Goal: Task Accomplishment & Management: Manage account settings

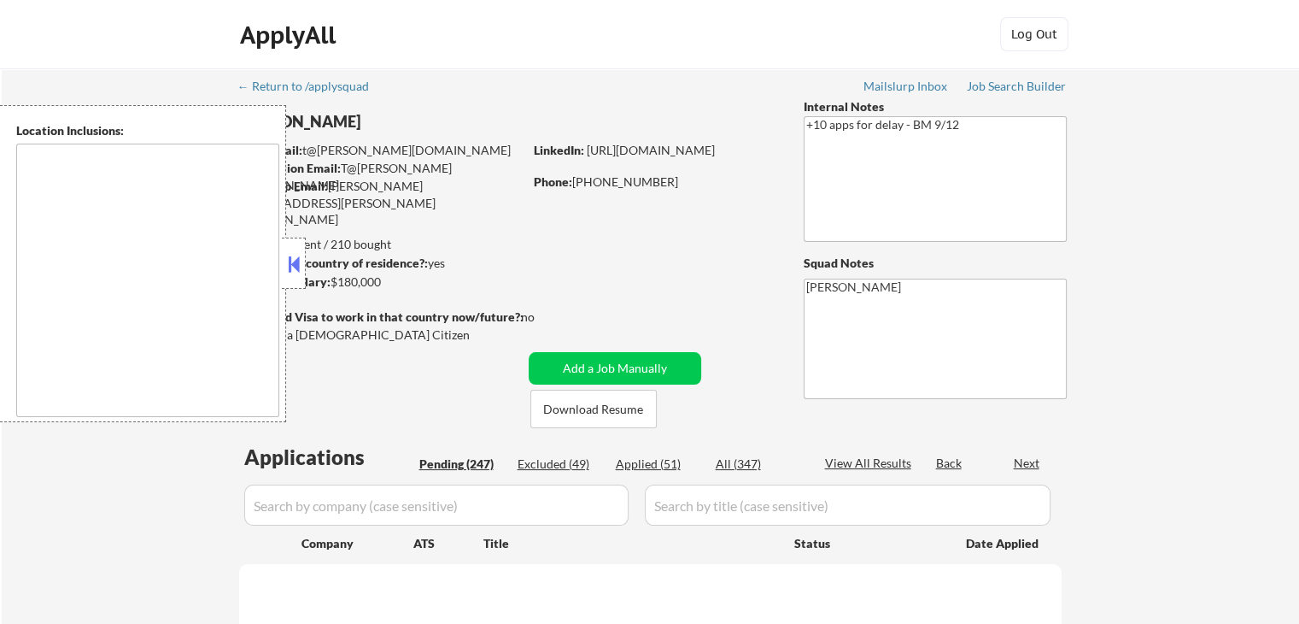
type textarea "[GEOGRAPHIC_DATA], [GEOGRAPHIC_DATA] [GEOGRAPHIC_DATA], [GEOGRAPHIC_DATA] [GEOG…"
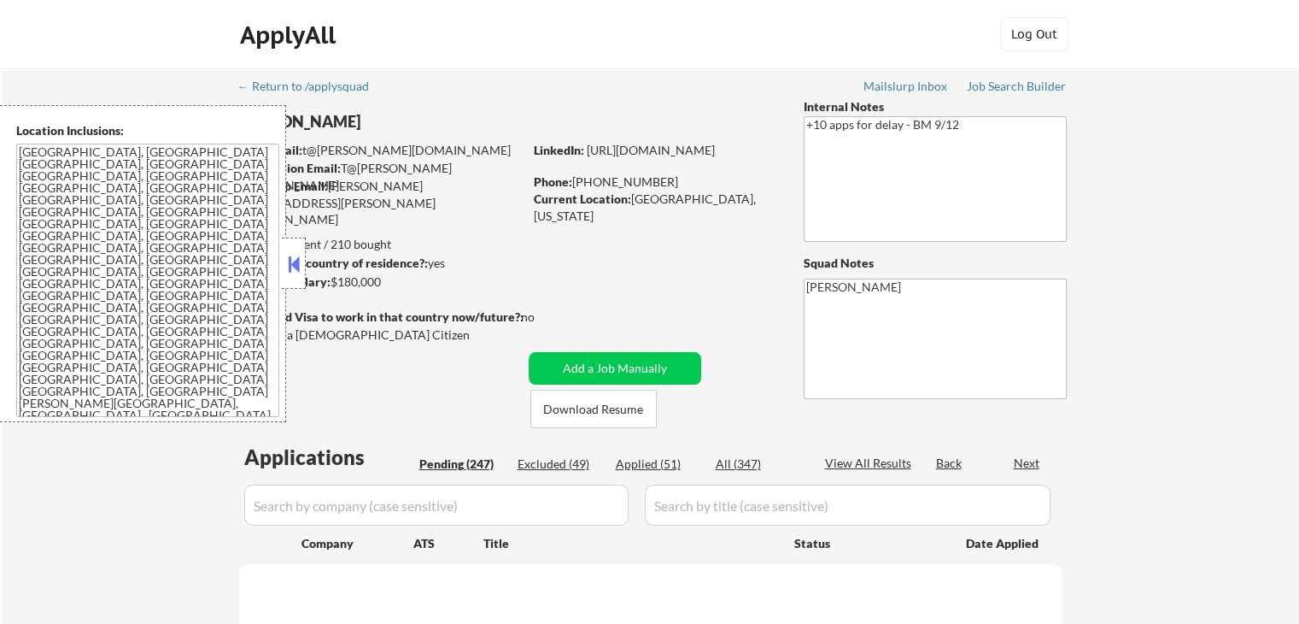
select select ""pending""
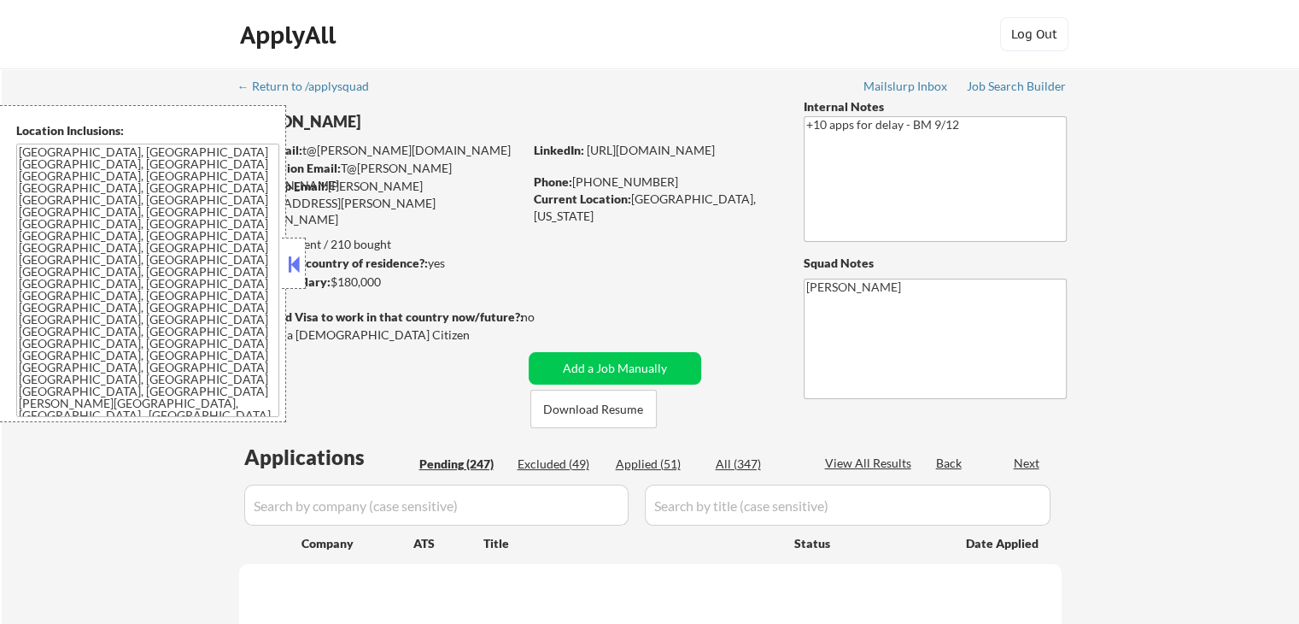
select select ""pending""
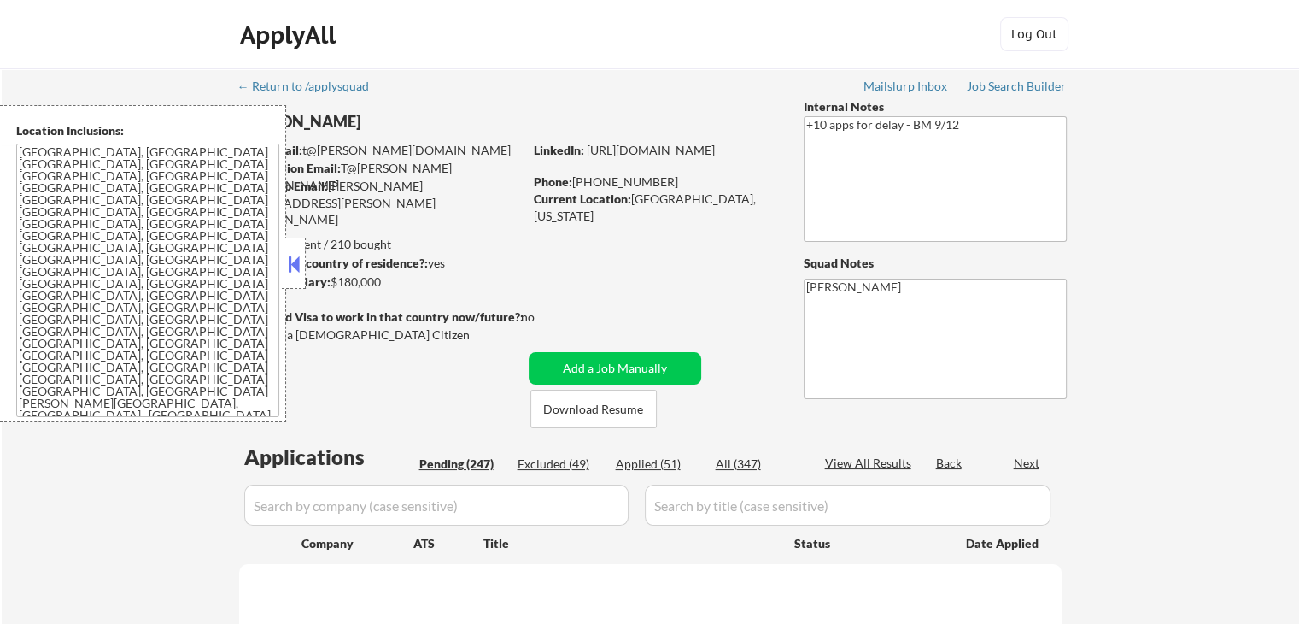
select select ""pending""
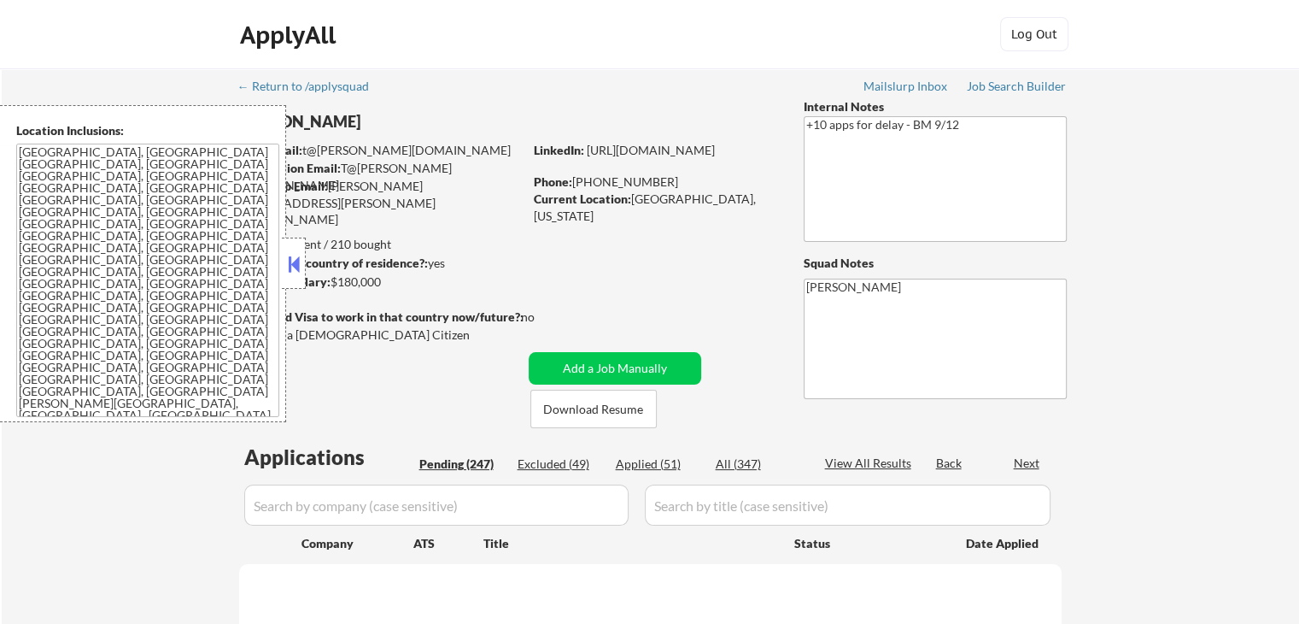
select select ""pending""
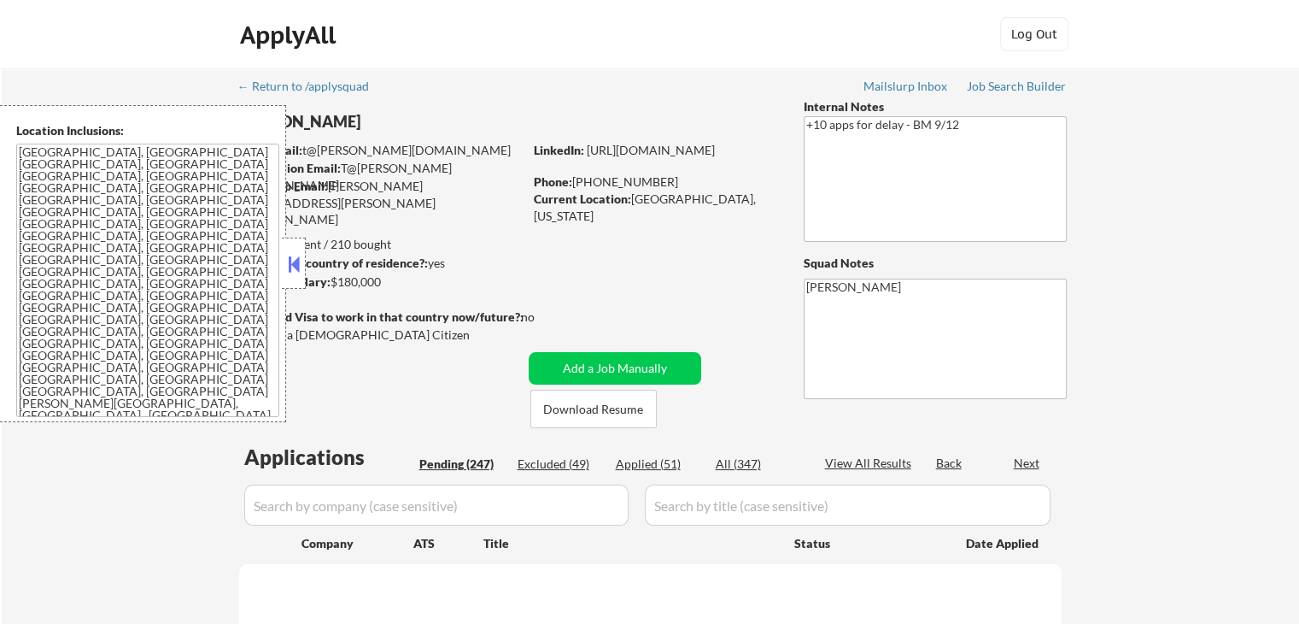
select select ""pending""
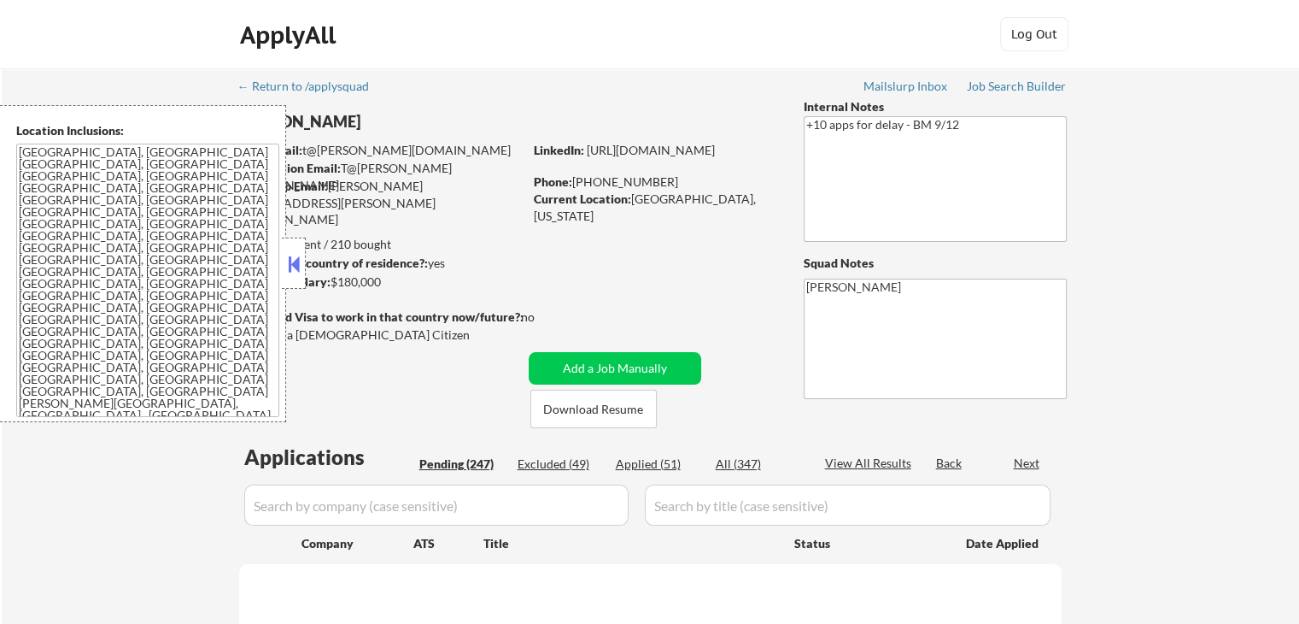
select select ""pending""
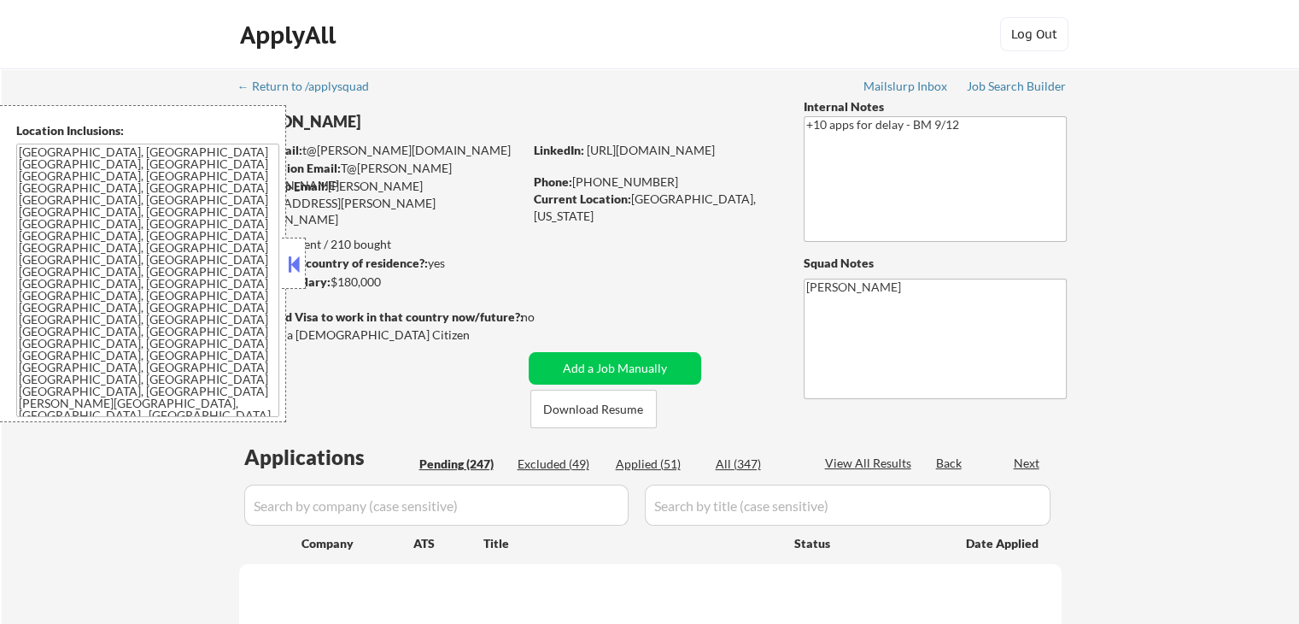
select select ""pending""
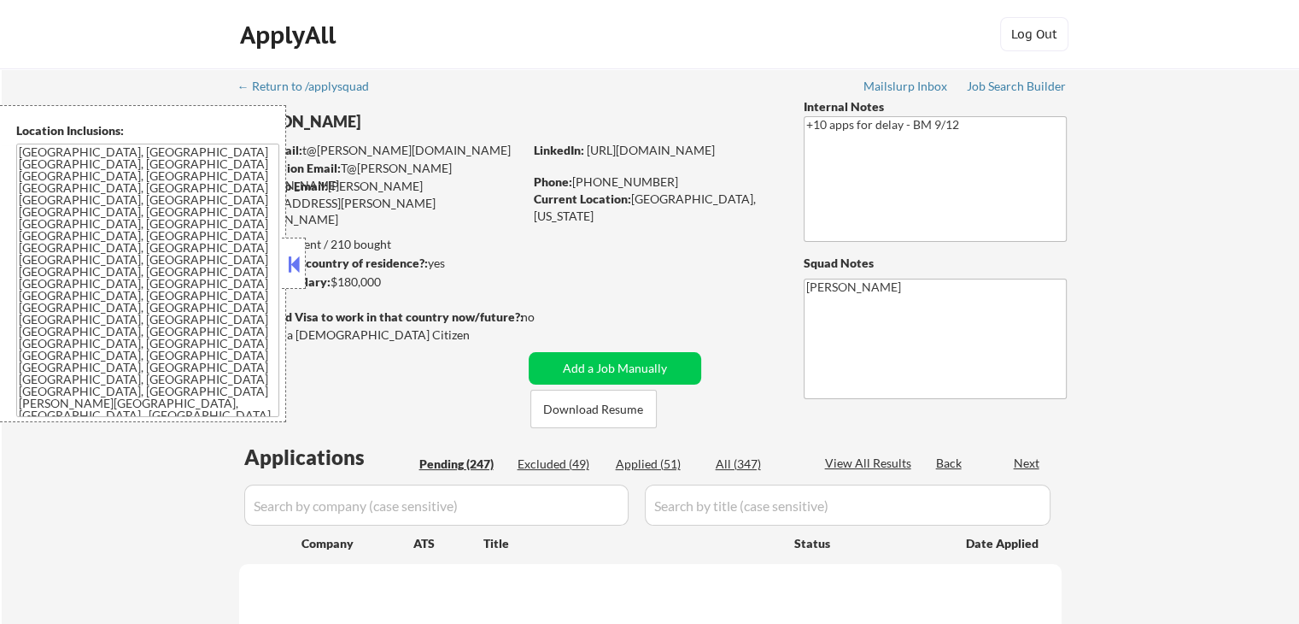
select select ""pending""
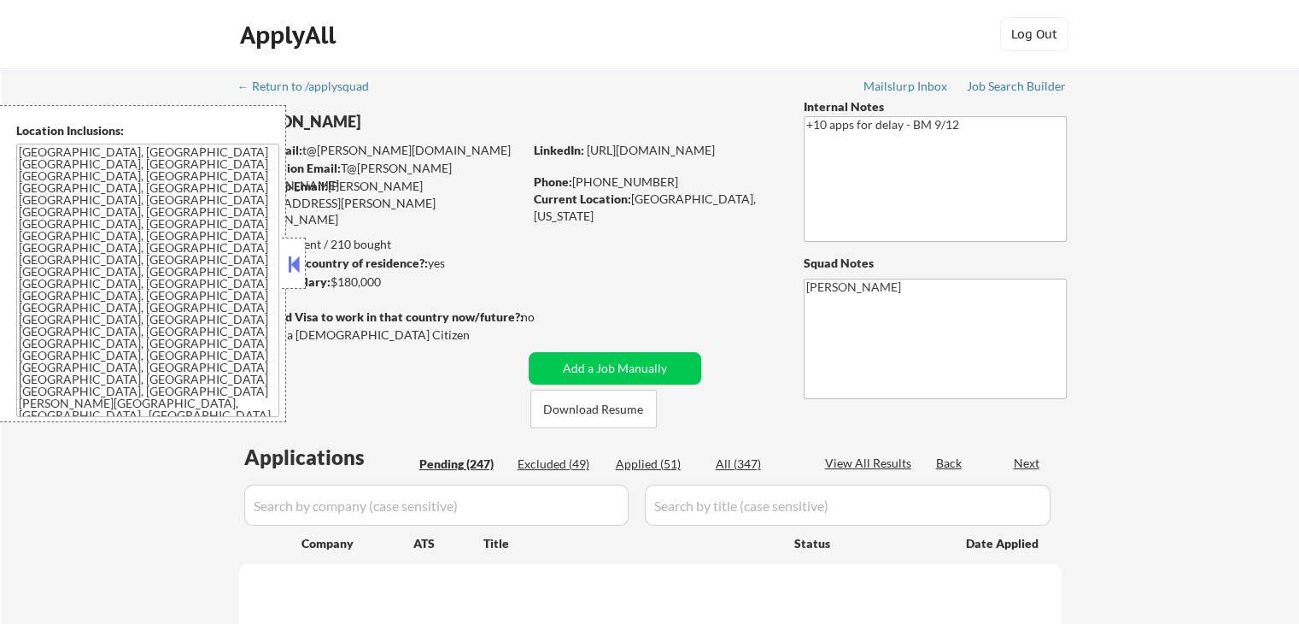
select select ""pending""
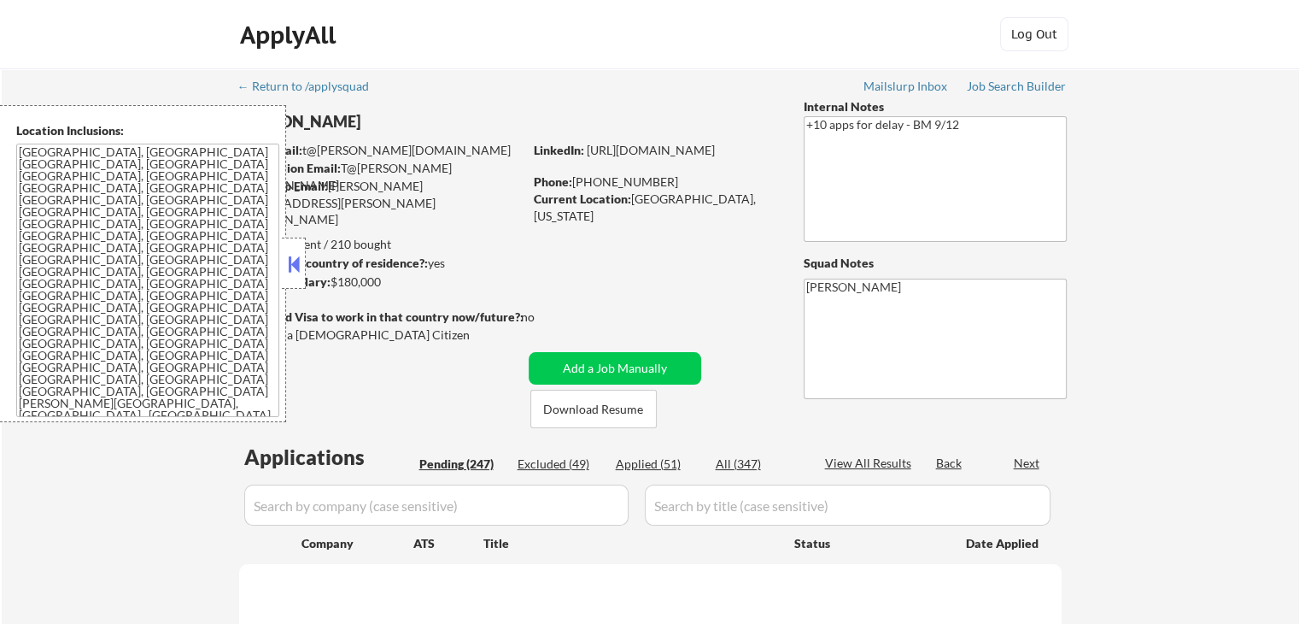
select select ""pending""
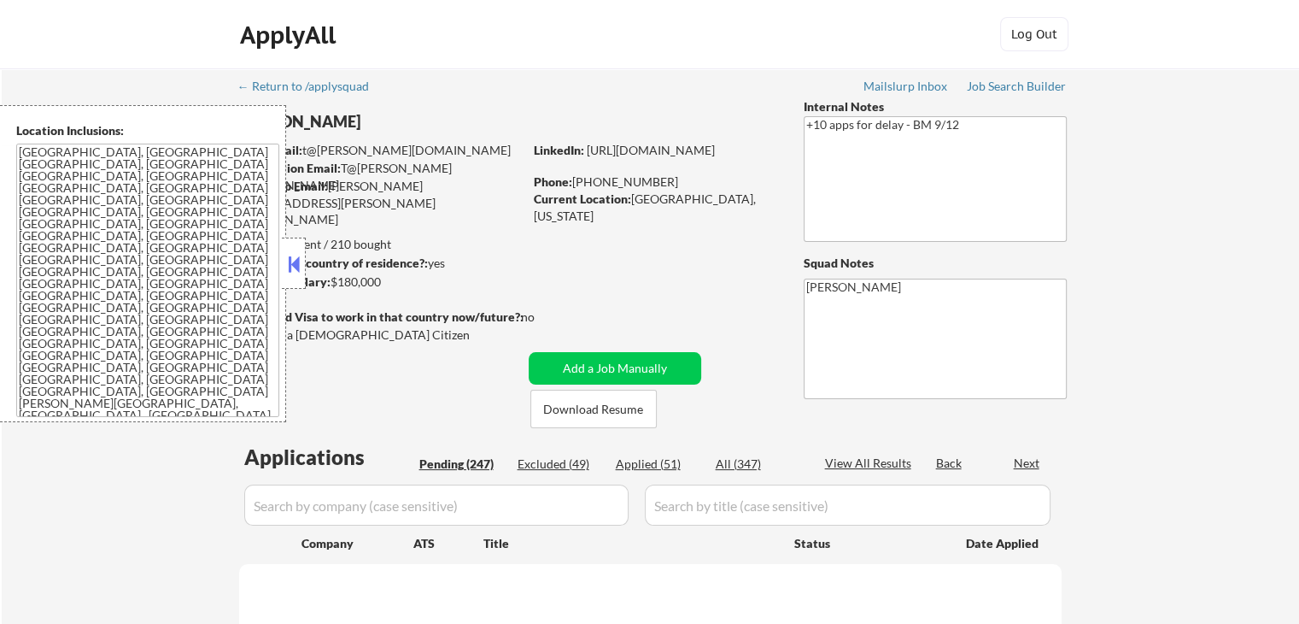
select select ""pending""
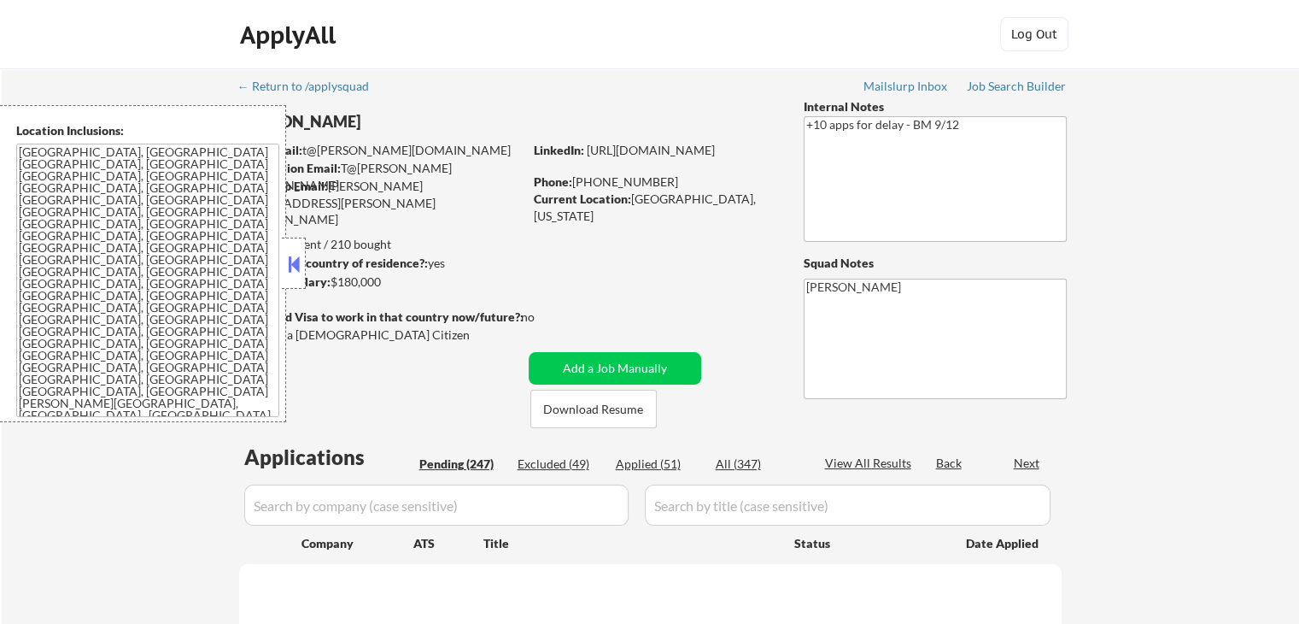
select select ""pending""
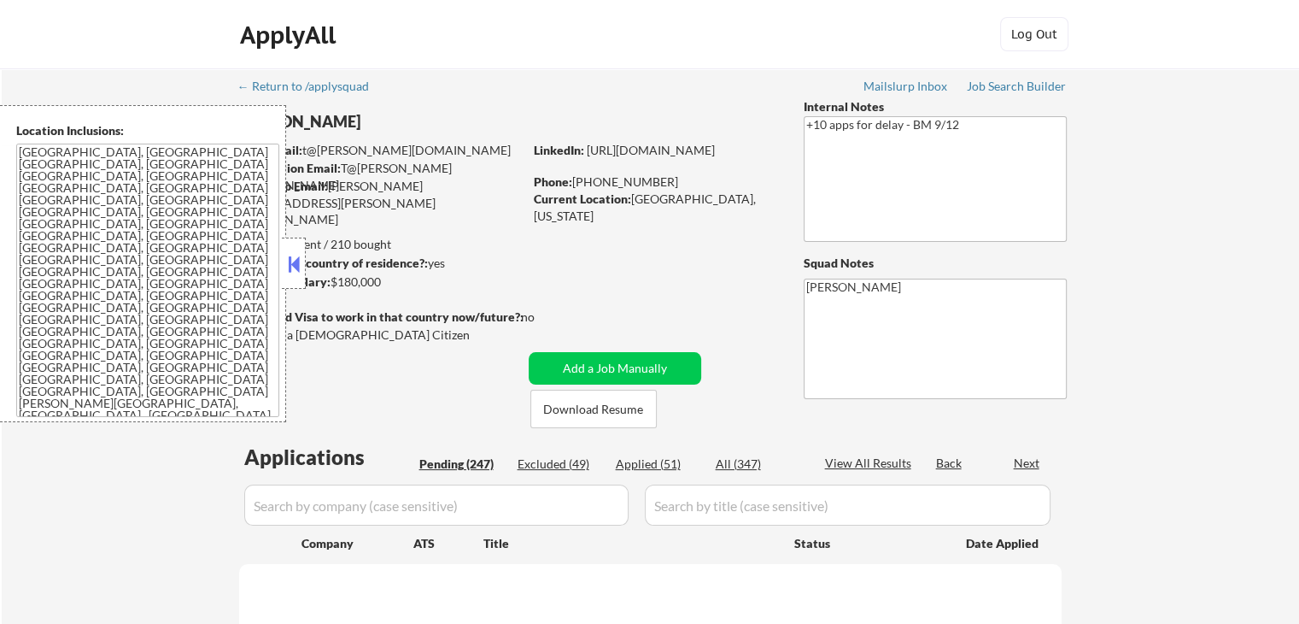
select select ""pending""
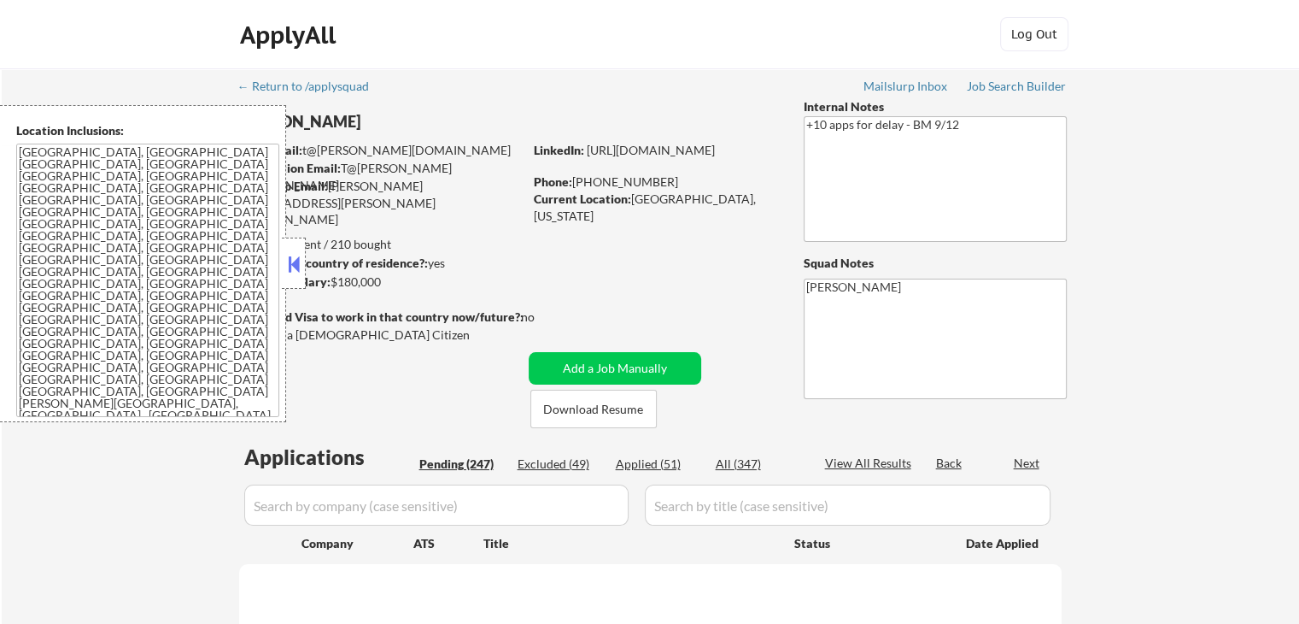
select select ""pending""
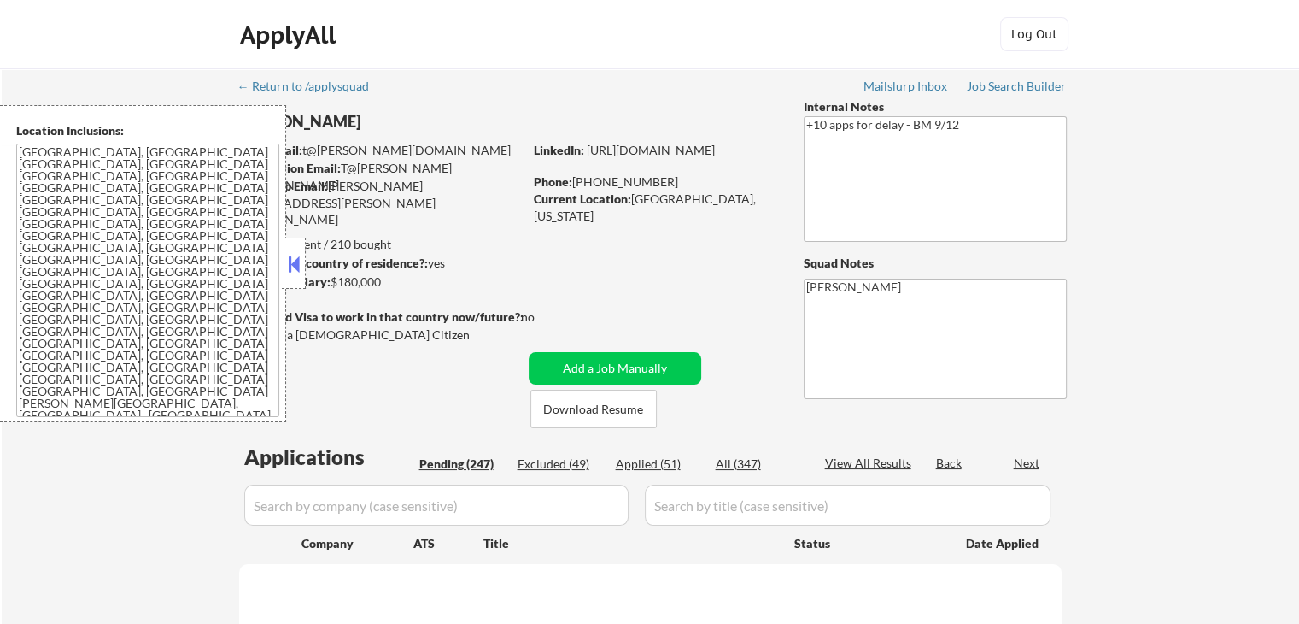
select select ""pending""
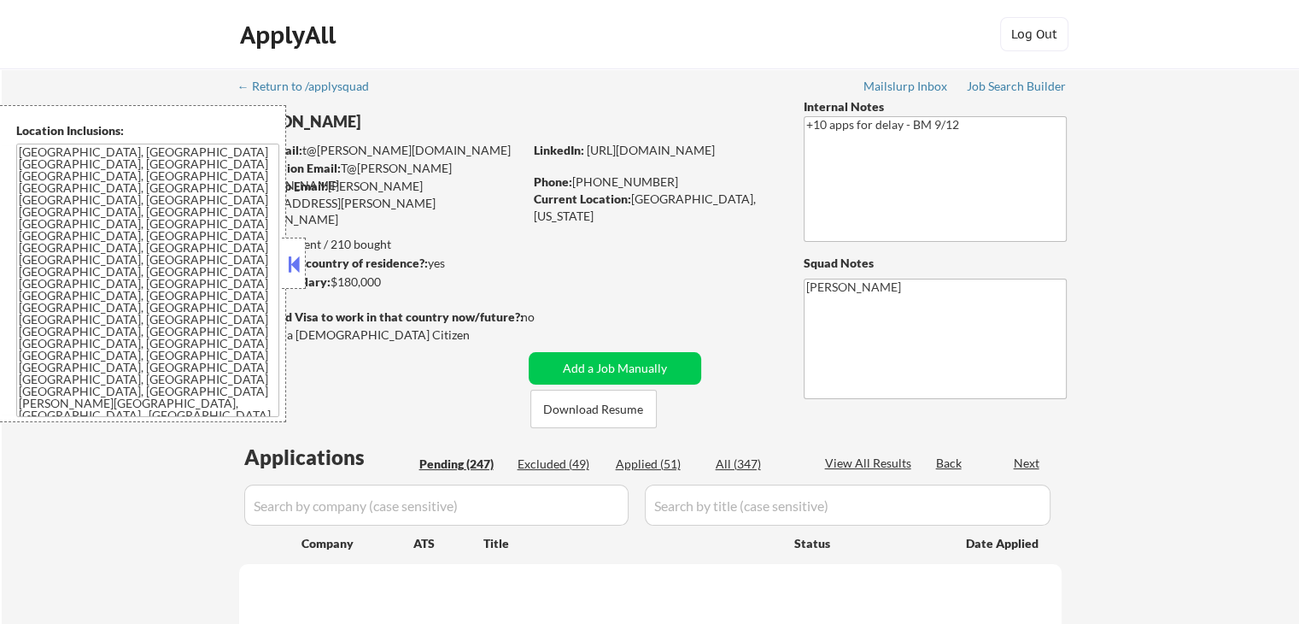
select select ""pending""
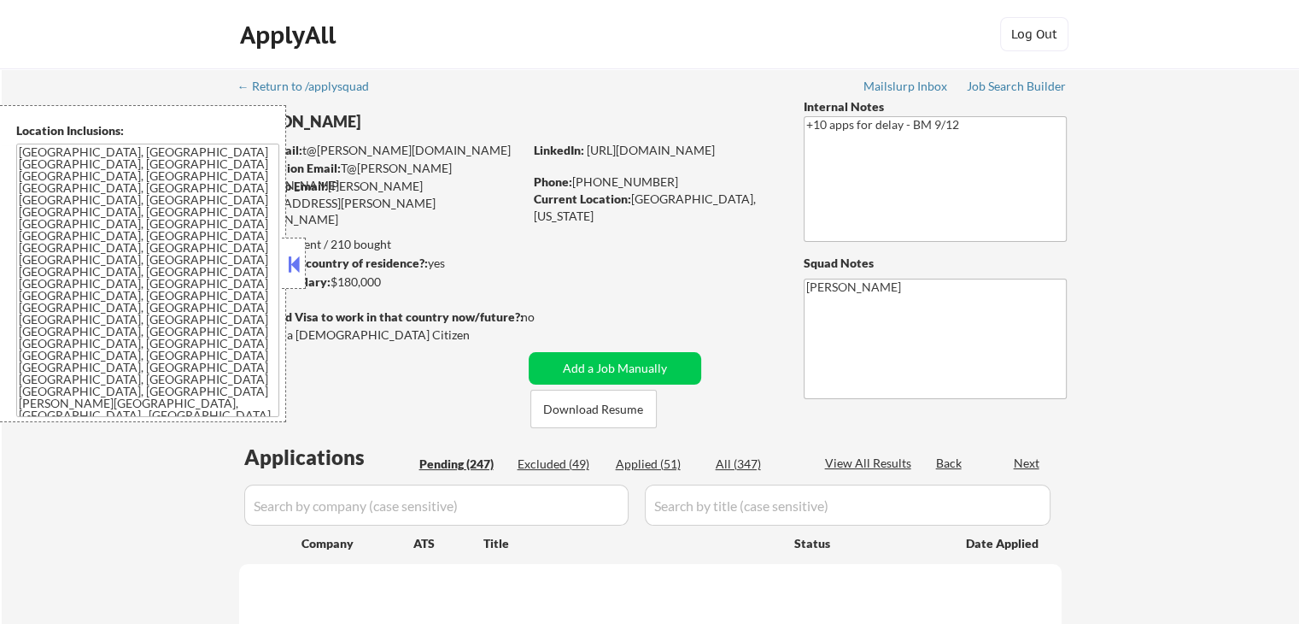
select select ""pending""
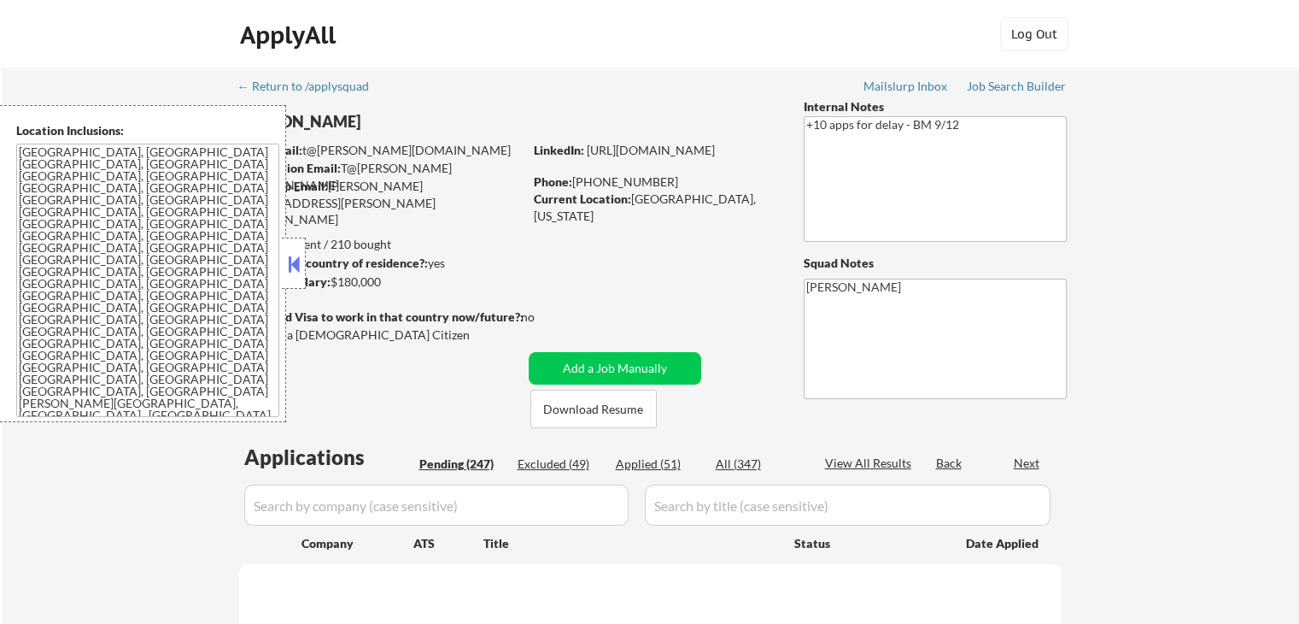
select select ""pending""
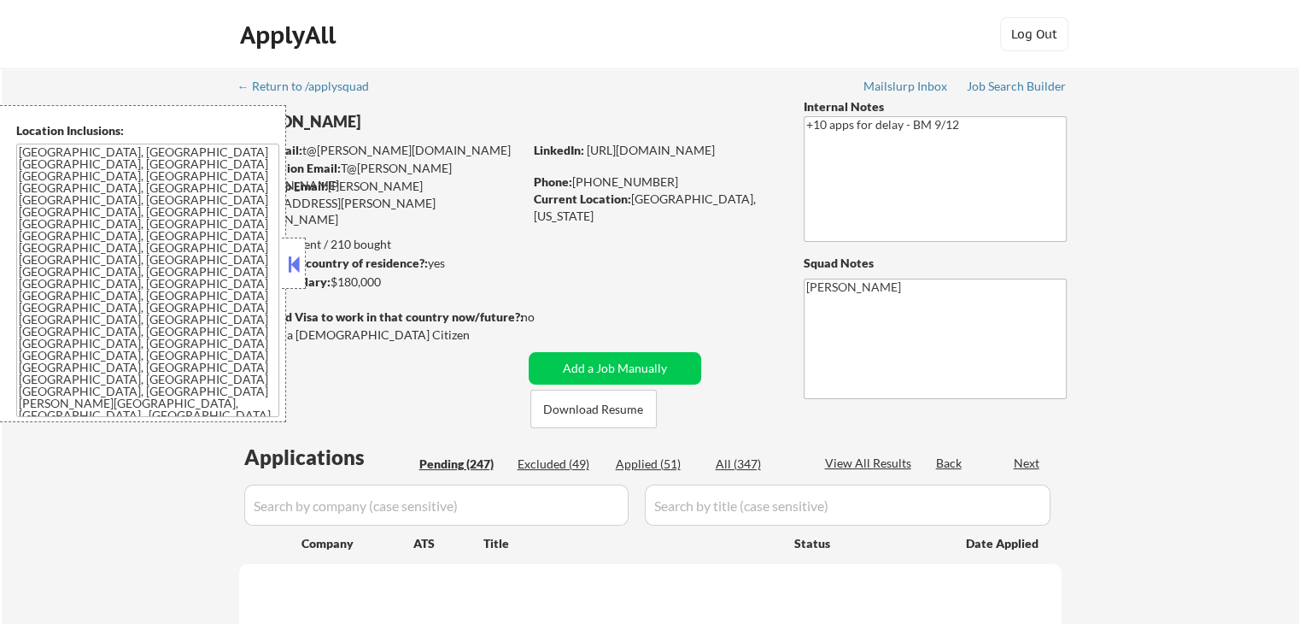
select select ""pending""
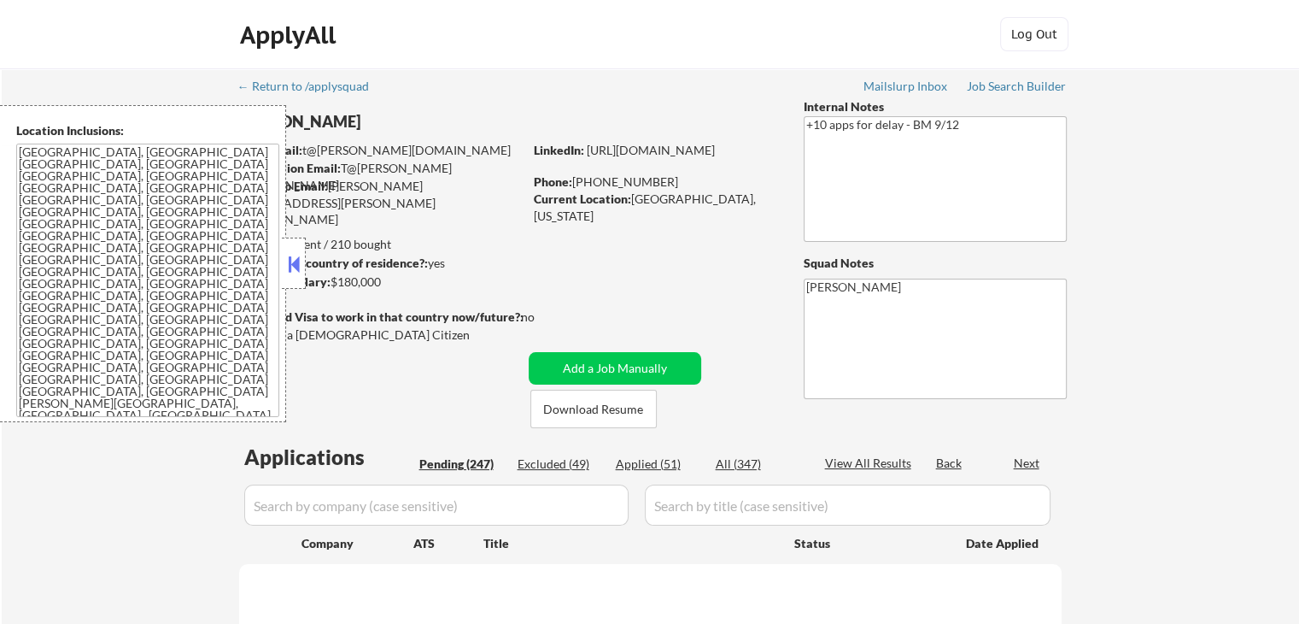
select select ""pending""
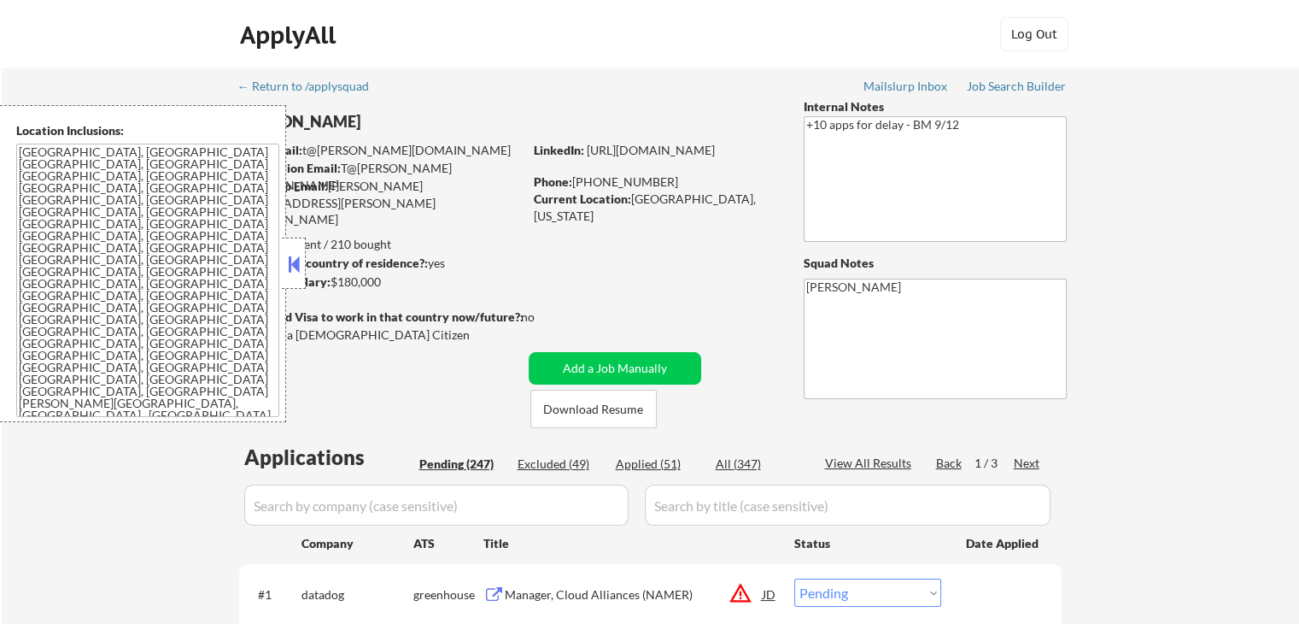
click at [299, 259] on button at bounding box center [293, 264] width 19 height 26
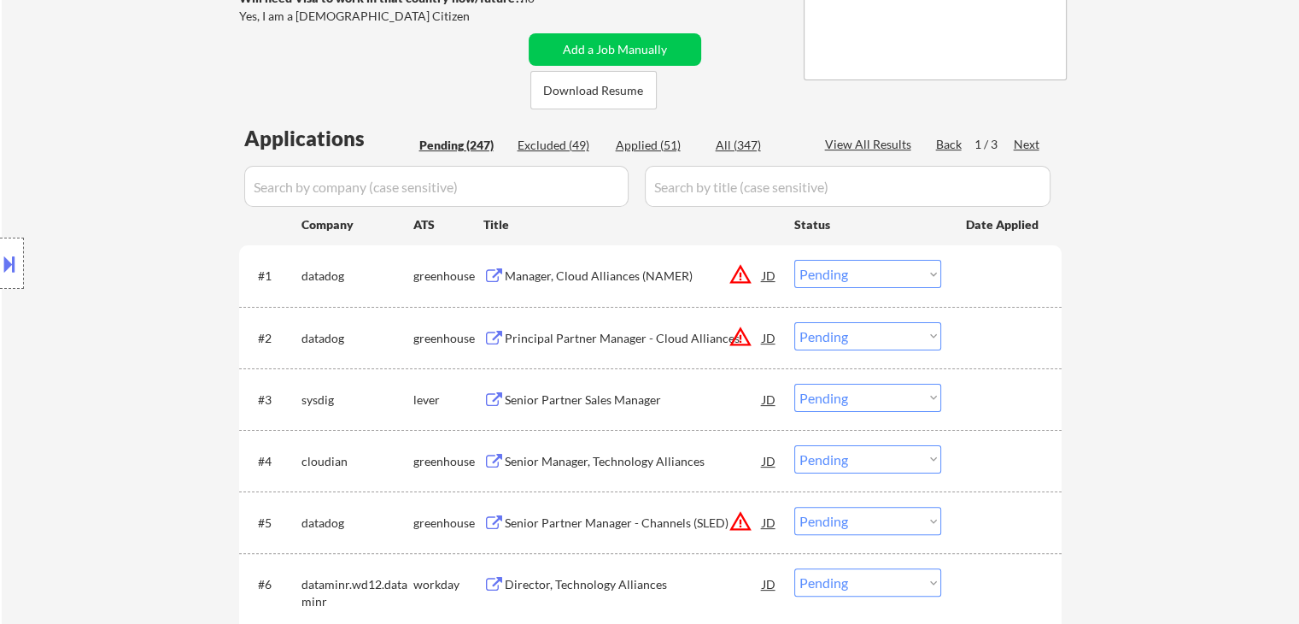
scroll to position [342, 0]
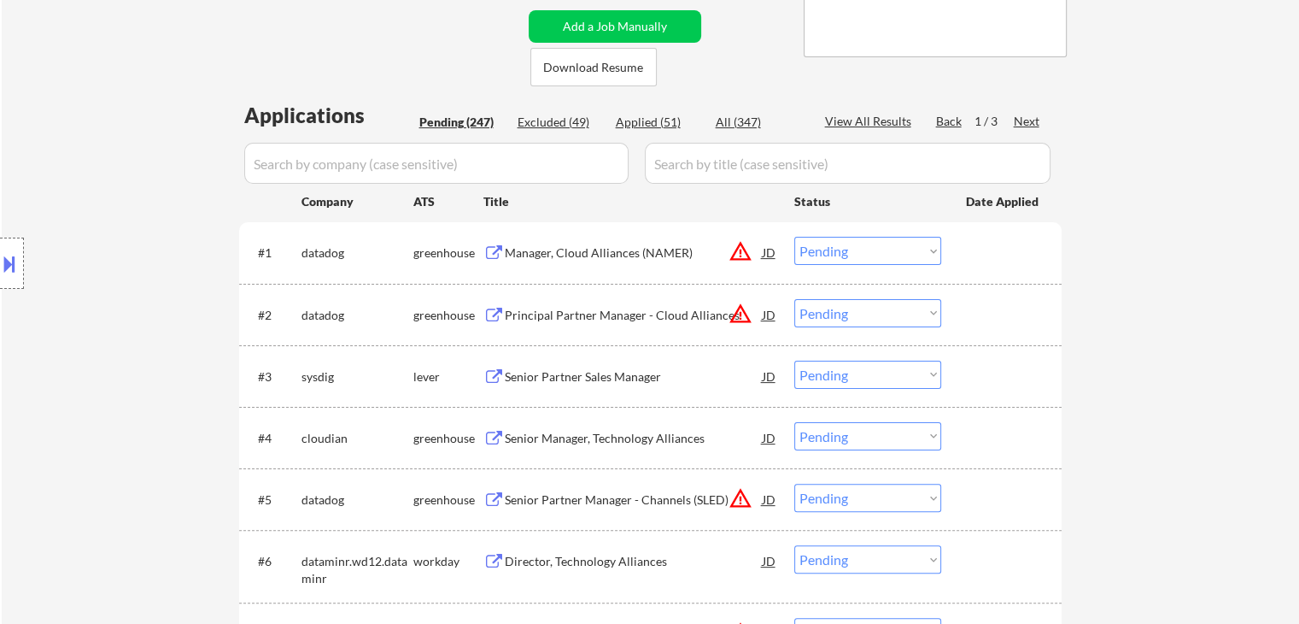
click at [1019, 117] on div "Next" at bounding box center [1027, 121] width 27 height 17
click at [1019, 116] on div "Next" at bounding box center [1027, 121] width 27 height 17
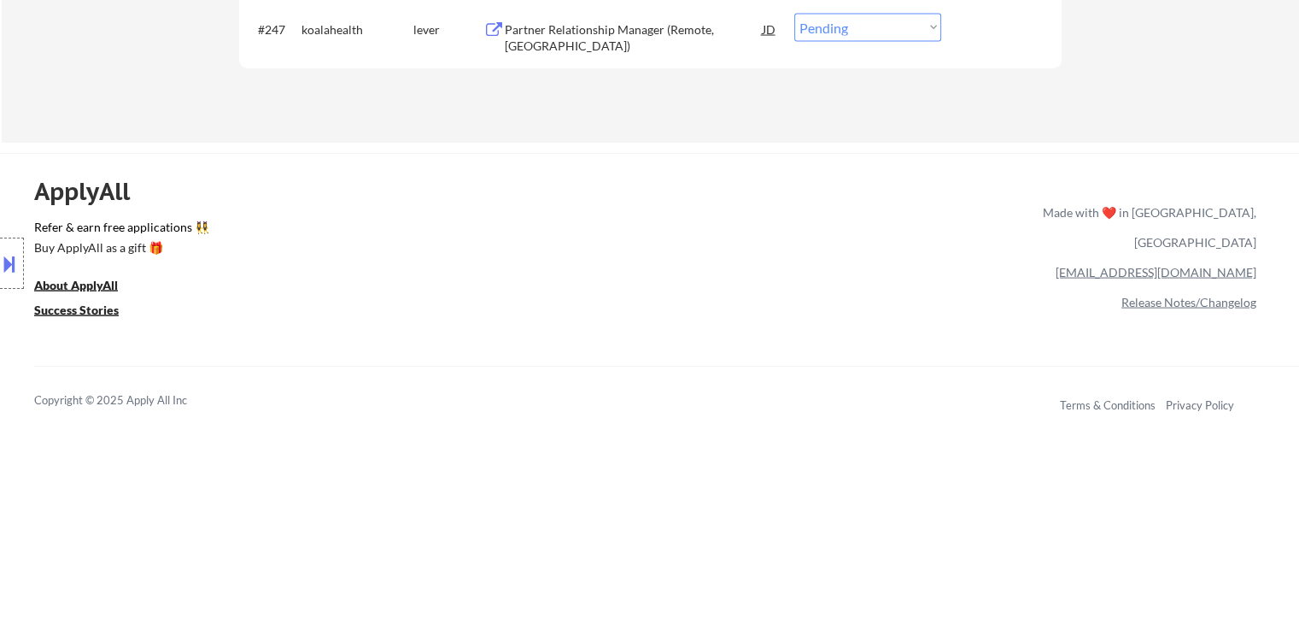
scroll to position [3332, 0]
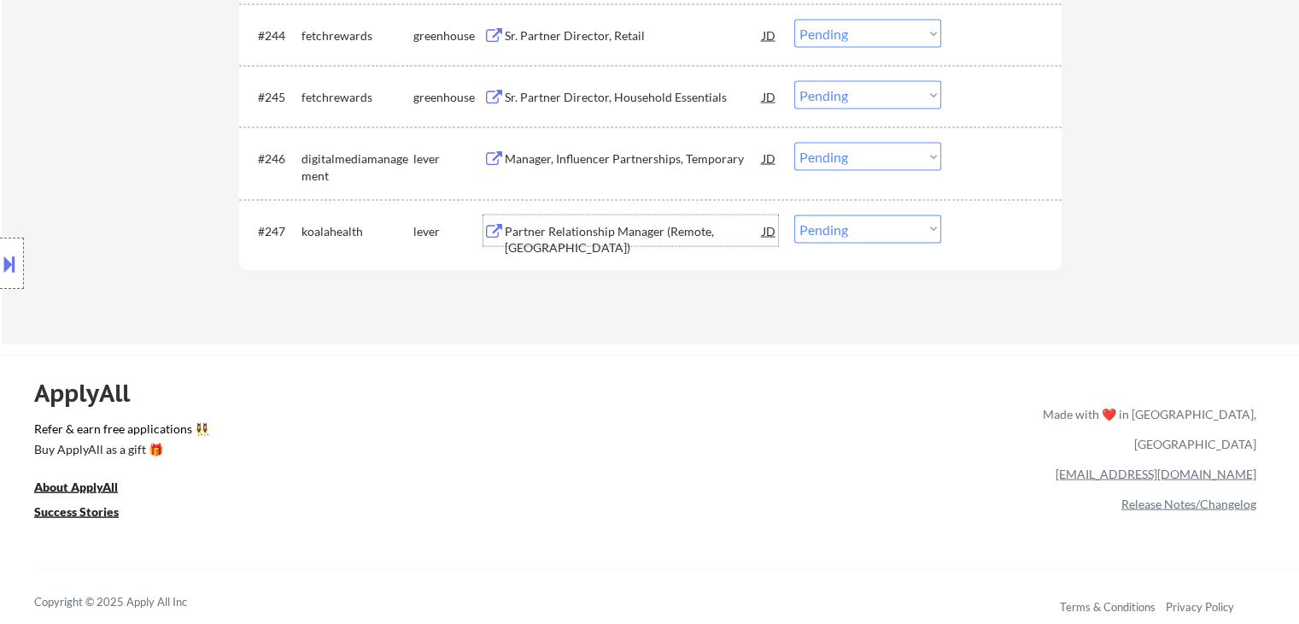
click at [640, 221] on div "Partner Relationship Manager (Remote, [GEOGRAPHIC_DATA])" at bounding box center [634, 230] width 258 height 31
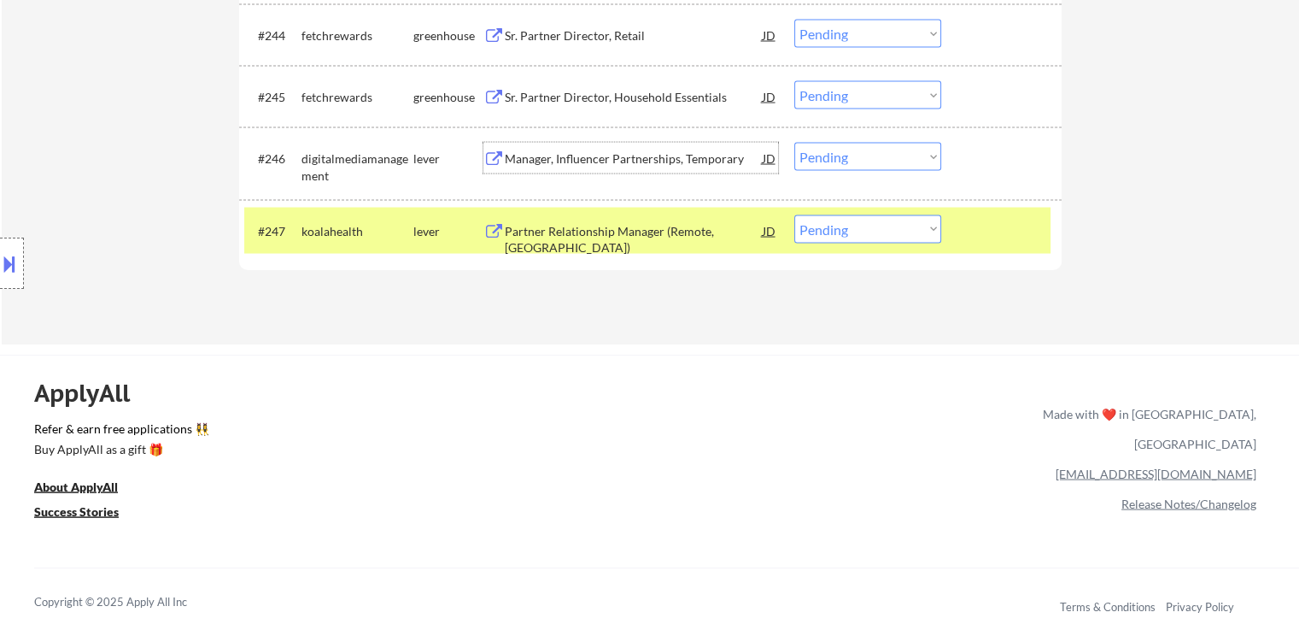
click at [617, 155] on div "Manager, Influencer Partnerships, Temporary" at bounding box center [634, 158] width 258 height 17
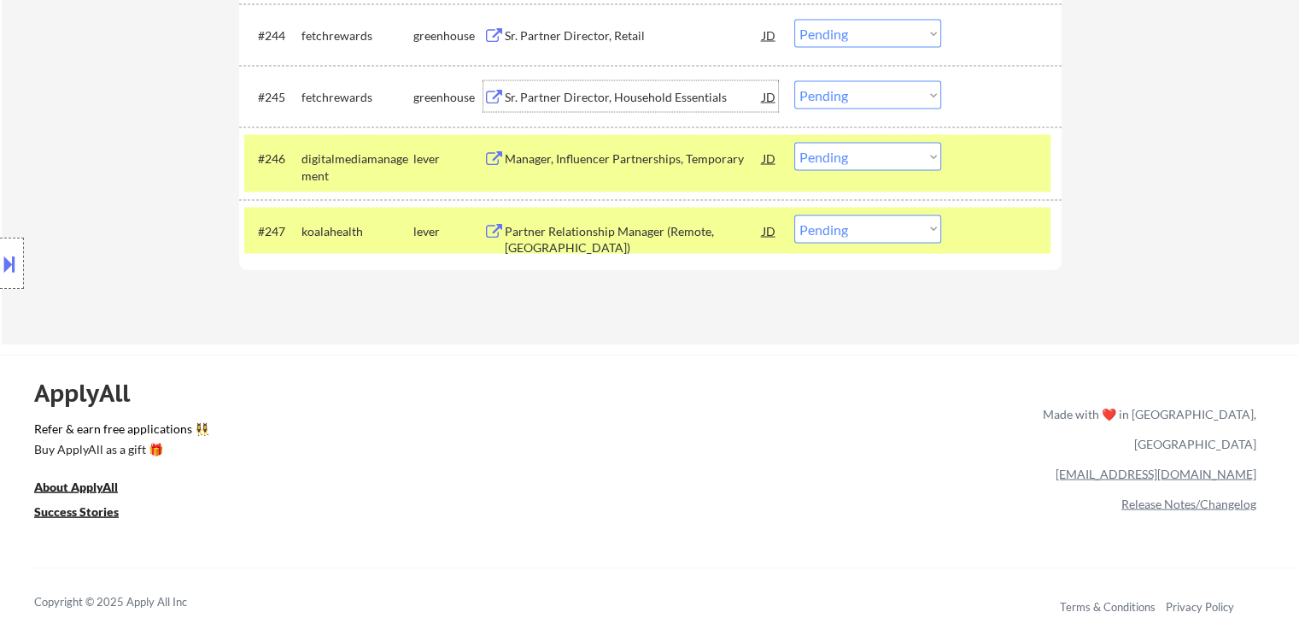
click at [621, 100] on div "Sr. Partner Director, Household Essentials" at bounding box center [634, 97] width 258 height 17
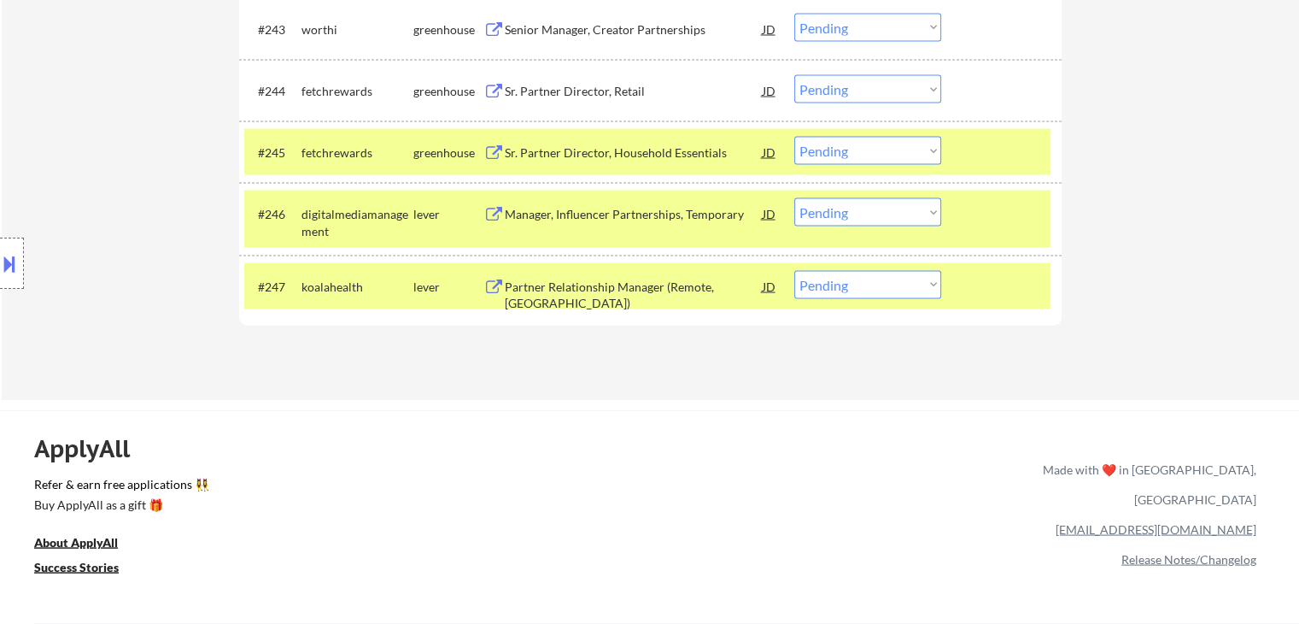
scroll to position [3246, 0]
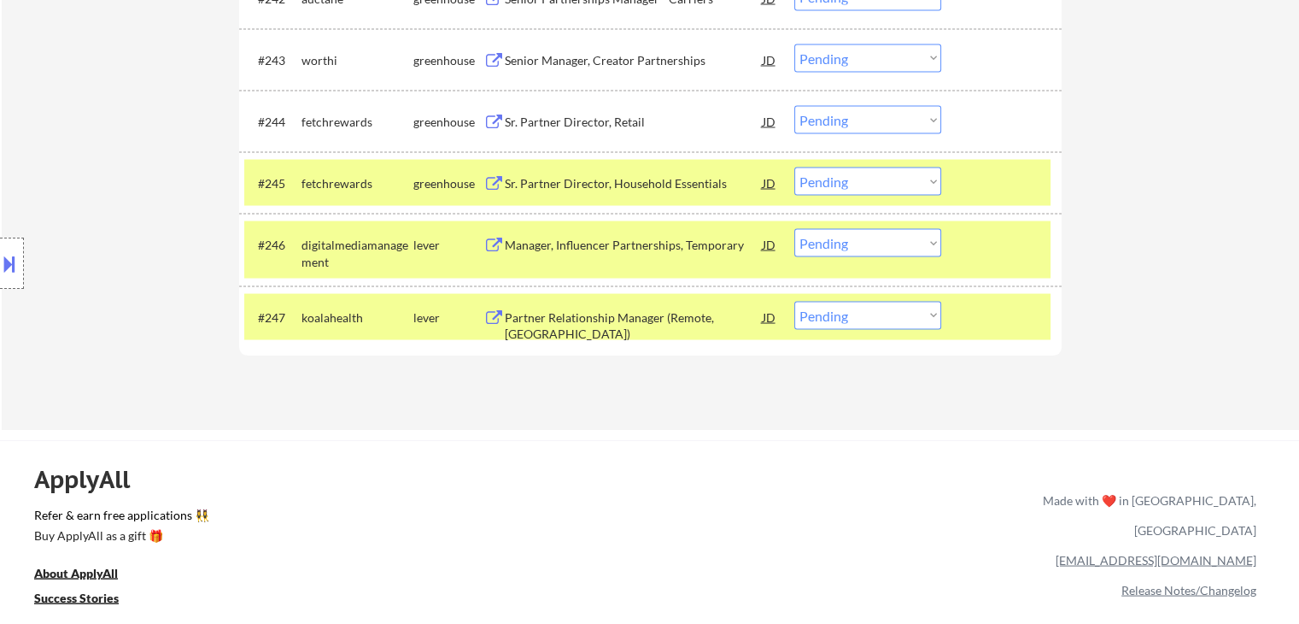
click at [605, 121] on div "Sr. Partner Director, Retail" at bounding box center [634, 121] width 258 height 17
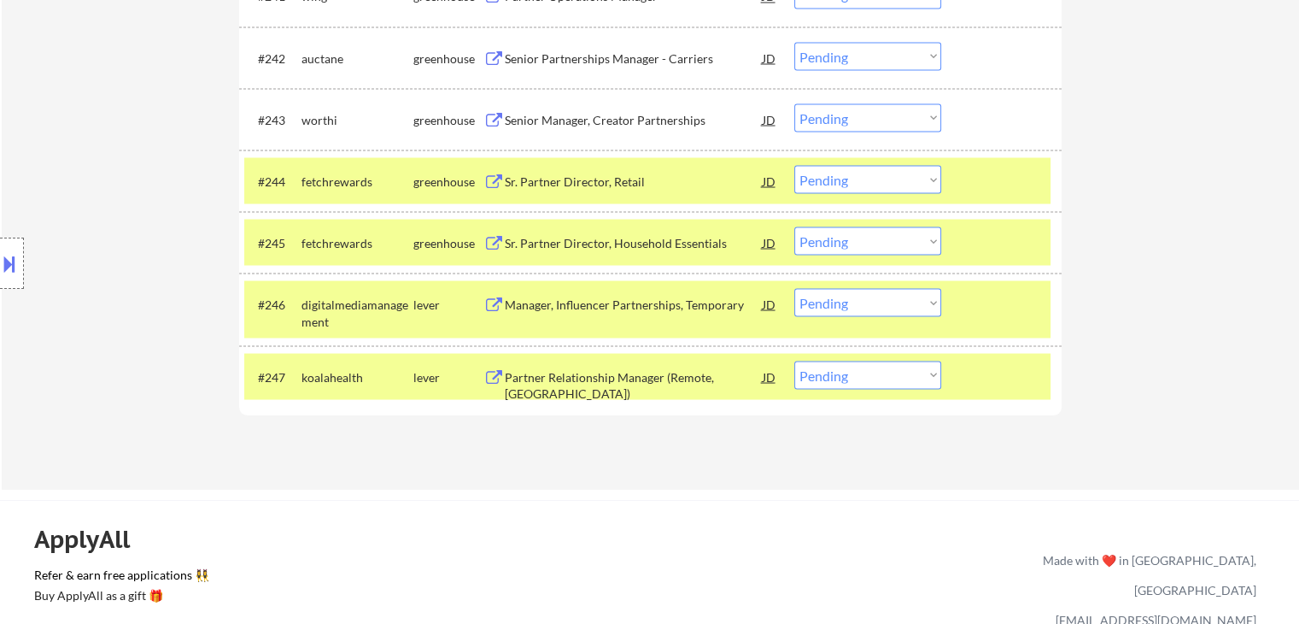
scroll to position [3161, 0]
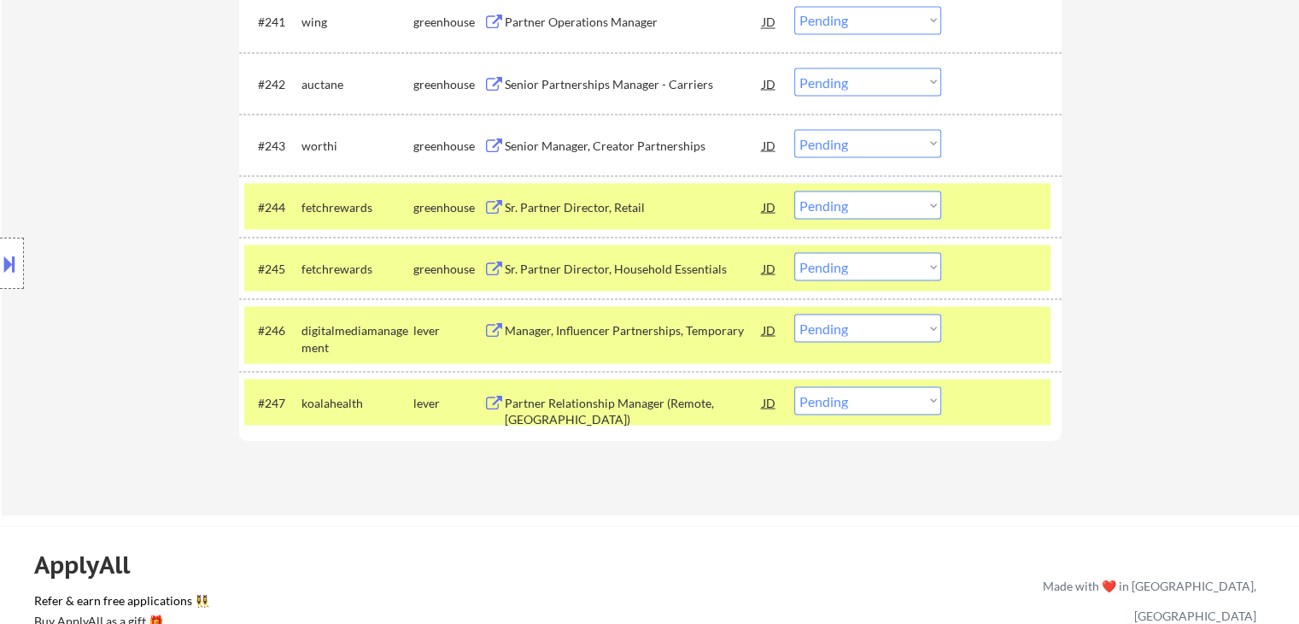
click at [613, 145] on div "Senior Manager, Creator Partnerships" at bounding box center [634, 145] width 258 height 17
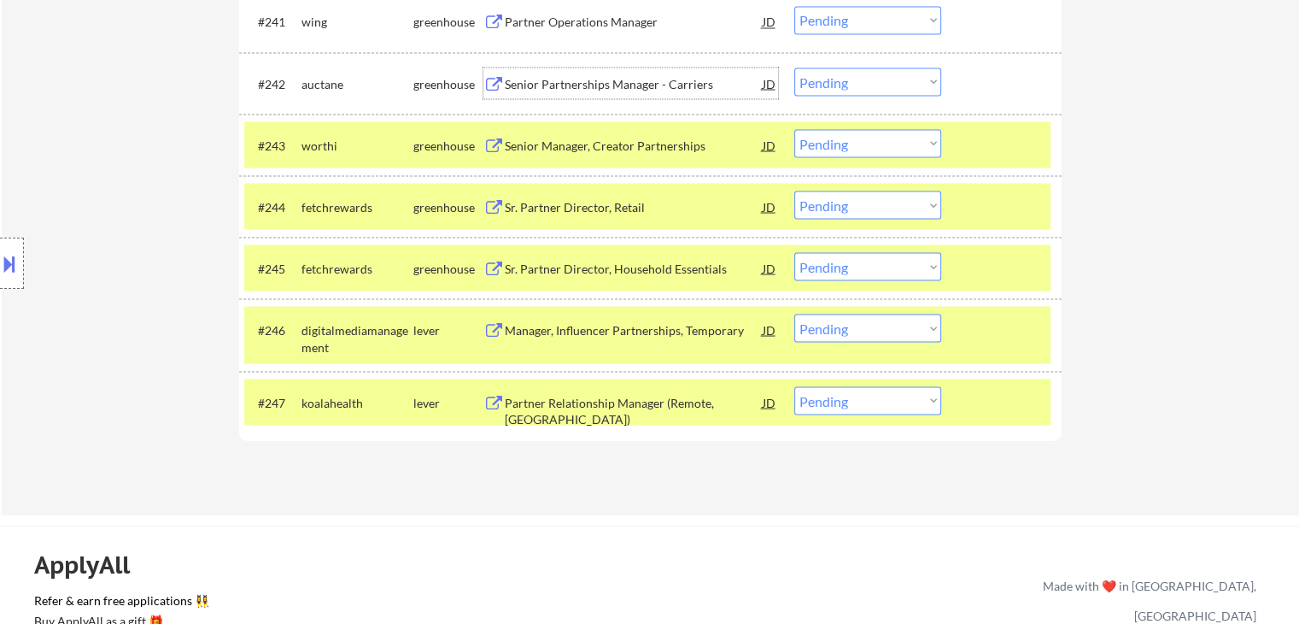
click at [619, 83] on div "Senior Partnerships Manager - Carriers" at bounding box center [634, 83] width 258 height 17
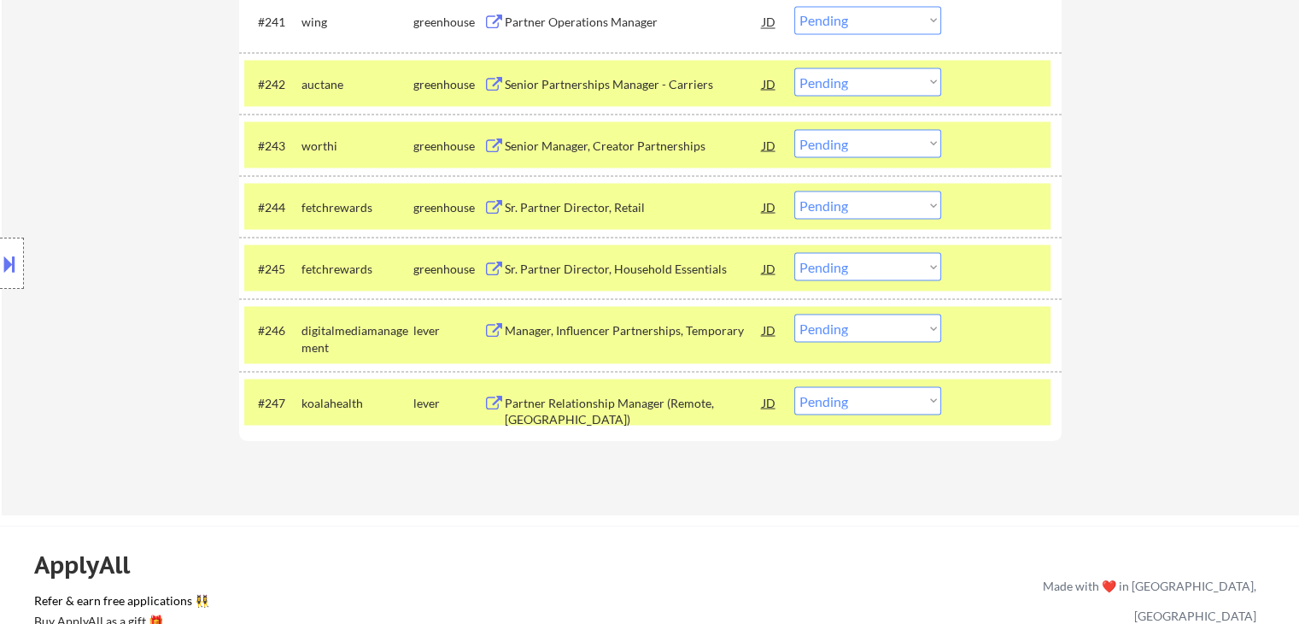
scroll to position [3076, 0]
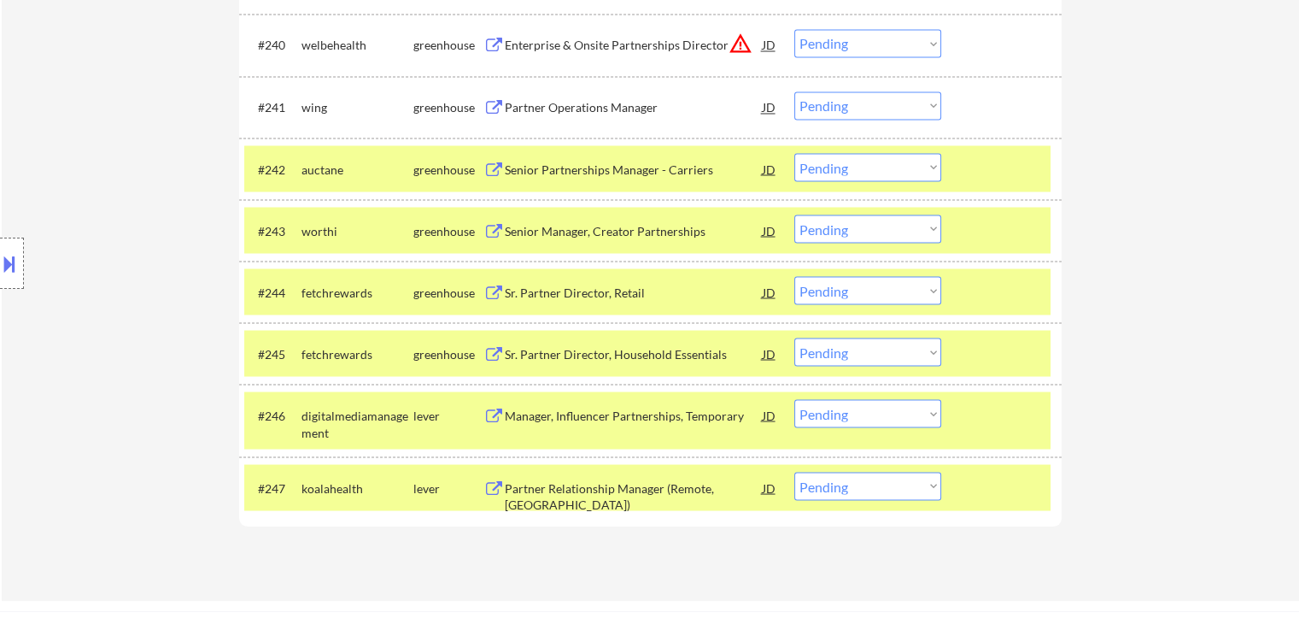
click at [618, 105] on div "Partner Operations Manager" at bounding box center [634, 107] width 258 height 17
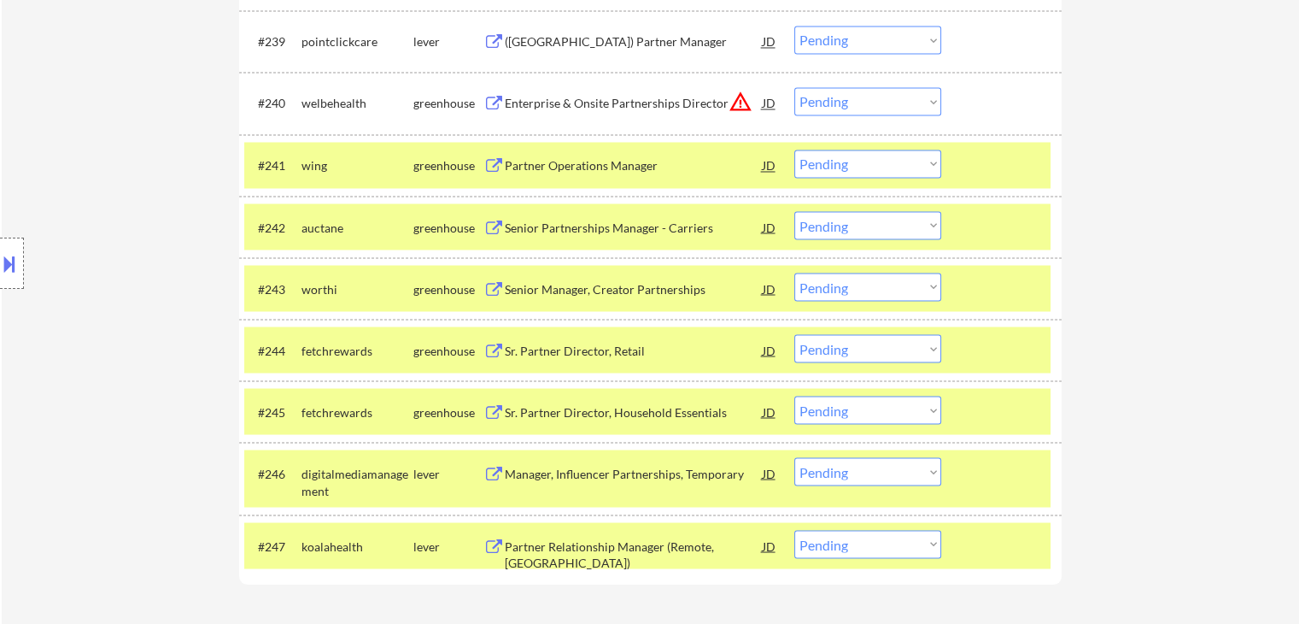
scroll to position [2990, 0]
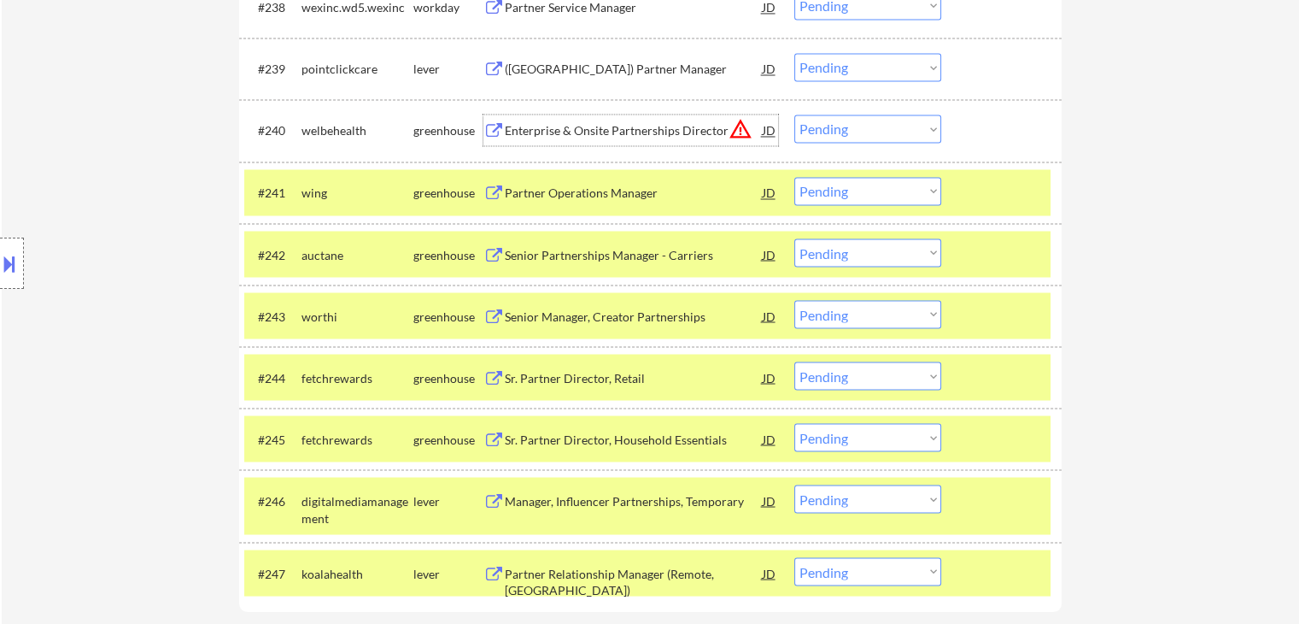
click at [628, 127] on div "Enterprise & Onsite Partnerships Director" at bounding box center [634, 130] width 258 height 17
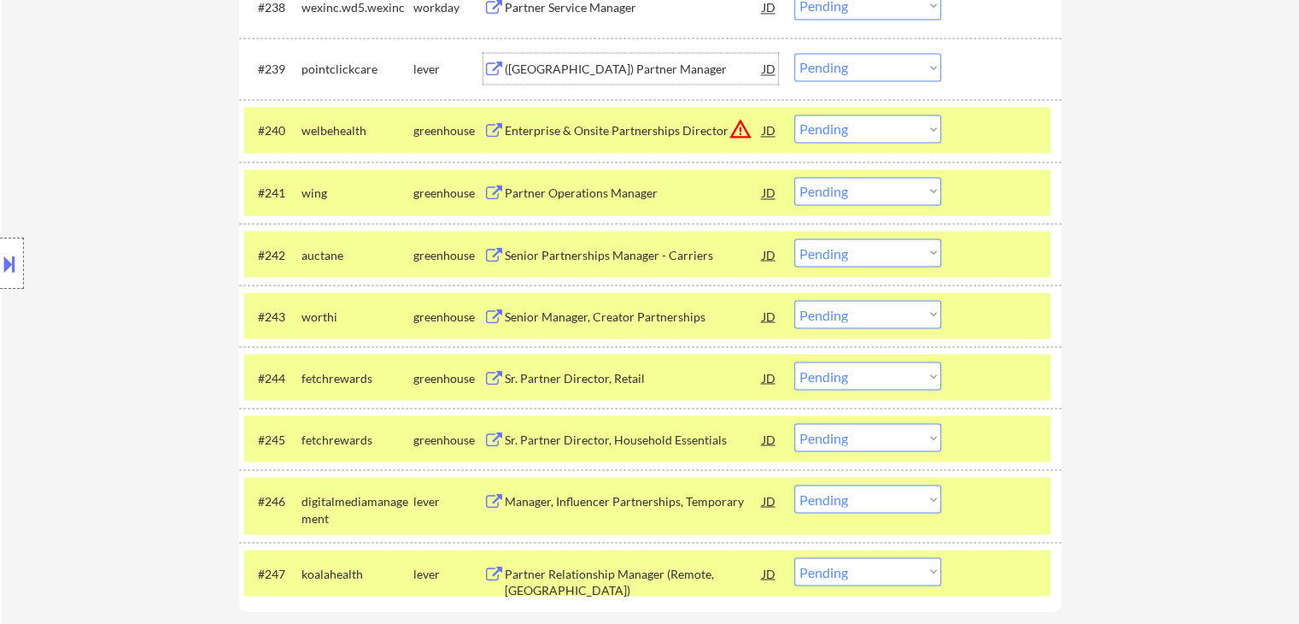
click at [554, 67] on div "([GEOGRAPHIC_DATA]) Partner Manager" at bounding box center [634, 69] width 258 height 17
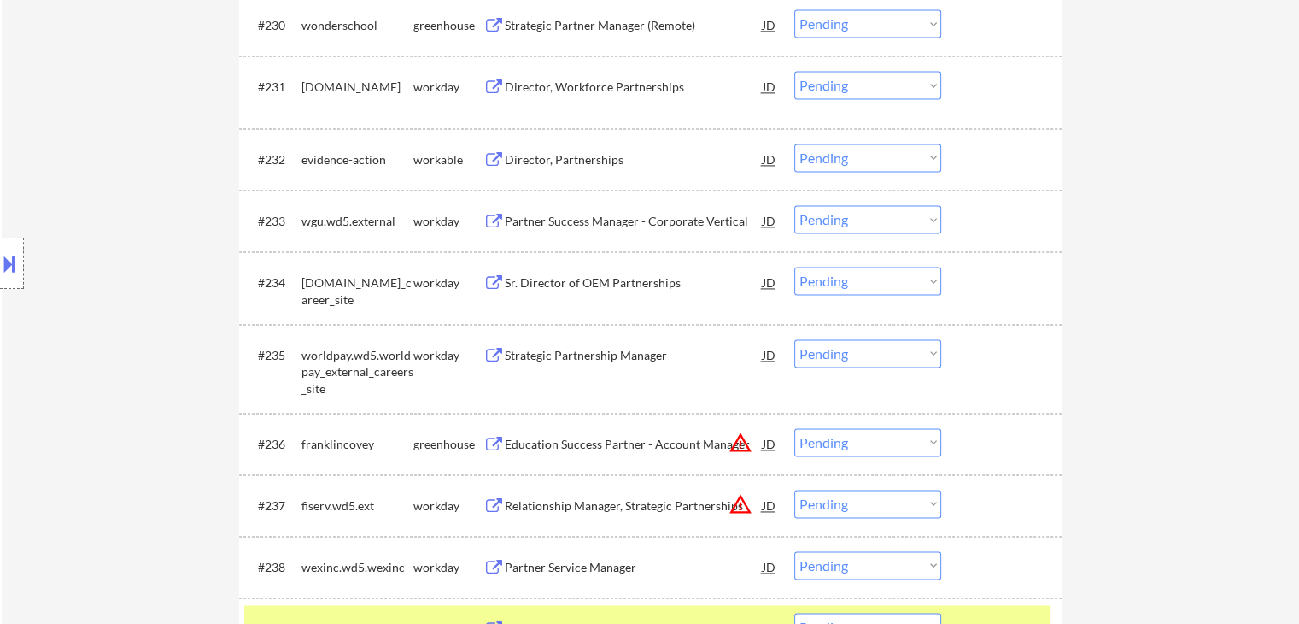
scroll to position [2392, 0]
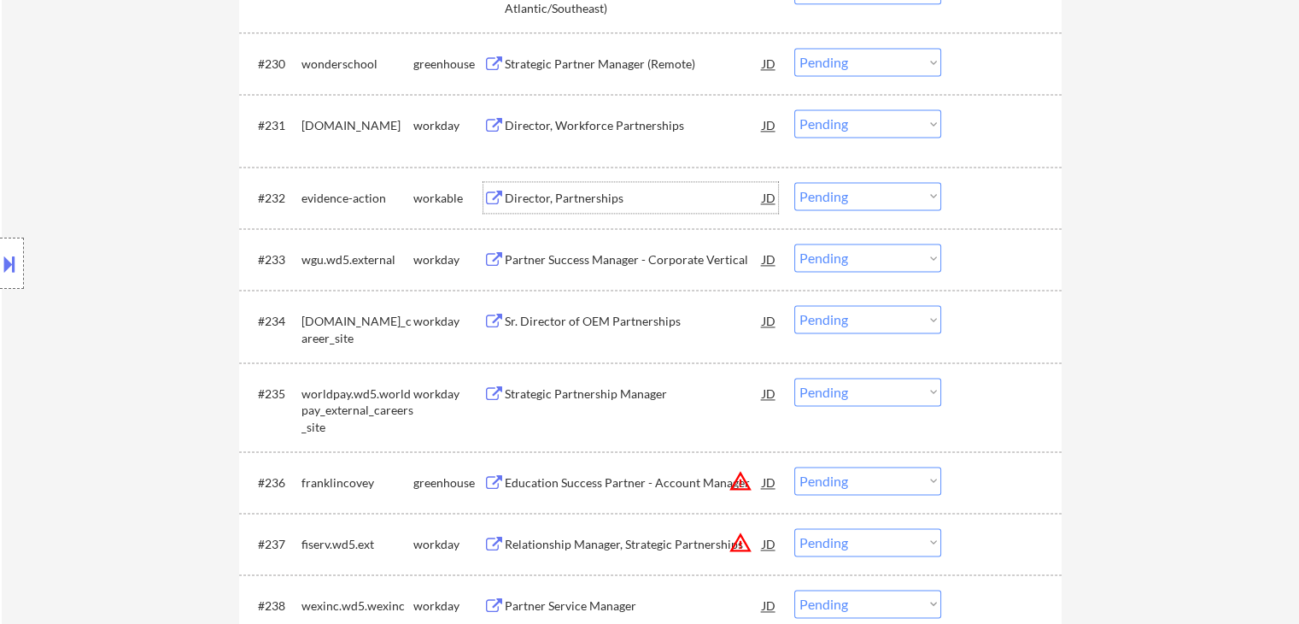
click at [550, 191] on div "Director, Partnerships" at bounding box center [634, 198] width 258 height 17
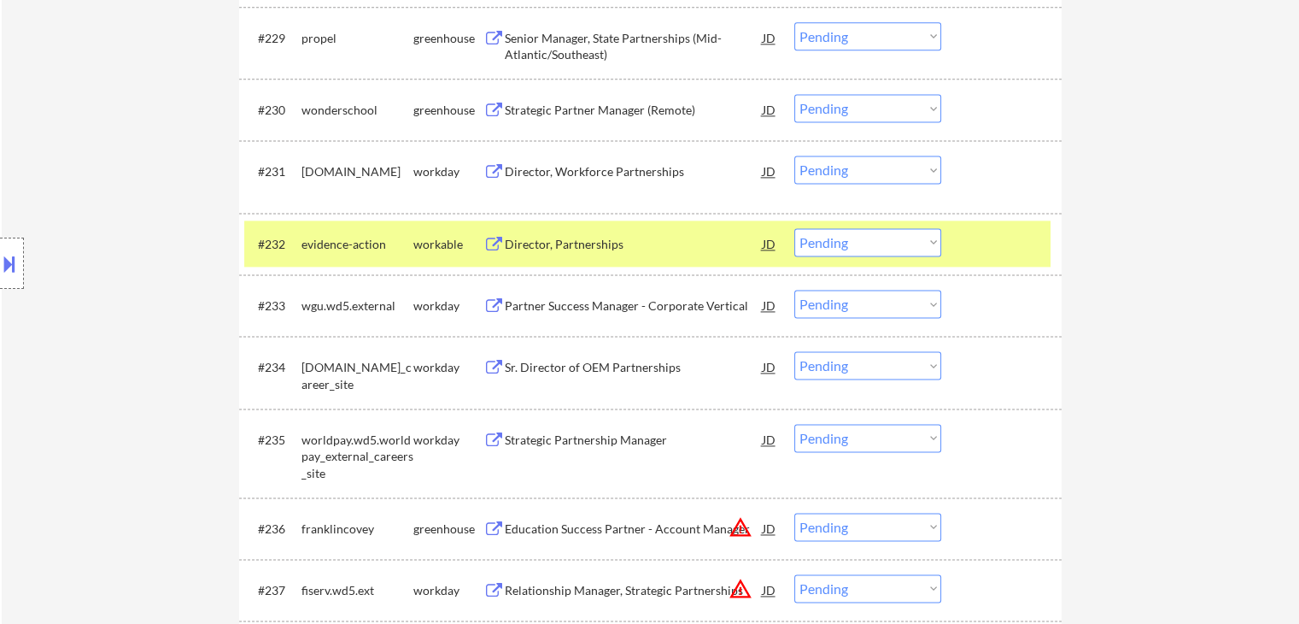
scroll to position [2307, 0]
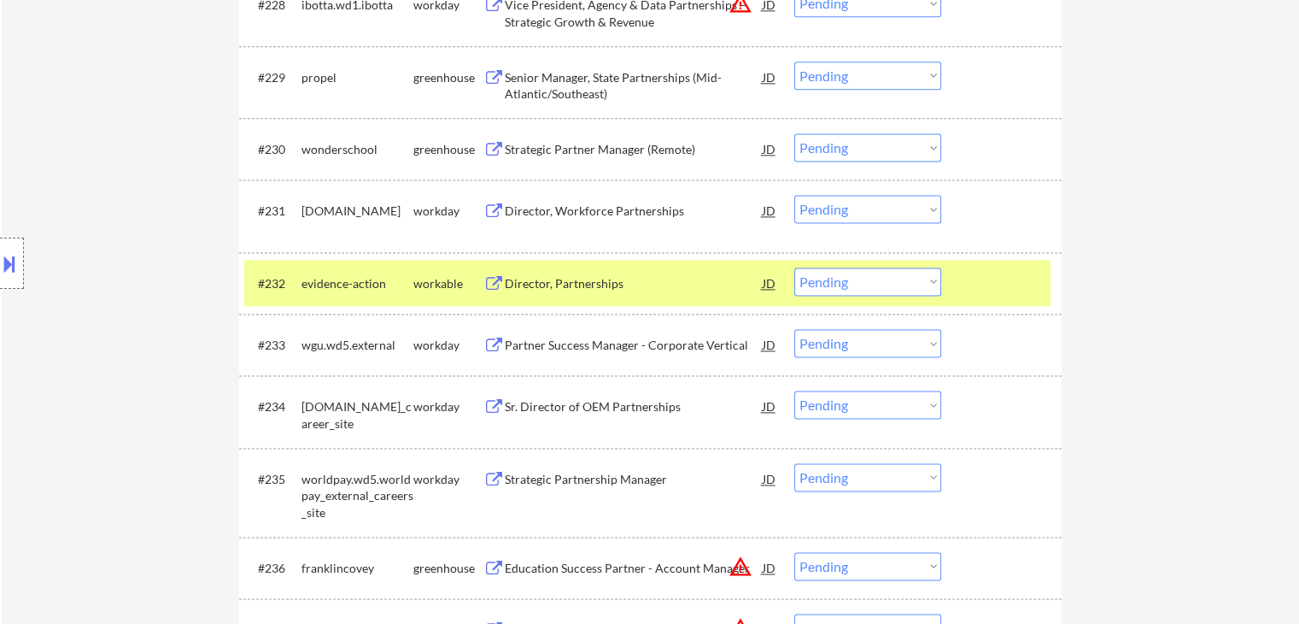
click at [608, 152] on div "Strategic Partner Manager (Remote)" at bounding box center [634, 149] width 258 height 17
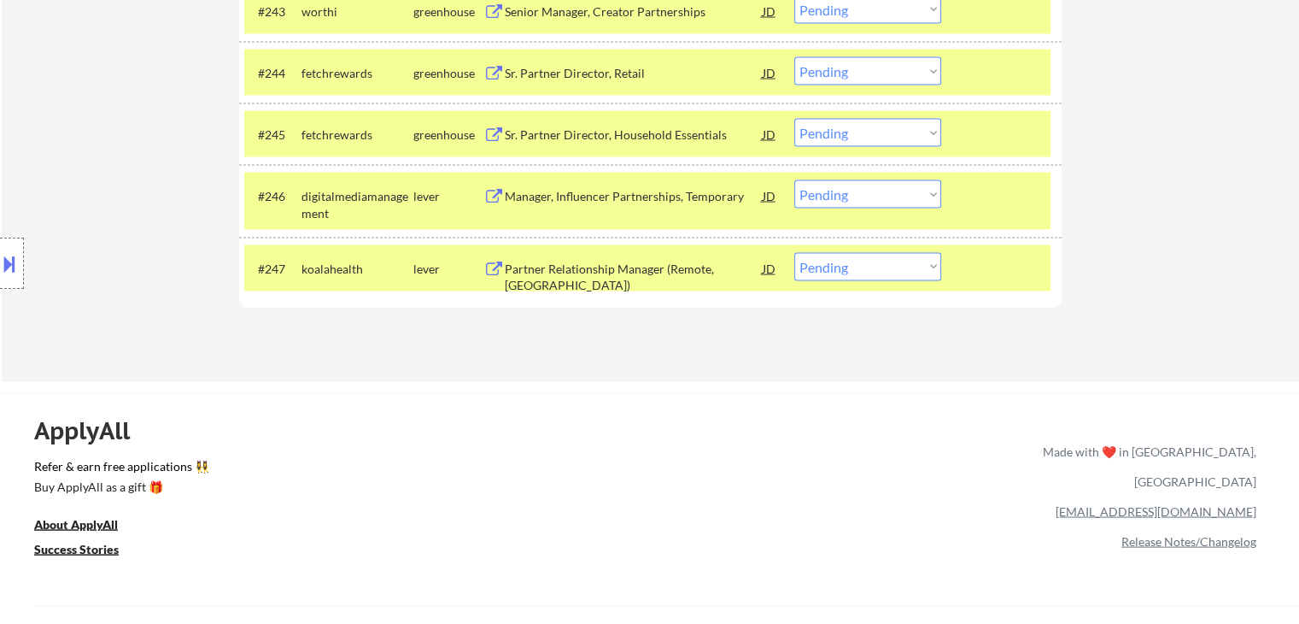
scroll to position [3336, 0]
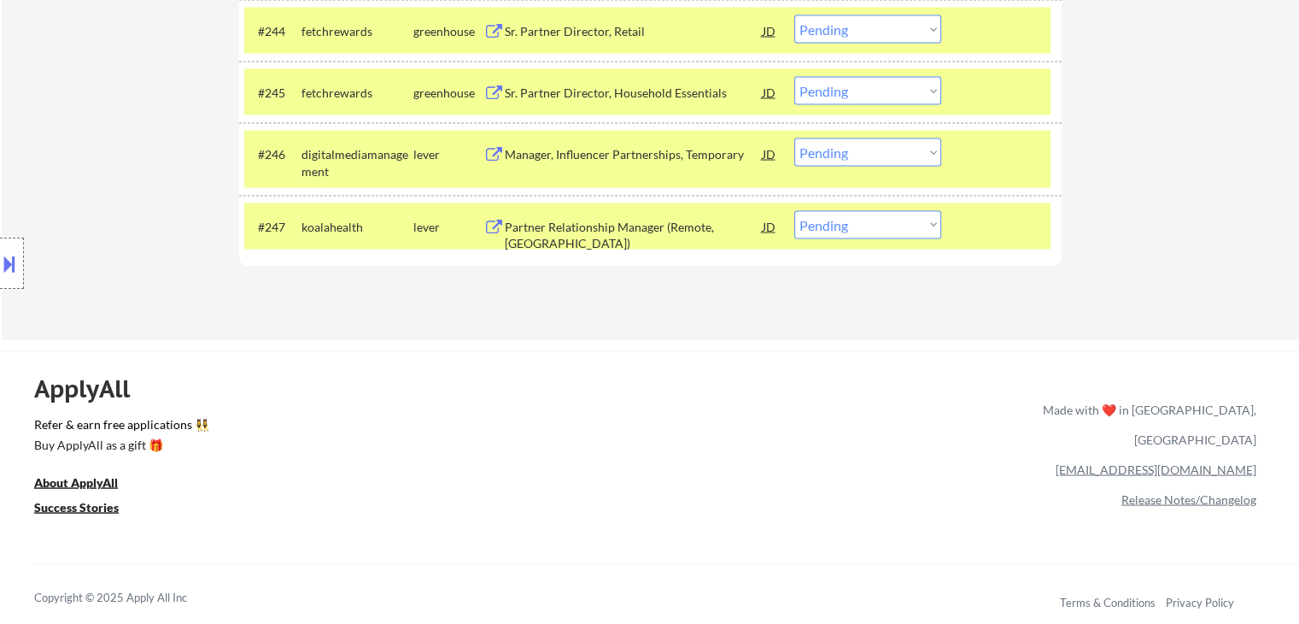
click at [843, 234] on select "Choose an option... Pending Applied Excluded (Questions) Excluded (Expired) Exc…" at bounding box center [868, 225] width 147 height 28
click at [795, 211] on select "Choose an option... Pending Applied Excluded (Questions) Excluded (Expired) Exc…" at bounding box center [868, 225] width 147 height 28
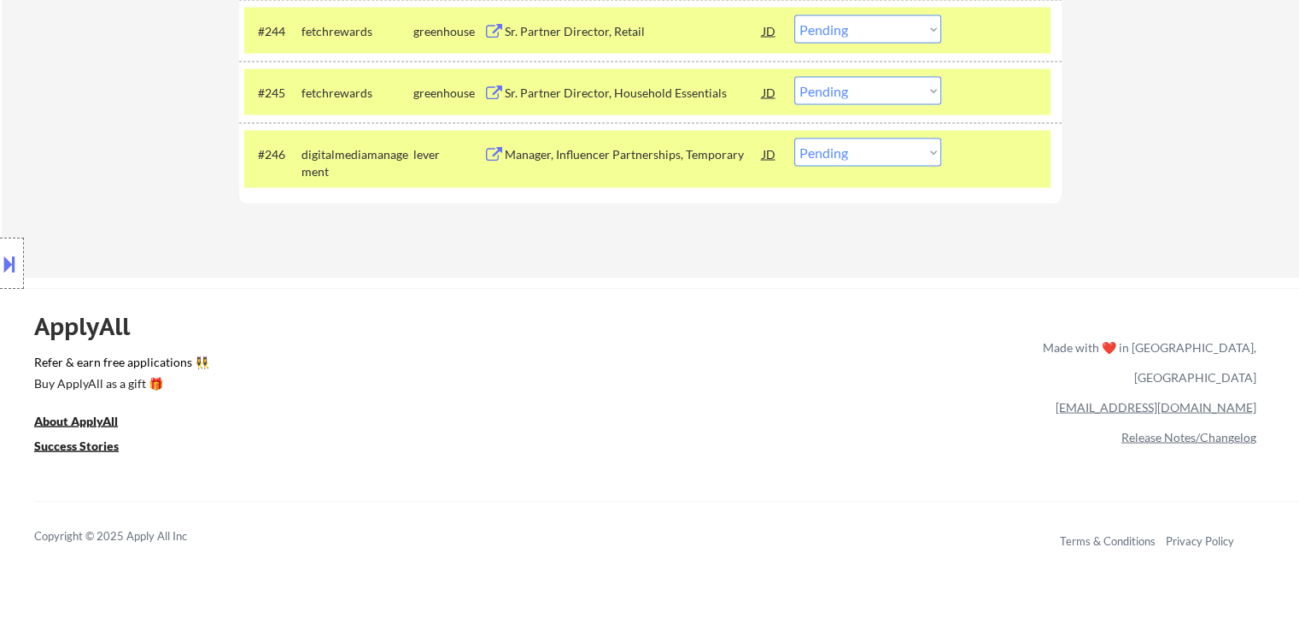
select select ""pending""
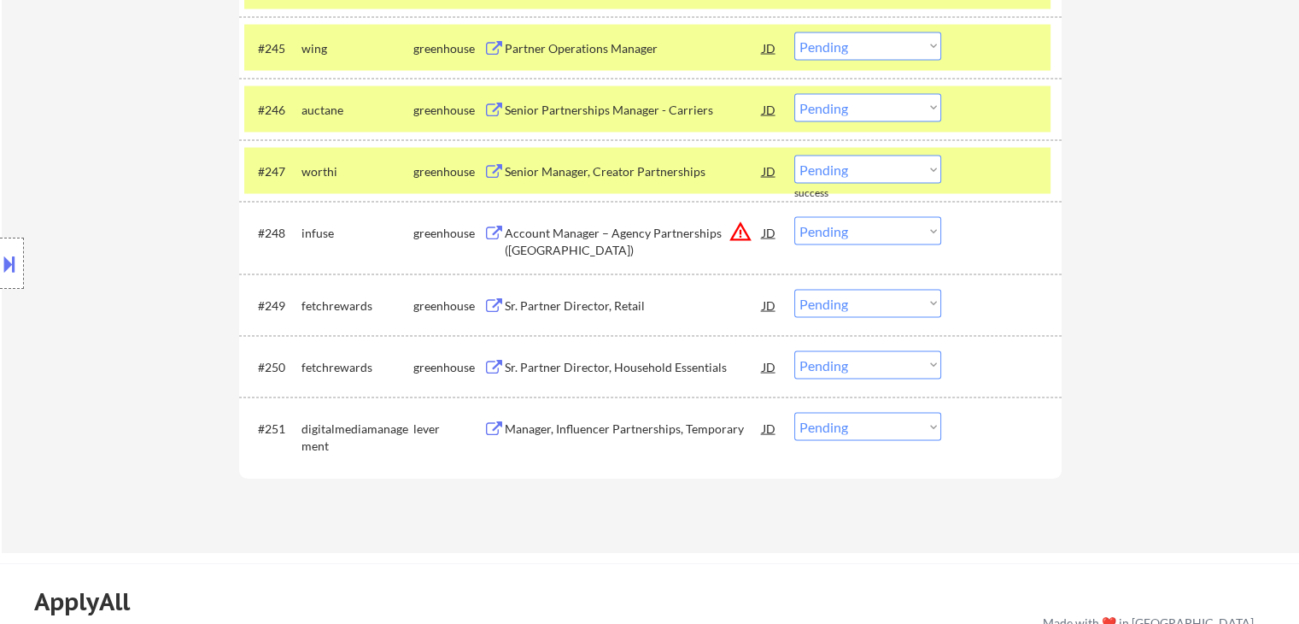
scroll to position [3507, 0]
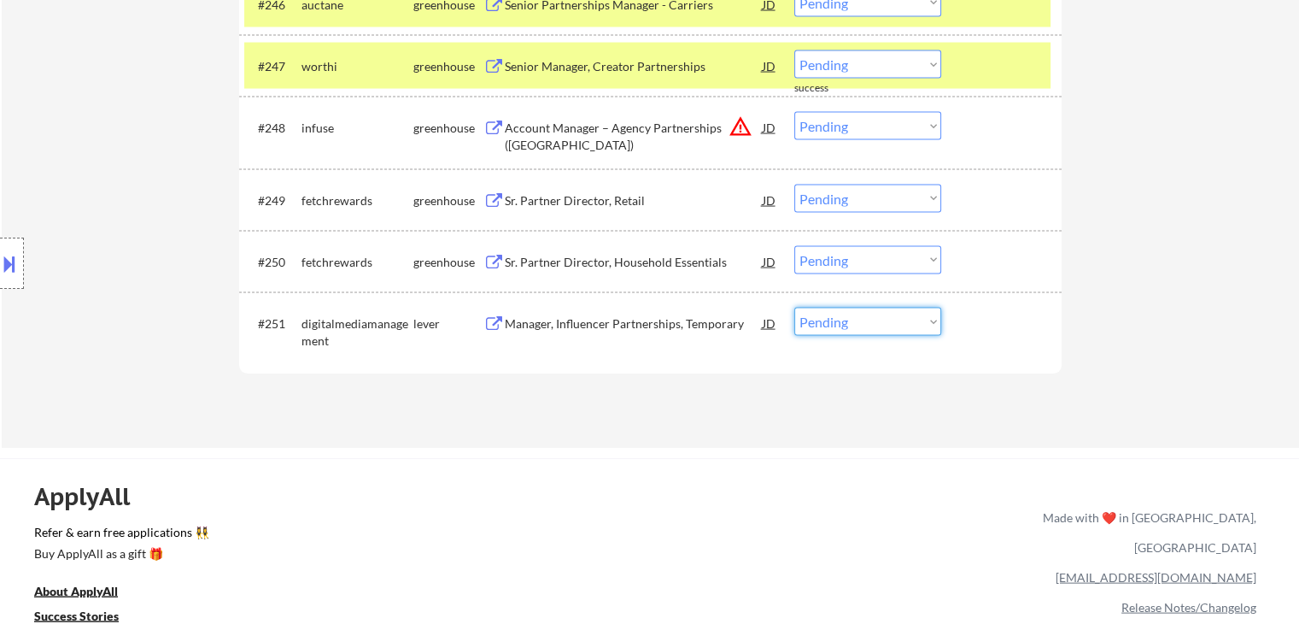
click at [832, 321] on select "Choose an option... Pending Applied Excluded (Questions) Excluded (Expired) Exc…" at bounding box center [868, 322] width 147 height 28
select select ""excluded__salary_""
click at [795, 308] on select "Choose an option... Pending Applied Excluded (Questions) Excluded (Expired) Exc…" at bounding box center [868, 322] width 147 height 28
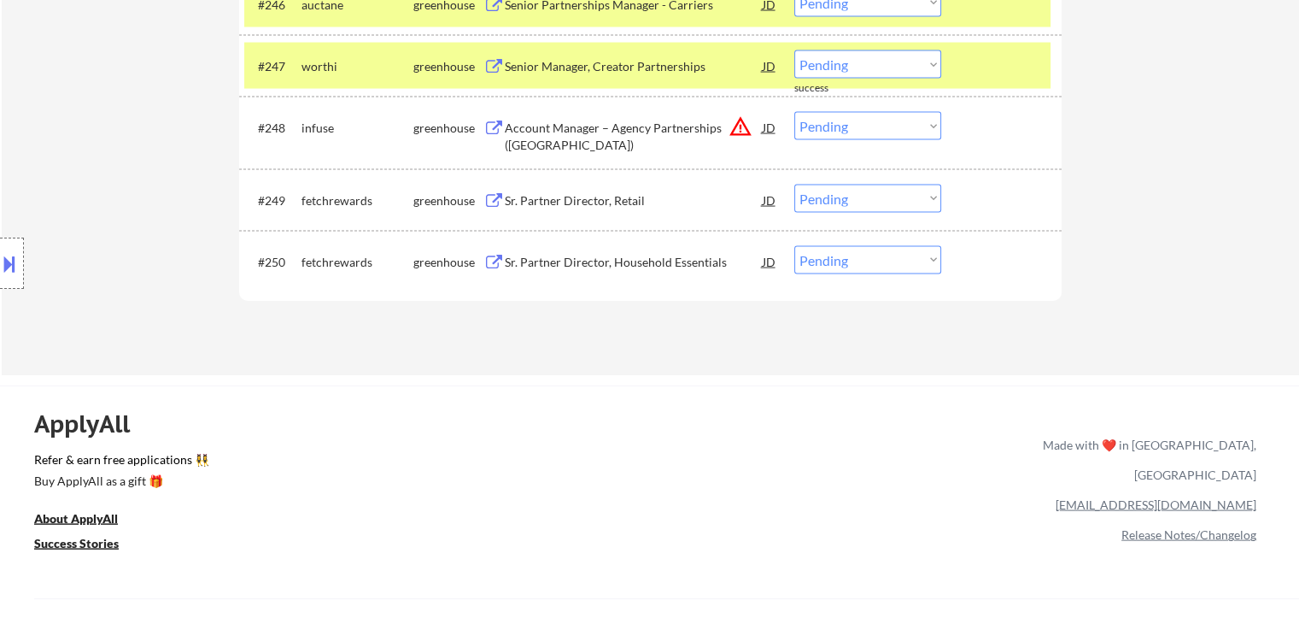
click at [835, 266] on select "Choose an option... Pending Applied Excluded (Questions) Excluded (Expired) Exc…" at bounding box center [868, 260] width 147 height 28
select select ""excluded__expired_""
click at [795, 246] on select "Choose an option... Pending Applied Excluded (Questions) Excluded (Expired) Exc…" at bounding box center [868, 260] width 147 height 28
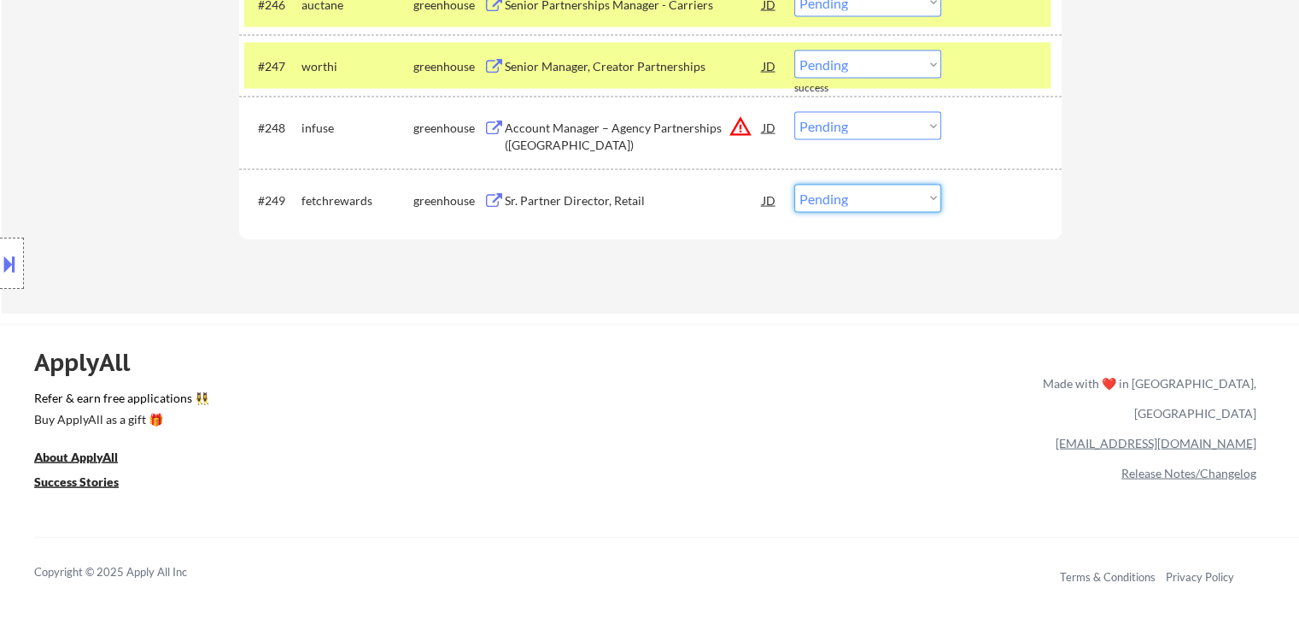
click at [839, 200] on select "Choose an option... Pending Applied Excluded (Questions) Excluded (Expired) Exc…" at bounding box center [868, 199] width 147 height 28
select select ""excluded__expired_""
click at [795, 185] on select "Choose an option... Pending Applied Excluded (Questions) Excluded (Expired) Exc…" at bounding box center [868, 199] width 147 height 28
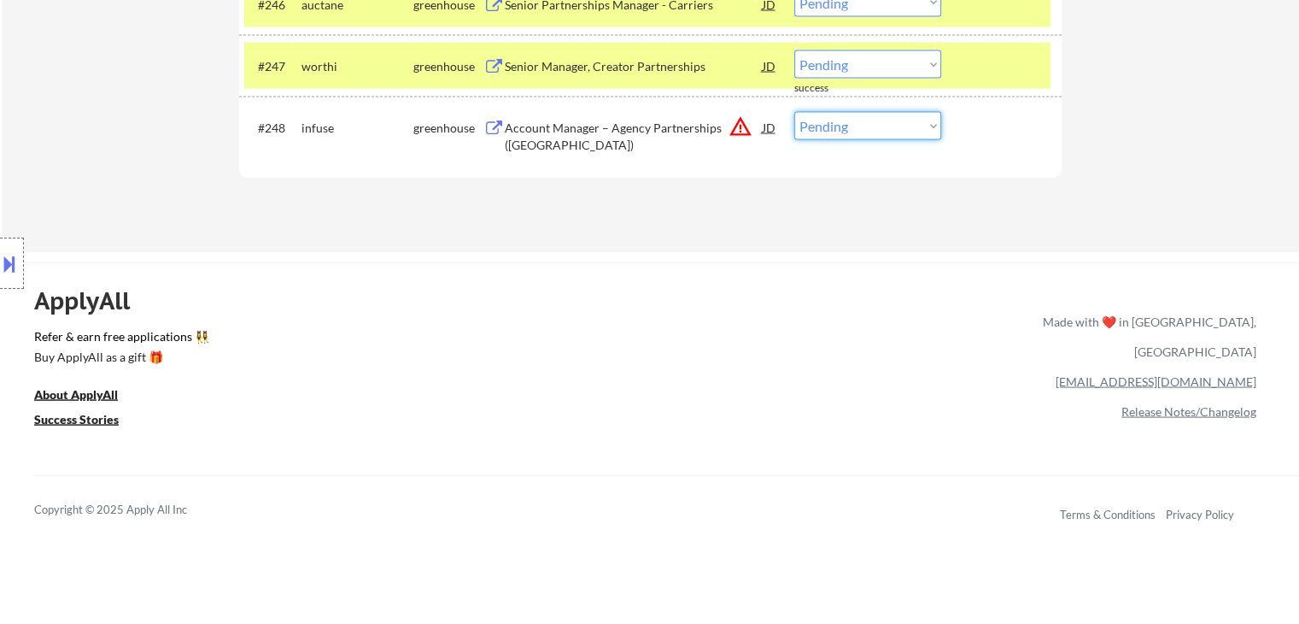
click at [806, 125] on select "Choose an option... Pending Applied Excluded (Questions) Excluded (Expired) Exc…" at bounding box center [868, 126] width 147 height 28
select select ""excluded__location_""
click at [795, 112] on select "Choose an option... Pending Applied Excluded (Questions) Excluded (Expired) Exc…" at bounding box center [868, 126] width 147 height 28
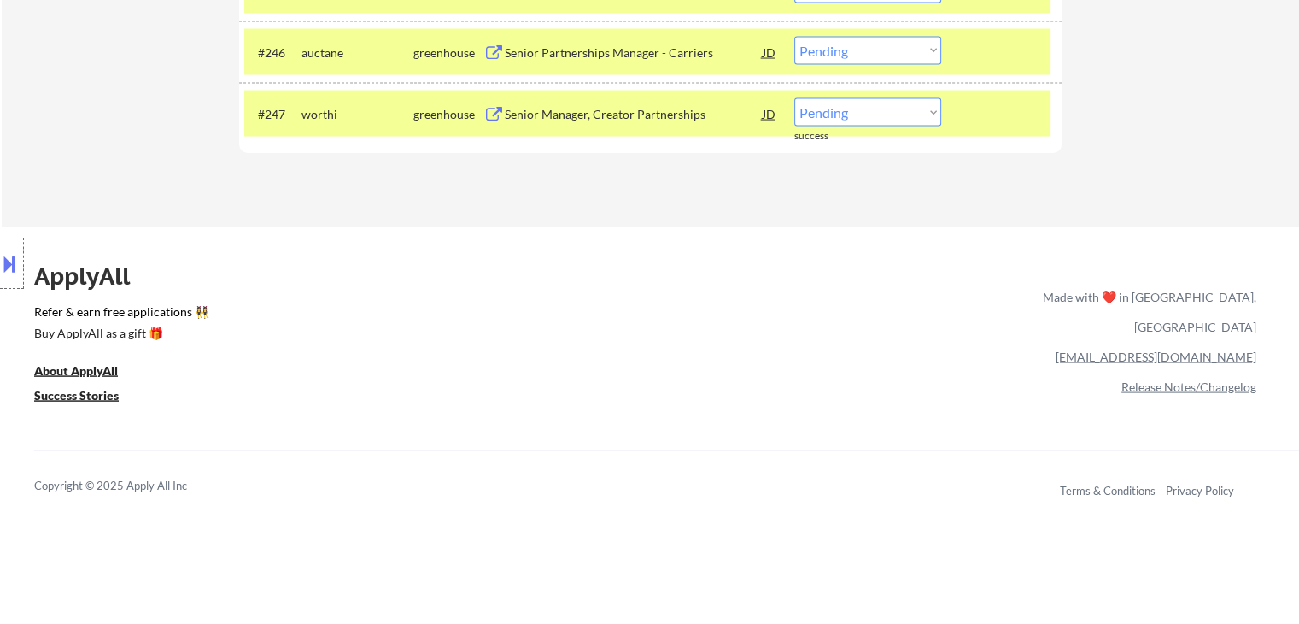
scroll to position [3421, 0]
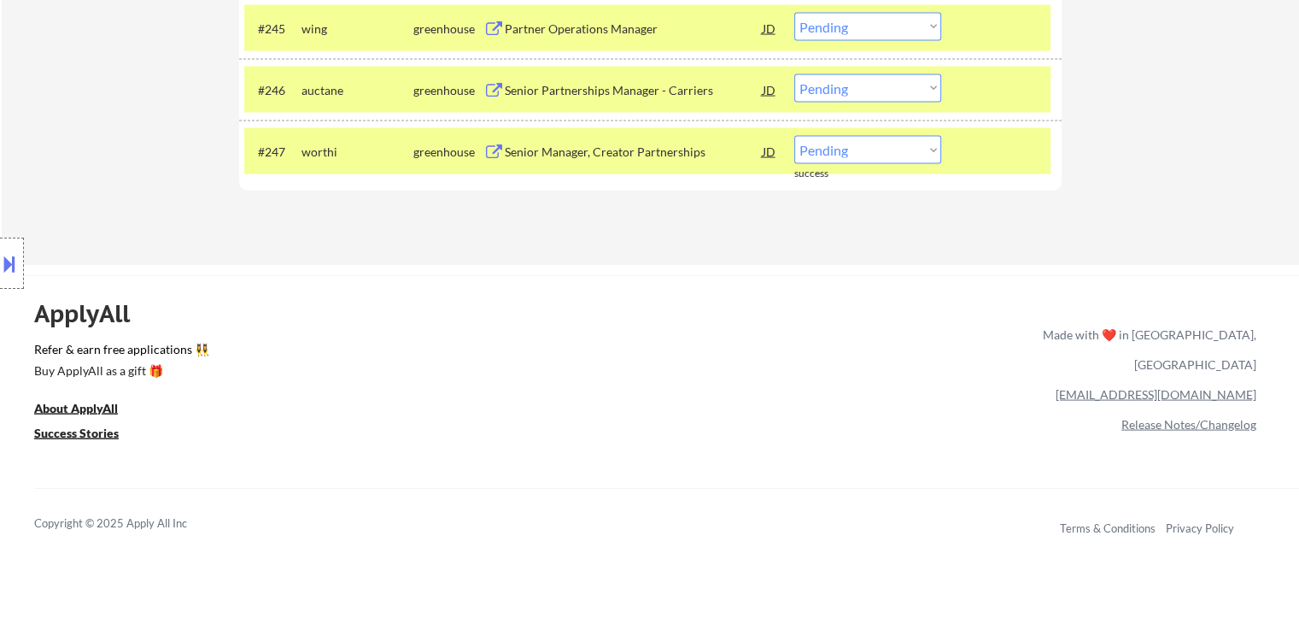
click at [850, 151] on select "Choose an option... Pending Applied Excluded (Questions) Excluded (Expired) Exc…" at bounding box center [868, 150] width 147 height 28
select select ""excluded__salary_""
click at [795, 136] on select "Choose an option... Pending Applied Excluded (Questions) Excluded (Expired) Exc…" at bounding box center [868, 150] width 147 height 28
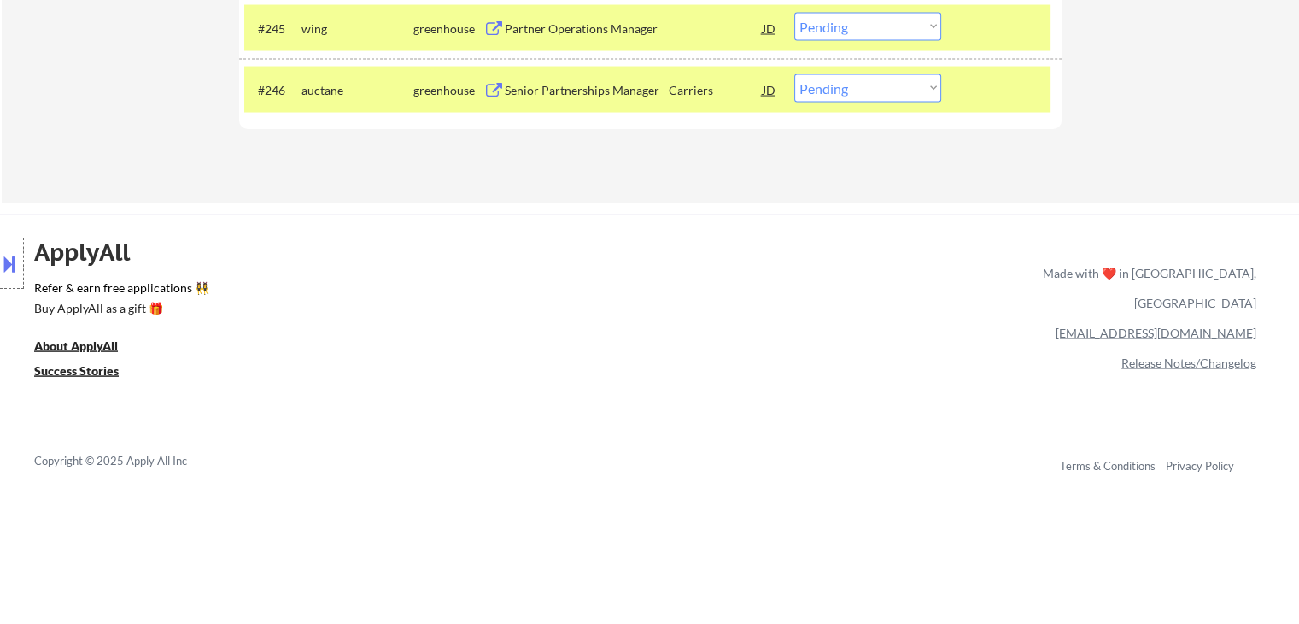
click at [0, 267] on button at bounding box center [9, 263] width 19 height 28
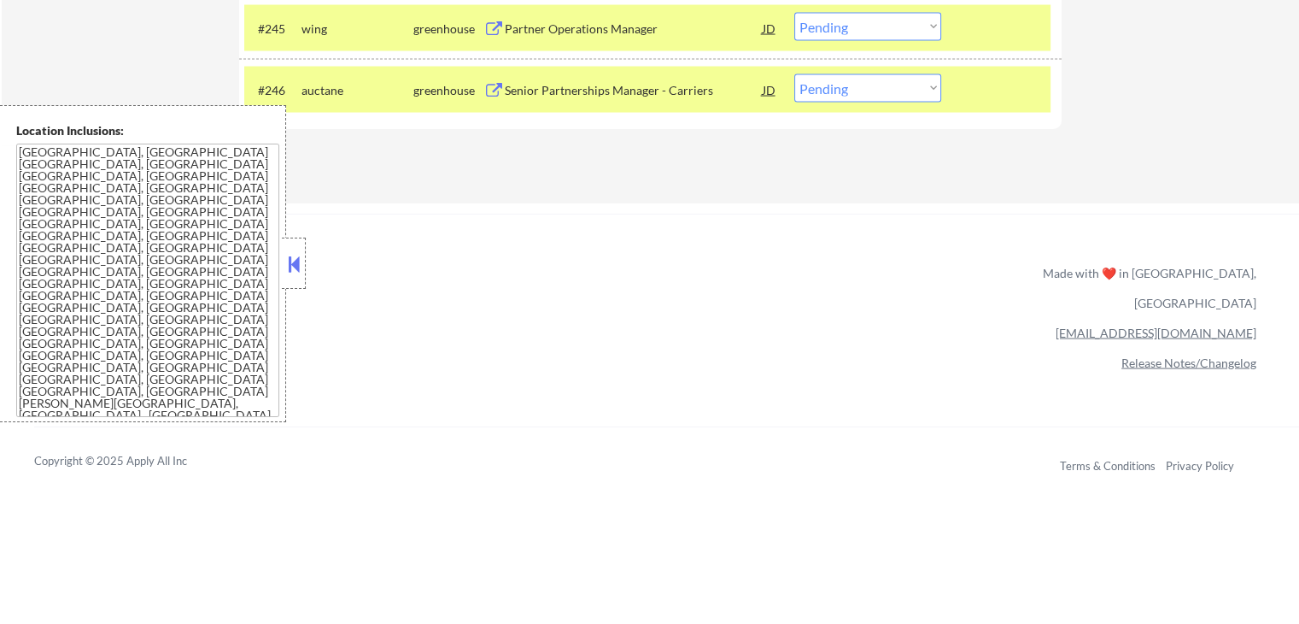
click at [302, 261] on button at bounding box center [293, 264] width 19 height 26
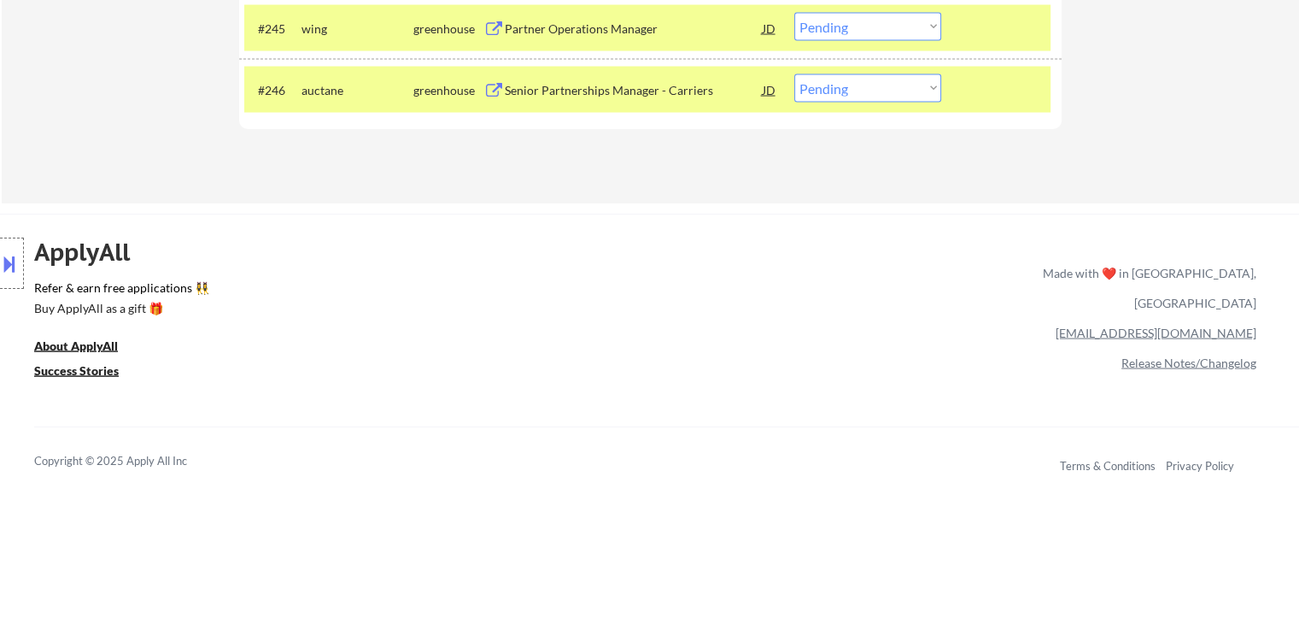
click at [807, 89] on select "Choose an option... Pending Applied Excluded (Questions) Excluded (Expired) Exc…" at bounding box center [868, 88] width 147 height 28
select select ""excluded__location_""
click at [795, 74] on select "Choose an option... Pending Applied Excluded (Questions) Excluded (Expired) Exc…" at bounding box center [868, 88] width 147 height 28
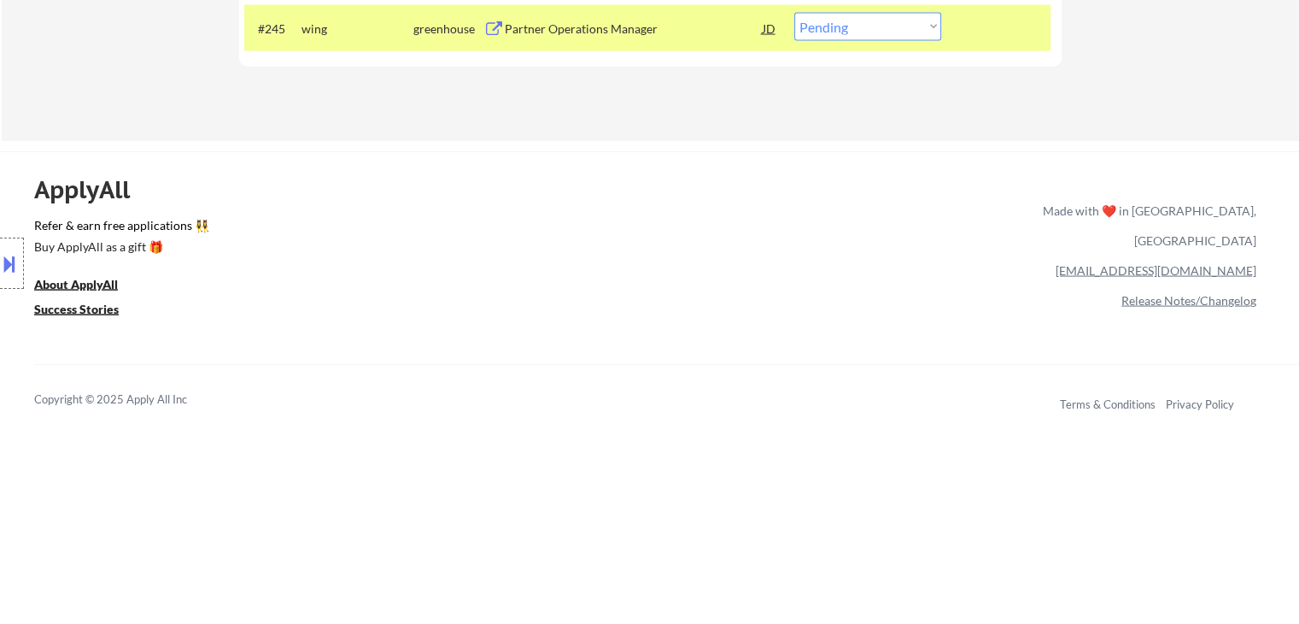
scroll to position [3336, 0]
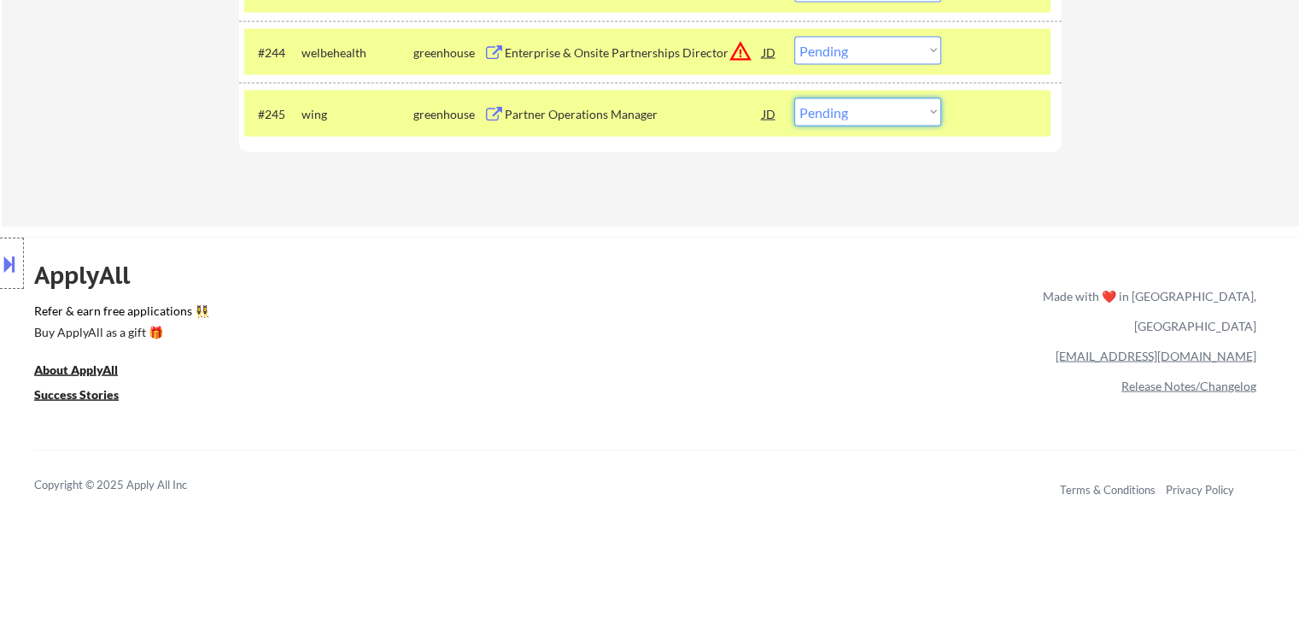
click at [871, 118] on select "Choose an option... Pending Applied Excluded (Questions) Excluded (Expired) Exc…" at bounding box center [868, 112] width 147 height 28
select select ""excluded__salary_""
click at [795, 98] on select "Choose an option... Pending Applied Excluded (Questions) Excluded (Expired) Exc…" at bounding box center [868, 112] width 147 height 28
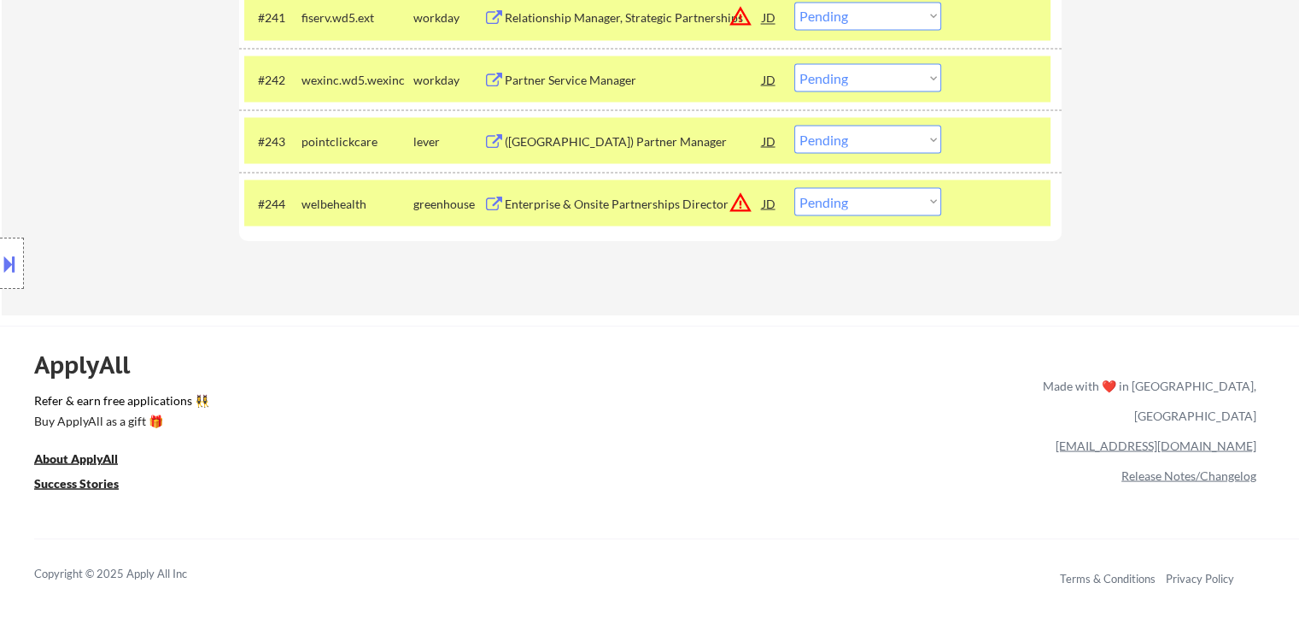
scroll to position [3165, 0]
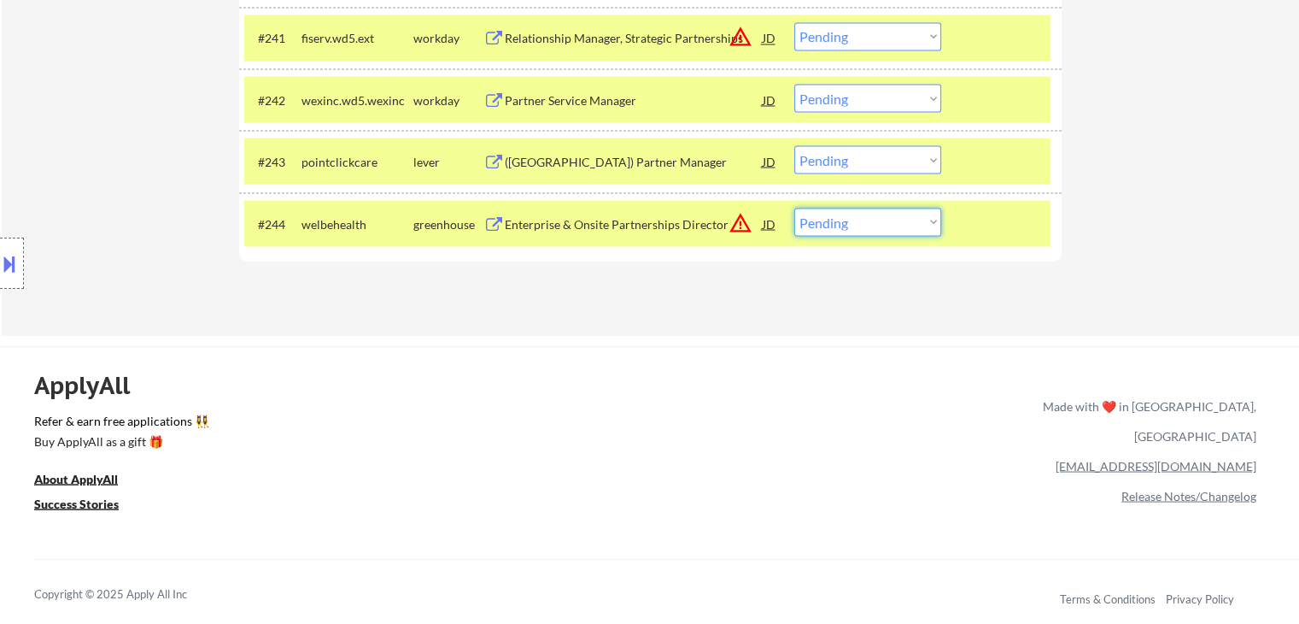
click at [853, 216] on select "Choose an option... Pending Applied Excluded (Questions) Excluded (Expired) Exc…" at bounding box center [868, 222] width 147 height 28
select select ""excluded__location_""
click at [795, 208] on select "Choose an option... Pending Applied Excluded (Questions) Excluded (Expired) Exc…" at bounding box center [868, 222] width 147 height 28
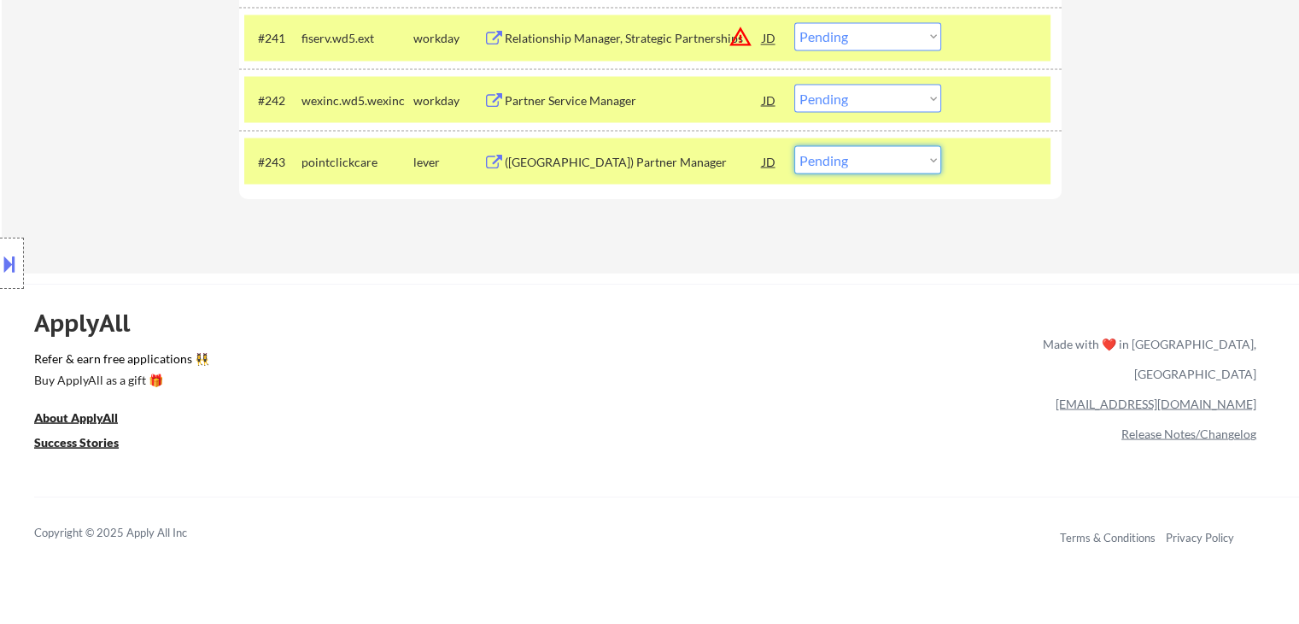
click at [831, 164] on select "Choose an option... Pending Applied Excluded (Questions) Excluded (Expired) Exc…" at bounding box center [868, 159] width 147 height 28
select select ""excluded""
click at [795, 145] on select "Choose an option... Pending Applied Excluded (Questions) Excluded (Expired) Exc…" at bounding box center [868, 159] width 147 height 28
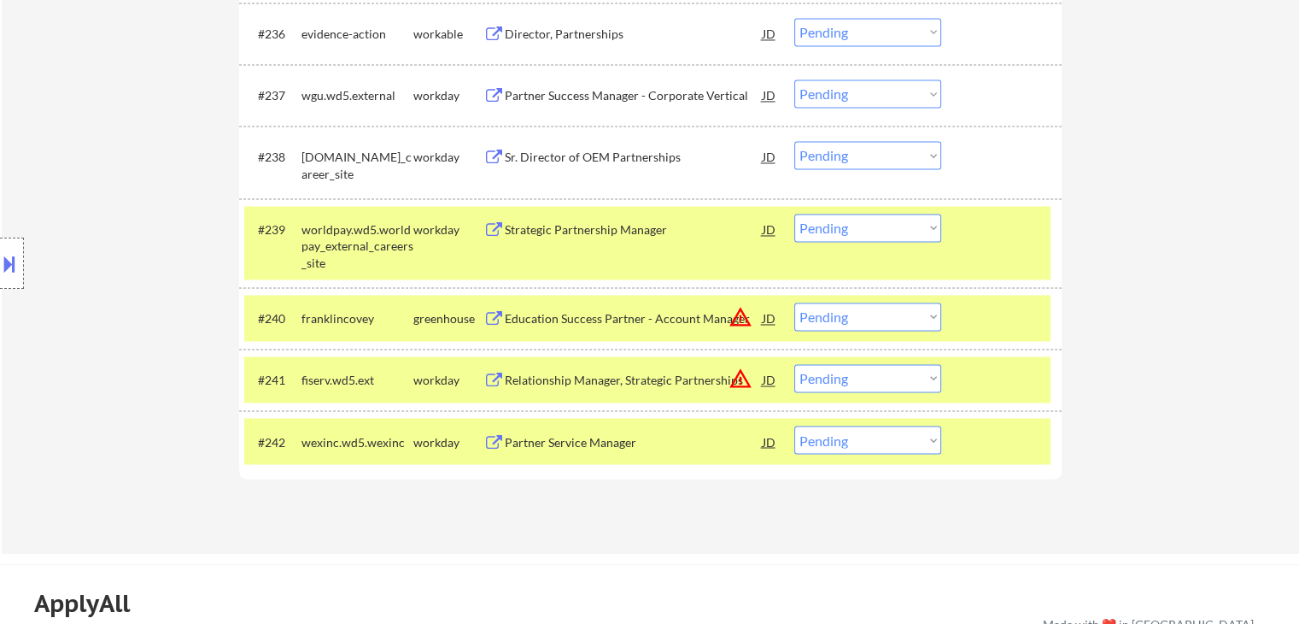
scroll to position [2738, 0]
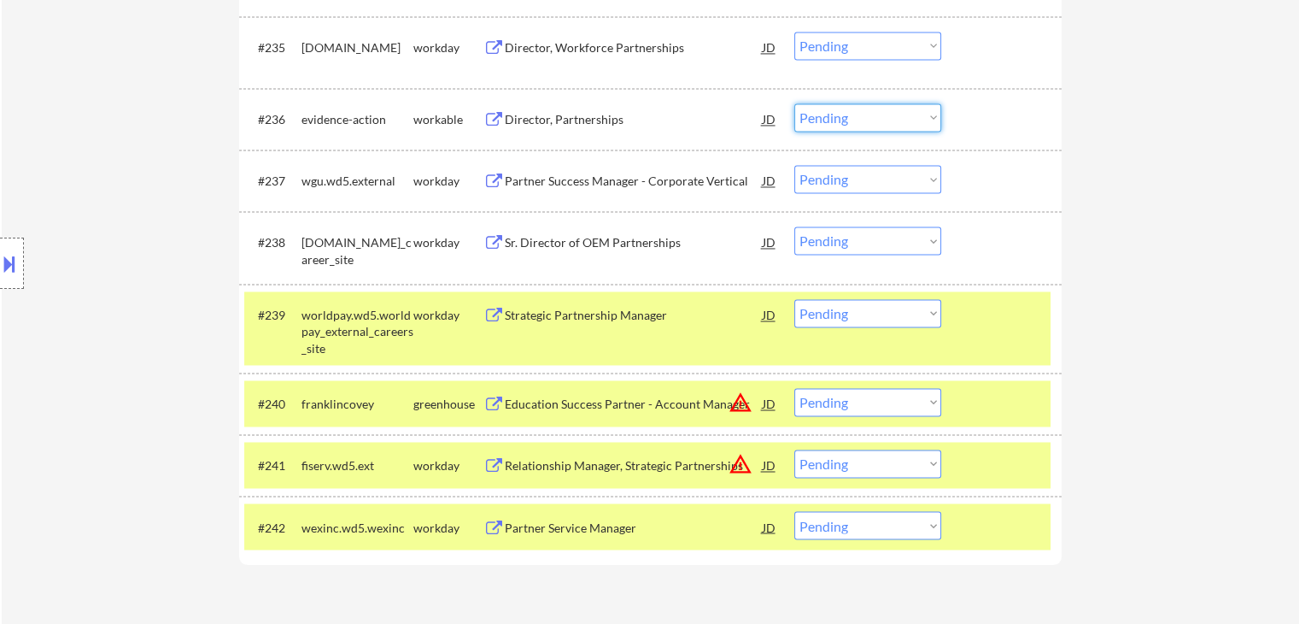
click at [834, 111] on select "Choose an option... Pending Applied Excluded (Questions) Excluded (Expired) Exc…" at bounding box center [868, 117] width 147 height 28
click at [795, 103] on select "Choose an option... Pending Applied Excluded (Questions) Excluded (Expired) Exc…" at bounding box center [868, 117] width 147 height 28
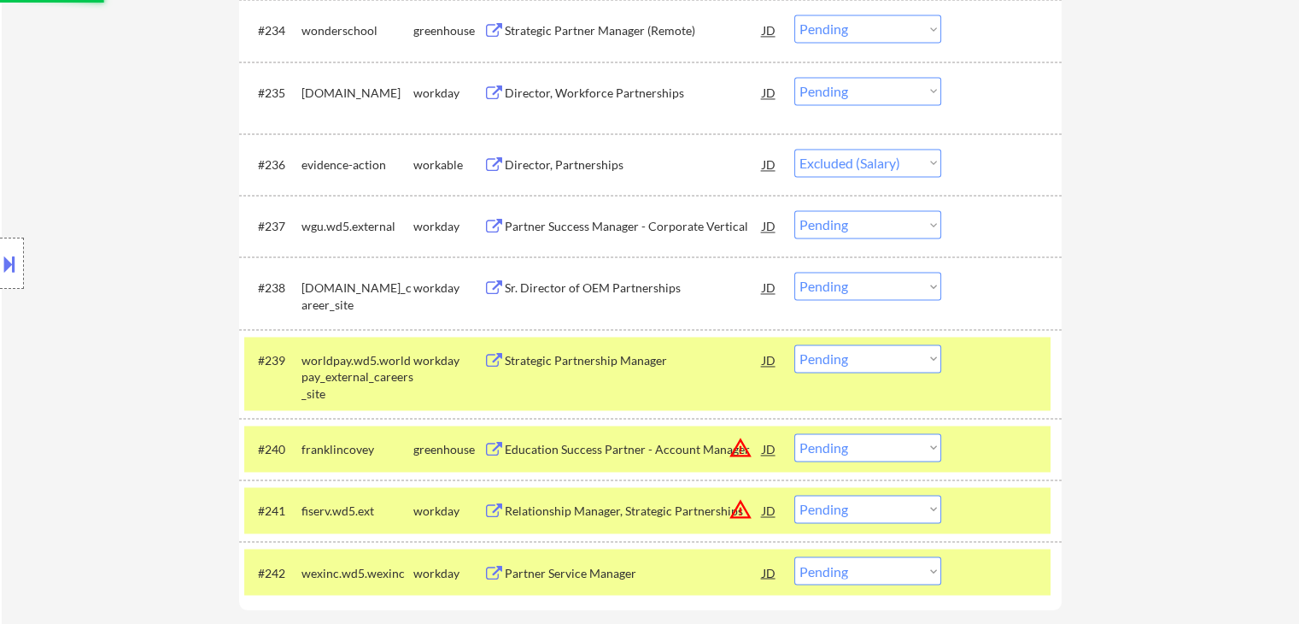
scroll to position [2653, 0]
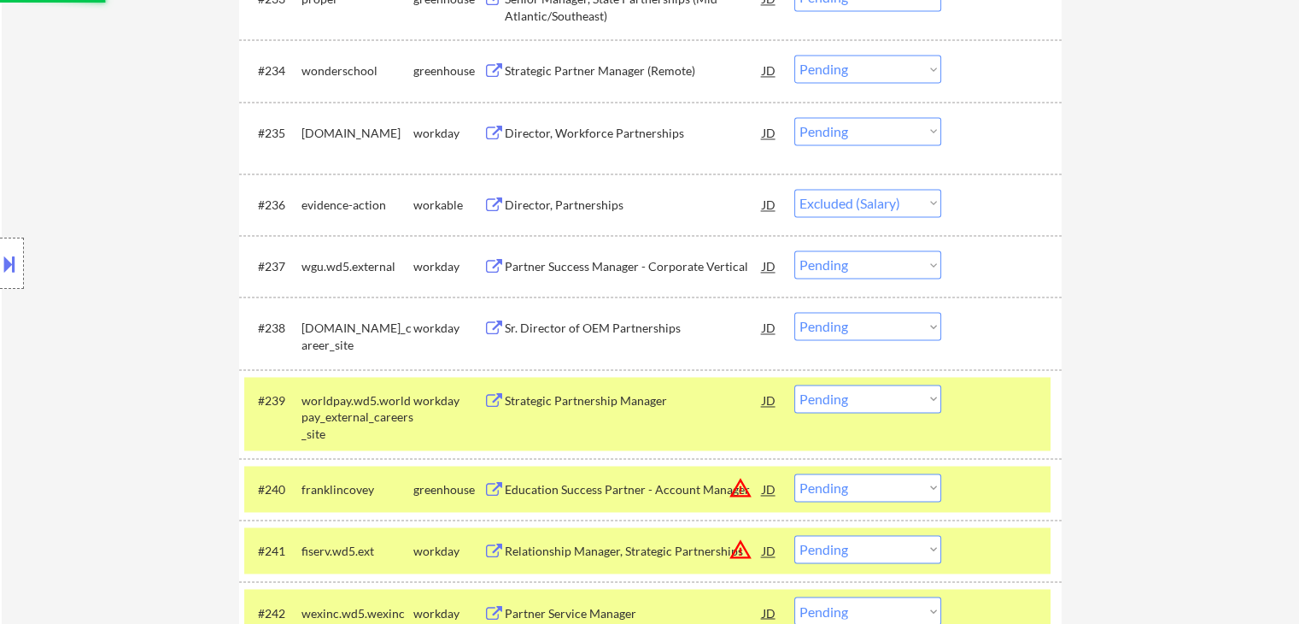
select select ""pending""
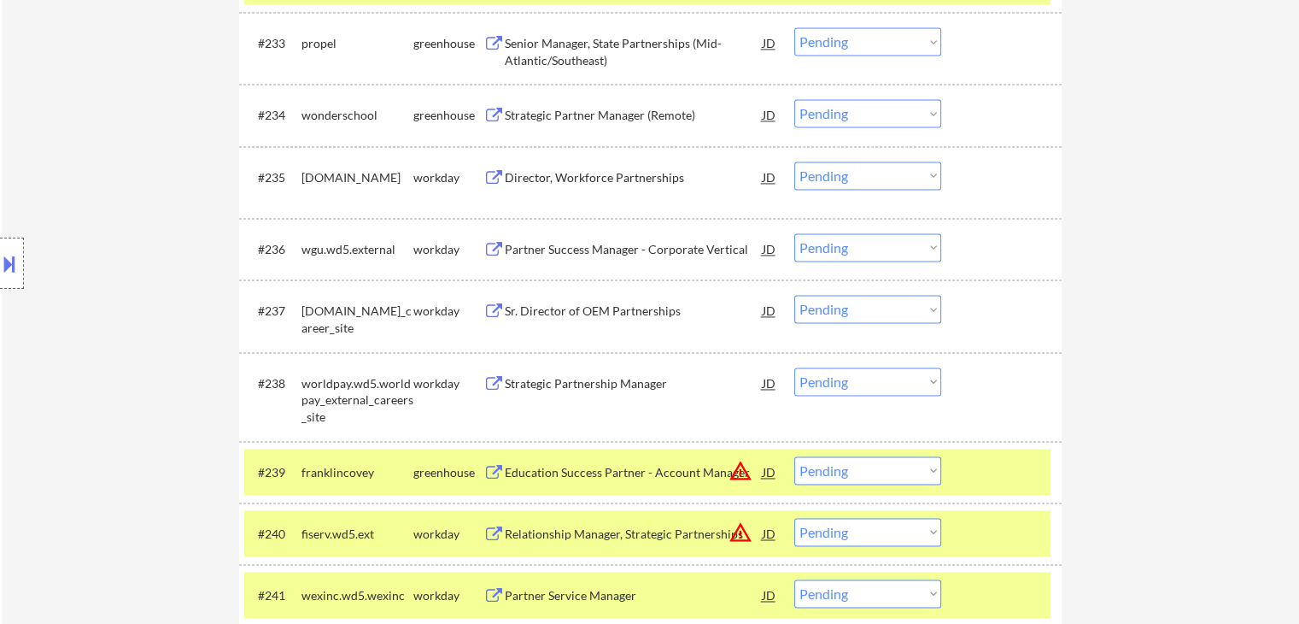
scroll to position [2567, 0]
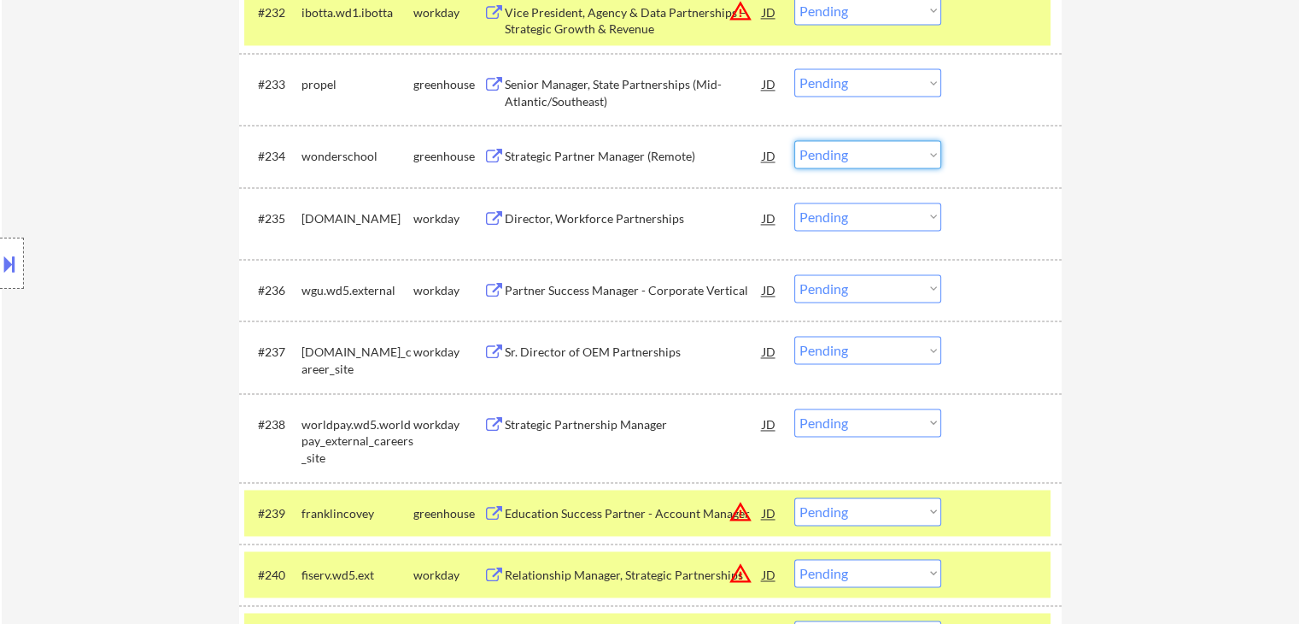
click at [842, 157] on select "Choose an option... Pending Applied Excluded (Questions) Excluded (Expired) Exc…" at bounding box center [868, 154] width 147 height 28
click at [795, 140] on select "Choose an option... Pending Applied Excluded (Questions) Excluded (Expired) Exc…" at bounding box center [868, 154] width 147 height 28
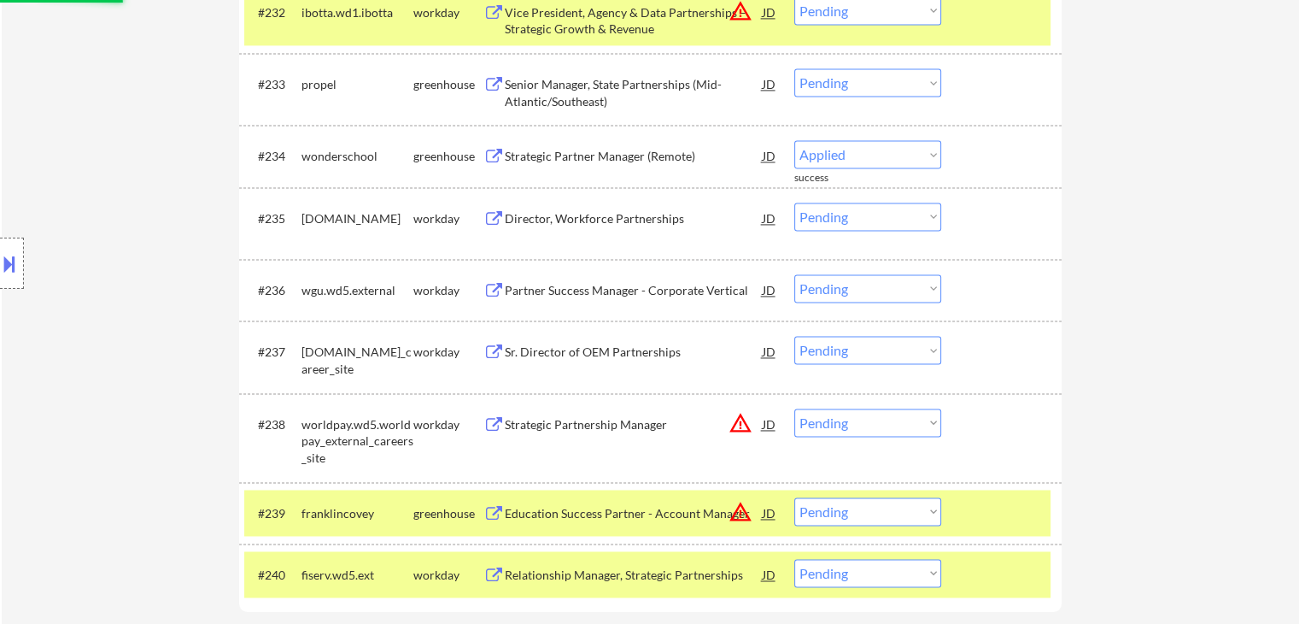
select select ""pending""
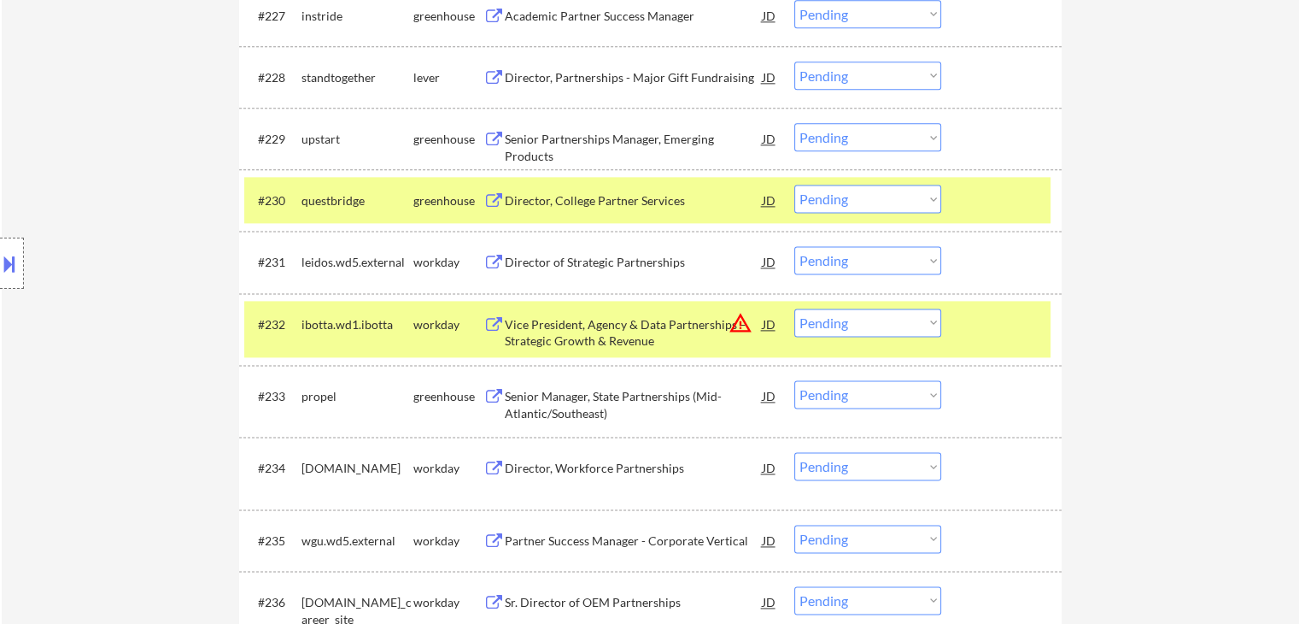
scroll to position [2225, 0]
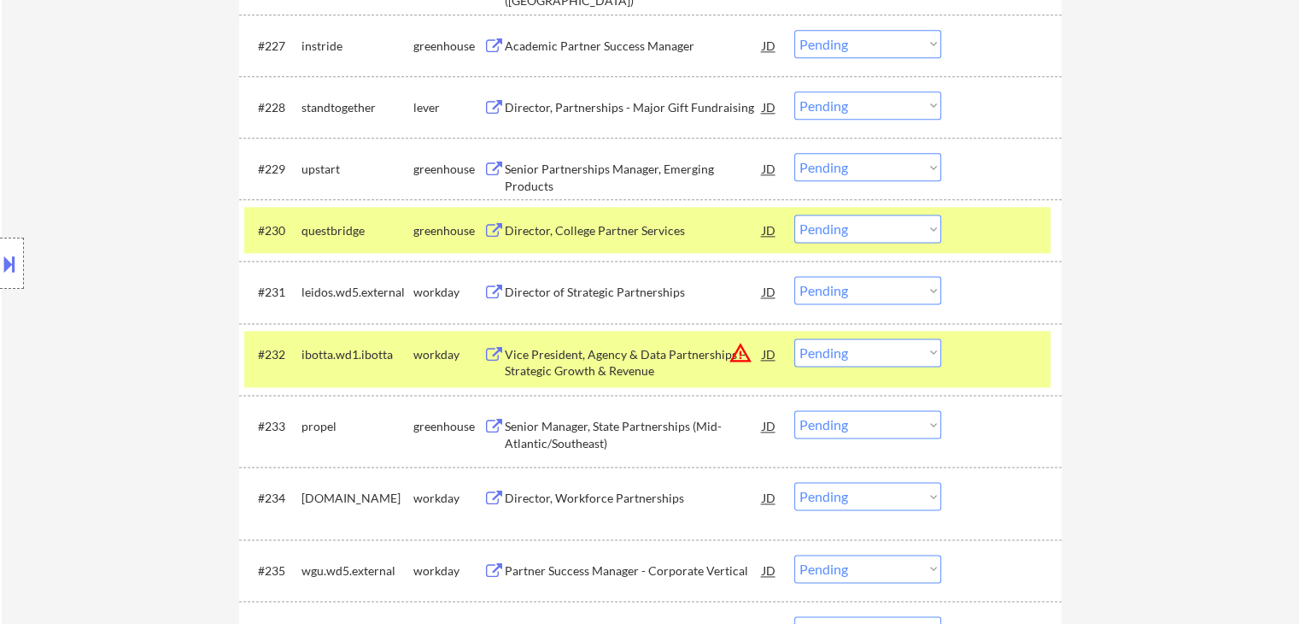
click at [610, 227] on div "Director, College Partner Services" at bounding box center [634, 230] width 258 height 17
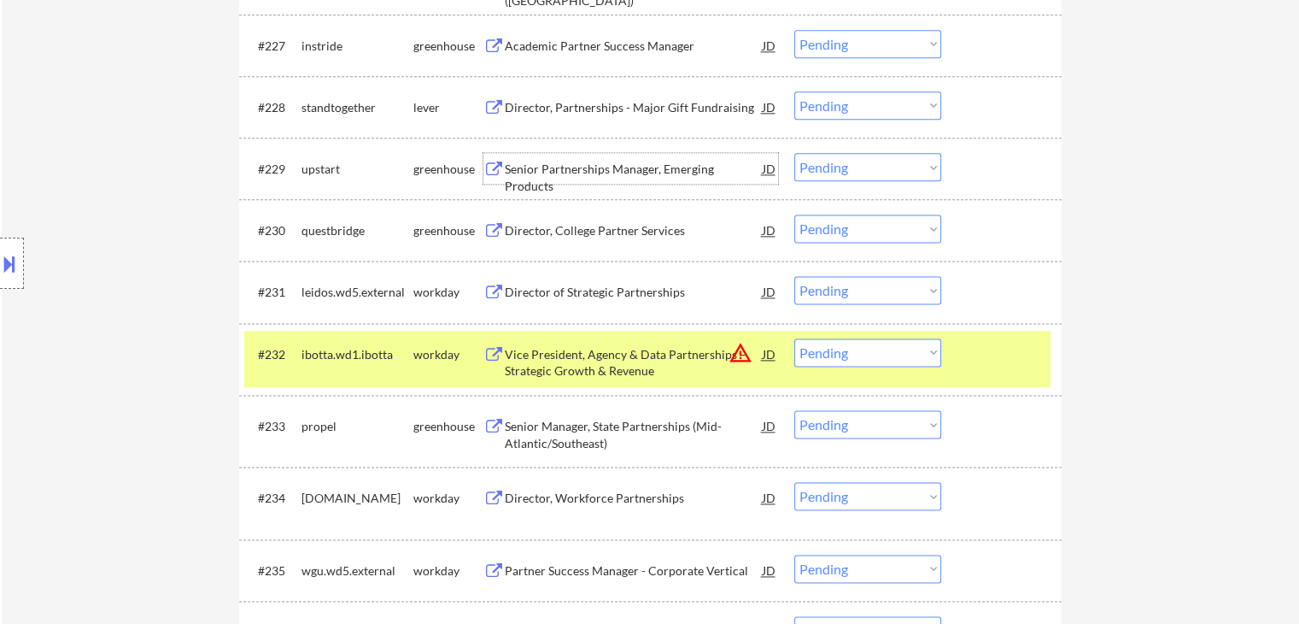
click at [654, 172] on div "Senior Partnerships Manager, Emerging Products" at bounding box center [634, 177] width 258 height 33
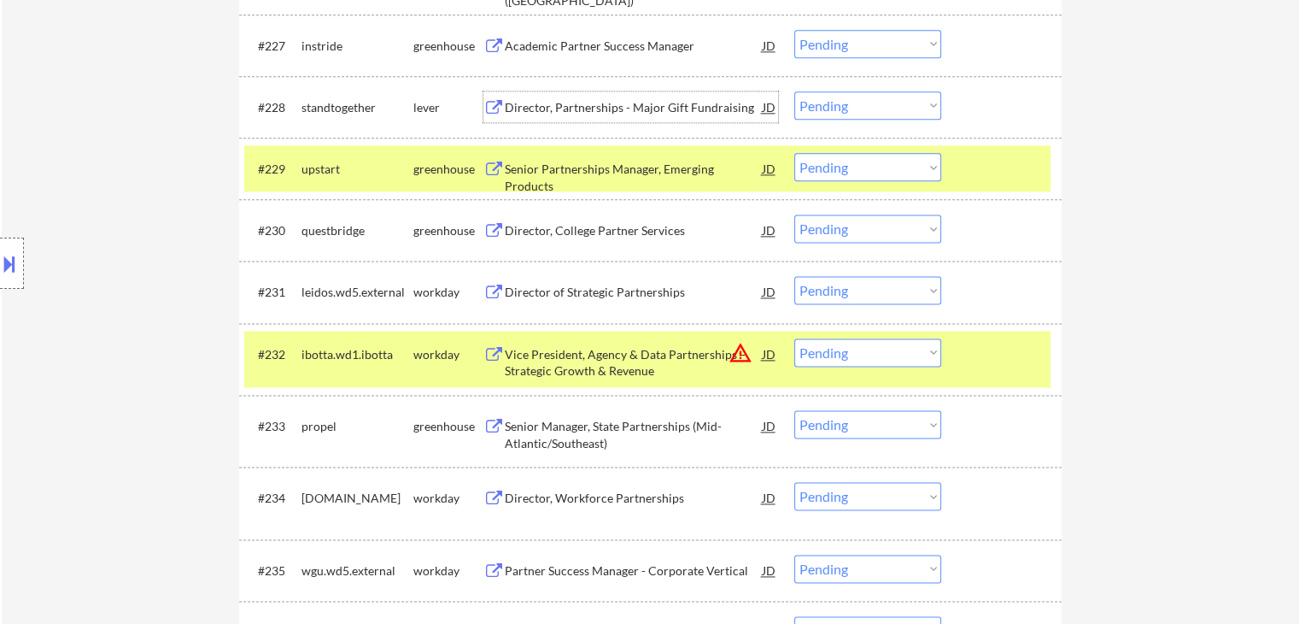
click at [583, 114] on div "Director, Partnerships - Major Gift Fundraising" at bounding box center [634, 107] width 258 height 17
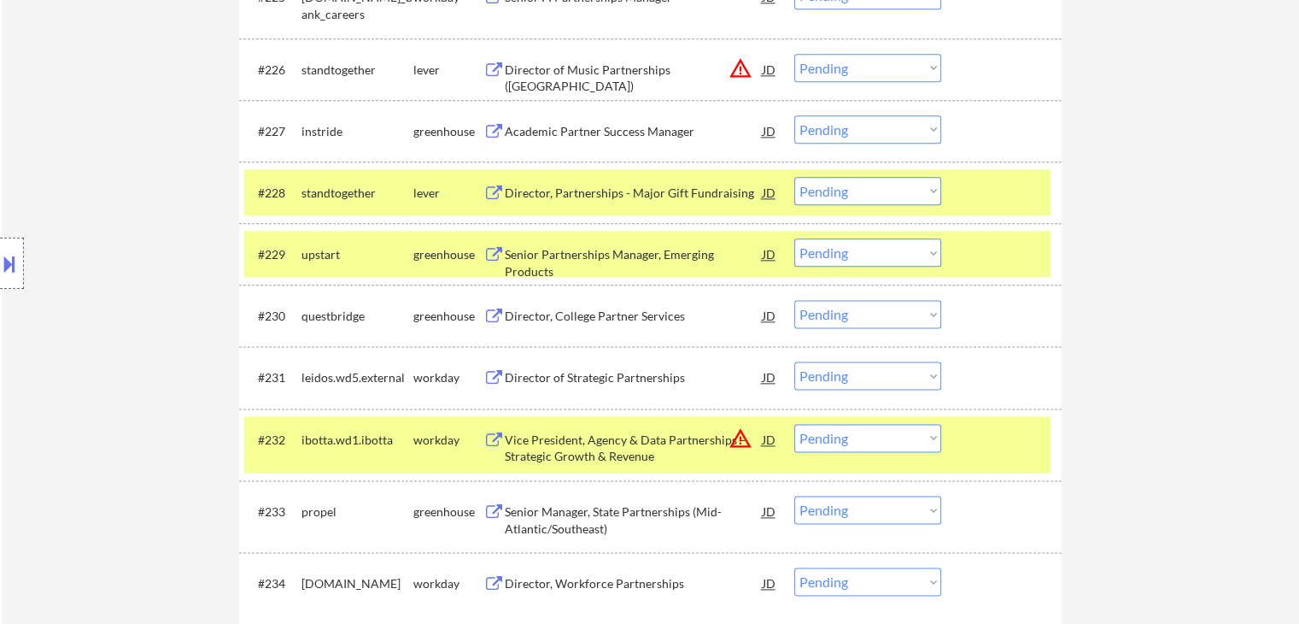
click at [618, 127] on div "Academic Partner Success Manager" at bounding box center [634, 131] width 258 height 17
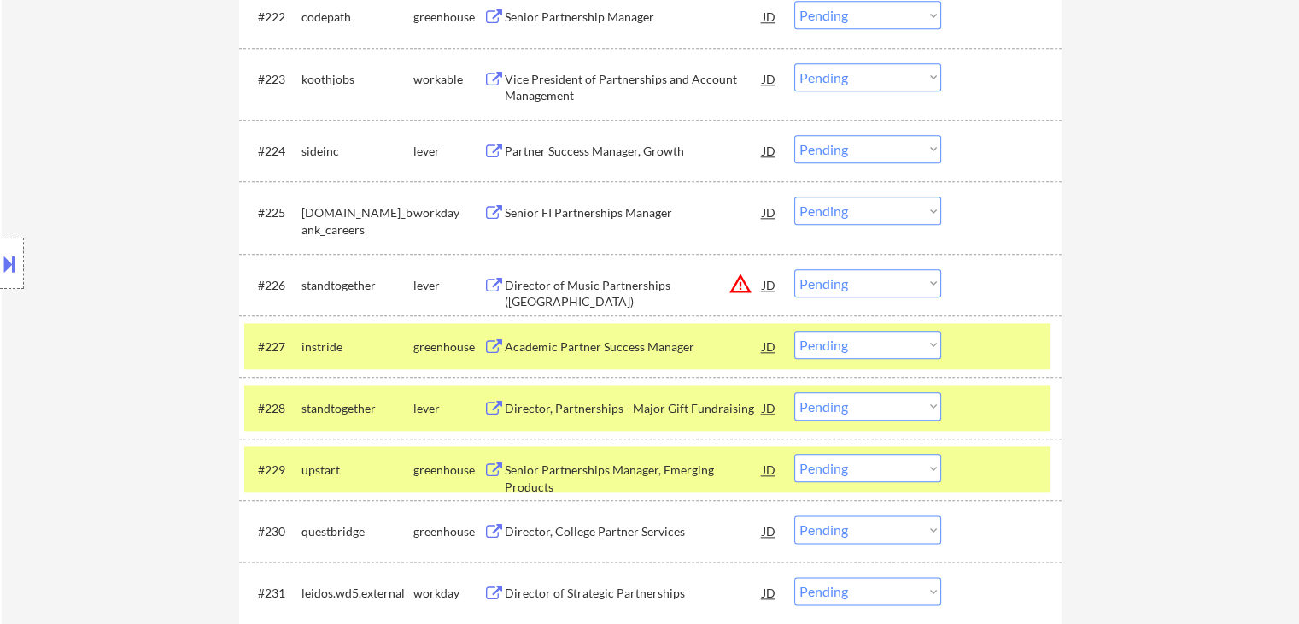
scroll to position [1884, 0]
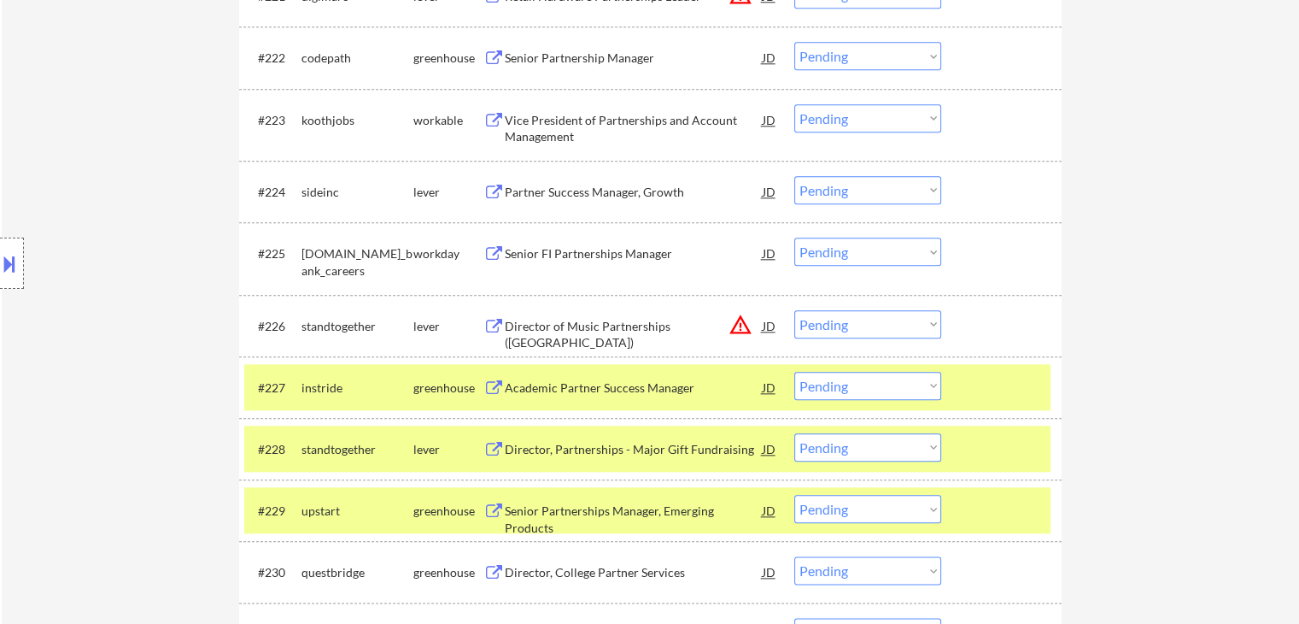
click at [613, 180] on div "Partner Success Manager, Growth" at bounding box center [634, 191] width 258 height 31
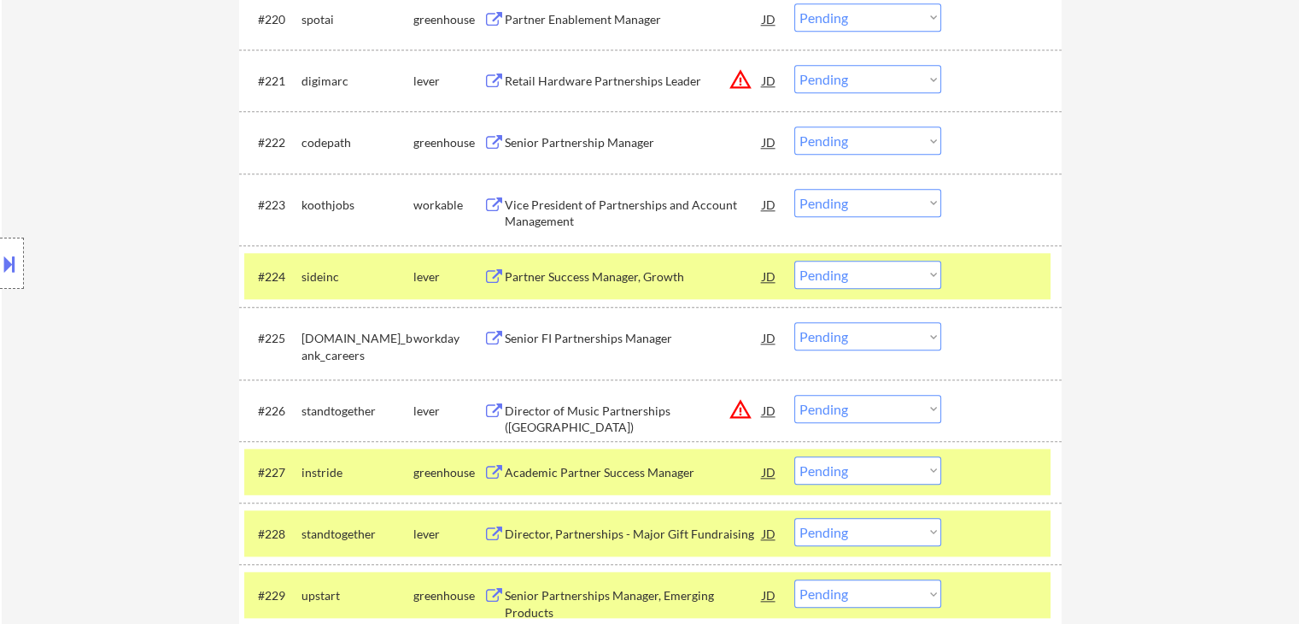
scroll to position [1798, 0]
drag, startPoint x: 630, startPoint y: 206, endPoint x: 628, endPoint y: 196, distance: 10.6
click at [631, 206] on div "Vice President of Partnerships and Account Management" at bounding box center [634, 213] width 258 height 33
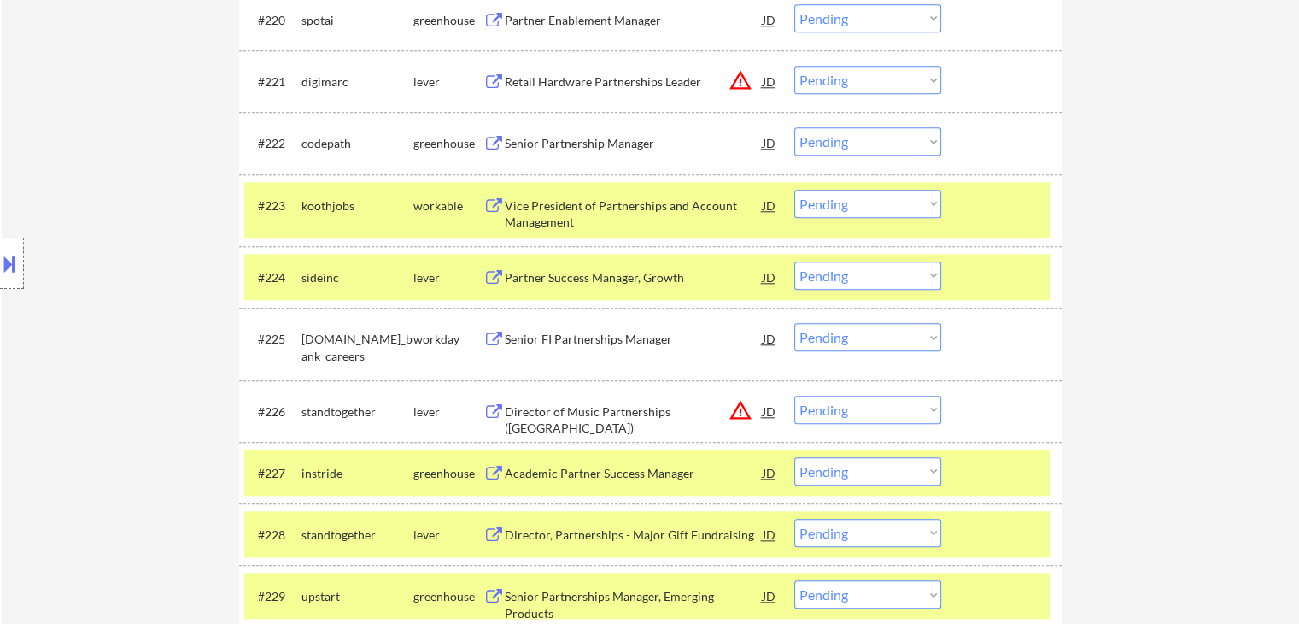
click at [601, 148] on div "Senior Partnership Manager" at bounding box center [634, 143] width 258 height 17
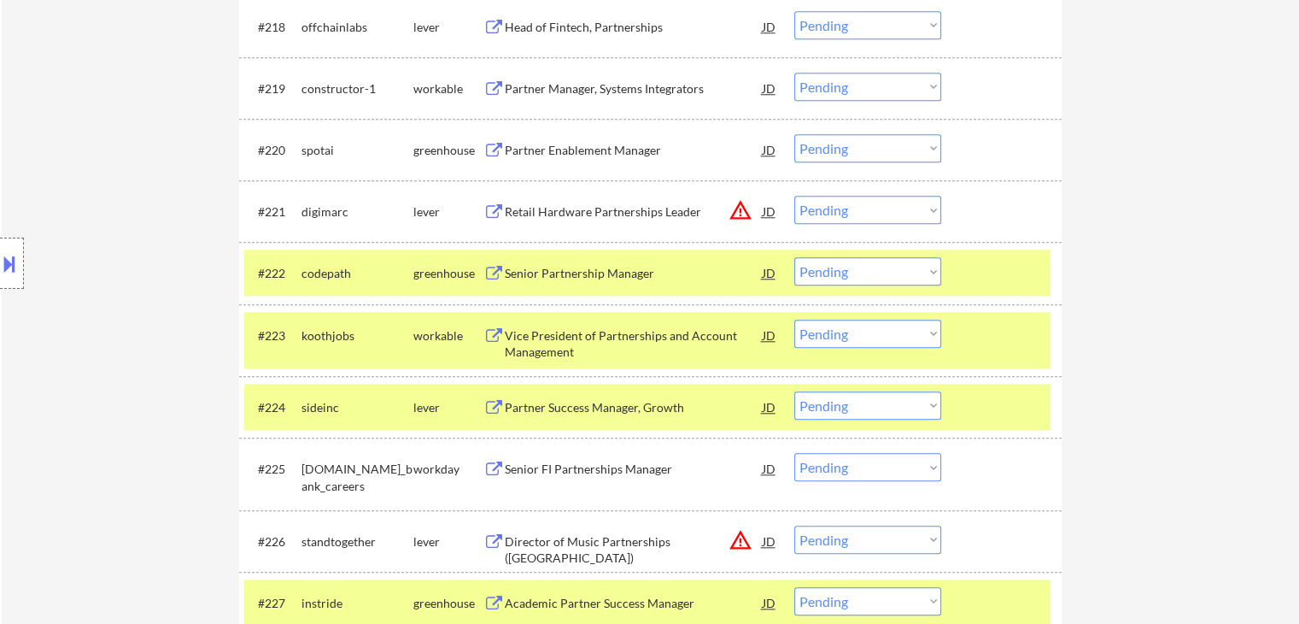
scroll to position [1627, 0]
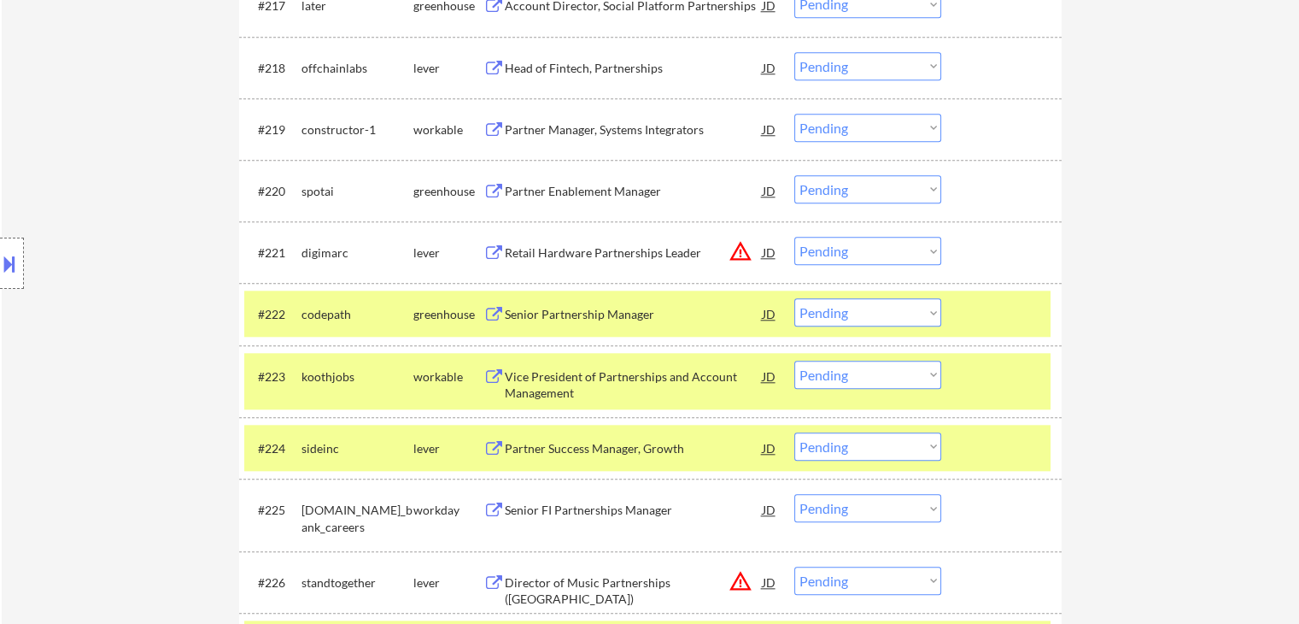
drag, startPoint x: 610, startPoint y: 190, endPoint x: 624, endPoint y: 151, distance: 40.8
click at [610, 189] on div "Partner Enablement Manager" at bounding box center [634, 191] width 258 height 17
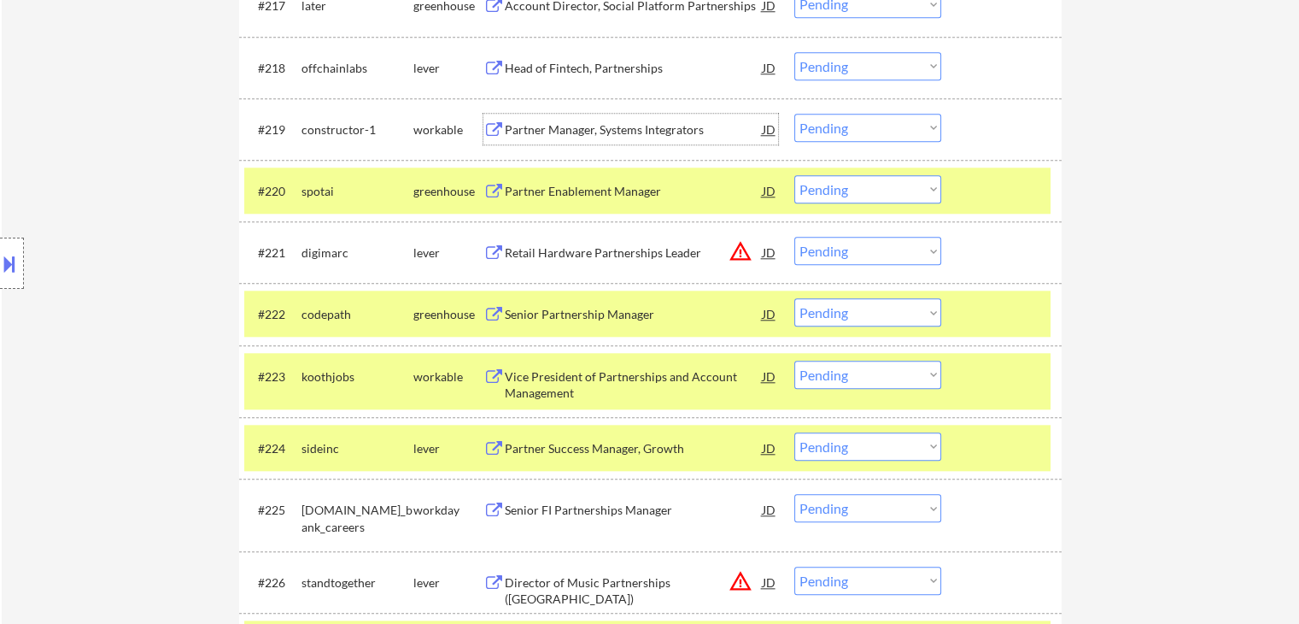
click at [629, 128] on div "Partner Manager, Systems Integrators" at bounding box center [634, 129] width 258 height 17
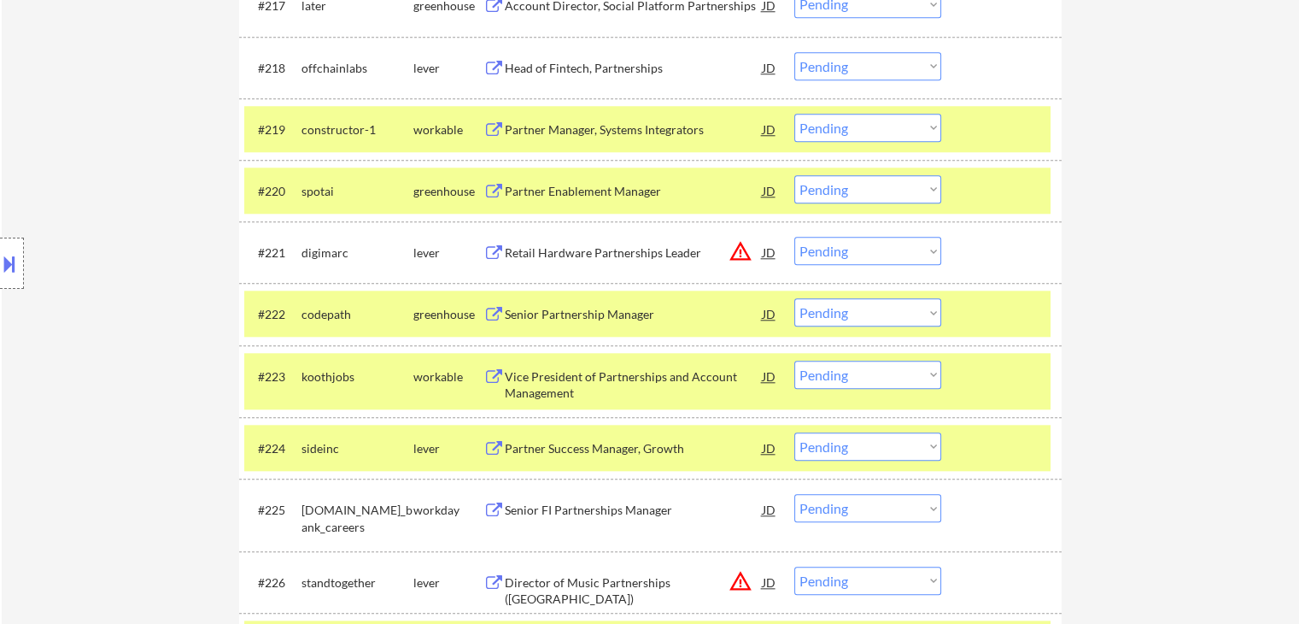
scroll to position [1542, 0]
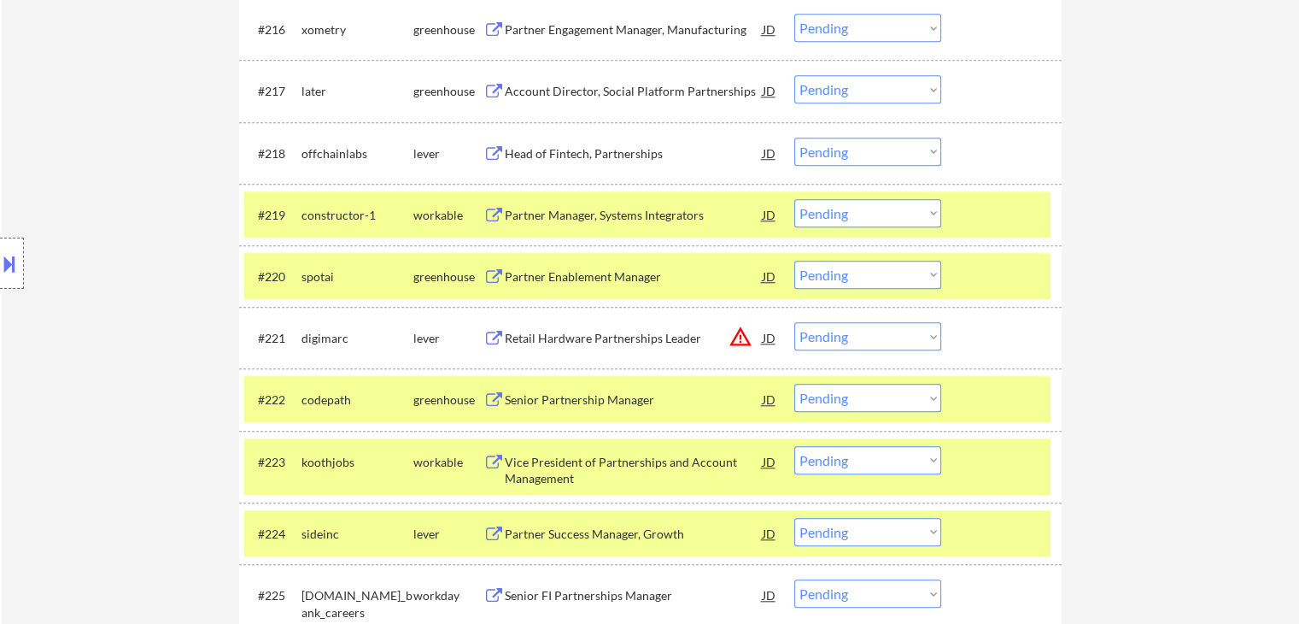
click at [611, 158] on div "Head of Fintech, Partnerships" at bounding box center [634, 153] width 258 height 17
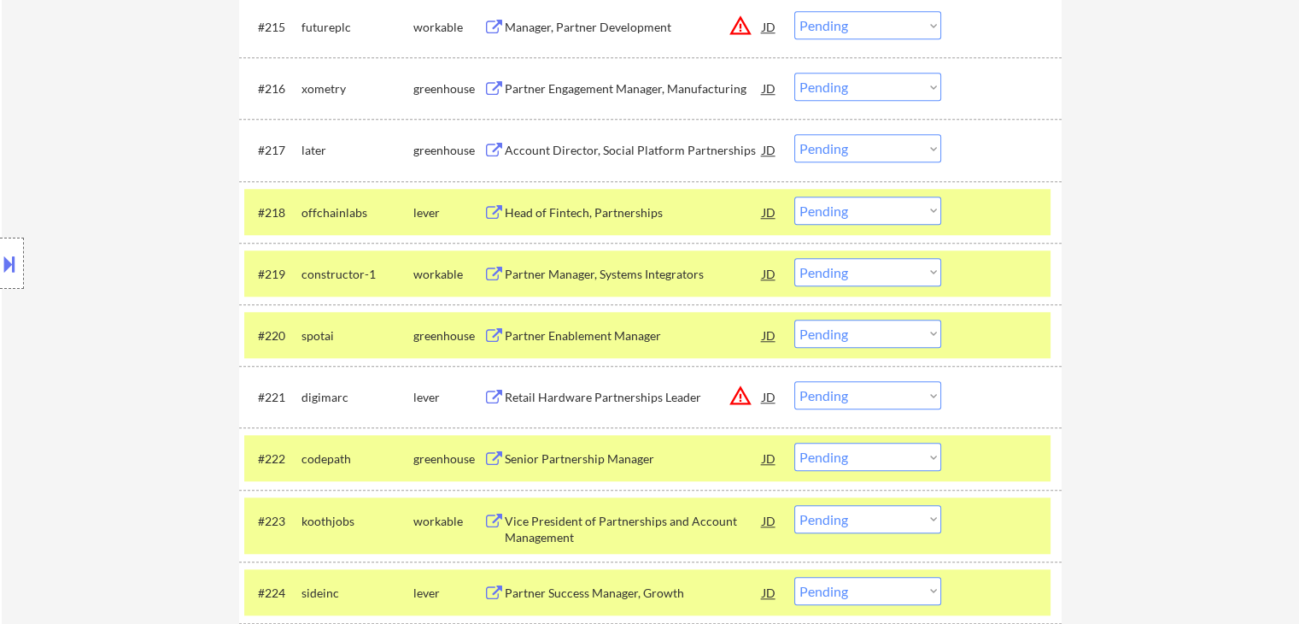
scroll to position [1457, 0]
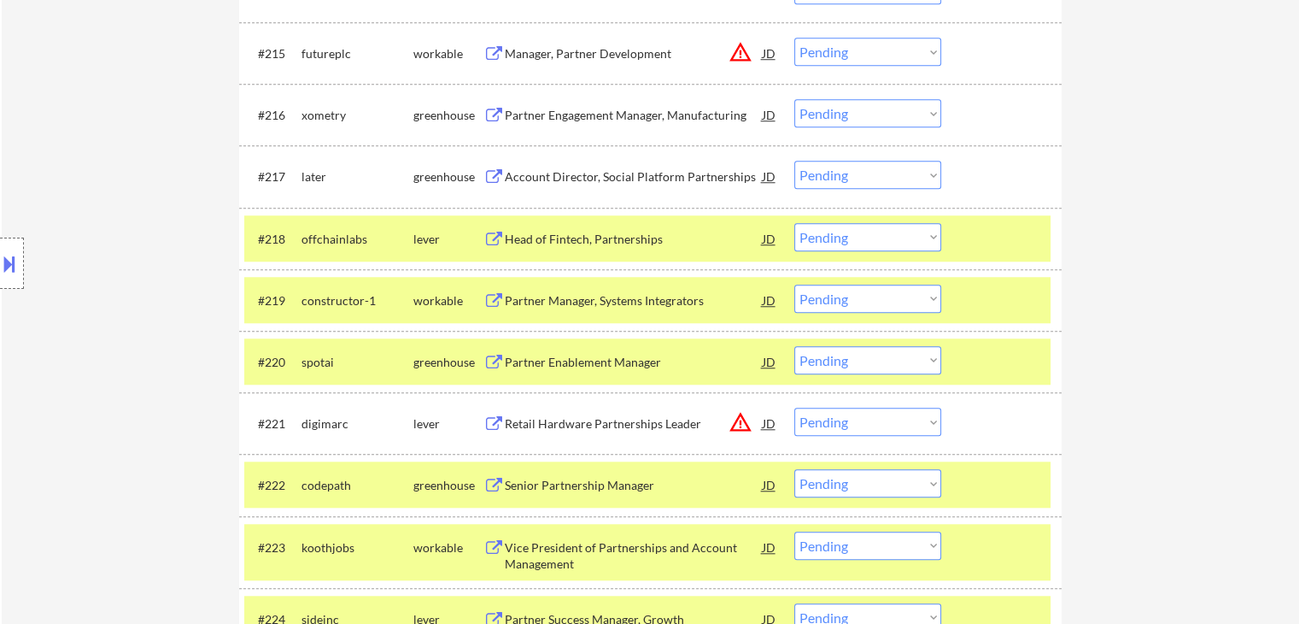
click at [601, 172] on div "Account Director, Social Platform Partnerships" at bounding box center [634, 176] width 258 height 17
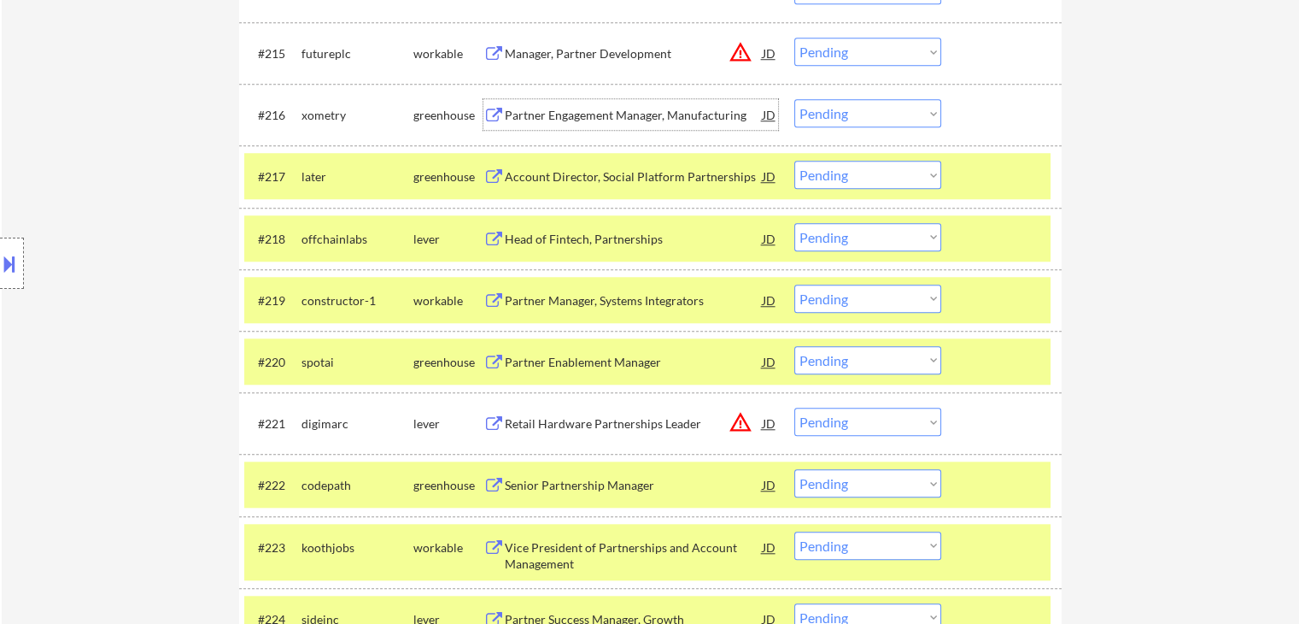
click at [612, 120] on div "Partner Engagement Manager, Manufacturing" at bounding box center [634, 115] width 258 height 17
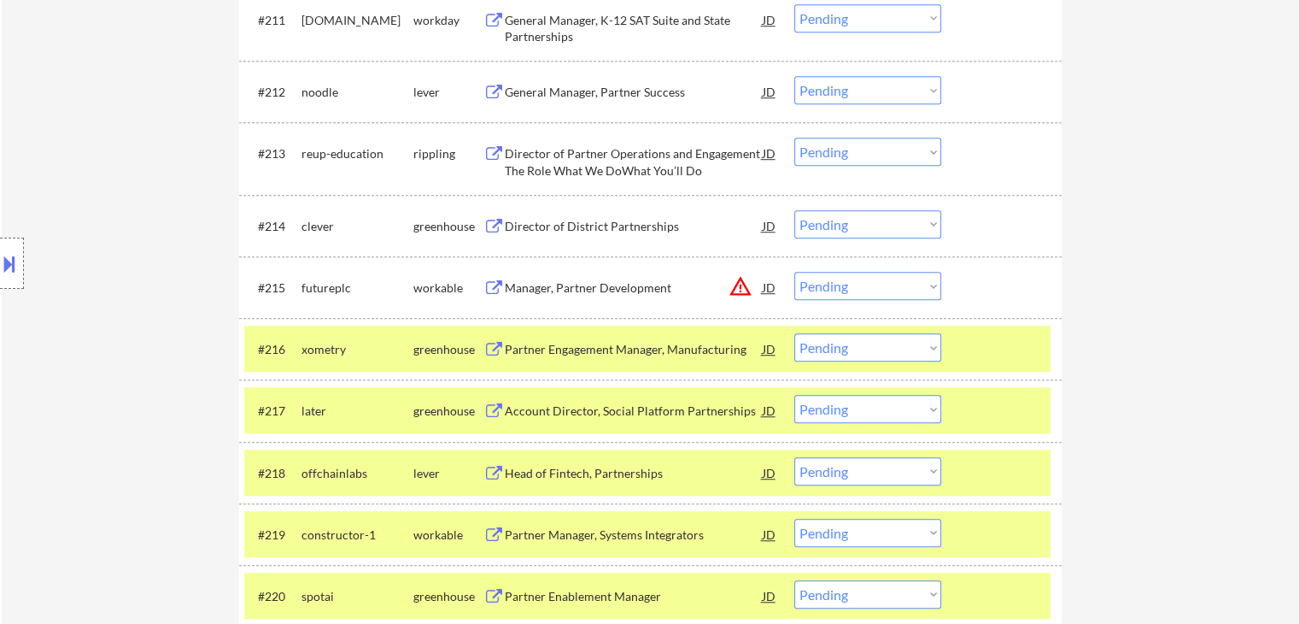
scroll to position [1200, 0]
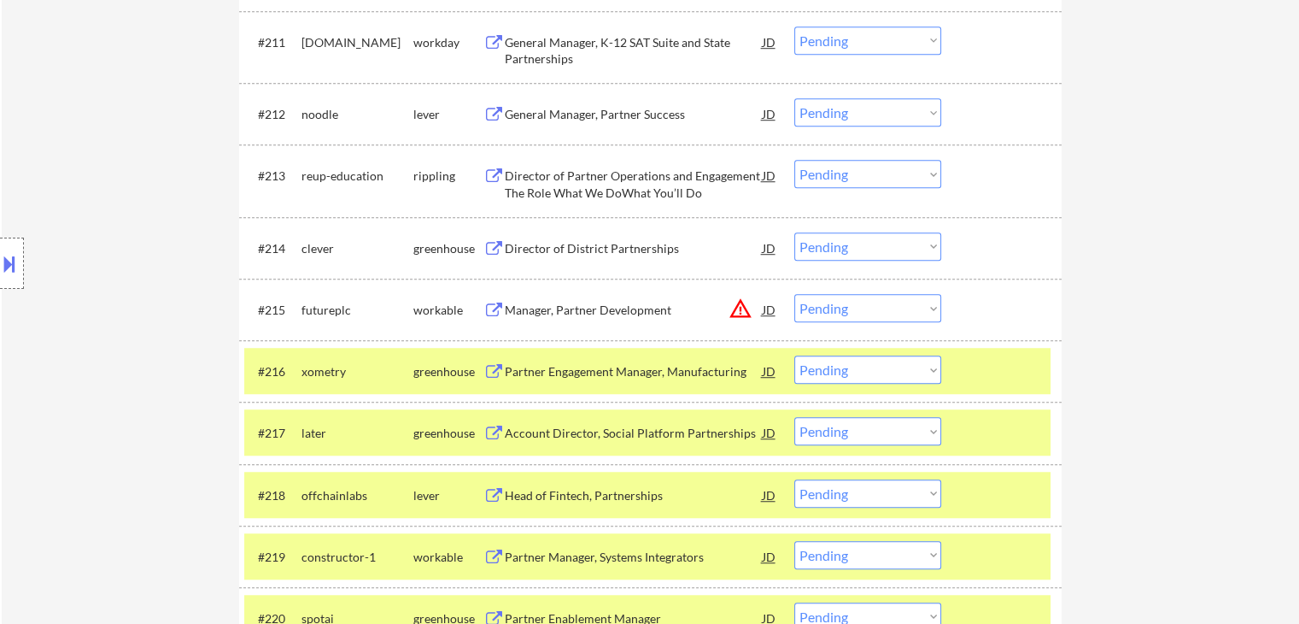
click at [621, 249] on div "Director of District Partnerships" at bounding box center [634, 248] width 258 height 17
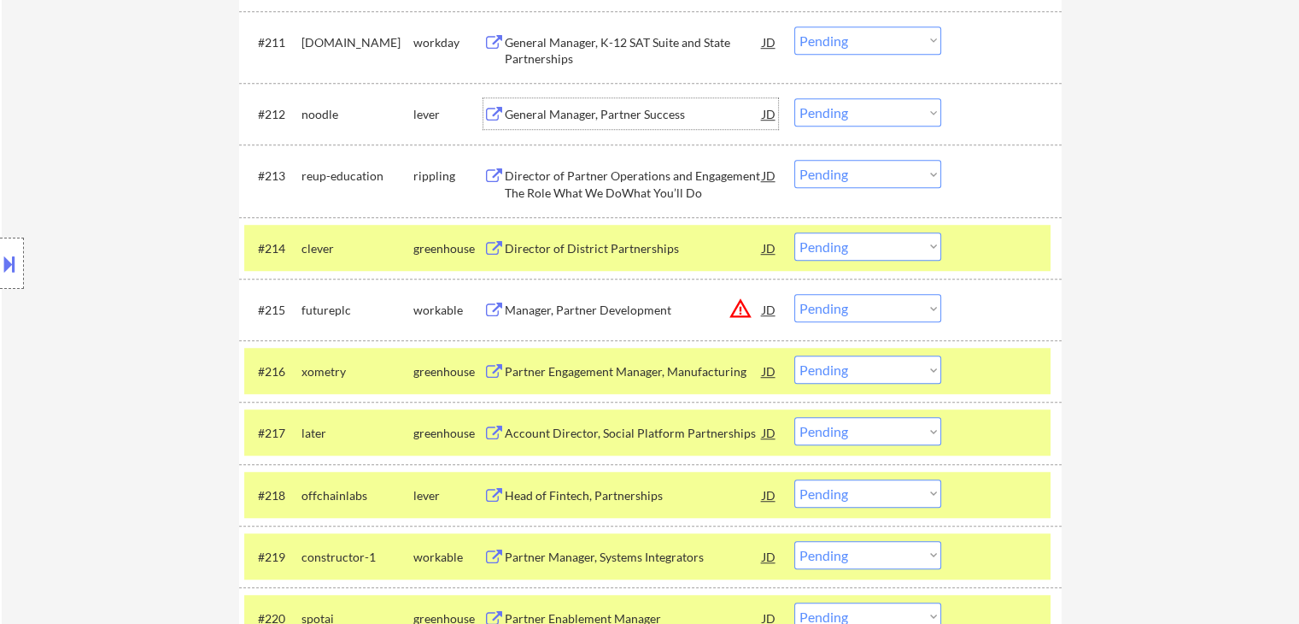
click at [613, 108] on div "General Manager, Partner Success" at bounding box center [634, 114] width 258 height 17
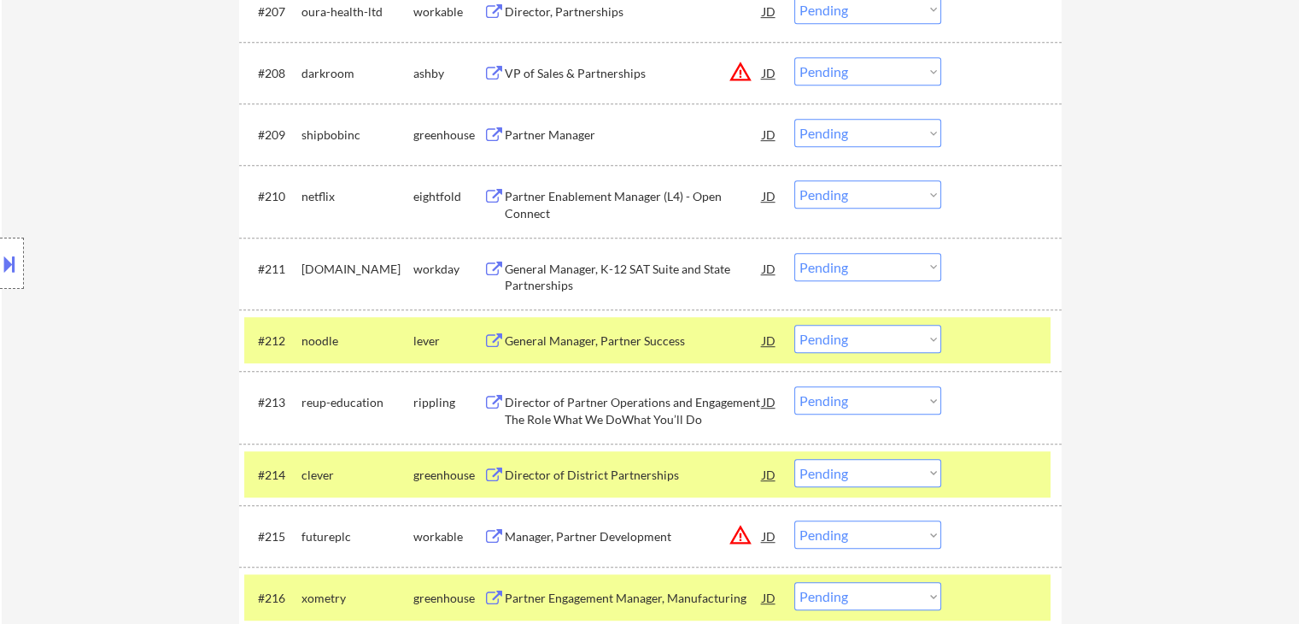
scroll to position [944, 0]
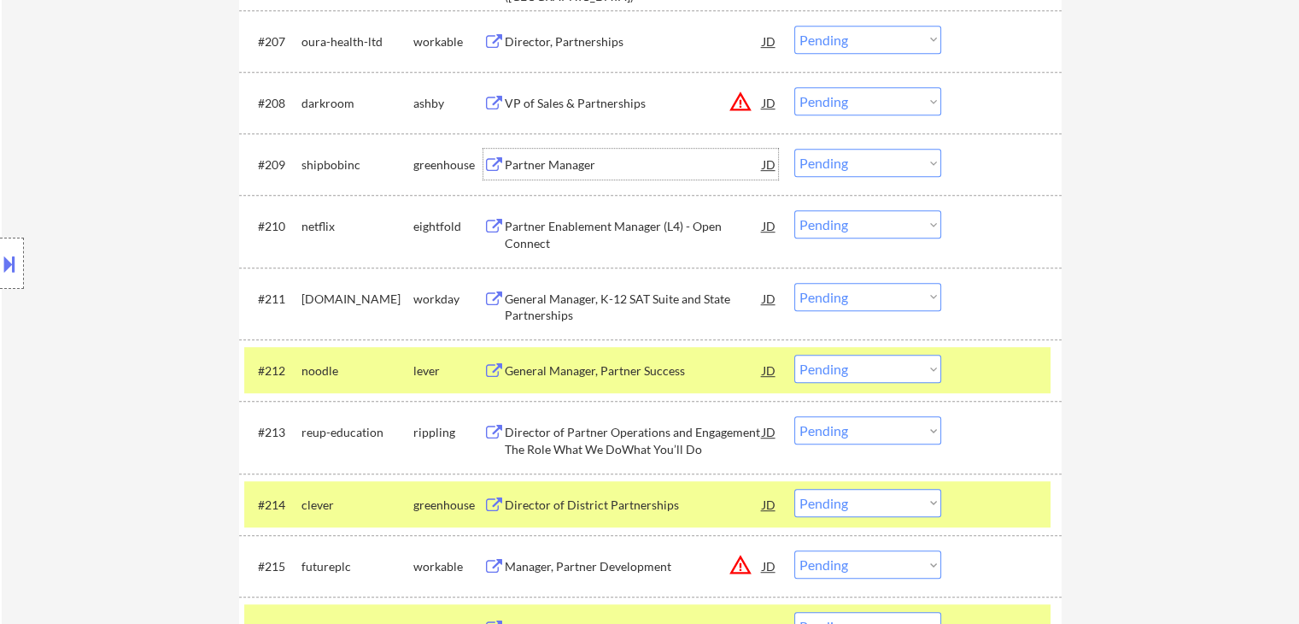
click at [567, 161] on div "Partner Manager" at bounding box center [634, 164] width 258 height 17
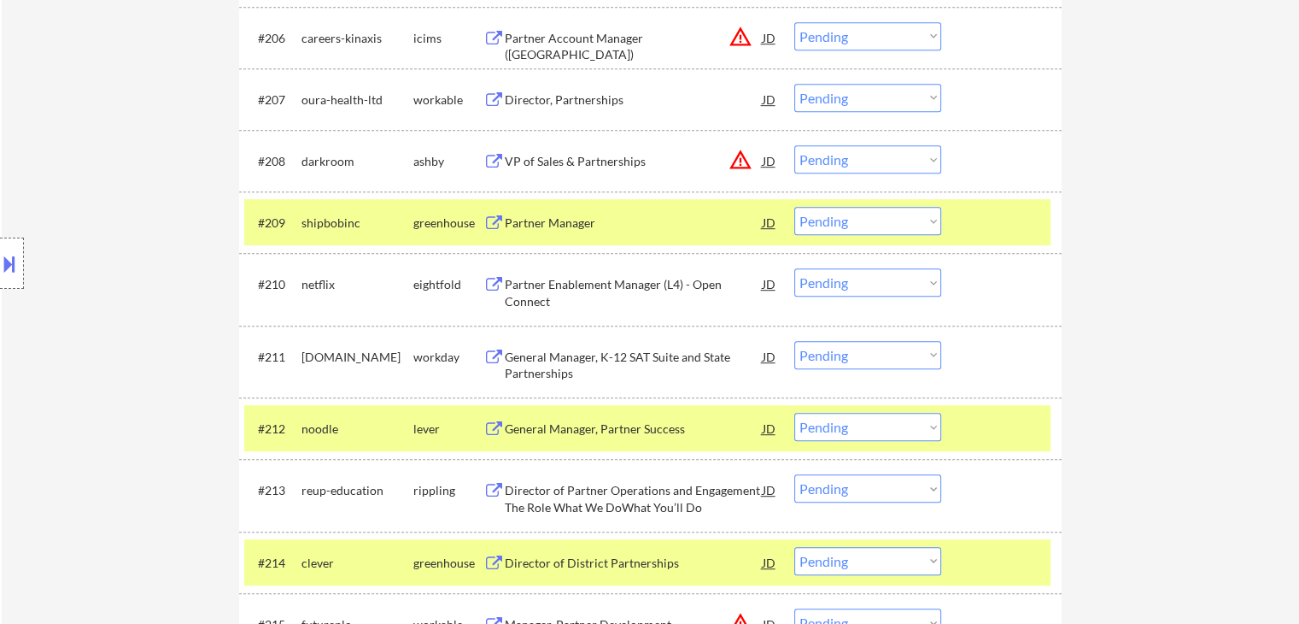
scroll to position [859, 0]
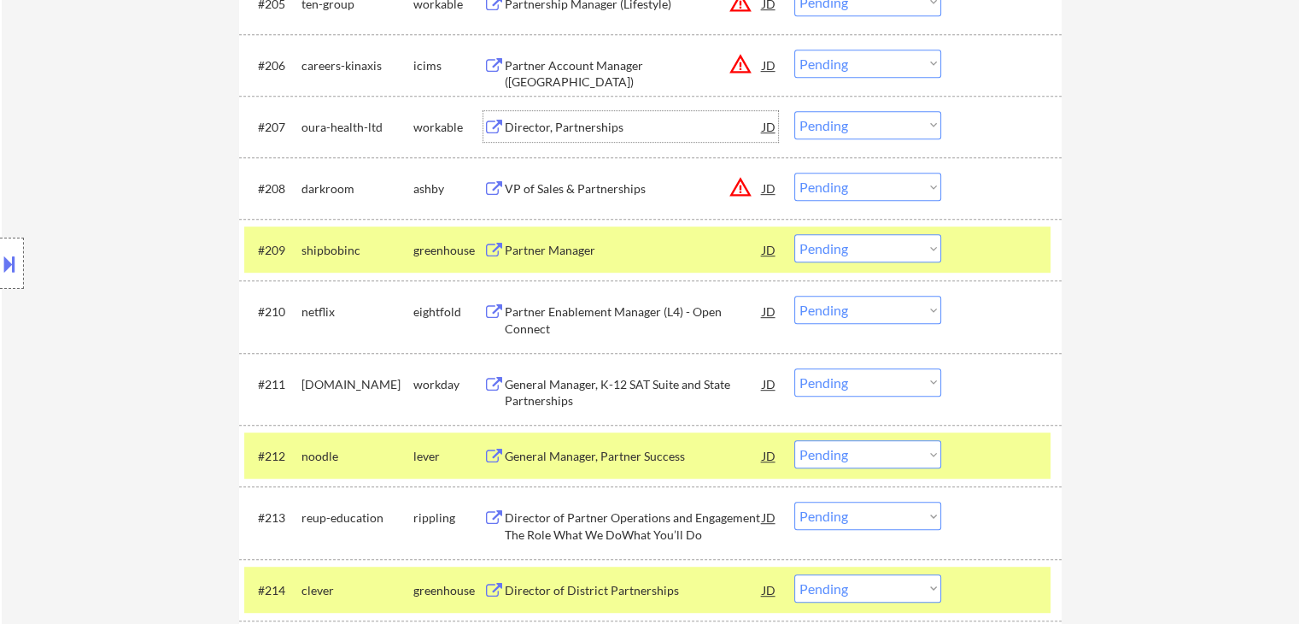
click at [564, 125] on div "Director, Partnerships" at bounding box center [634, 127] width 258 height 17
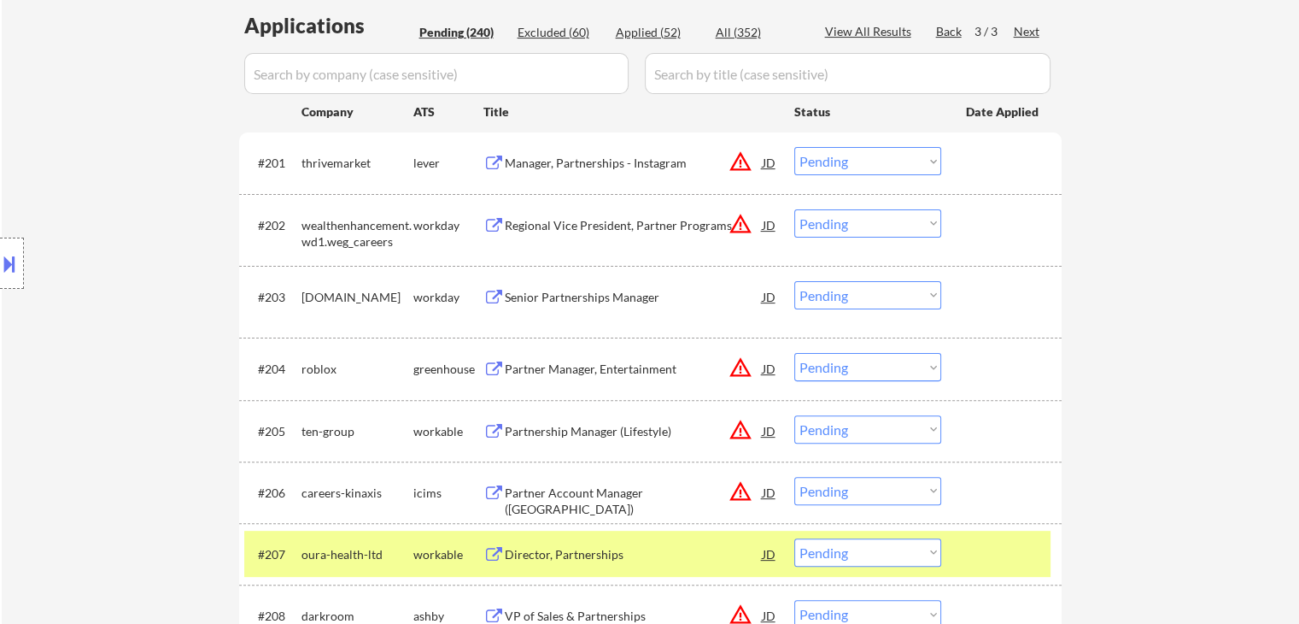
scroll to position [2143, 0]
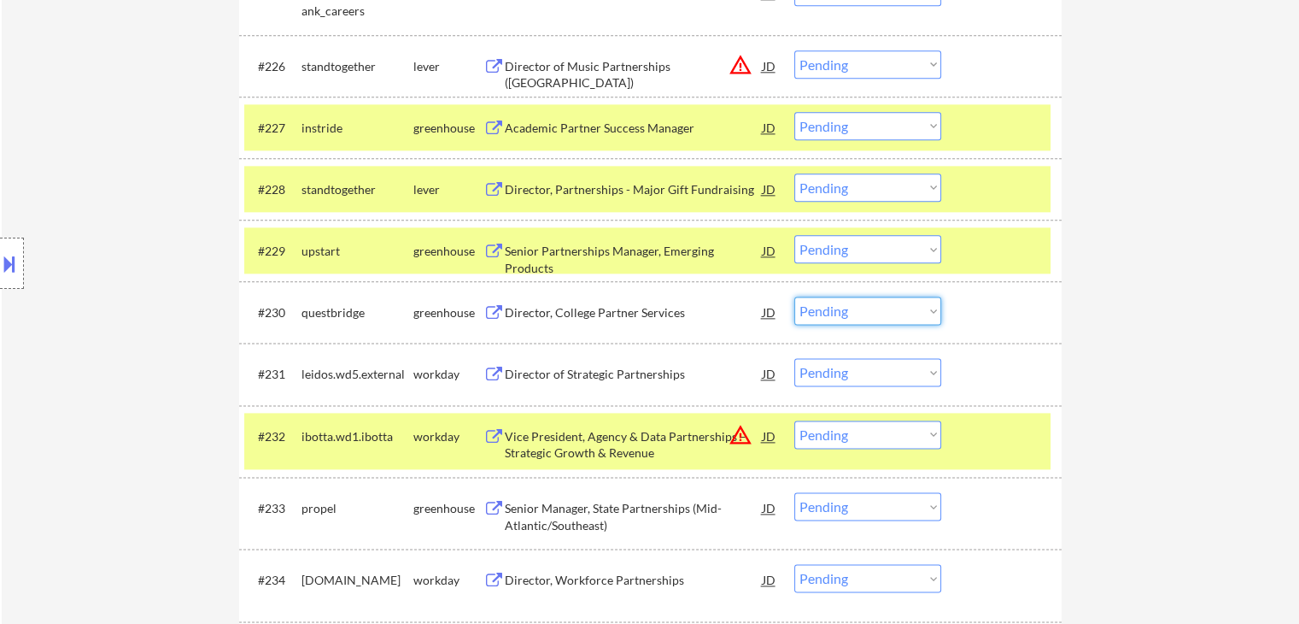
click at [827, 308] on select "Choose an option... Pending Applied Excluded (Questions) Excluded (Expired) Exc…" at bounding box center [868, 310] width 147 height 28
click at [795, 296] on select "Choose an option... Pending Applied Excluded (Questions) Excluded (Expired) Exc…" at bounding box center [868, 310] width 147 height 28
select select ""pending""
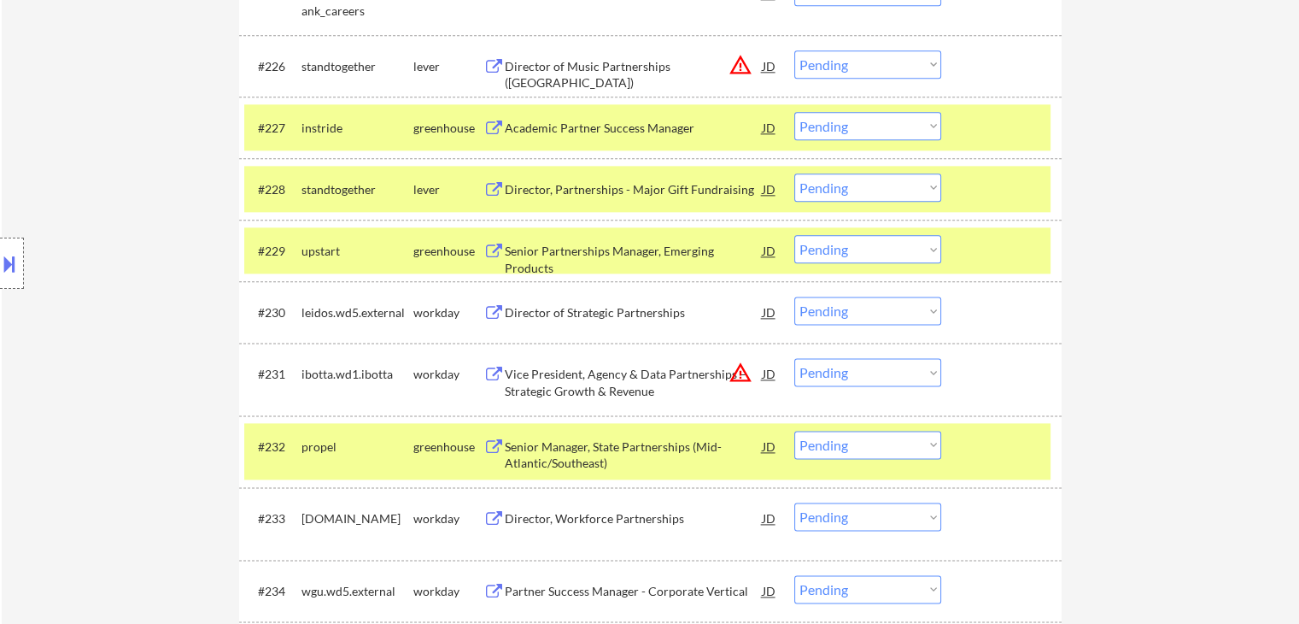
click at [856, 240] on select "Choose an option... Pending Applied Excluded (Questions) Excluded (Expired) Exc…" at bounding box center [868, 249] width 147 height 28
click at [795, 235] on select "Choose an option... Pending Applied Excluded (Questions) Excluded (Expired) Exc…" at bounding box center [868, 249] width 147 height 28
select select ""pending""
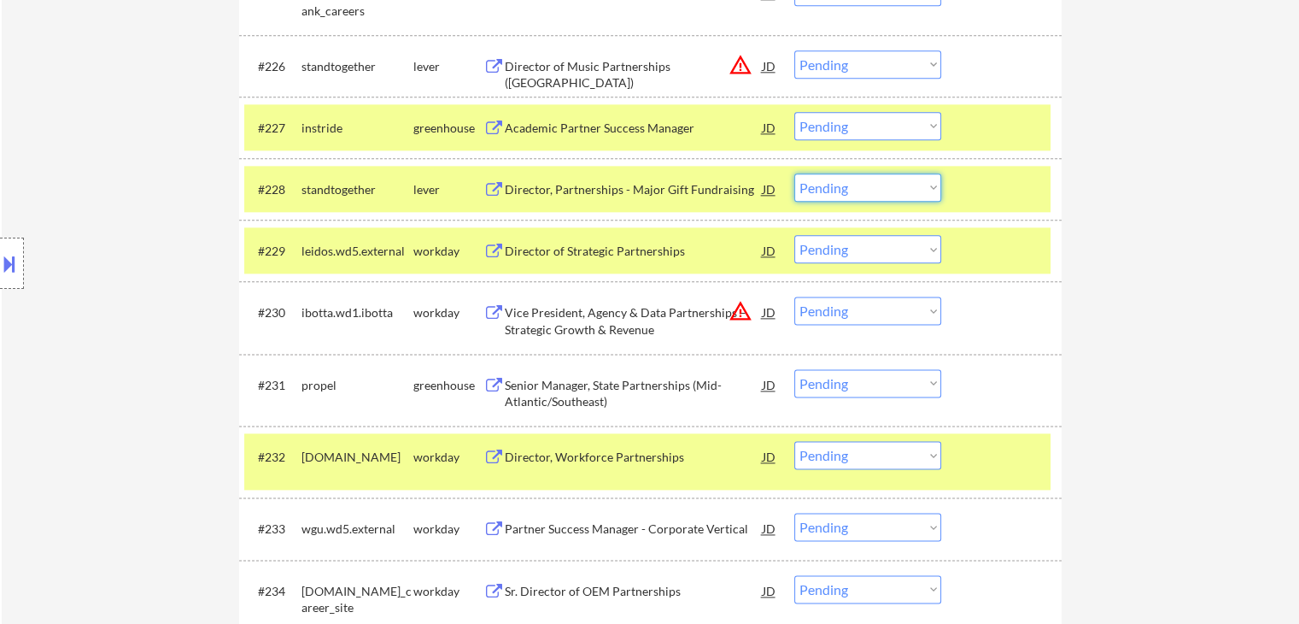
click at [833, 189] on select "Choose an option... Pending Applied Excluded (Questions) Excluded (Expired) Exc…" at bounding box center [868, 187] width 147 height 28
click at [795, 173] on select "Choose an option... Pending Applied Excluded (Questions) Excluded (Expired) Exc…" at bounding box center [868, 187] width 147 height 28
select select ""pending""
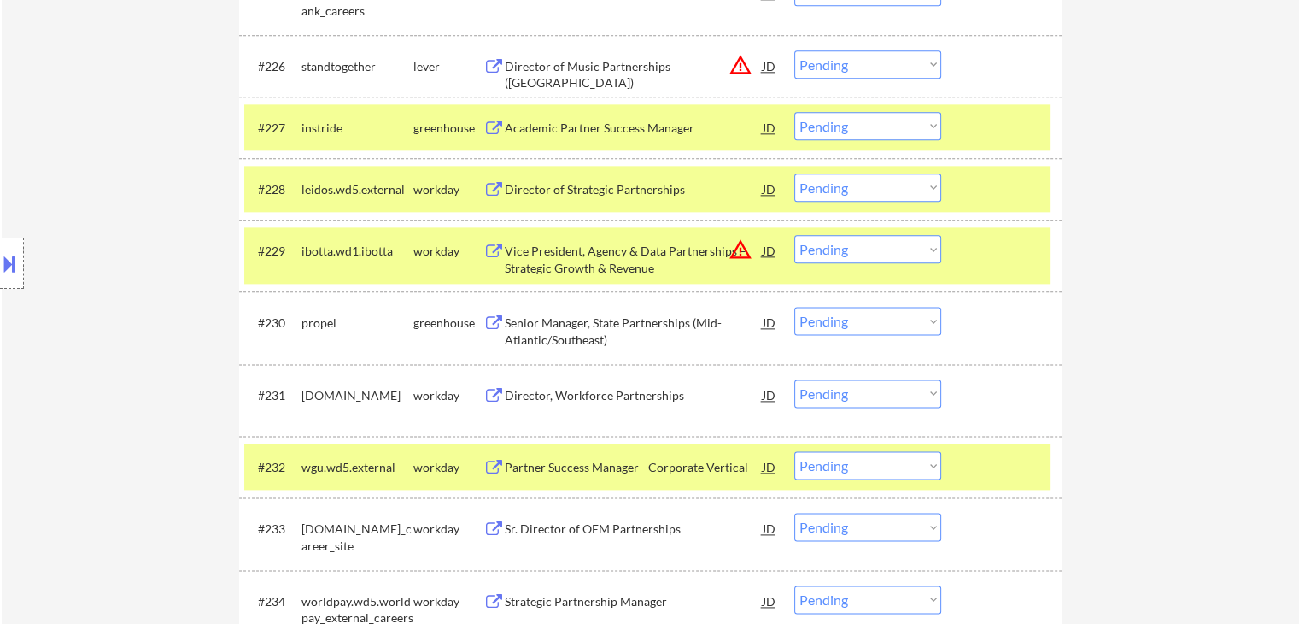
click at [854, 130] on select "Choose an option... Pending Applied Excluded (Questions) Excluded (Expired) Exc…" at bounding box center [868, 126] width 147 height 28
click at [795, 112] on select "Choose an option... Pending Applied Excluded (Questions) Excluded (Expired) Exc…" at bounding box center [868, 126] width 147 height 28
select select ""pending""
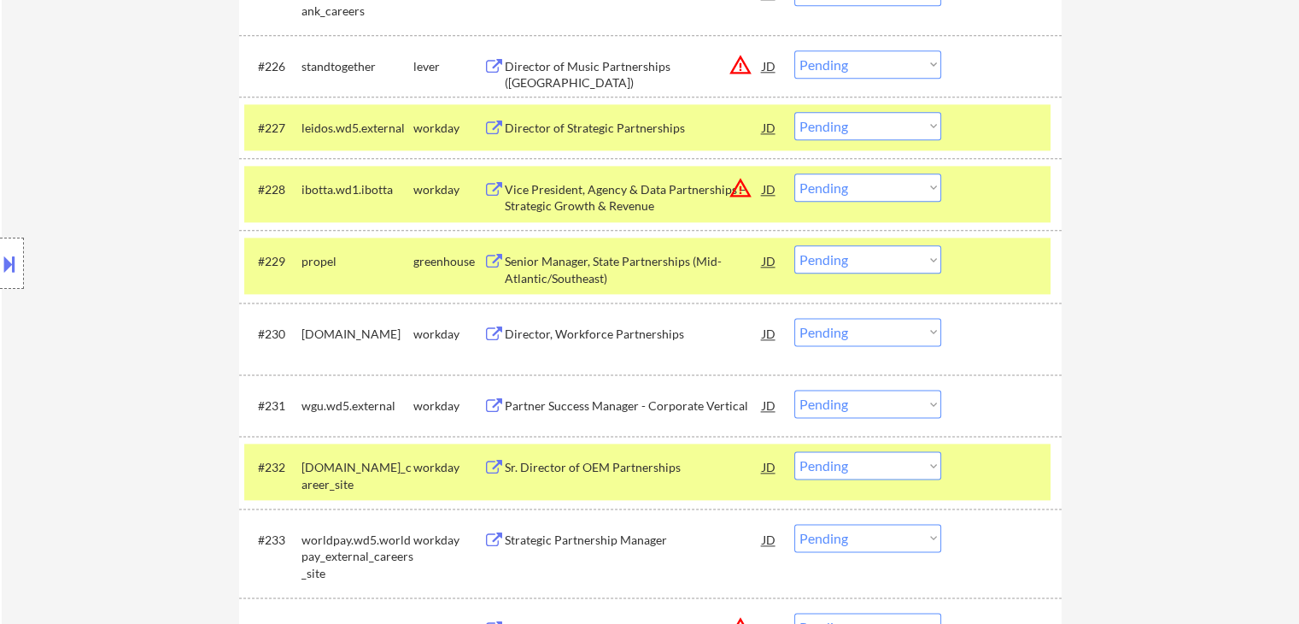
scroll to position [1763, 0]
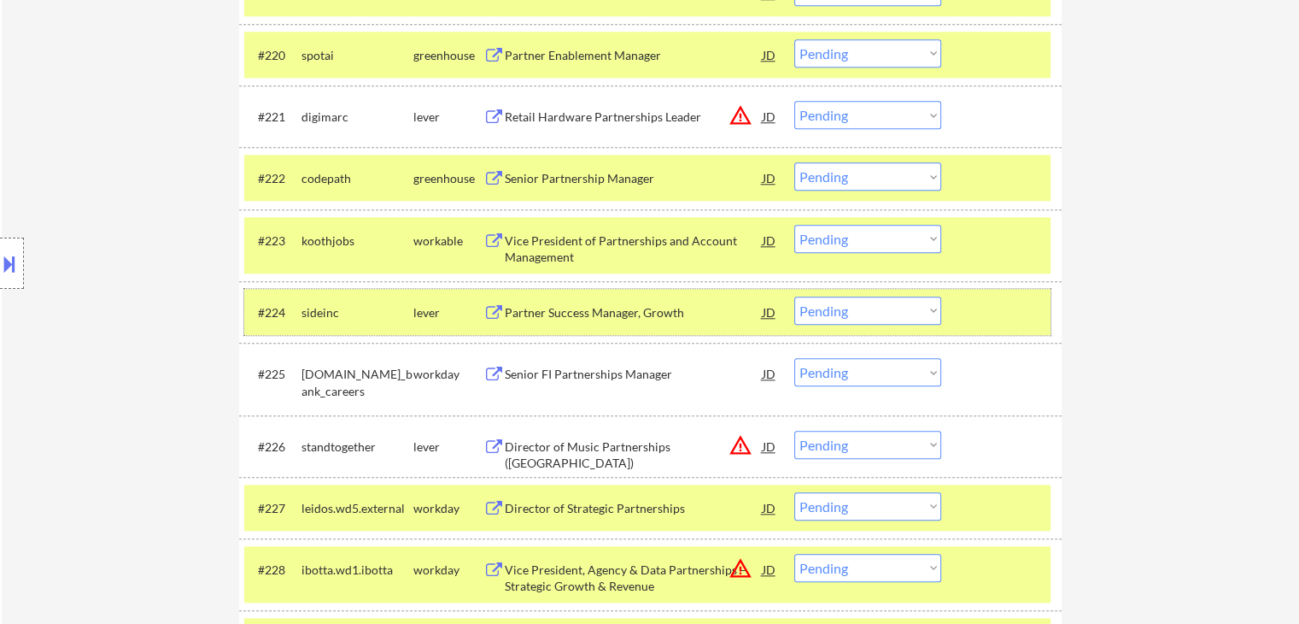
click at [827, 289] on div "#224 sideinc lever Partner Success Manager, Growth JD Choose an option... Pendi…" at bounding box center [647, 312] width 806 height 46
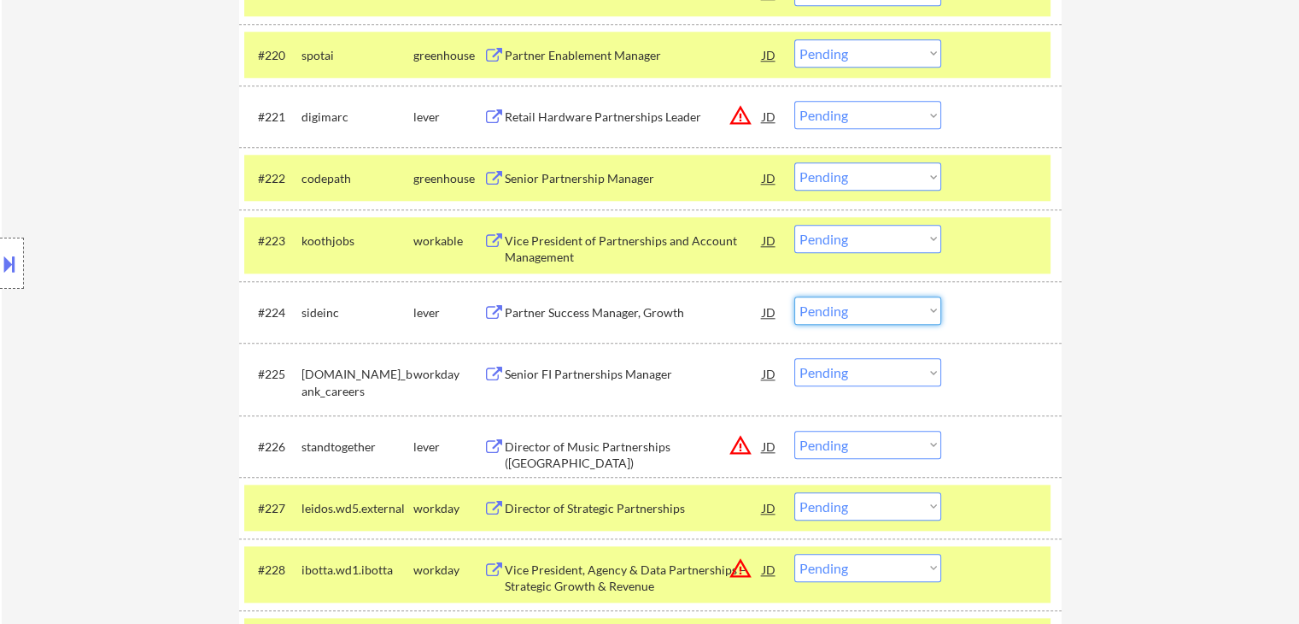
click at [872, 319] on select "Choose an option... Pending Applied Excluded (Questions) Excluded (Expired) Exc…" at bounding box center [868, 310] width 147 height 28
click at [795, 296] on select "Choose an option... Pending Applied Excluded (Questions) Excluded (Expired) Exc…" at bounding box center [868, 310] width 147 height 28
select select ""pending""
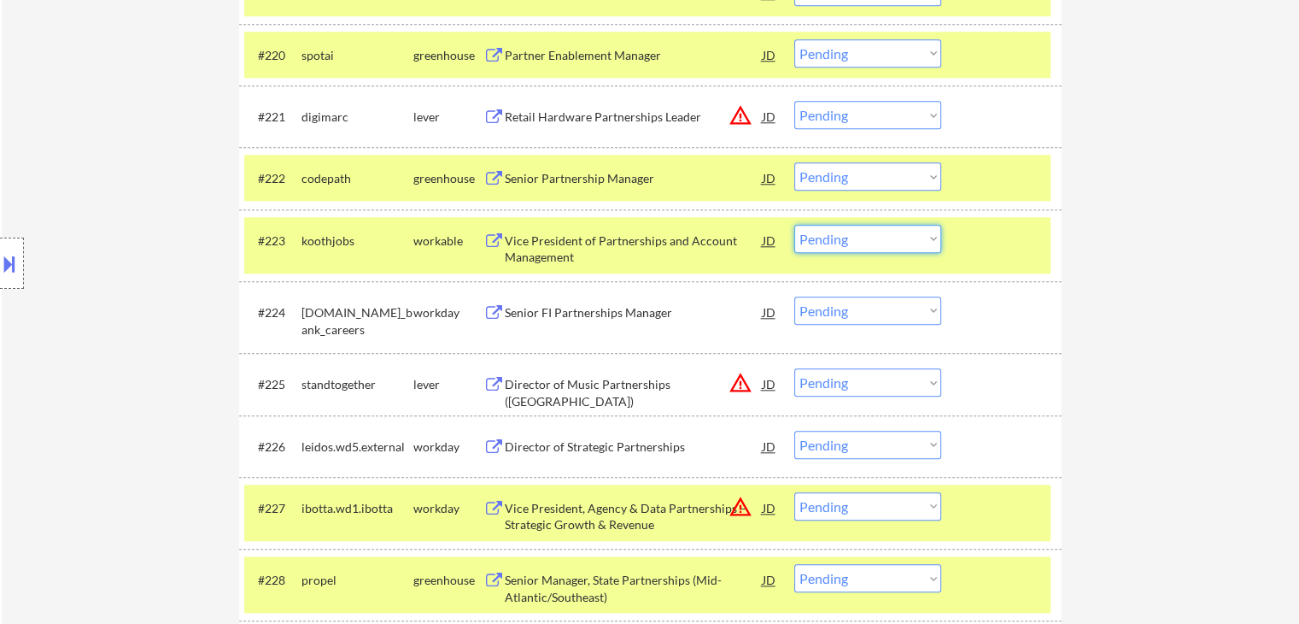
click at [850, 233] on select "Choose an option... Pending Applied Excluded (Questions) Excluded (Expired) Exc…" at bounding box center [868, 239] width 147 height 28
click at [795, 225] on select "Choose an option... Pending Applied Excluded (Questions) Excluded (Expired) Exc…" at bounding box center [868, 239] width 147 height 28
select select ""pending""
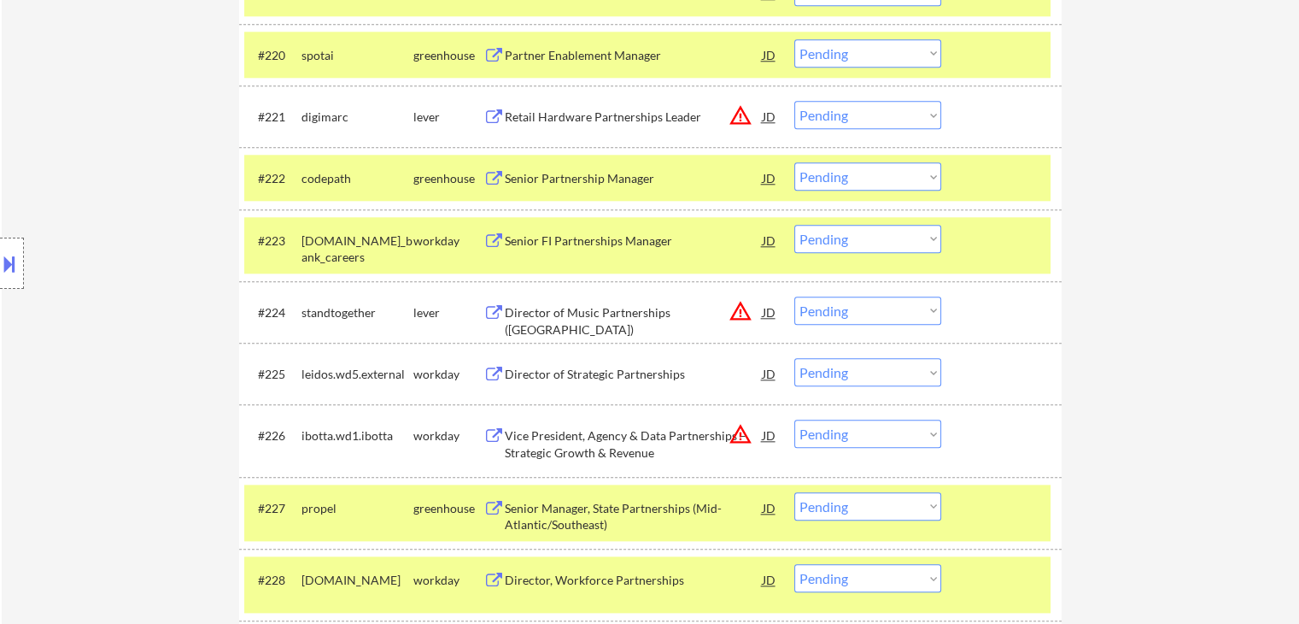
click at [847, 175] on select "Choose an option... Pending Applied Excluded (Questions) Excluded (Expired) Exc…" at bounding box center [868, 176] width 147 height 28
click at [795, 162] on select "Choose an option... Pending Applied Excluded (Questions) Excluded (Expired) Exc…" at bounding box center [868, 176] width 147 height 28
select select ""pending""
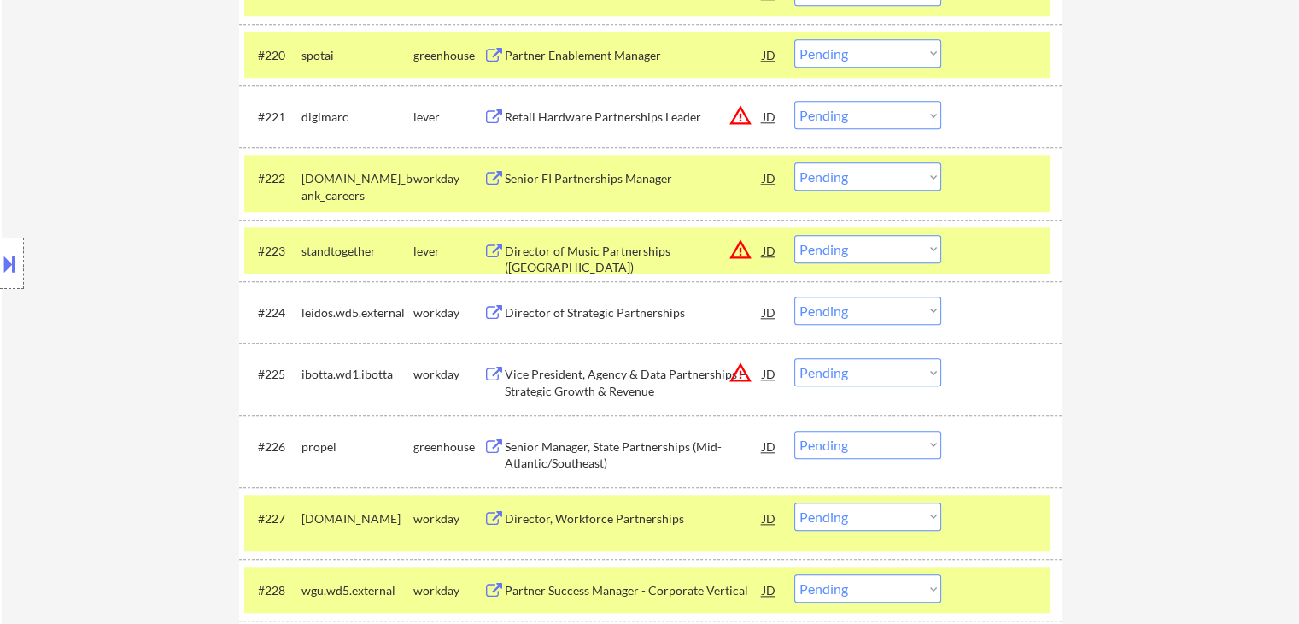
scroll to position [1678, 0]
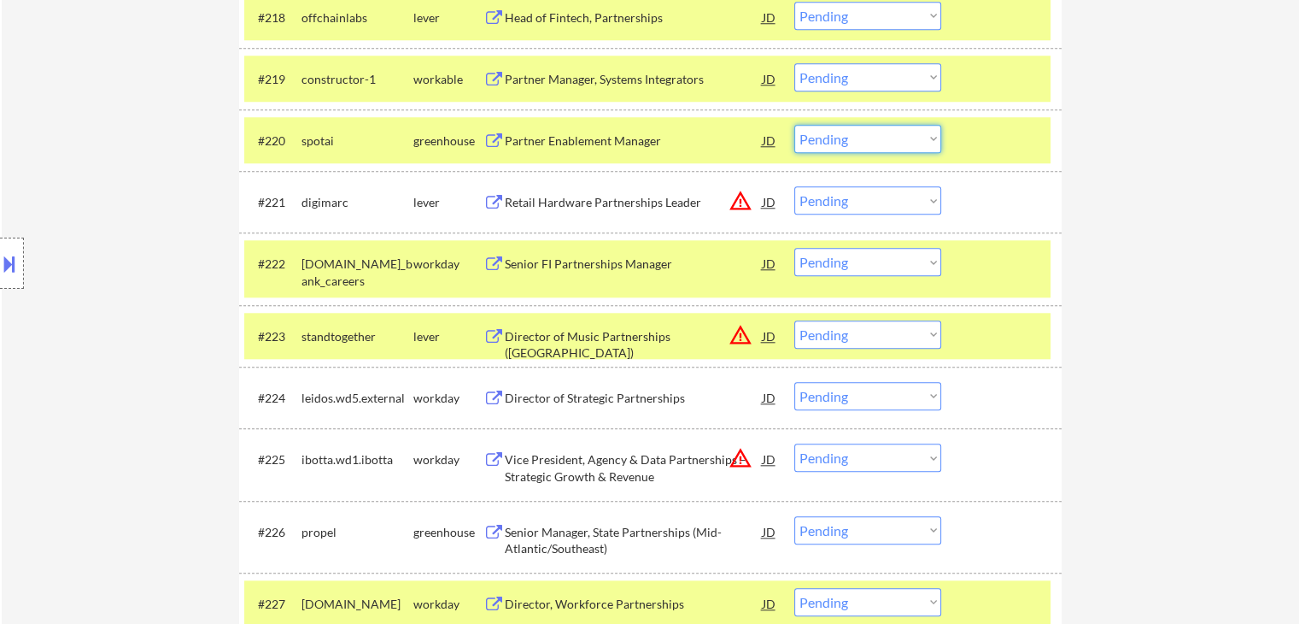
click at [845, 135] on select "Choose an option... Pending Applied Excluded (Questions) Excluded (Expired) Exc…" at bounding box center [868, 139] width 147 height 28
click at [795, 125] on select "Choose an option... Pending Applied Excluded (Questions) Excluded (Expired) Exc…" at bounding box center [868, 139] width 147 height 28
select select ""pending""
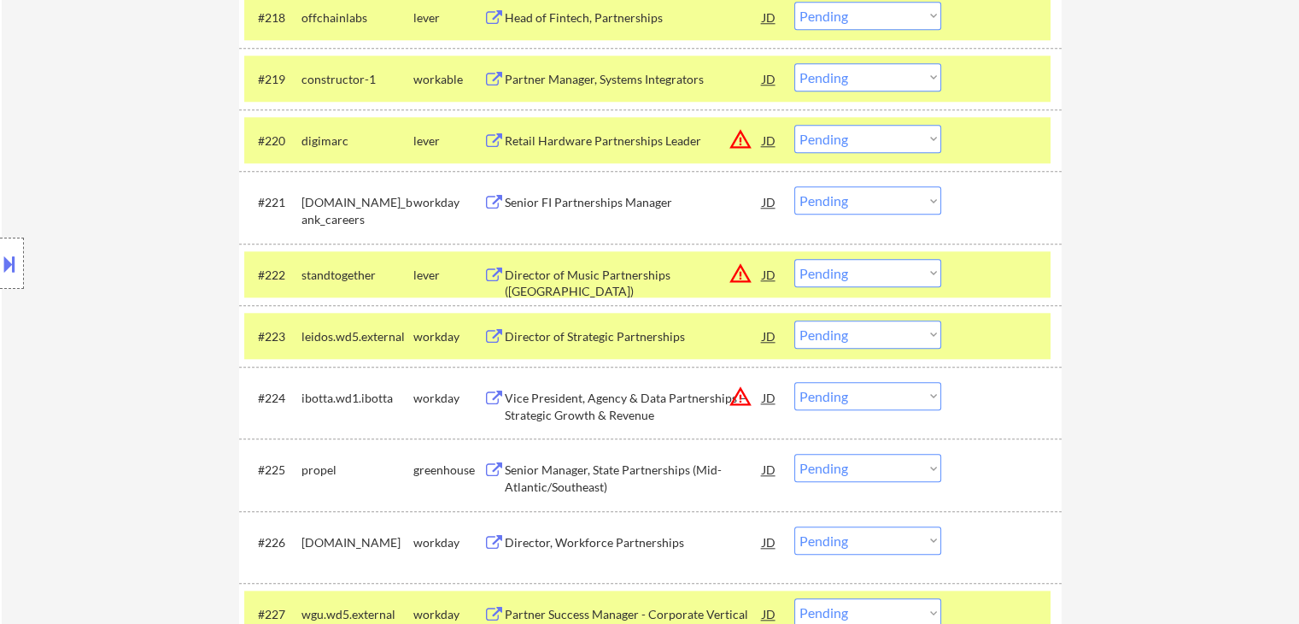
scroll to position [1592, 0]
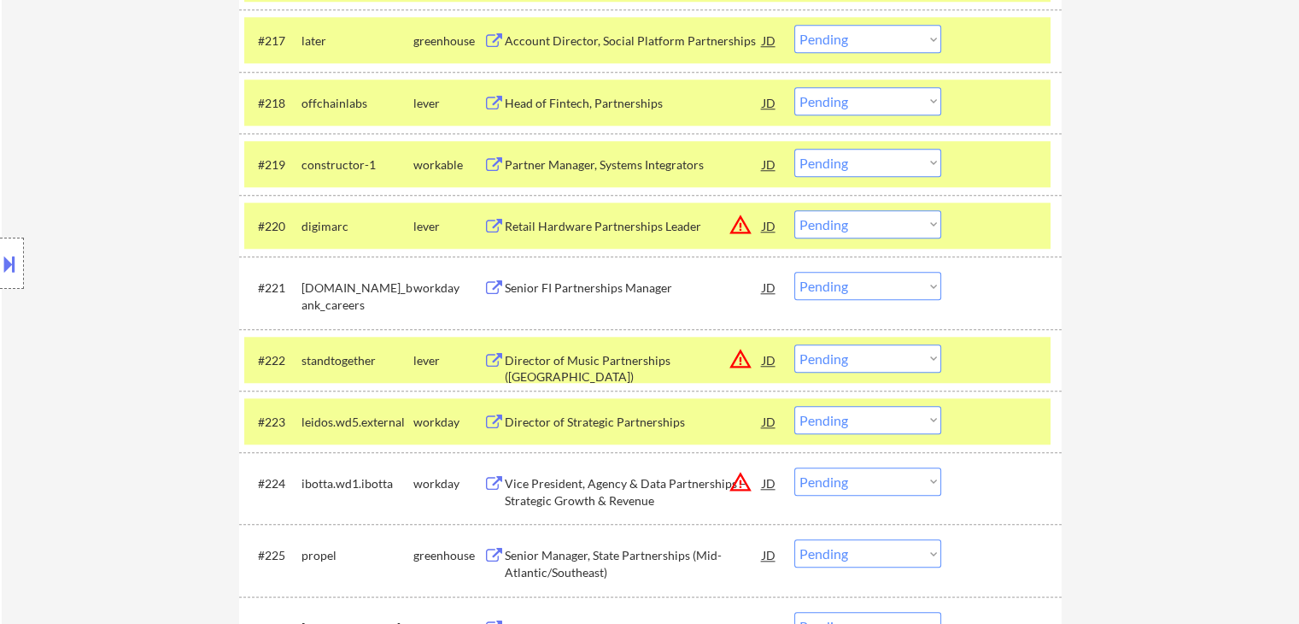
click at [814, 163] on select "Choose an option... Pending Applied Excluded (Questions) Excluded (Expired) Exc…" at bounding box center [868, 163] width 147 height 28
click at [795, 149] on select "Choose an option... Pending Applied Excluded (Questions) Excluded (Expired) Exc…" at bounding box center [868, 163] width 147 height 28
select select ""pending""
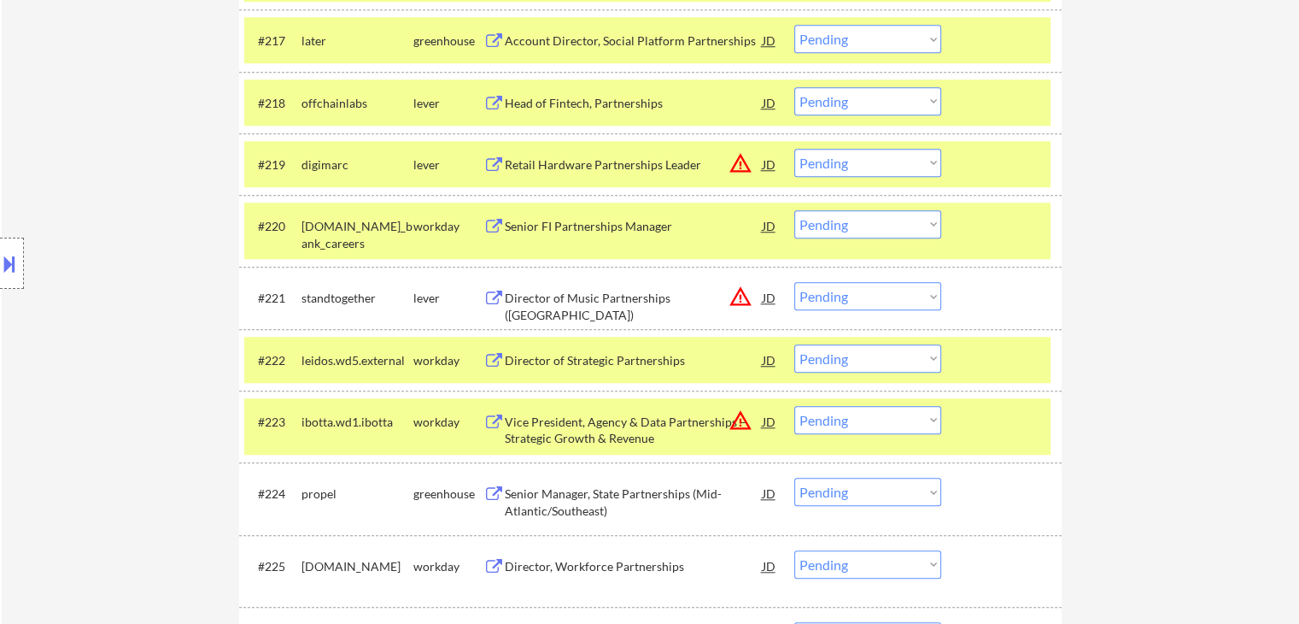
click at [846, 105] on select "Choose an option... Pending Applied Excluded (Questions) Excluded (Expired) Exc…" at bounding box center [868, 101] width 147 height 28
click at [795, 87] on select "Choose an option... Pending Applied Excluded (Questions) Excluded (Expired) Exc…" at bounding box center [868, 101] width 147 height 28
select select ""pending""
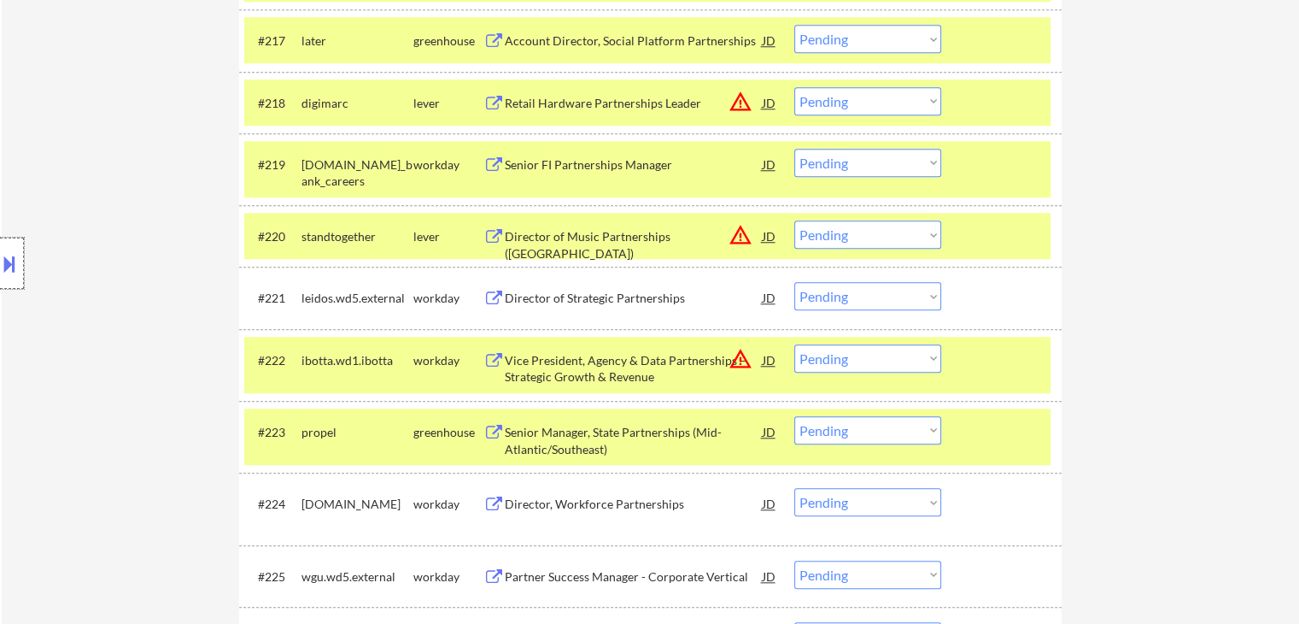
click at [0, 239] on div at bounding box center [12, 262] width 24 height 51
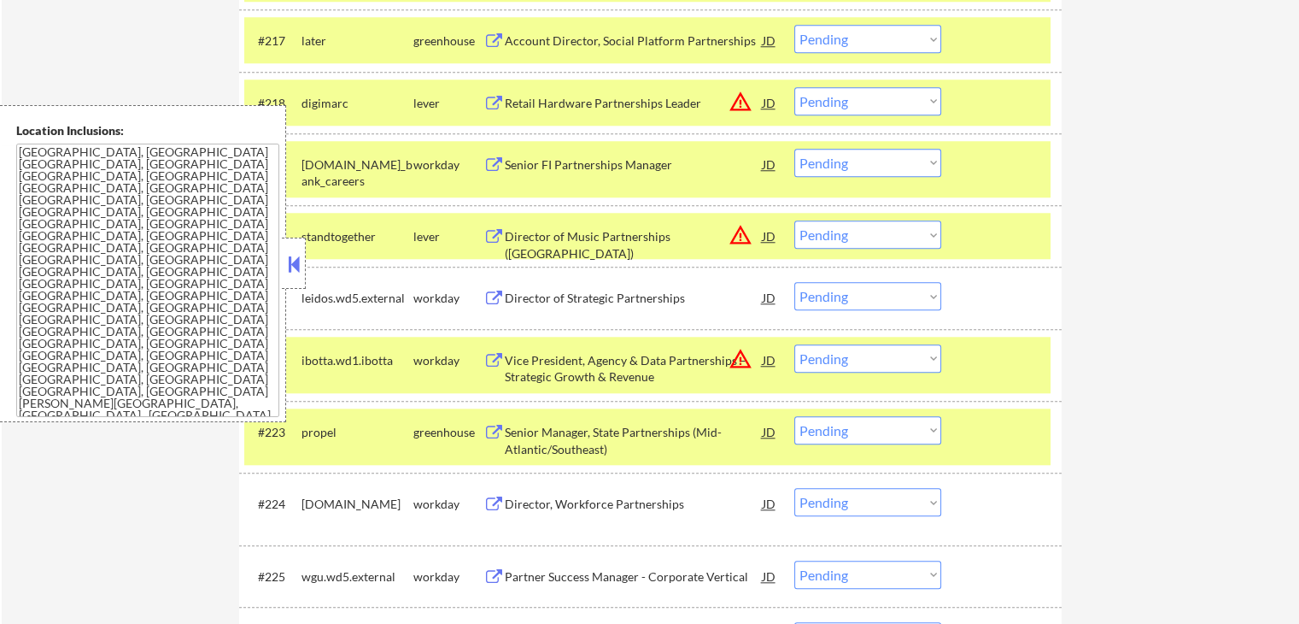
click at [297, 257] on button at bounding box center [293, 264] width 19 height 26
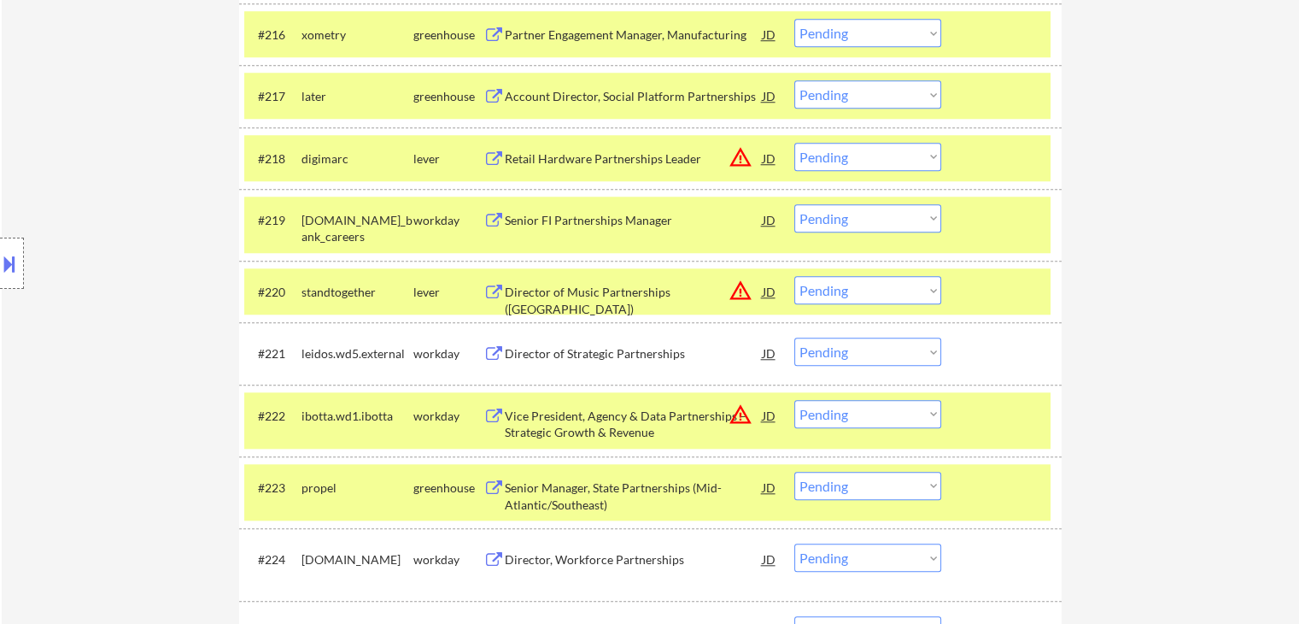
scroll to position [1507, 0]
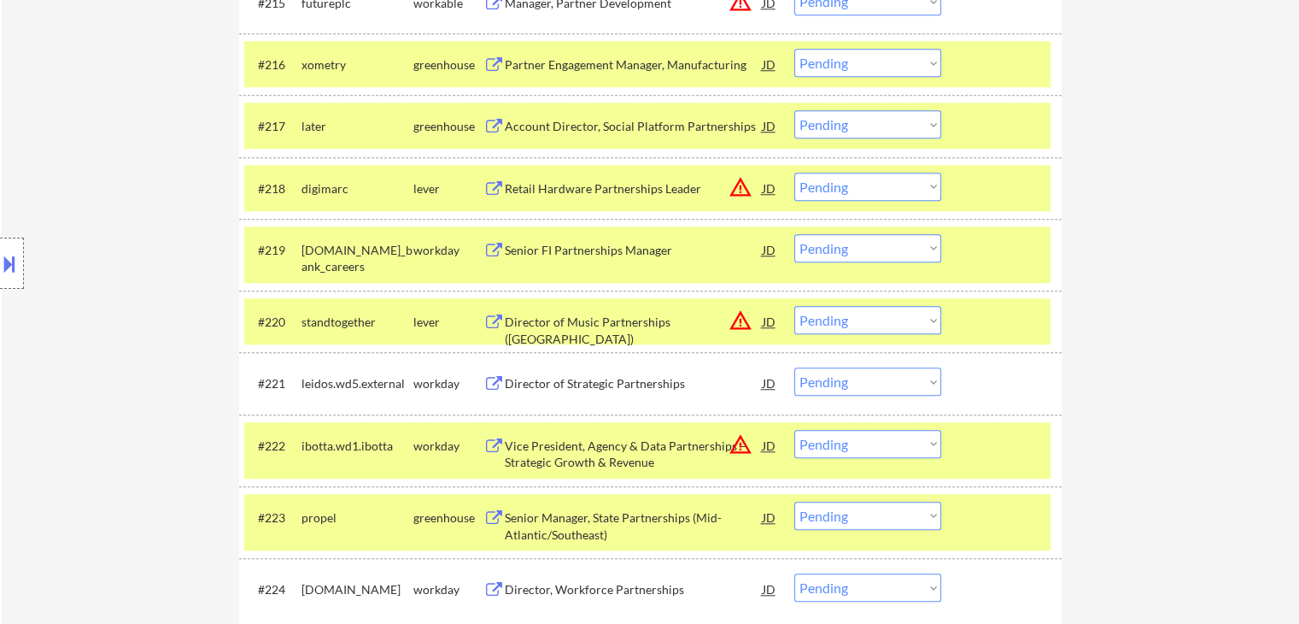
click at [833, 127] on select "Choose an option... Pending Applied Excluded (Questions) Excluded (Expired) Exc…" at bounding box center [868, 124] width 147 height 28
click at [795, 110] on select "Choose an option... Pending Applied Excluded (Questions) Excluded (Expired) Exc…" at bounding box center [868, 124] width 147 height 28
select select ""pending""
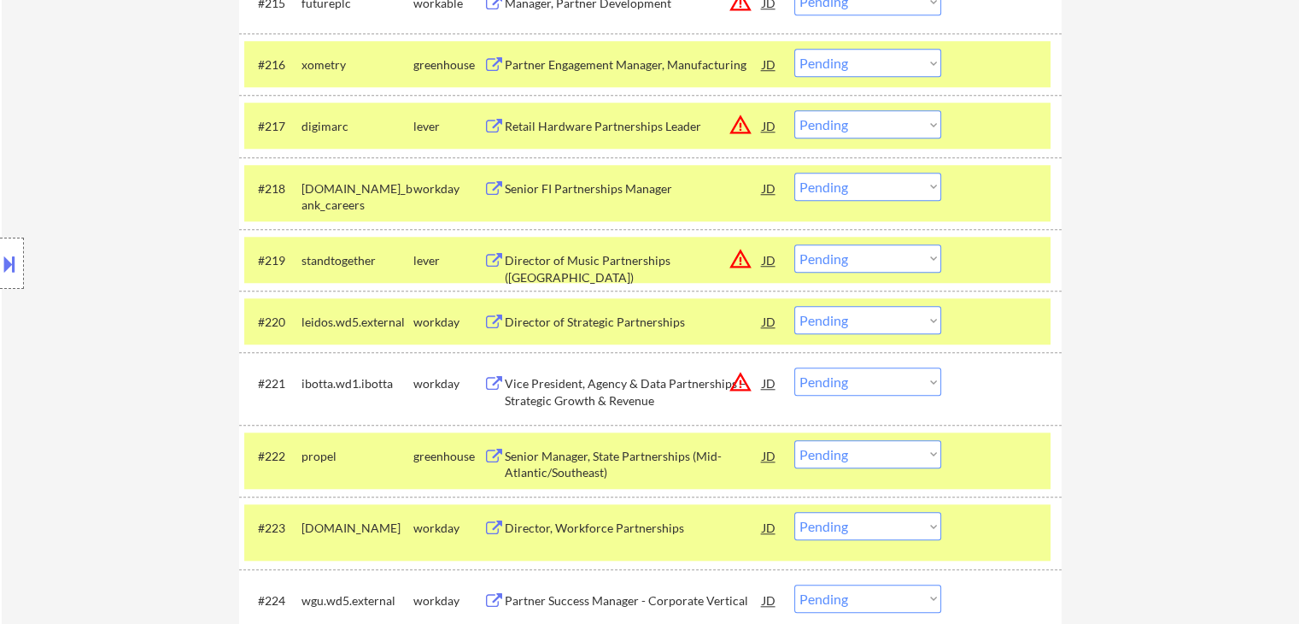
click at [0, 274] on button at bounding box center [9, 263] width 19 height 28
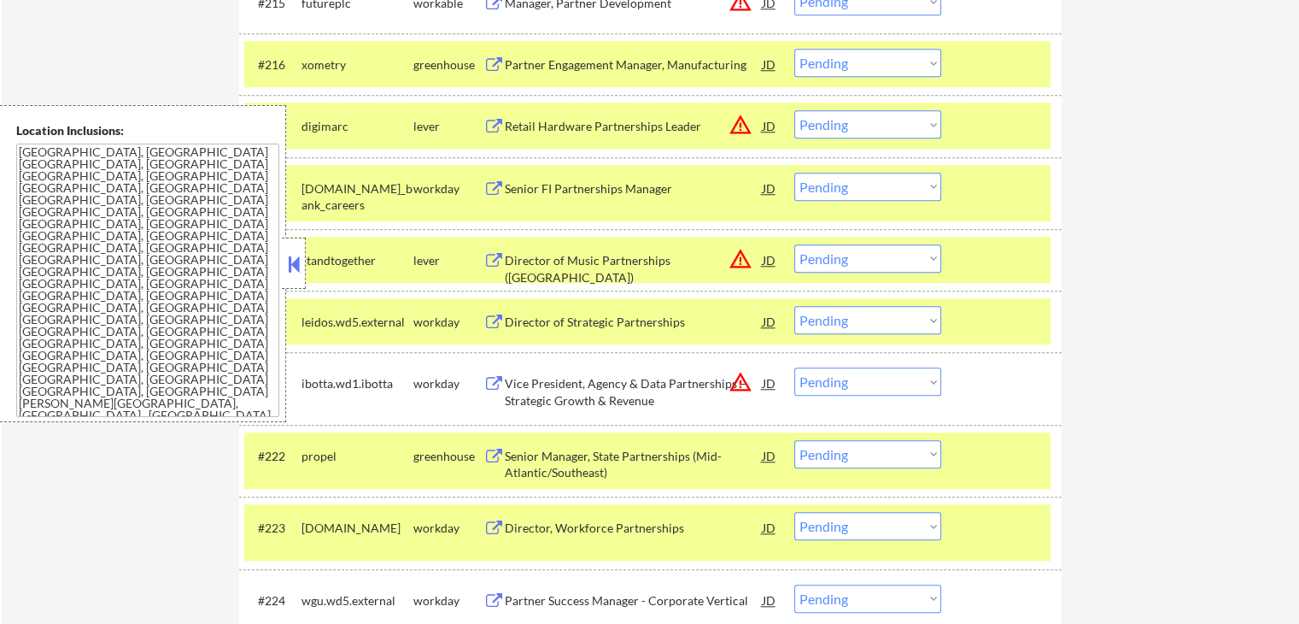
click at [295, 261] on button at bounding box center [293, 264] width 19 height 26
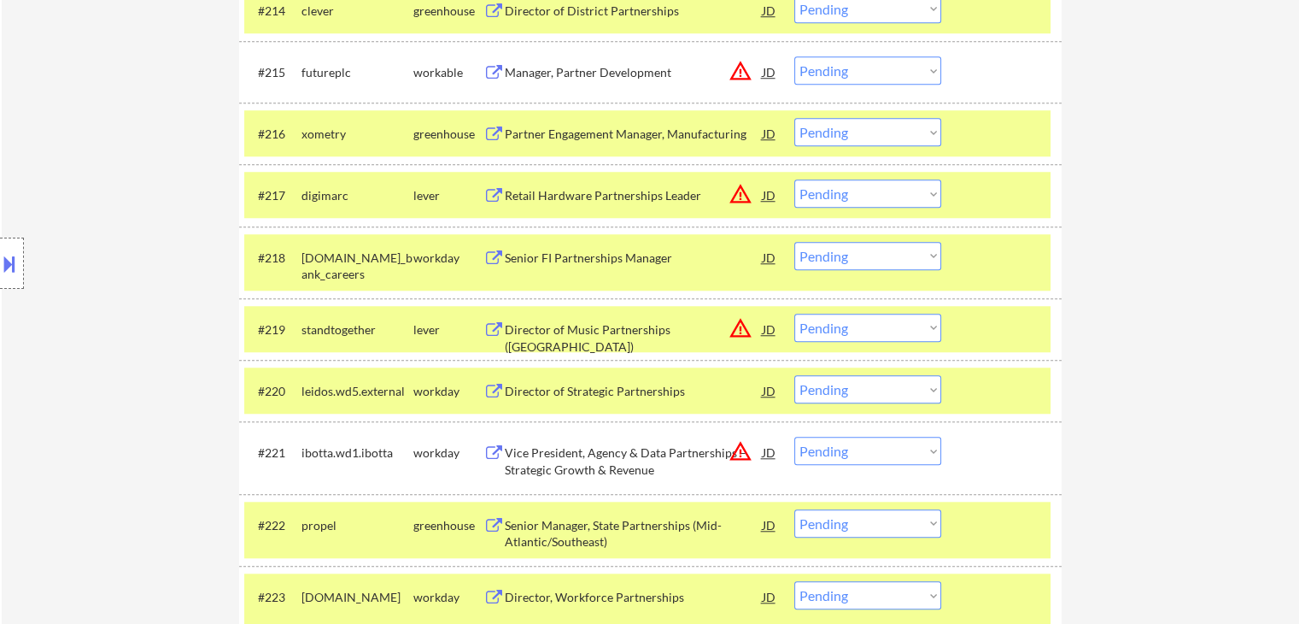
scroll to position [1336, 0]
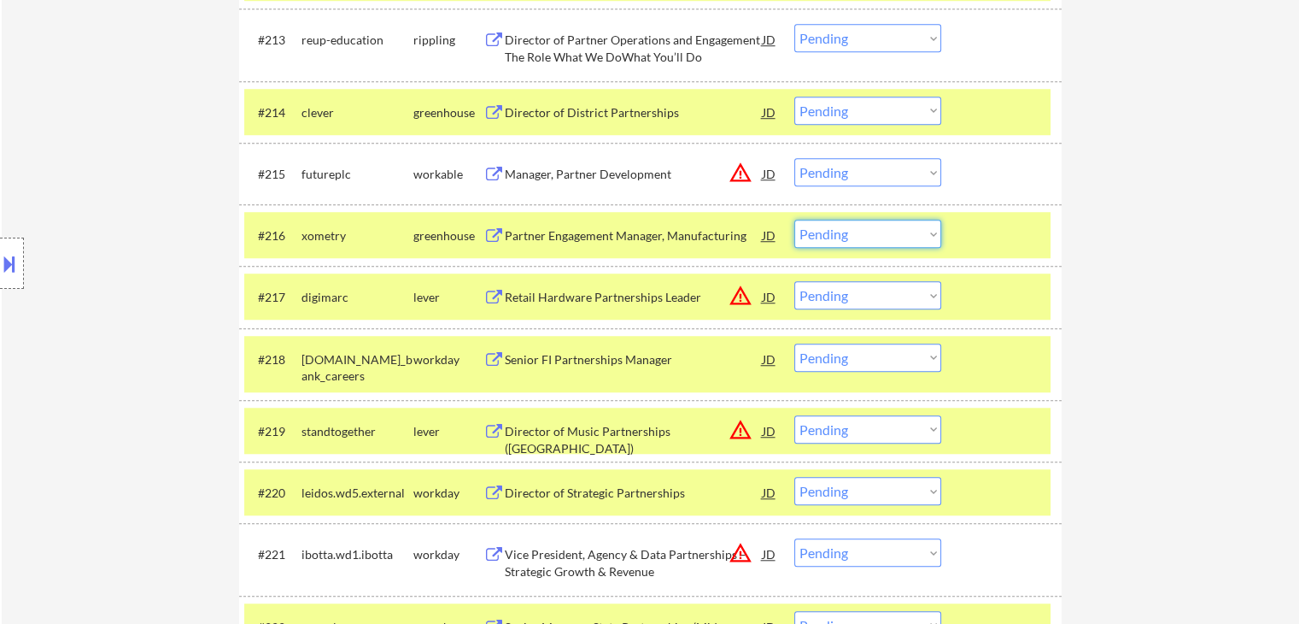
click at [834, 233] on select "Choose an option... Pending Applied Excluded (Questions) Excluded (Expired) Exc…" at bounding box center [868, 234] width 147 height 28
click at [795, 220] on select "Choose an option... Pending Applied Excluded (Questions) Excluded (Expired) Exc…" at bounding box center [868, 234] width 147 height 28
select select ""pending""
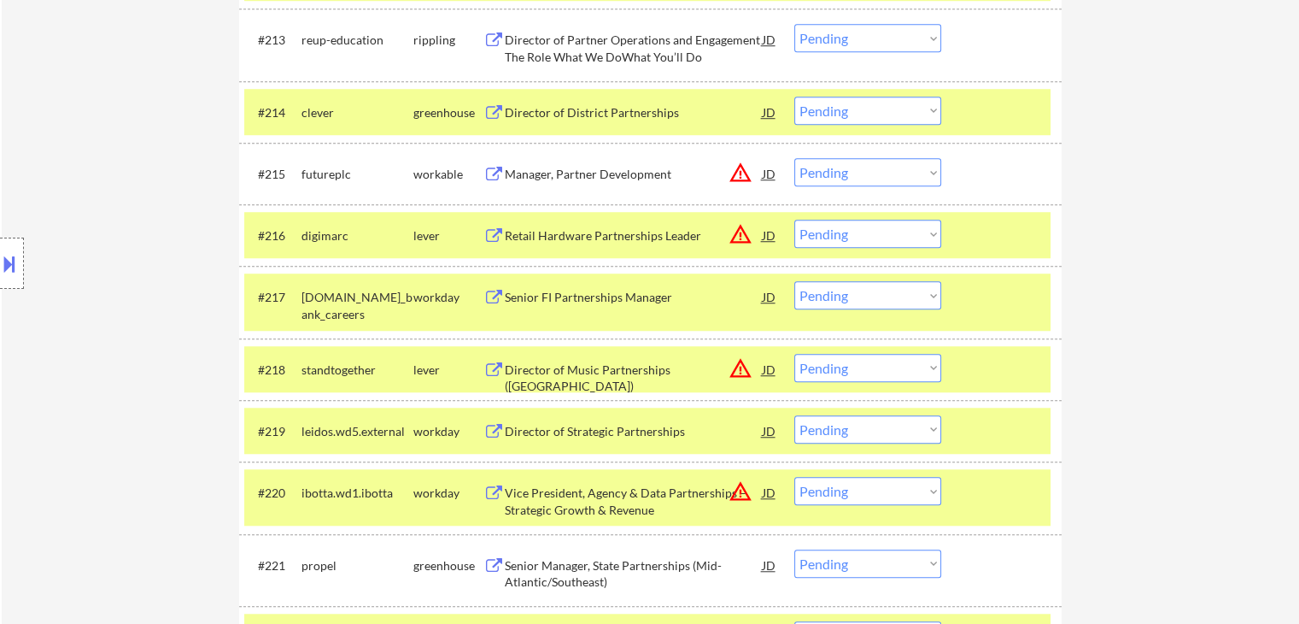
click at [10, 263] on button at bounding box center [9, 263] width 19 height 28
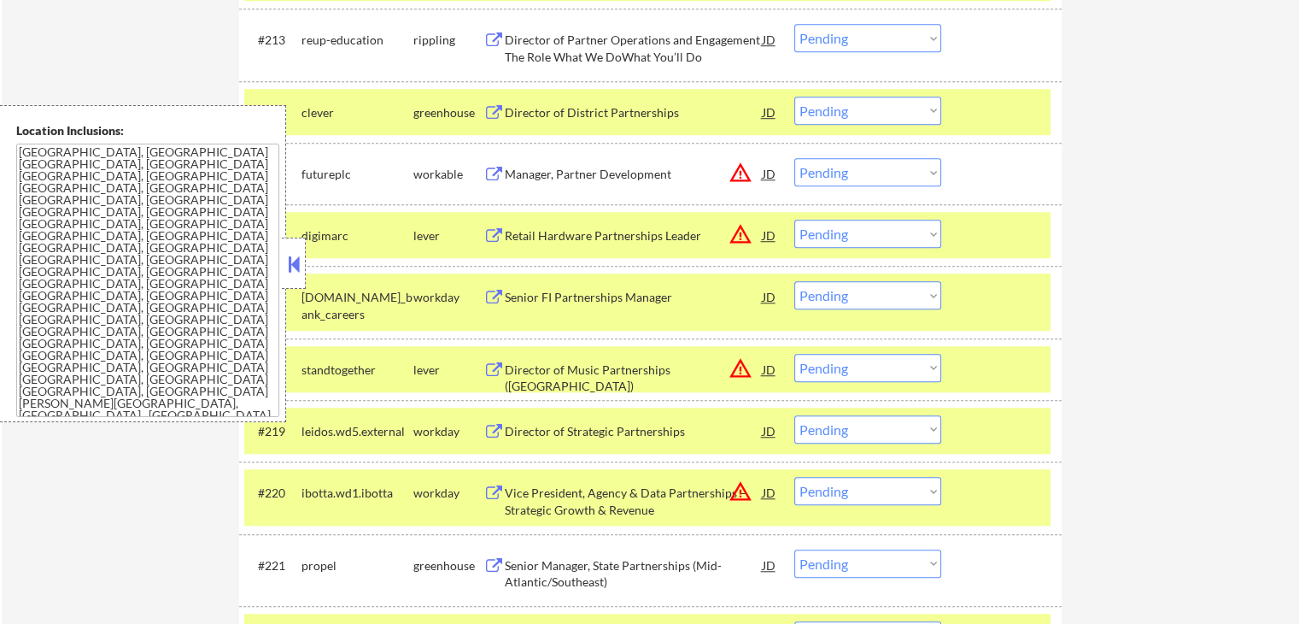
click at [300, 266] on button at bounding box center [293, 264] width 19 height 26
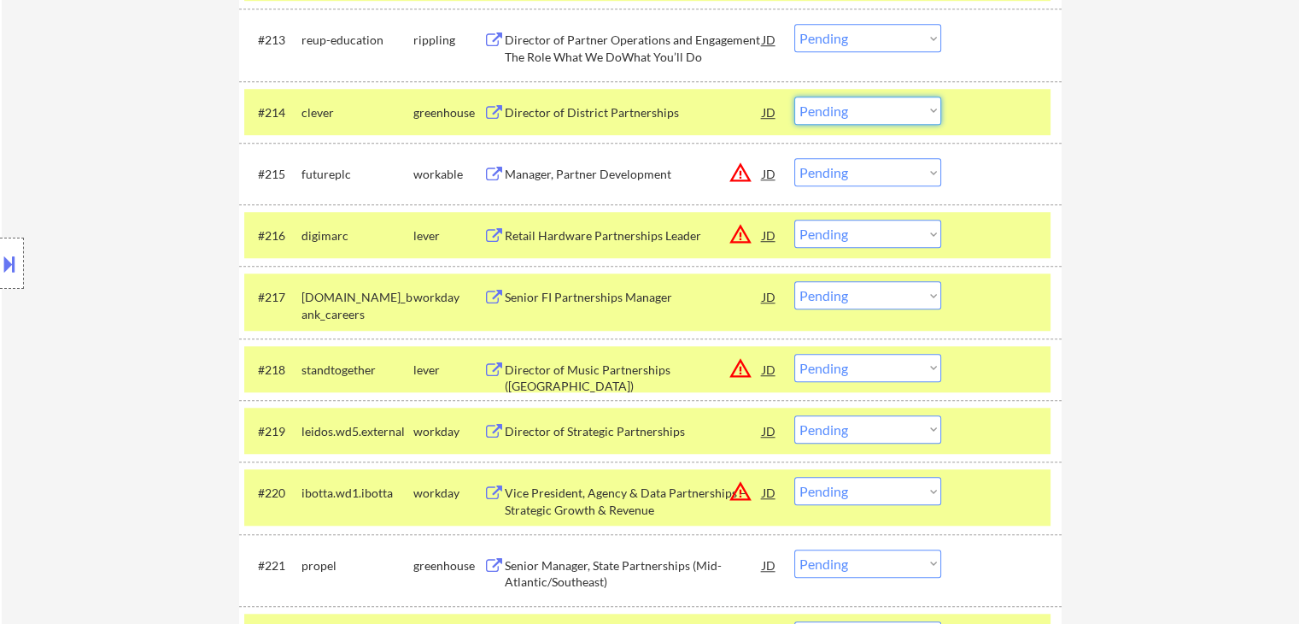
click at [838, 103] on select "Choose an option... Pending Applied Excluded (Questions) Excluded (Expired) Exc…" at bounding box center [868, 111] width 147 height 28
click at [795, 97] on select "Choose an option... Pending Applied Excluded (Questions) Excluded (Expired) Exc…" at bounding box center [868, 111] width 147 height 28
select select ""pending""
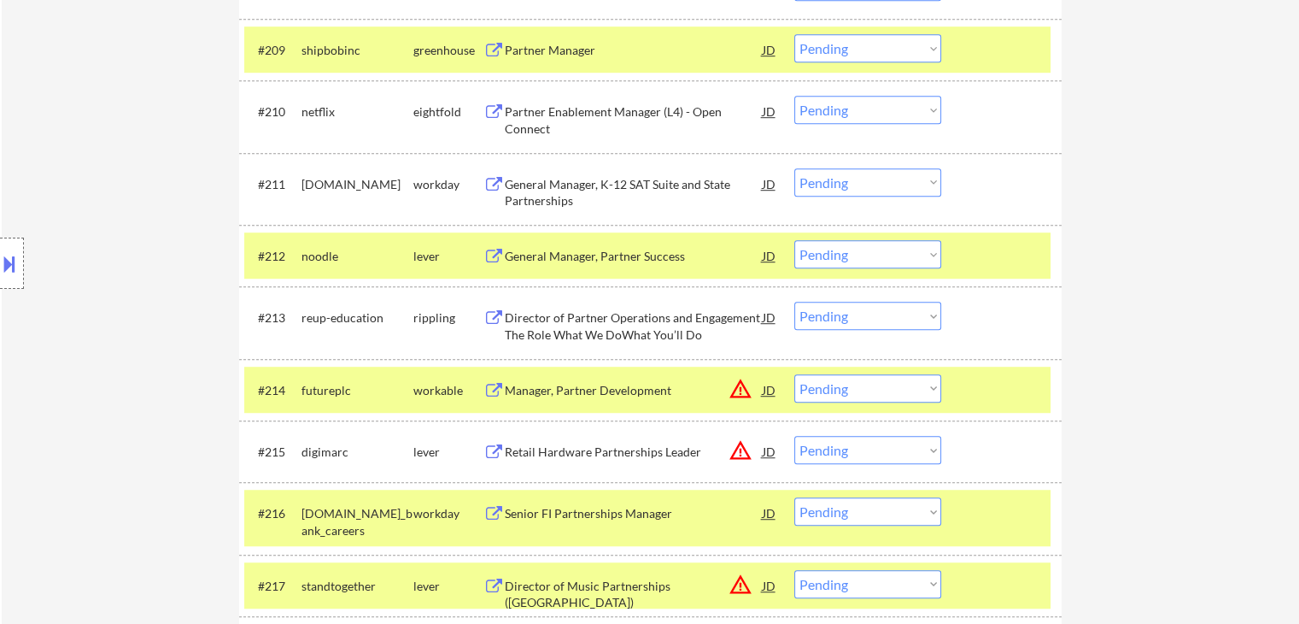
scroll to position [1088, 0]
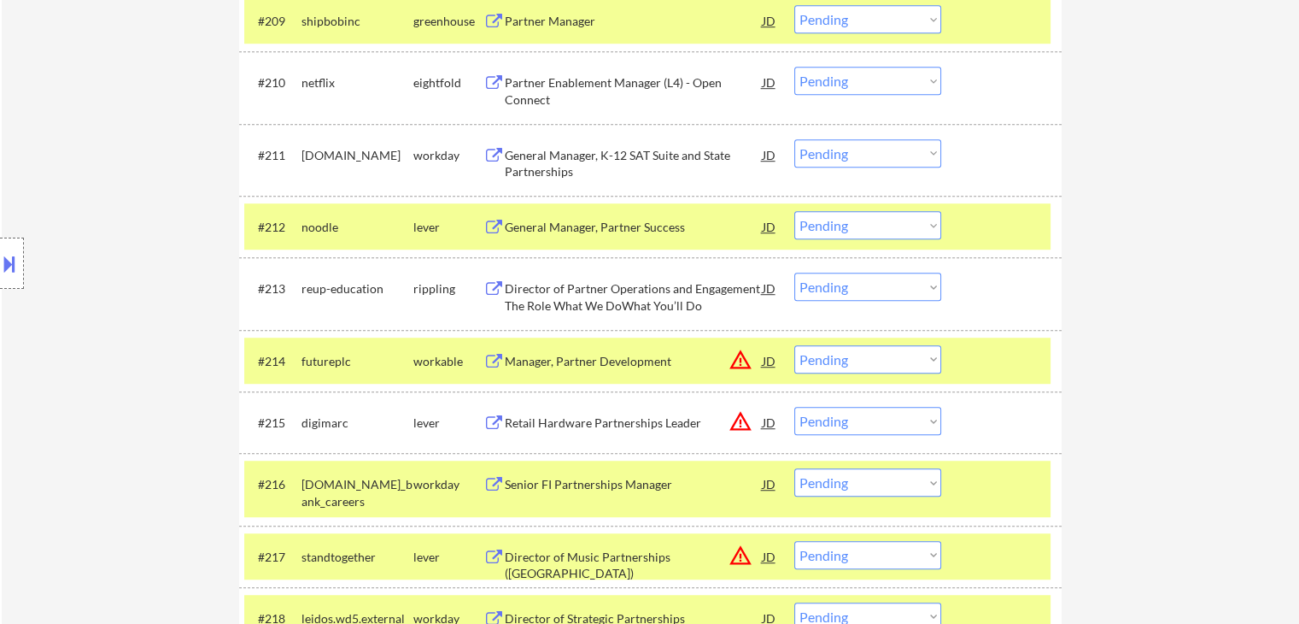
drag, startPoint x: 888, startPoint y: 224, endPoint x: 877, endPoint y: 224, distance: 11.1
click at [887, 224] on select "Choose an option... Pending Applied Excluded (Questions) Excluded (Expired) Exc…" at bounding box center [868, 225] width 147 height 28
click at [824, 215] on select "Choose an option... Pending Applied Excluded (Questions) Excluded (Expired) Exc…" at bounding box center [868, 225] width 147 height 28
click at [795, 211] on select "Choose an option... Pending Applied Excluded (Questions) Excluded (Expired) Exc…" at bounding box center [868, 225] width 147 height 28
select select ""pending""
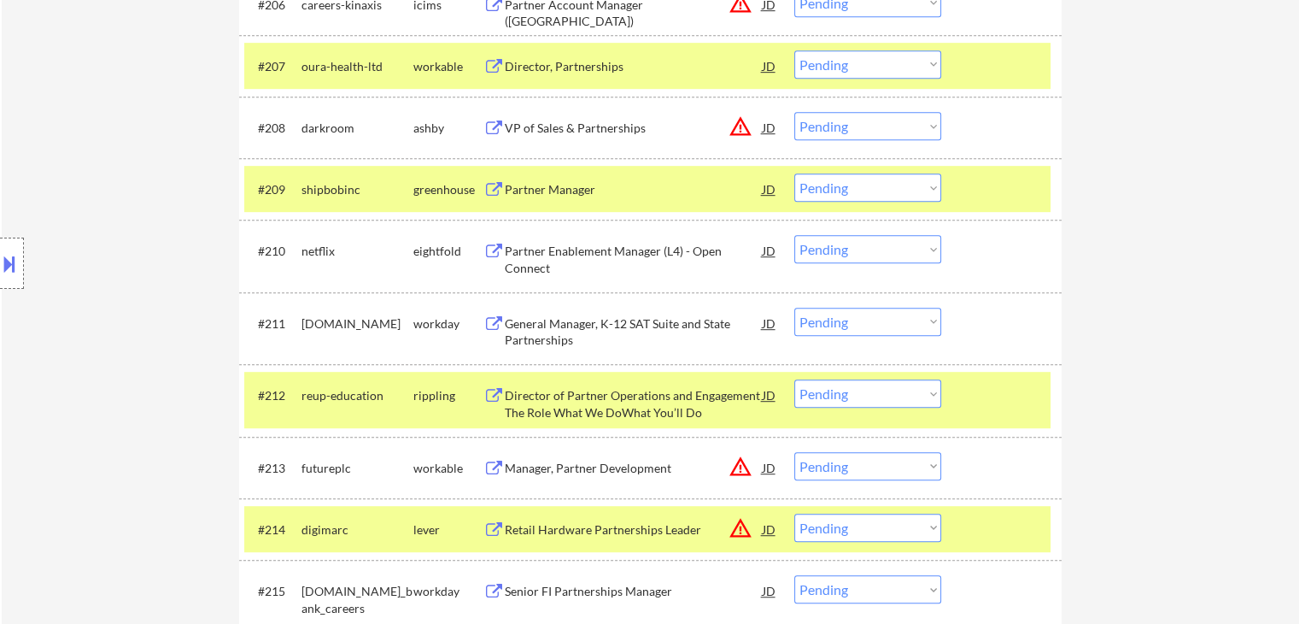
scroll to position [917, 0]
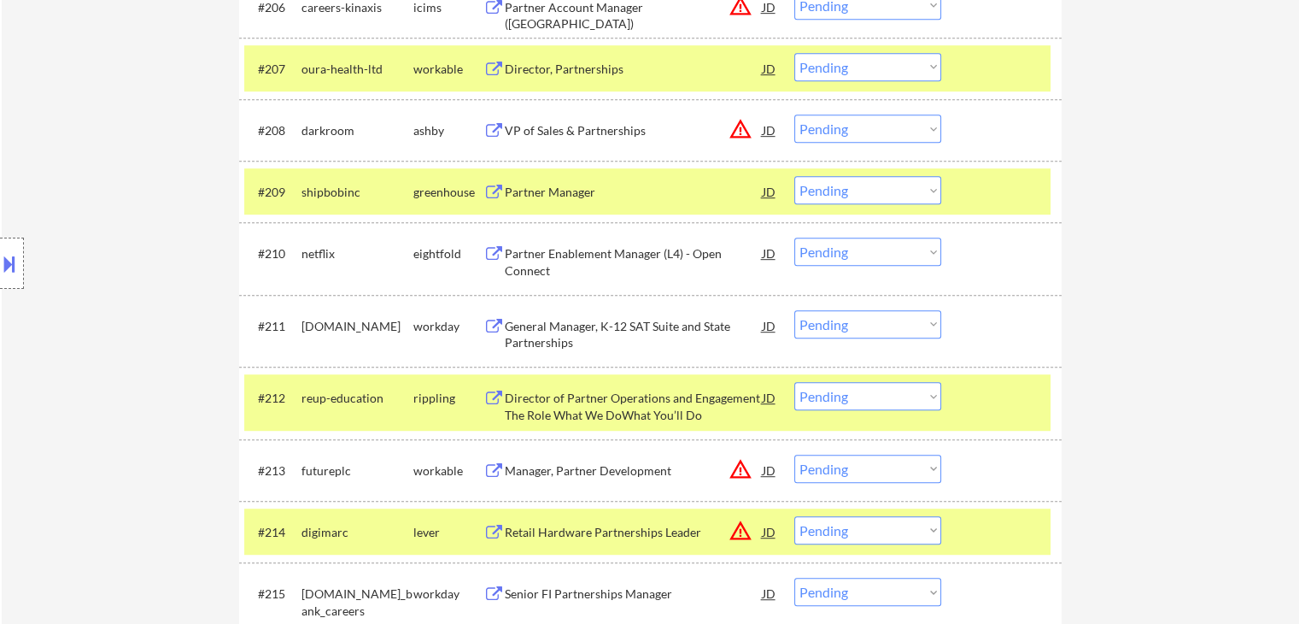
click at [861, 194] on select "Choose an option... Pending Applied Excluded (Questions) Excluded (Expired) Exc…" at bounding box center [868, 190] width 147 height 28
click at [795, 176] on select "Choose an option... Pending Applied Excluded (Questions) Excluded (Expired) Exc…" at bounding box center [868, 190] width 147 height 28
select select ""pending""
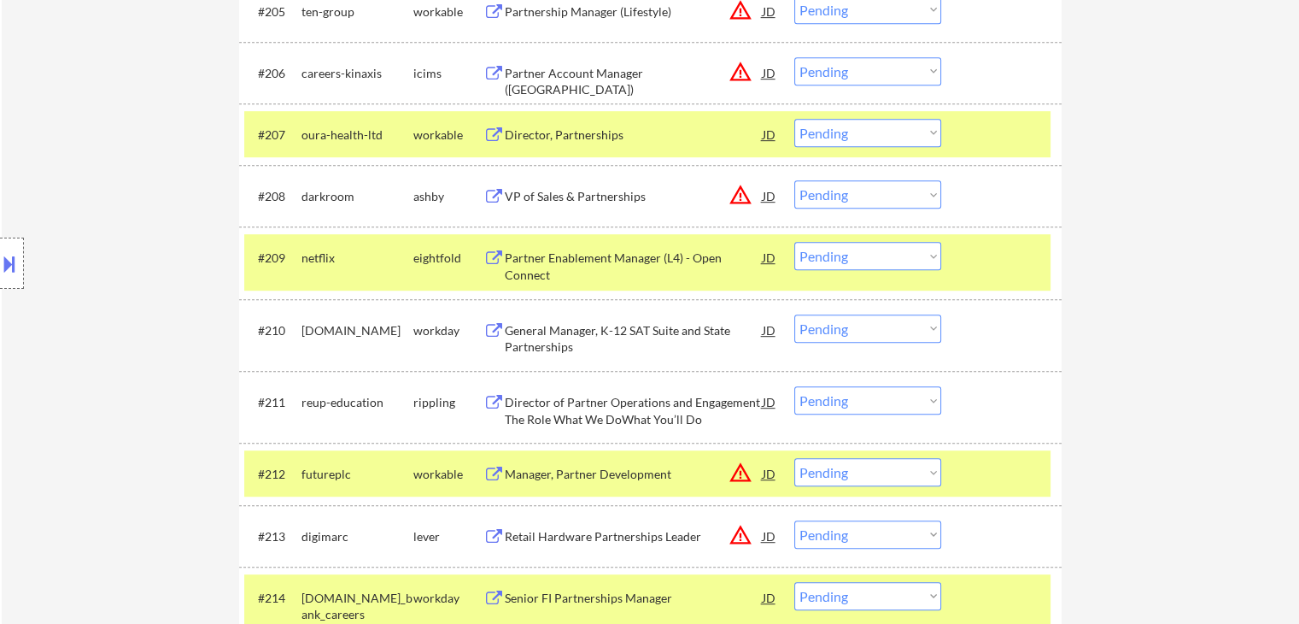
scroll to position [746, 0]
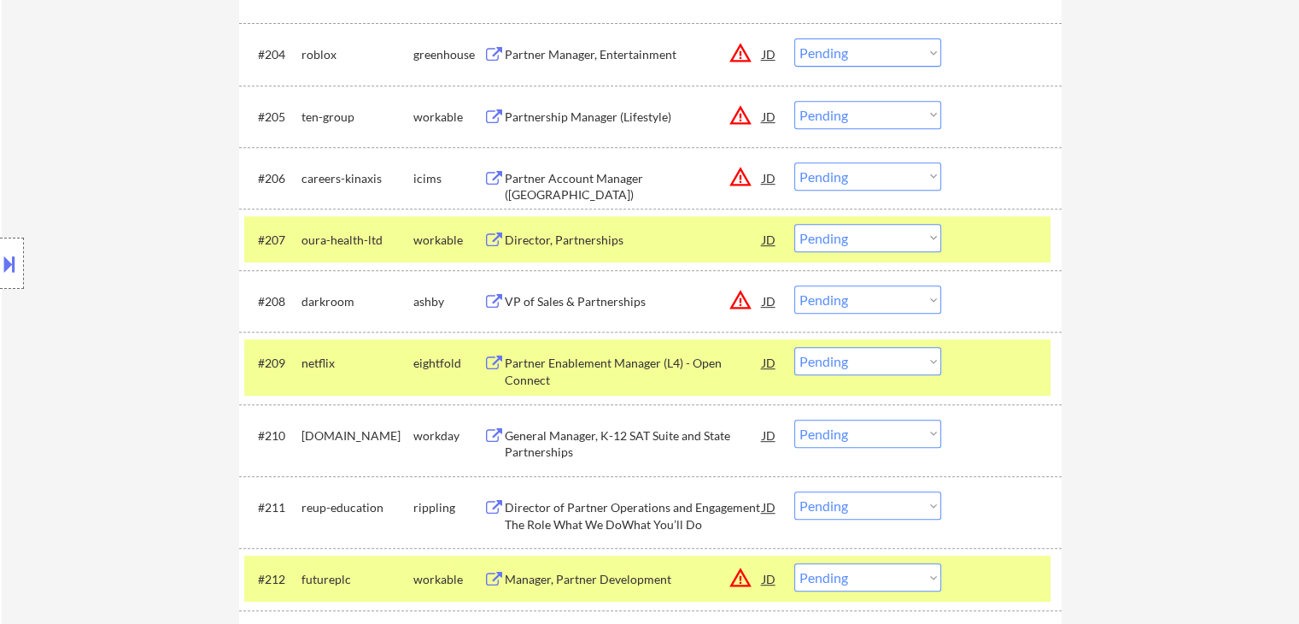
click at [865, 240] on select "Choose an option... Pending Applied Excluded (Questions) Excluded (Expired) Exc…" at bounding box center [868, 238] width 147 height 28
click at [795, 224] on select "Choose an option... Pending Applied Excluded (Questions) Excluded (Expired) Exc…" at bounding box center [868, 238] width 147 height 28
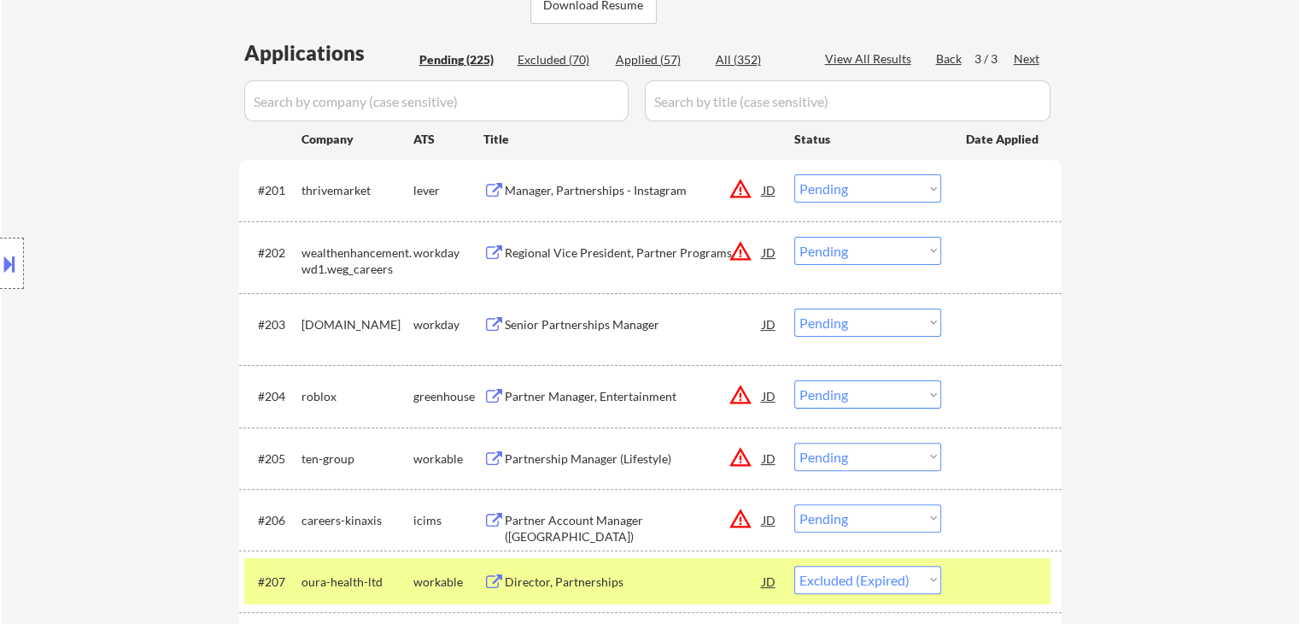
select select ""pending""
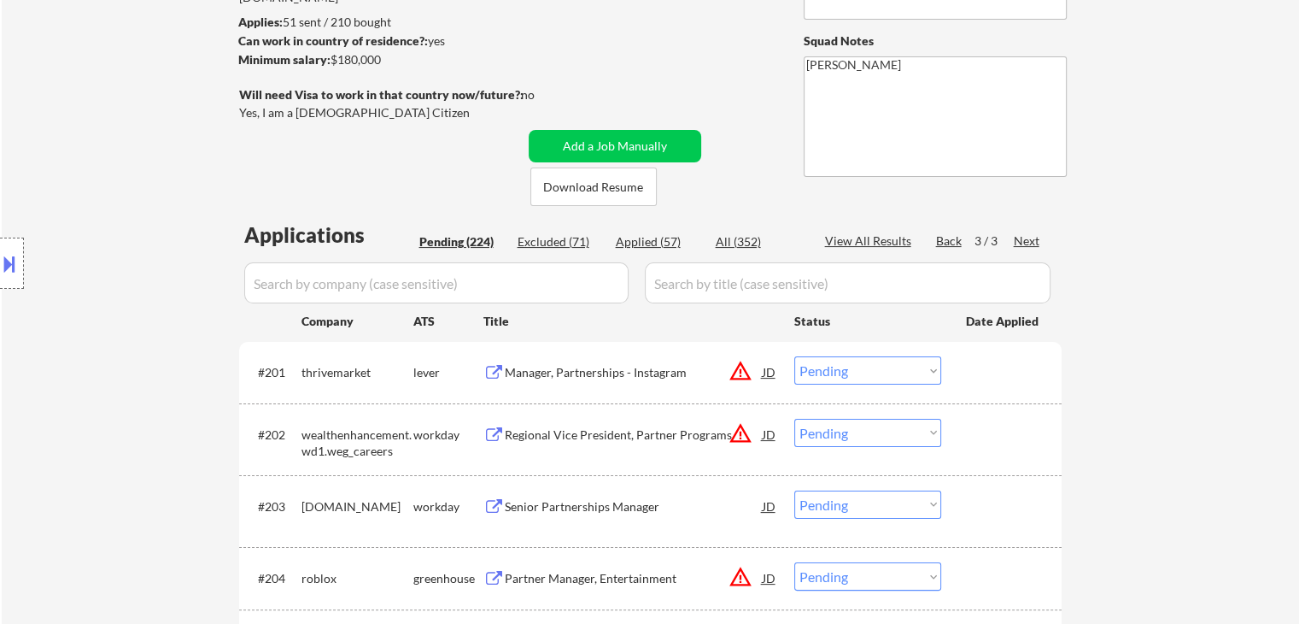
scroll to position [233, 0]
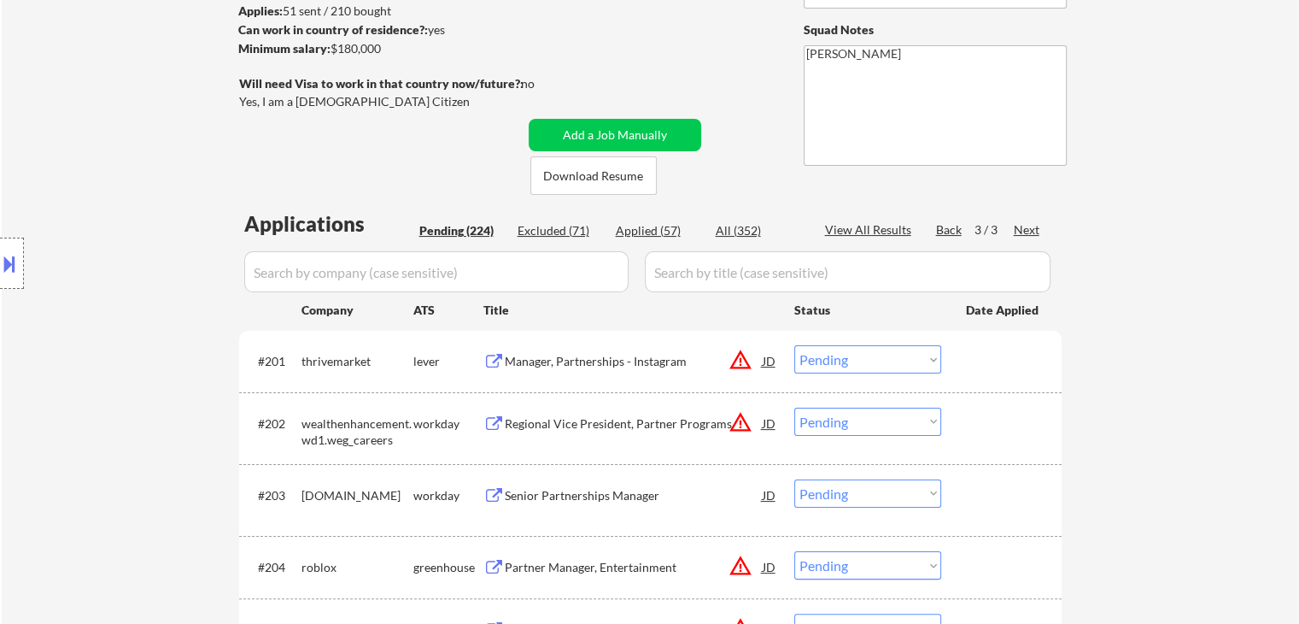
click at [950, 230] on div "Back" at bounding box center [949, 229] width 27 height 17
select select ""pending""
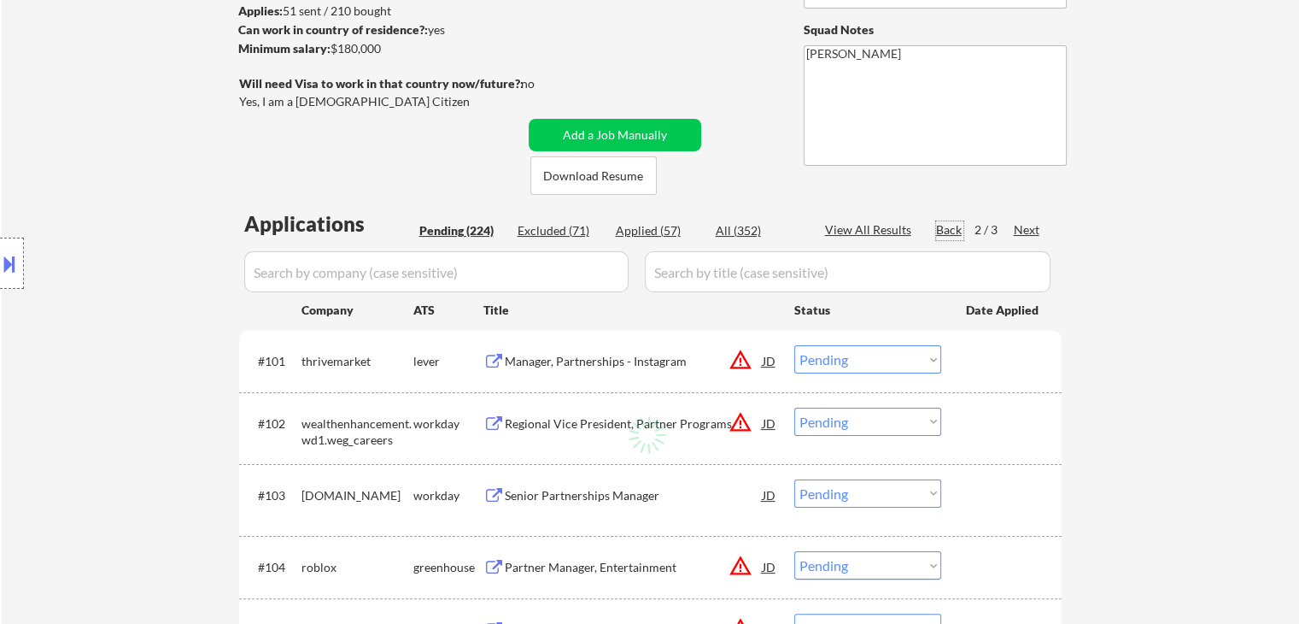
select select ""pending""
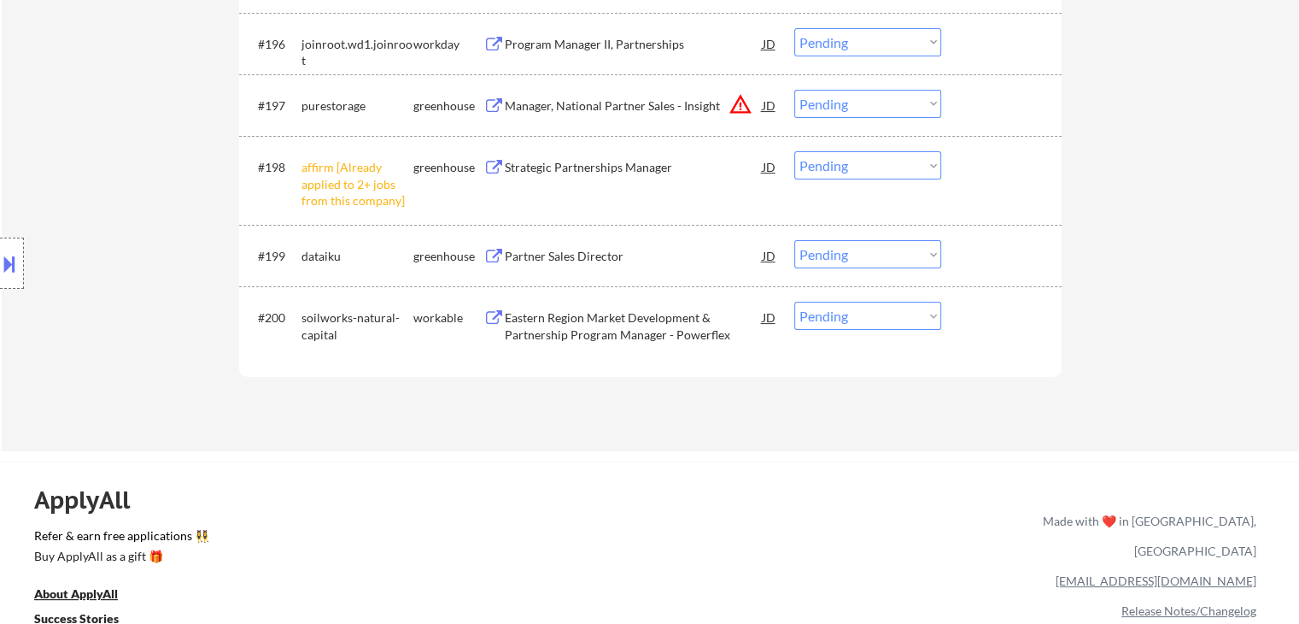
scroll to position [6811, 0]
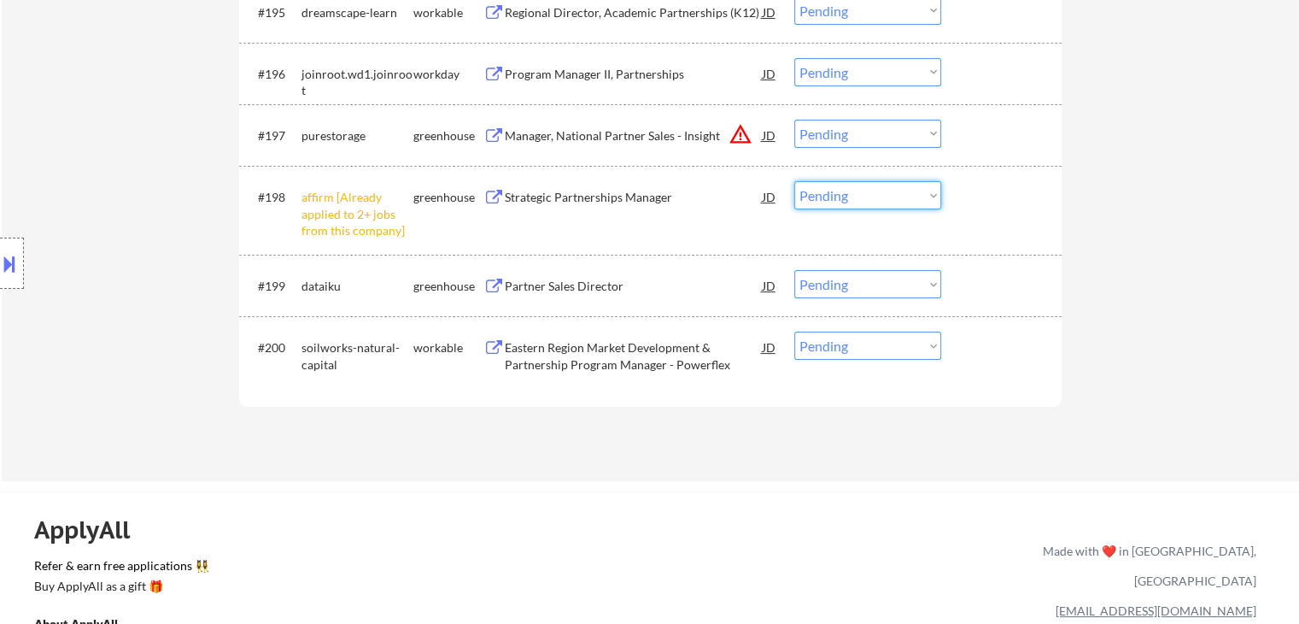
click at [822, 197] on select "Choose an option... Pending Applied Excluded (Questions) Excluded (Expired) Exc…" at bounding box center [868, 195] width 147 height 28
click at [795, 181] on select "Choose an option... Pending Applied Excluded (Questions) Excluded (Expired) Exc…" at bounding box center [868, 195] width 147 height 28
select select ""pending""
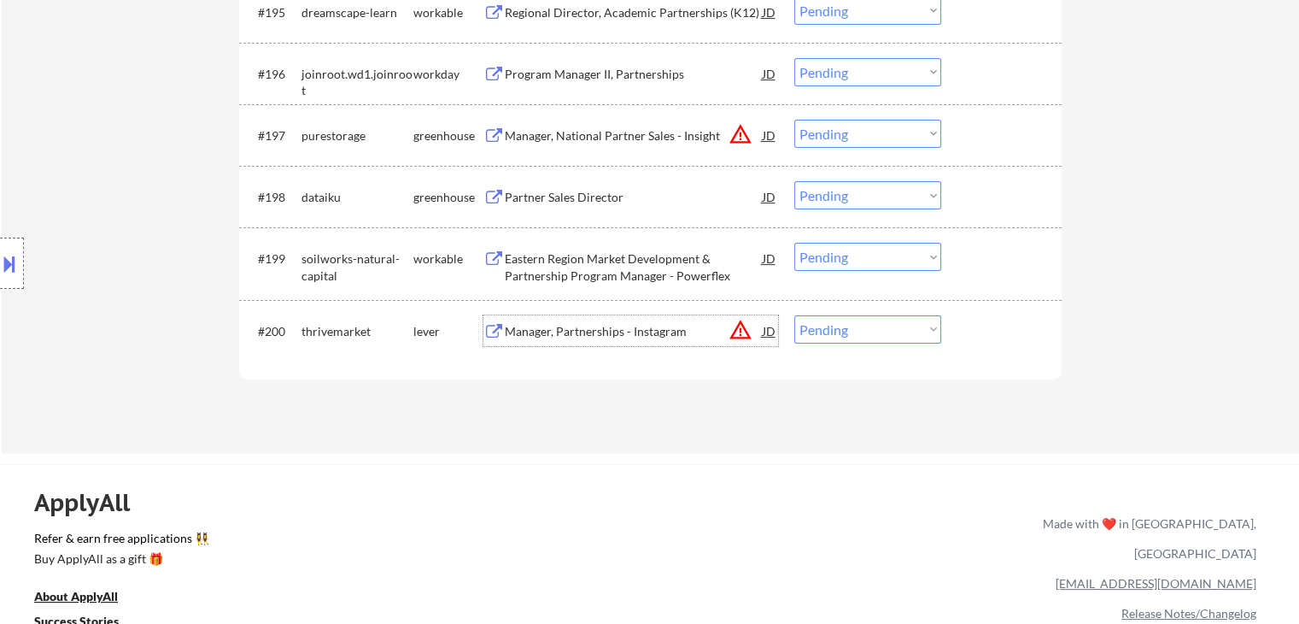
click at [559, 332] on div "Manager, Partnerships - Instagram" at bounding box center [634, 331] width 258 height 17
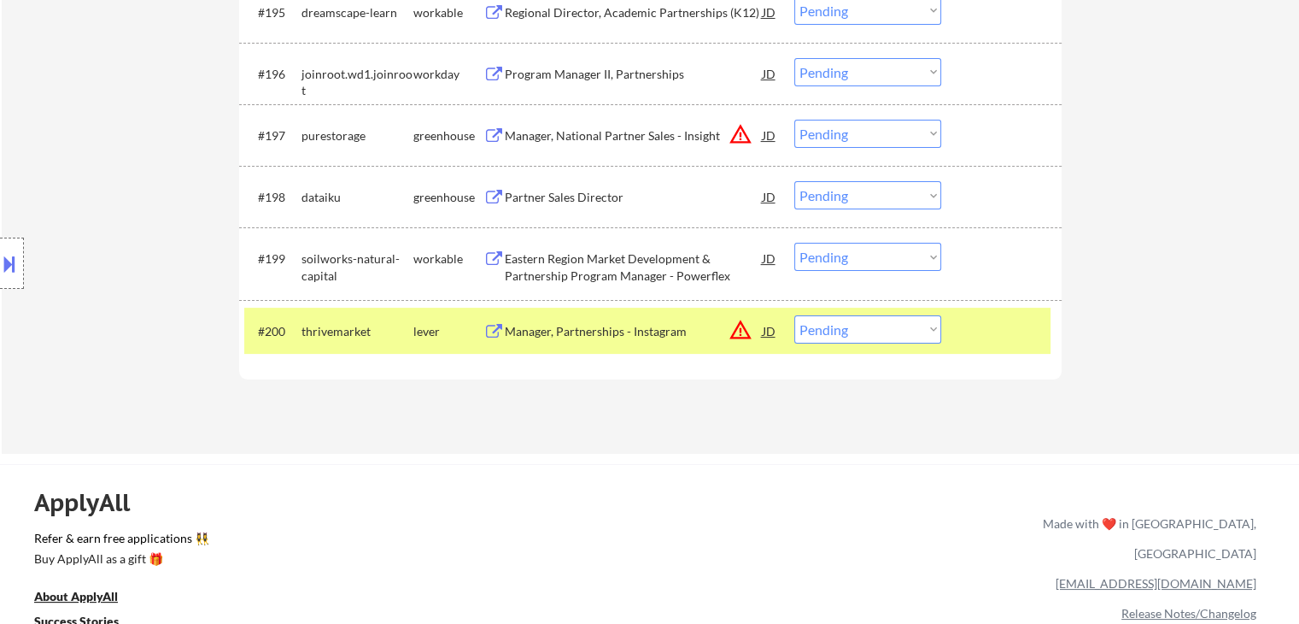
click at [556, 267] on div "Eastern Region Market Development & Partnership Program Manager - Powerflex" at bounding box center [634, 266] width 258 height 33
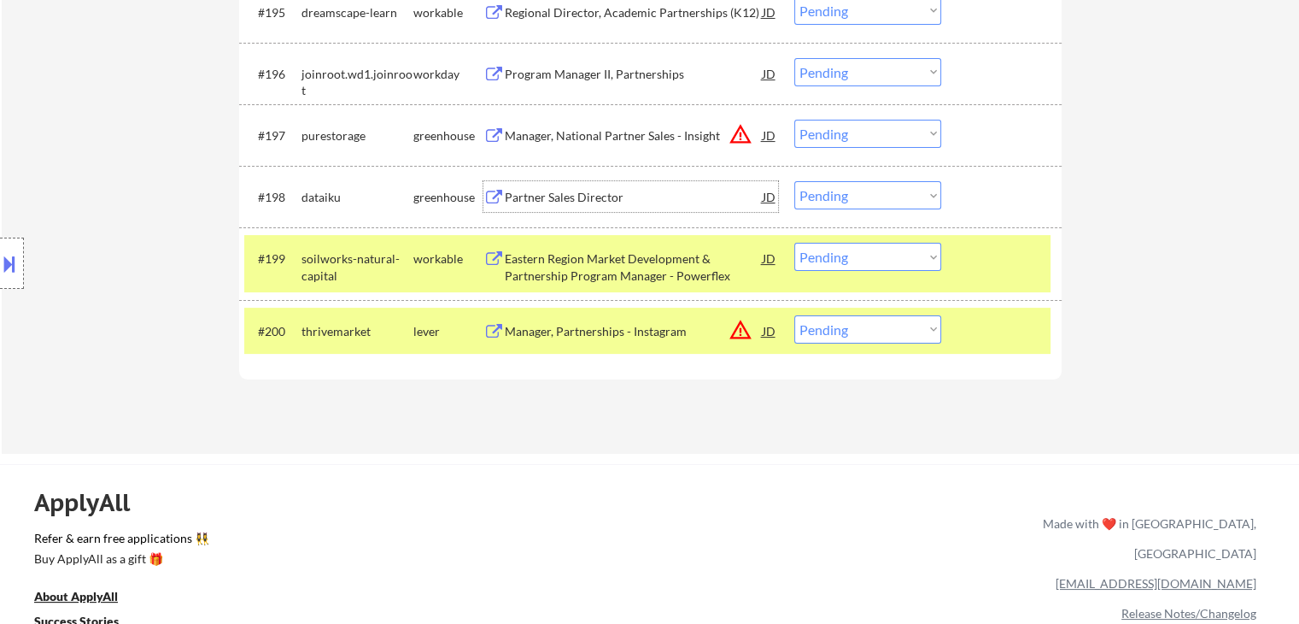
click at [553, 202] on div "Partner Sales Director" at bounding box center [634, 197] width 258 height 17
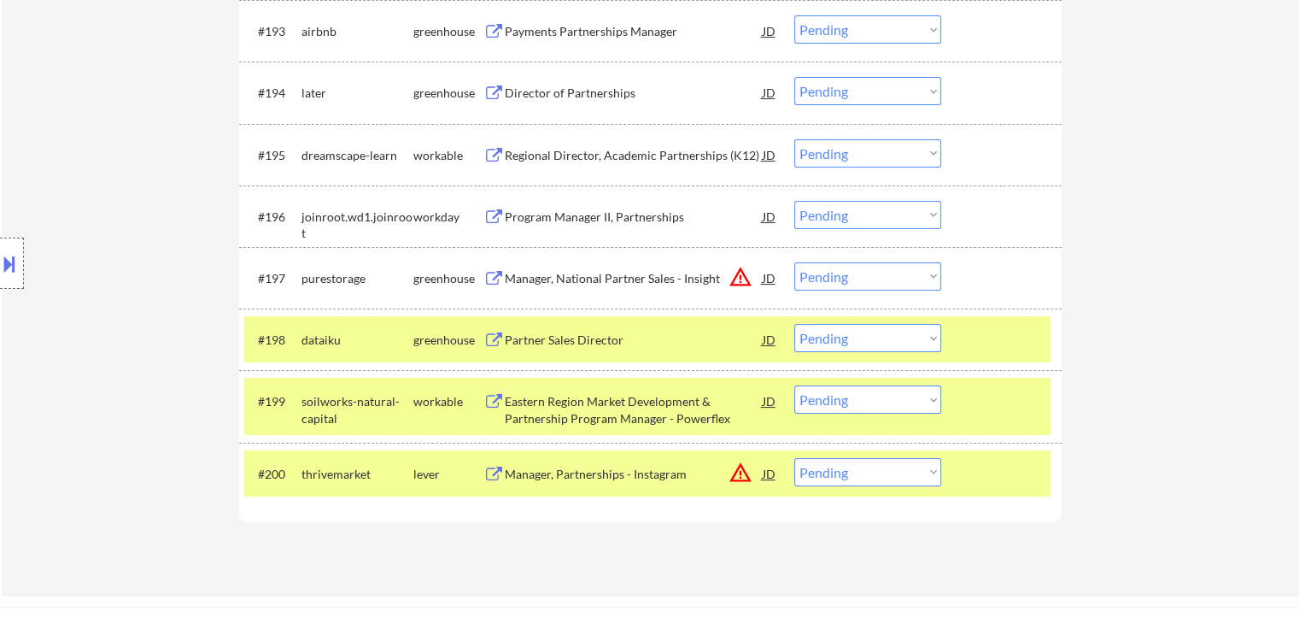
scroll to position [6641, 0]
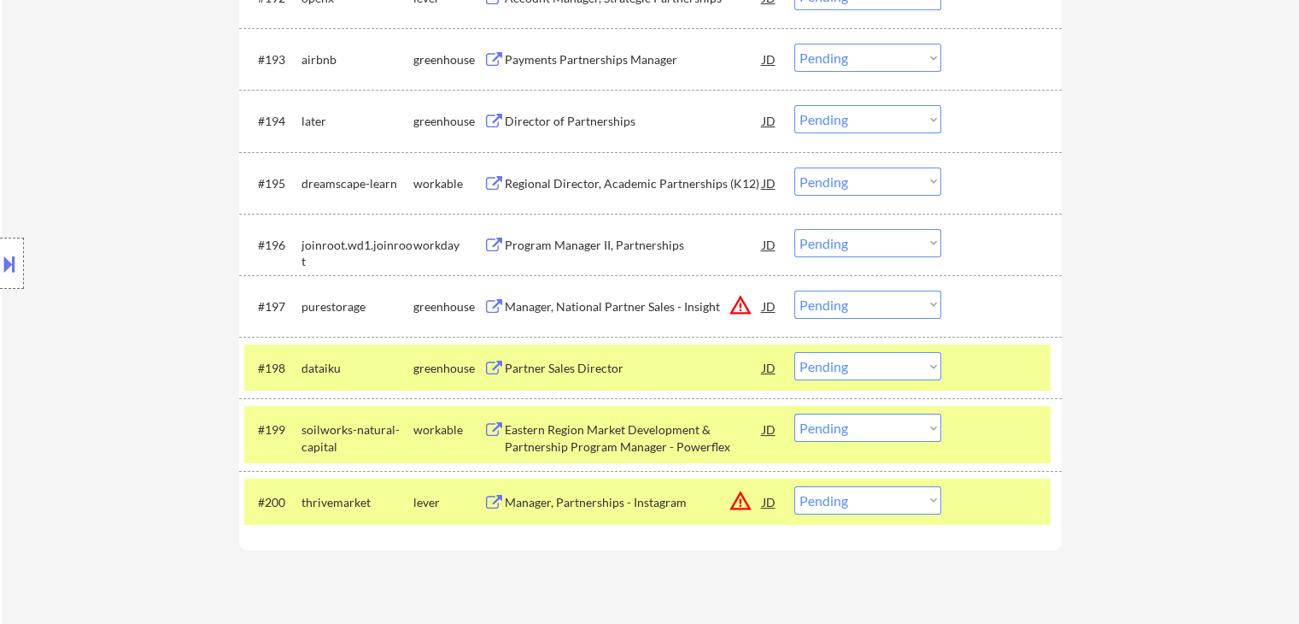
click at [648, 184] on div "Regional Director, Academic Partnerships (K12)" at bounding box center [634, 183] width 258 height 17
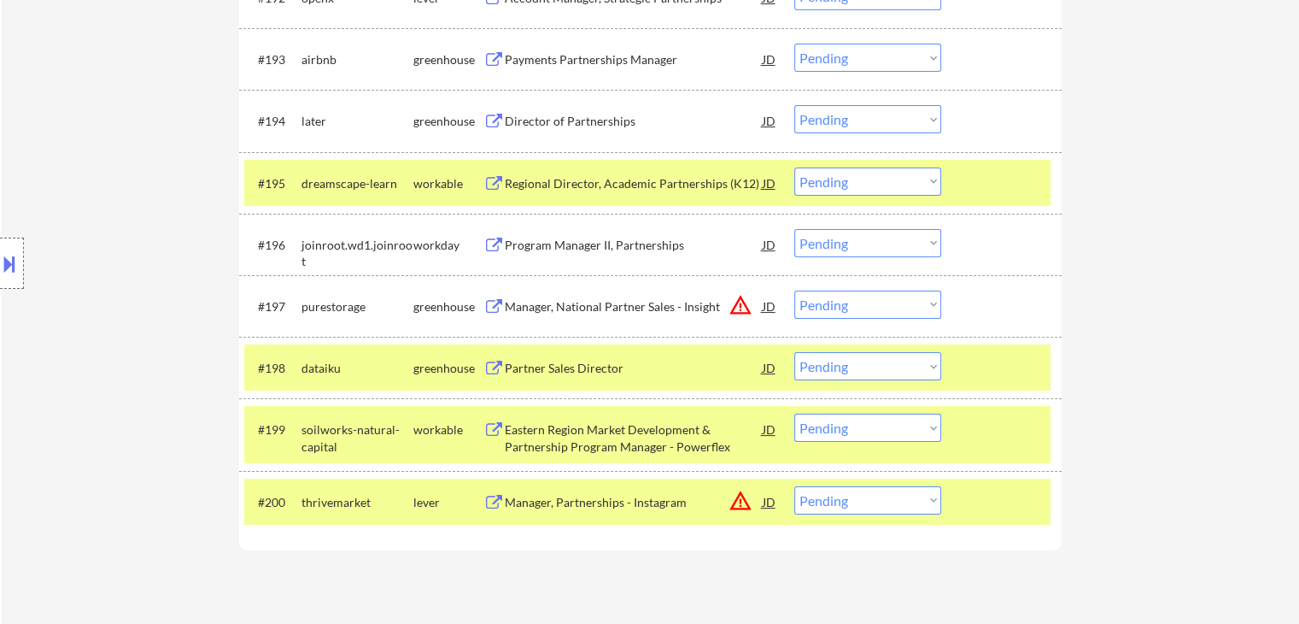
click at [578, 126] on div "Director of Partnerships" at bounding box center [634, 121] width 258 height 17
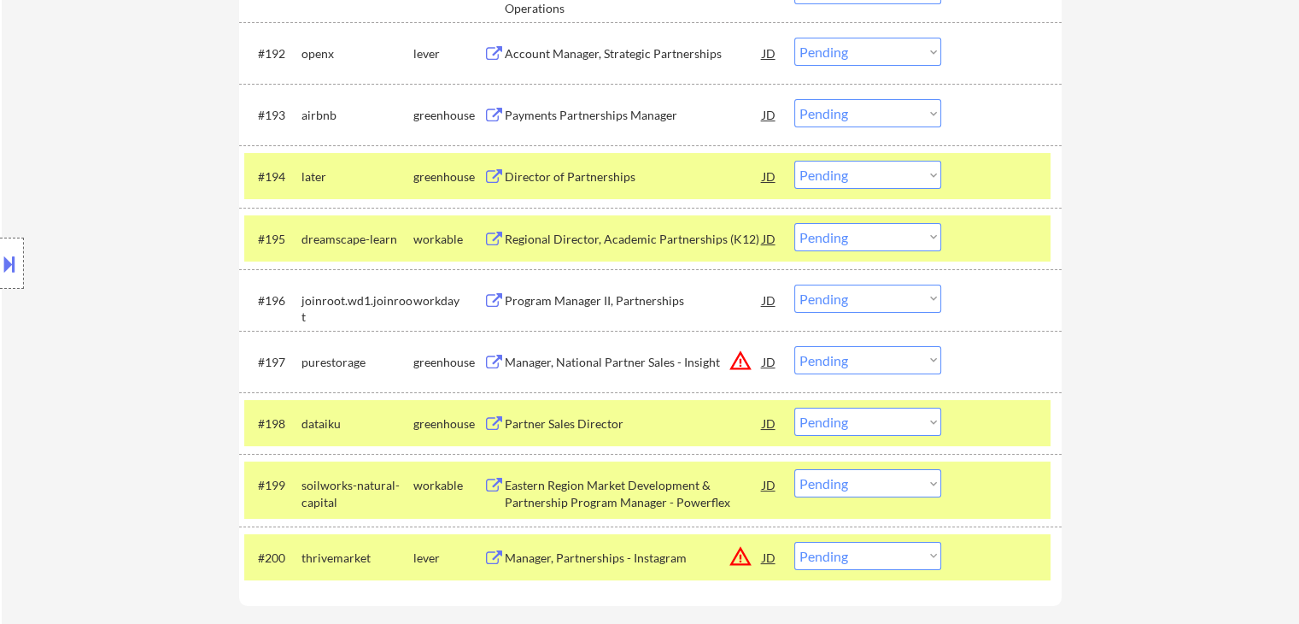
scroll to position [6555, 0]
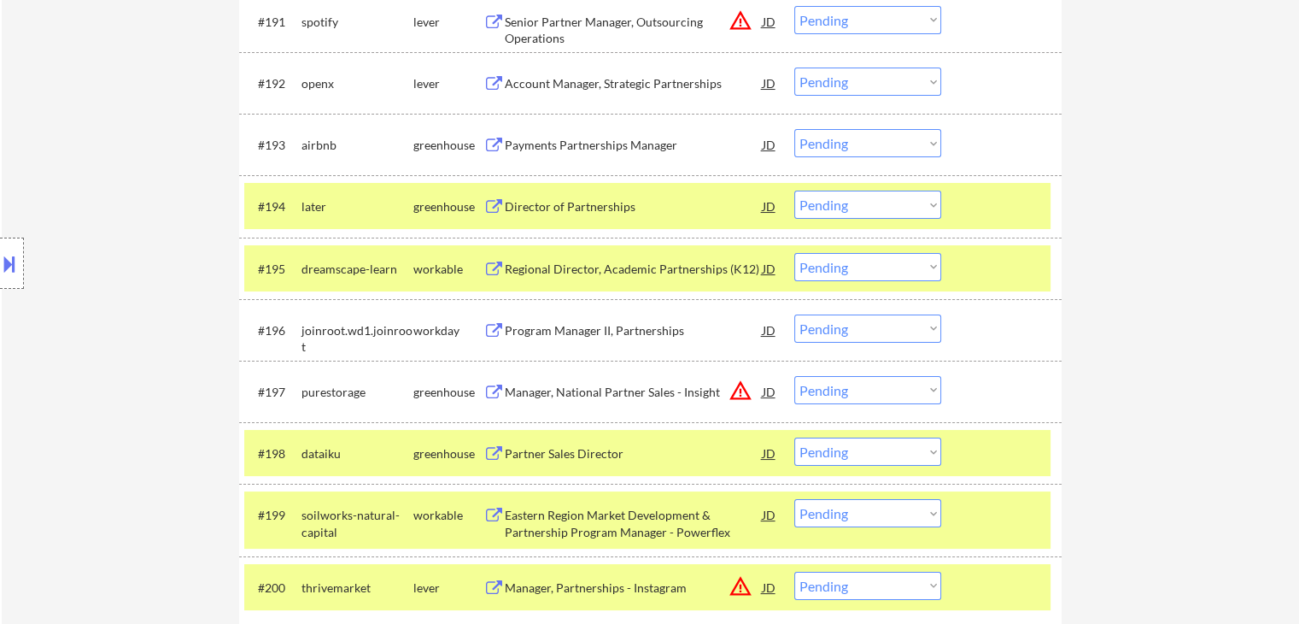
click at [605, 161] on div "#193 airbnb greenhouse Payments Partnerships Manager JD warning_amber Choose an…" at bounding box center [647, 144] width 806 height 46
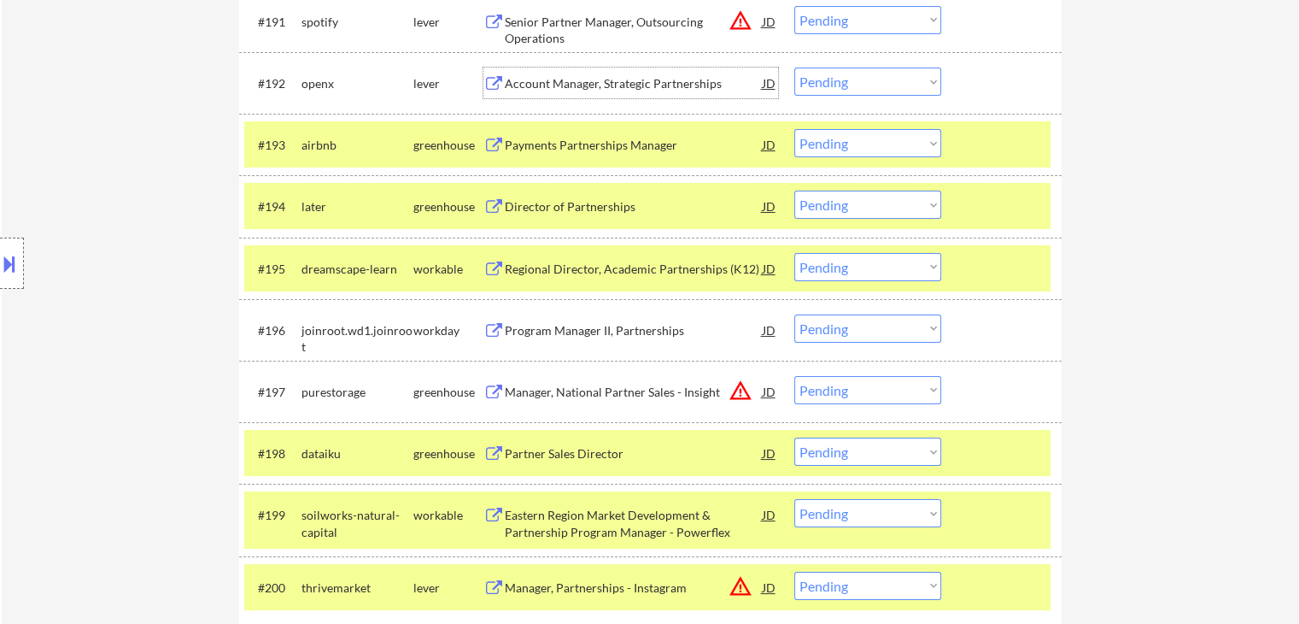
click at [656, 90] on div "Account Manager, Strategic Partnerships" at bounding box center [634, 83] width 258 height 17
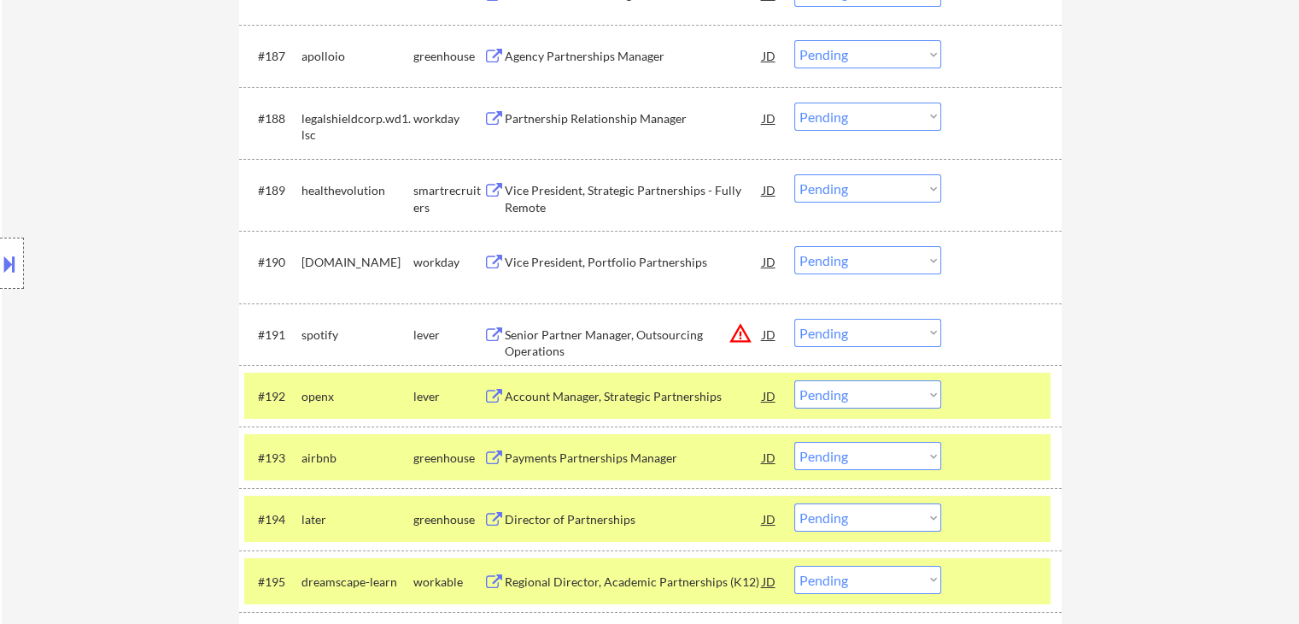
scroll to position [6213, 0]
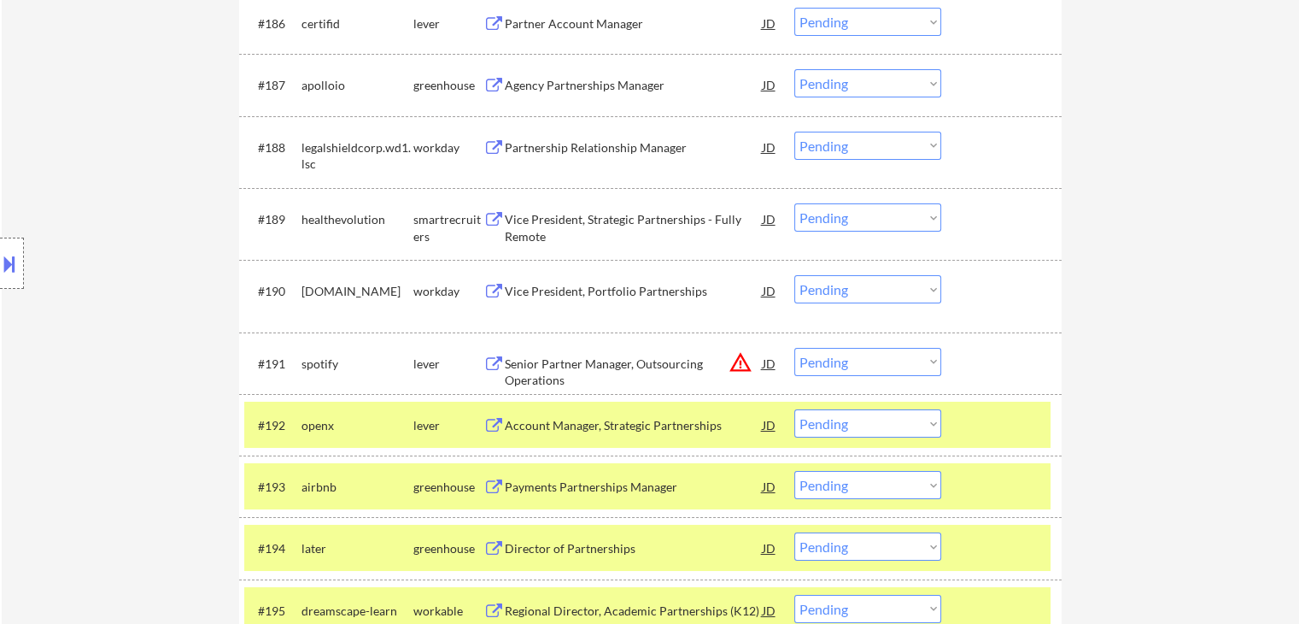
click at [622, 230] on div "Vice President, Strategic Partnerships - Fully Remote" at bounding box center [634, 227] width 258 height 33
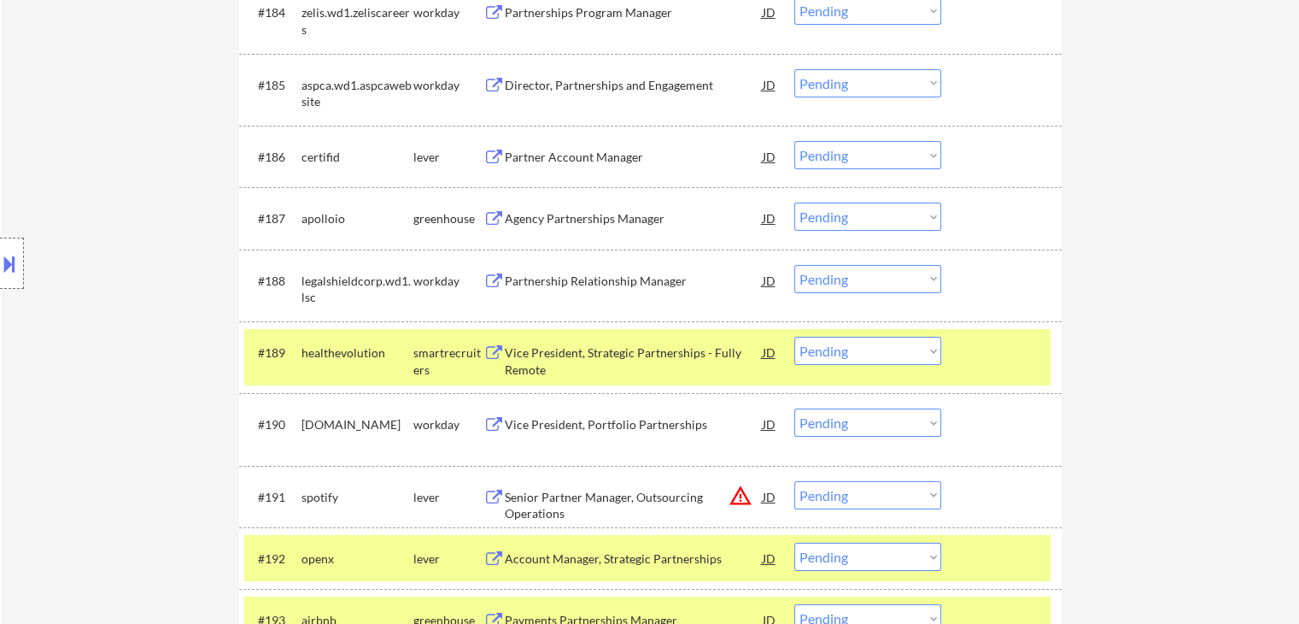
scroll to position [6043, 0]
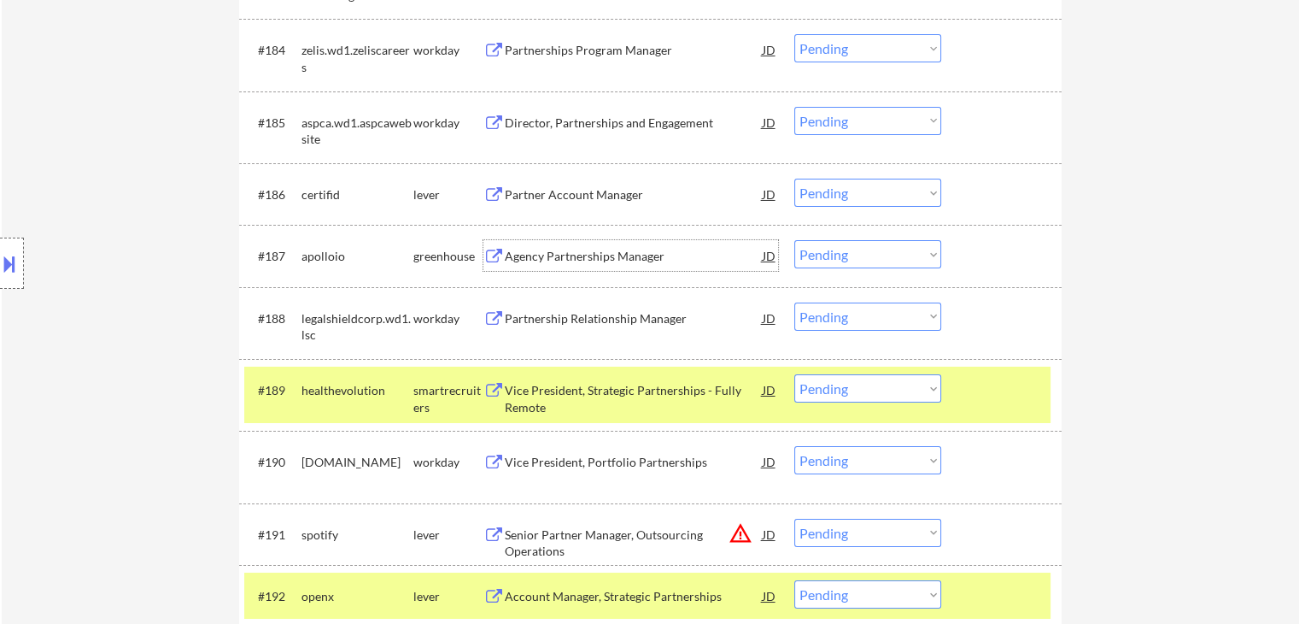
click at [599, 256] on div "Agency Partnerships Manager" at bounding box center [634, 256] width 258 height 17
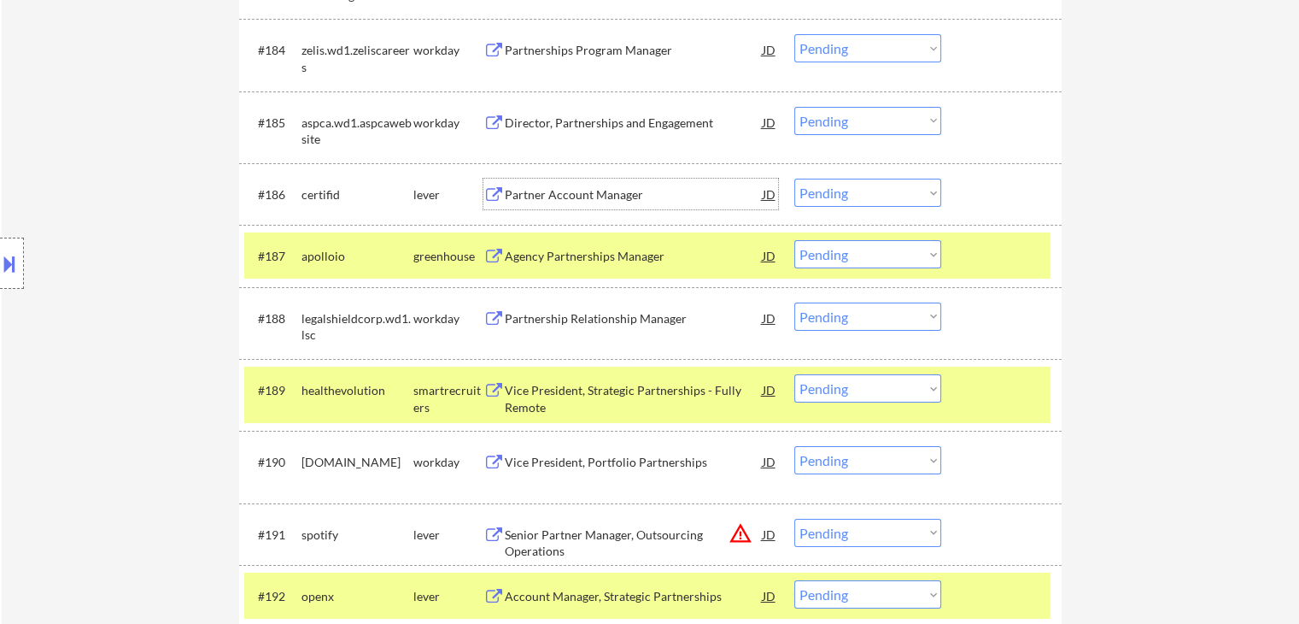
click at [612, 203] on div "Partner Account Manager" at bounding box center [634, 194] width 258 height 31
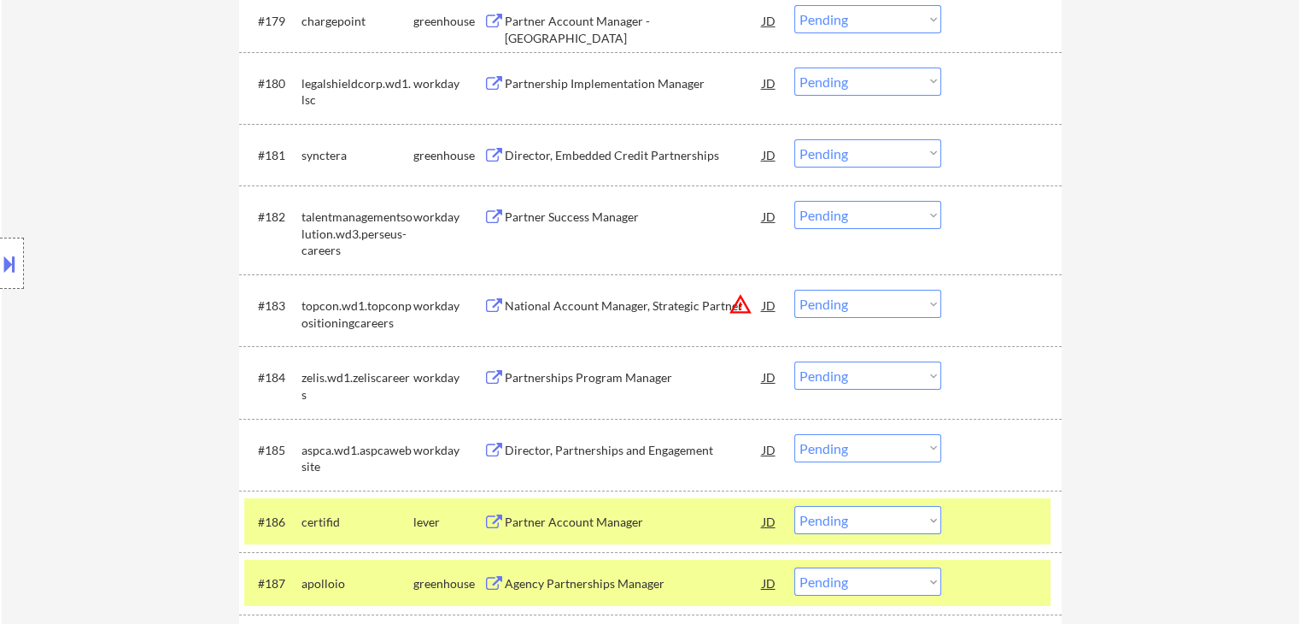
scroll to position [5701, 0]
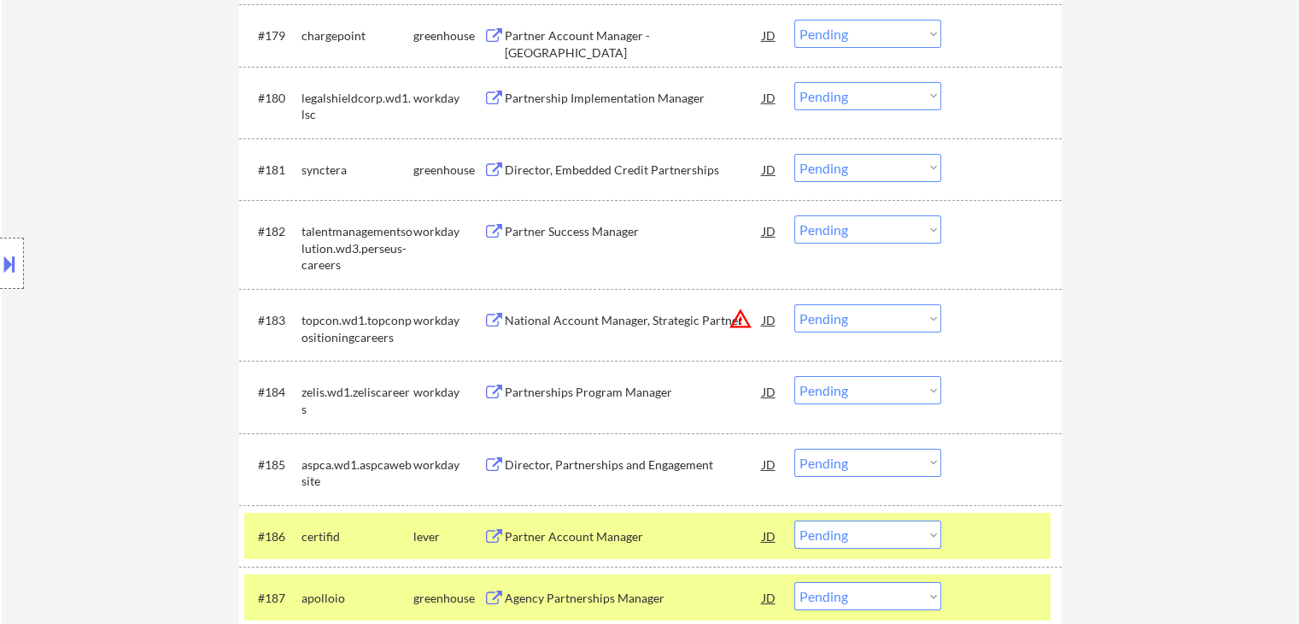
click at [574, 168] on div "Director, Embedded Credit Partnerships" at bounding box center [634, 169] width 258 height 17
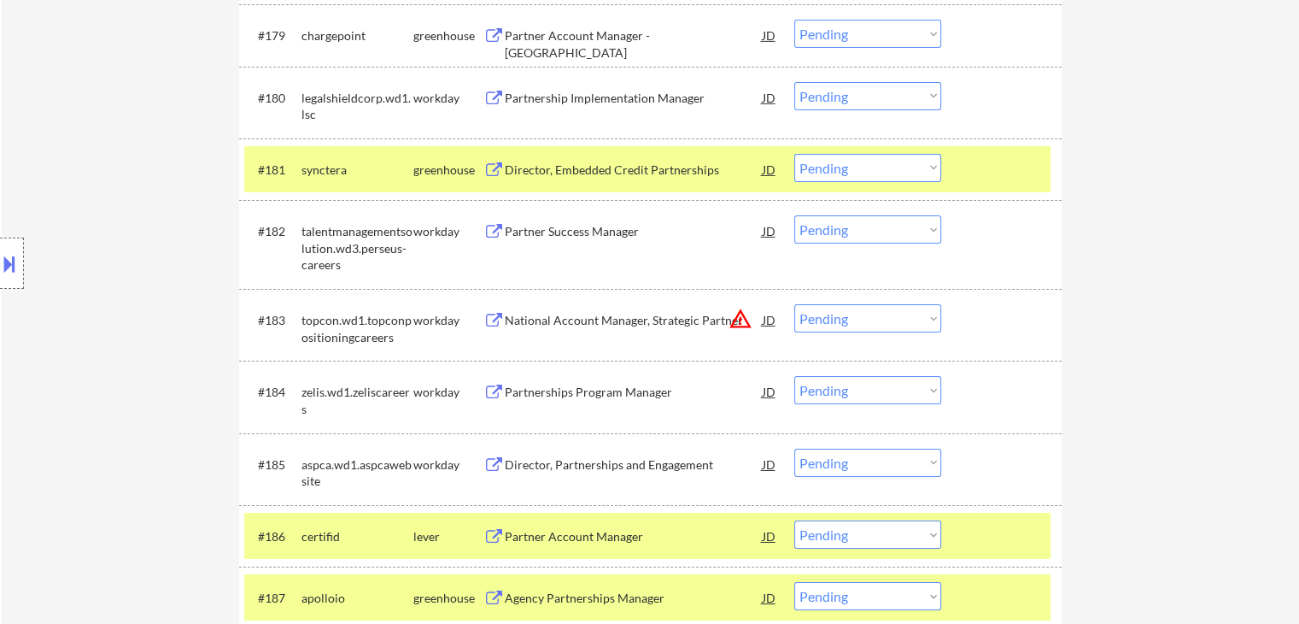
scroll to position [5615, 0]
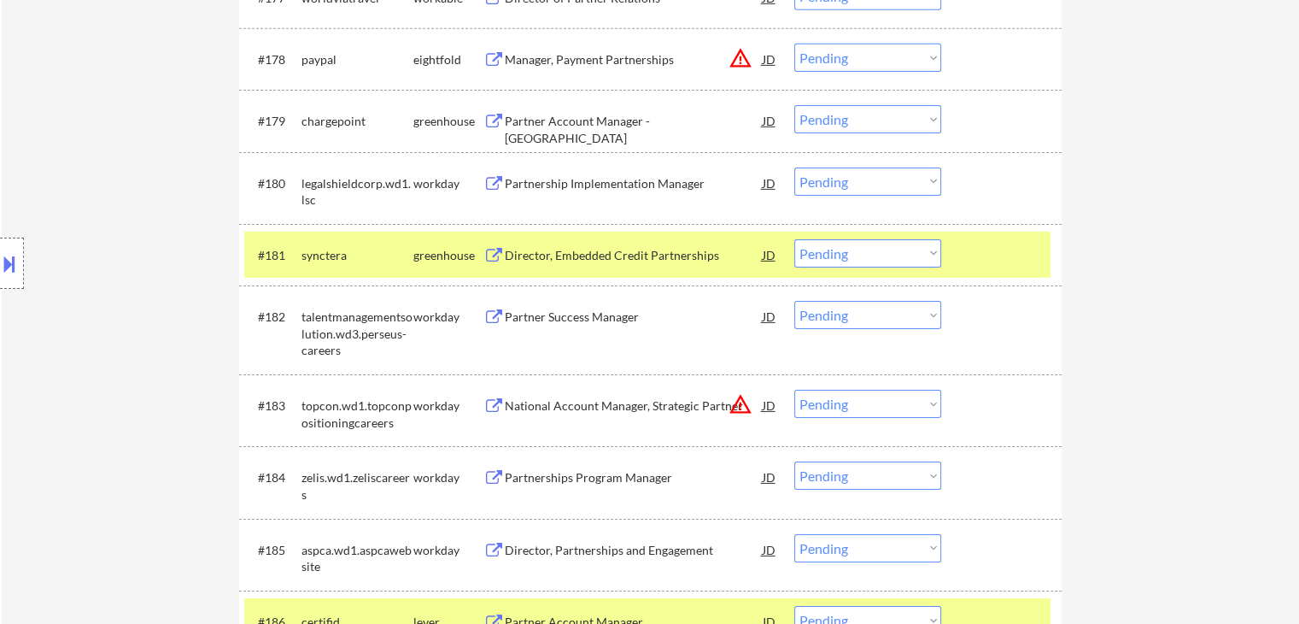
click at [611, 120] on div "Partner Account Manager - [GEOGRAPHIC_DATA]" at bounding box center [634, 129] width 258 height 33
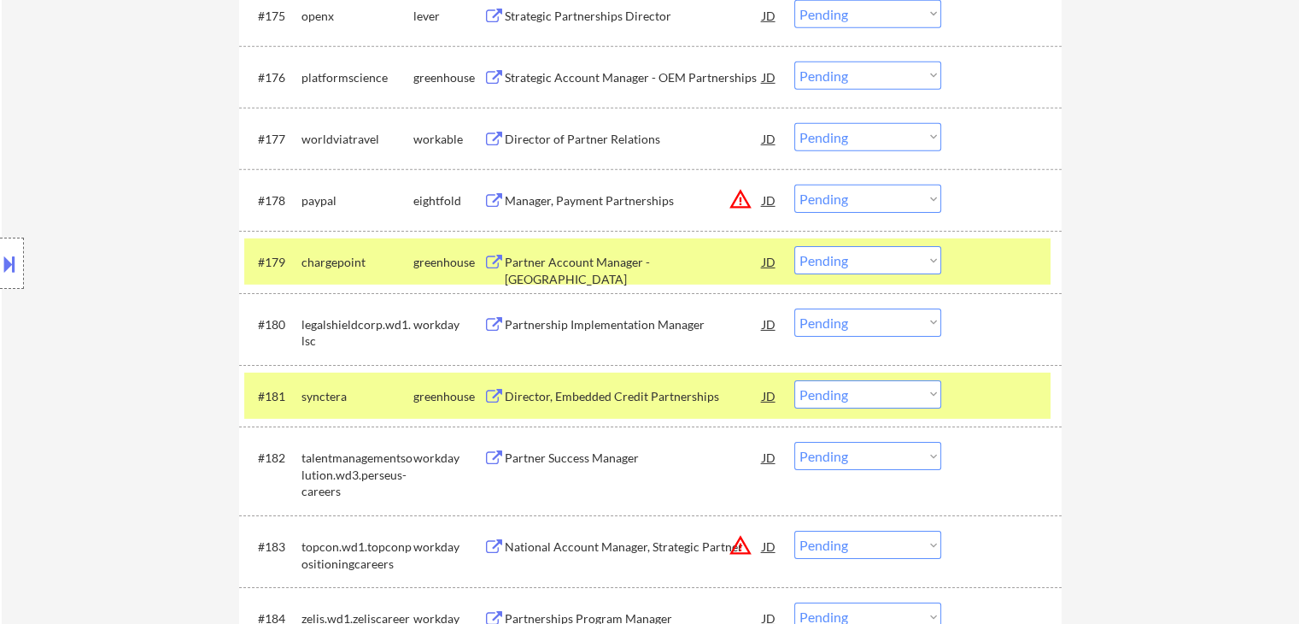
scroll to position [5444, 0]
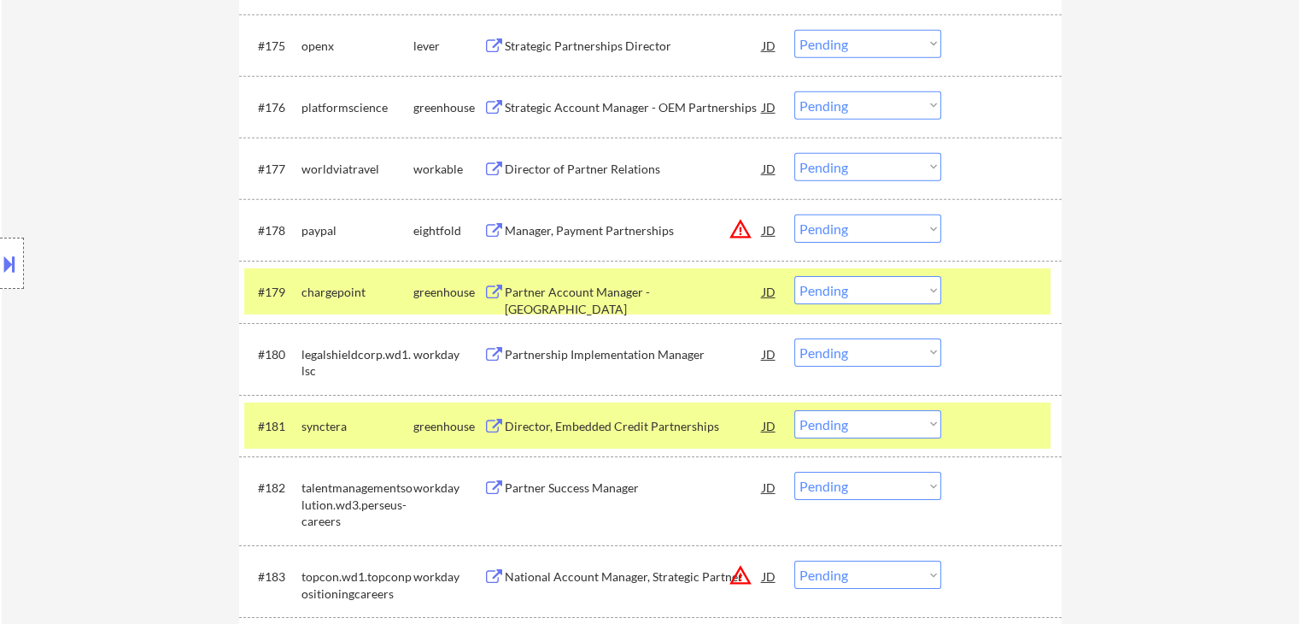
click at [595, 168] on div "Director of Partner Relations" at bounding box center [634, 169] width 258 height 17
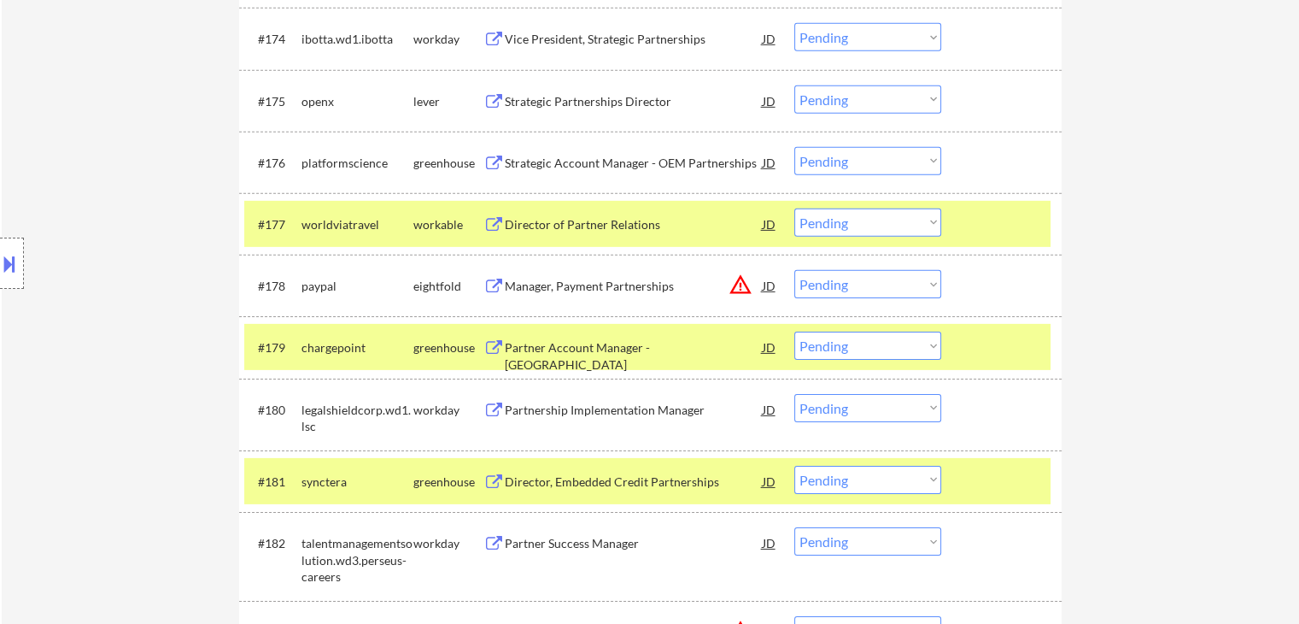
scroll to position [5359, 0]
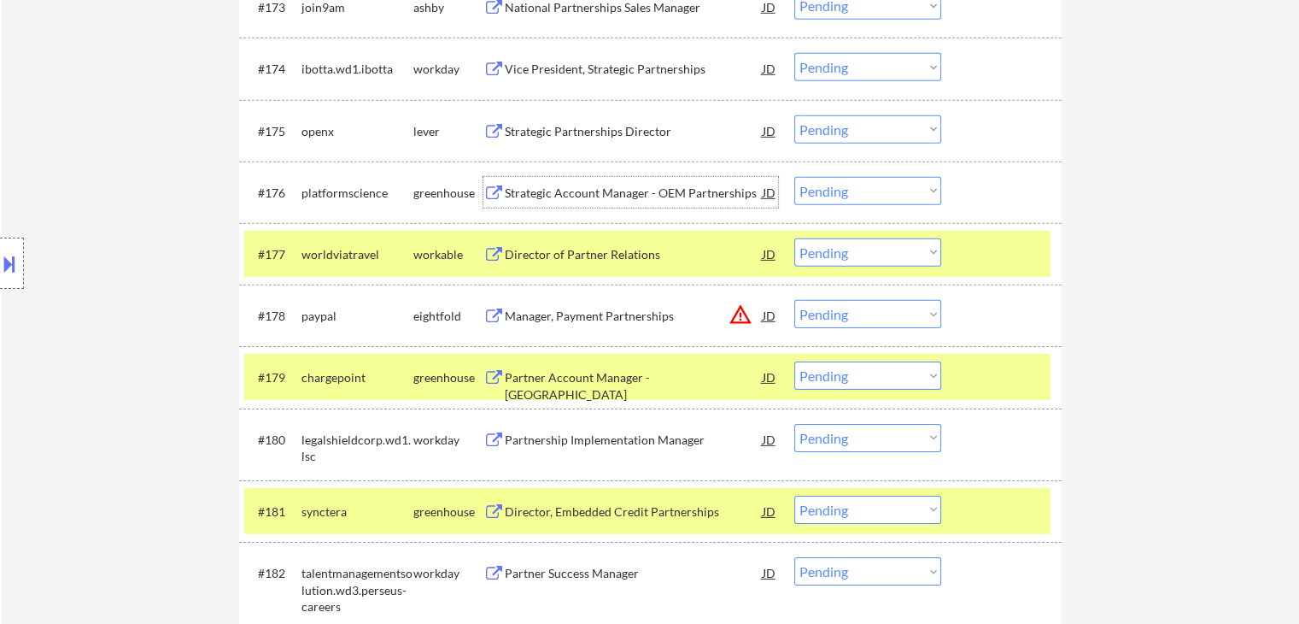
click at [612, 185] on div "Strategic Account Manager - OEM Partnerships" at bounding box center [634, 193] width 258 height 17
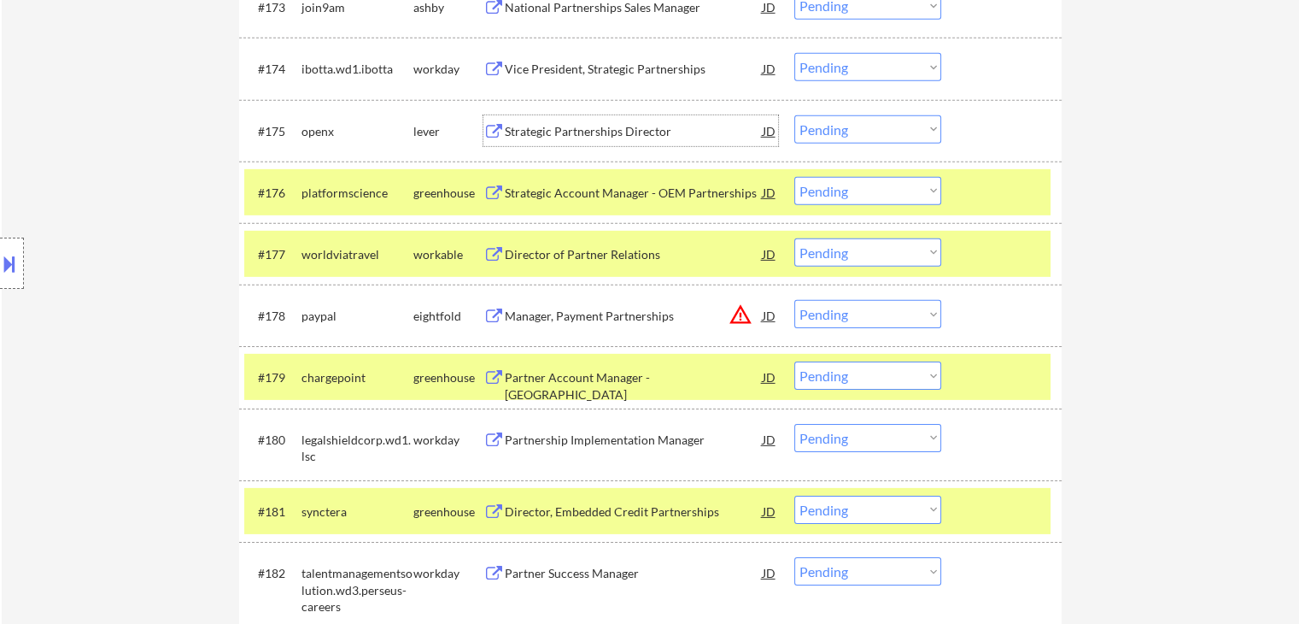
click at [608, 132] on div "Strategic Partnerships Director" at bounding box center [634, 131] width 258 height 17
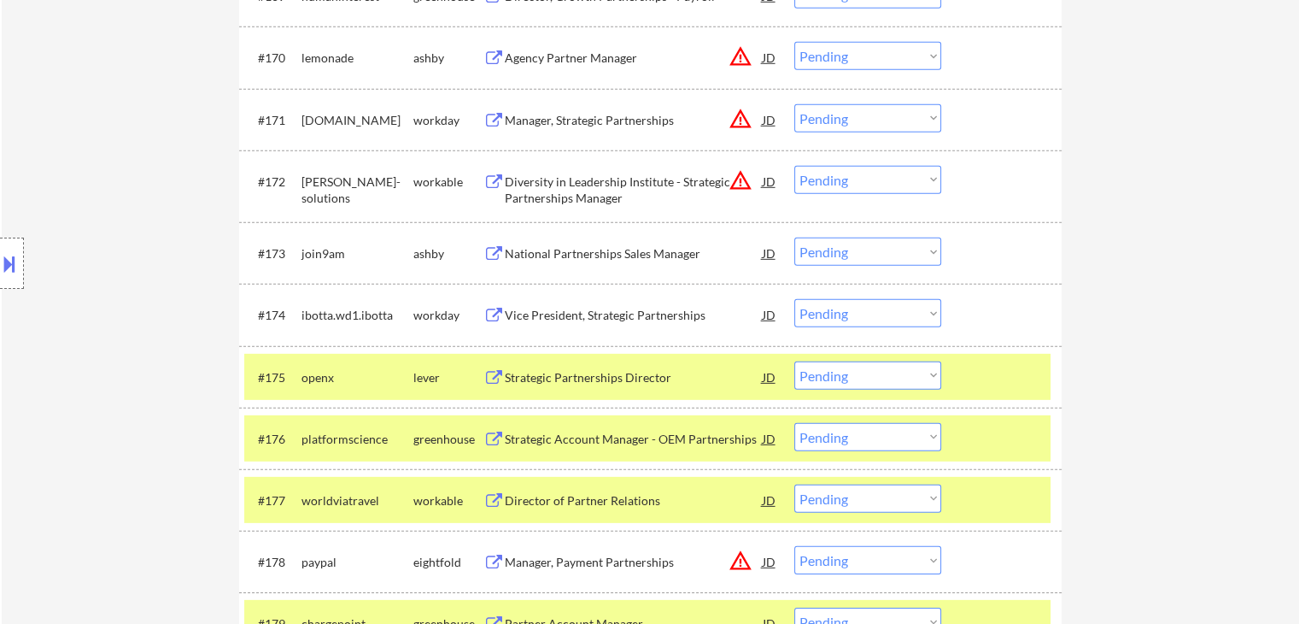
scroll to position [5103, 0]
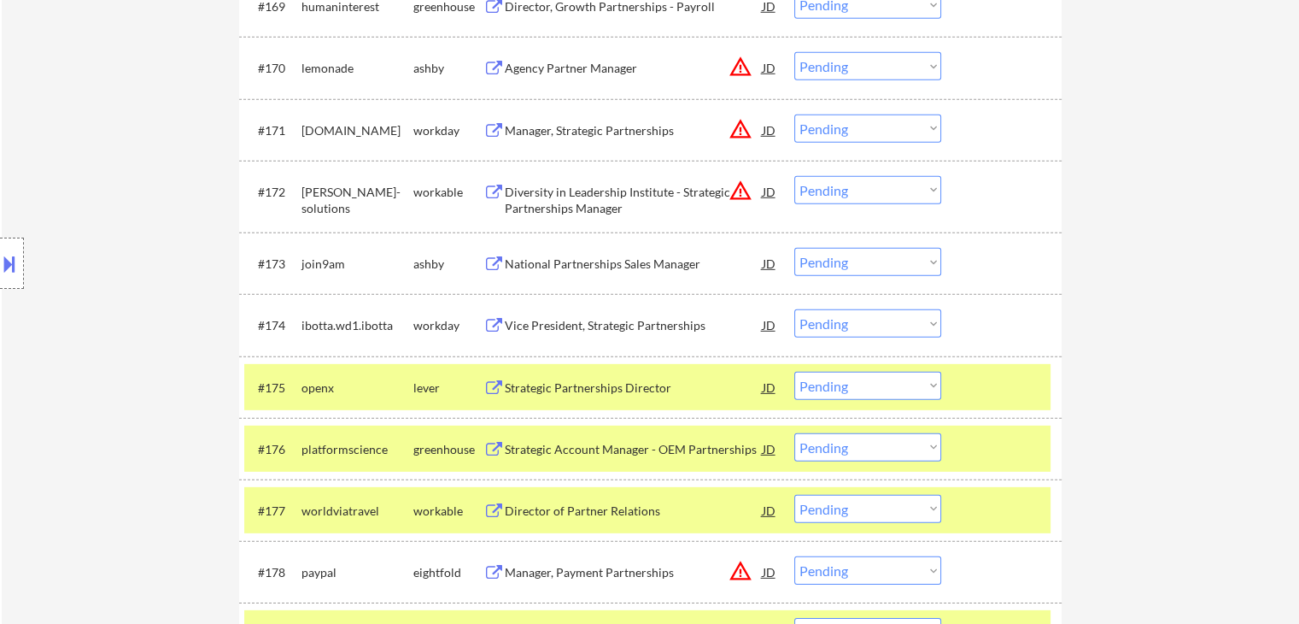
click at [589, 259] on div "National Partnerships Sales Manager" at bounding box center [634, 263] width 258 height 17
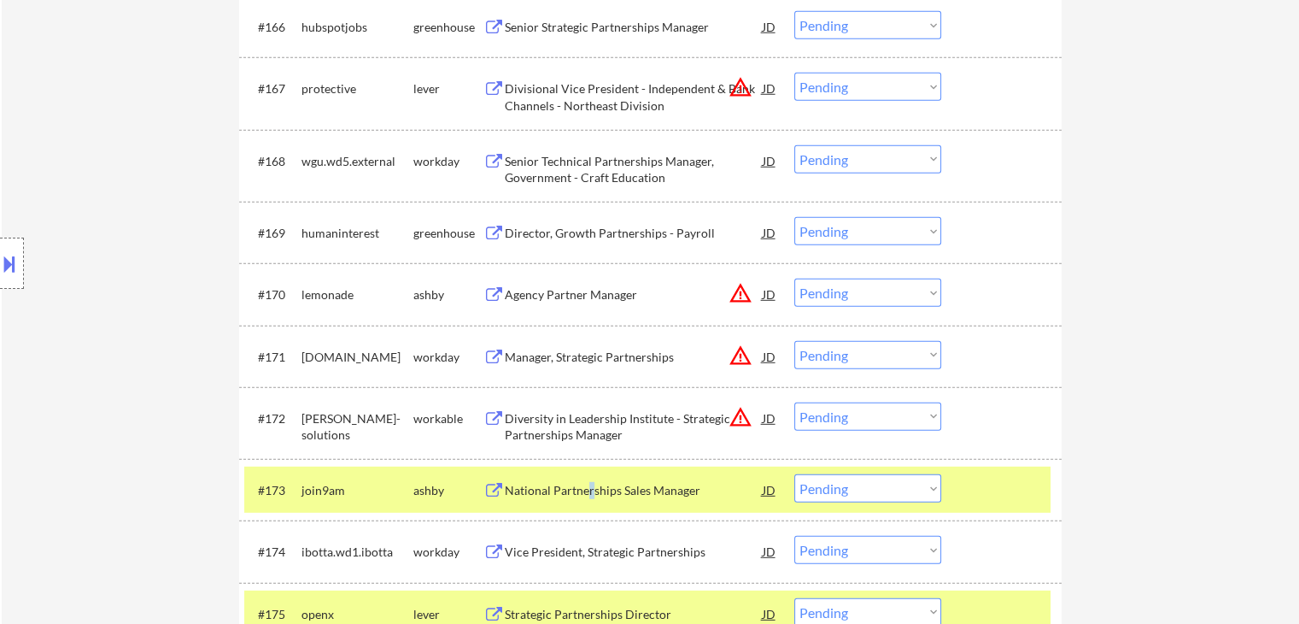
scroll to position [4846, 0]
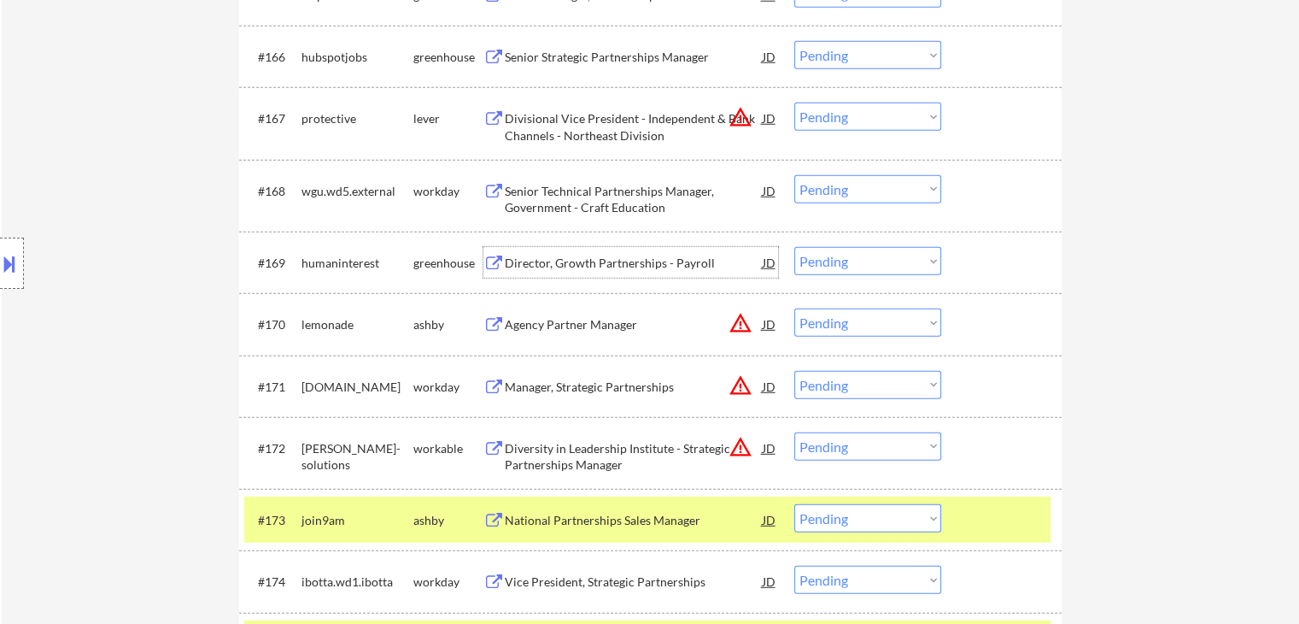
click at [639, 261] on div "Director, Growth Partnerships - Payroll" at bounding box center [634, 263] width 258 height 17
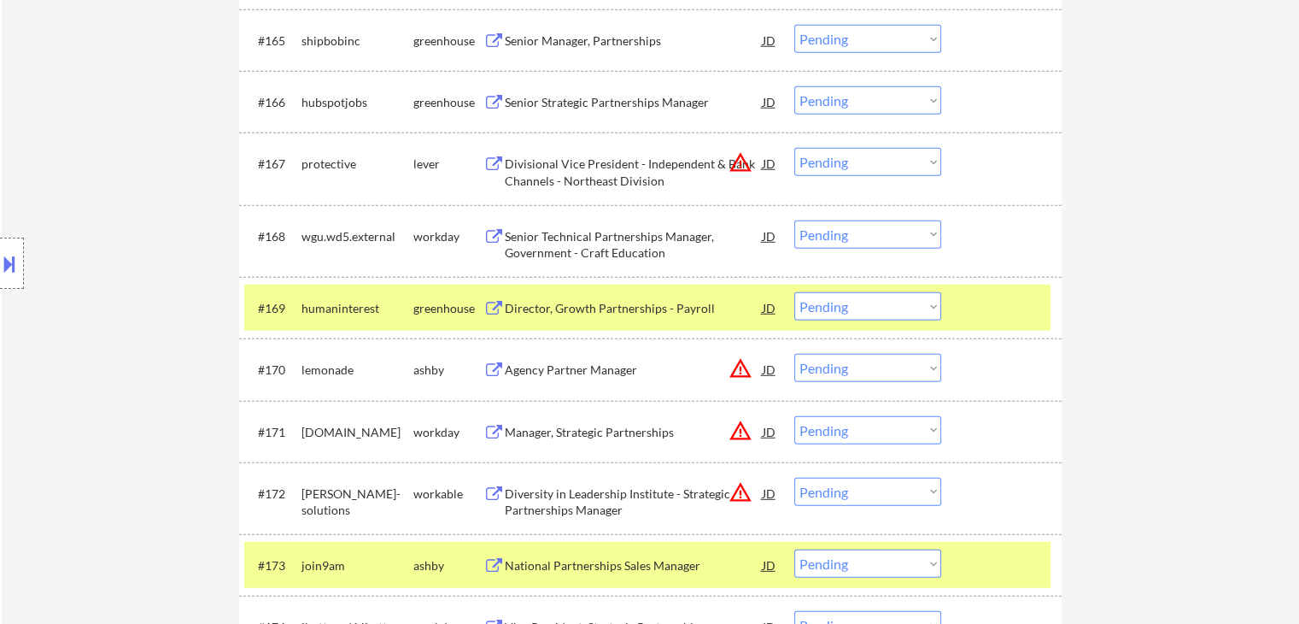
scroll to position [4761, 0]
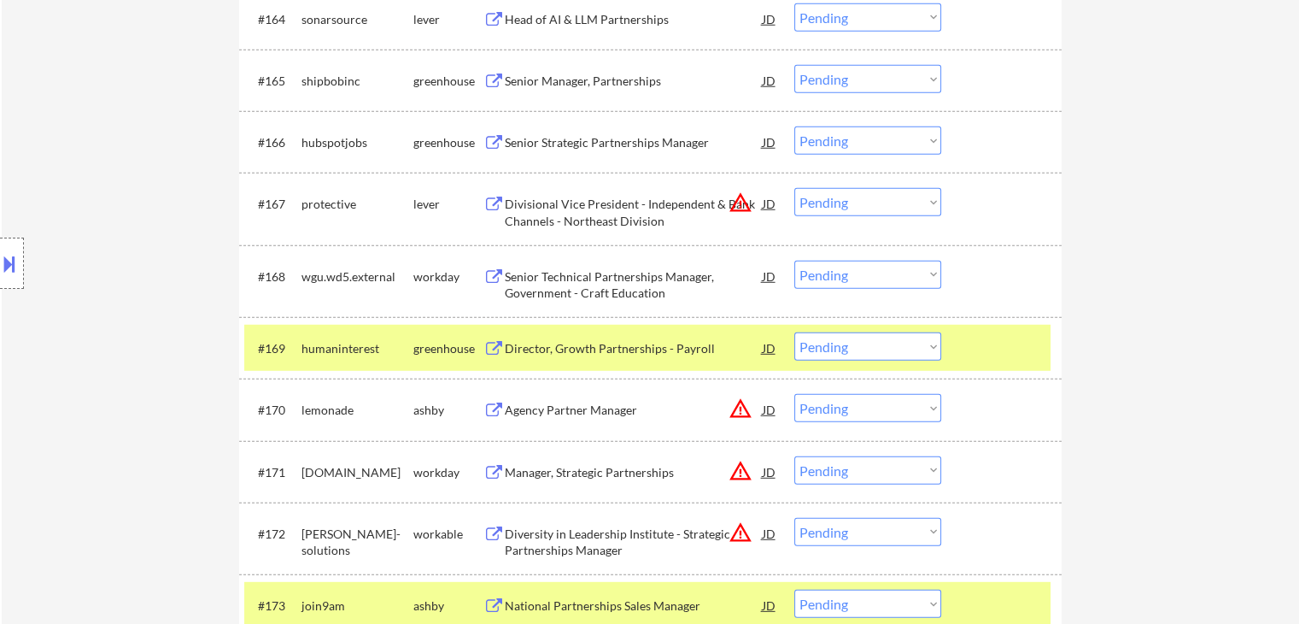
click at [640, 141] on div "Senior Strategic Partnerships Manager" at bounding box center [634, 142] width 258 height 17
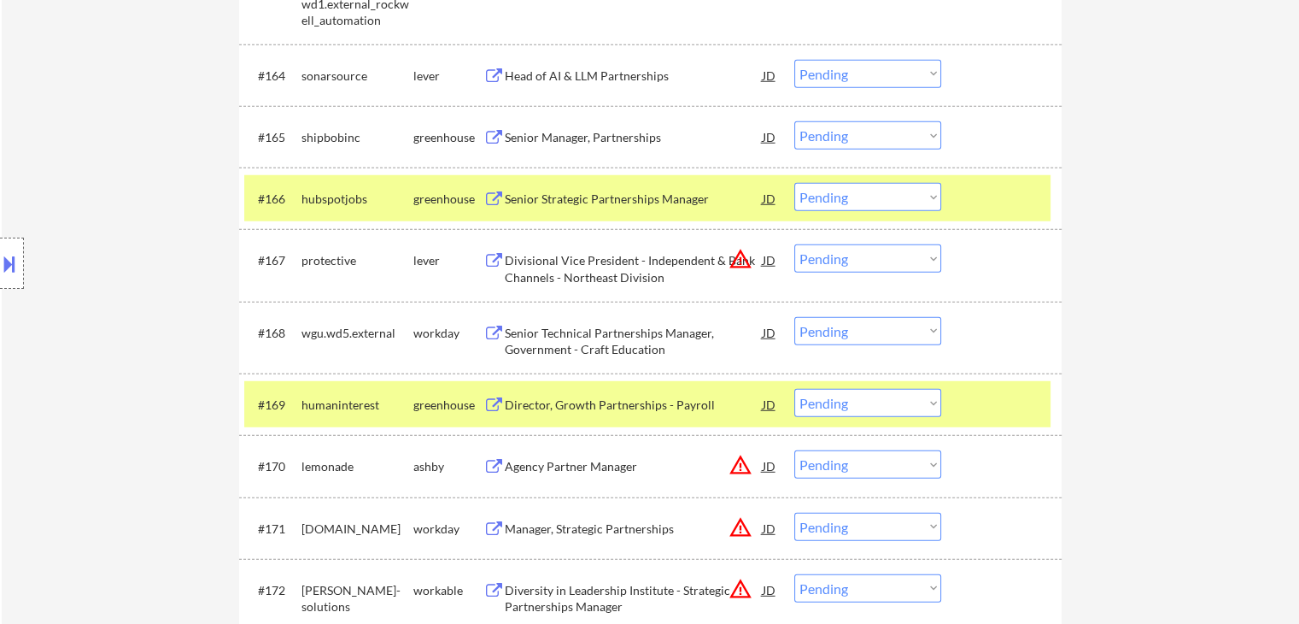
scroll to position [4676, 0]
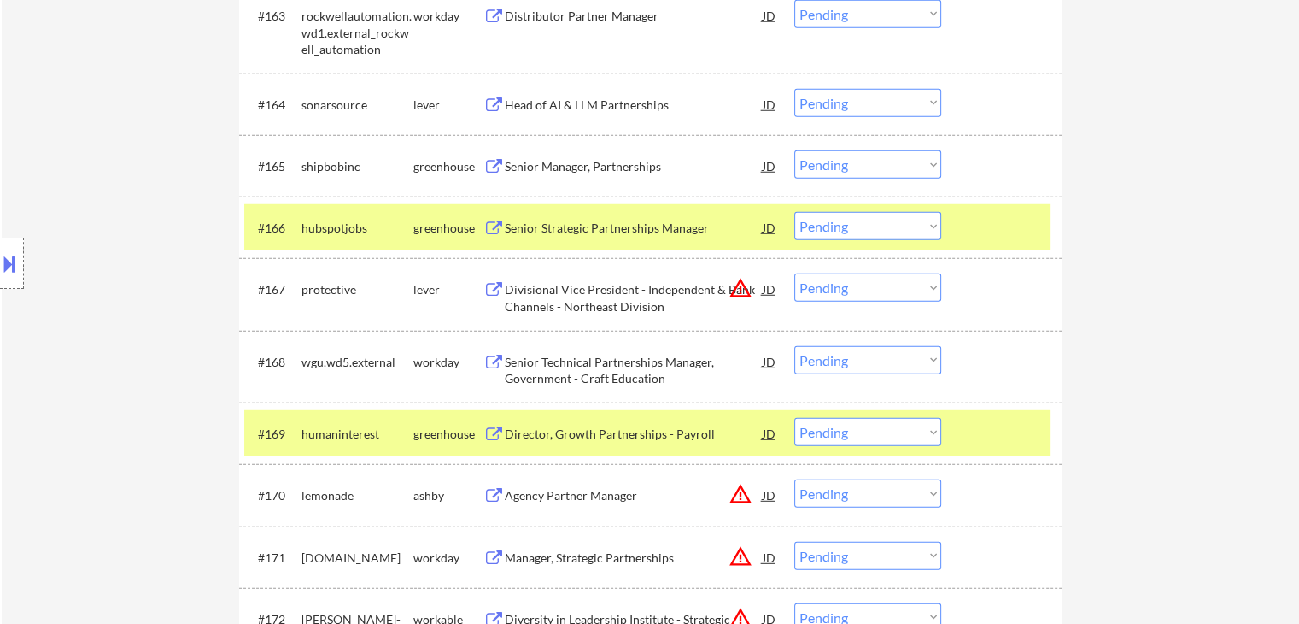
click at [627, 169] on div "Senior Manager, Partnerships" at bounding box center [634, 166] width 258 height 17
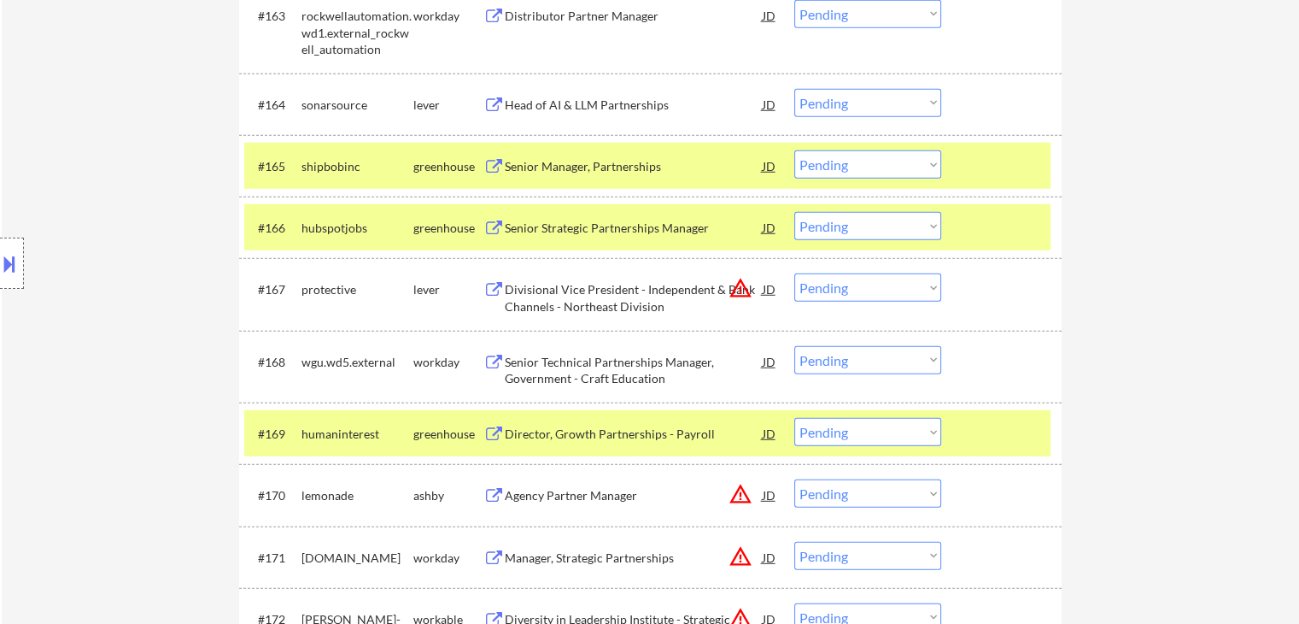
click at [623, 111] on div "Head of AI & LLM Partnerships" at bounding box center [634, 105] width 258 height 17
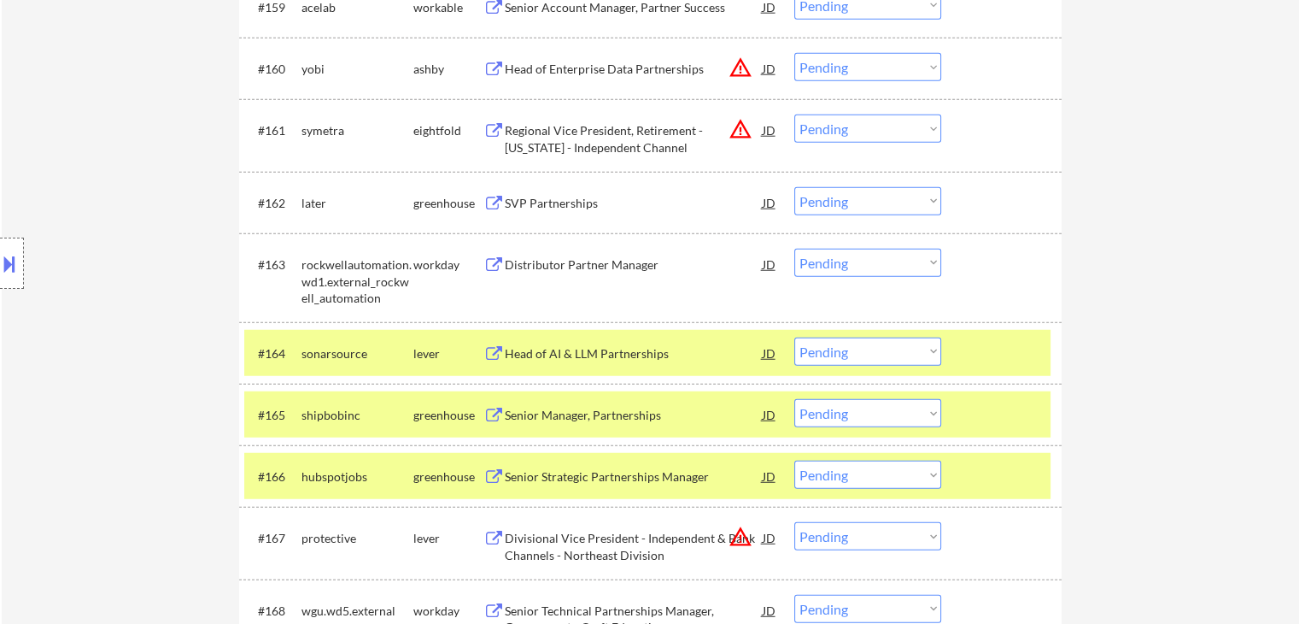
scroll to position [4419, 0]
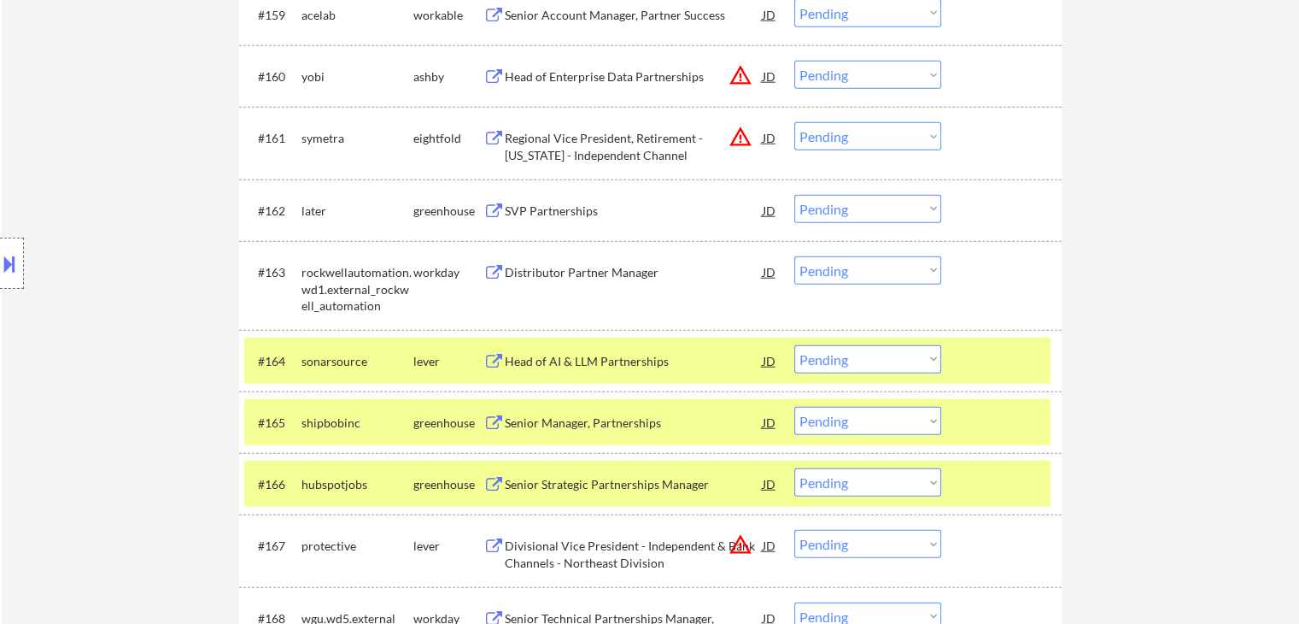
click at [570, 212] on div "SVP Partnerships" at bounding box center [634, 210] width 258 height 17
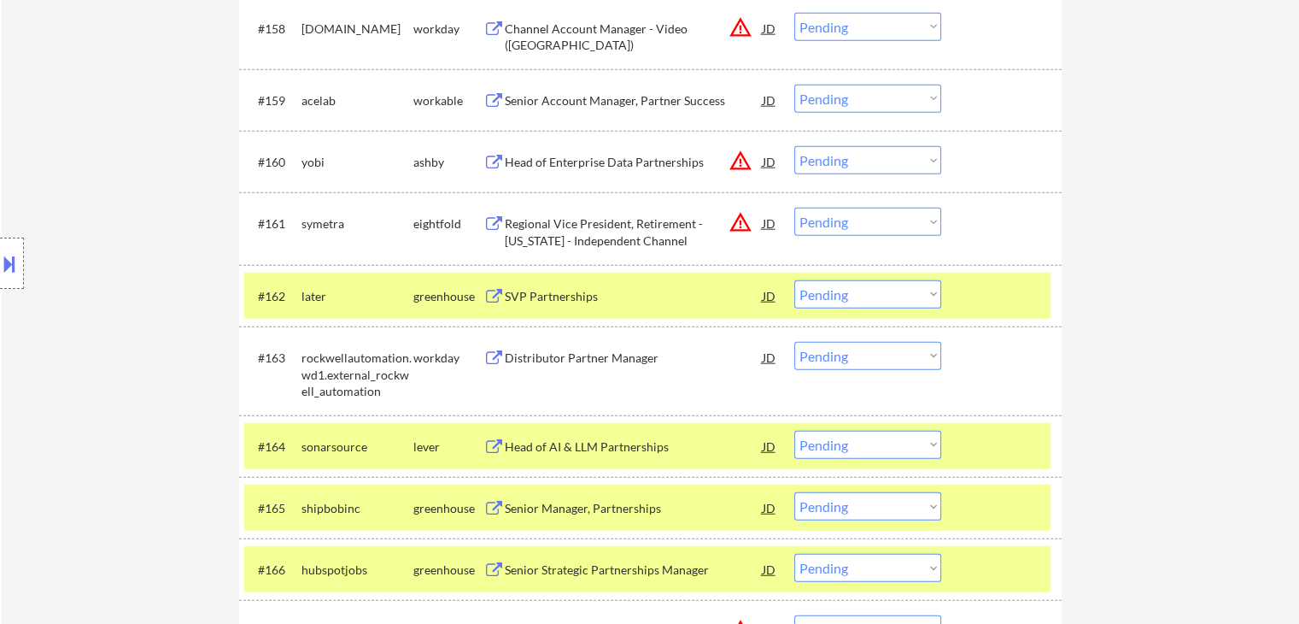
scroll to position [4248, 0]
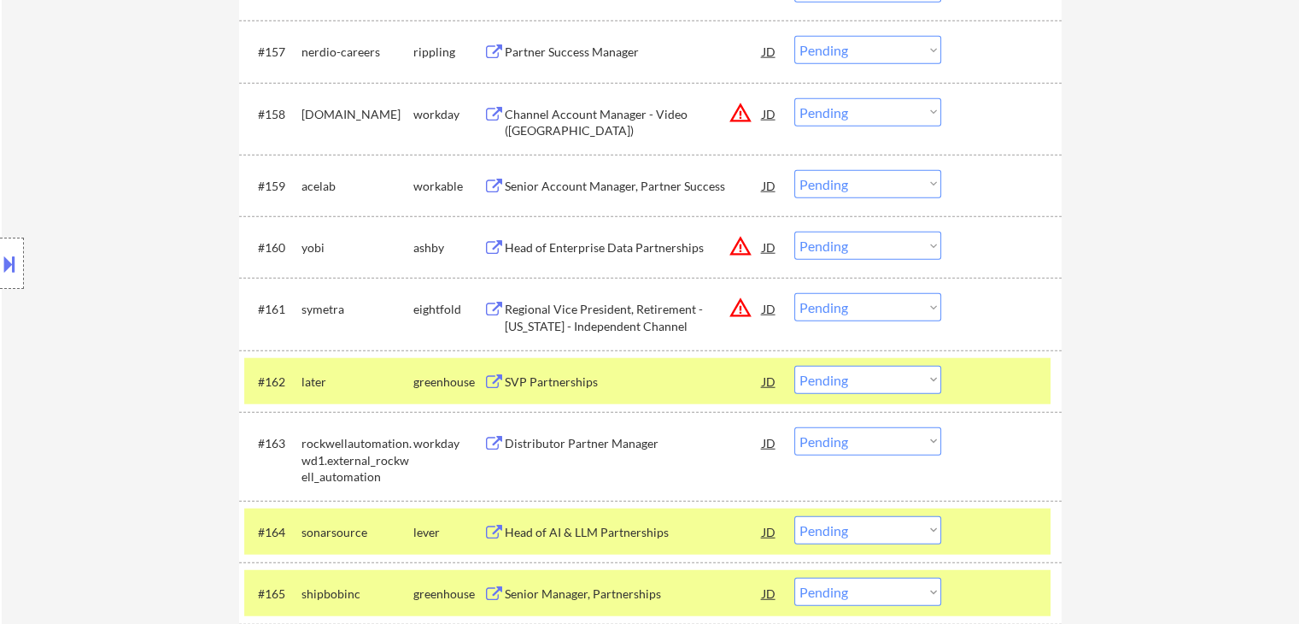
click at [619, 185] on div "Senior Account Manager, Partner Success" at bounding box center [634, 186] width 258 height 17
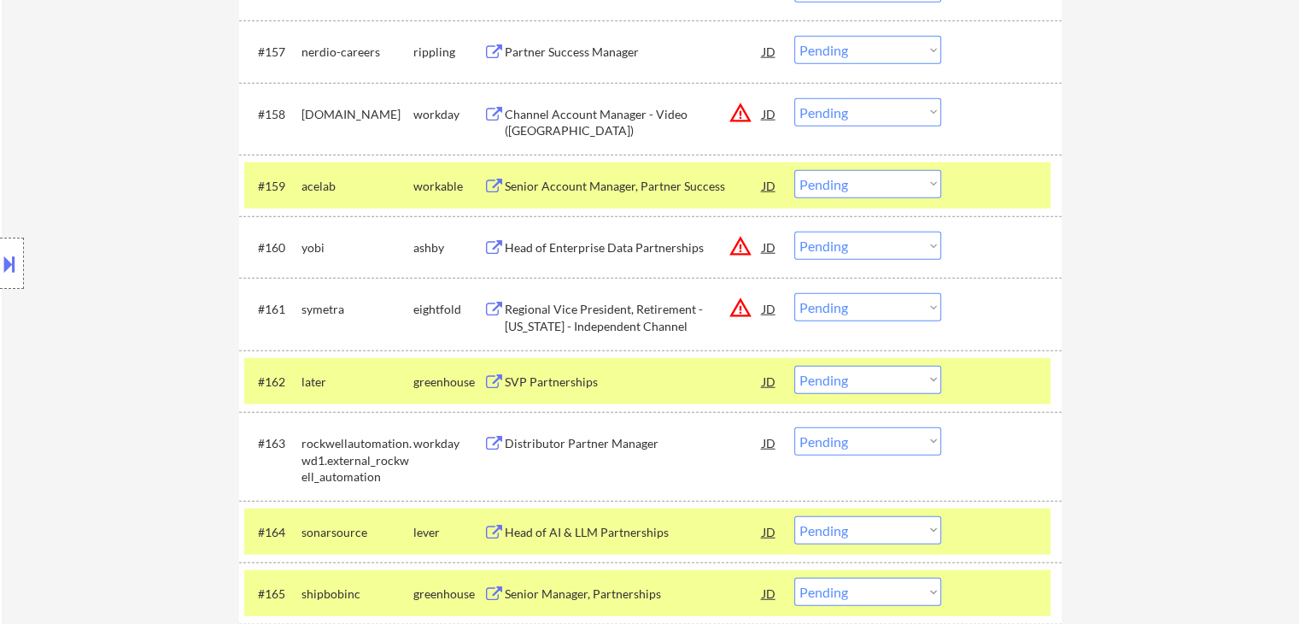
scroll to position [6831, 0]
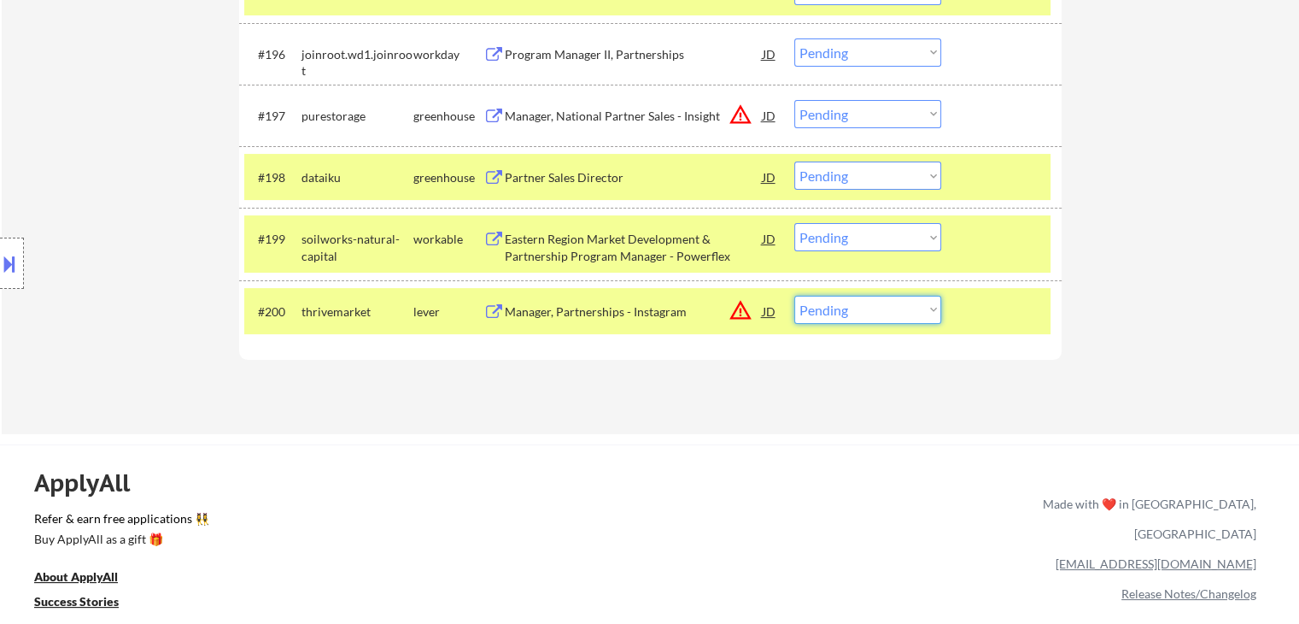
click at [858, 309] on select "Choose an option... Pending Applied Excluded (Questions) Excluded (Expired) Exc…" at bounding box center [868, 310] width 147 height 28
click at [795, 296] on select "Choose an option... Pending Applied Excluded (Questions) Excluded (Expired) Exc…" at bounding box center [868, 310] width 147 height 28
select select ""pending""
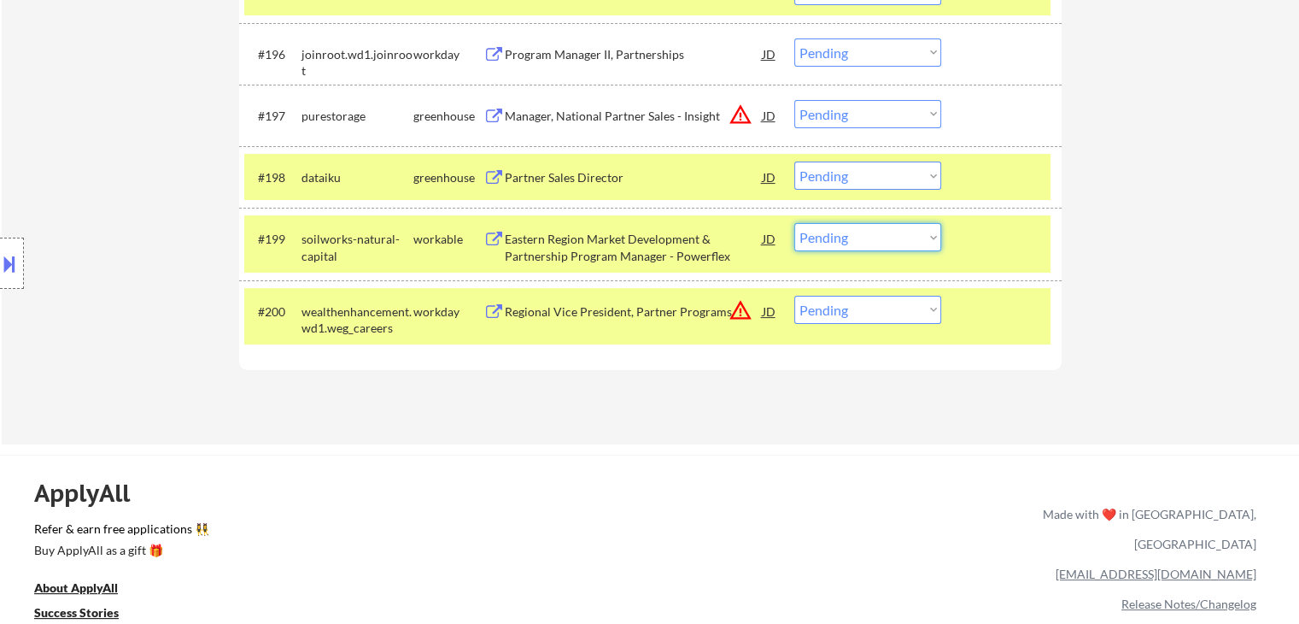
click at [821, 231] on select "Choose an option... Pending Applied Excluded (Questions) Excluded (Expired) Exc…" at bounding box center [868, 237] width 147 height 28
click at [795, 224] on select "Choose an option... Pending Applied Excluded (Questions) Excluded (Expired) Exc…" at bounding box center [868, 237] width 147 height 28
select select ""pending""
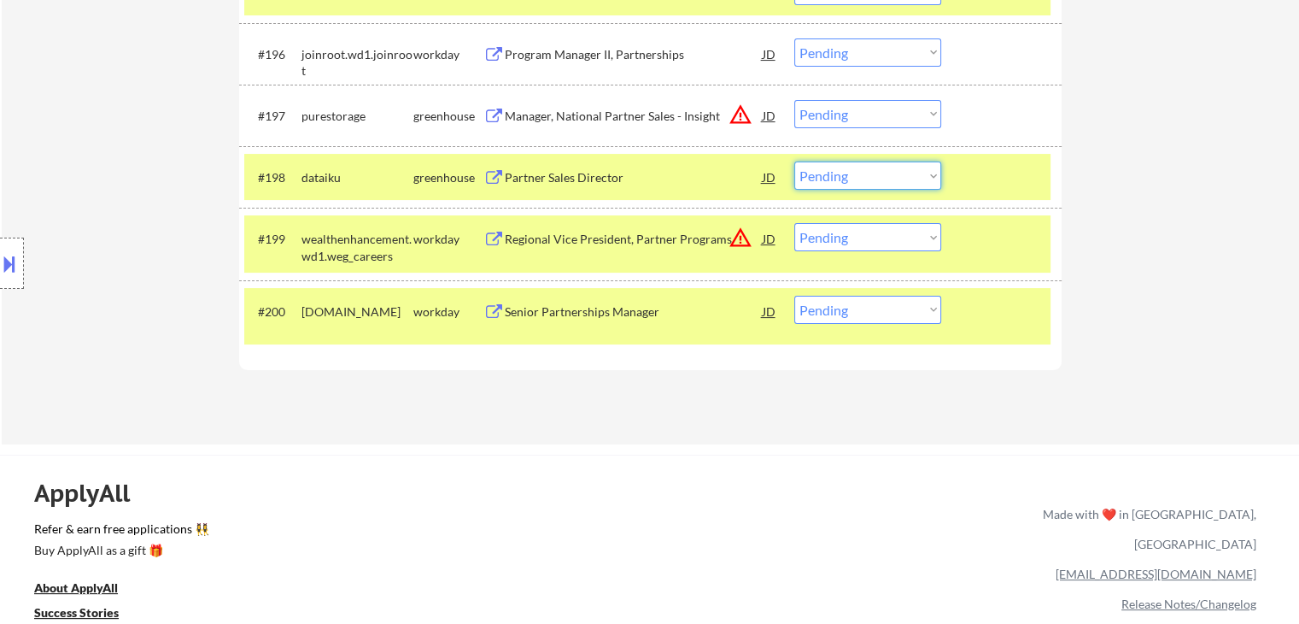
click at [828, 177] on select "Choose an option... Pending Applied Excluded (Questions) Excluded (Expired) Exc…" at bounding box center [868, 175] width 147 height 28
click at [795, 162] on select "Choose an option... Pending Applied Excluded (Questions) Excluded (Expired) Exc…" at bounding box center [868, 175] width 147 height 28
select select ""pending""
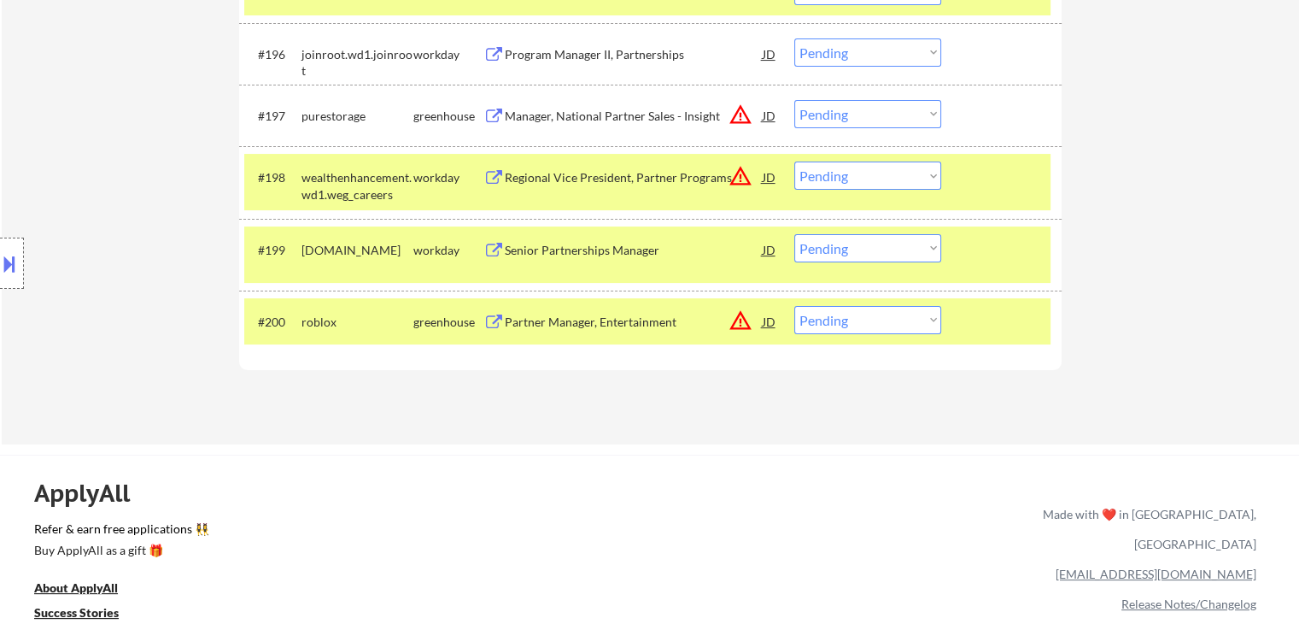
scroll to position [6512, 0]
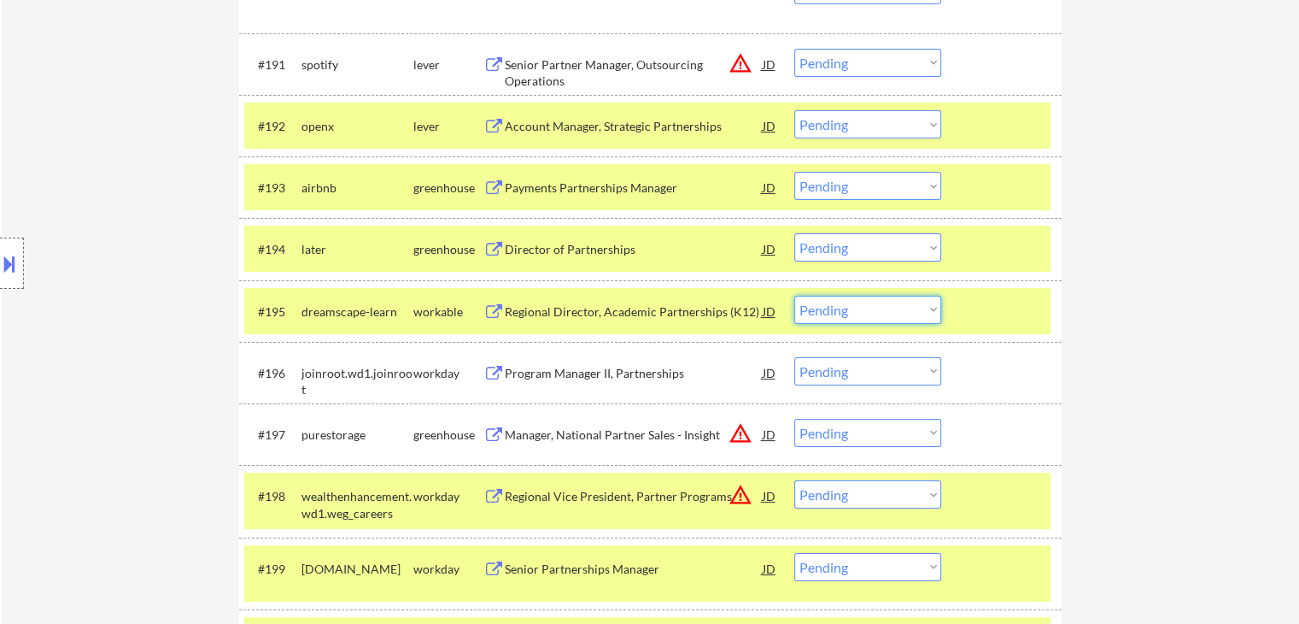
drag, startPoint x: 832, startPoint y: 318, endPoint x: 832, endPoint y: 302, distance: 15.4
click at [832, 318] on select "Choose an option... Pending Applied Excluded (Questions) Excluded (Expired) Exc…" at bounding box center [868, 310] width 147 height 28
click at [795, 296] on select "Choose an option... Pending Applied Excluded (Questions) Excluded (Expired) Exc…" at bounding box center [868, 310] width 147 height 28
select select ""pending""
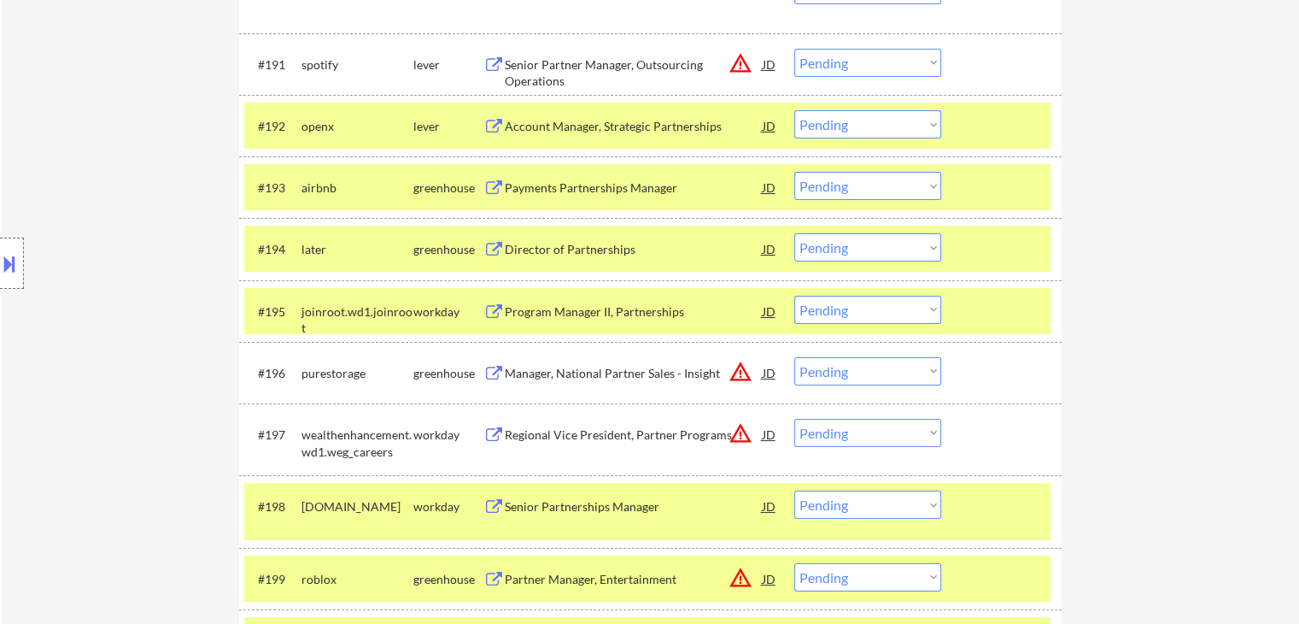
click at [589, 243] on div "Director of Partnerships" at bounding box center [634, 249] width 258 height 17
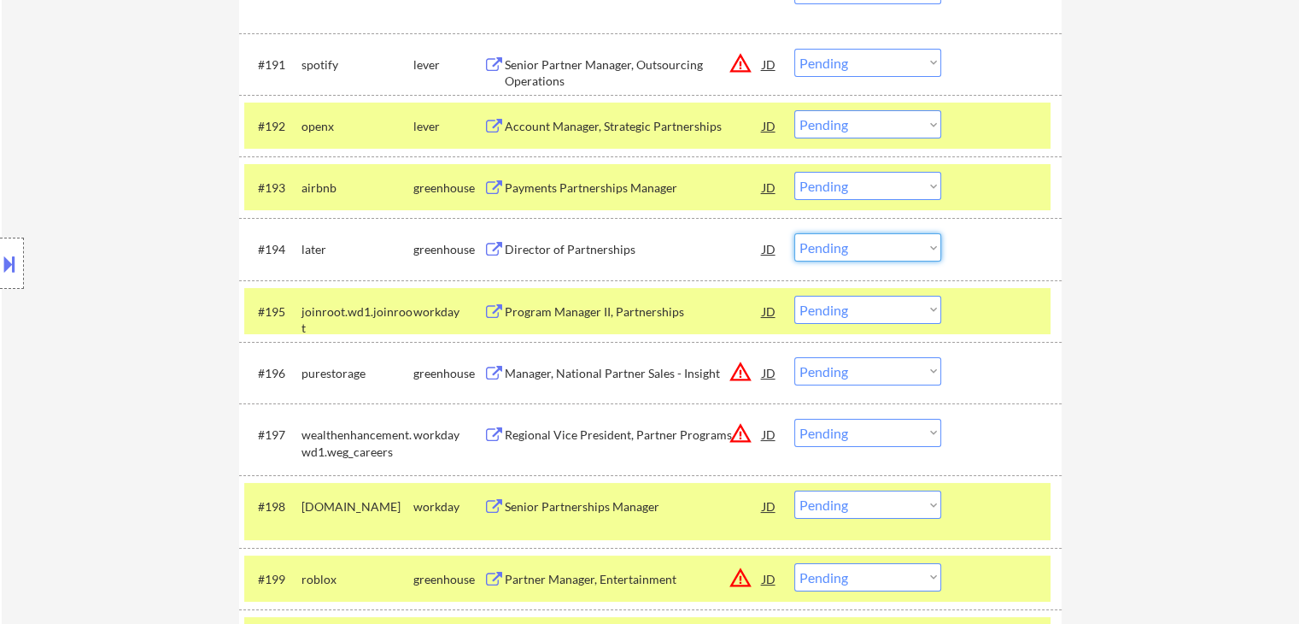
click at [848, 247] on select "Choose an option... Pending Applied Excluded (Questions) Excluded (Expired) Exc…" at bounding box center [868, 247] width 147 height 28
click at [153, 237] on div "Location Inclusions: [GEOGRAPHIC_DATA], [GEOGRAPHIC_DATA] [GEOGRAPHIC_DATA], [G…" at bounding box center [153, 263] width 306 height 317
click at [868, 242] on select "Choose an option... Pending Applied Excluded (Questions) Excluded (Expired) Exc…" at bounding box center [868, 247] width 147 height 28
click at [795, 234] on select "Choose an option... Pending Applied Excluded (Questions) Excluded (Expired) Exc…" at bounding box center [868, 247] width 147 height 28
select select ""pending""
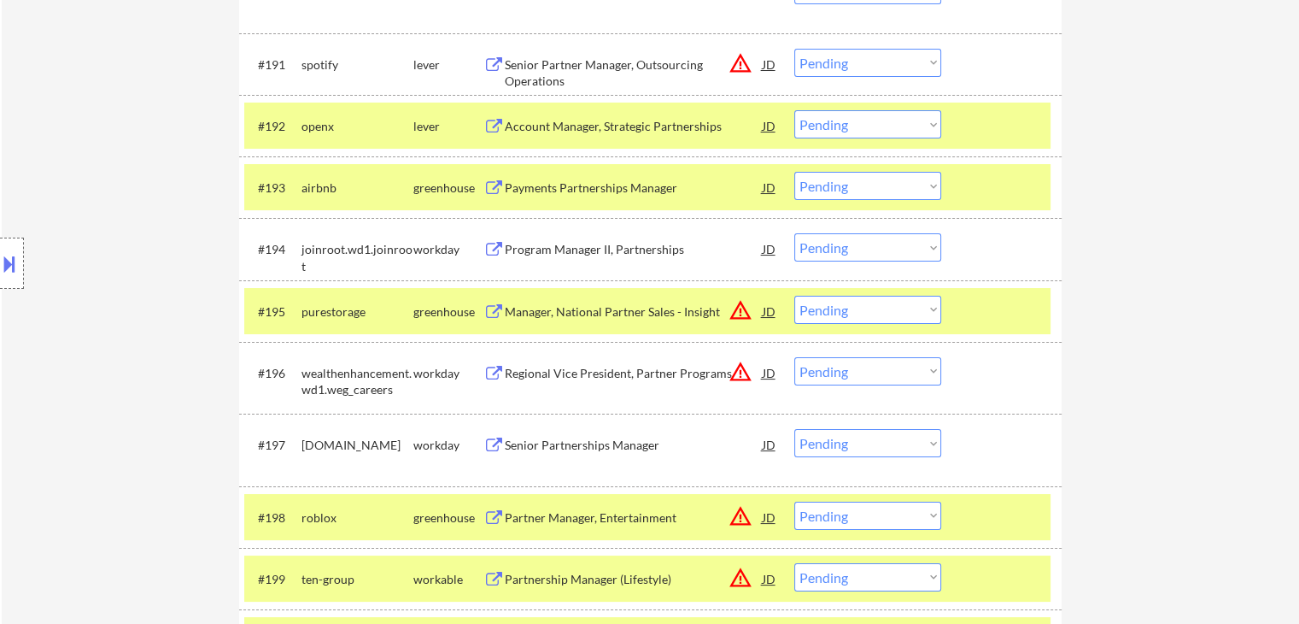
scroll to position [4318, 0]
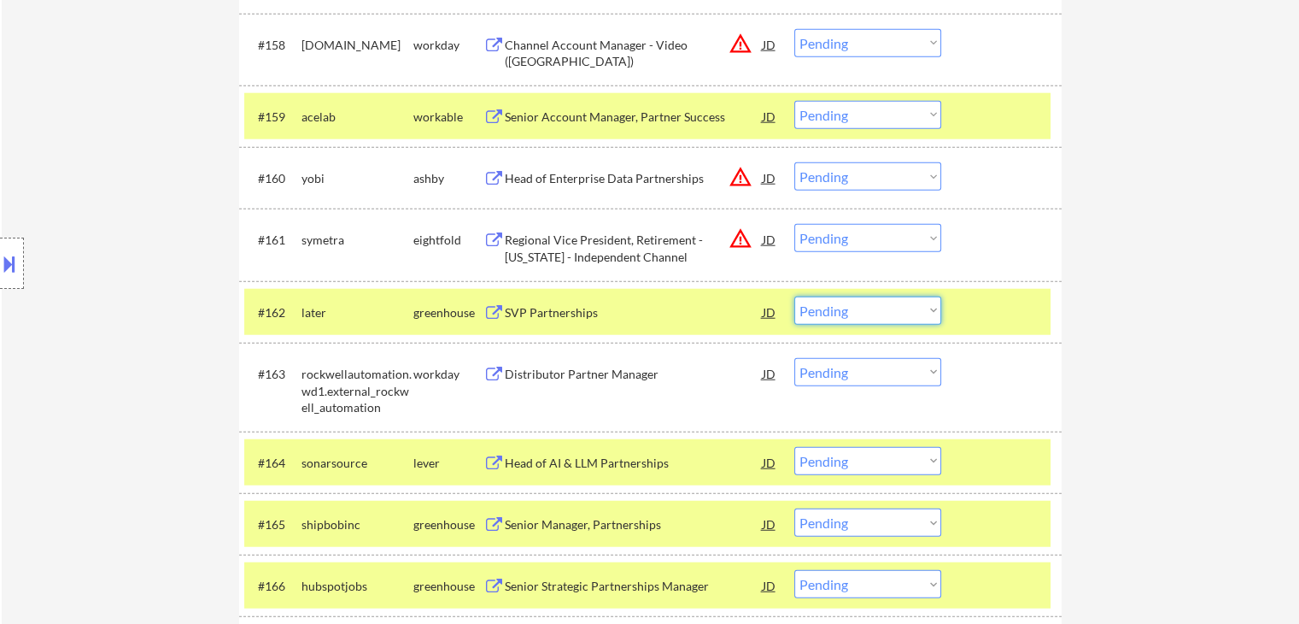
click at [861, 307] on select "Choose an option... Pending Applied Excluded (Questions) Excluded (Expired) Exc…" at bounding box center [868, 310] width 147 height 28
click at [795, 296] on select "Choose an option... Pending Applied Excluded (Questions) Excluded (Expired) Exc…" at bounding box center [868, 310] width 147 height 28
select select ""pending""
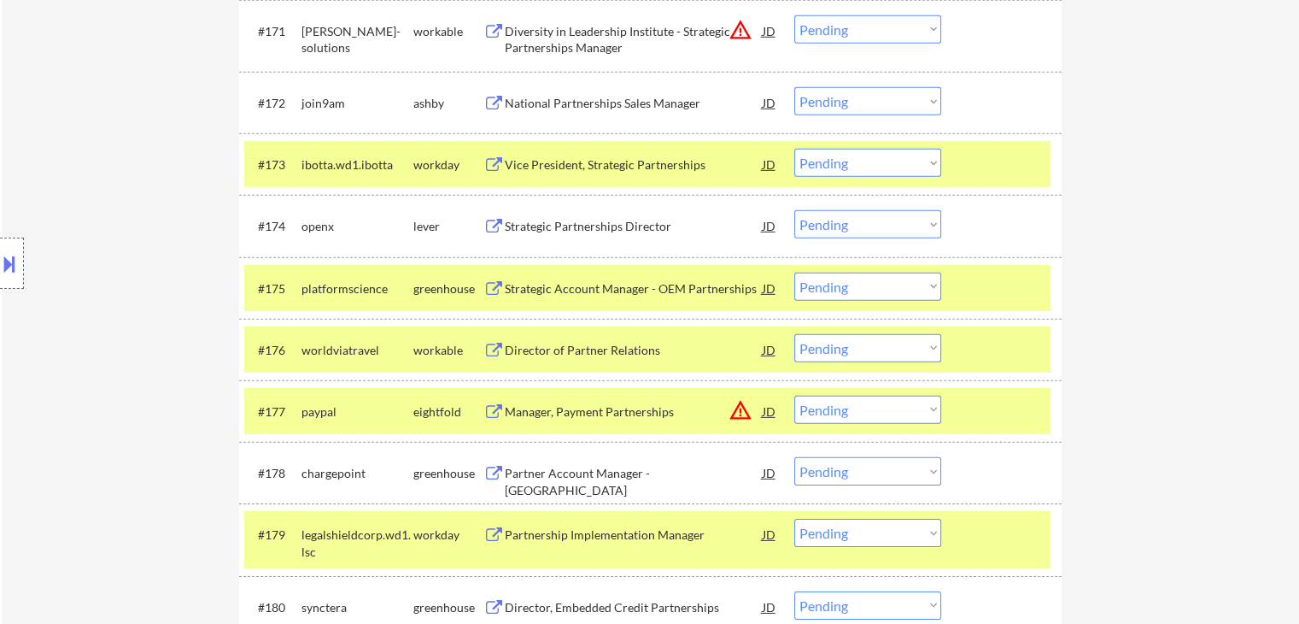
scroll to position [6265, 0]
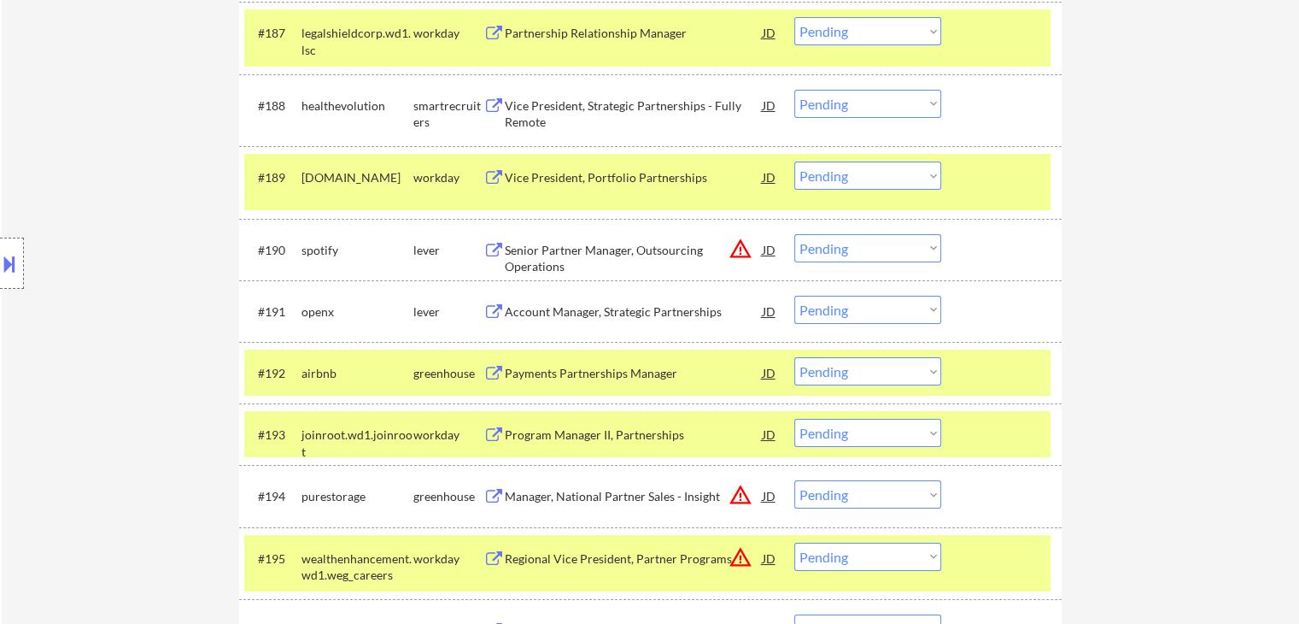
click at [887, 314] on select "Choose an option... Pending Applied Excluded (Questions) Excluded (Expired) Exc…" at bounding box center [868, 310] width 147 height 28
click at [795, 296] on select "Choose an option... Pending Applied Excluded (Questions) Excluded (Expired) Exc…" at bounding box center [868, 310] width 147 height 28
select select ""pending""
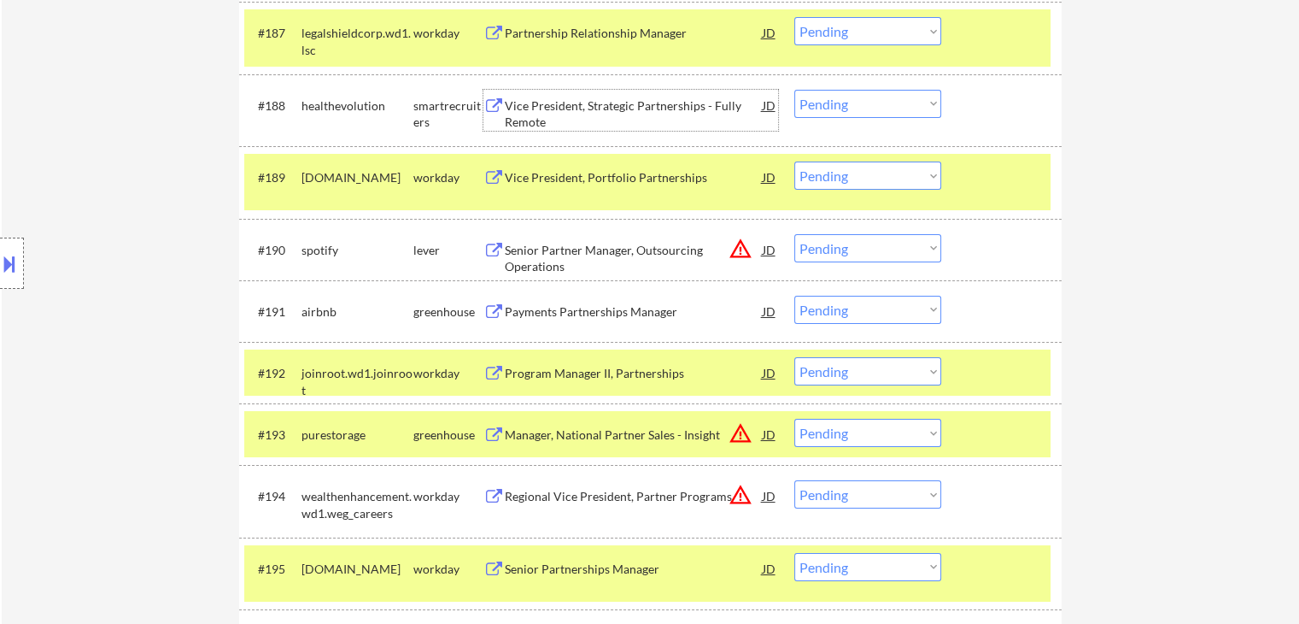
click at [613, 101] on div "Vice President, Strategic Partnerships - Fully Remote" at bounding box center [634, 113] width 258 height 33
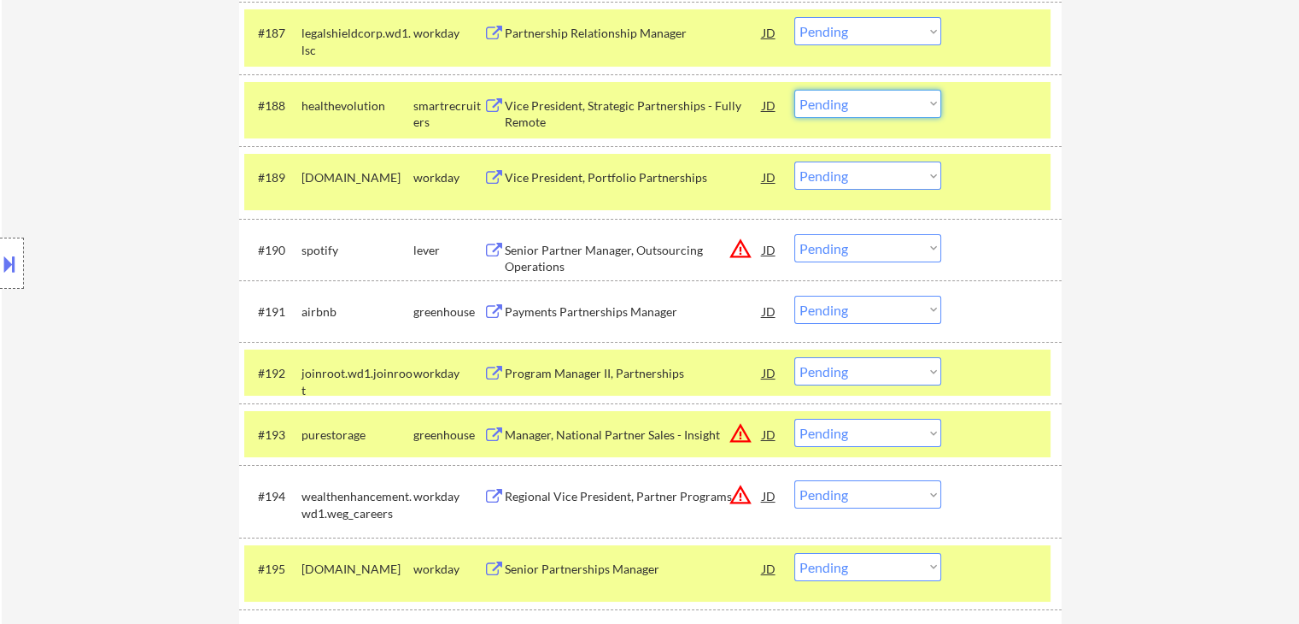
click at [833, 104] on select "Choose an option... Pending Applied Excluded (Questions) Excluded (Expired) Exc…" at bounding box center [868, 104] width 147 height 28
click at [795, 90] on select "Choose an option... Pending Applied Excluded (Questions) Excluded (Expired) Exc…" at bounding box center [868, 104] width 147 height 28
select select ""pending""
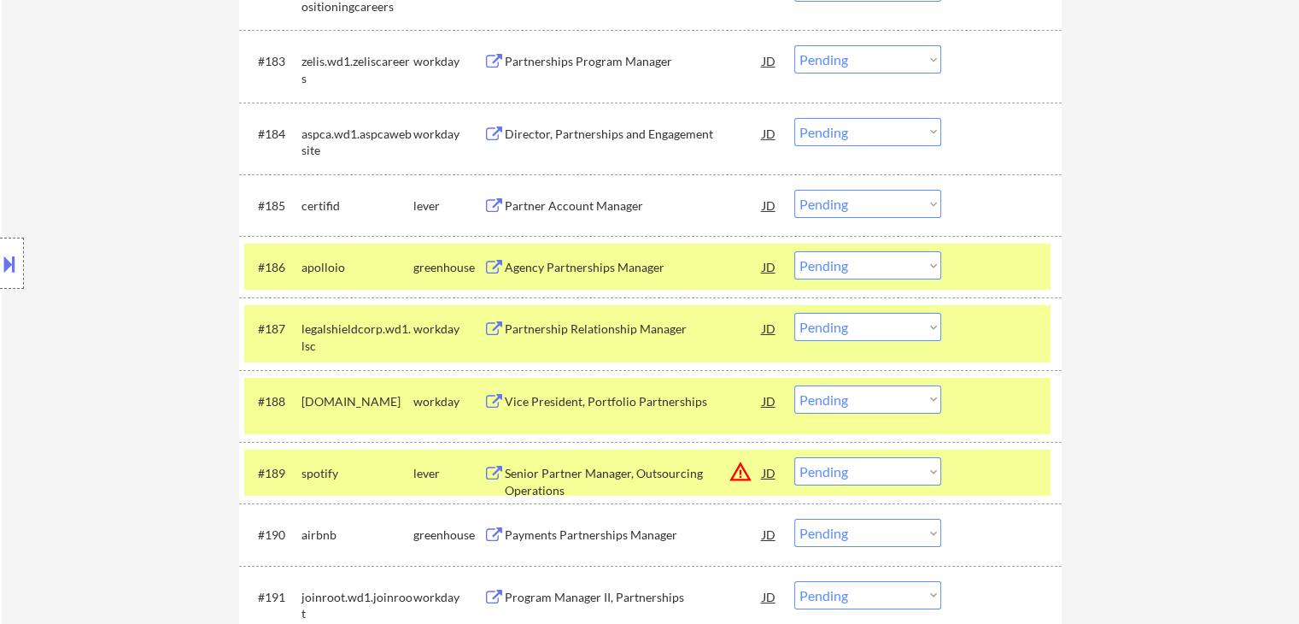
scroll to position [6011, 0]
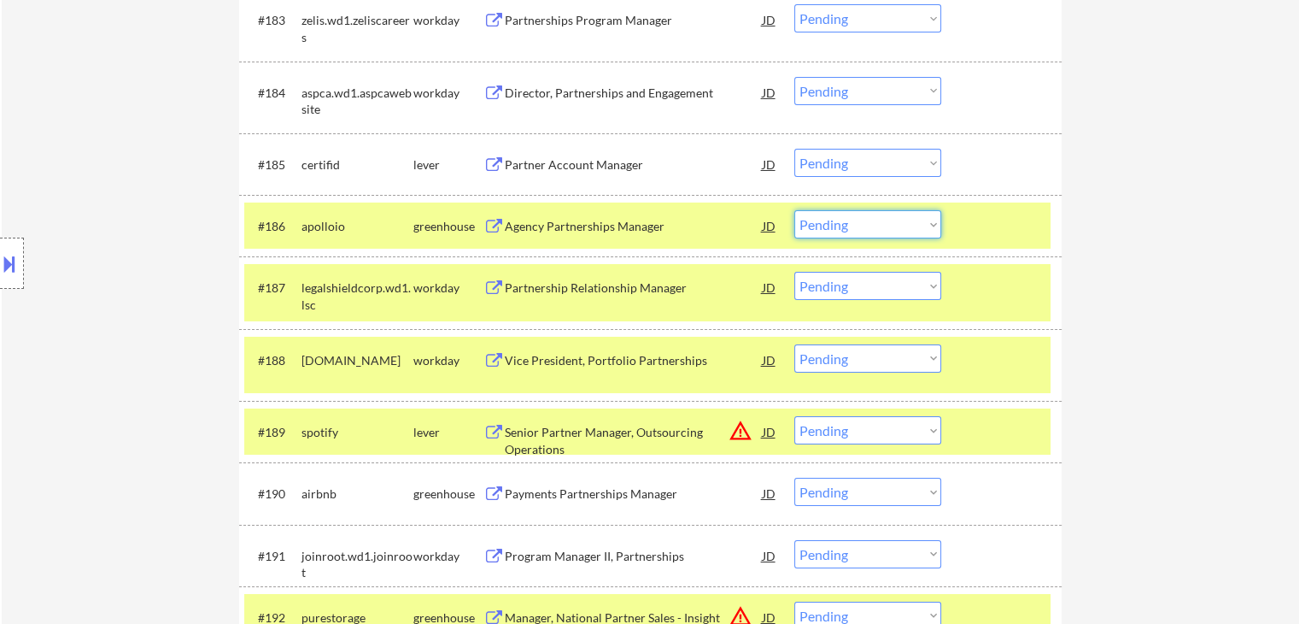
click at [818, 226] on select "Choose an option... Pending Applied Excluded (Questions) Excluded (Expired) Exc…" at bounding box center [868, 224] width 147 height 28
click at [826, 226] on select "Choose an option... Pending Applied Excluded (Questions) Excluded (Expired) Exc…" at bounding box center [868, 224] width 147 height 28
click at [795, 210] on select "Choose an option... Pending Applied Excluded (Questions) Excluded (Expired) Exc…" at bounding box center [868, 224] width 147 height 28
select select ""pending""
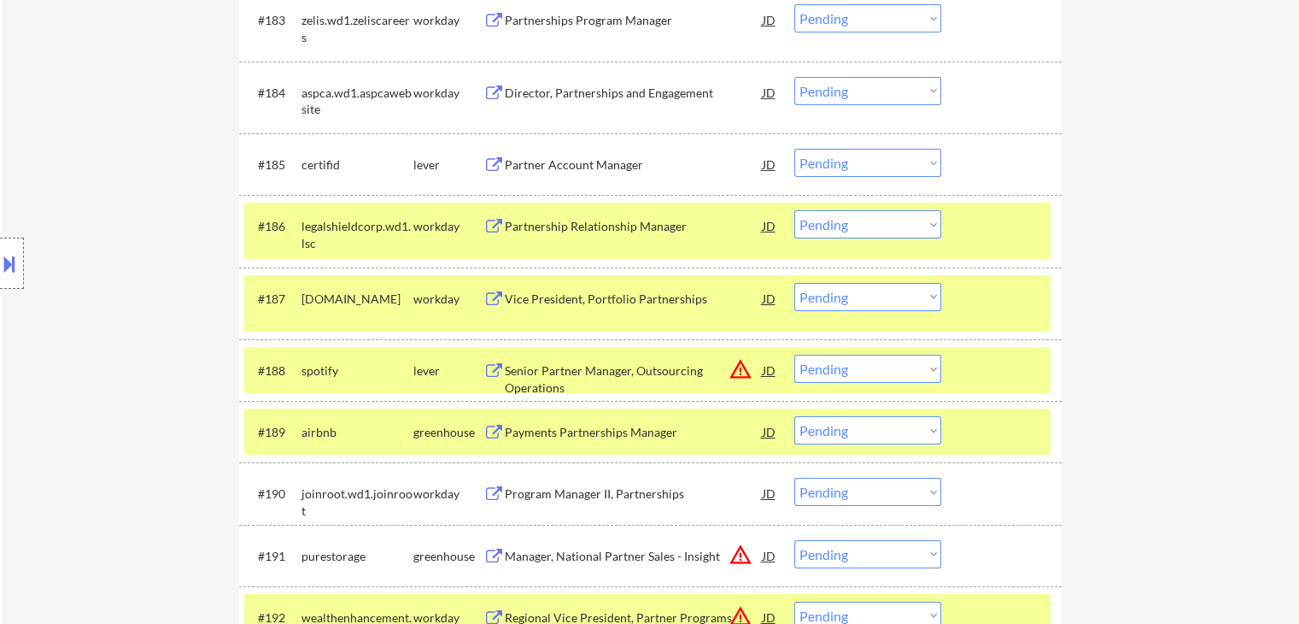
scroll to position [5363, 0]
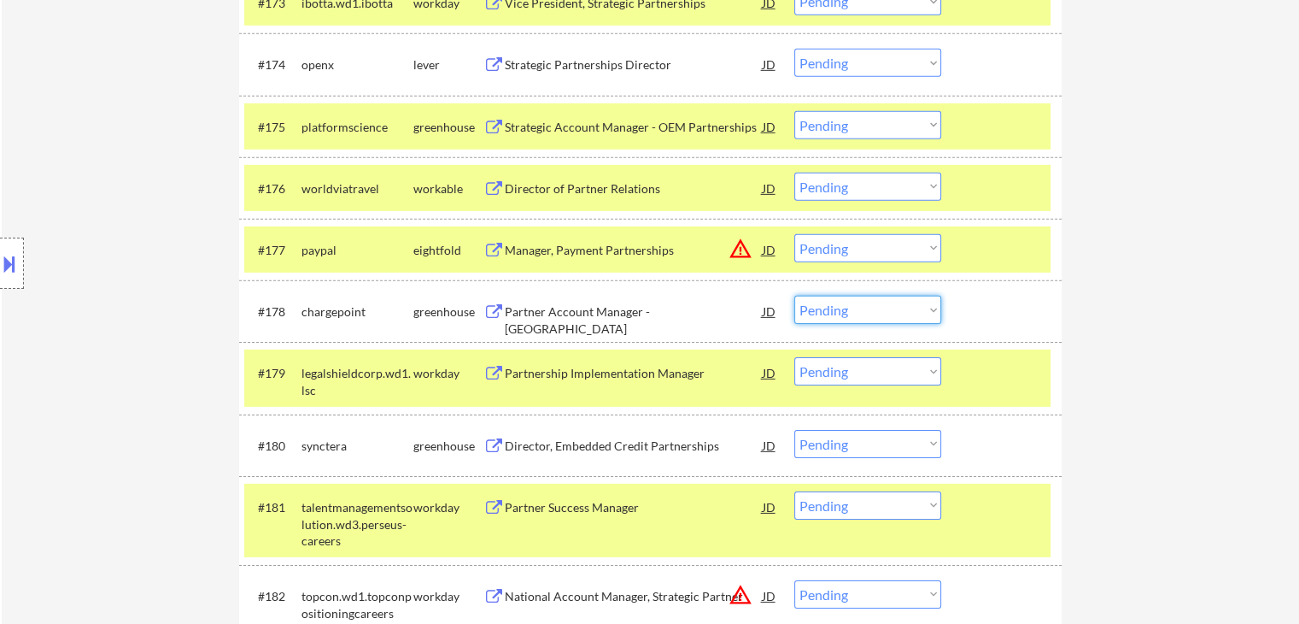
click at [838, 305] on select "Choose an option... Pending Applied Excluded (Questions) Excluded (Expired) Exc…" at bounding box center [868, 310] width 147 height 28
click at [795, 296] on select "Choose an option... Pending Applied Excluded (Questions) Excluded (Expired) Exc…" at bounding box center [868, 310] width 147 height 28
select select ""pending""
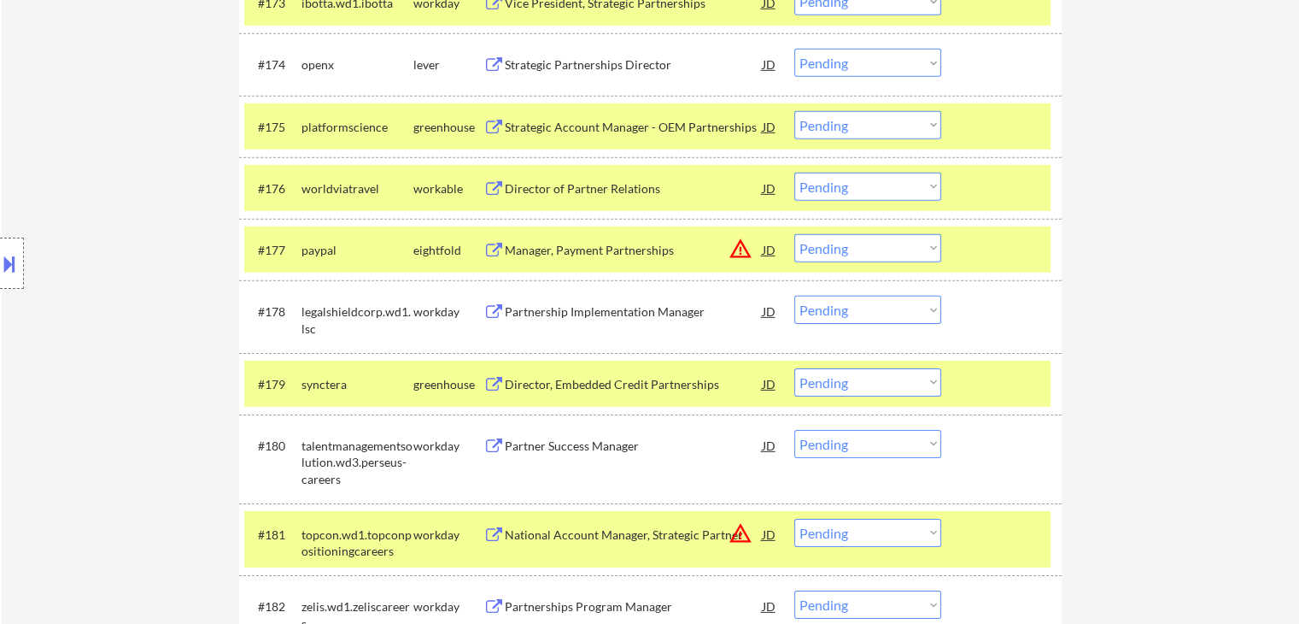
click at [823, 185] on select "Choose an option... Pending Applied Excluded (Questions) Excluded (Expired) Exc…" at bounding box center [868, 187] width 147 height 28
click at [795, 173] on select "Choose an option... Pending Applied Excluded (Questions) Excluded (Expired) Exc…" at bounding box center [868, 187] width 147 height 28
select select ""pending""
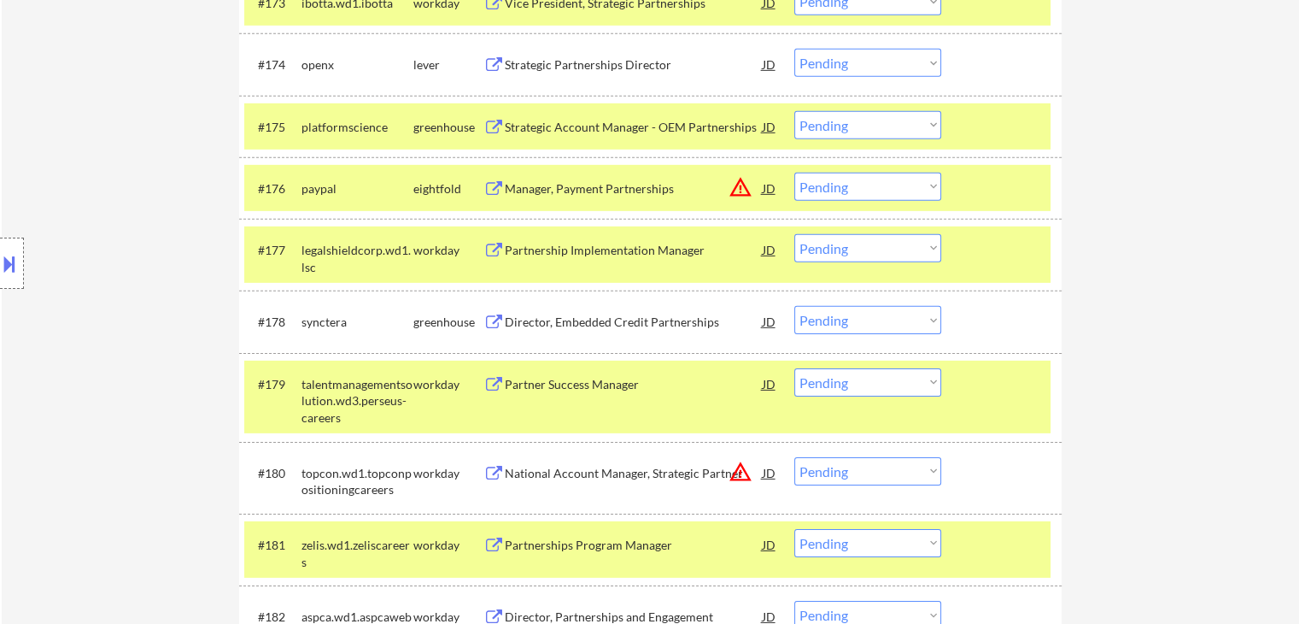
click at [834, 124] on select "Choose an option... Pending Applied Excluded (Questions) Excluded (Expired) Exc…" at bounding box center [868, 125] width 147 height 28
click at [795, 111] on select "Choose an option... Pending Applied Excluded (Questions) Excluded (Expired) Exc…" at bounding box center [868, 125] width 147 height 28
select select ""pending""
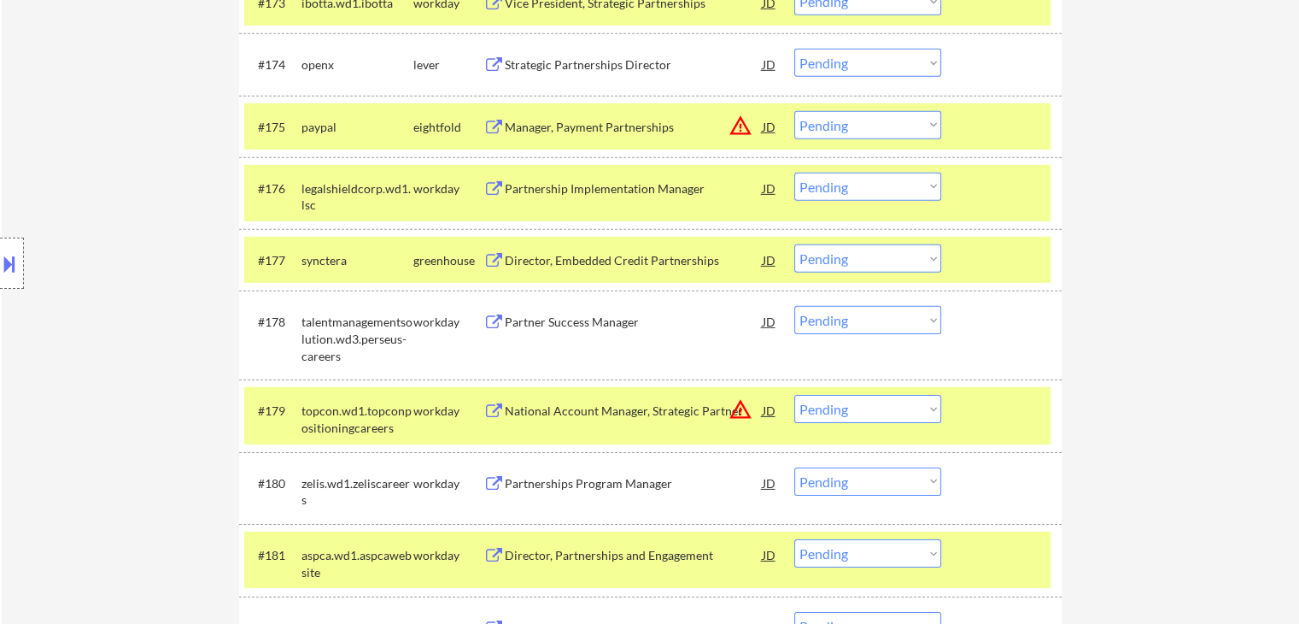
scroll to position [4993, 0]
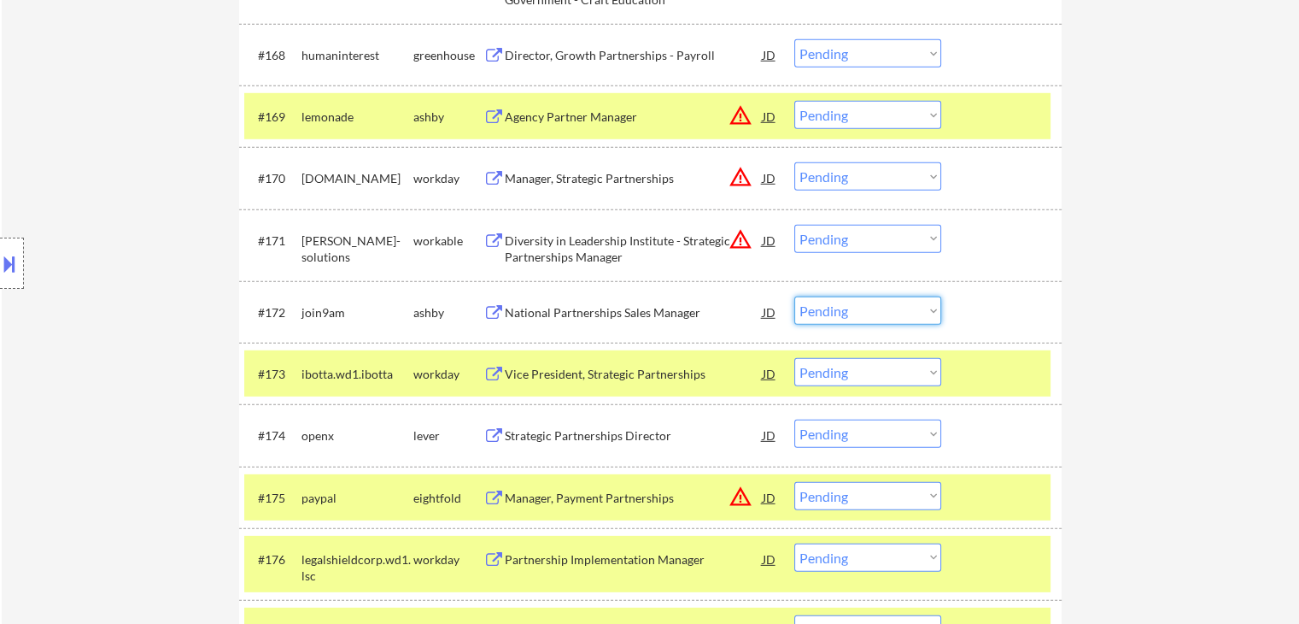
click at [865, 316] on select "Choose an option... Pending Applied Excluded (Questions) Excluded (Expired) Exc…" at bounding box center [868, 310] width 147 height 28
click at [795, 296] on select "Choose an option... Pending Applied Excluded (Questions) Excluded (Expired) Exc…" at bounding box center [868, 310] width 147 height 28
select select ""pending""
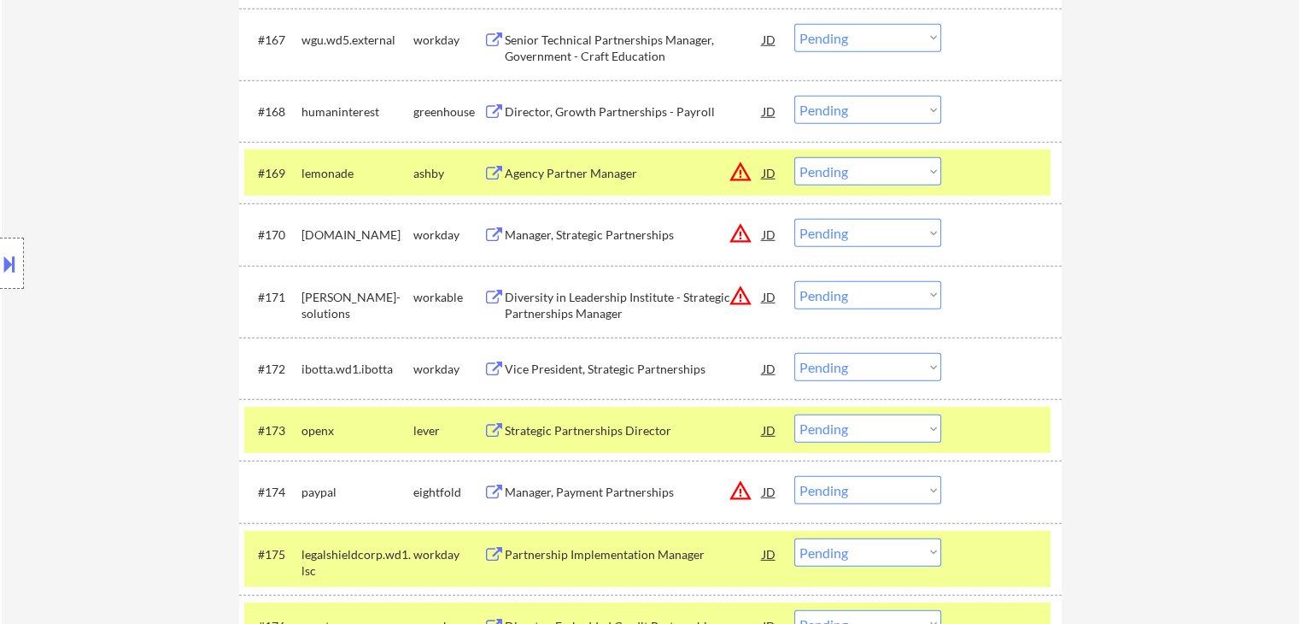
scroll to position [4907, 0]
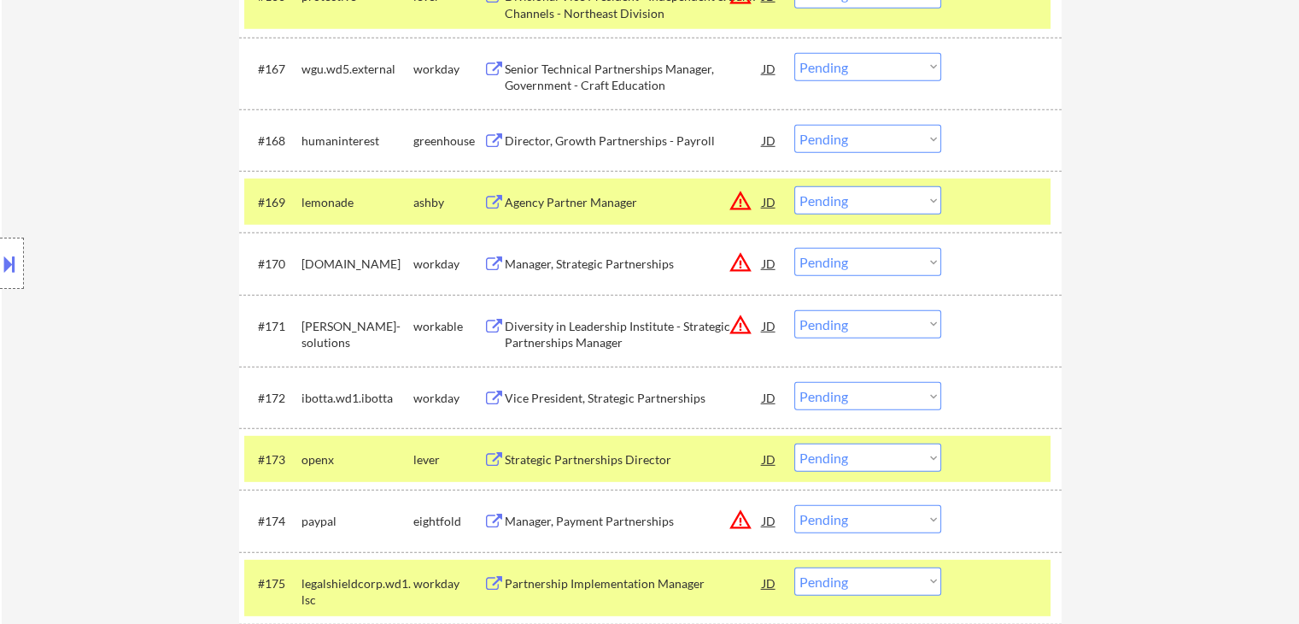
click at [856, 146] on select "Choose an option... Pending Applied Excluded (Questions) Excluded (Expired) Exc…" at bounding box center [868, 139] width 147 height 28
click at [795, 125] on select "Choose an option... Pending Applied Excluded (Questions) Excluded (Expired) Exc…" at bounding box center [868, 139] width 147 height 28
select select ""pending""
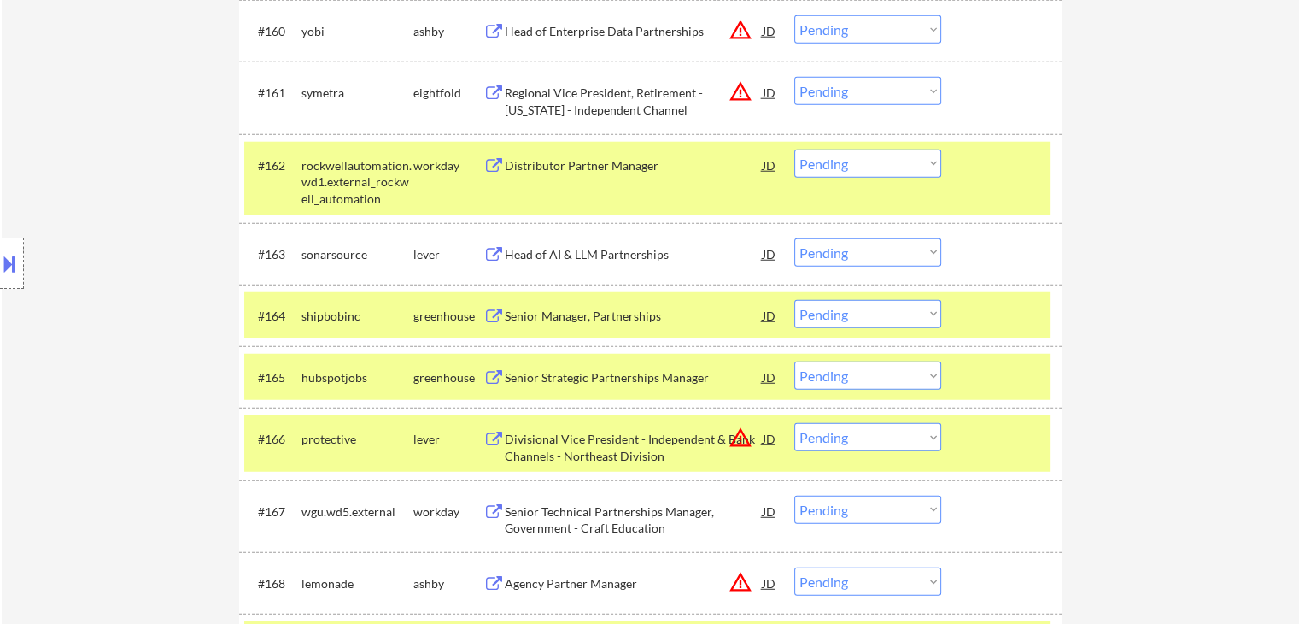
scroll to position [4492, 0]
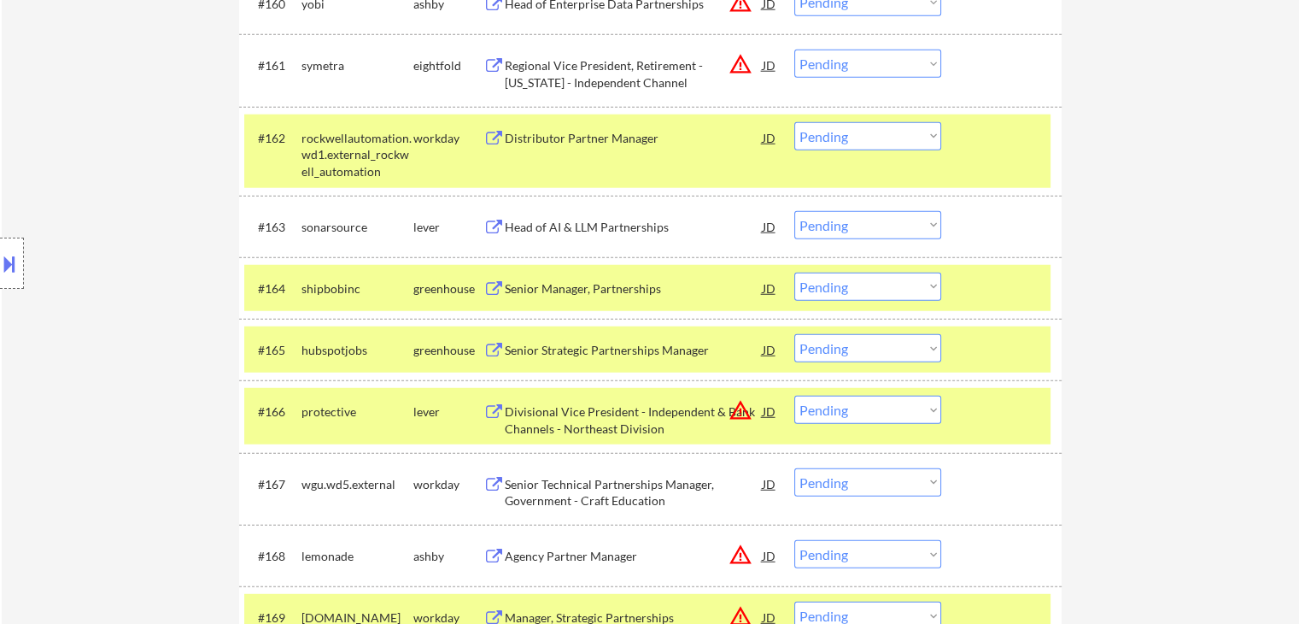
click at [841, 230] on select "Choose an option... Pending Applied Excluded (Questions) Excluded (Expired) Exc…" at bounding box center [868, 225] width 147 height 28
click at [795, 211] on select "Choose an option... Pending Applied Excluded (Questions) Excluded (Expired) Exc…" at bounding box center [868, 225] width 147 height 28
select select ""pending""
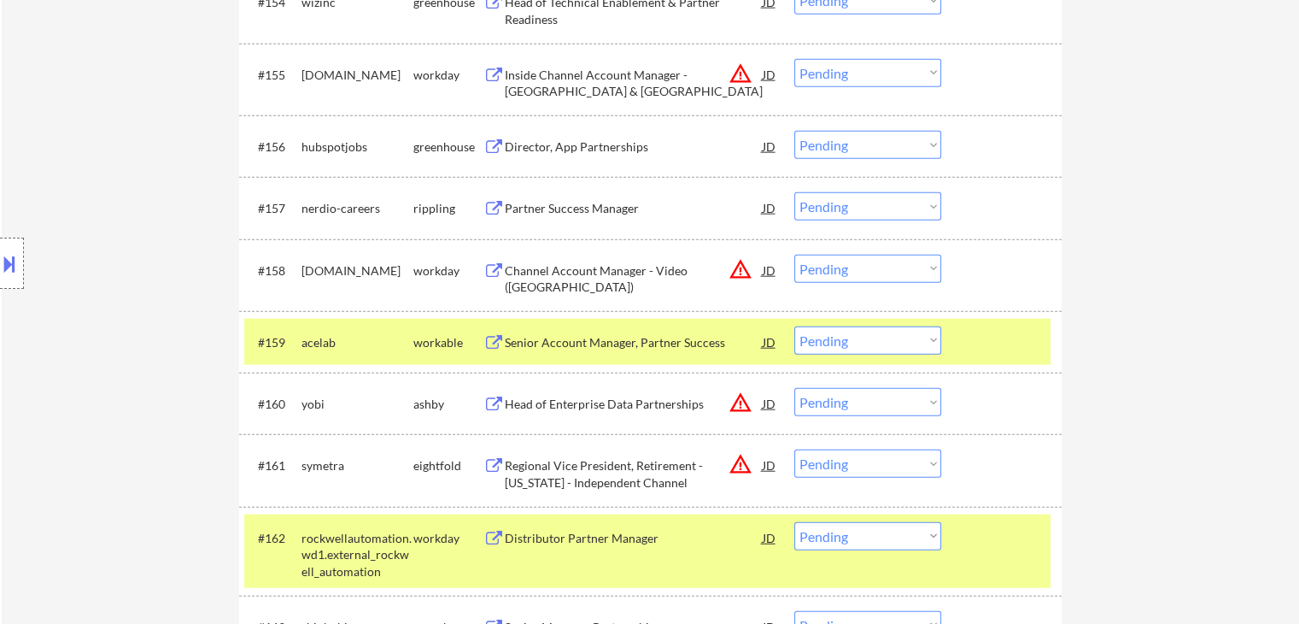
scroll to position [4065, 0]
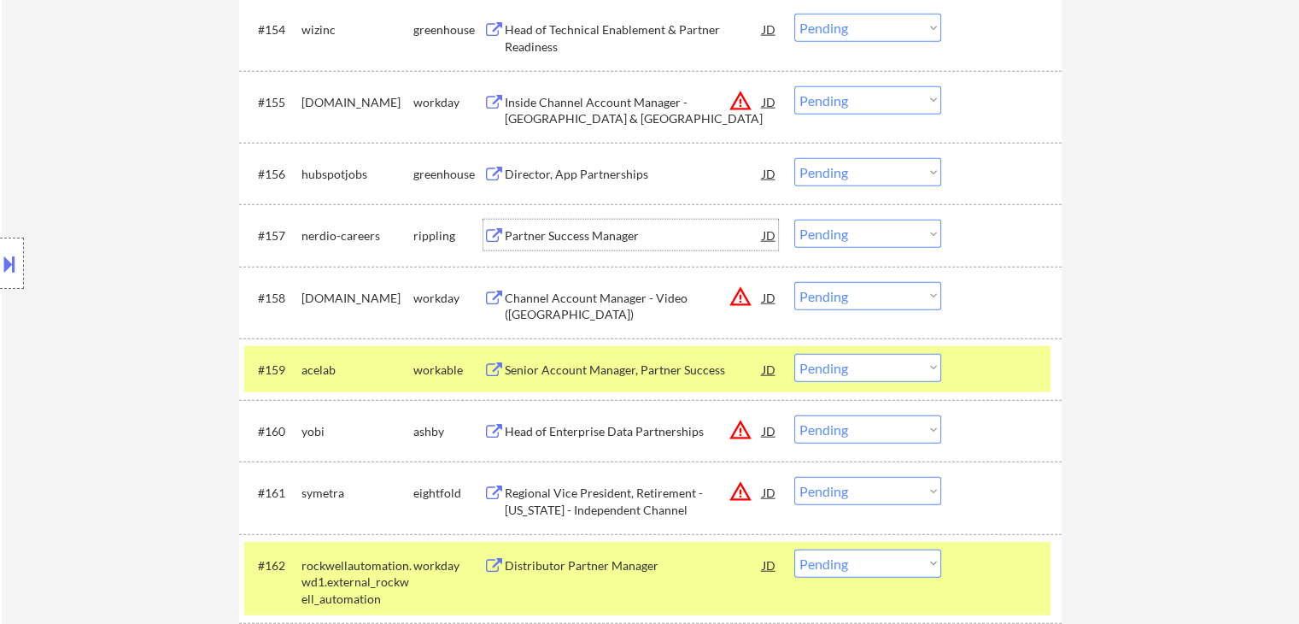
click at [591, 236] on div "Partner Success Manager" at bounding box center [634, 235] width 258 height 17
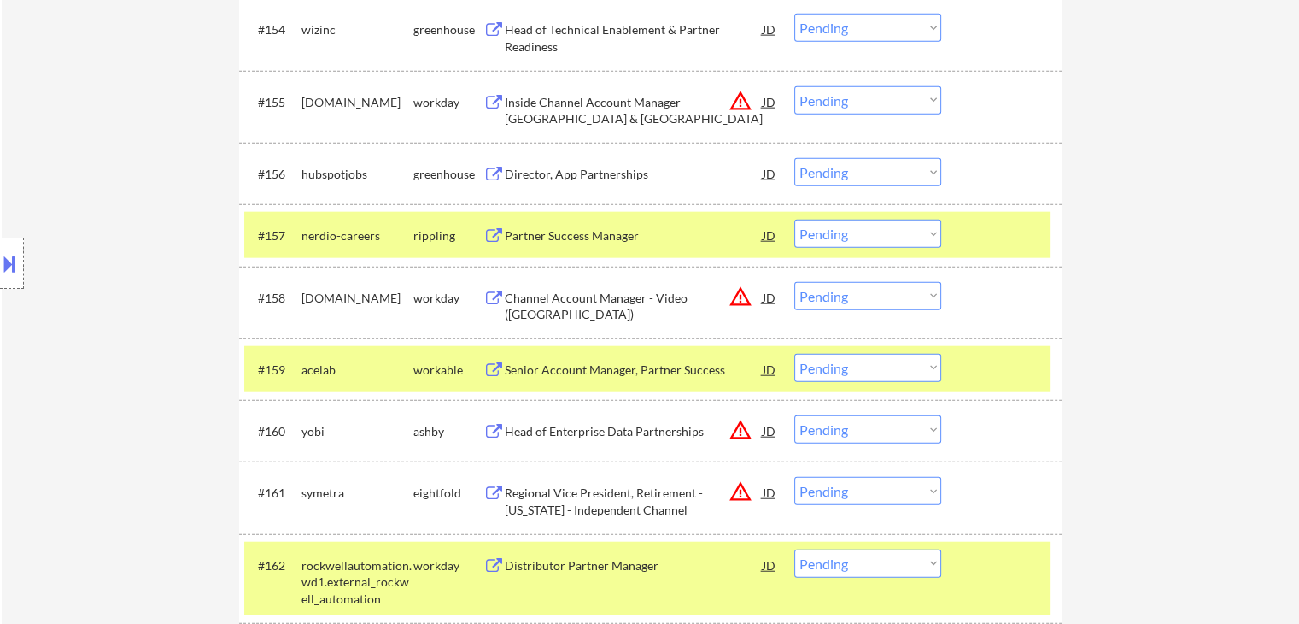
click at [600, 168] on div "Director, App Partnerships" at bounding box center [634, 174] width 258 height 17
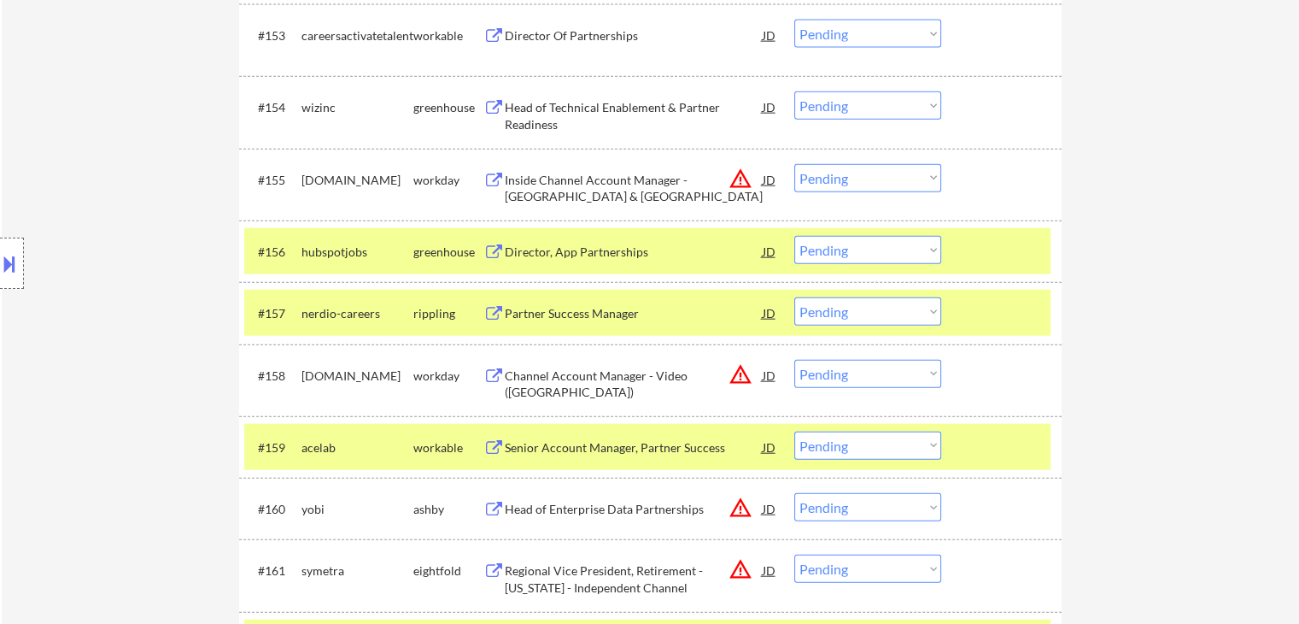
scroll to position [3894, 0]
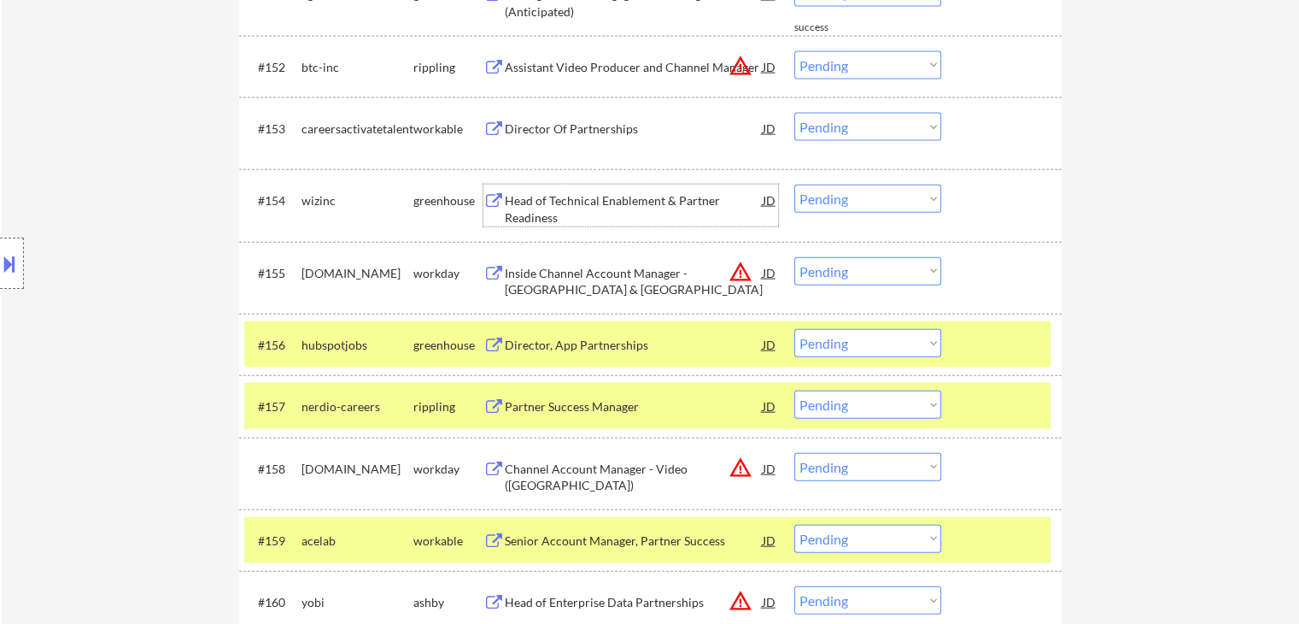
click at [624, 199] on div "Head of Technical Enablement & Partner Readiness" at bounding box center [634, 208] width 258 height 33
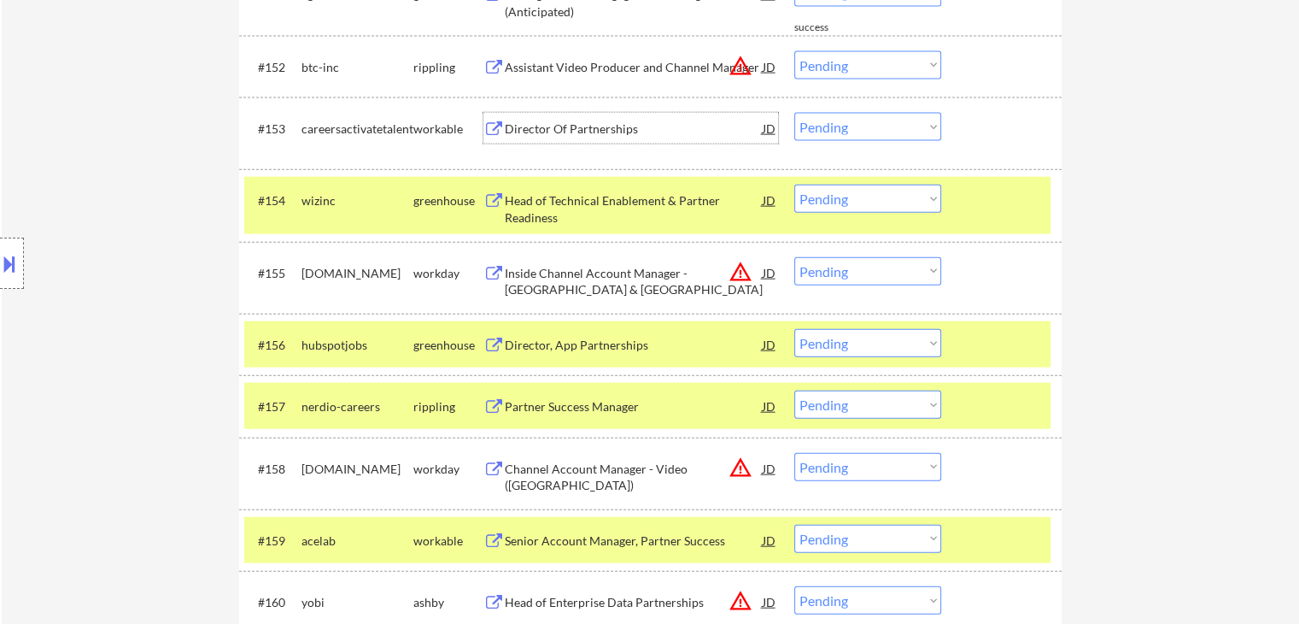
click at [613, 131] on div "Director Of Partnerships" at bounding box center [634, 128] width 258 height 17
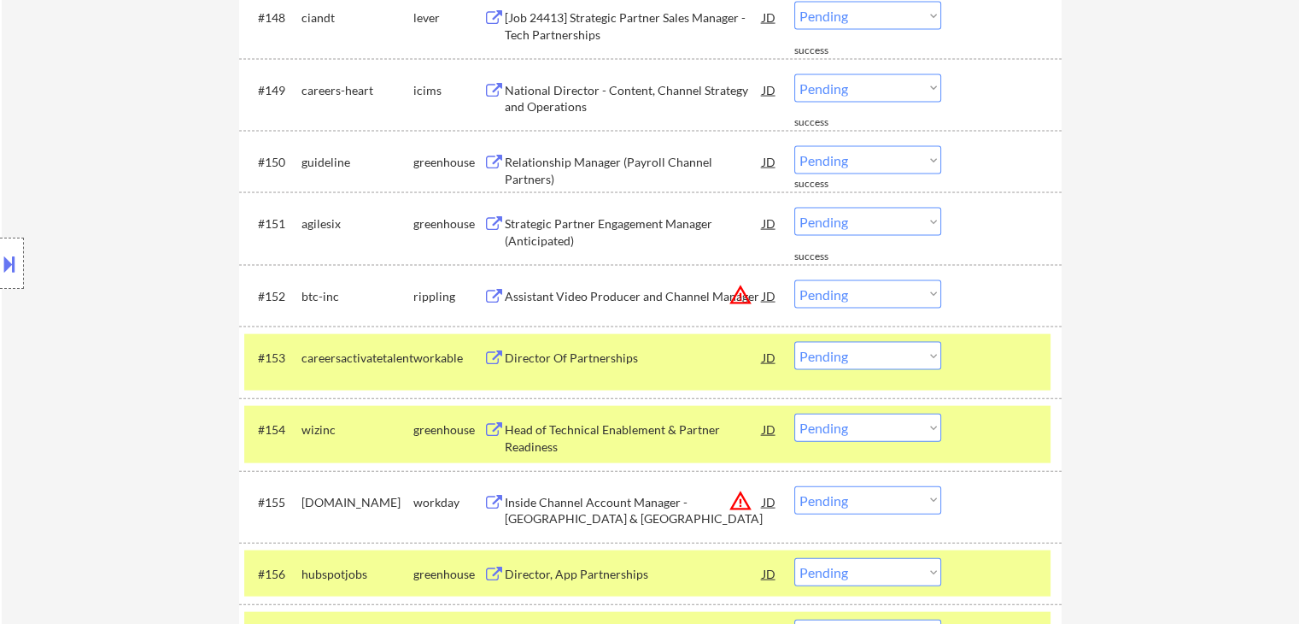
scroll to position [3638, 0]
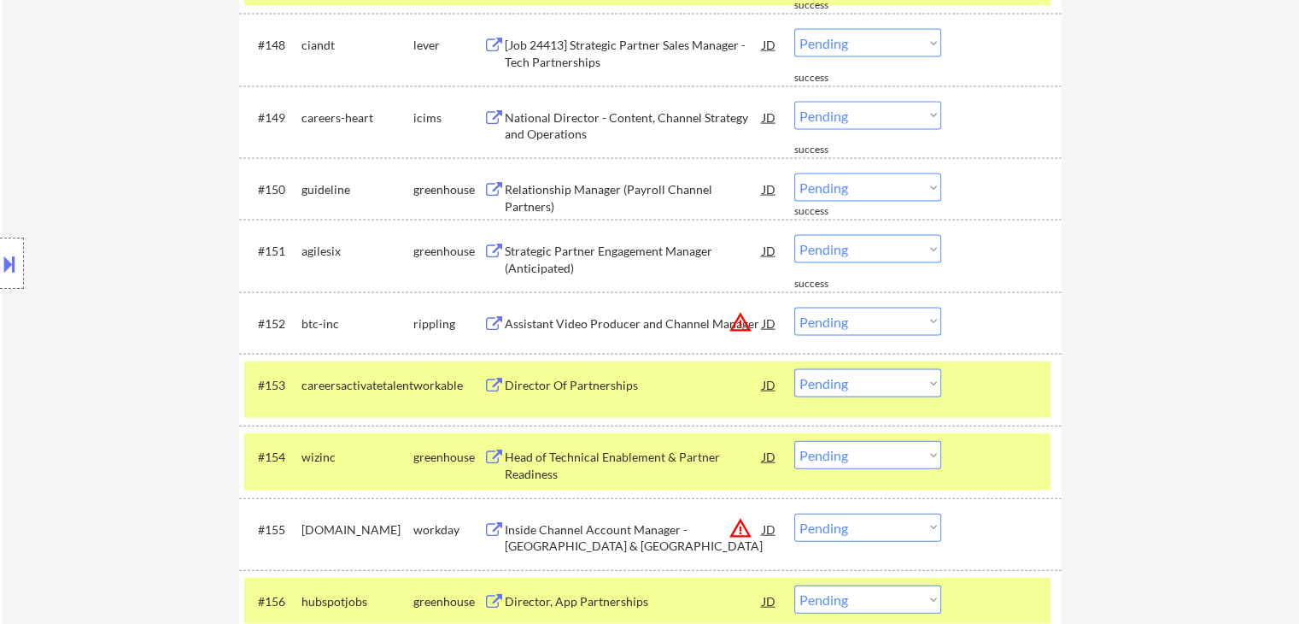
click at [621, 249] on div "Strategic Partner Engagement Manager (Anticipated)" at bounding box center [634, 259] width 258 height 33
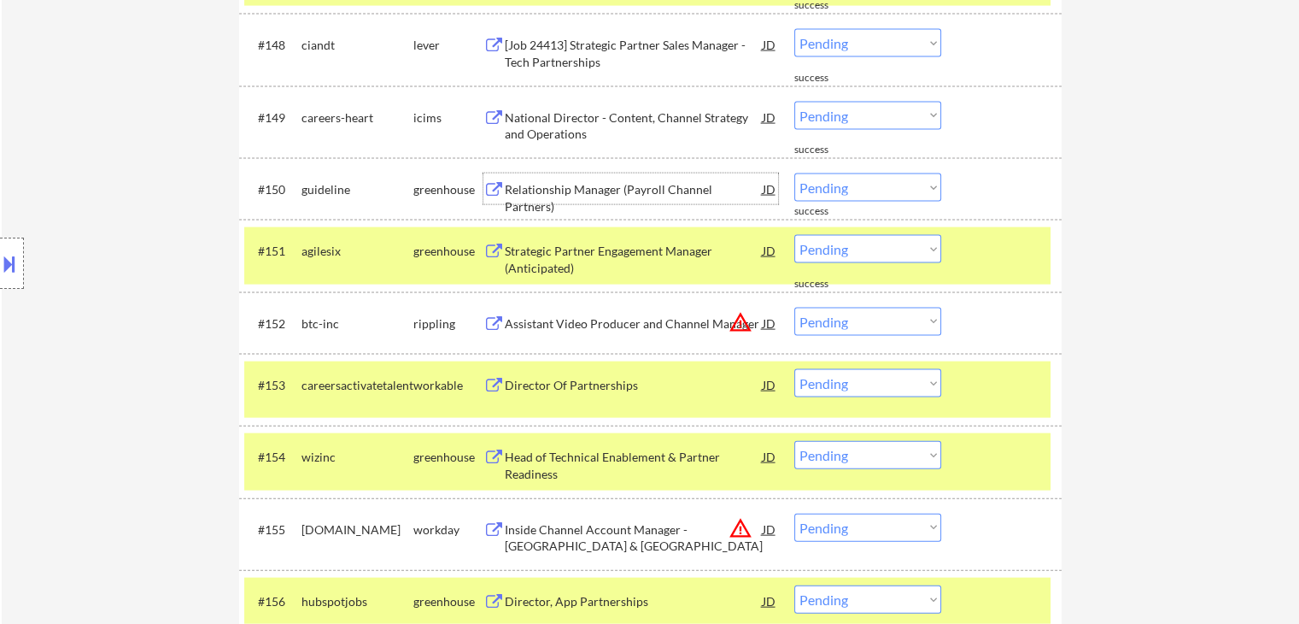
click at [632, 186] on div "Relationship Manager (Payroll Channel Partners)" at bounding box center [634, 197] width 258 height 33
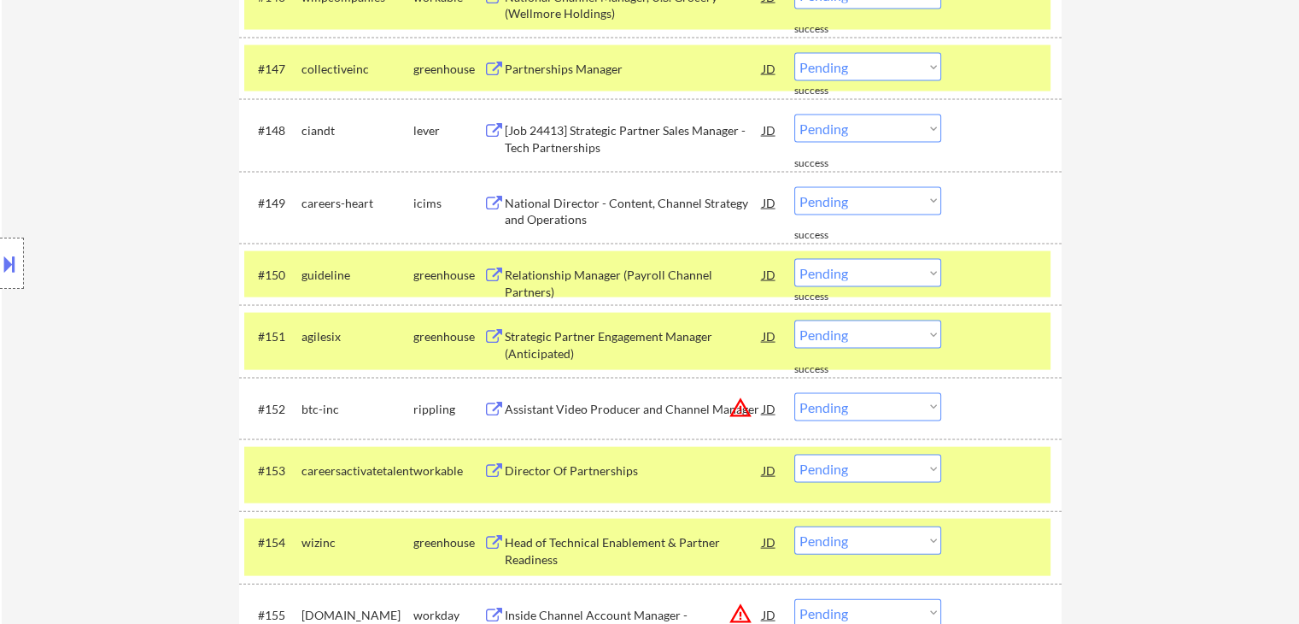
scroll to position [3467, 0]
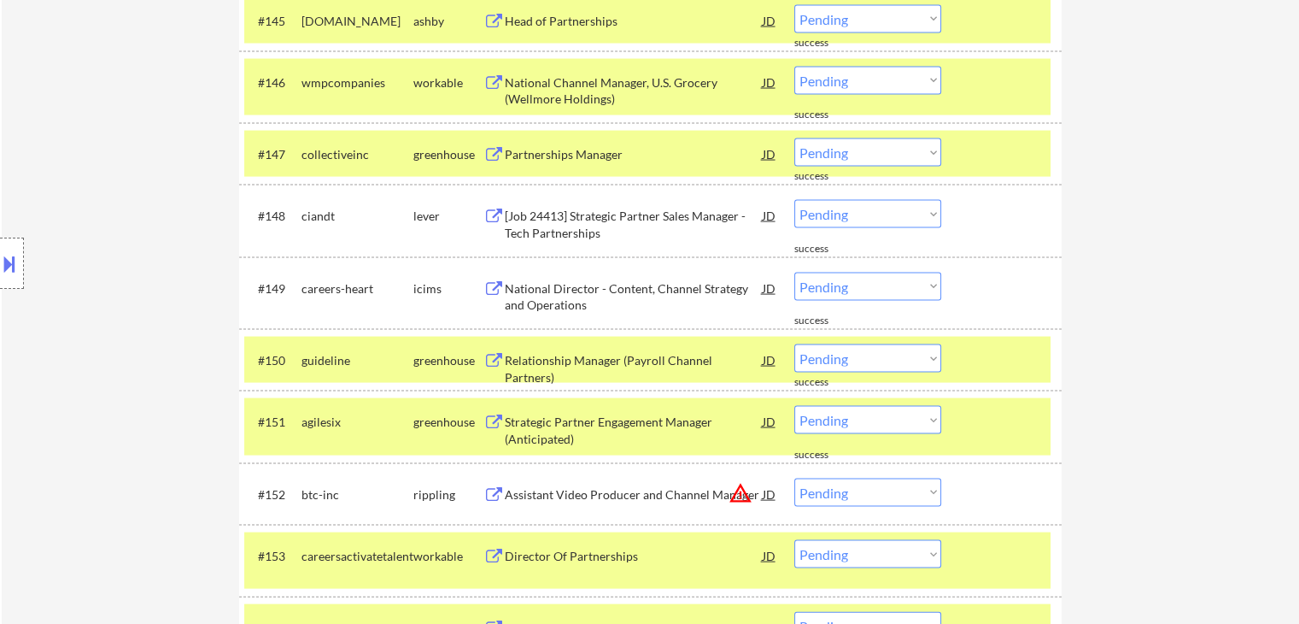
click at [619, 210] on div "[Job 24413] Strategic Partner Sales Manager - Tech Partnerships" at bounding box center [634, 224] width 258 height 33
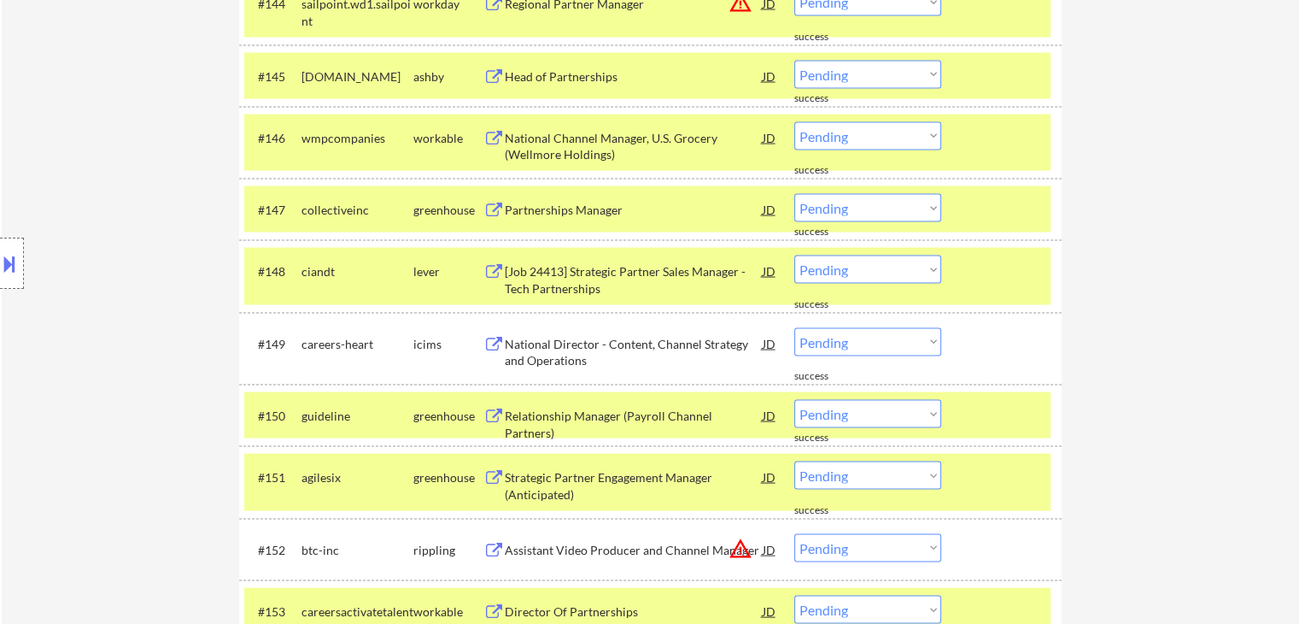
scroll to position [3381, 0]
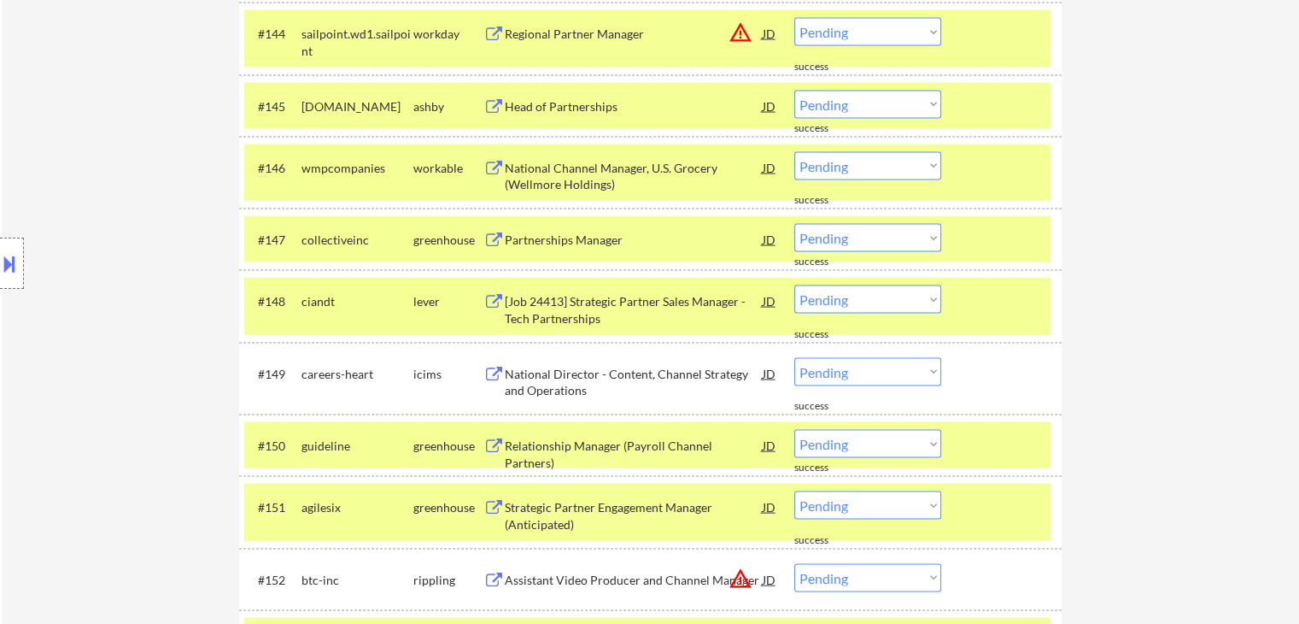
click at [550, 236] on div "Partnerships Manager" at bounding box center [634, 240] width 258 height 17
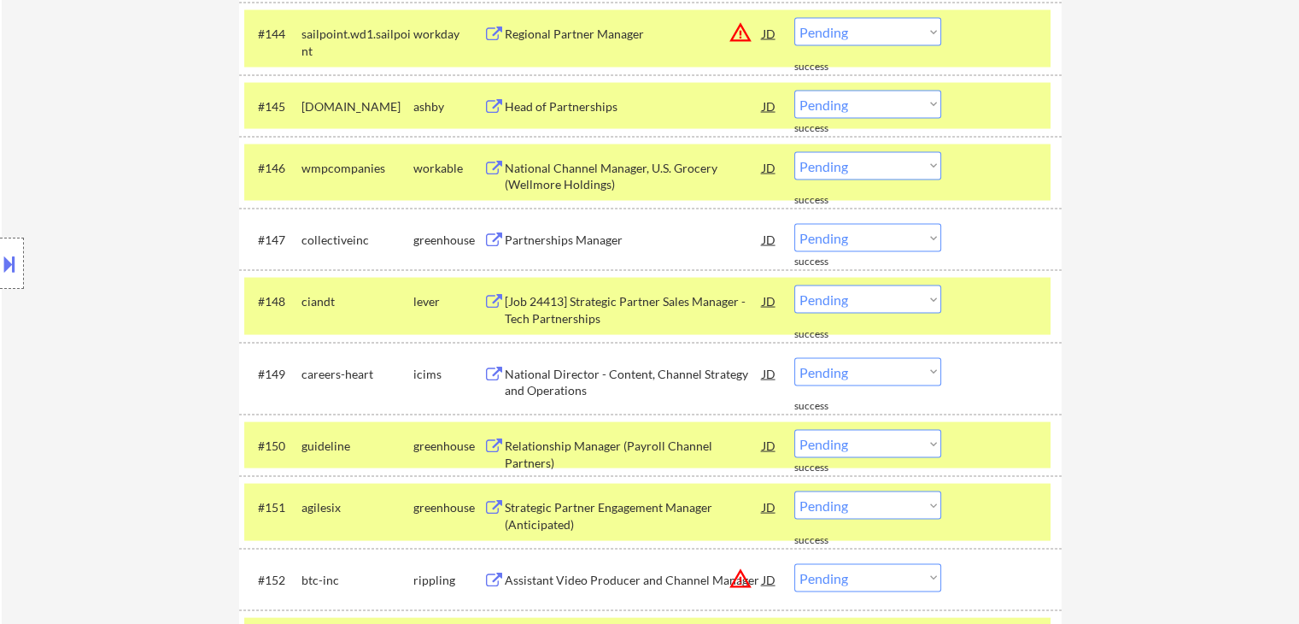
click at [580, 167] on div "National Channel Manager, U.S. Grocery (Wellmore Holdings)" at bounding box center [634, 176] width 258 height 33
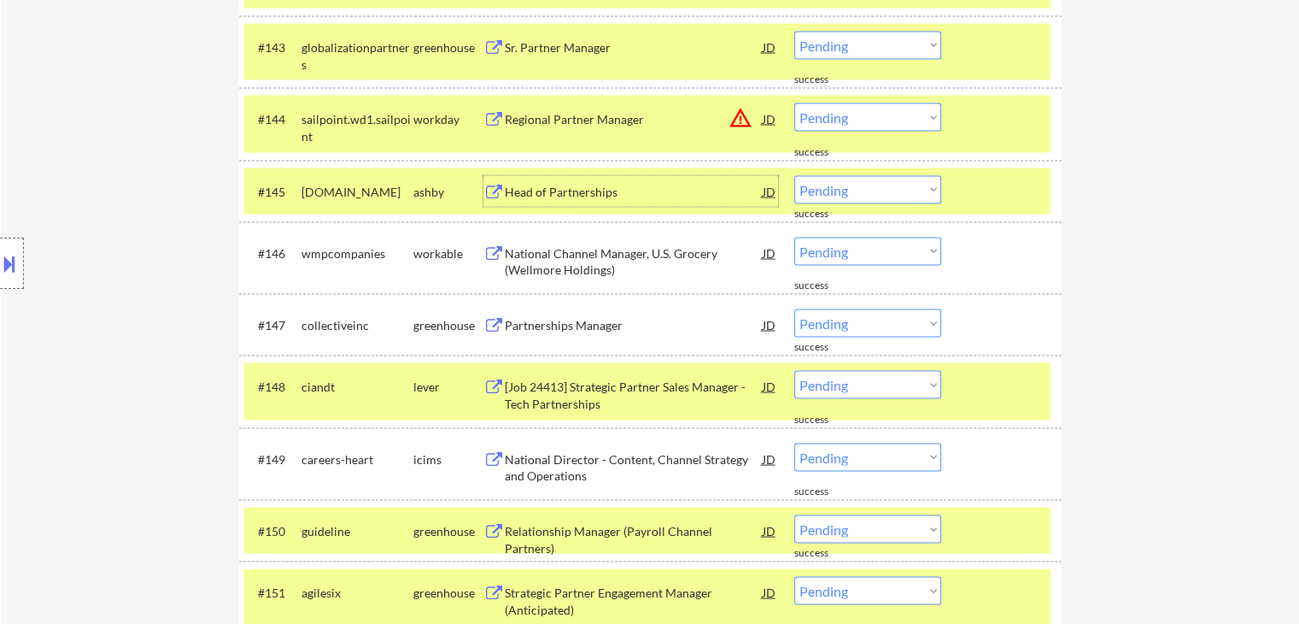
click at [573, 185] on div "Head of Partnerships" at bounding box center [634, 192] width 258 height 17
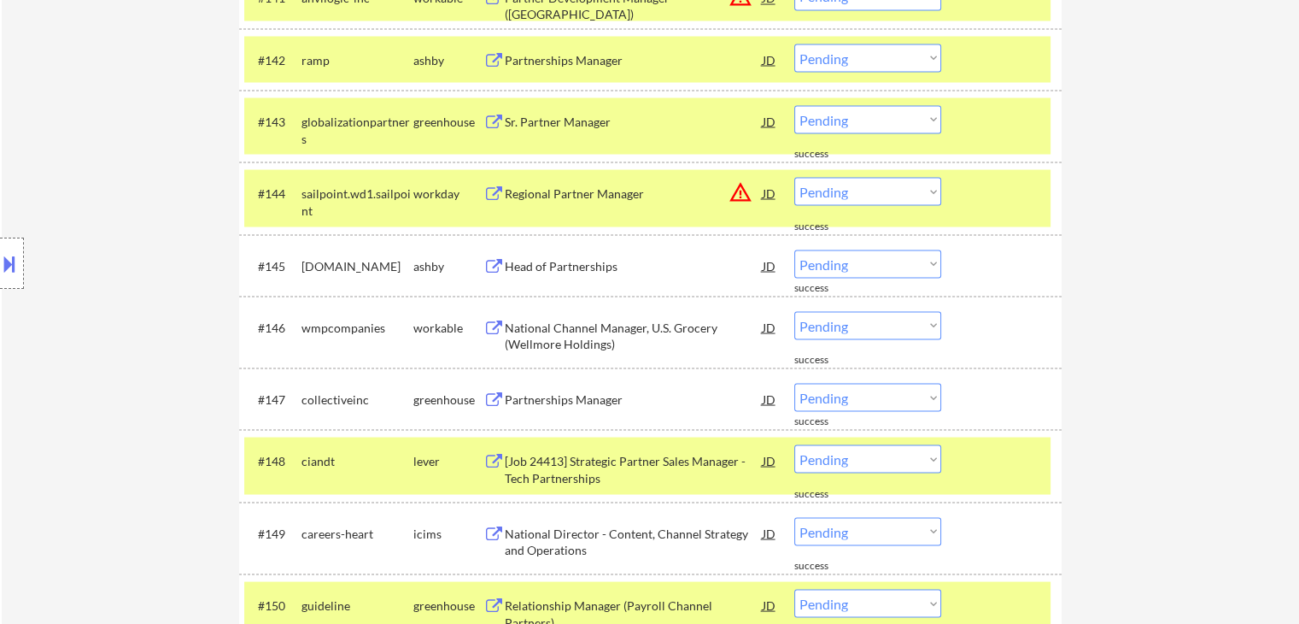
scroll to position [3125, 0]
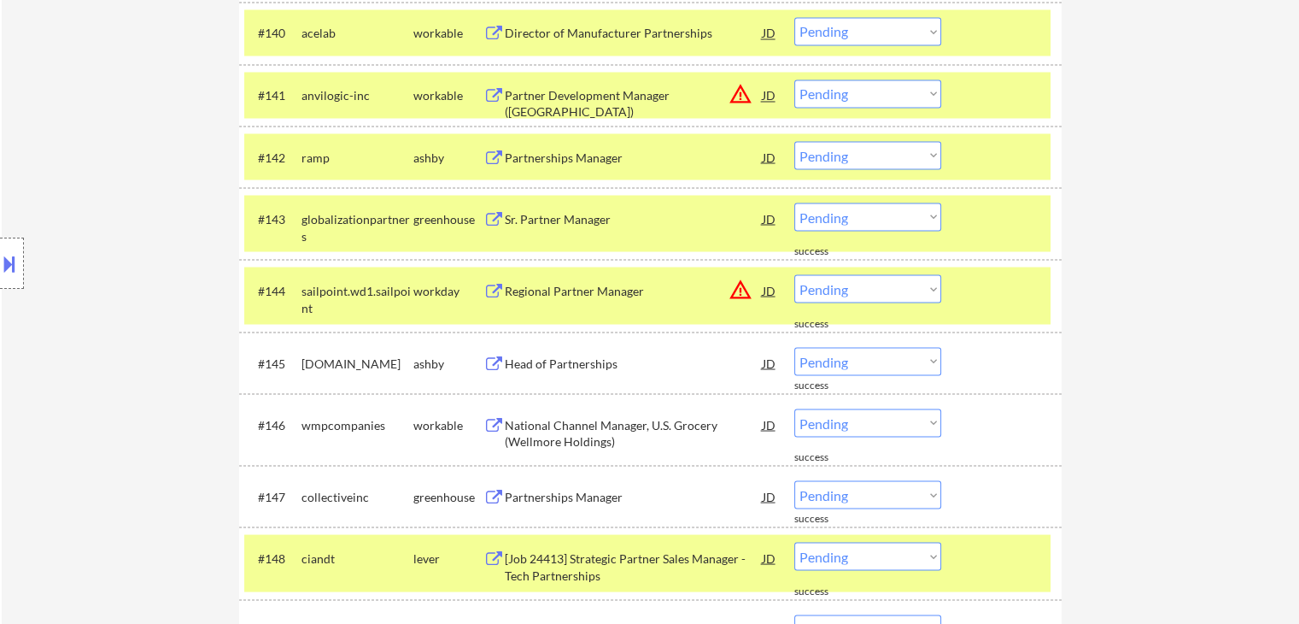
click at [587, 216] on div "Sr. Partner Manager" at bounding box center [634, 218] width 258 height 17
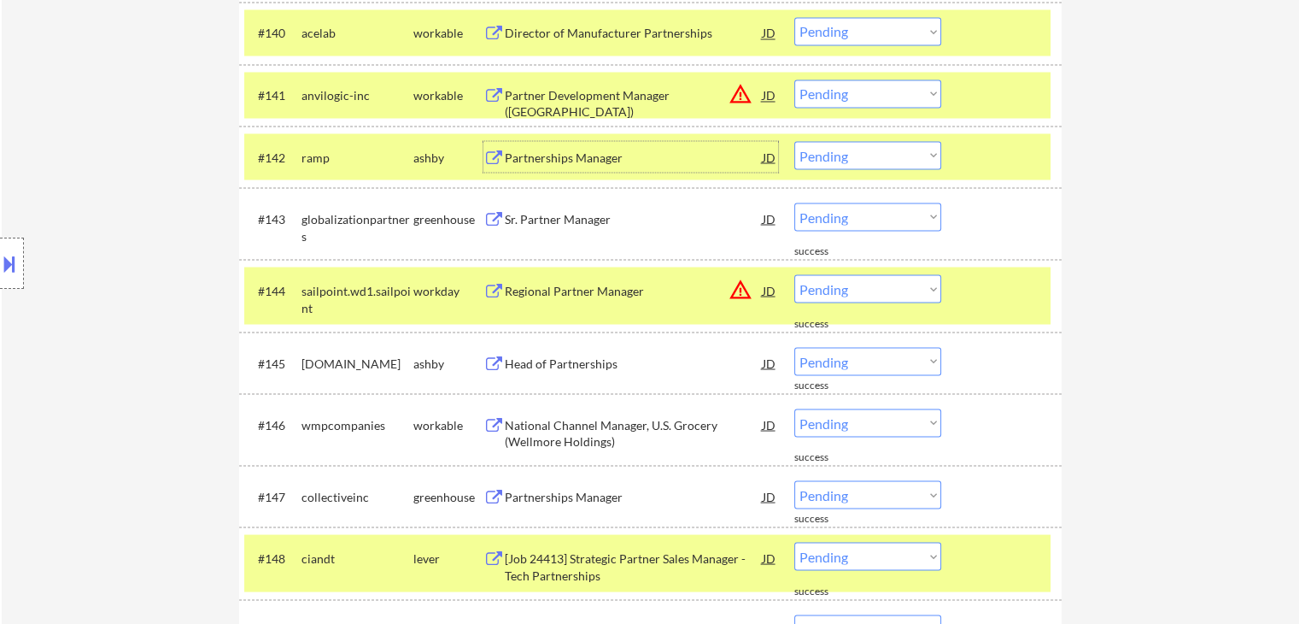
click at [585, 161] on div "Partnerships Manager" at bounding box center [634, 157] width 258 height 17
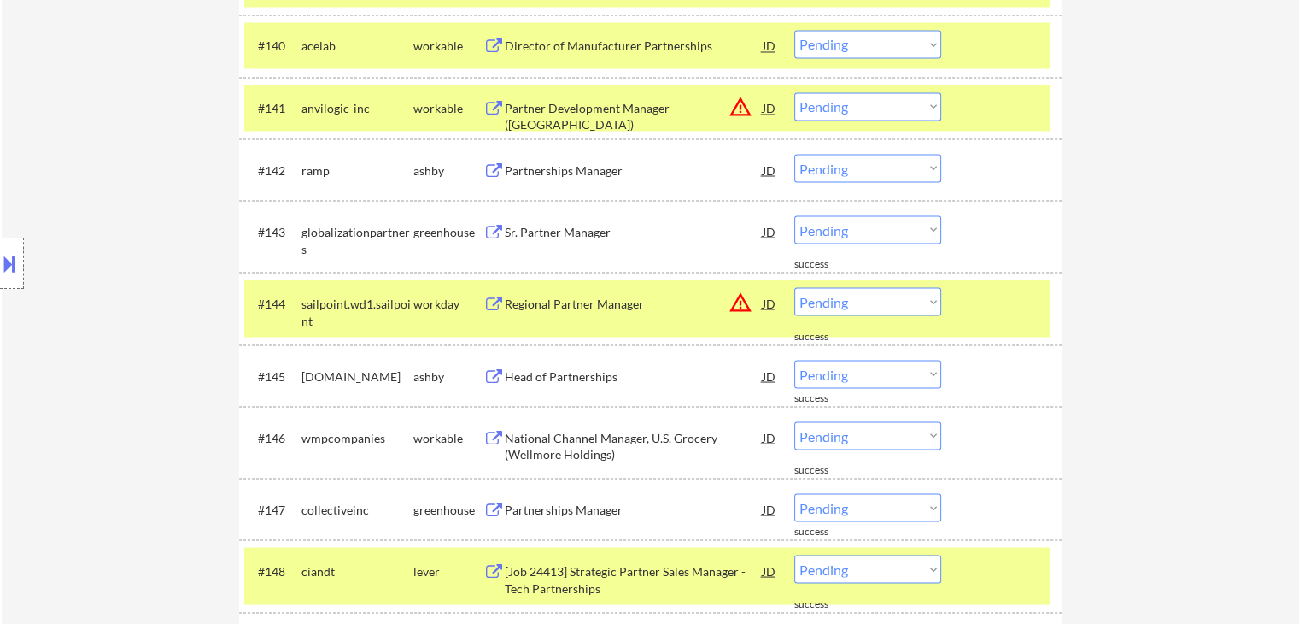
scroll to position [2869, 0]
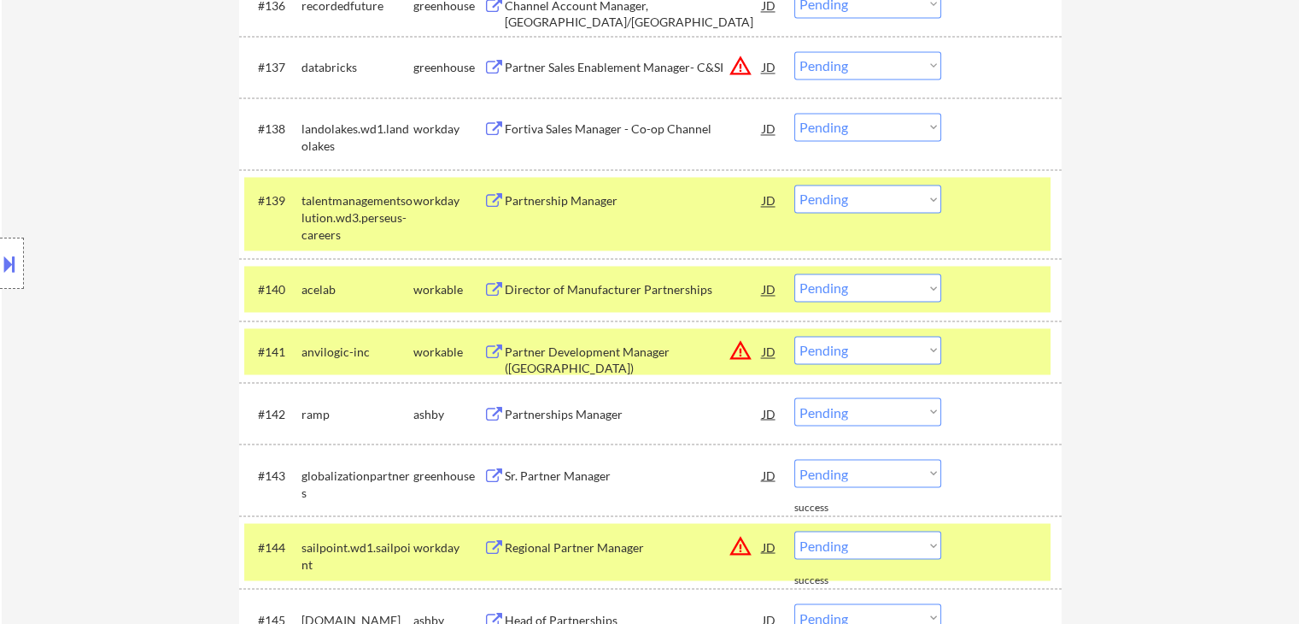
click at [558, 288] on div "Director of Manufacturer Partnerships" at bounding box center [634, 289] width 258 height 17
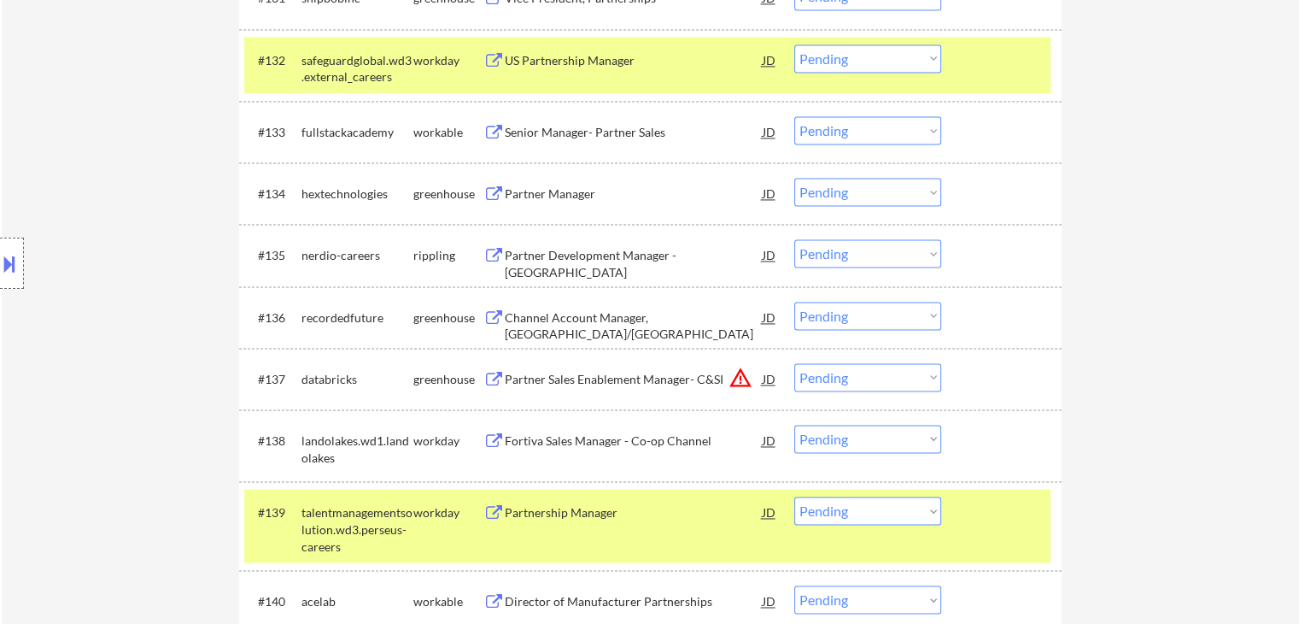
scroll to position [2527, 0]
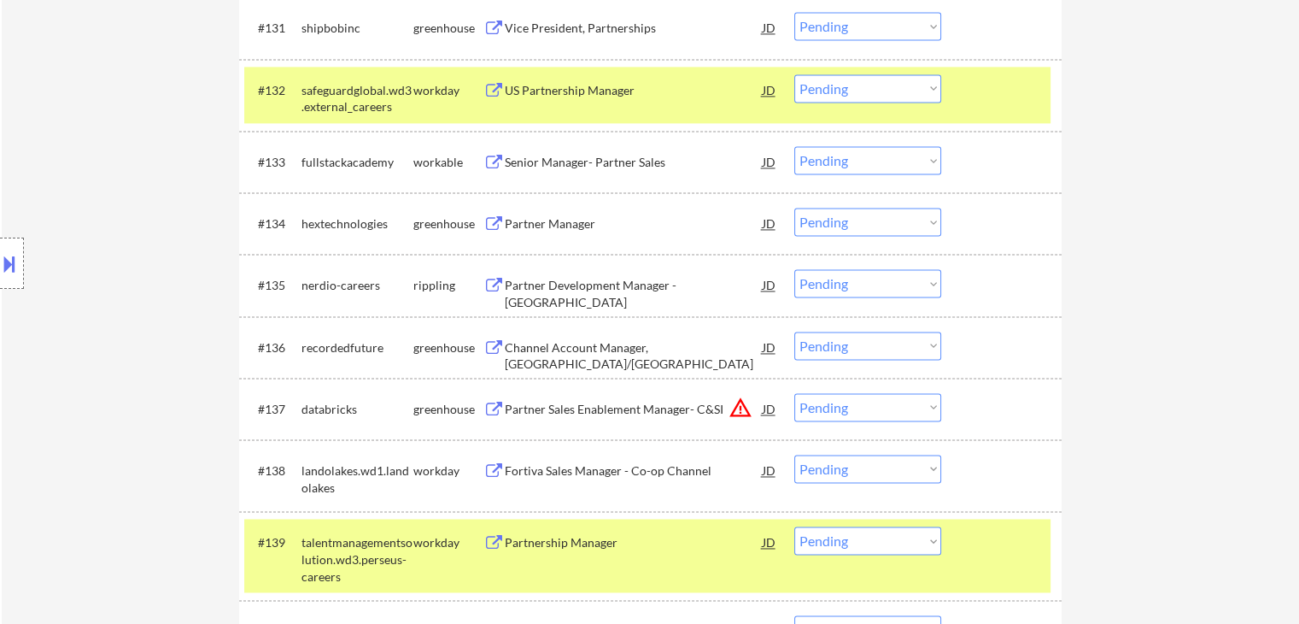
click at [556, 218] on div "Partner Manager" at bounding box center [634, 223] width 258 height 17
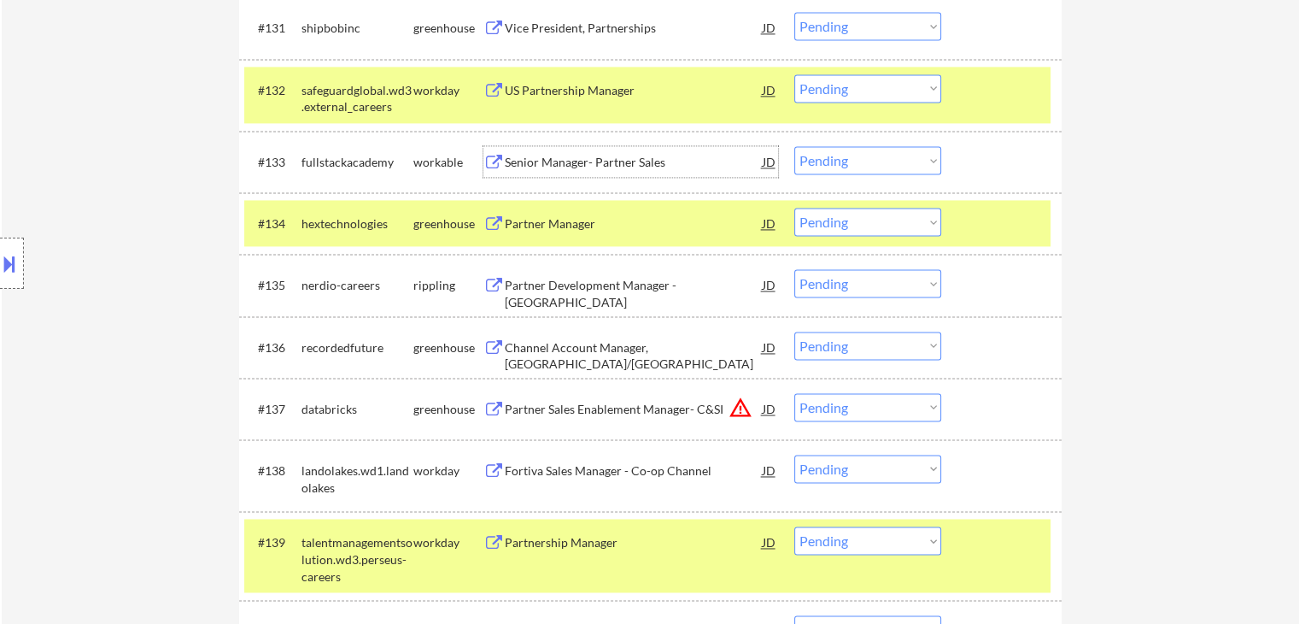
click at [613, 159] on div "Senior Manager- Partner Sales" at bounding box center [634, 162] width 258 height 17
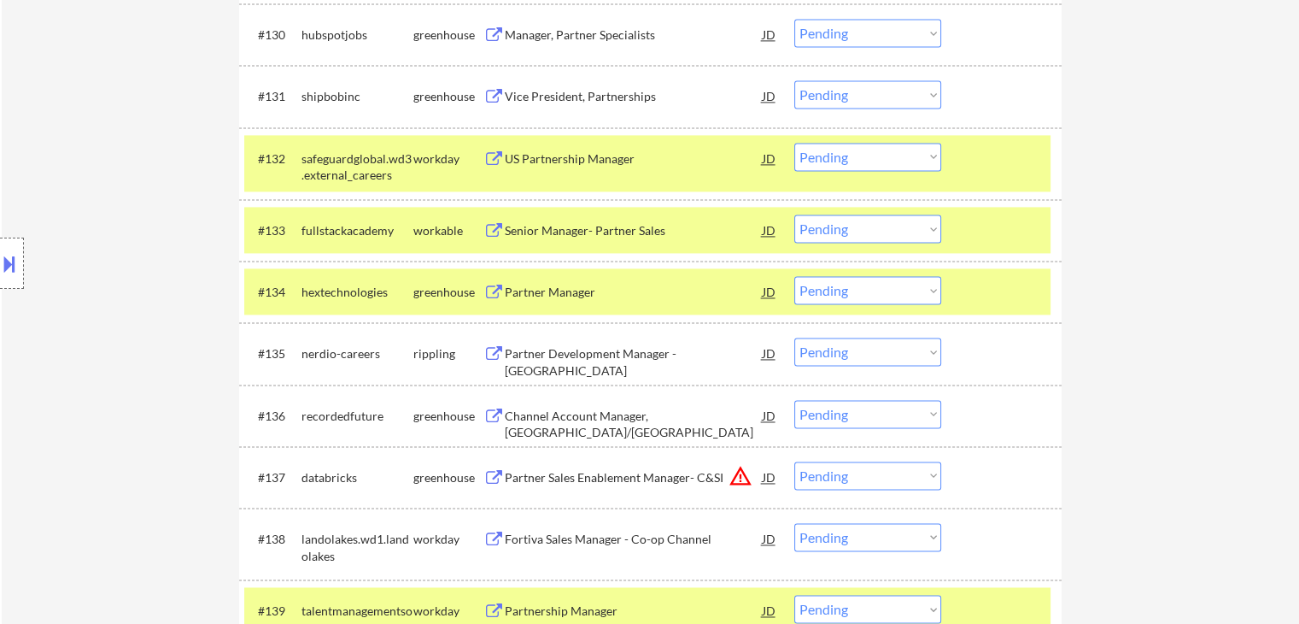
scroll to position [2356, 0]
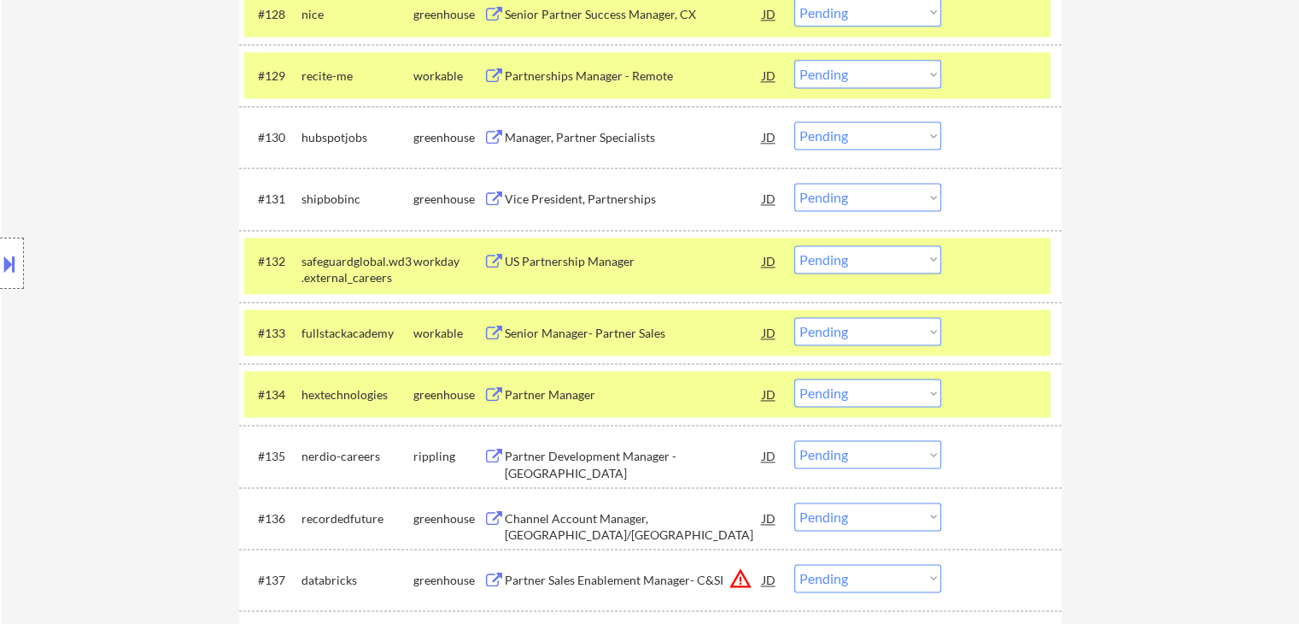
click at [591, 200] on div "Vice President, Partnerships" at bounding box center [634, 199] width 258 height 17
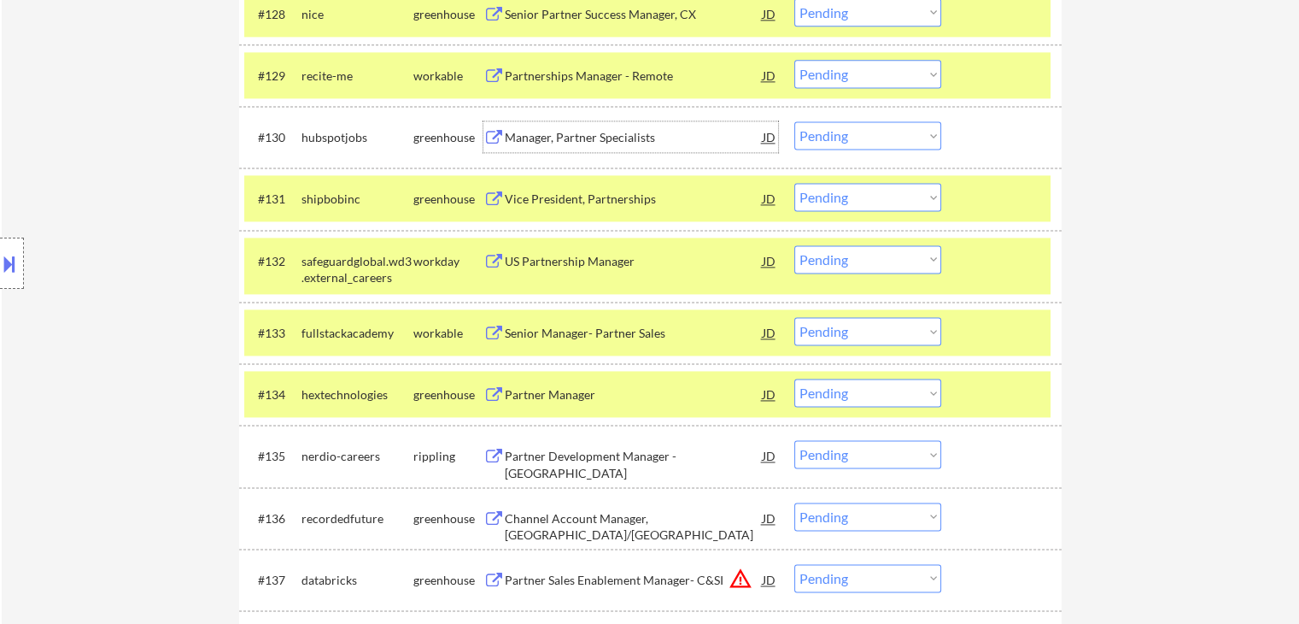
click at [595, 138] on div "Manager, Partner Specialists" at bounding box center [634, 137] width 258 height 17
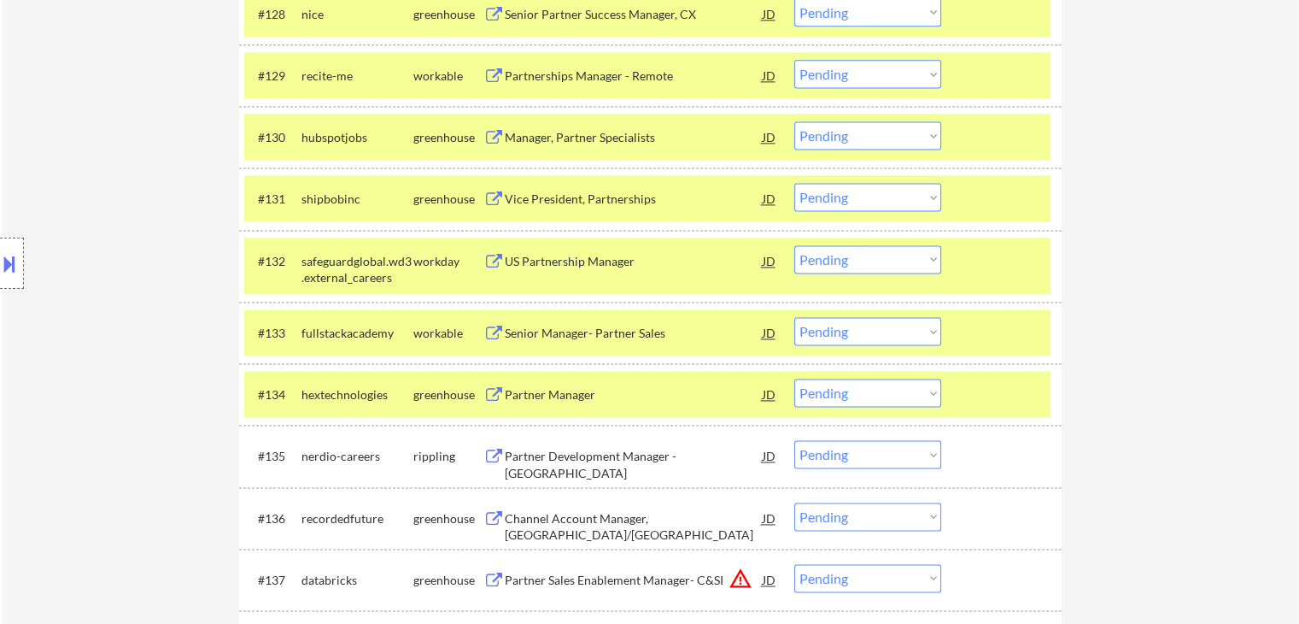
scroll to position [2271, 0]
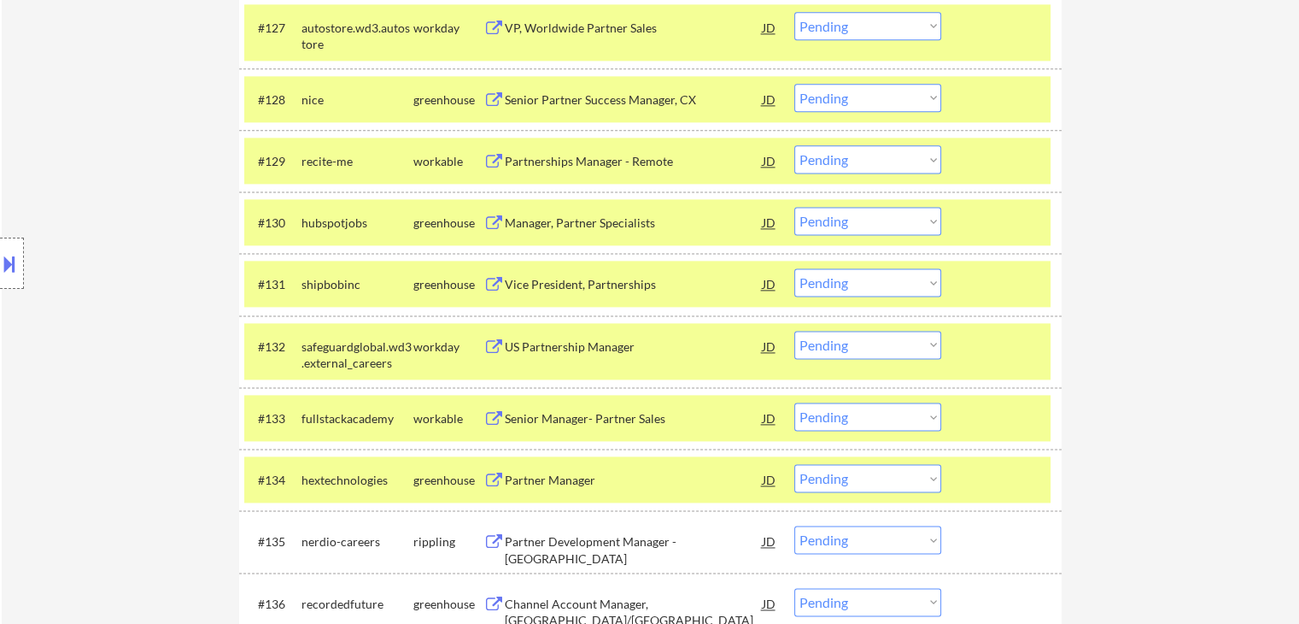
click at [595, 163] on div "Partnerships Manager - Remote" at bounding box center [634, 161] width 258 height 17
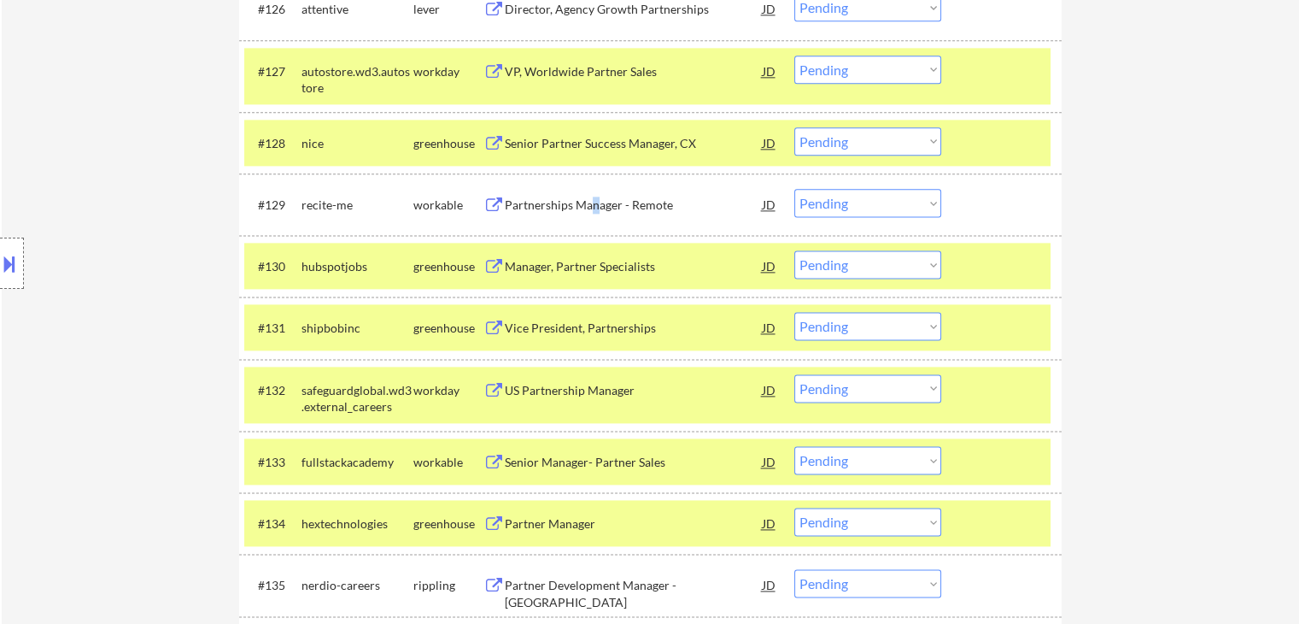
scroll to position [2185, 0]
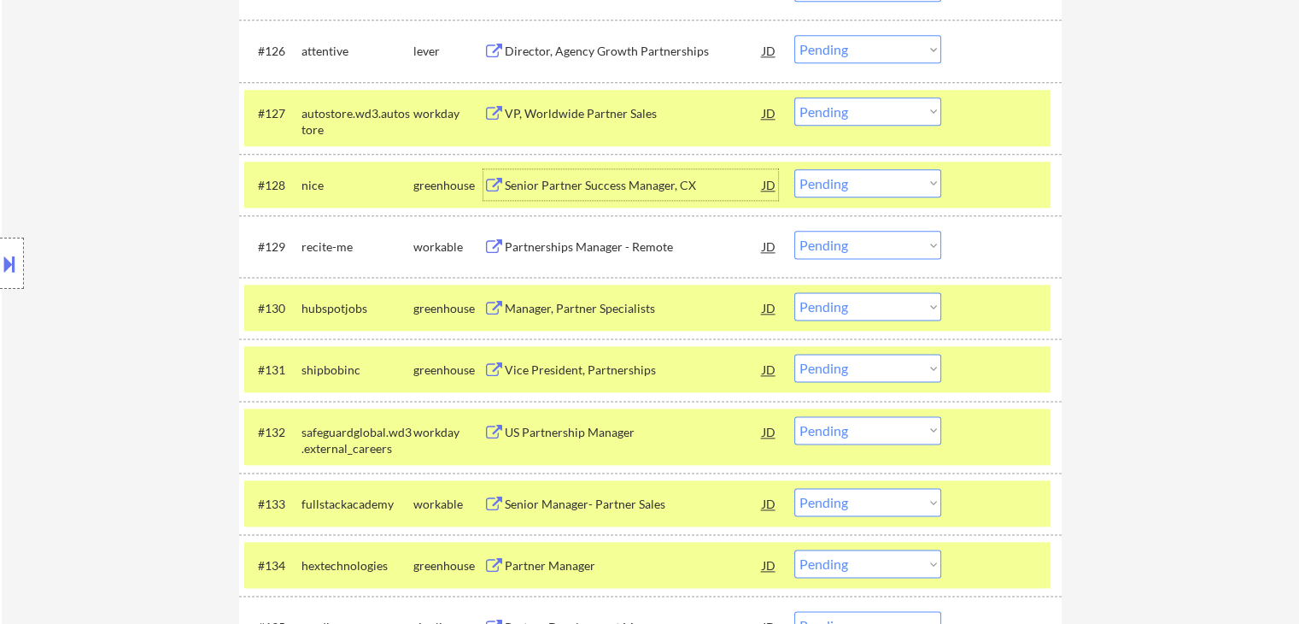
click at [607, 191] on div "Senior Partner Success Manager, CX" at bounding box center [634, 185] width 258 height 17
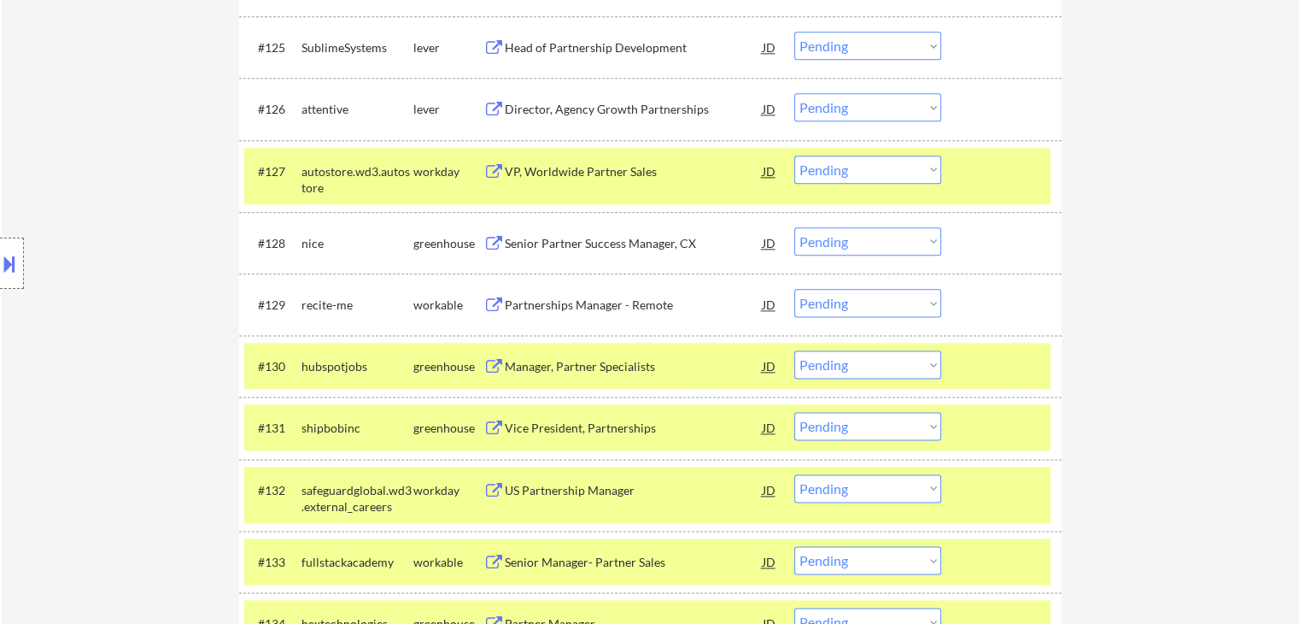
scroll to position [2100, 0]
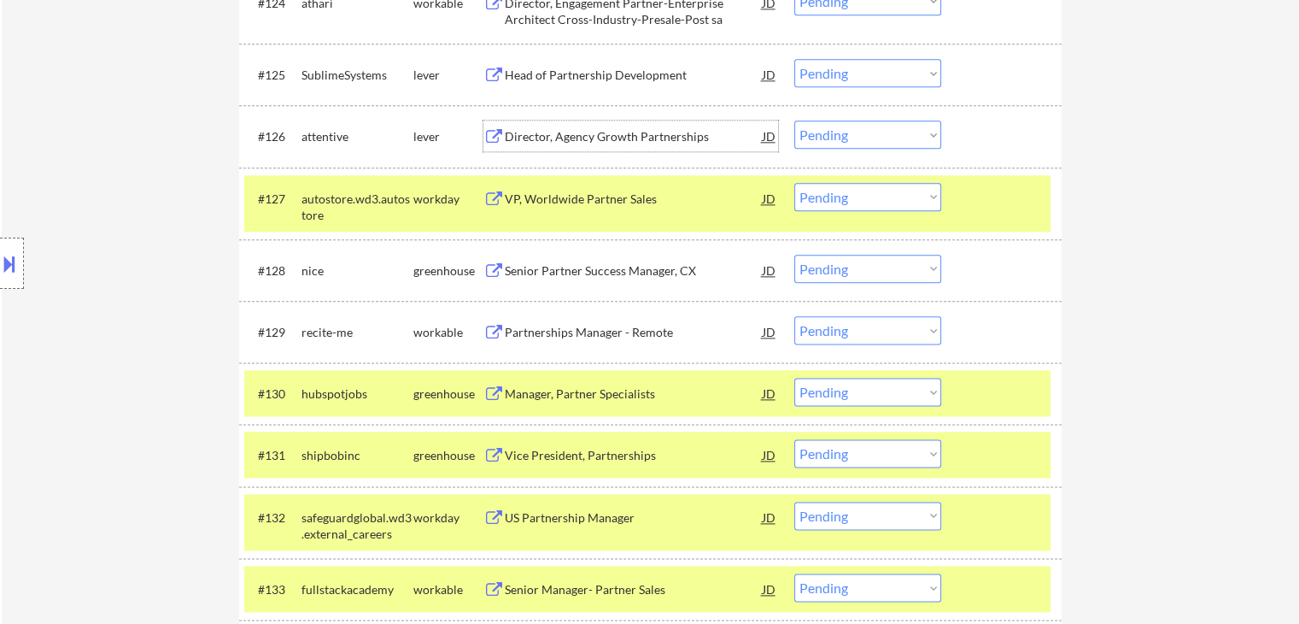
click at [623, 136] on div "Director, Agency Growth Partnerships" at bounding box center [634, 136] width 258 height 17
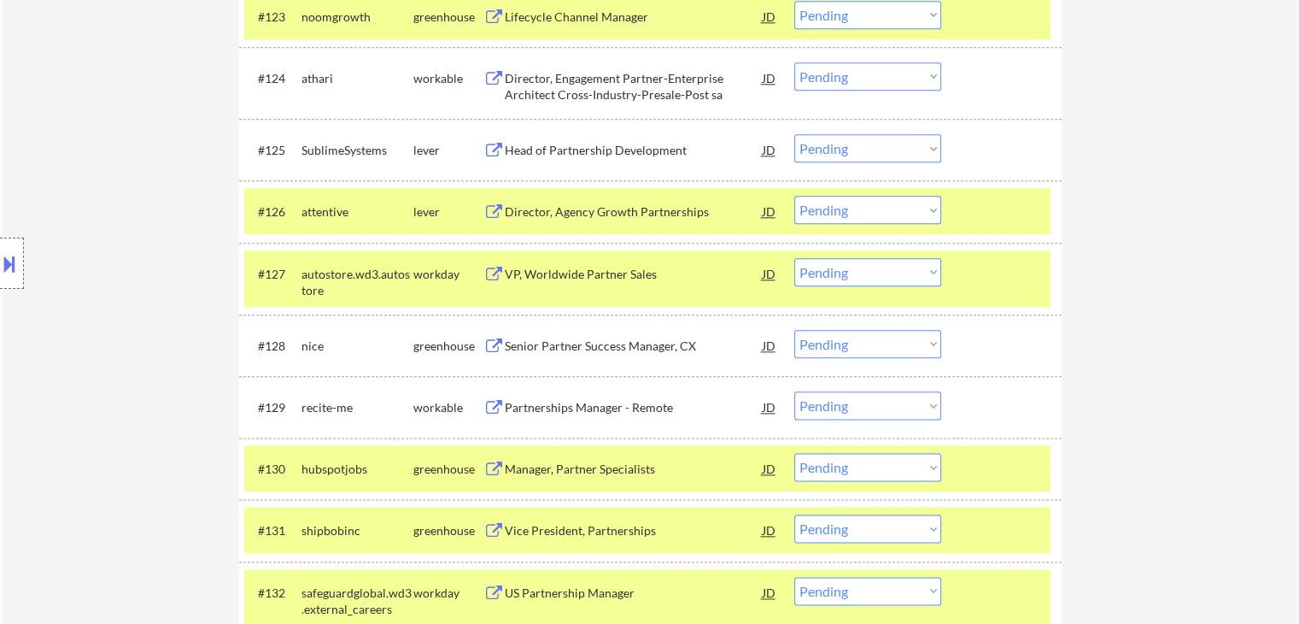
scroll to position [1929, 0]
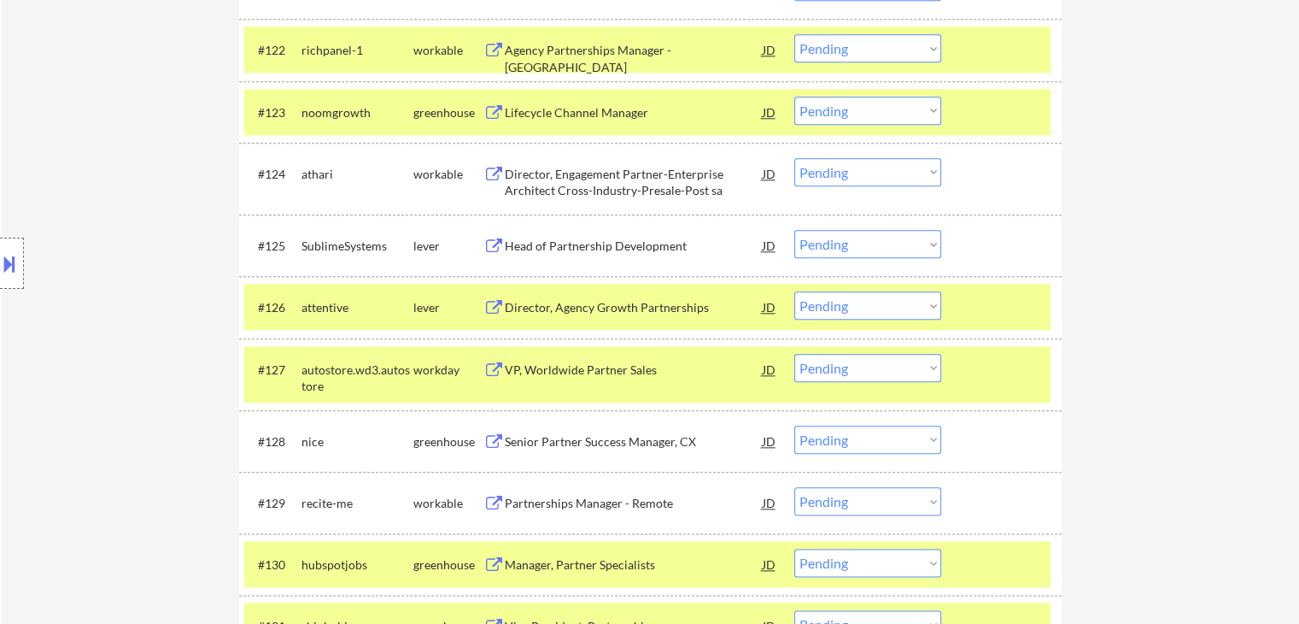
click at [584, 243] on div "Head of Partnership Development" at bounding box center [634, 245] width 258 height 17
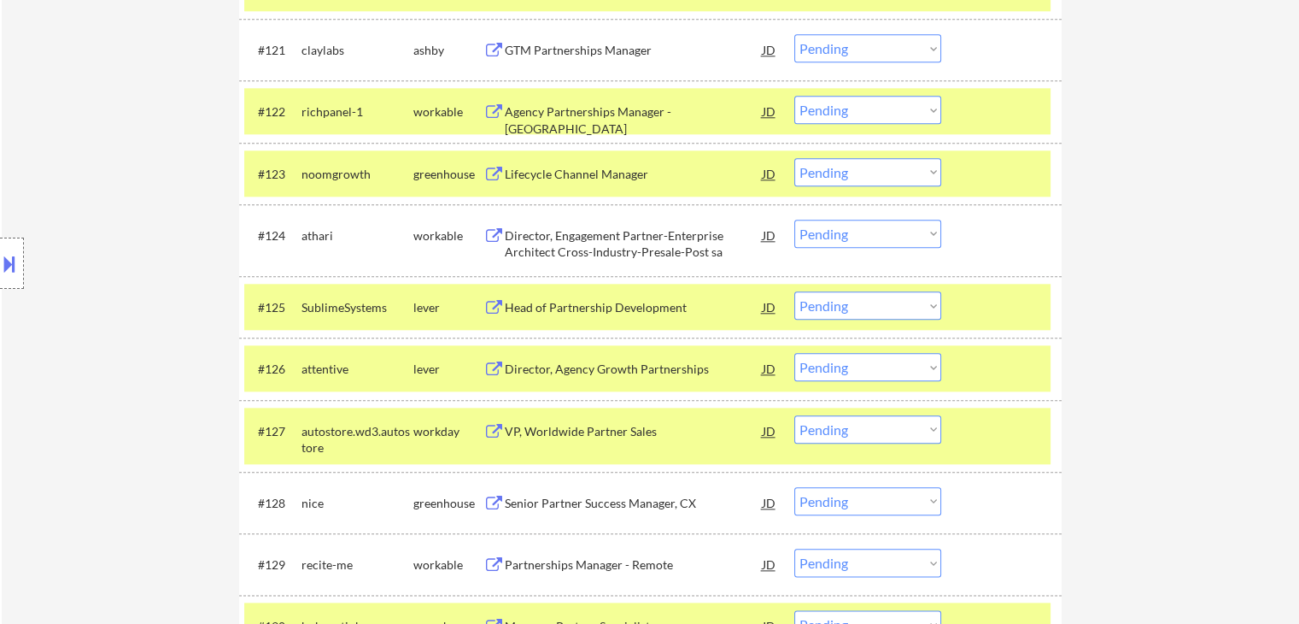
scroll to position [1844, 0]
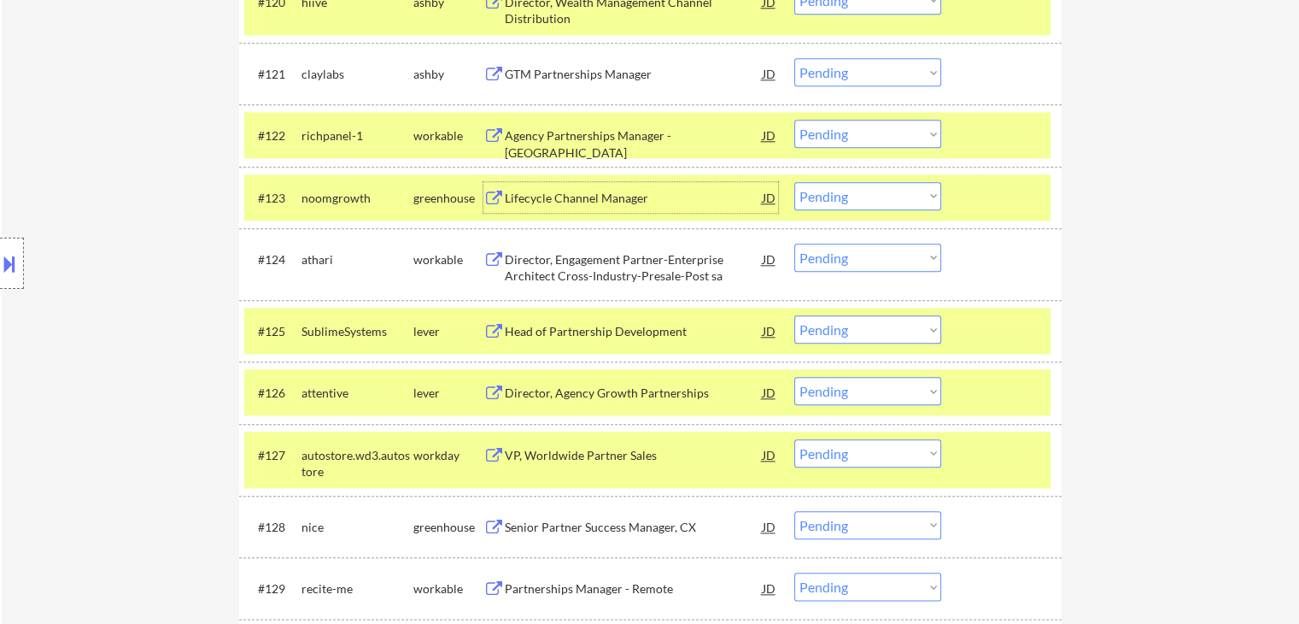
click at [588, 200] on div "Lifecycle Channel Manager" at bounding box center [634, 198] width 258 height 17
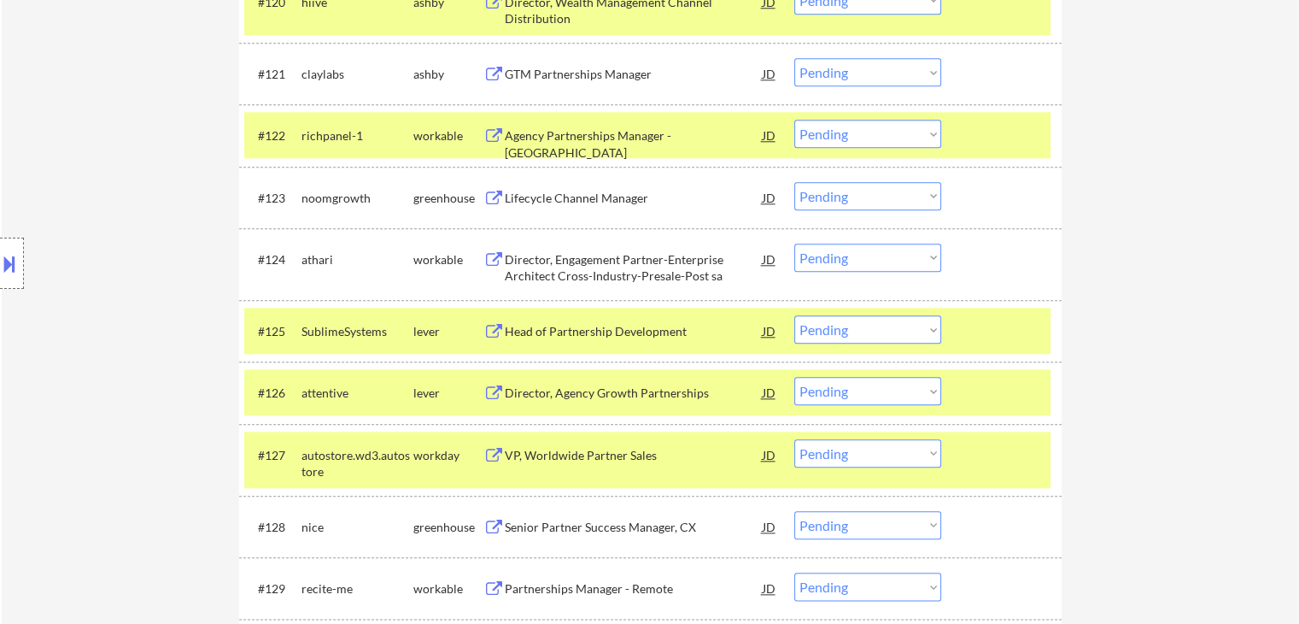
click at [562, 141] on div "Agency Partnerships Manager - [GEOGRAPHIC_DATA]" at bounding box center [634, 143] width 258 height 33
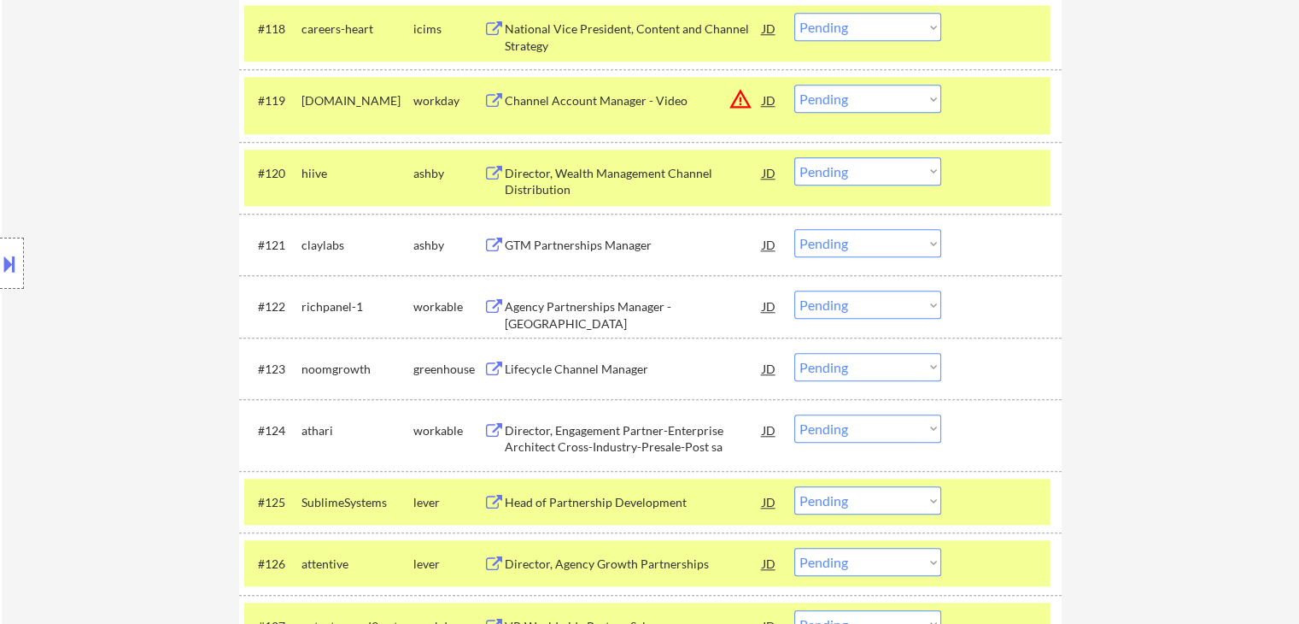
scroll to position [2501, 0]
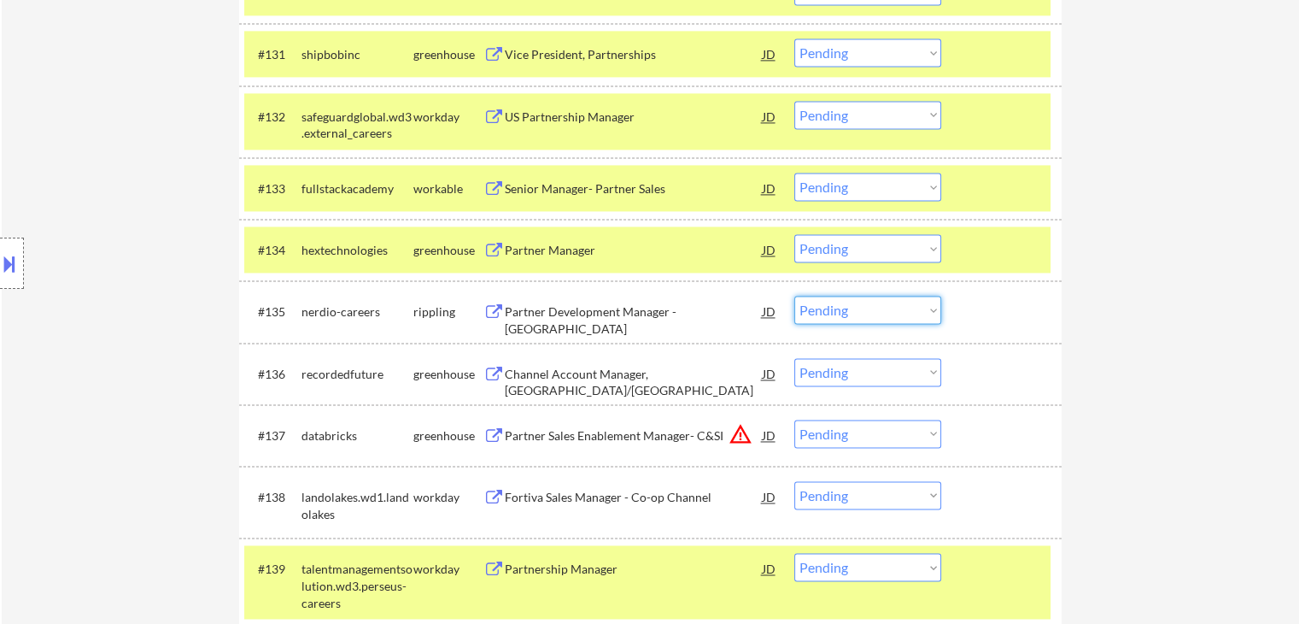
click at [842, 308] on select "Choose an option... Pending Applied Excluded (Questions) Excluded (Expired) Exc…" at bounding box center [868, 310] width 147 height 28
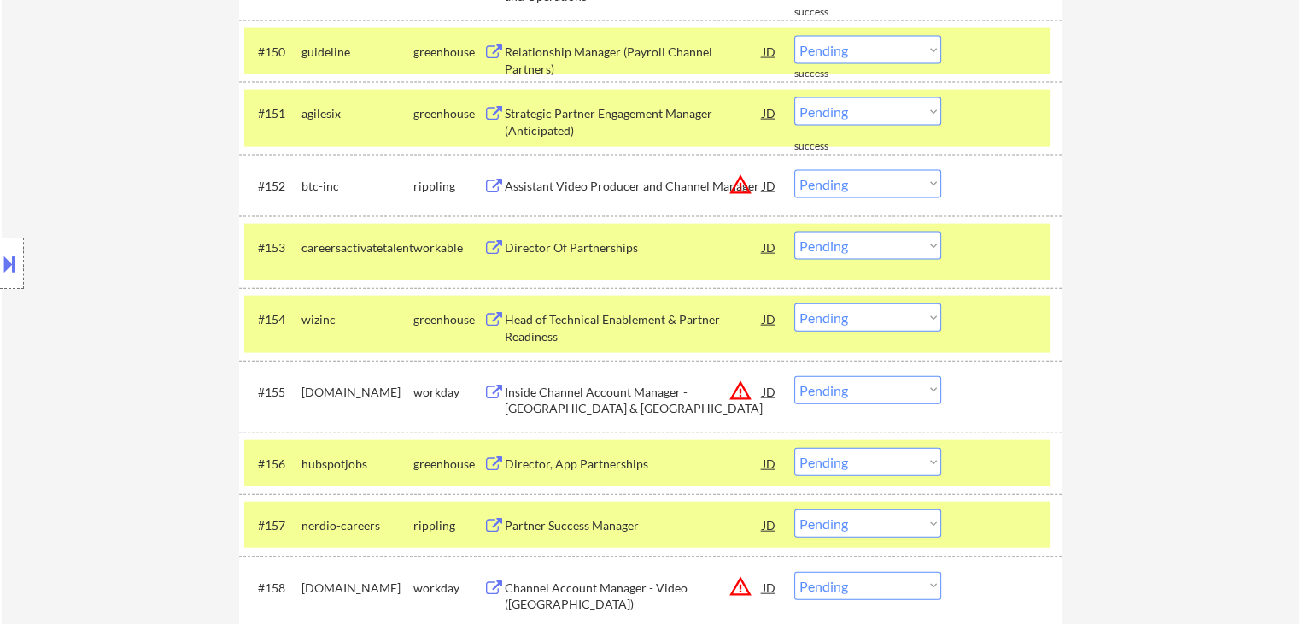
scroll to position [3804, 0]
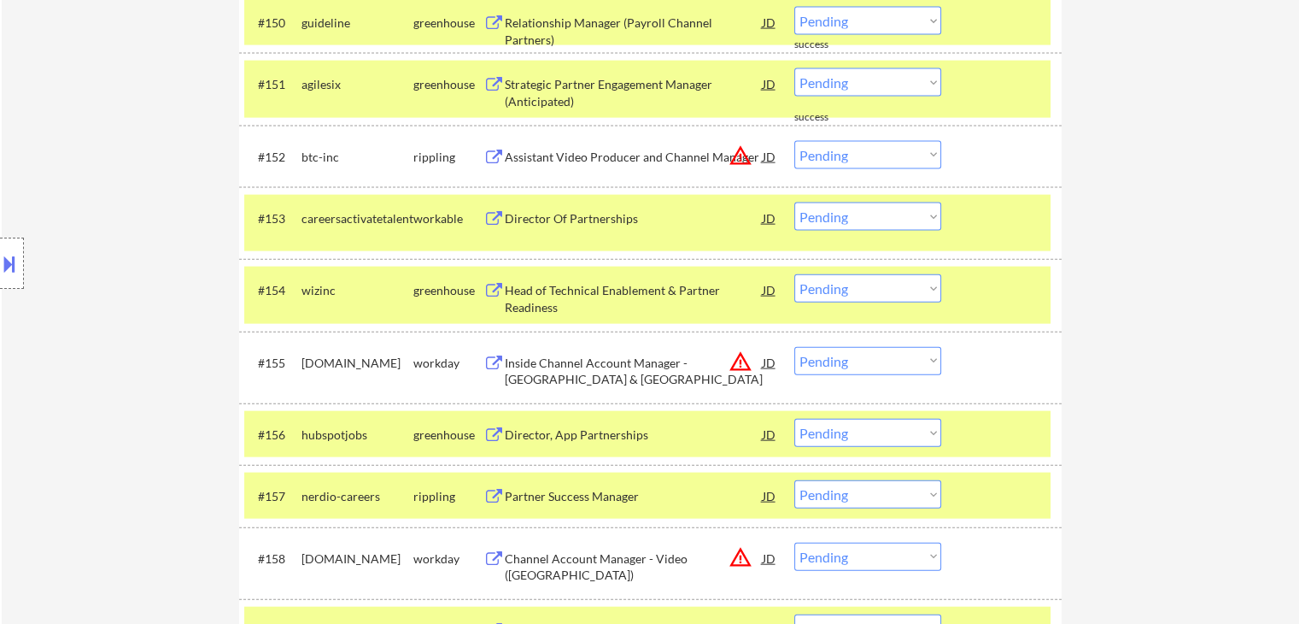
click at [841, 213] on select "Choose an option... Pending Applied Excluded (Questions) Excluded (Expired) Exc…" at bounding box center [868, 216] width 147 height 28
click at [795, 202] on select "Choose an option... Pending Applied Excluded (Questions) Excluded (Expired) Exc…" at bounding box center [868, 216] width 147 height 28
select select ""pending""
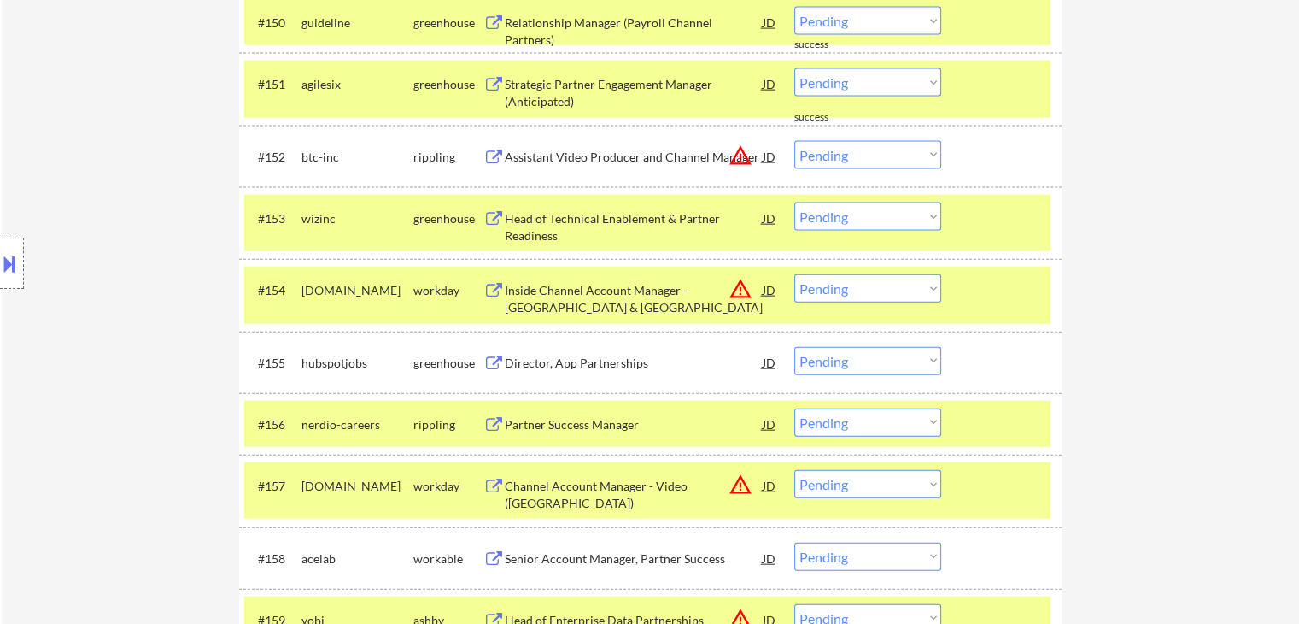
click at [841, 84] on select "Choose an option... Pending Applied Excluded (Questions) Excluded (Expired) Exc…" at bounding box center [868, 82] width 147 height 28
click at [815, 85] on select "Choose an option... Pending Applied Excluded (Questions) Excluded (Expired) Exc…" at bounding box center [868, 82] width 147 height 28
click at [795, 68] on select "Choose an option... Pending Applied Excluded (Questions) Excluded (Expired) Exc…" at bounding box center [868, 82] width 147 height 28
select select ""pending""
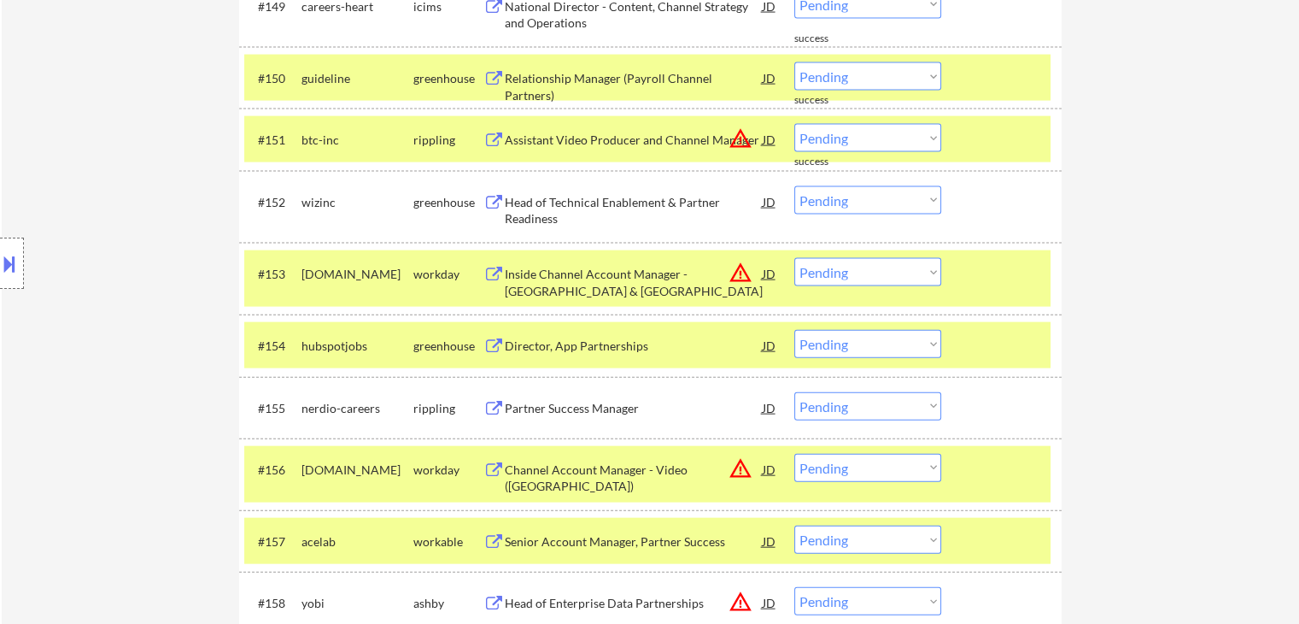
scroll to position [3719, 0]
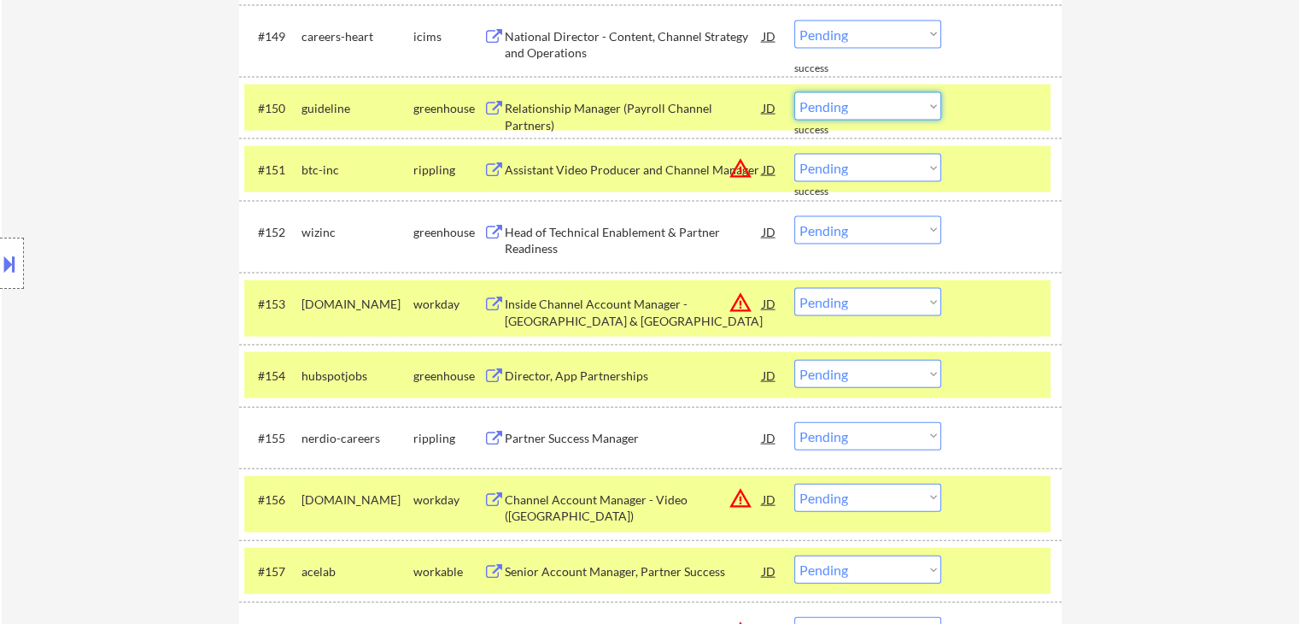
click at [829, 113] on select "Choose an option... Pending Applied Excluded (Questions) Excluded (Expired) Exc…" at bounding box center [868, 106] width 147 height 28
click at [795, 92] on select "Choose an option... Pending Applied Excluded (Questions) Excluded (Expired) Exc…" at bounding box center [868, 106] width 147 height 28
select select ""pending""
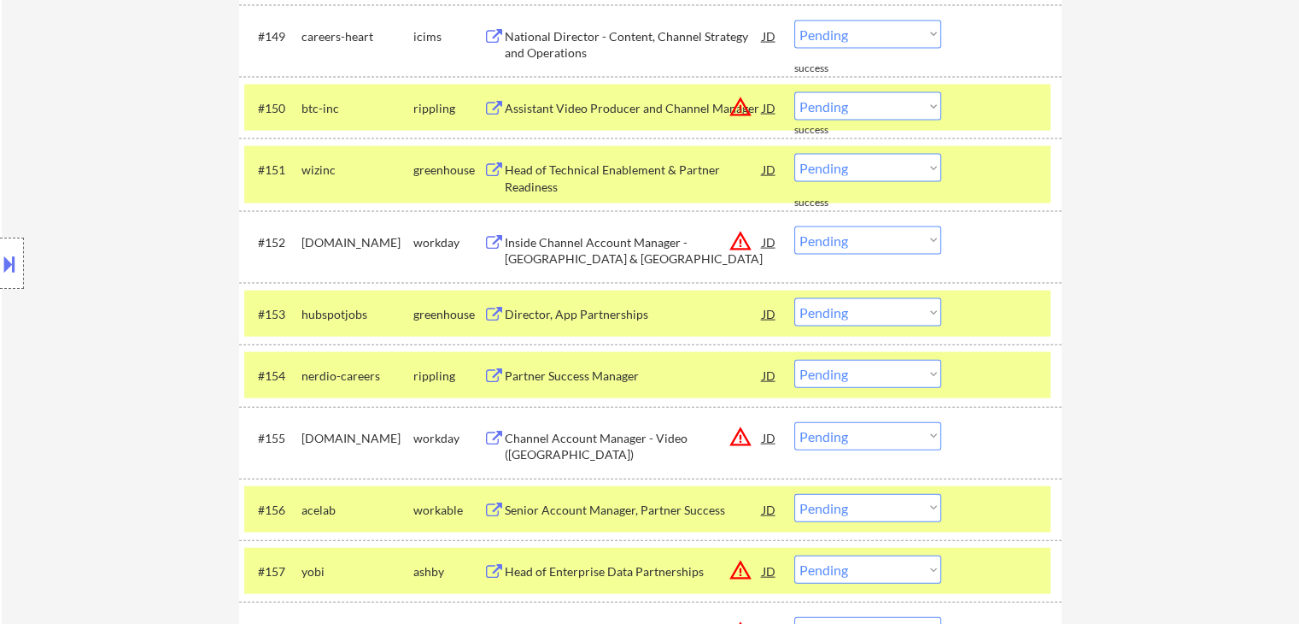
scroll to position [3371, 0]
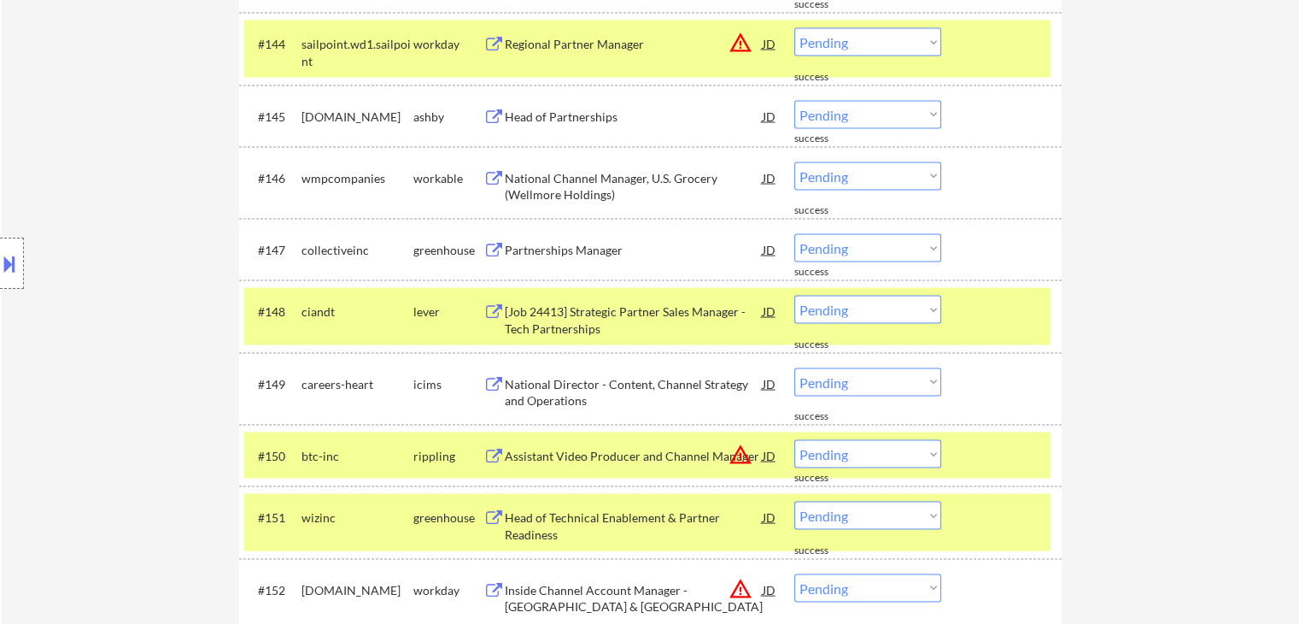
click at [840, 308] on select "Choose an option... Pending Applied Excluded (Questions) Excluded (Expired) Exc…" at bounding box center [868, 310] width 147 height 28
click at [795, 296] on select "Choose an option... Pending Applied Excluded (Questions) Excluded (Expired) Exc…" at bounding box center [868, 310] width 147 height 28
select select ""pending""
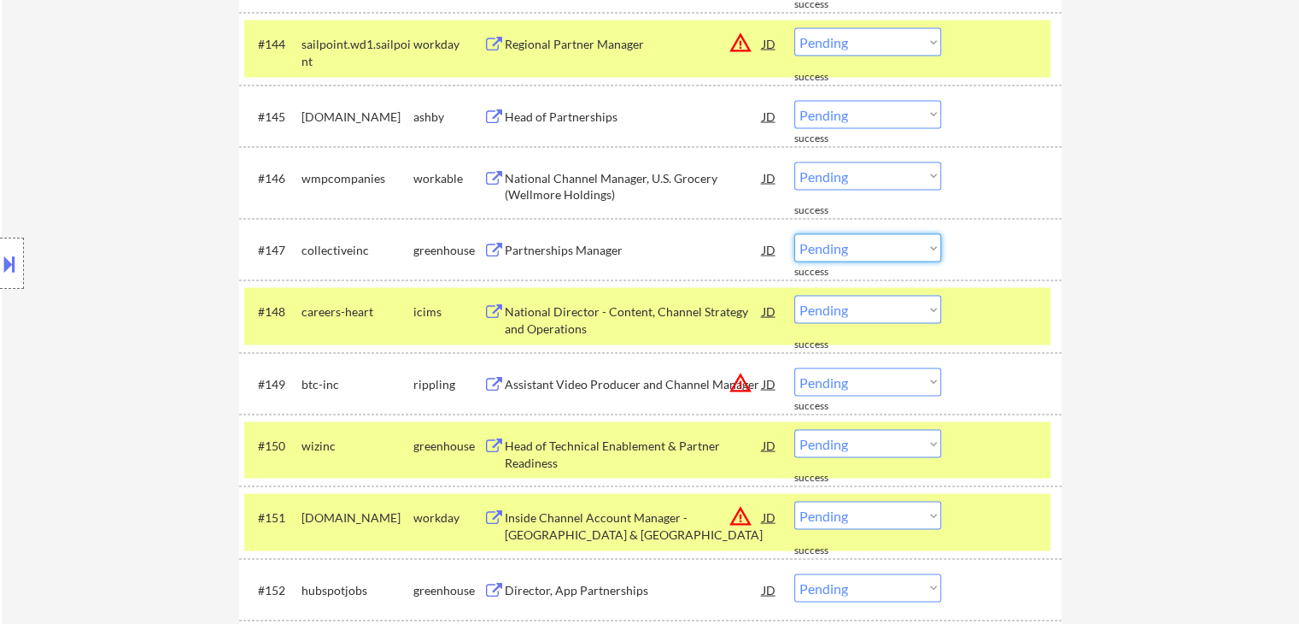
click at [858, 245] on select "Choose an option... Pending Applied Excluded (Questions) Excluded (Expired) Exc…" at bounding box center [868, 248] width 147 height 28
click at [795, 234] on select "Choose an option... Pending Applied Excluded (Questions) Excluded (Expired) Exc…" at bounding box center [868, 248] width 147 height 28
select select ""pending""
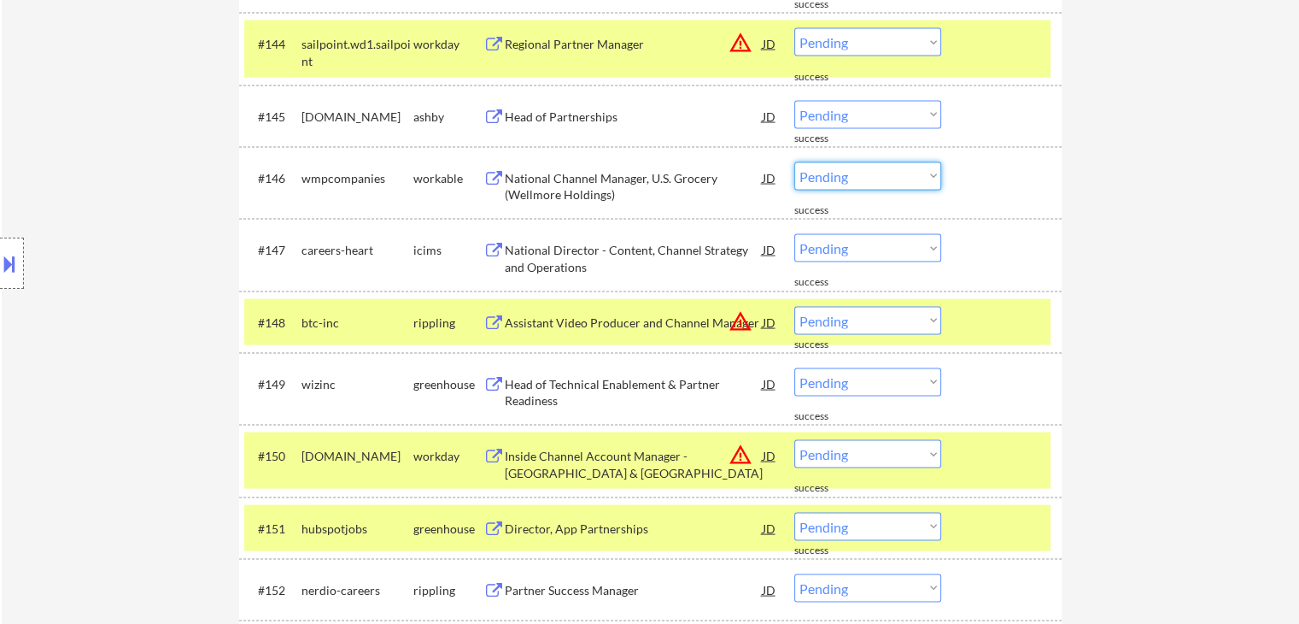
click at [845, 174] on select "Choose an option... Pending Applied Excluded (Questions) Excluded (Expired) Exc…" at bounding box center [868, 176] width 147 height 28
click at [795, 162] on select "Choose an option... Pending Applied Excluded (Questions) Excluded (Expired) Exc…" at bounding box center [868, 176] width 147 height 28
select select ""pending""
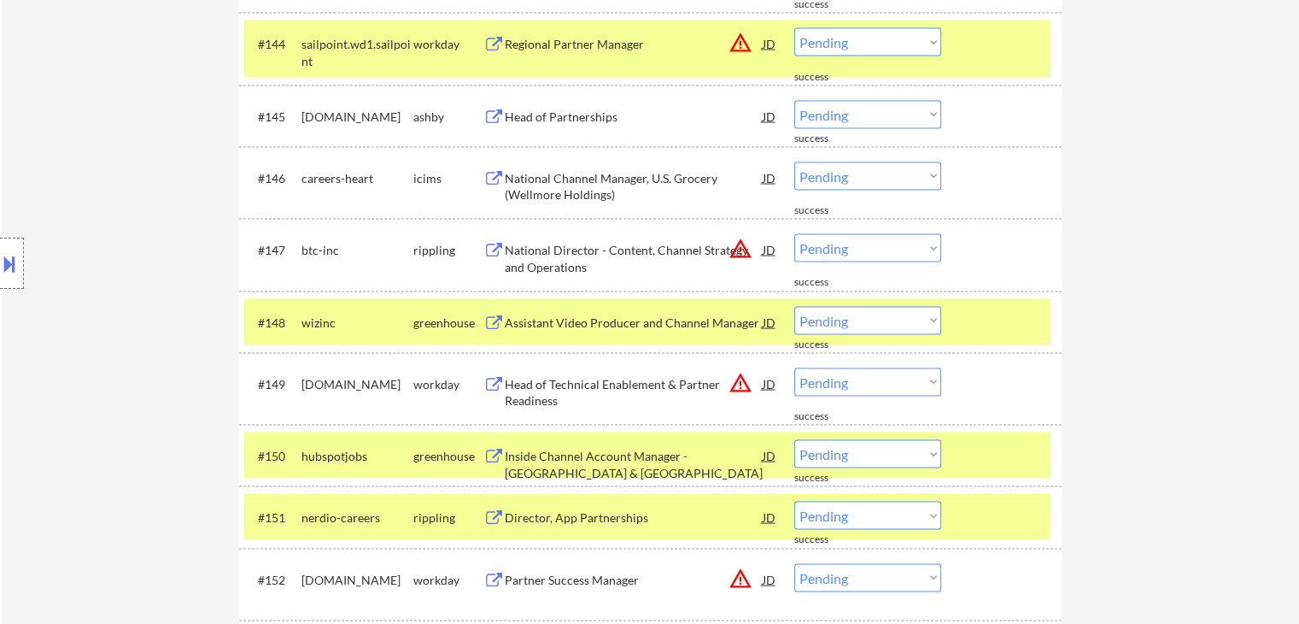
click at [21, 264] on div at bounding box center [12, 262] width 24 height 51
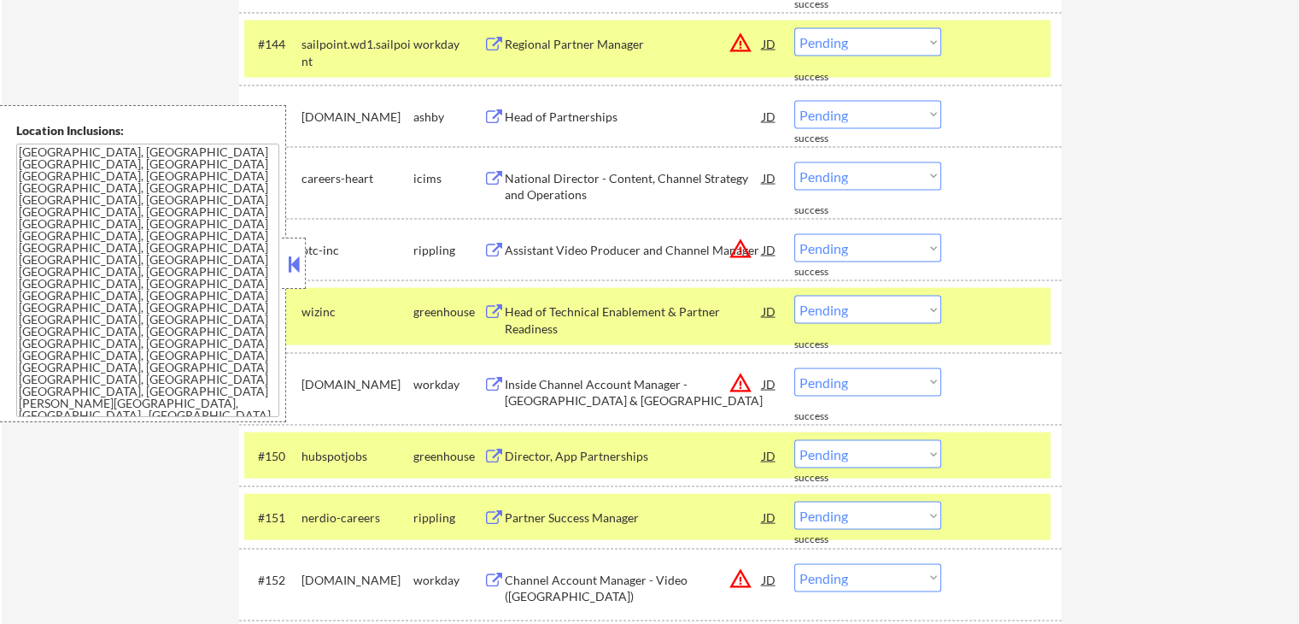
click at [830, 128] on div "#145 [DOMAIN_NAME] [PERSON_NAME] Head of Partnerships JD Choose an option... Pe…" at bounding box center [647, 116] width 806 height 46
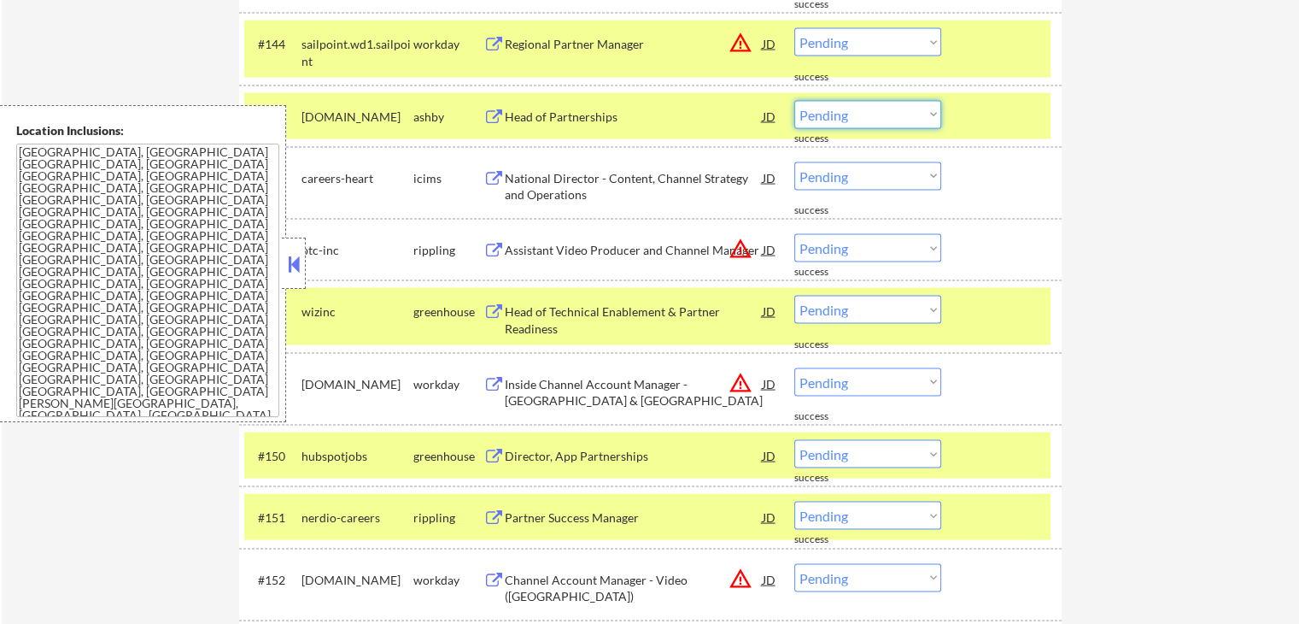
click at [837, 118] on select "Choose an option... Pending Applied Excluded (Questions) Excluded (Expired) Exc…" at bounding box center [868, 115] width 147 height 28
click at [795, 101] on select "Choose an option... Pending Applied Excluded (Questions) Excluded (Expired) Exc…" at bounding box center [868, 115] width 147 height 28
select select ""pending""
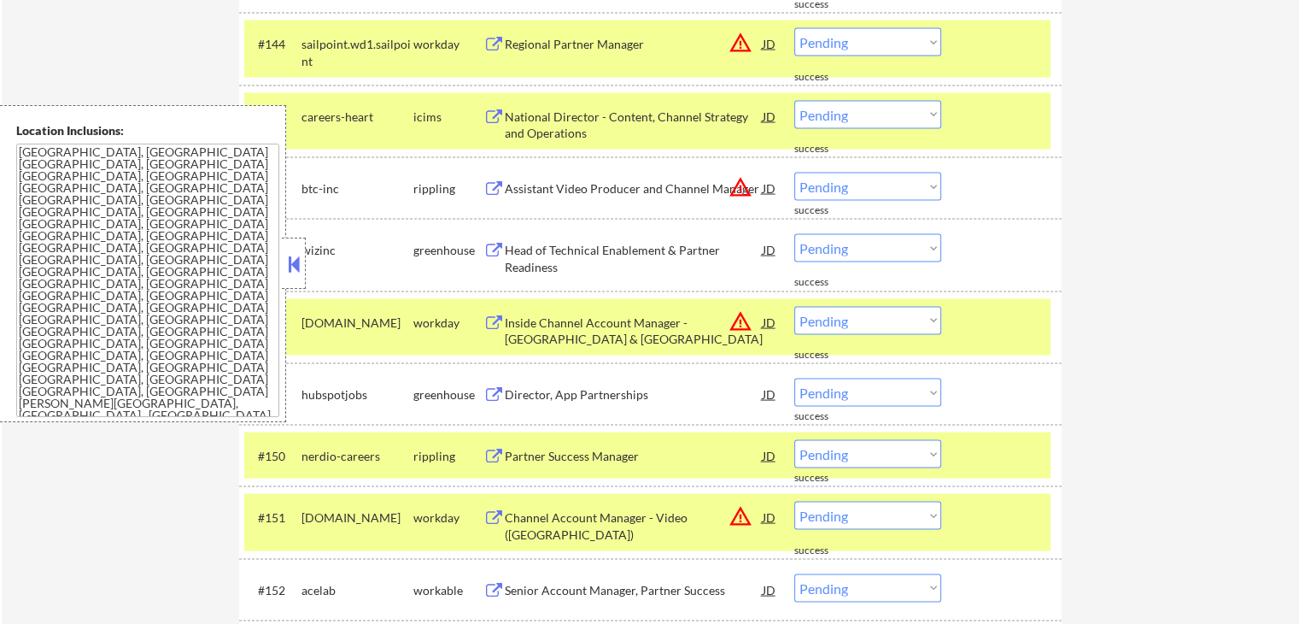
scroll to position [3040, 0]
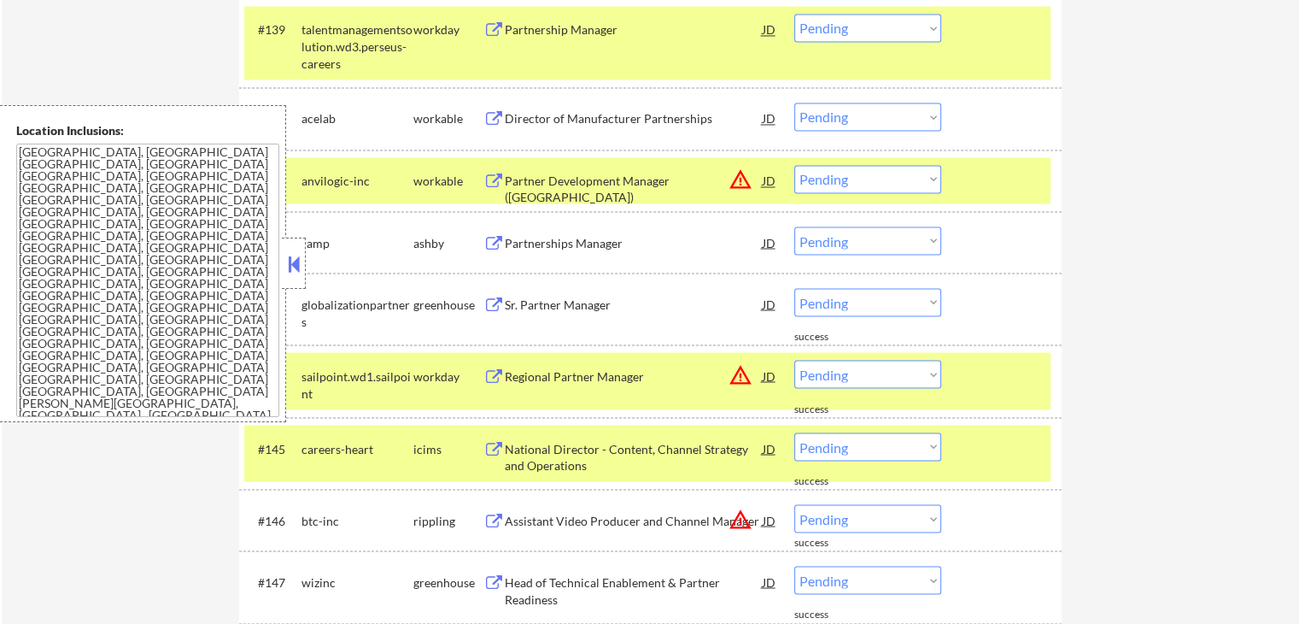
click at [290, 259] on button at bounding box center [293, 264] width 19 height 26
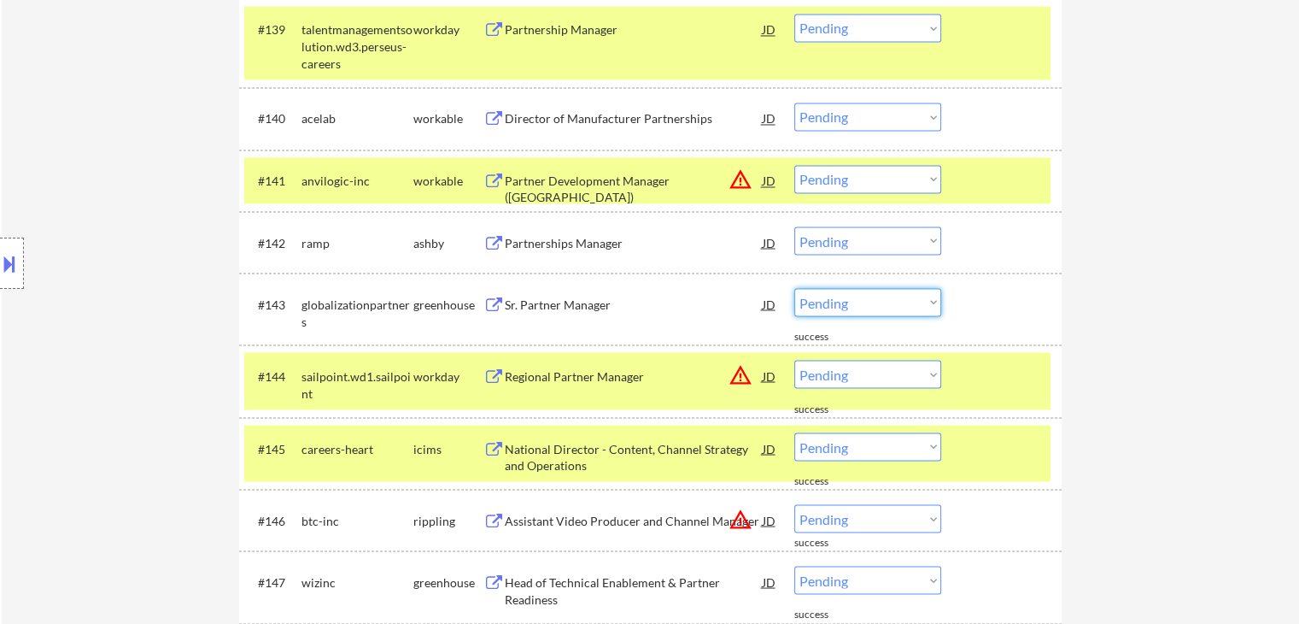
click at [865, 302] on select "Choose an option... Pending Applied Excluded (Questions) Excluded (Expired) Exc…" at bounding box center [868, 302] width 147 height 28
click at [795, 288] on select "Choose an option... Pending Applied Excluded (Questions) Excluded (Expired) Exc…" at bounding box center [868, 302] width 147 height 28
select select ""pending""
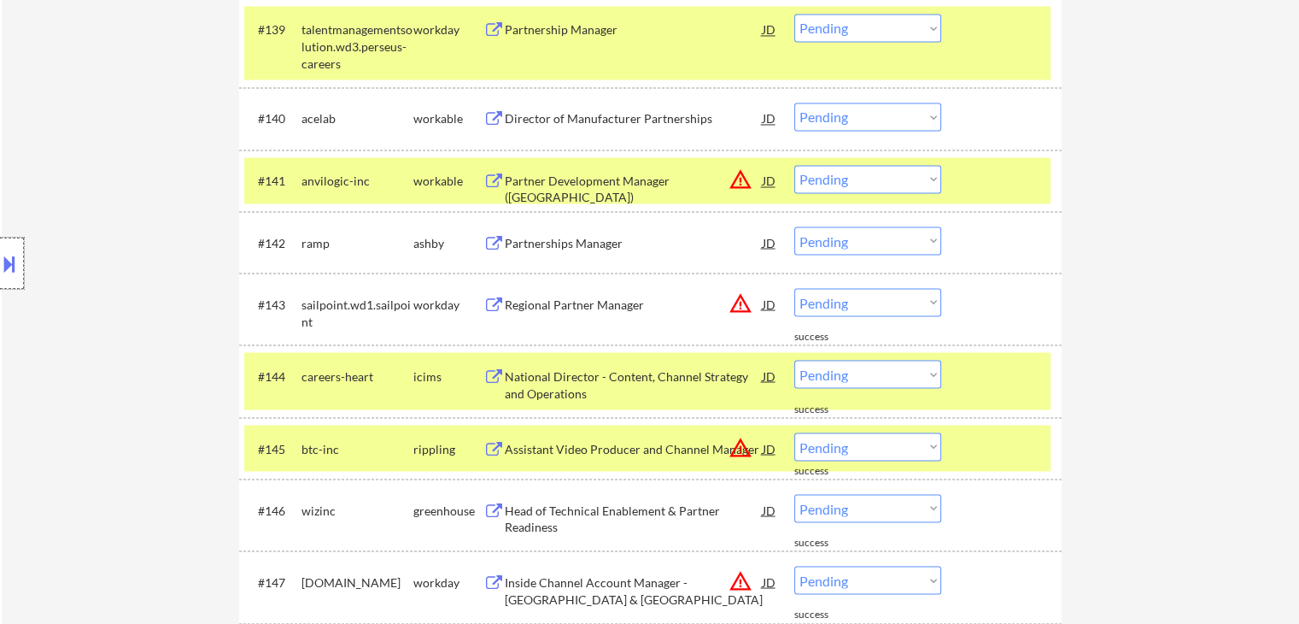
click at [1, 250] on div at bounding box center [12, 262] width 24 height 51
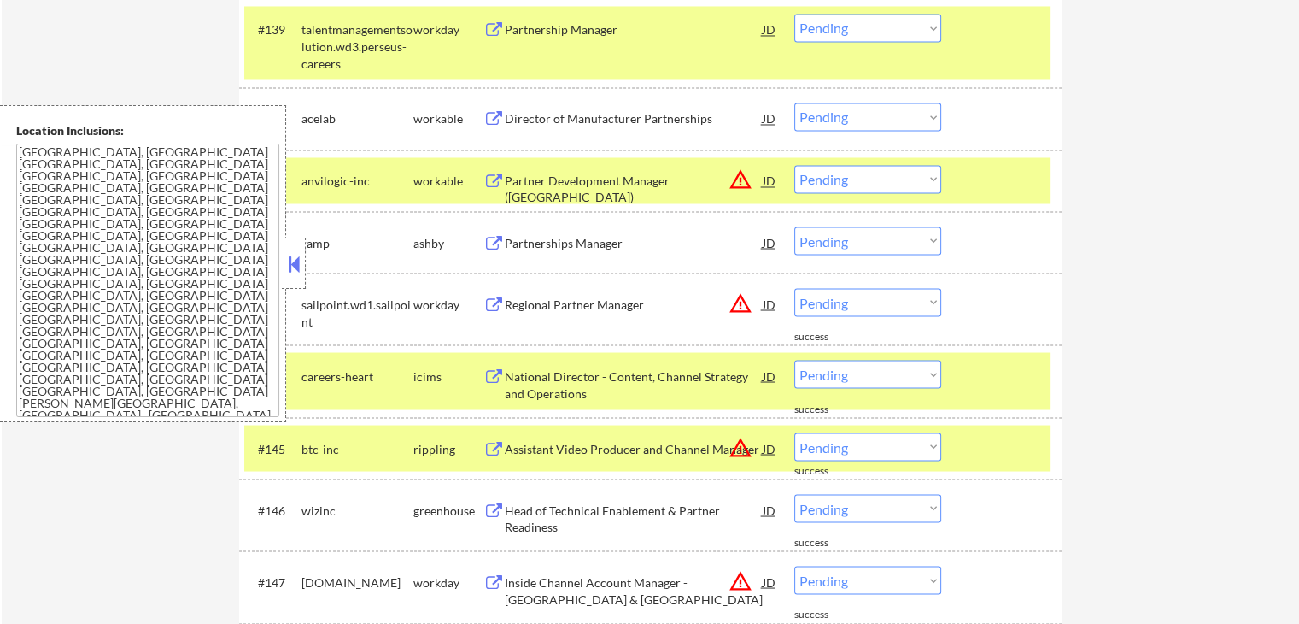
click at [299, 255] on button at bounding box center [293, 264] width 19 height 26
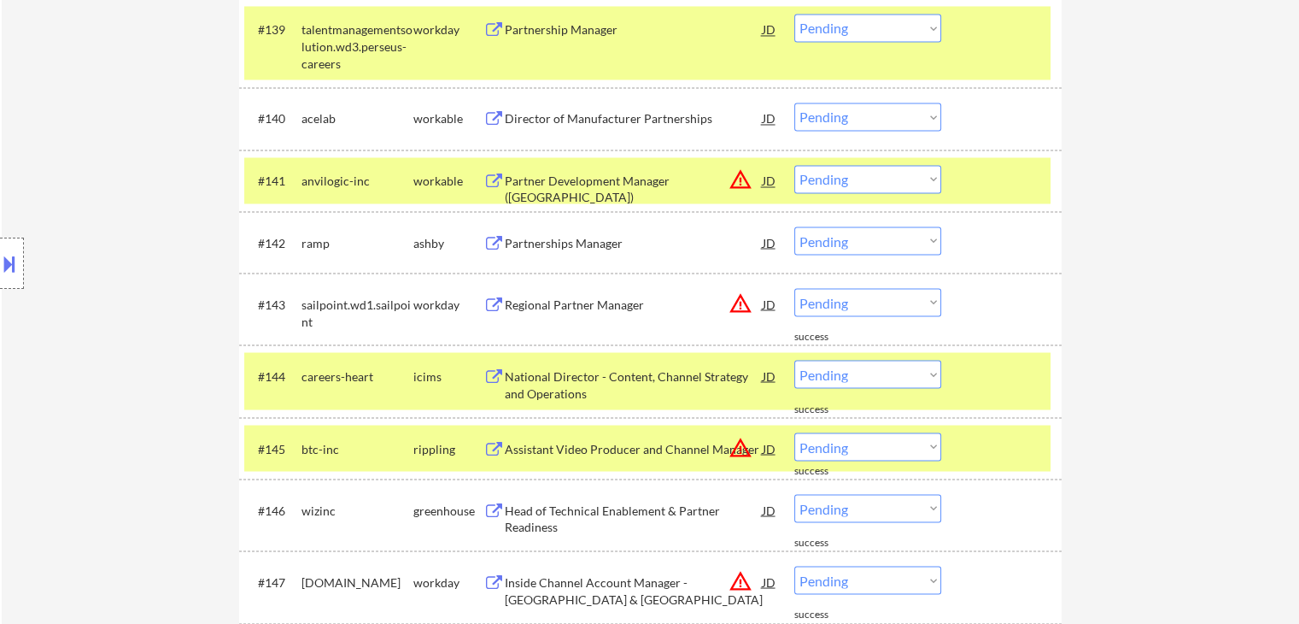
click at [841, 230] on select "Choose an option... Pending Applied Excluded (Questions) Excluded (Expired) Exc…" at bounding box center [868, 240] width 147 height 28
click at [795, 226] on select "Choose an option... Pending Applied Excluded (Questions) Excluded (Expired) Exc…" at bounding box center [868, 240] width 147 height 28
select select ""pending""
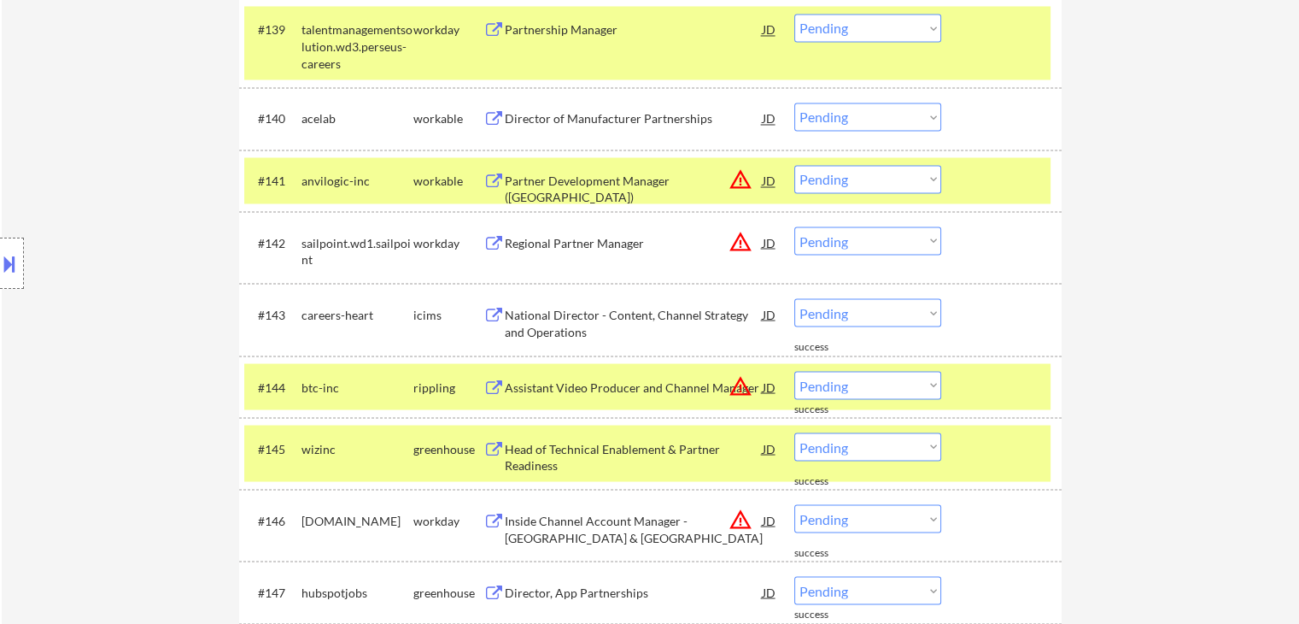
click at [616, 120] on div "Director of Manufacturer Partnerships" at bounding box center [634, 118] width 258 height 17
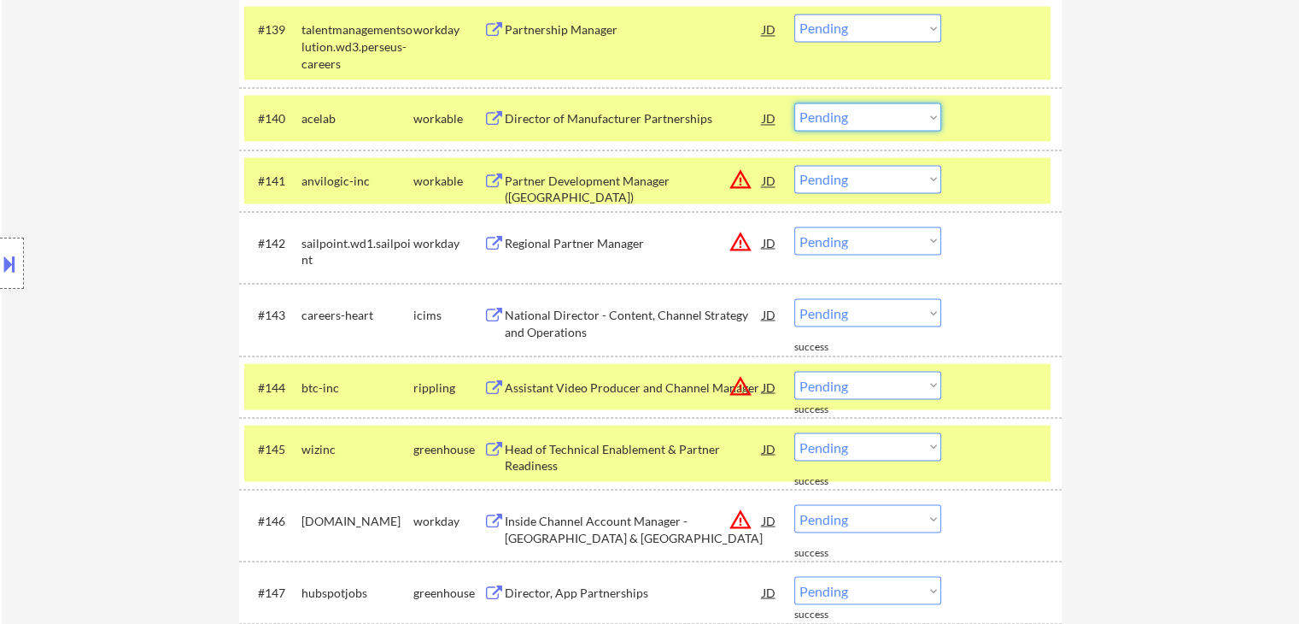
click at [866, 124] on select "Choose an option... Pending Applied Excluded (Questions) Excluded (Expired) Exc…" at bounding box center [868, 117] width 147 height 28
click at [795, 103] on select "Choose an option... Pending Applied Excluded (Questions) Excluded (Expired) Exc…" at bounding box center [868, 117] width 147 height 28
select select ""pending""
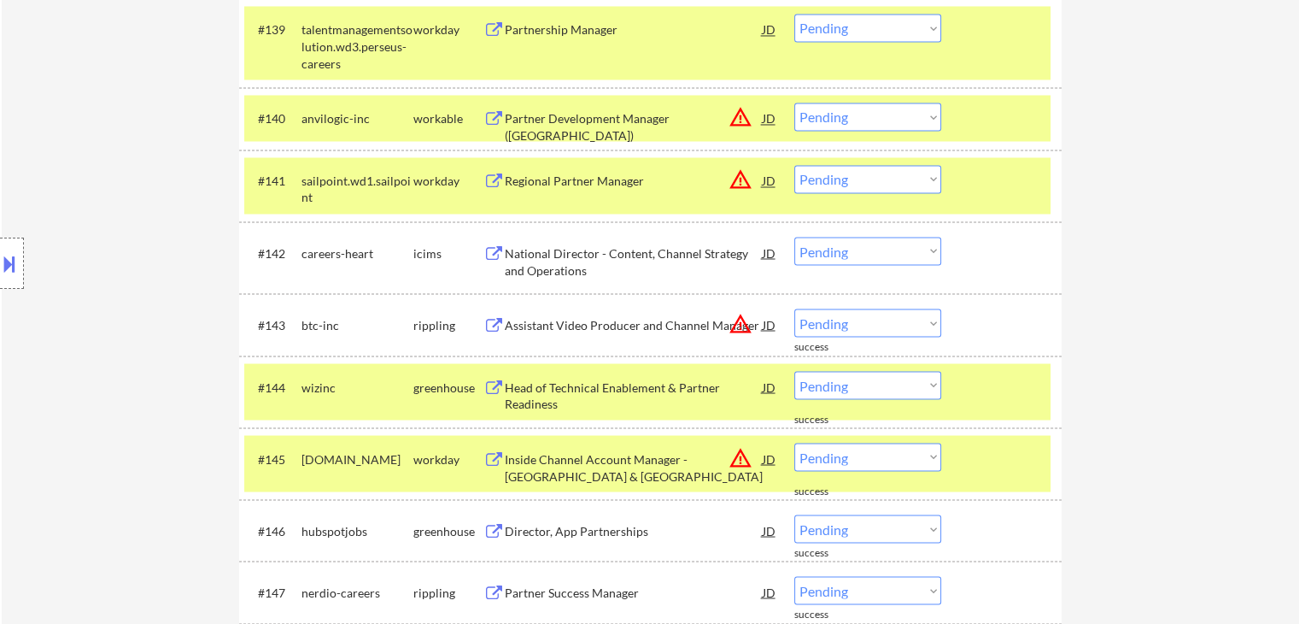
scroll to position [3454, 0]
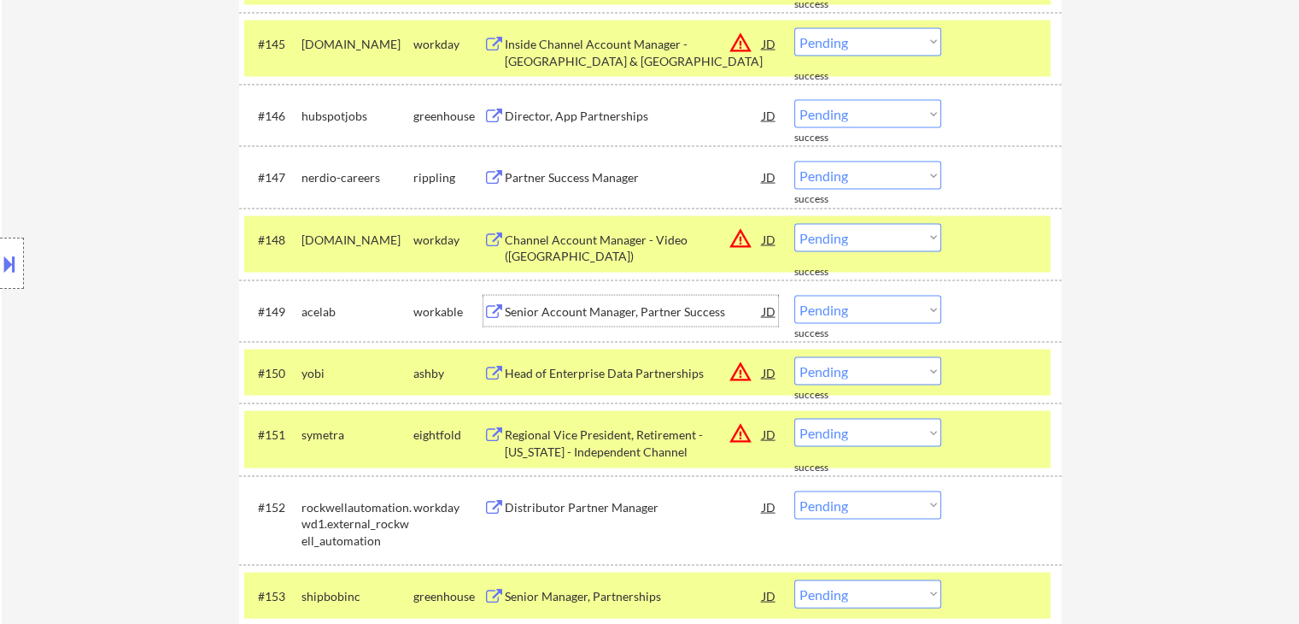
click at [562, 298] on div "Senior Account Manager, Partner Success" at bounding box center [634, 311] width 258 height 31
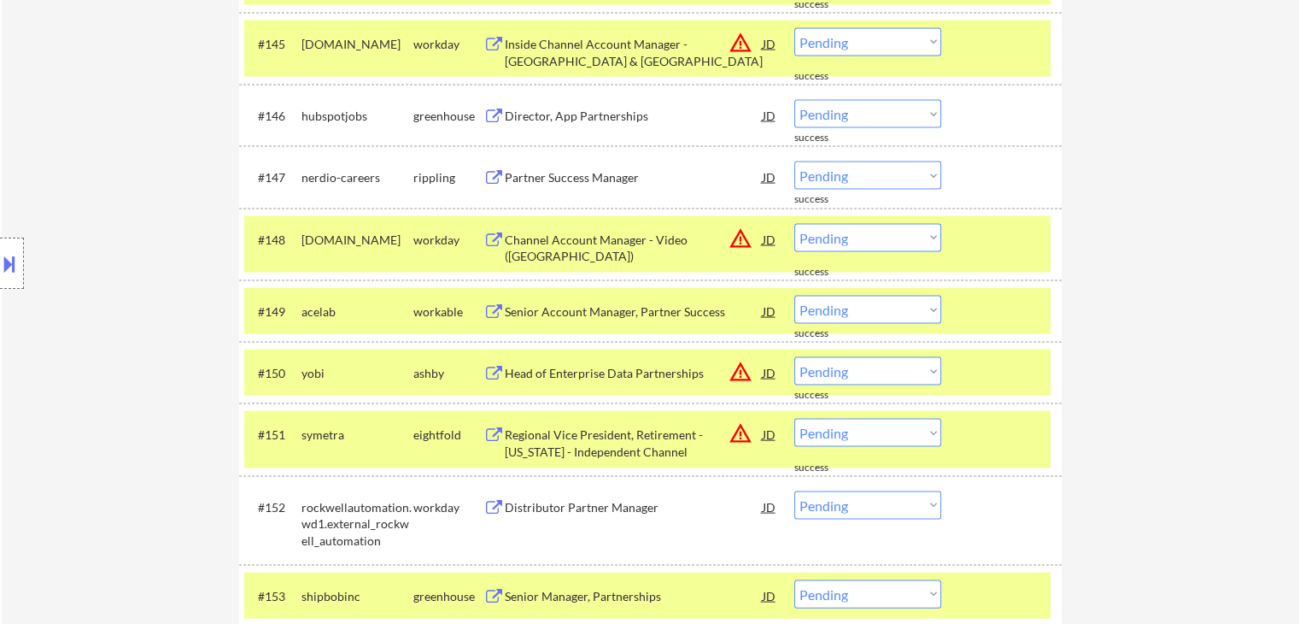
click at [830, 318] on select "Choose an option... Pending Applied Excluded (Questions) Excluded (Expired) Exc…" at bounding box center [868, 310] width 147 height 28
click at [795, 296] on select "Choose an option... Pending Applied Excluded (Questions) Excluded (Expired) Exc…" at bounding box center [868, 310] width 147 height 28
select select ""pending""
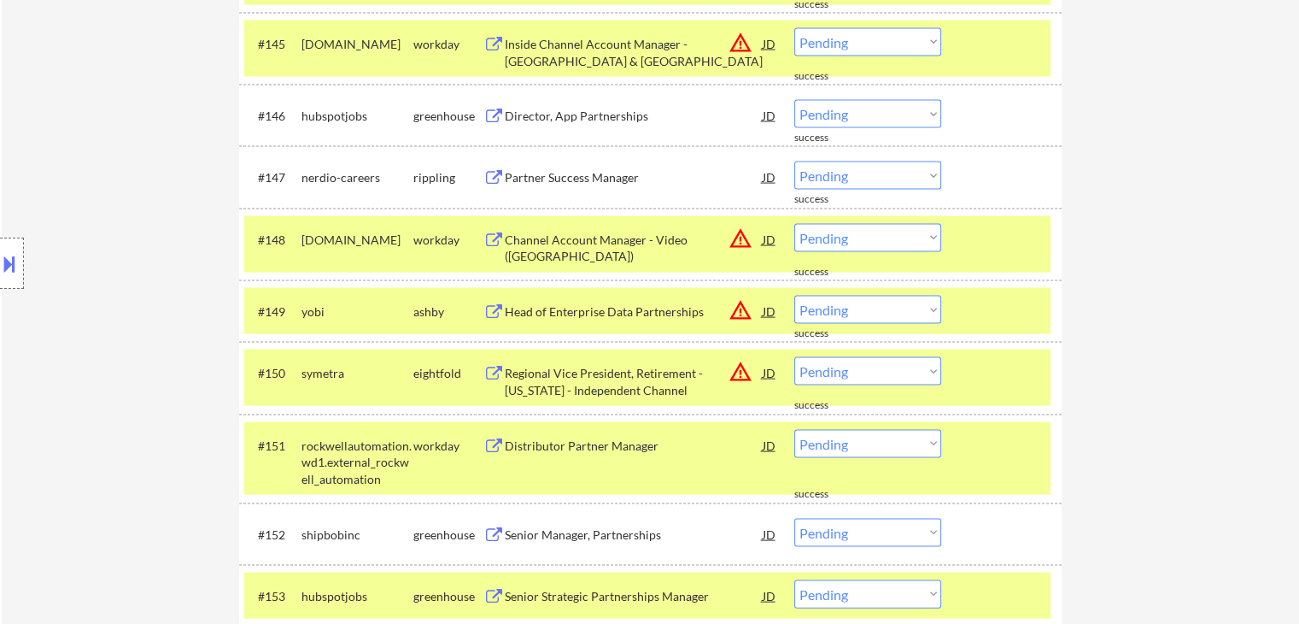
scroll to position [2377, 0]
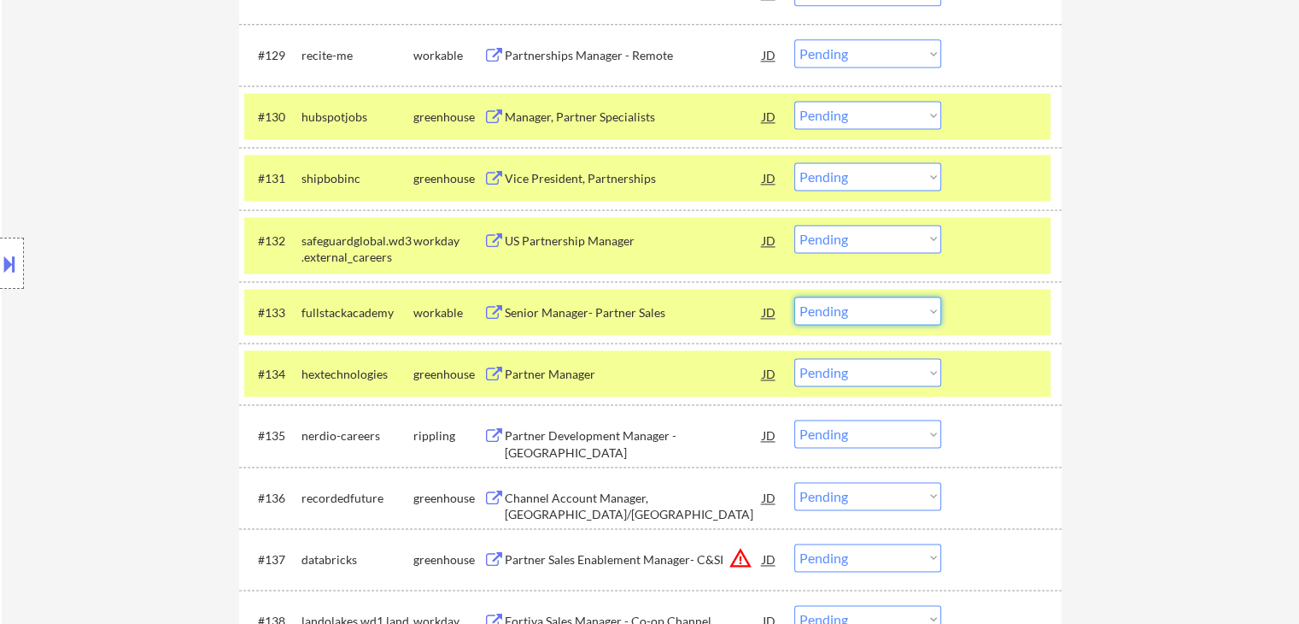
click at [862, 305] on select "Choose an option... Pending Applied Excluded (Questions) Excluded (Expired) Exc…" at bounding box center [868, 310] width 147 height 28
click at [795, 296] on select "Choose an option... Pending Applied Excluded (Questions) Excluded (Expired) Exc…" at bounding box center [868, 310] width 147 height 28
select select ""pending""
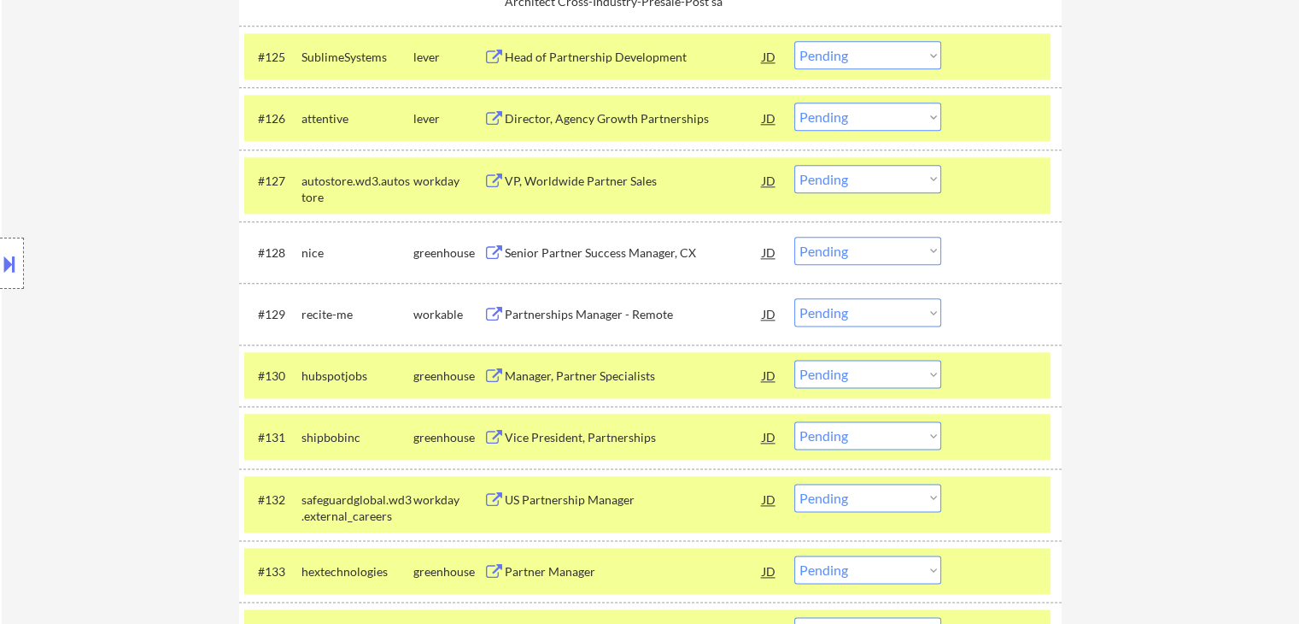
scroll to position [2143, 0]
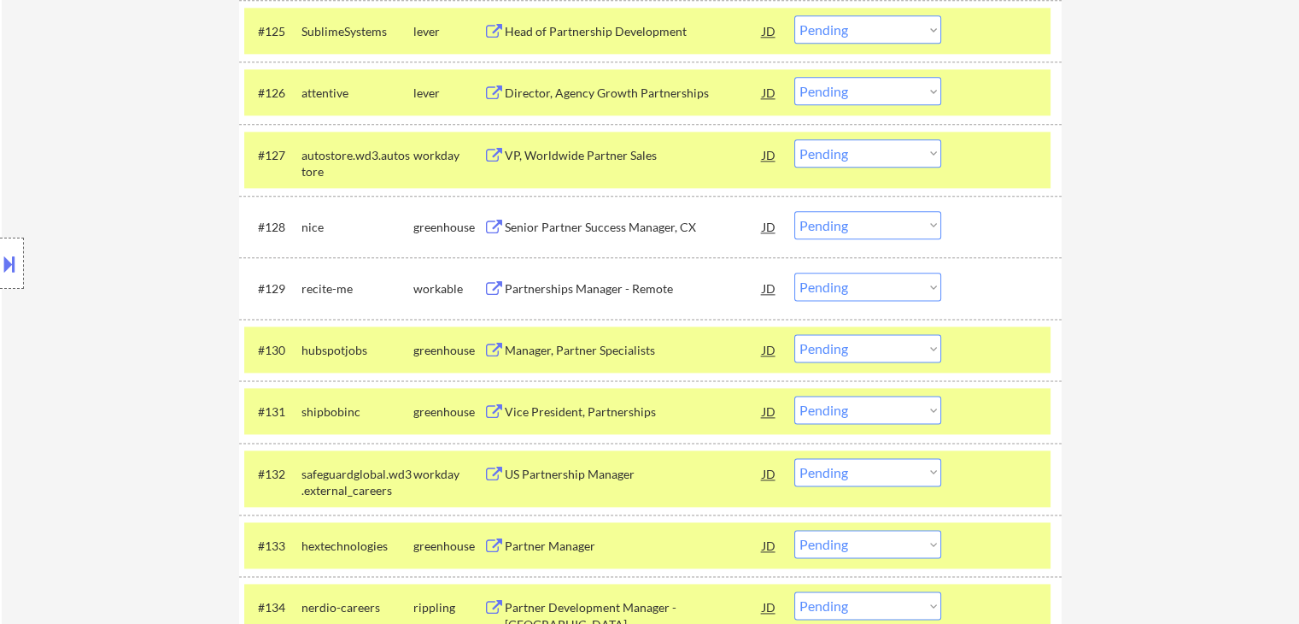
click at [813, 227] on select "Choose an option... Pending Applied Excluded (Questions) Excluded (Expired) Exc…" at bounding box center [868, 225] width 147 height 28
click at [795, 211] on select "Choose an option... Pending Applied Excluded (Questions) Excluded (Expired) Exc…" at bounding box center [868, 225] width 147 height 28
select select ""pending""
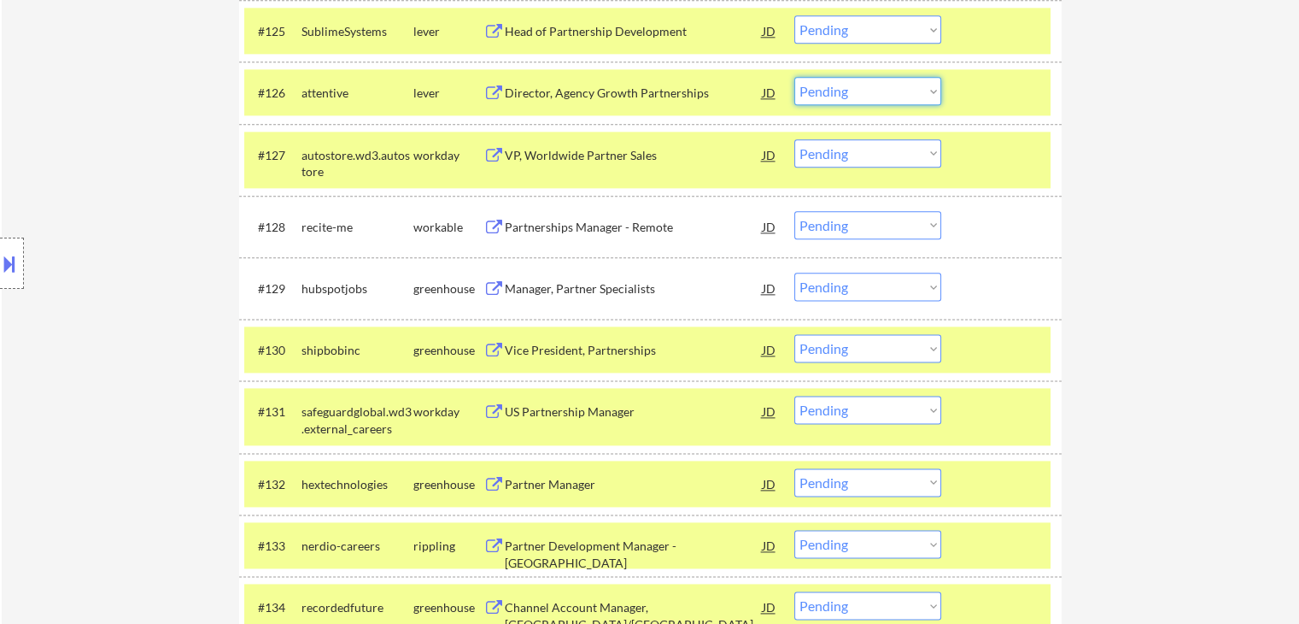
click at [830, 86] on select "Choose an option... Pending Applied Excluded (Questions) Excluded (Expired) Exc…" at bounding box center [868, 91] width 147 height 28
click at [795, 77] on select "Choose an option... Pending Applied Excluded (Questions) Excluded (Expired) Exc…" at bounding box center [868, 91] width 147 height 28
select select ""pending""
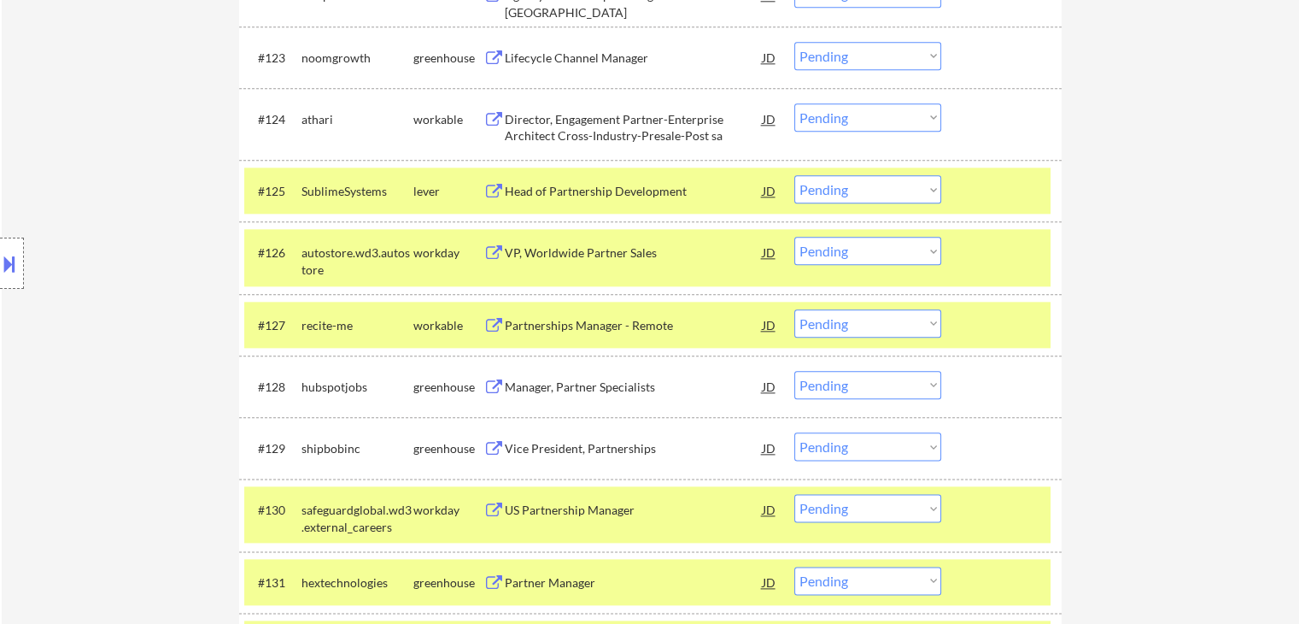
scroll to position [1973, 0]
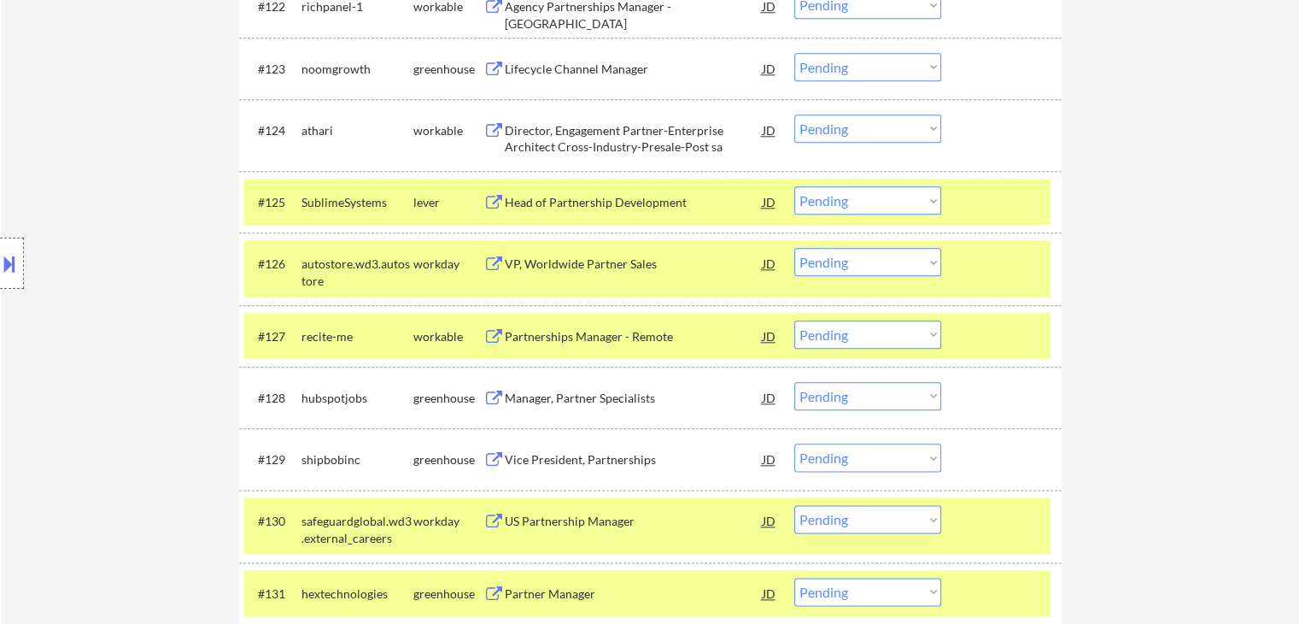
click at [836, 202] on select "Choose an option... Pending Applied Excluded (Questions) Excluded (Expired) Exc…" at bounding box center [868, 200] width 147 height 28
click at [795, 186] on select "Choose an option... Pending Applied Excluded (Questions) Excluded (Expired) Exc…" at bounding box center [868, 200] width 147 height 28
select select ""pending""
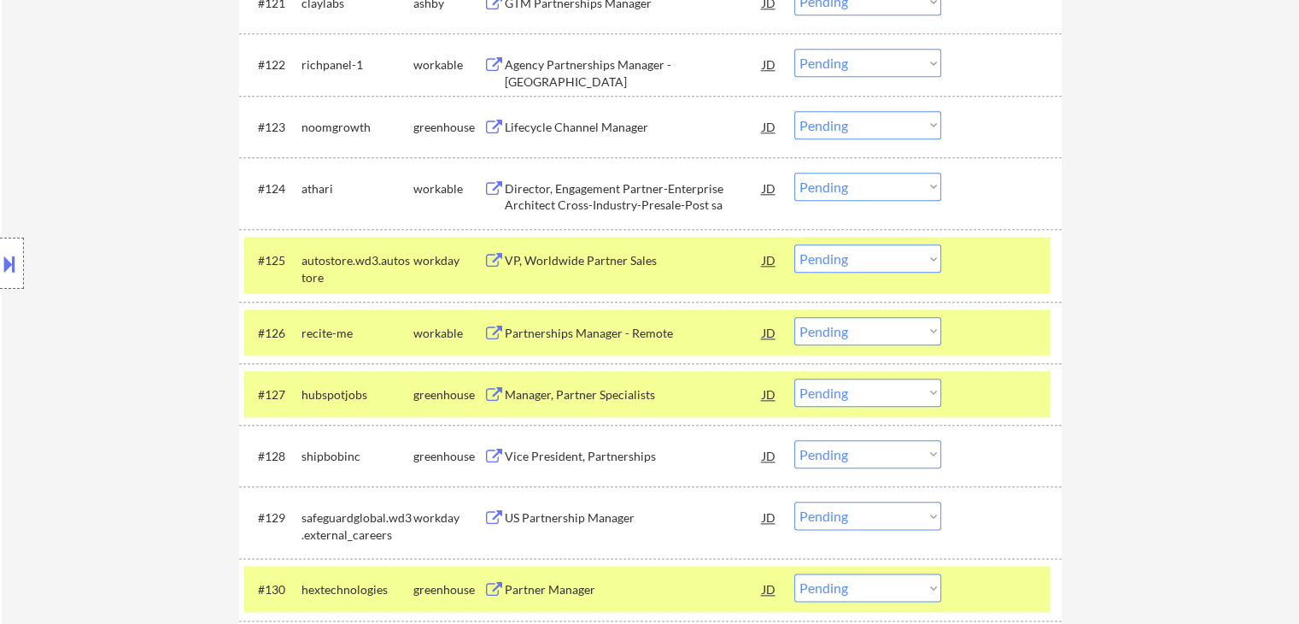
scroll to position [1887, 0]
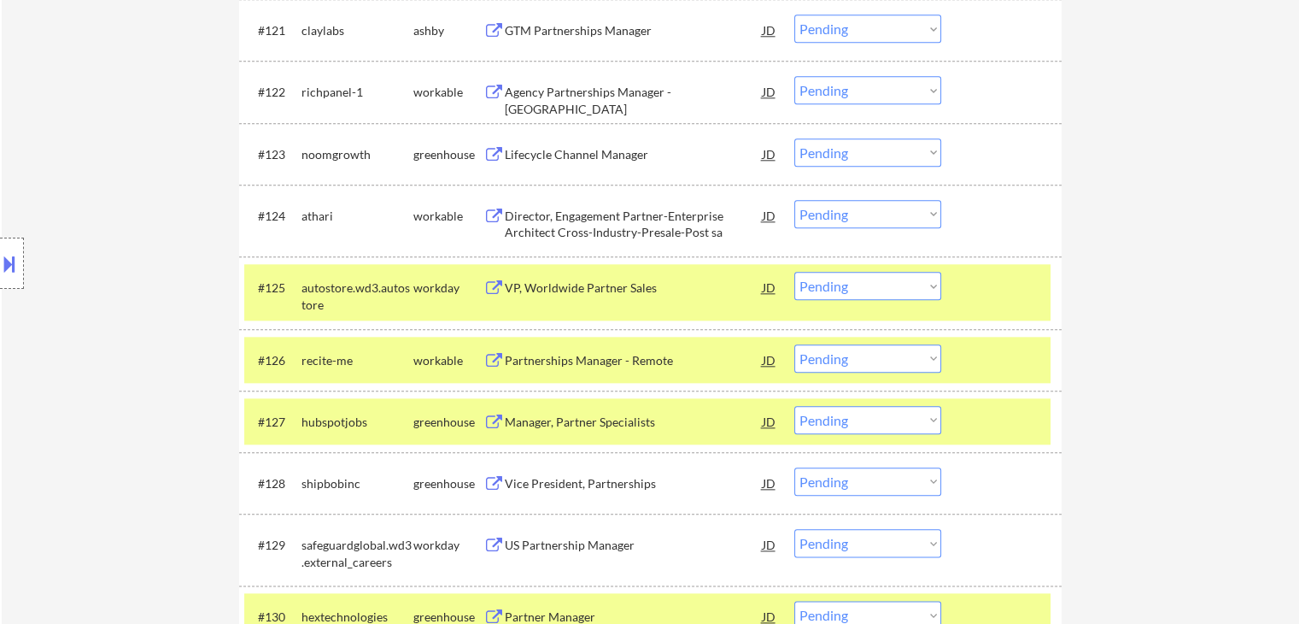
click at [826, 145] on select "Choose an option... Pending Applied Excluded (Questions) Excluded (Expired) Exc…" at bounding box center [868, 152] width 147 height 28
click at [795, 138] on select "Choose an option... Pending Applied Excluded (Questions) Excluded (Expired) Exc…" at bounding box center [868, 152] width 147 height 28
select select ""pending""
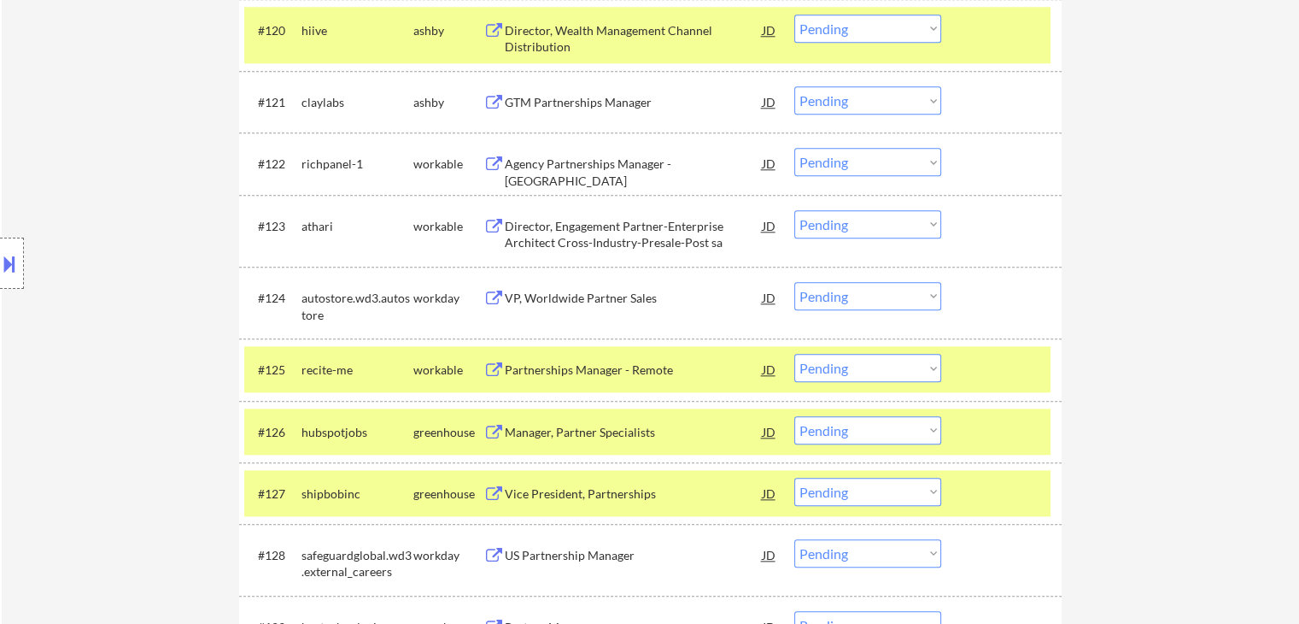
scroll to position [1716, 0]
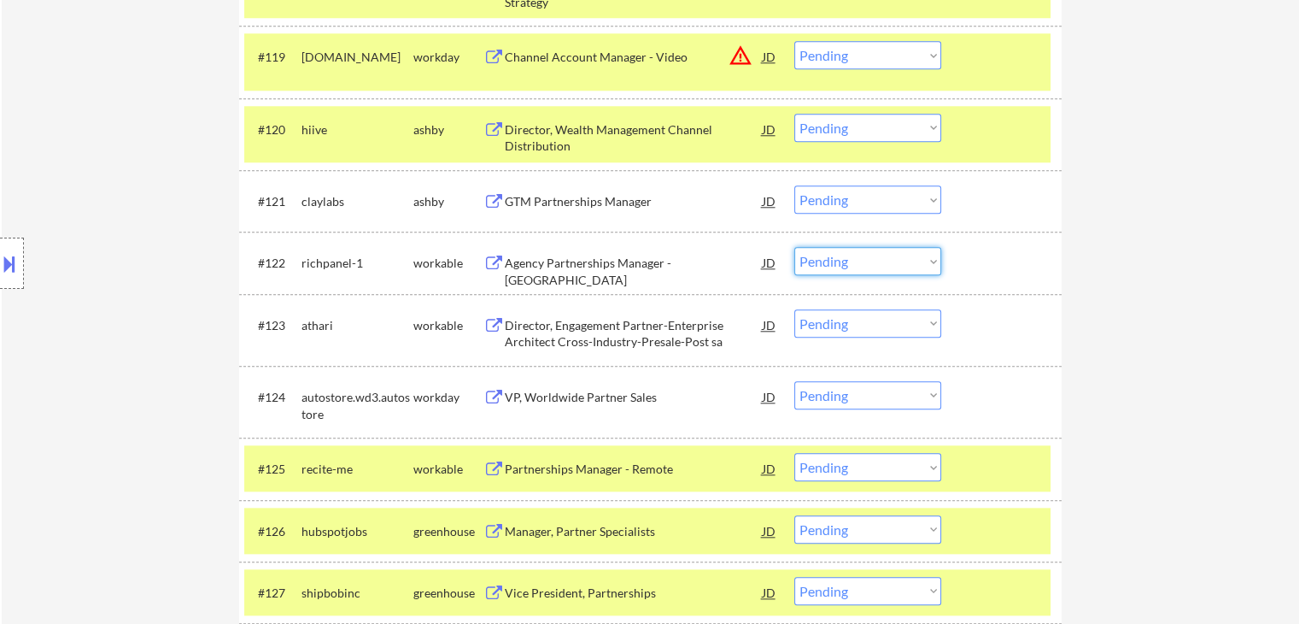
drag, startPoint x: 827, startPoint y: 259, endPoint x: 849, endPoint y: 257, distance: 22.3
click at [830, 261] on select "Choose an option... Pending Applied Excluded (Questions) Excluded (Expired) Exc…" at bounding box center [868, 261] width 147 height 28
click at [795, 247] on select "Choose an option... Pending Applied Excluded (Questions) Excluded (Expired) Exc…" at bounding box center [868, 261] width 147 height 28
select select ""pending""
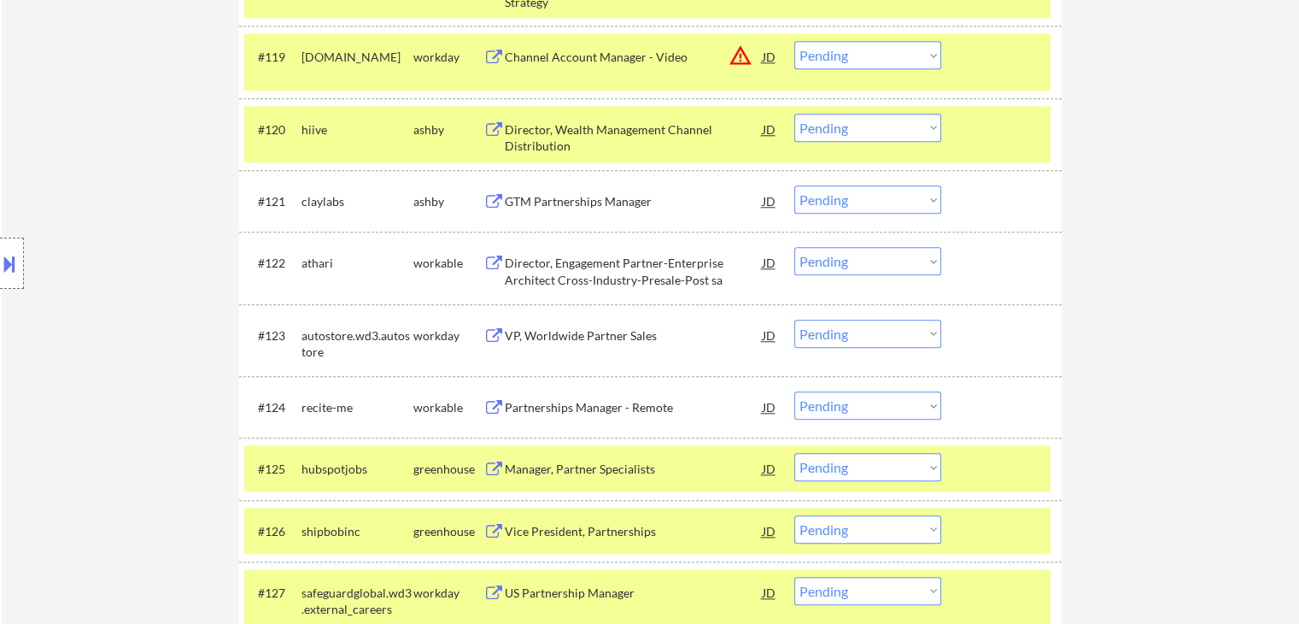
click at [595, 206] on div "GTM Partnerships Manager" at bounding box center [634, 201] width 258 height 17
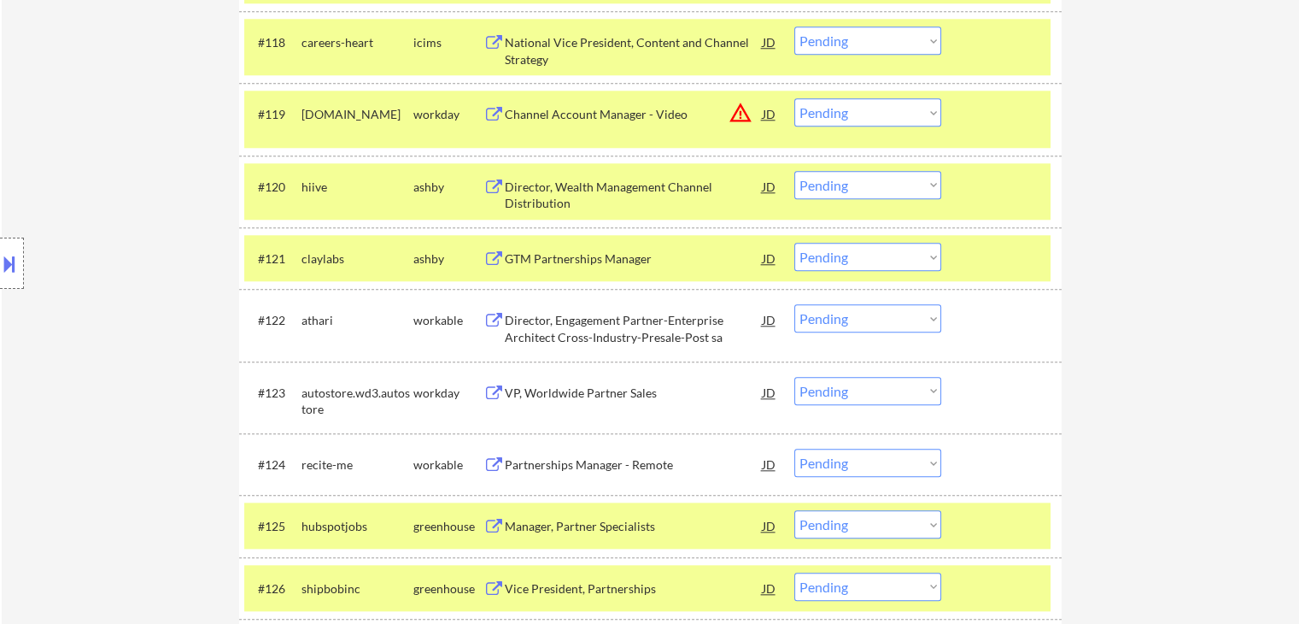
scroll to position [1545, 0]
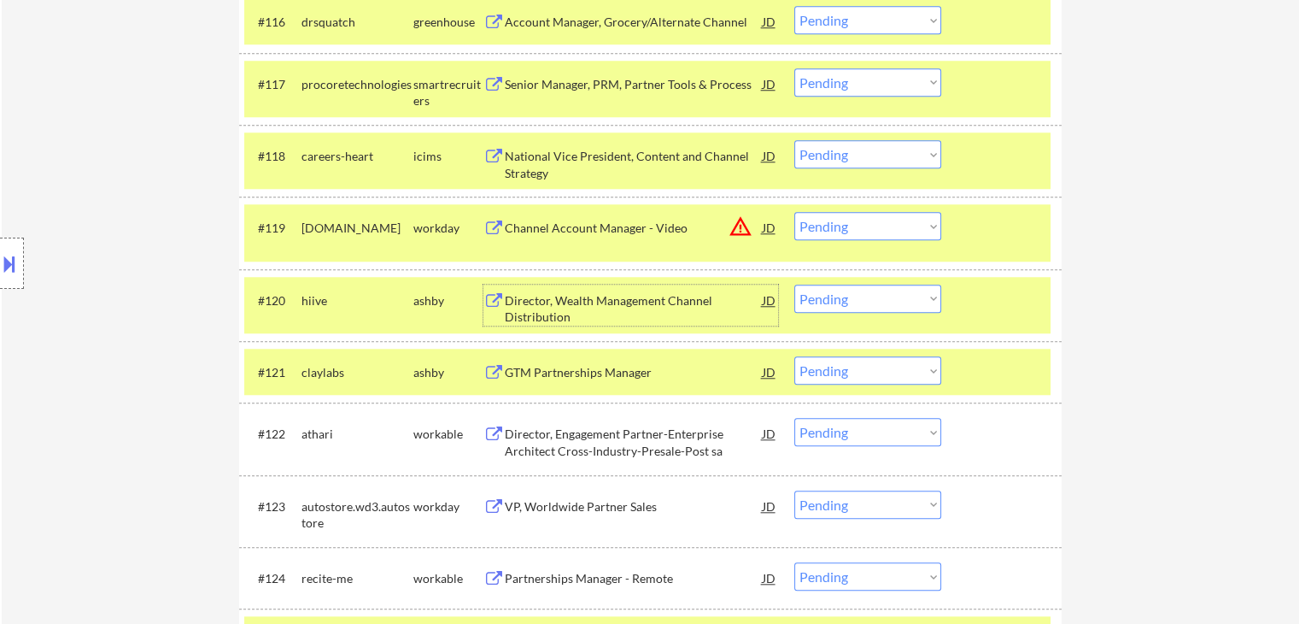
click at [631, 302] on div "Director, Wealth Management Channel Distribution" at bounding box center [634, 308] width 258 height 33
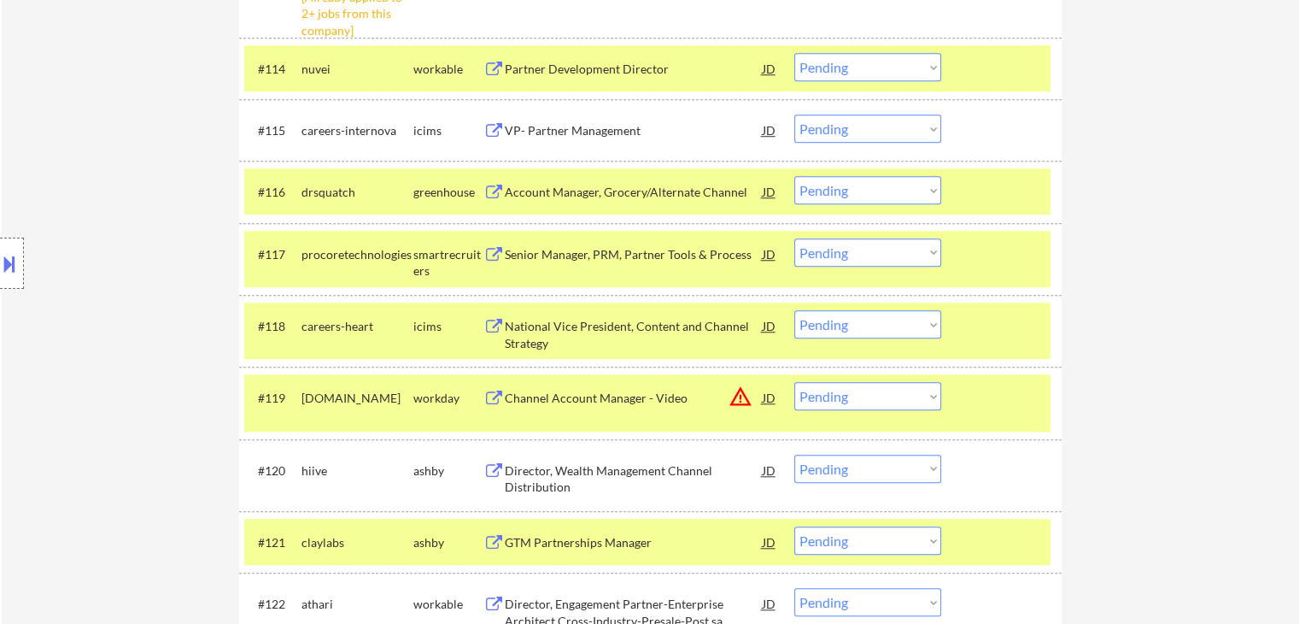
scroll to position [1375, 0]
click at [661, 251] on div "Senior Manager, PRM, Partner Tools & Process" at bounding box center [634, 255] width 258 height 17
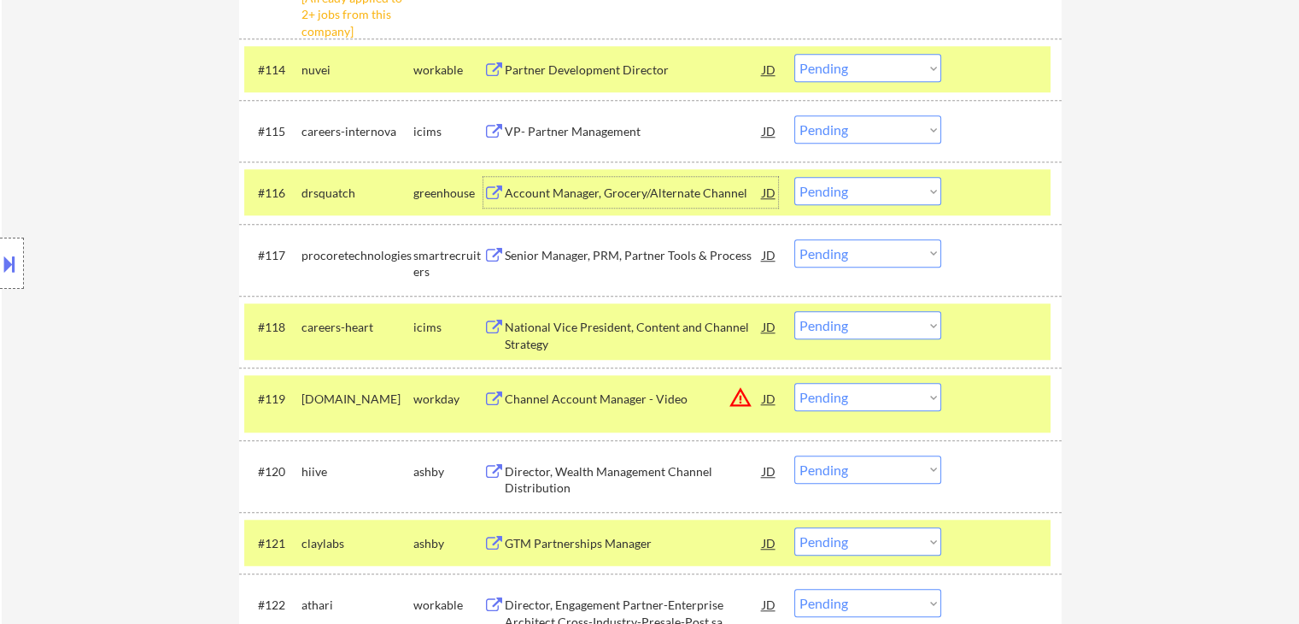
click at [618, 202] on div "Account Manager, Grocery/Alternate Channel" at bounding box center [634, 192] width 258 height 31
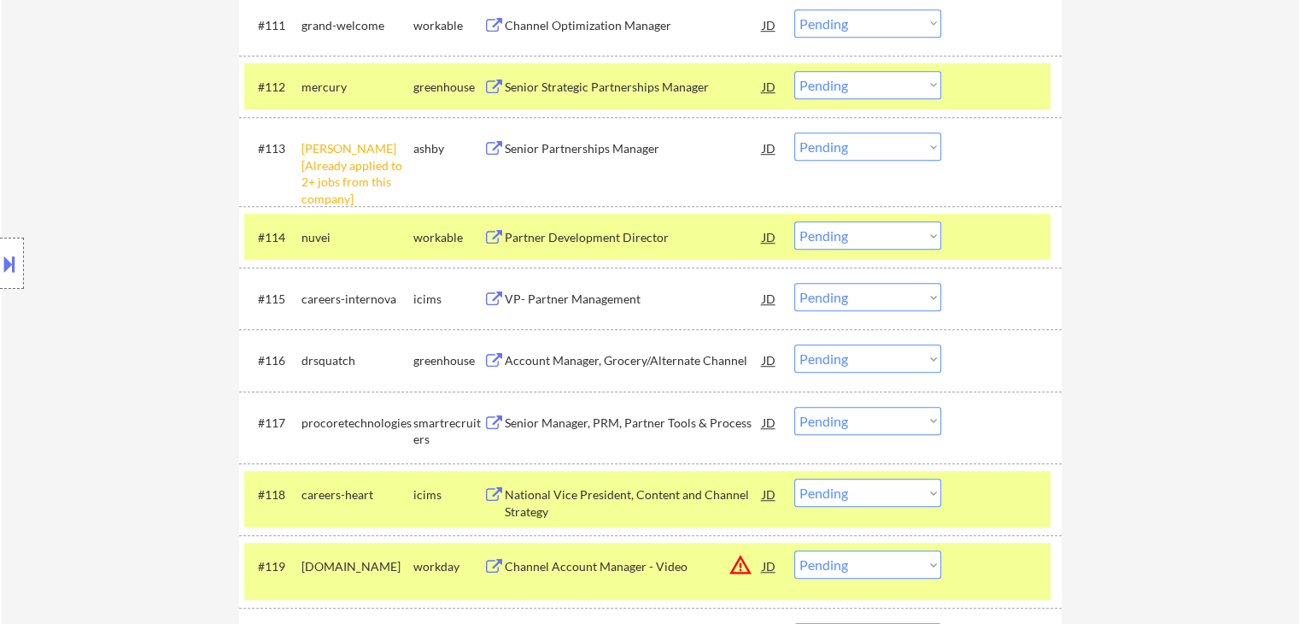
scroll to position [1204, 0]
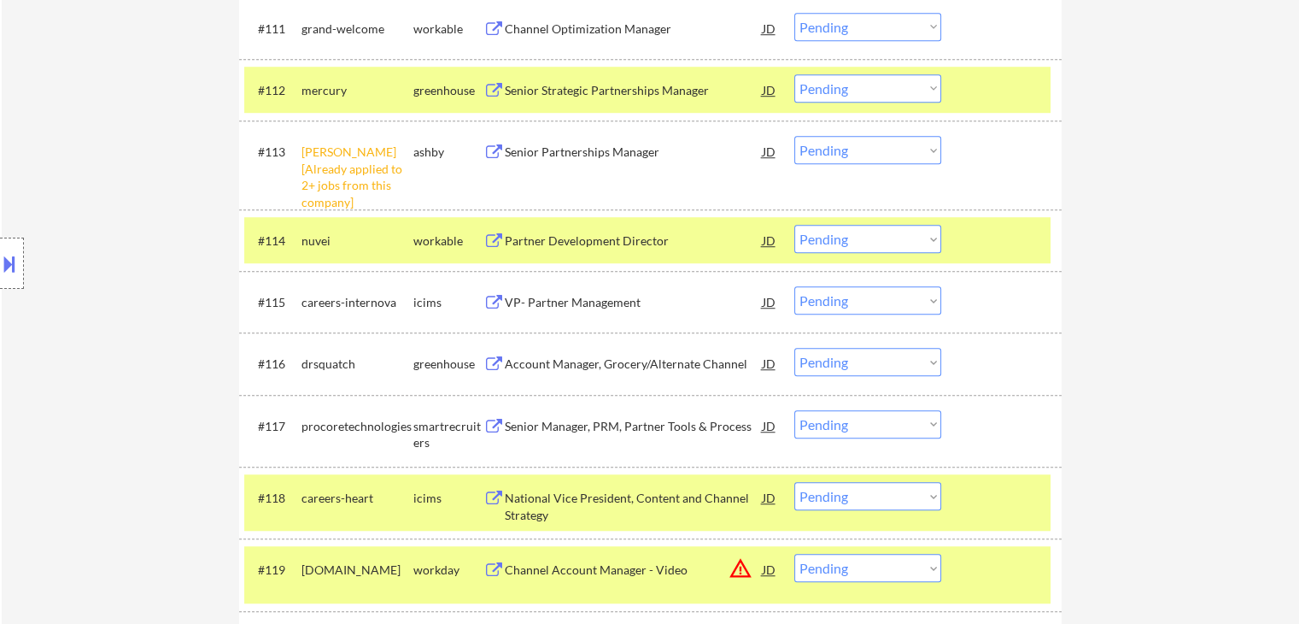
click at [599, 239] on div "Partner Development Director" at bounding box center [634, 240] width 258 height 17
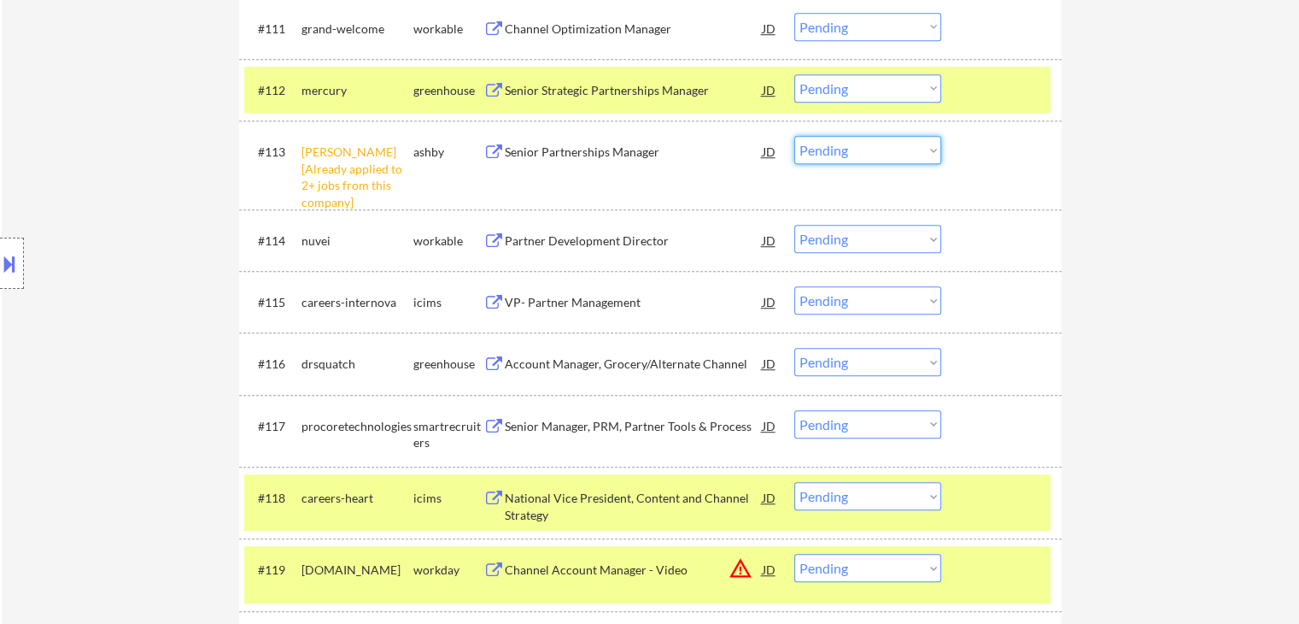
click at [846, 152] on select "Choose an option... Pending Applied Excluded (Questions) Excluded (Expired) Exc…" at bounding box center [868, 150] width 147 height 28
click at [795, 136] on select "Choose an option... Pending Applied Excluded (Questions) Excluded (Expired) Exc…" at bounding box center [868, 150] width 147 height 28
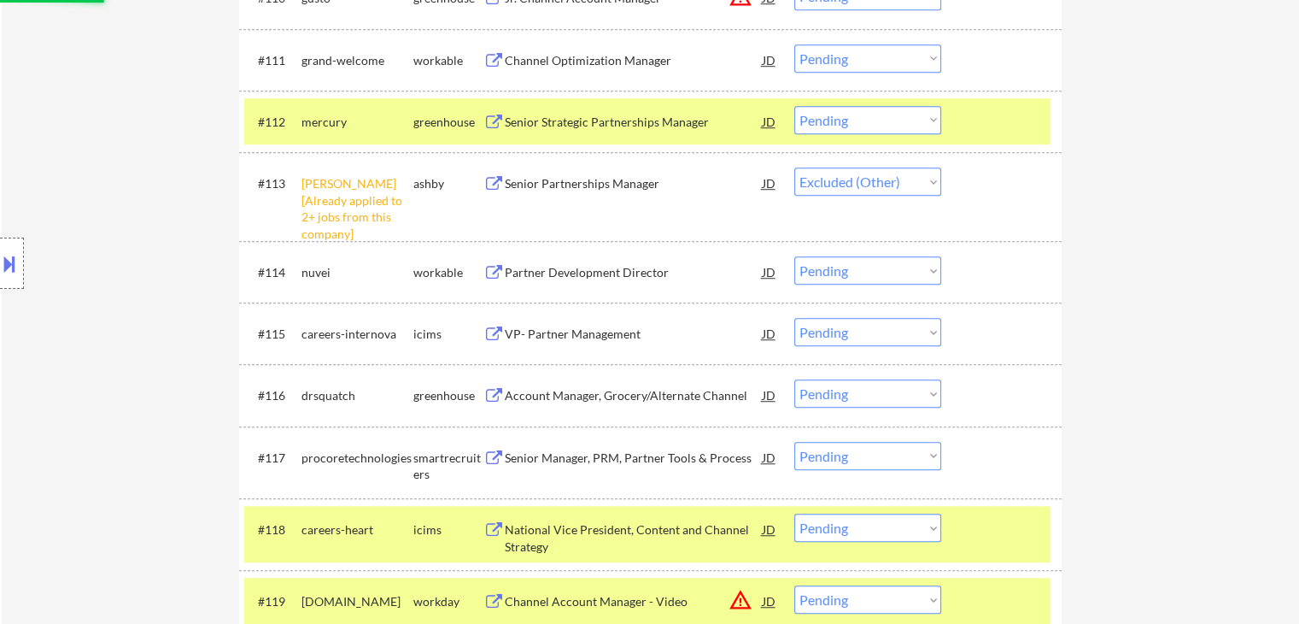
scroll to position [1118, 0]
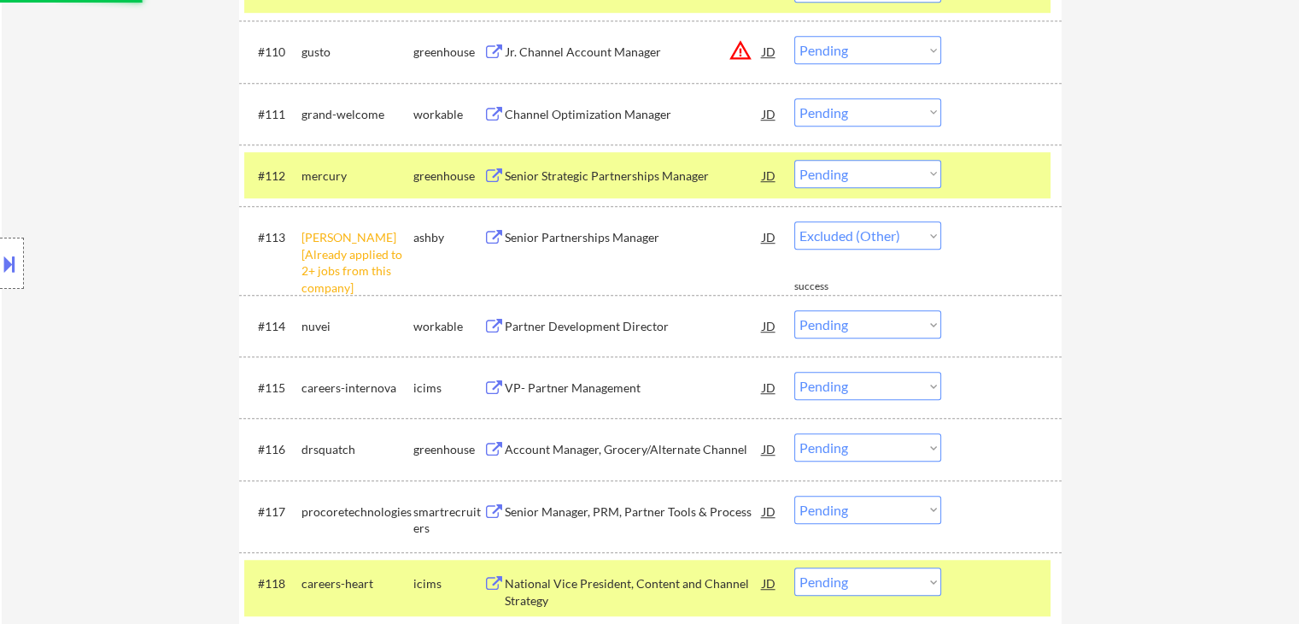
select select ""pending""
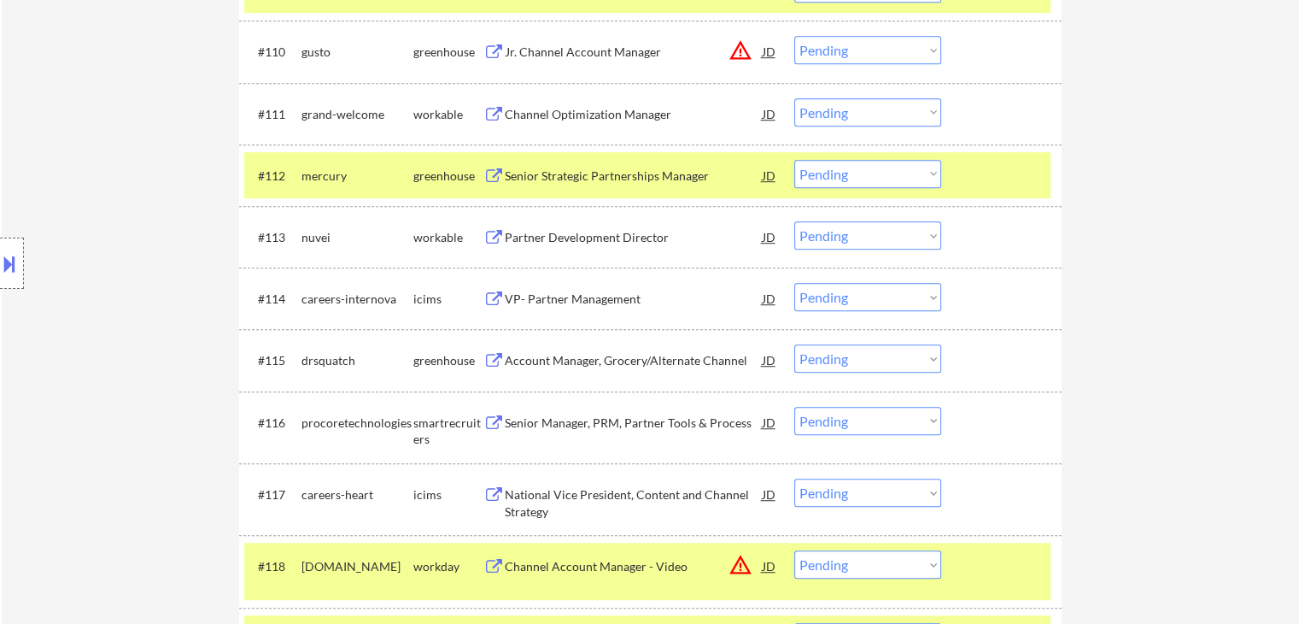
click at [607, 171] on div "Senior Strategic Partnerships Manager" at bounding box center [634, 175] width 258 height 17
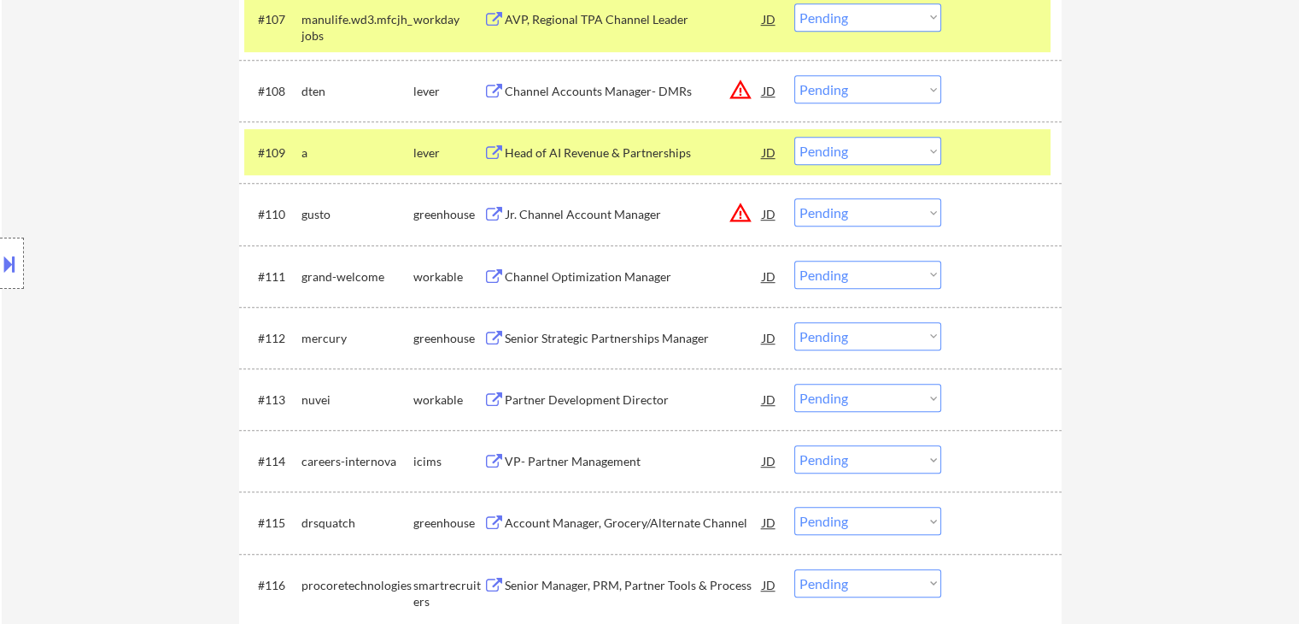
scroll to position [947, 0]
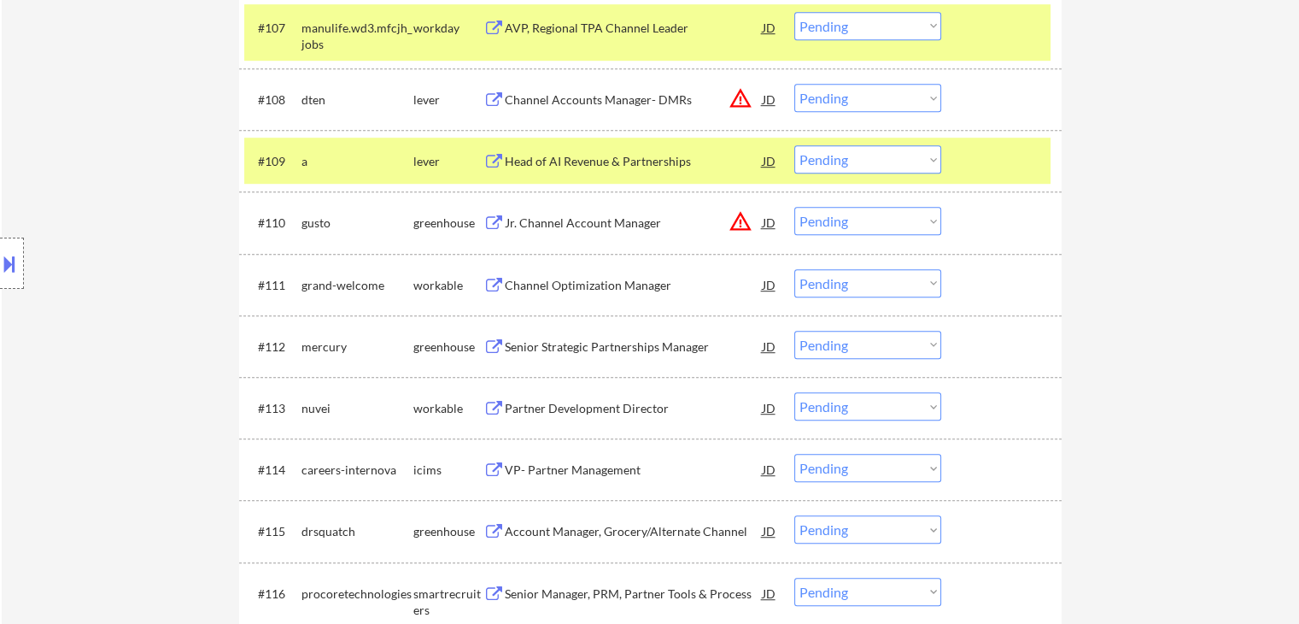
click at [601, 281] on div "Channel Optimization Manager" at bounding box center [634, 285] width 258 height 17
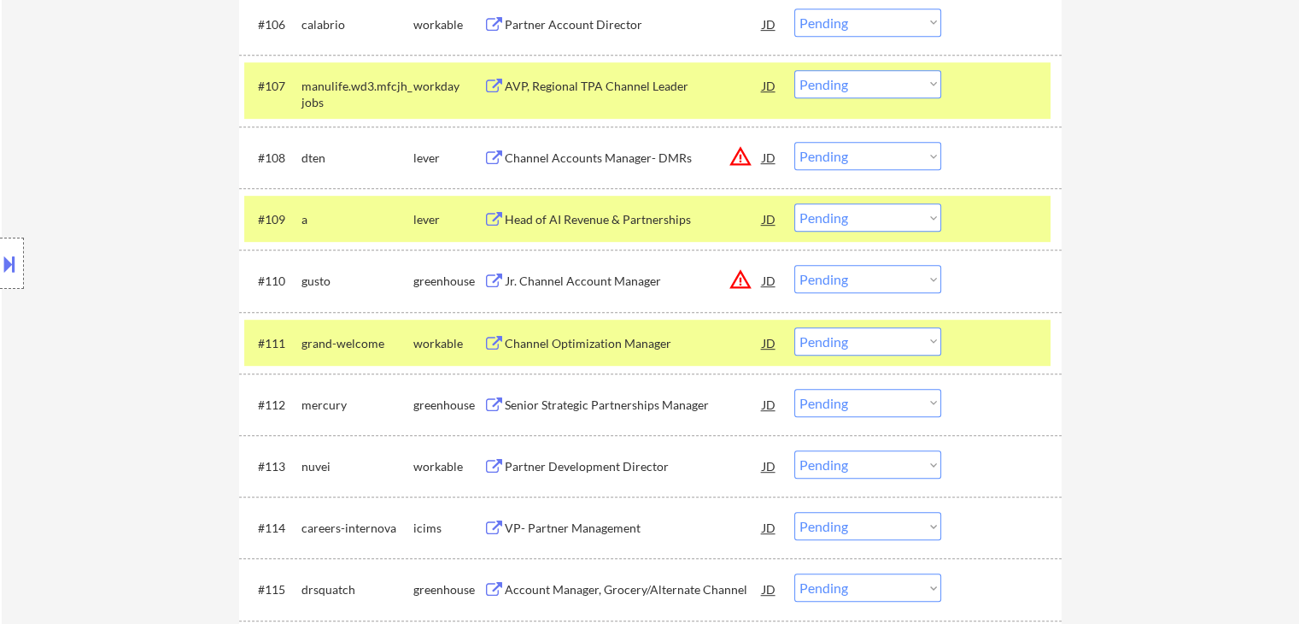
scroll to position [862, 0]
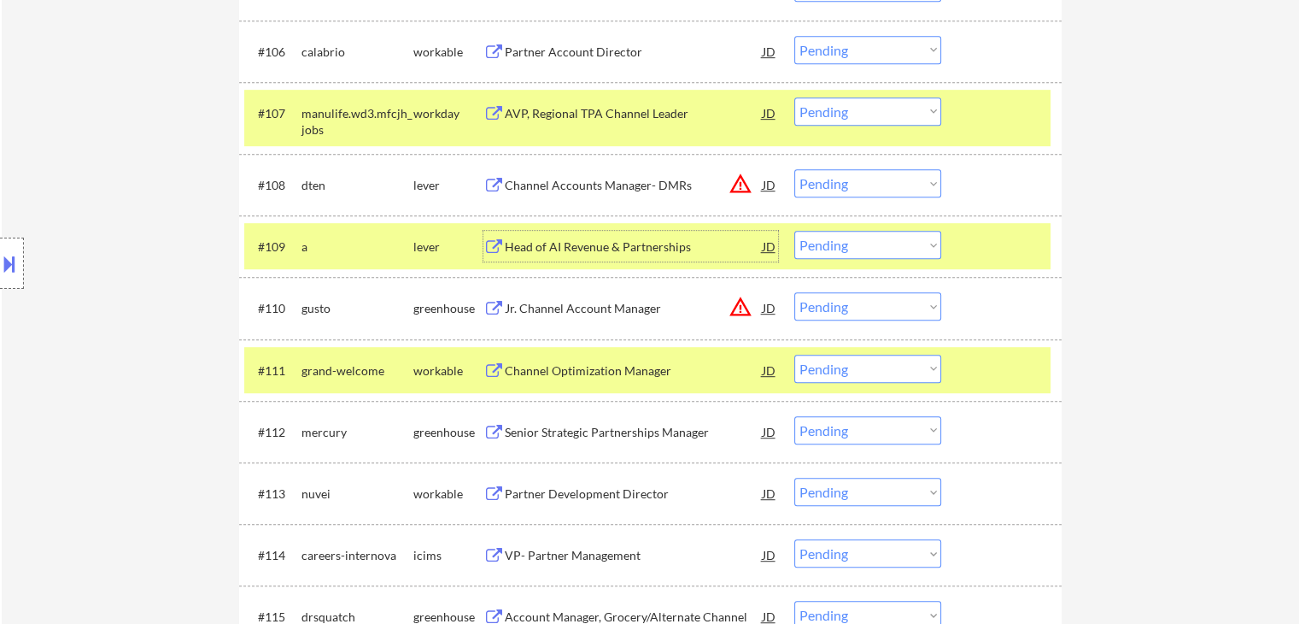
click at [572, 248] on div "Head of AI Revenue & Partnerships" at bounding box center [634, 246] width 258 height 17
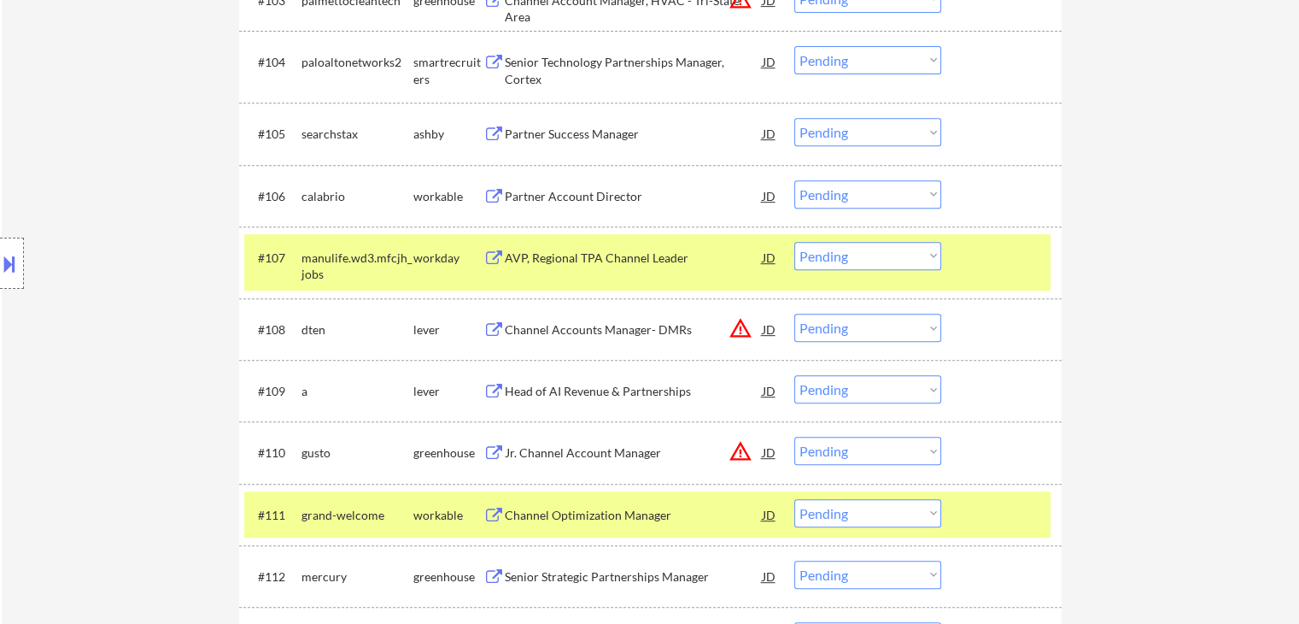
scroll to position [691, 0]
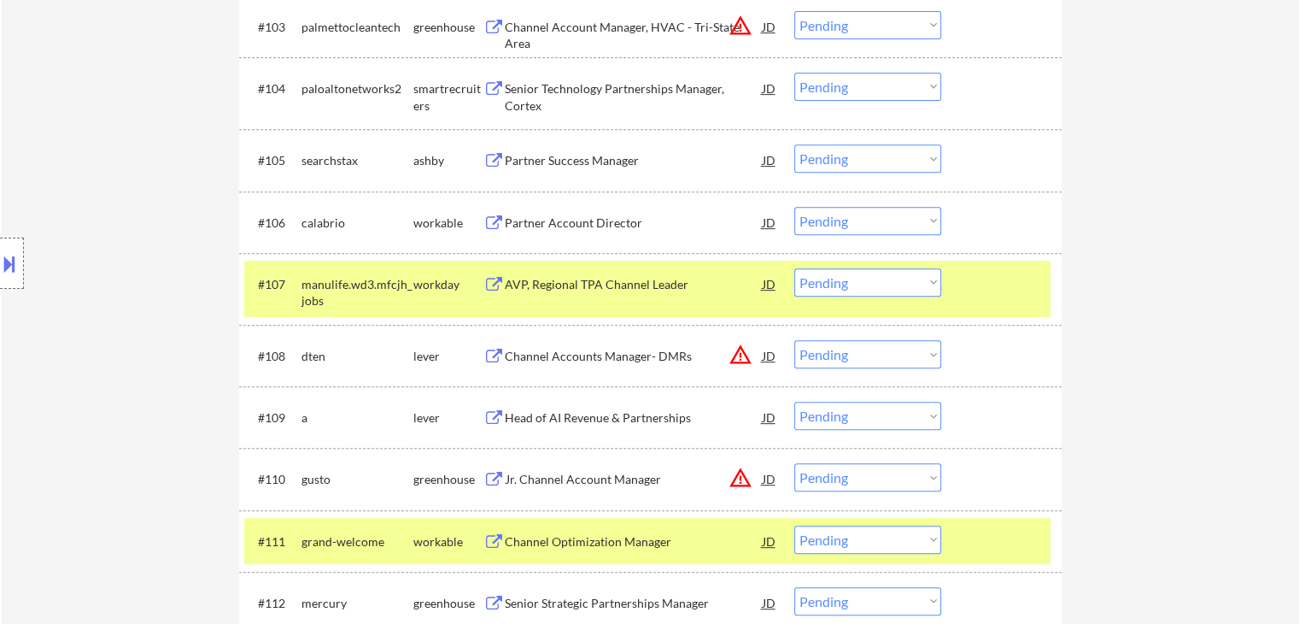
click at [574, 222] on div "Partner Account Director" at bounding box center [634, 222] width 258 height 17
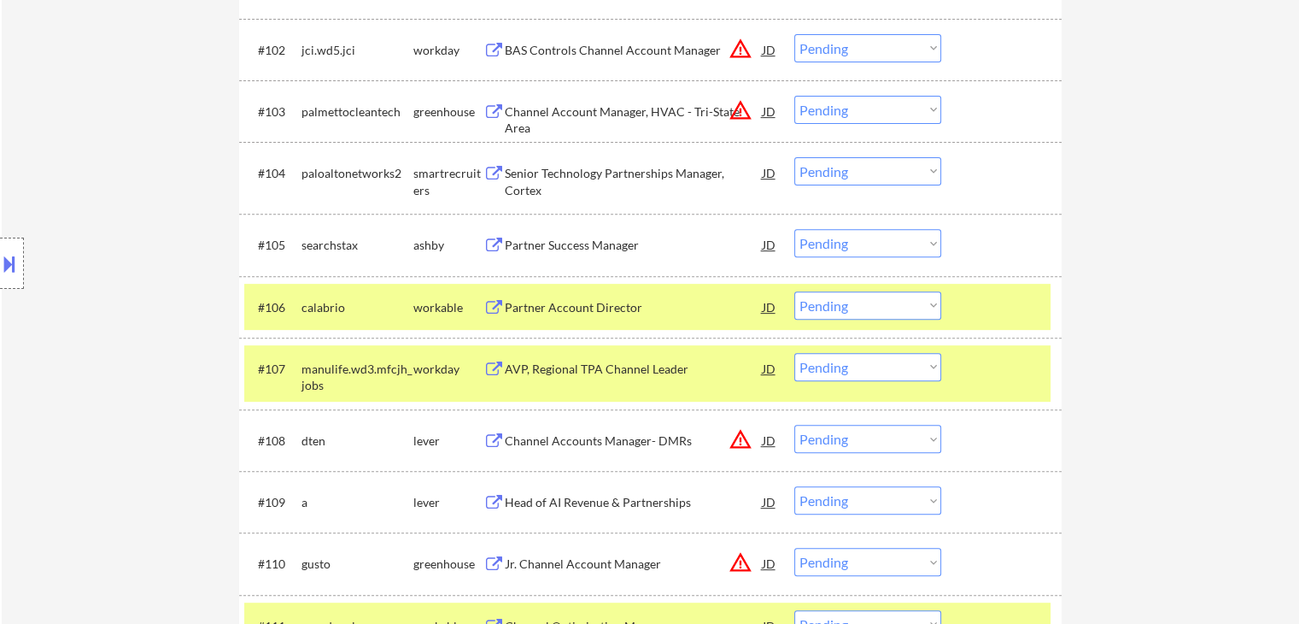
scroll to position [606, 0]
click at [566, 243] on div "Partner Success Manager" at bounding box center [634, 245] width 258 height 17
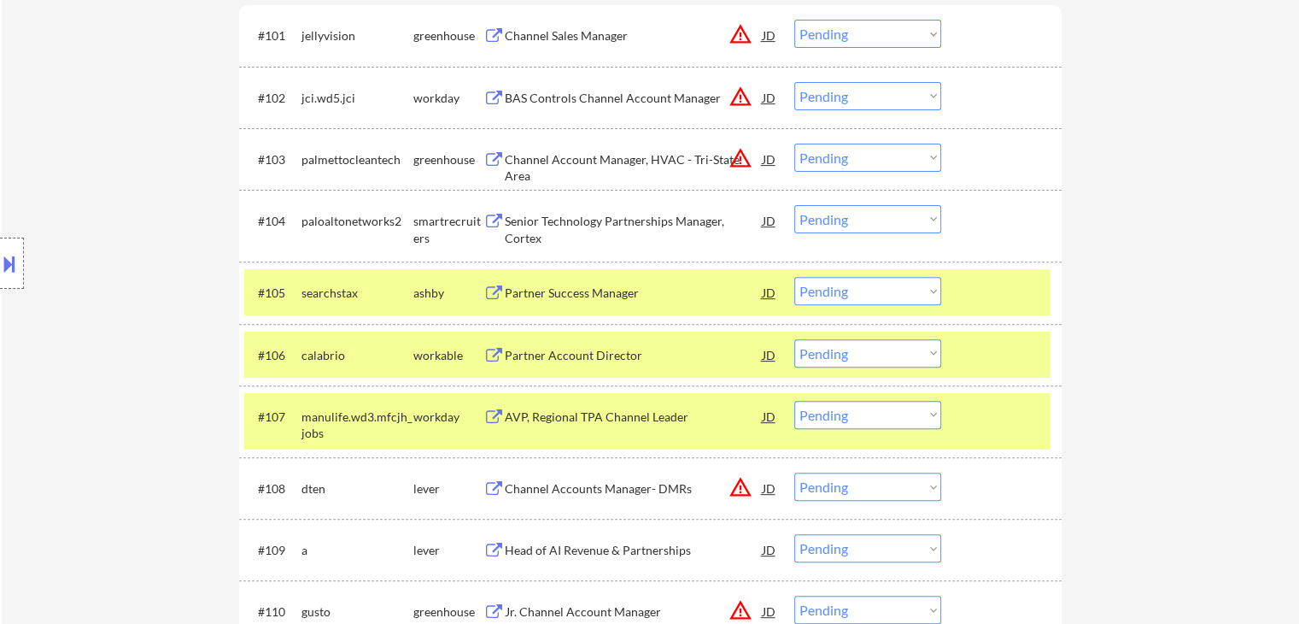
scroll to position [520, 0]
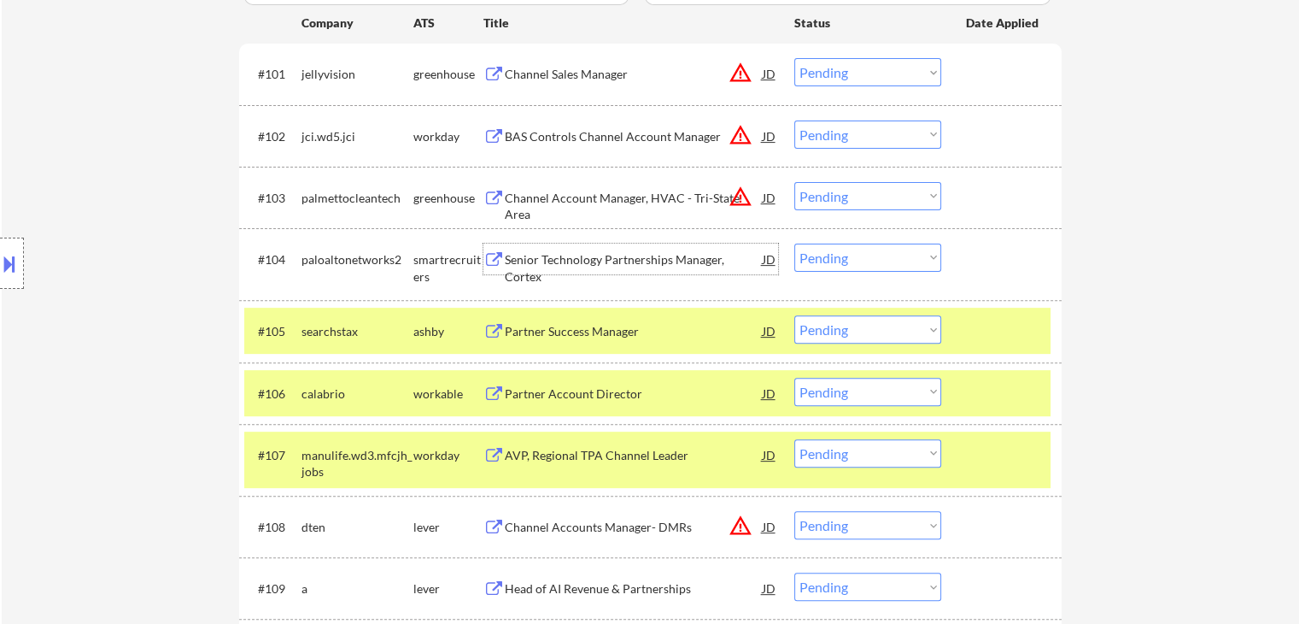
click at [595, 254] on div "Senior Technology Partnerships Manager, Cortex" at bounding box center [634, 267] width 258 height 33
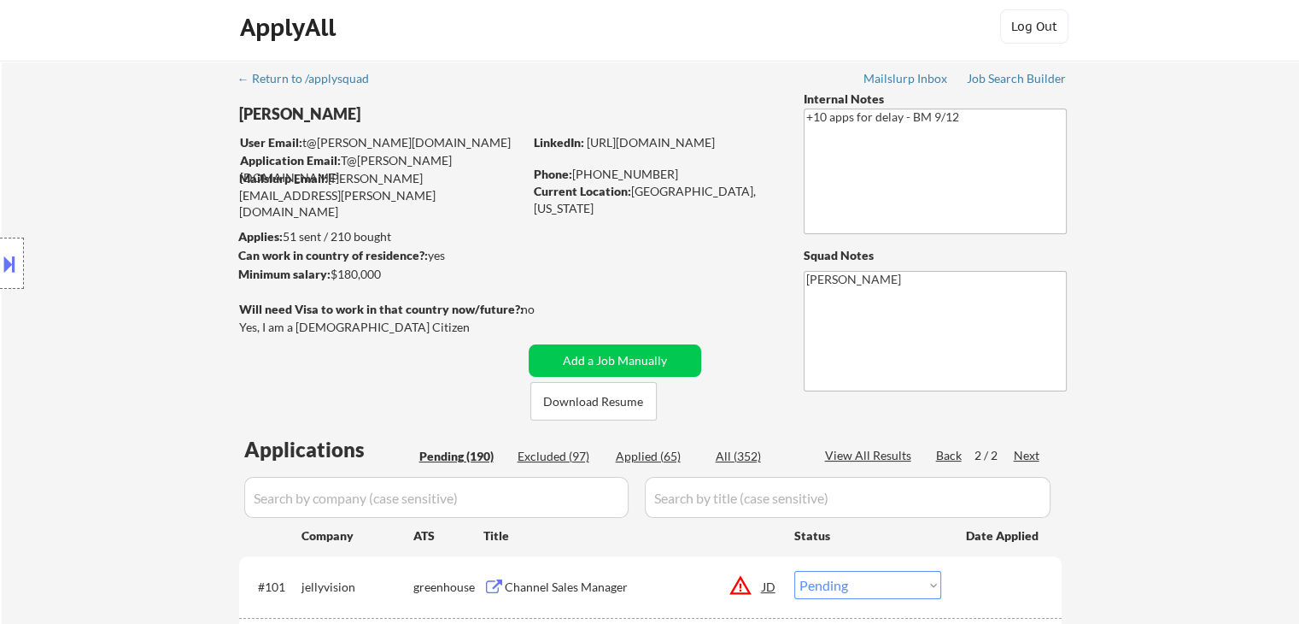
scroll to position [1445, 0]
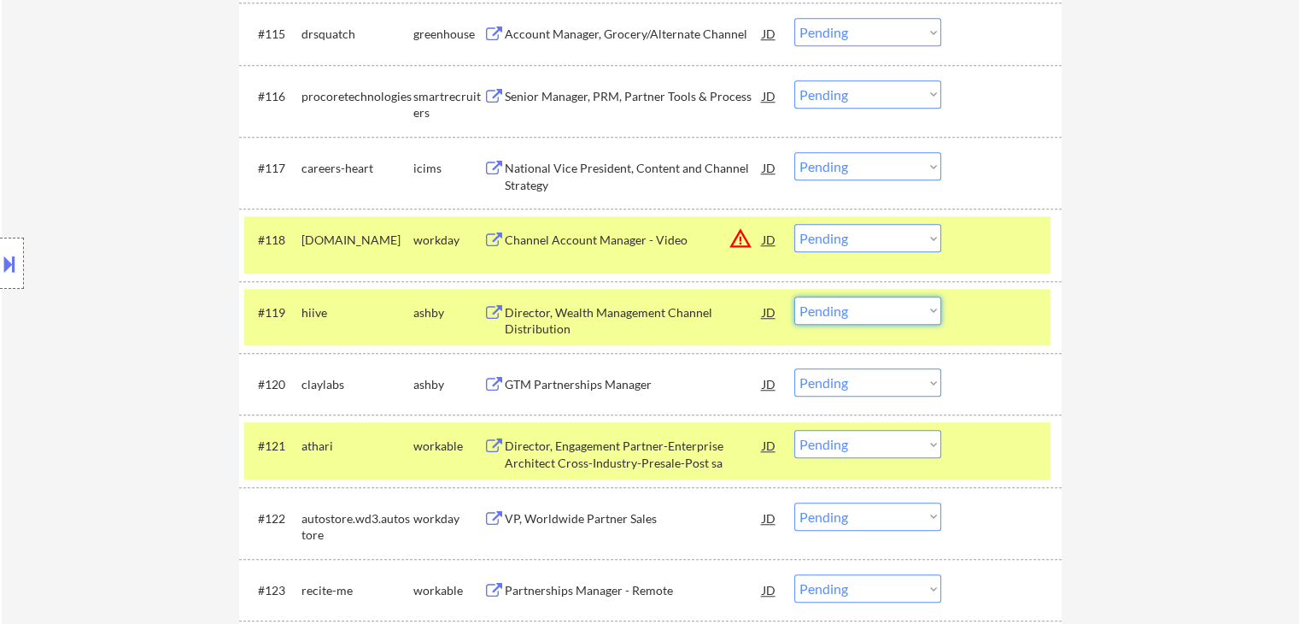
click at [851, 312] on select "Choose an option... Pending Applied Excluded (Questions) Excluded (Expired) Exc…" at bounding box center [868, 310] width 147 height 28
click at [795, 296] on select "Choose an option... Pending Applied Excluded (Questions) Excluded (Expired) Exc…" at bounding box center [868, 310] width 147 height 28
select select ""pending""
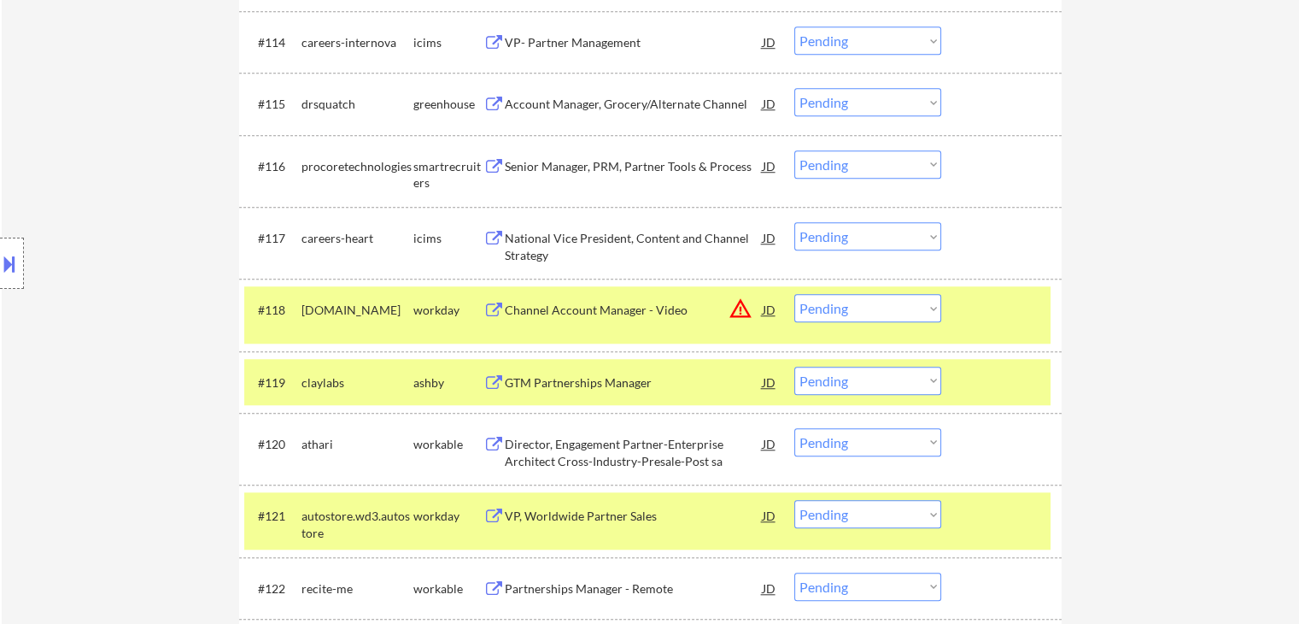
scroll to position [1274, 0]
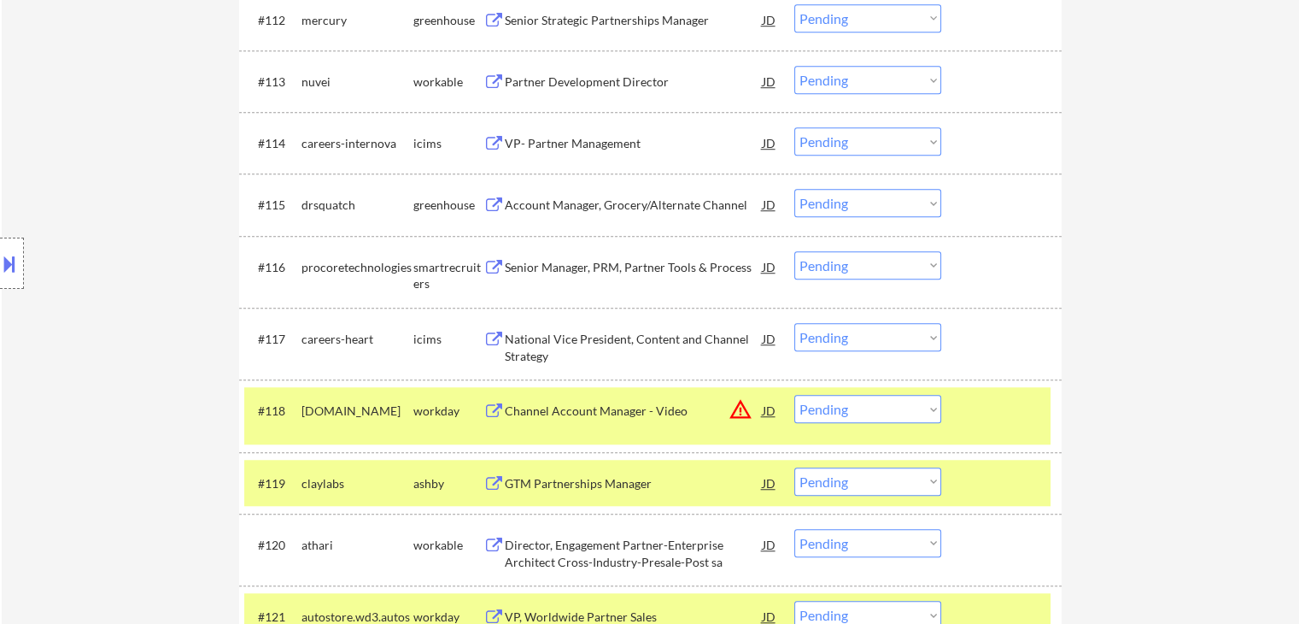
click at [815, 205] on select "Choose an option... Pending Applied Excluded (Questions) Excluded (Expired) Exc…" at bounding box center [868, 203] width 147 height 28
click at [795, 189] on select "Choose an option... Pending Applied Excluded (Questions) Excluded (Expired) Exc…" at bounding box center [868, 203] width 147 height 28
select select ""pending""
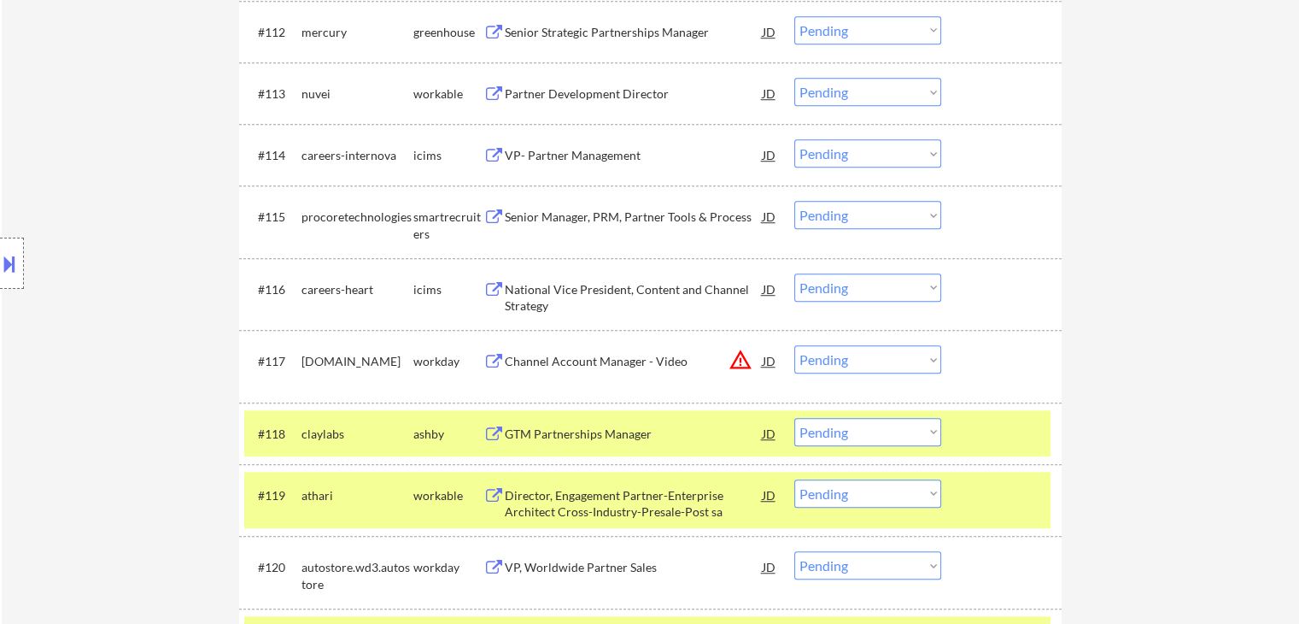
scroll to position [1188, 0]
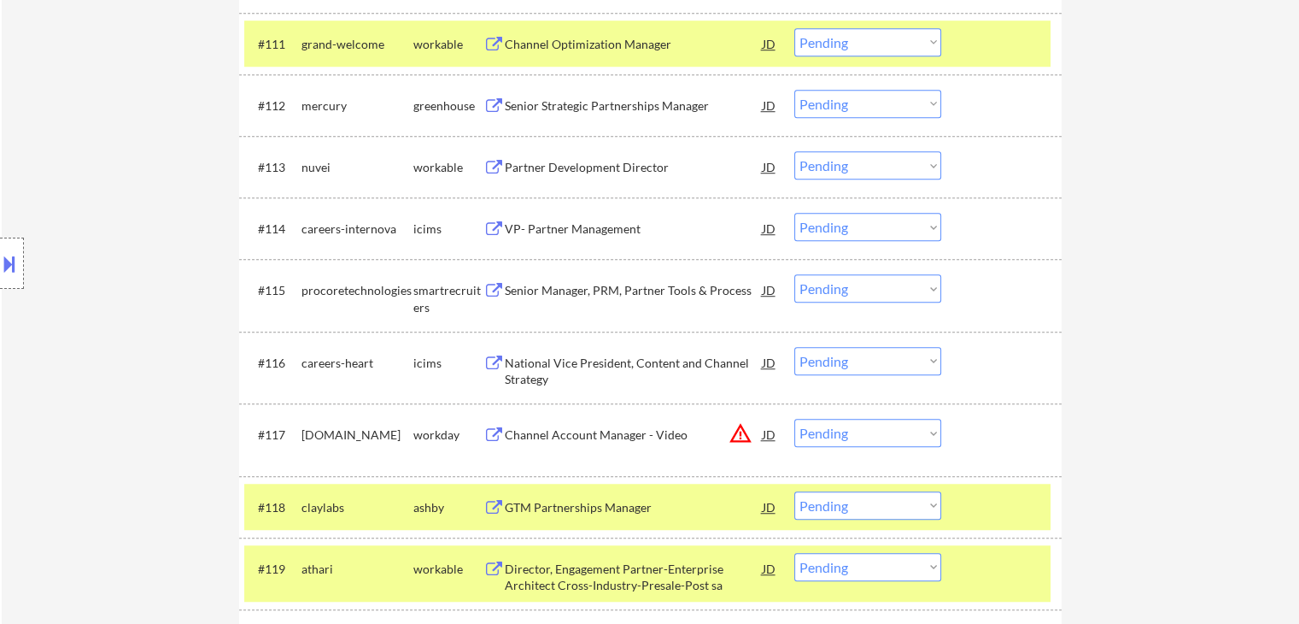
click at [820, 169] on select "Choose an option... Pending Applied Excluded (Questions) Excluded (Expired) Exc…" at bounding box center [868, 165] width 147 height 28
click at [795, 151] on select "Choose an option... Pending Applied Excluded (Questions) Excluded (Expired) Exc…" at bounding box center [868, 165] width 147 height 28
select select ""pending""
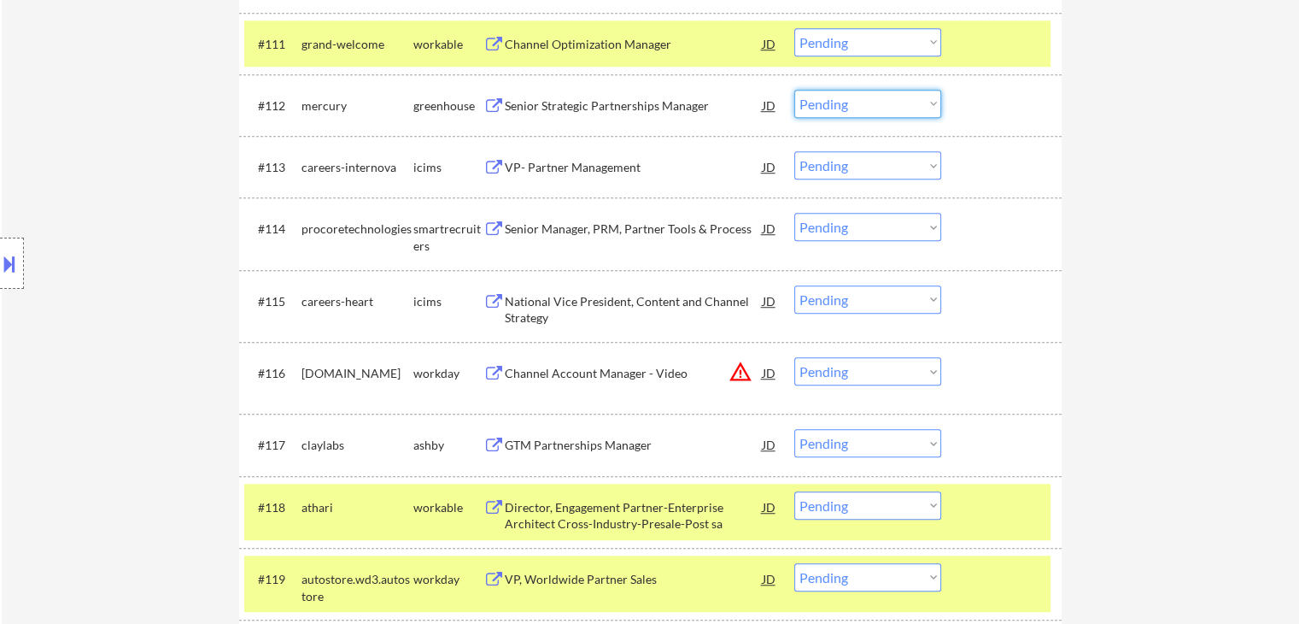
click at [847, 107] on select "Choose an option... Pending Applied Excluded (Questions) Excluded (Expired) Exc…" at bounding box center [868, 104] width 147 height 28
click at [795, 90] on select "Choose an option... Pending Applied Excluded (Questions) Excluded (Expired) Exc…" at bounding box center [868, 104] width 147 height 28
select select ""pending""
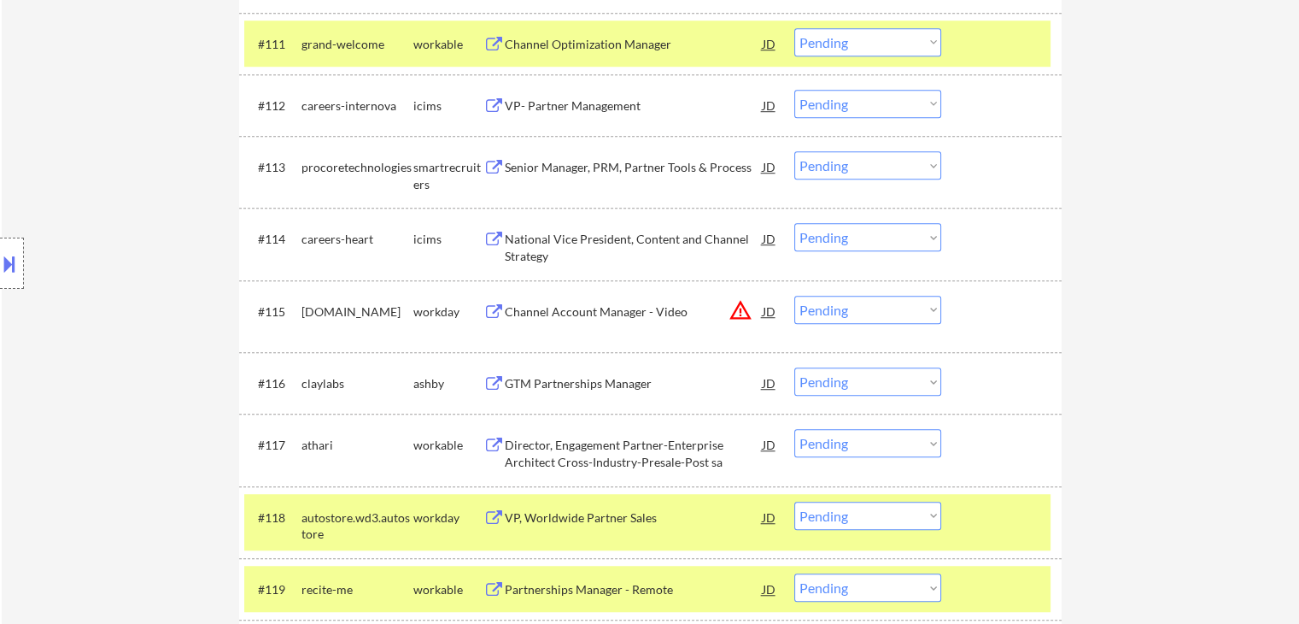
scroll to position [1103, 0]
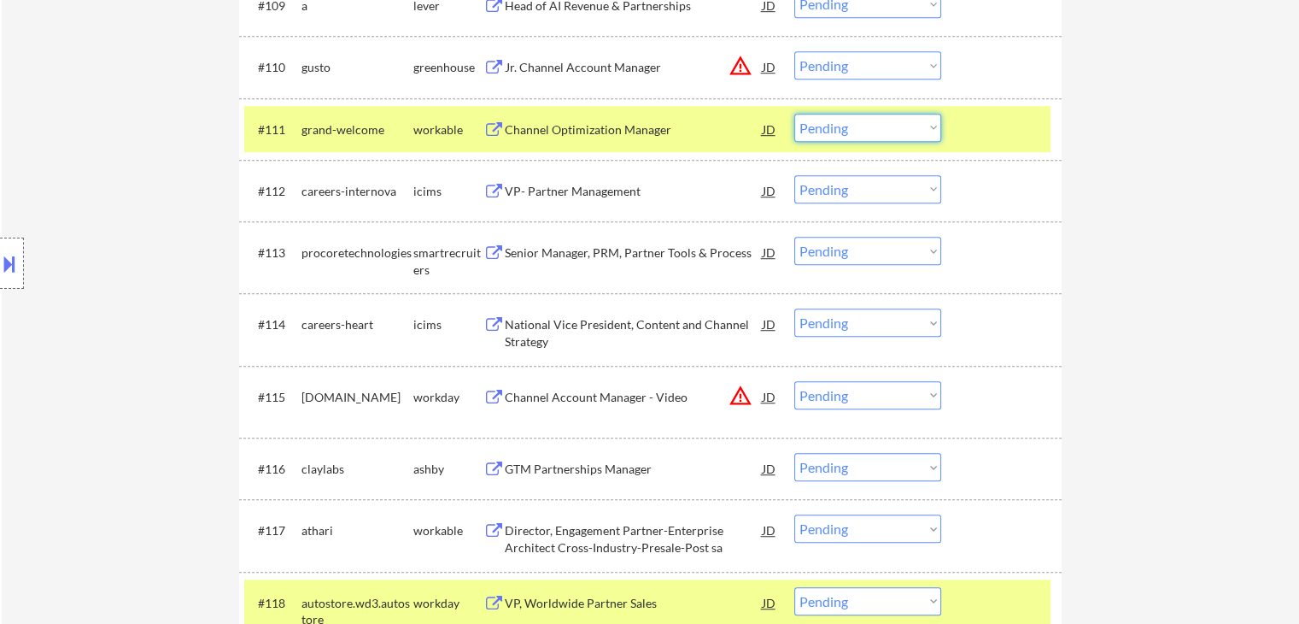
click at [831, 135] on select "Choose an option... Pending Applied Excluded (Questions) Excluded (Expired) Exc…" at bounding box center [868, 128] width 147 height 28
click at [795, 114] on select "Choose an option... Pending Applied Excluded (Questions) Excluded (Expired) Exc…" at bounding box center [868, 128] width 147 height 28
select select ""pending""
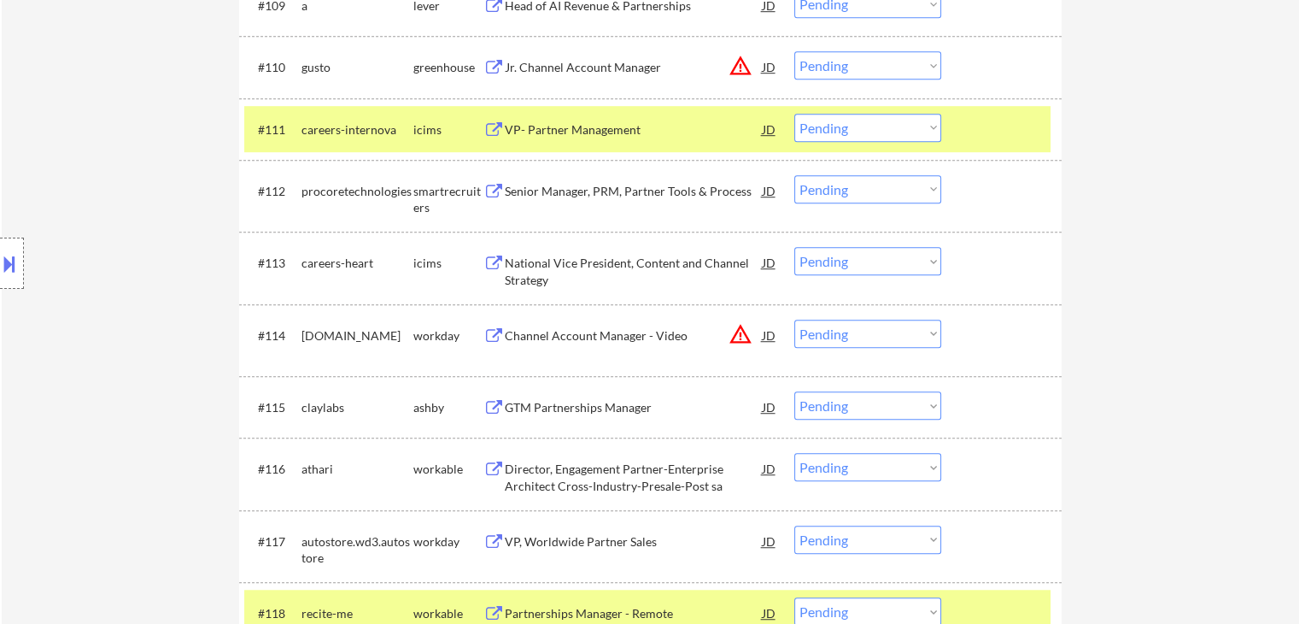
scroll to position [601, 0]
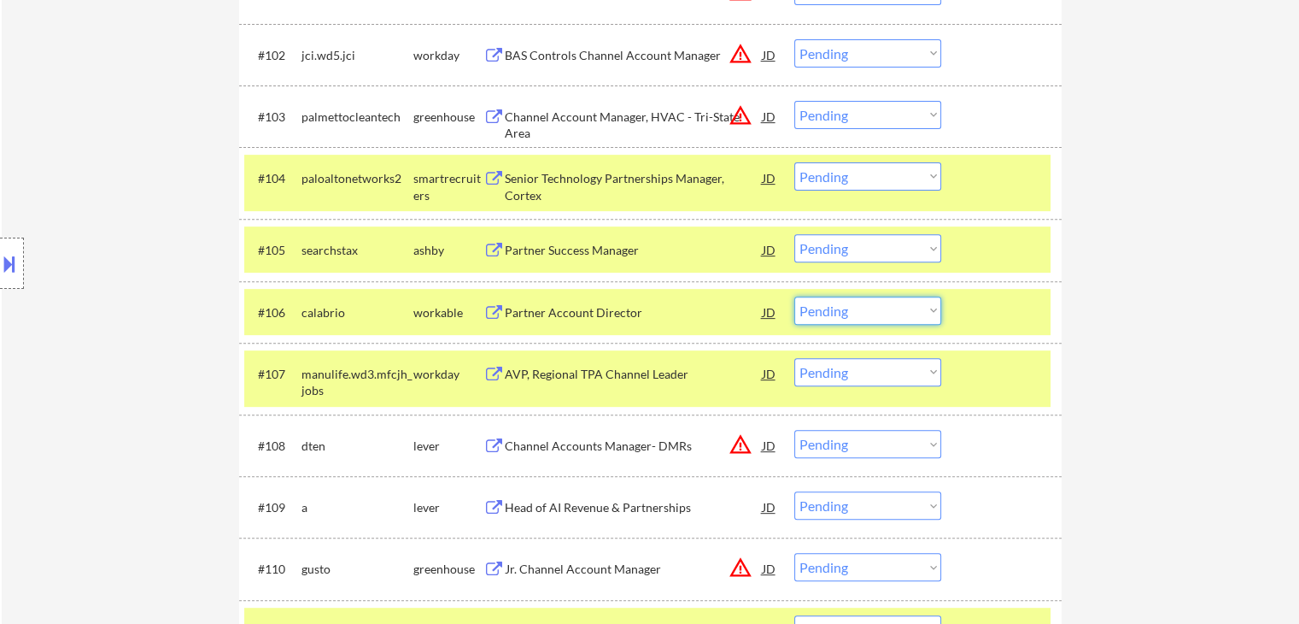
drag, startPoint x: 889, startPoint y: 312, endPoint x: 877, endPoint y: 322, distance: 15.8
click at [886, 313] on select "Choose an option... Pending Applied Excluded (Questions) Excluded (Expired) Exc…" at bounding box center [868, 310] width 147 height 28
click at [795, 296] on select "Choose an option... Pending Applied Excluded (Questions) Excluded (Expired) Exc…" at bounding box center [868, 310] width 147 height 28
select select ""pending""
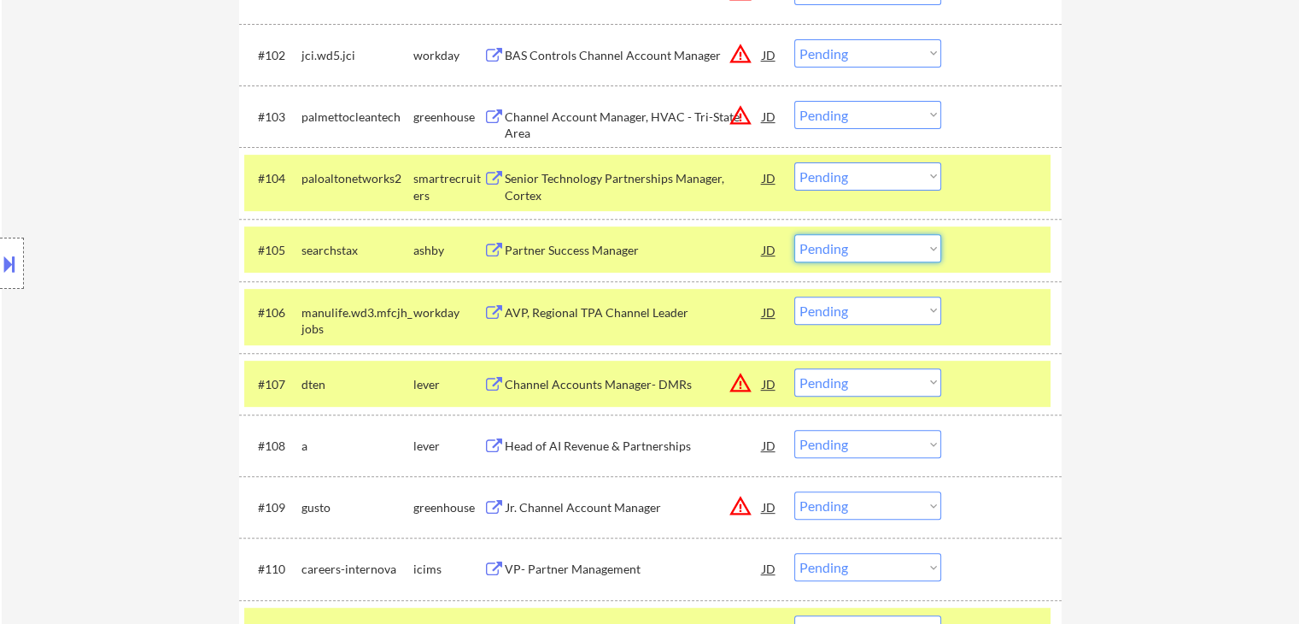
click at [841, 248] on select "Choose an option... Pending Applied Excluded (Questions) Excluded (Expired) Exc…" at bounding box center [868, 248] width 147 height 28
click at [795, 234] on select "Choose an option... Pending Applied Excluded (Questions) Excluded (Expired) Exc…" at bounding box center [868, 248] width 147 height 28
select select ""pending""
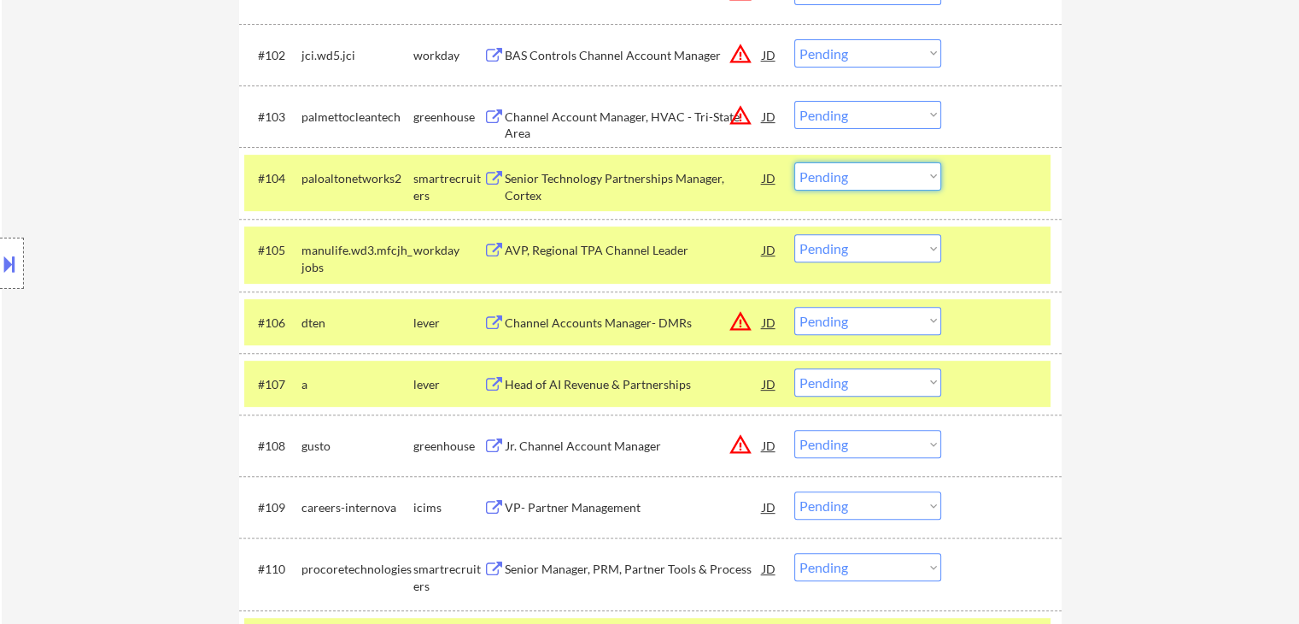
click at [823, 182] on select "Choose an option... Pending Applied Excluded (Questions) Excluded (Expired) Exc…" at bounding box center [868, 176] width 147 height 28
click at [795, 162] on select "Choose an option... Pending Applied Excluded (Questions) Excluded (Expired) Exc…" at bounding box center [868, 176] width 147 height 28
select select ""pending""
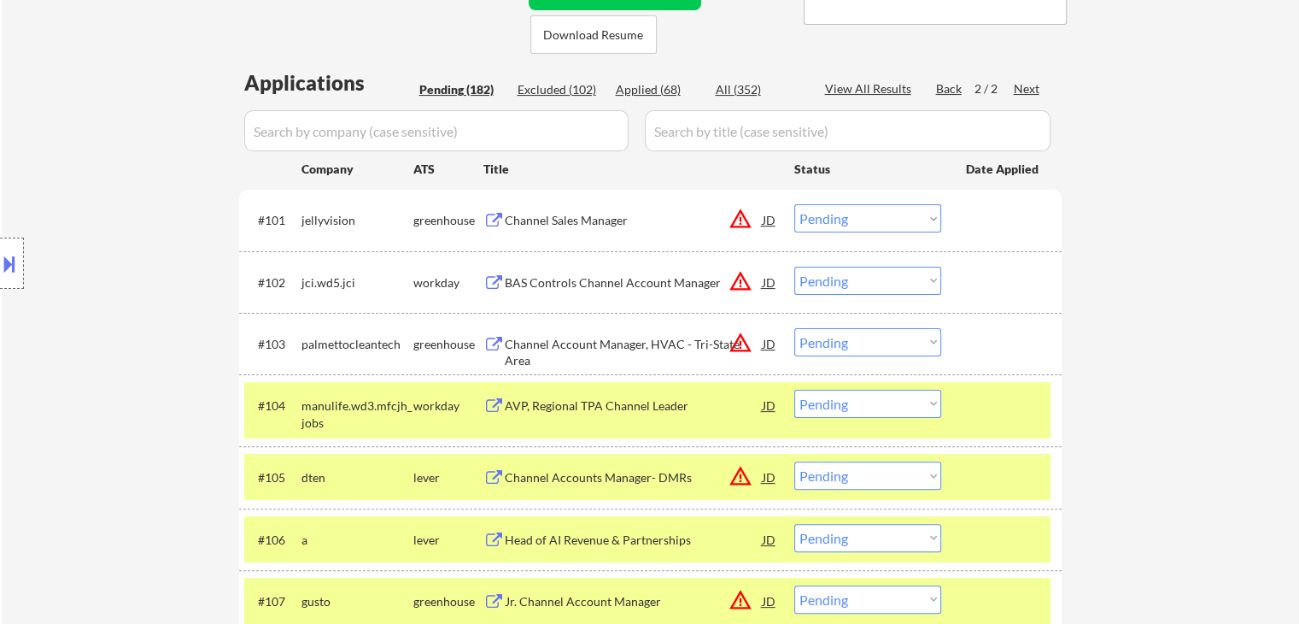
scroll to position [345, 0]
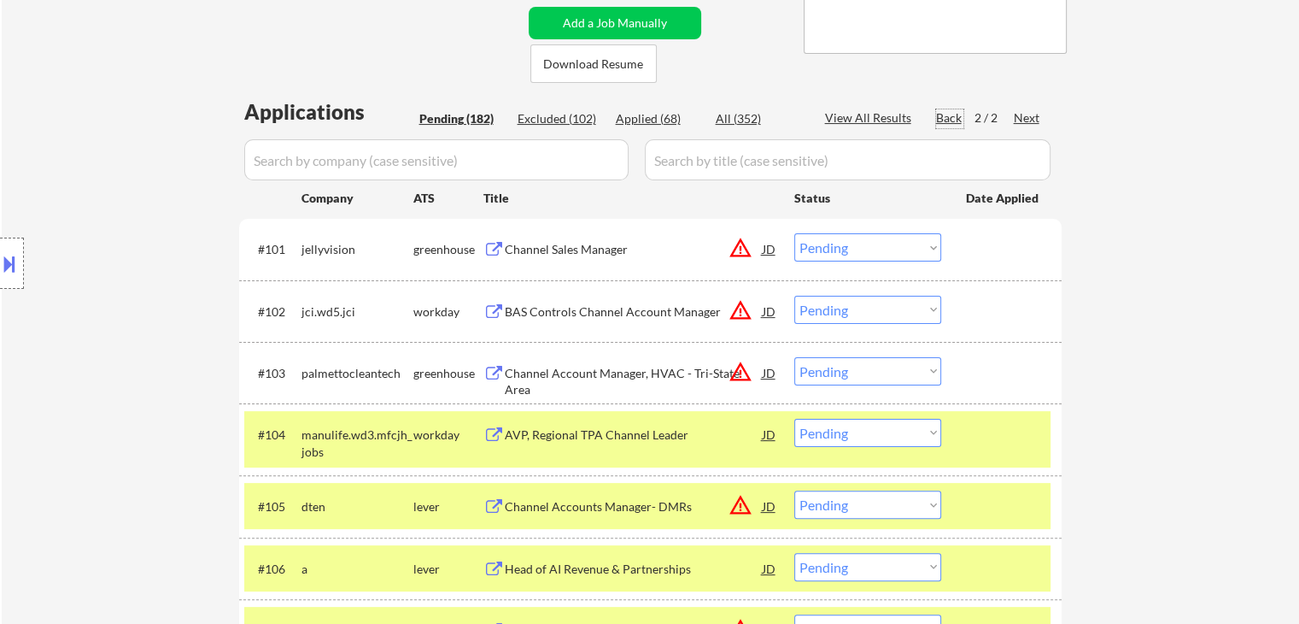
click at [953, 117] on div "Back" at bounding box center [949, 117] width 27 height 17
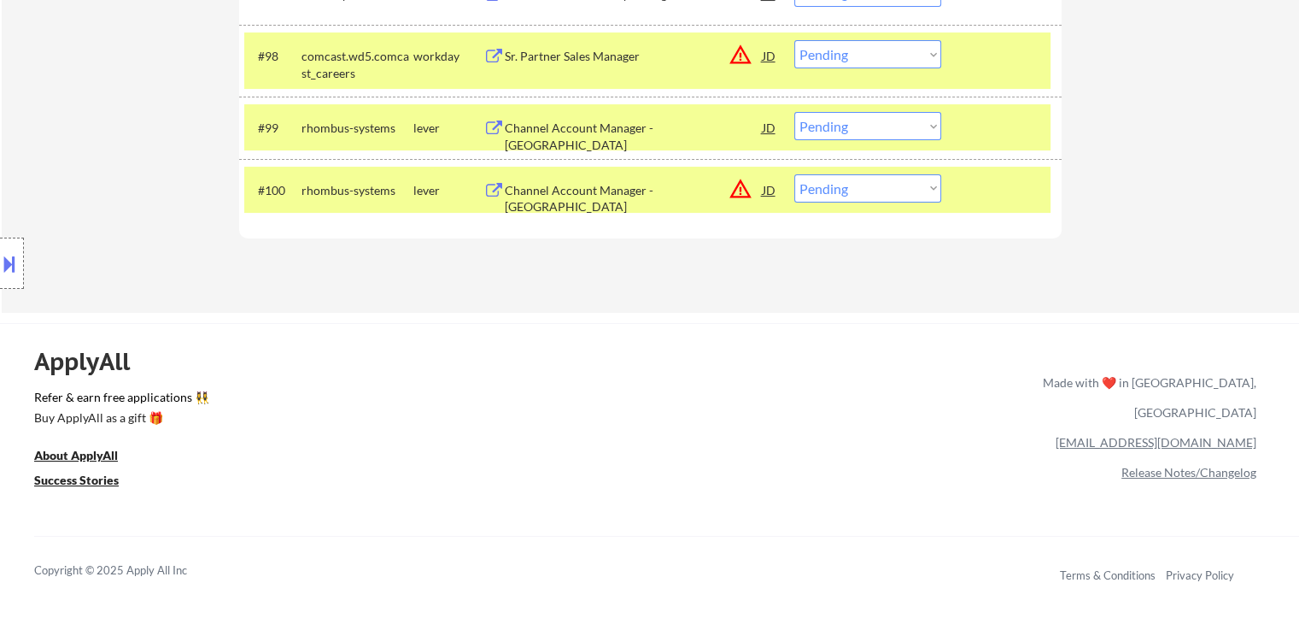
scroll to position [6734, 0]
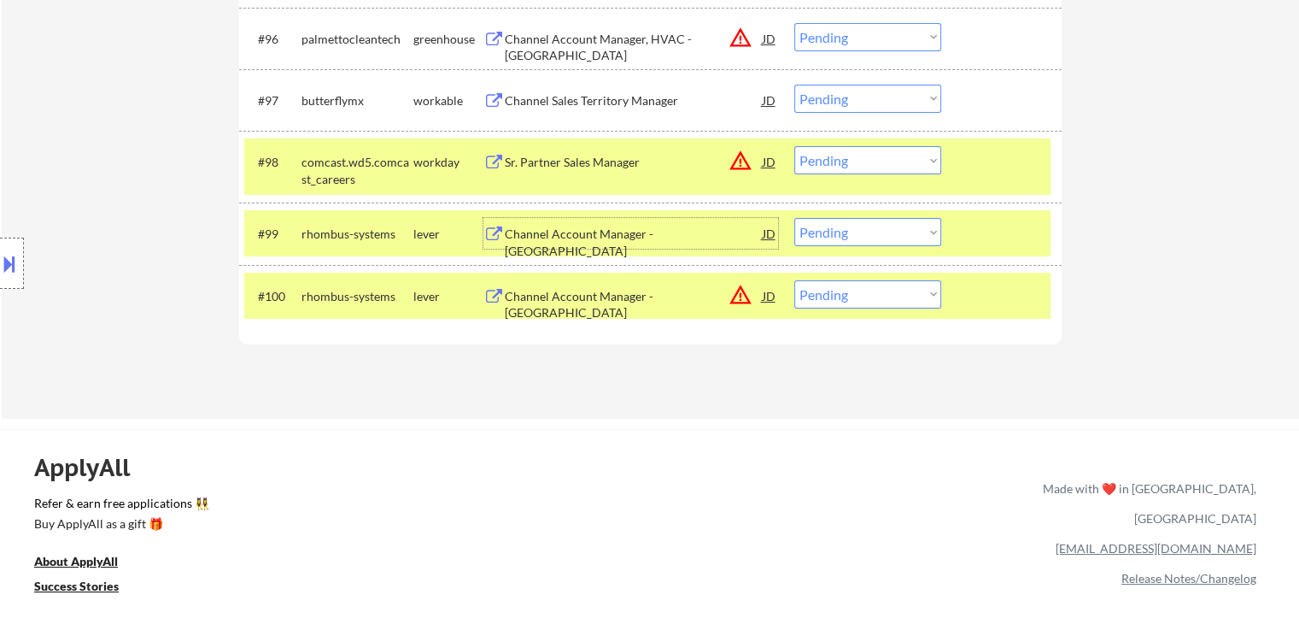
click at [561, 229] on div "Channel Account Manager - [GEOGRAPHIC_DATA]" at bounding box center [634, 242] width 258 height 33
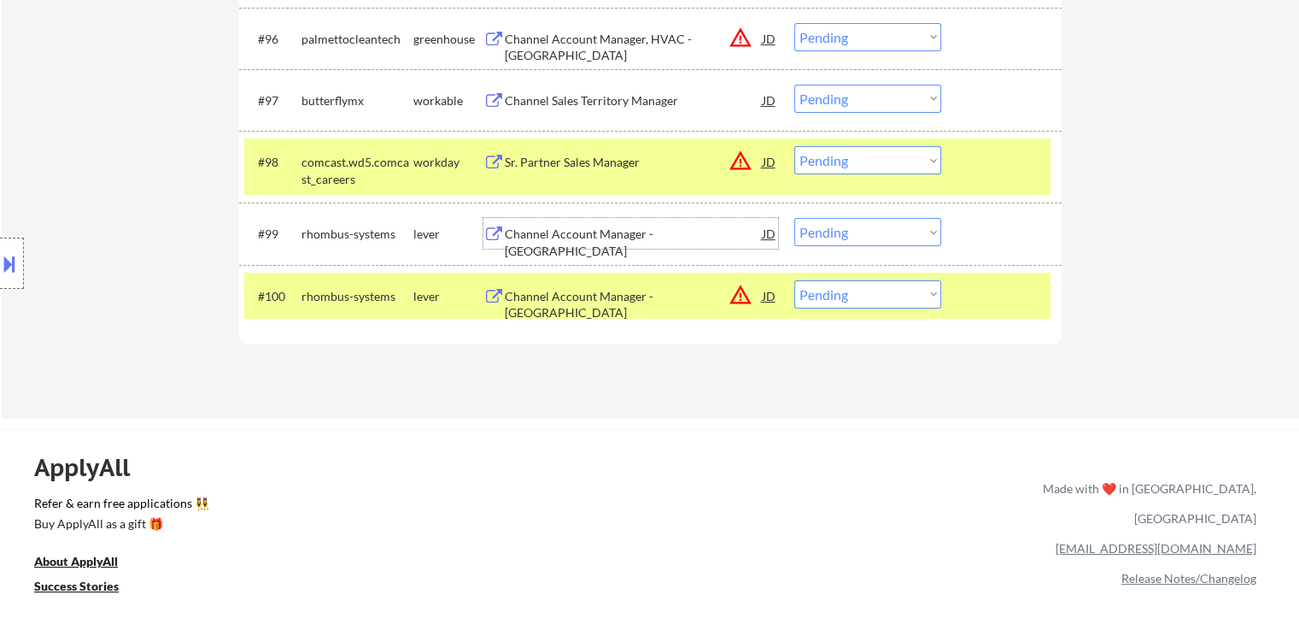
scroll to position [6648, 0]
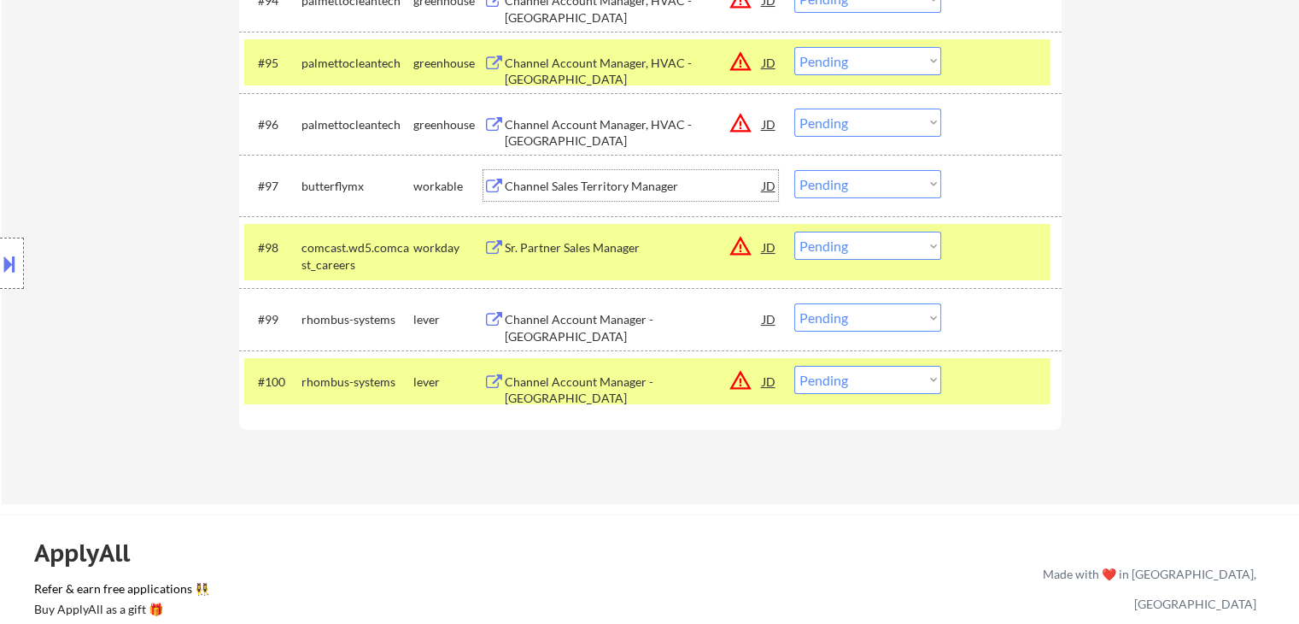
click at [619, 189] on div "Channel Sales Territory Manager" at bounding box center [634, 186] width 258 height 17
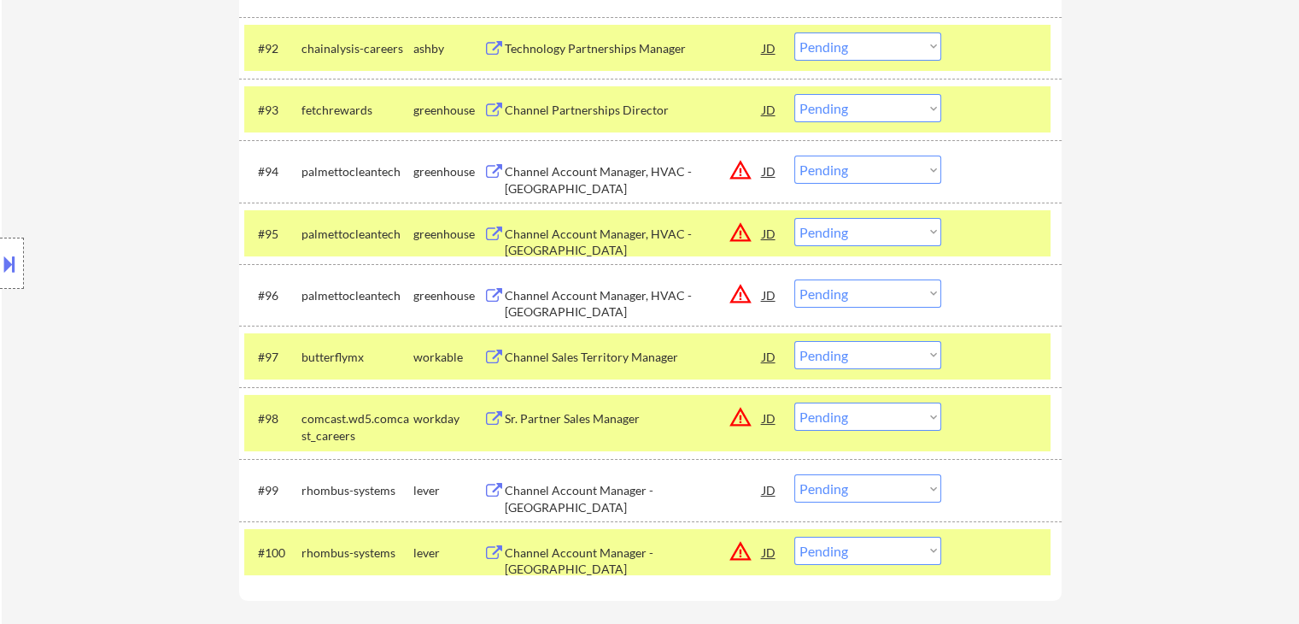
scroll to position [6392, 0]
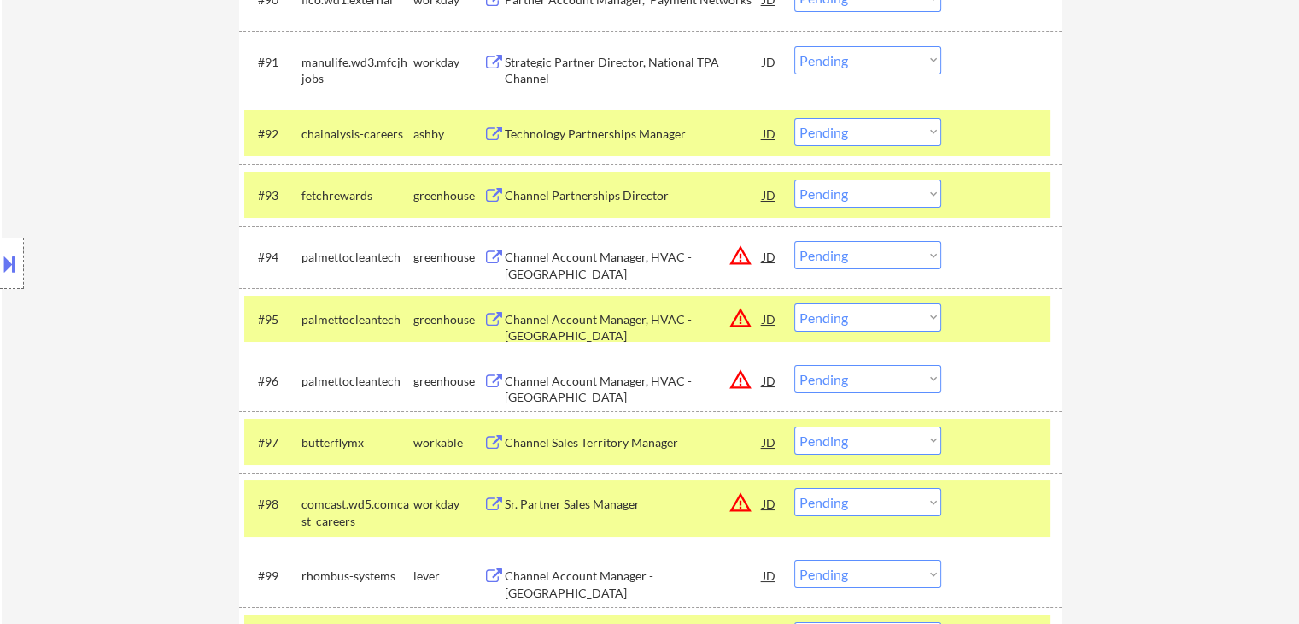
click at [604, 194] on div "Channel Partnerships Director" at bounding box center [634, 195] width 258 height 17
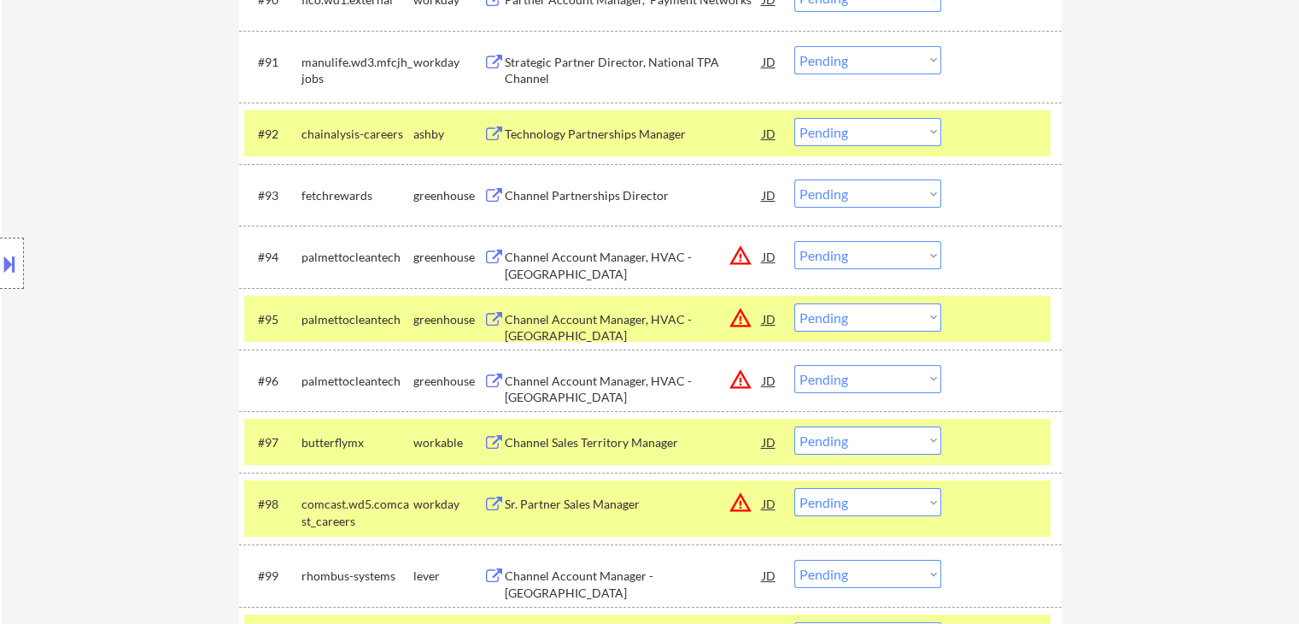
click at [606, 141] on div "Technology Partnerships Manager" at bounding box center [634, 134] width 258 height 17
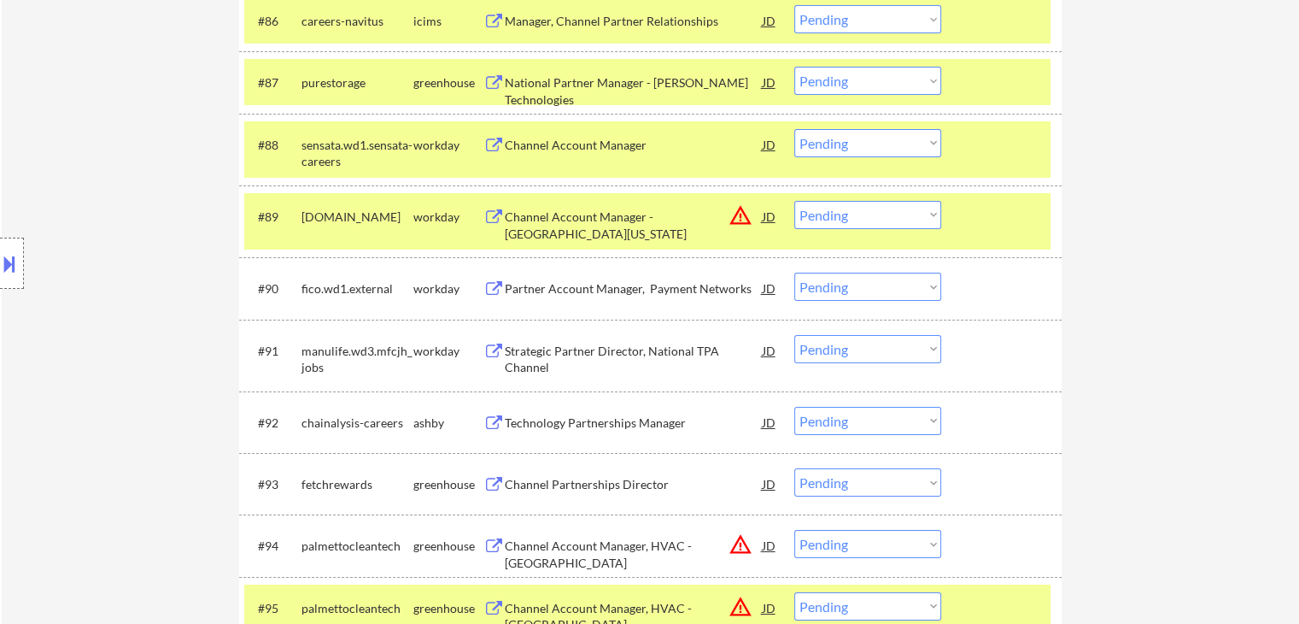
scroll to position [6050, 0]
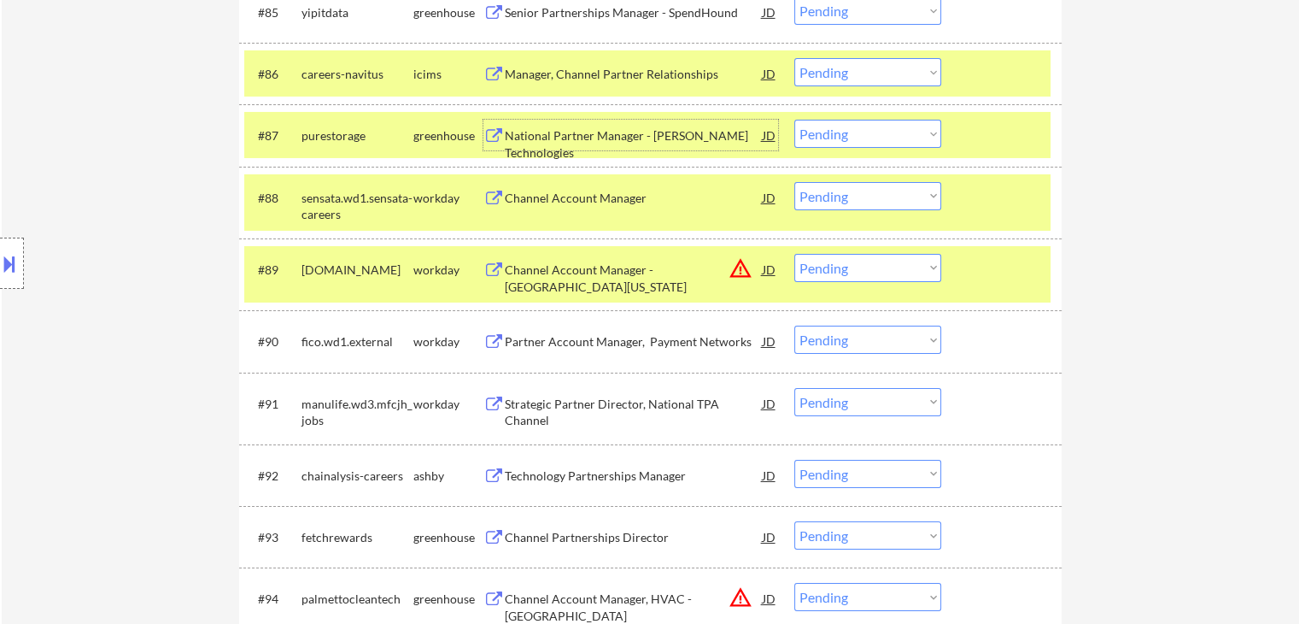
click at [598, 133] on div "National Partner Manager - [PERSON_NAME] Technologies" at bounding box center [634, 143] width 258 height 33
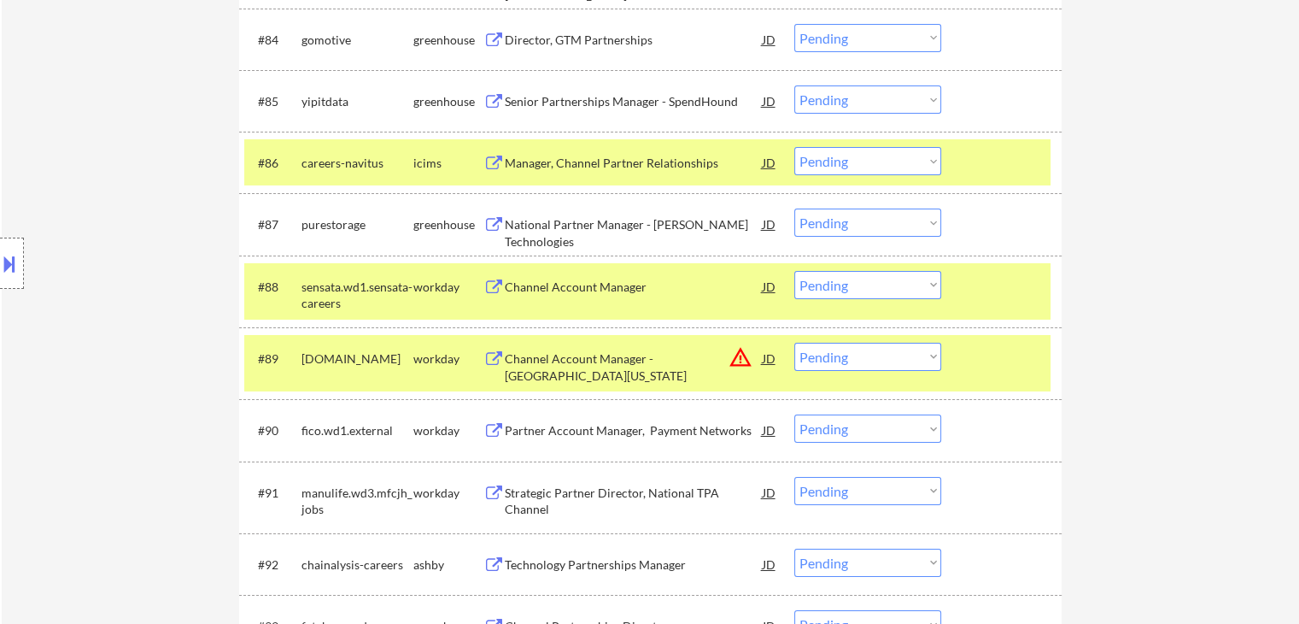
scroll to position [5879, 0]
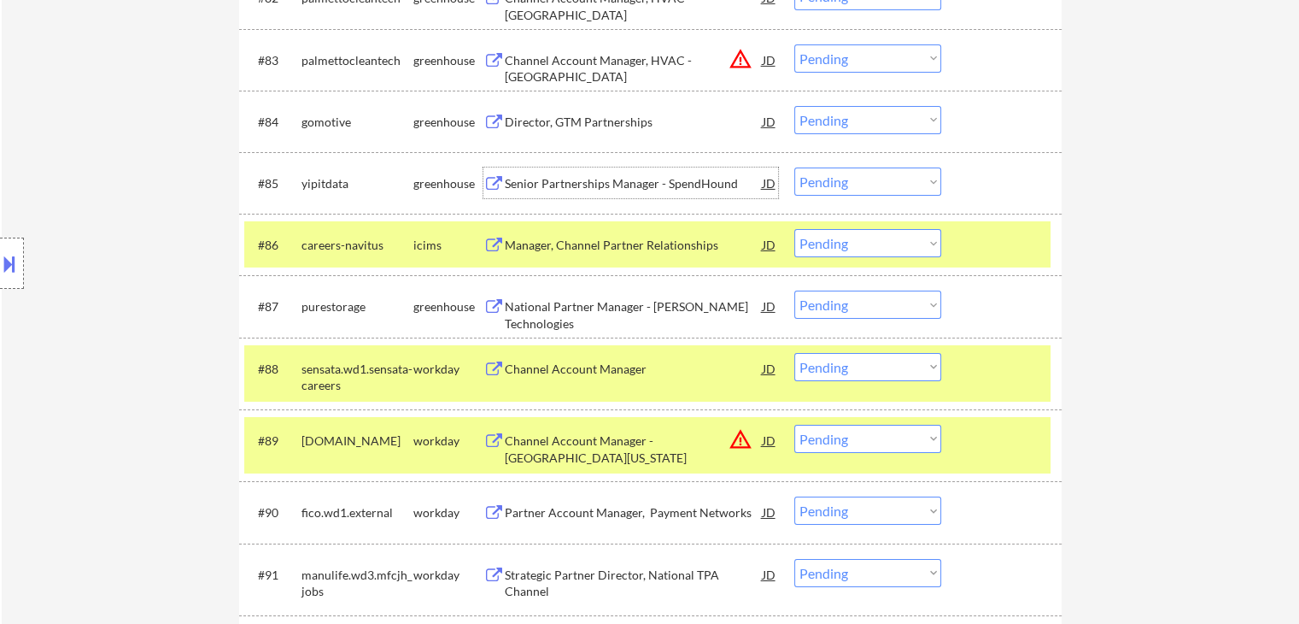
click at [621, 179] on div "Senior Partnerships Manager - SpendHound" at bounding box center [634, 183] width 258 height 17
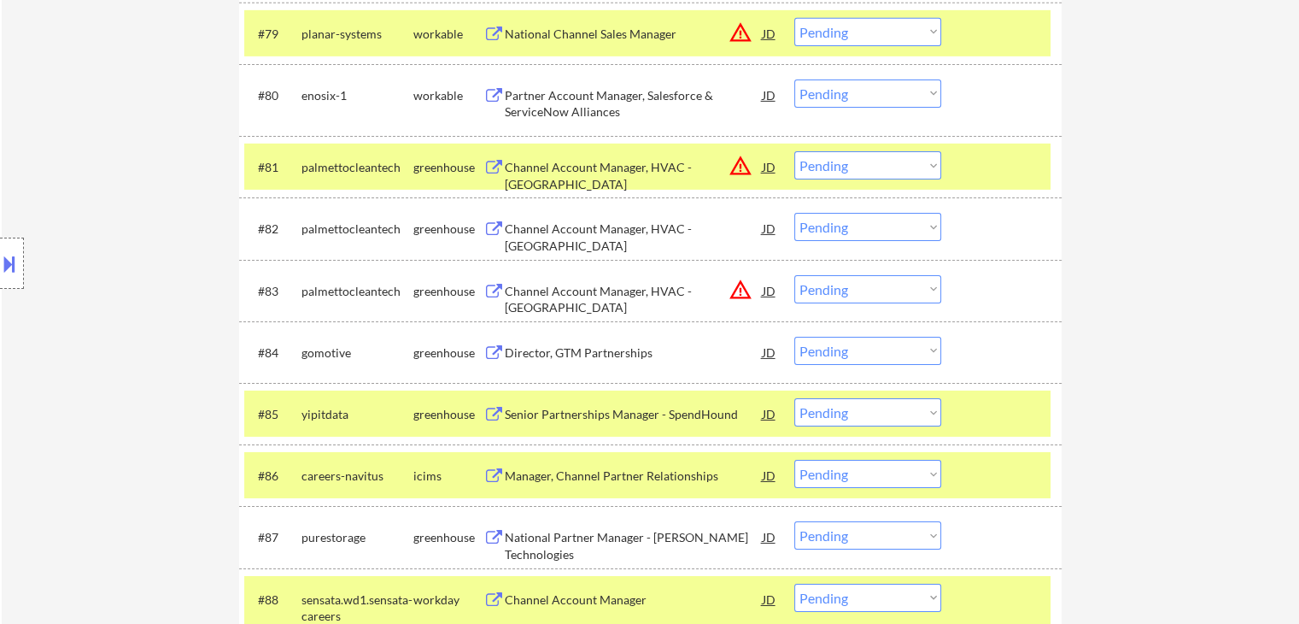
scroll to position [5623, 0]
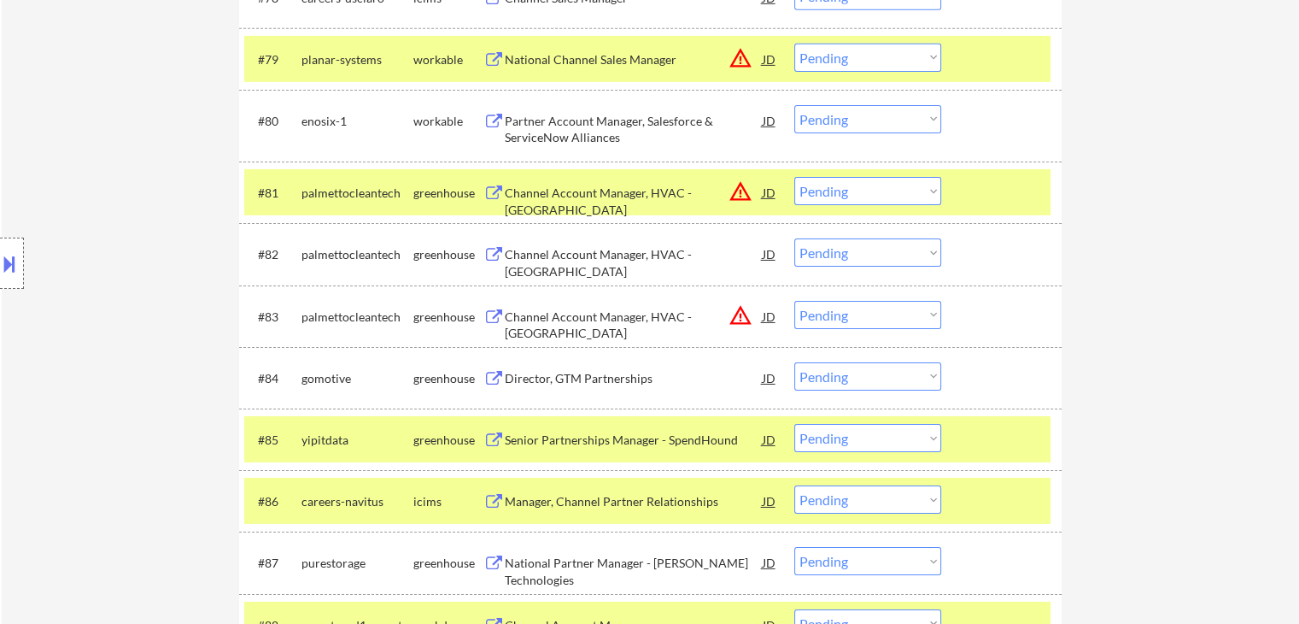
click at [613, 119] on div "Partner Account Manager, Salesforce & ServiceNow Alliances" at bounding box center [634, 129] width 258 height 33
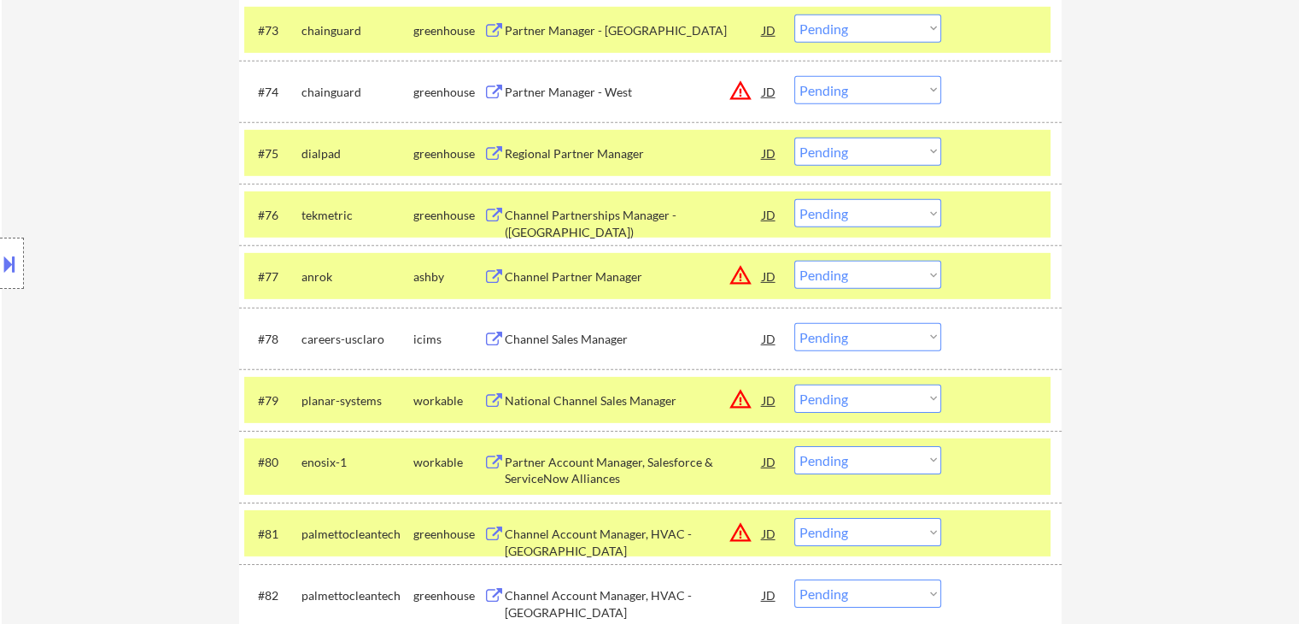
scroll to position [5281, 0]
click at [592, 155] on div "Regional Partner Manager" at bounding box center [634, 154] width 258 height 17
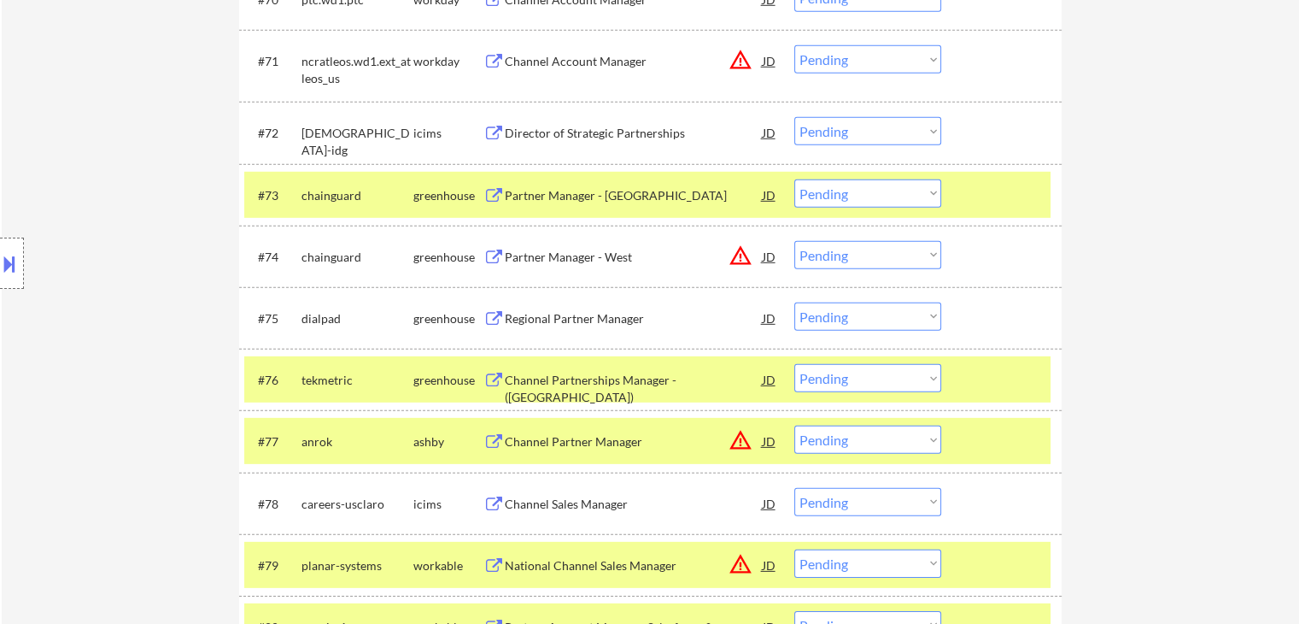
scroll to position [5110, 0]
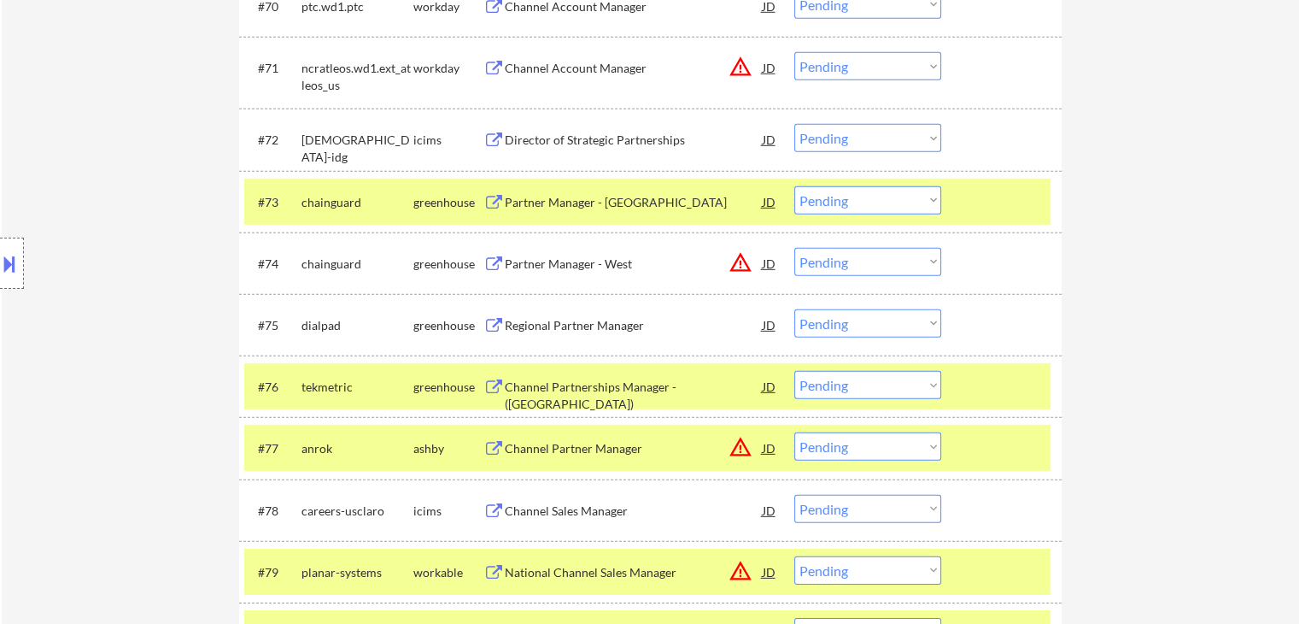
click at [605, 198] on div "Partner Manager - [GEOGRAPHIC_DATA]" at bounding box center [634, 202] width 258 height 17
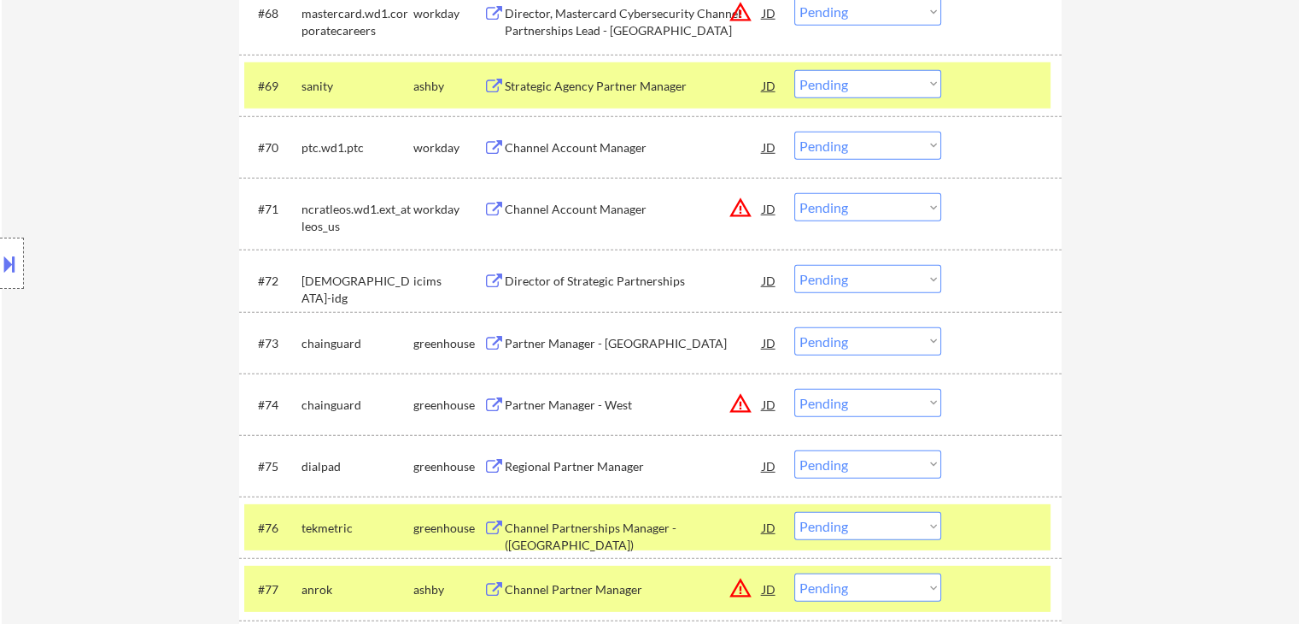
scroll to position [4940, 0]
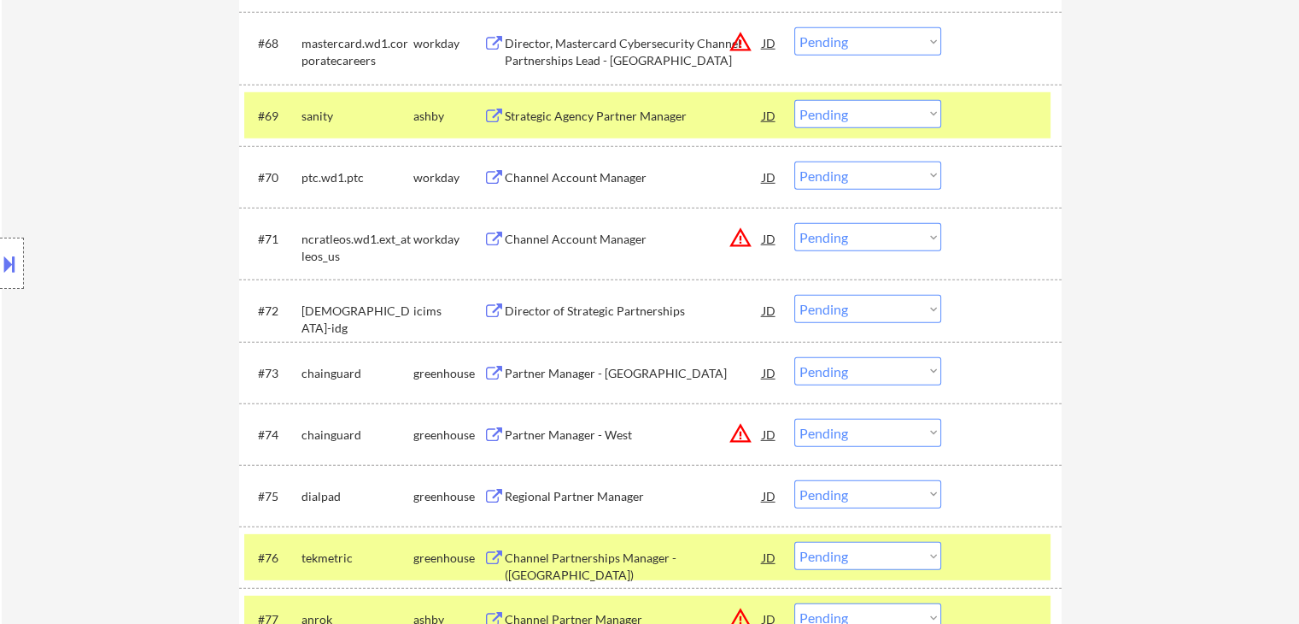
click at [600, 115] on div "Strategic Agency Partner Manager" at bounding box center [634, 116] width 258 height 17
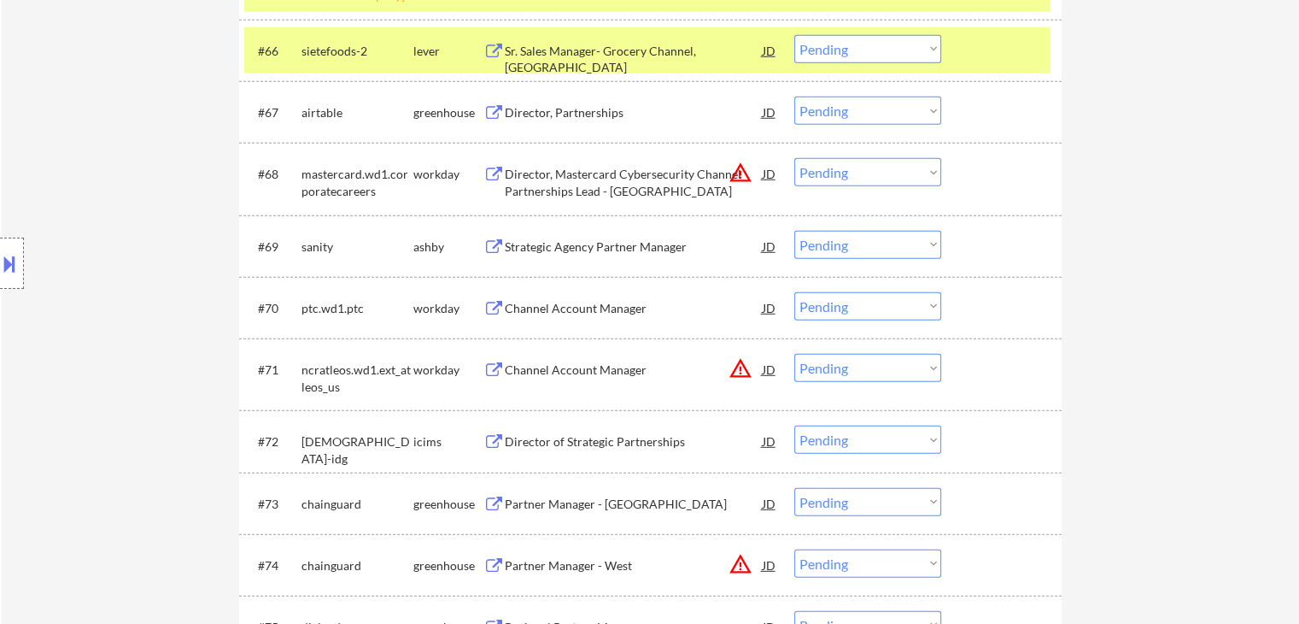
scroll to position [4769, 0]
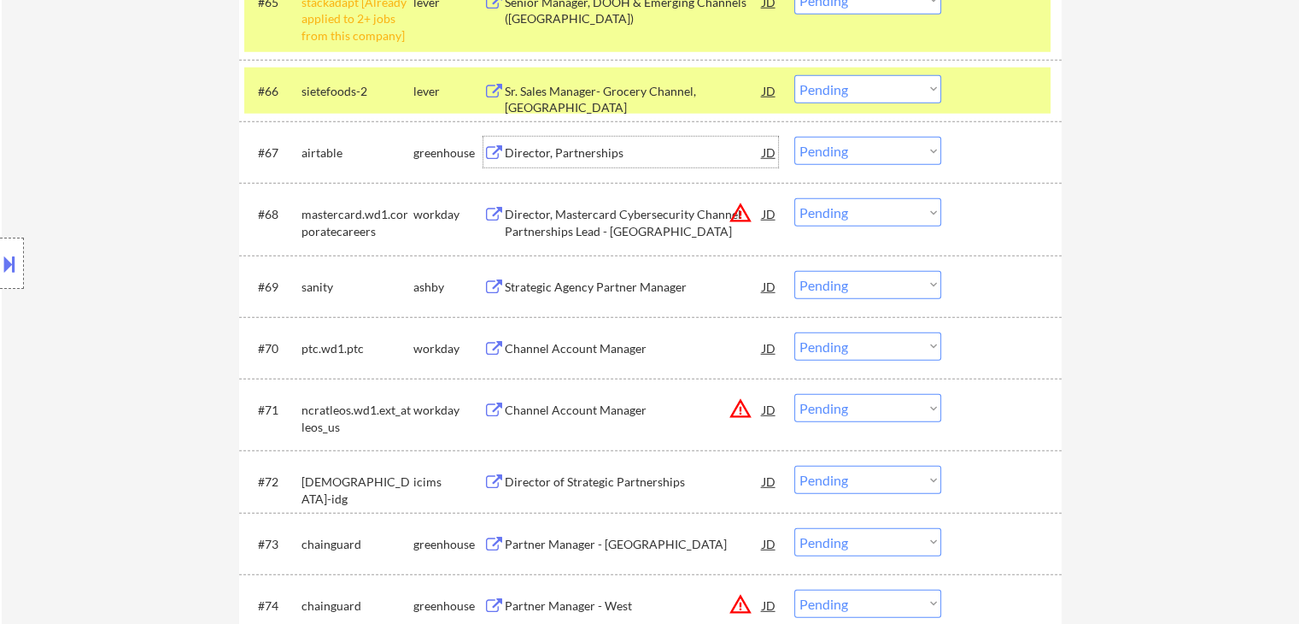
click at [588, 152] on div "Director, Partnerships" at bounding box center [634, 152] width 258 height 17
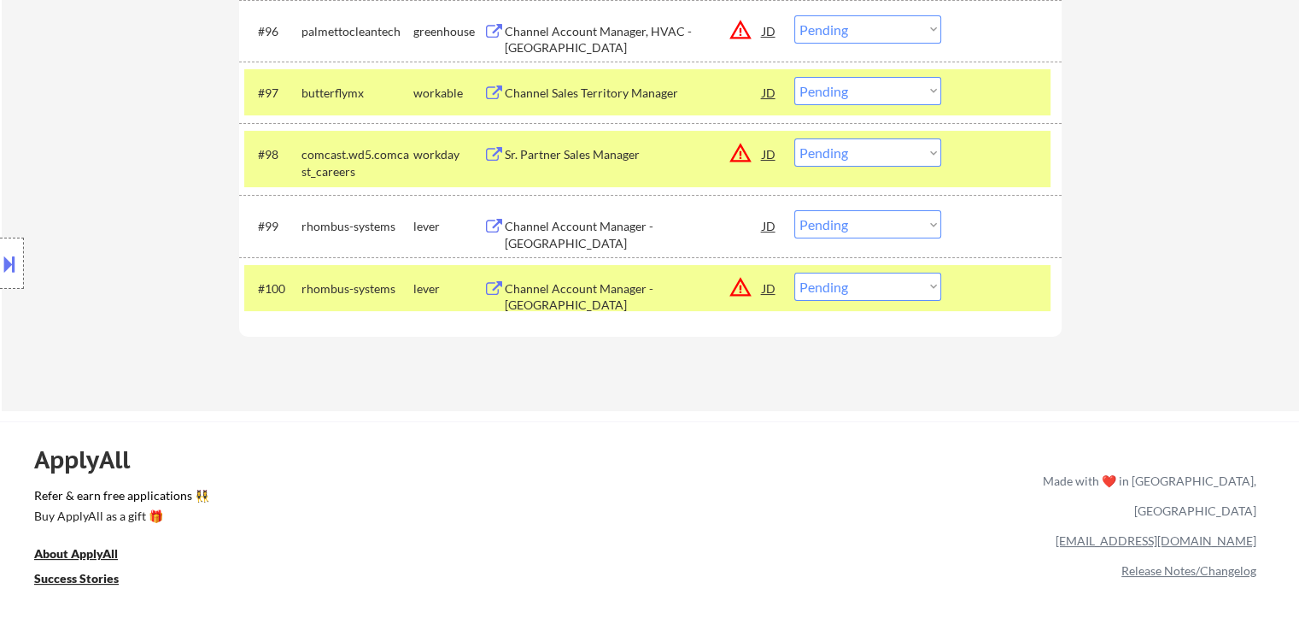
scroll to position [6742, 0]
click at [842, 225] on select "Choose an option... Pending Applied Excluded (Questions) Excluded (Expired) Exc…" at bounding box center [868, 223] width 147 height 28
click at [795, 210] on select "Choose an option... Pending Applied Excluded (Questions) Excluded (Expired) Exc…" at bounding box center [868, 223] width 147 height 28
select select ""pending""
click at [862, 85] on select "Choose an option... Pending Applied Excluded (Questions) Excluded (Expired) Exc…" at bounding box center [868, 90] width 147 height 28
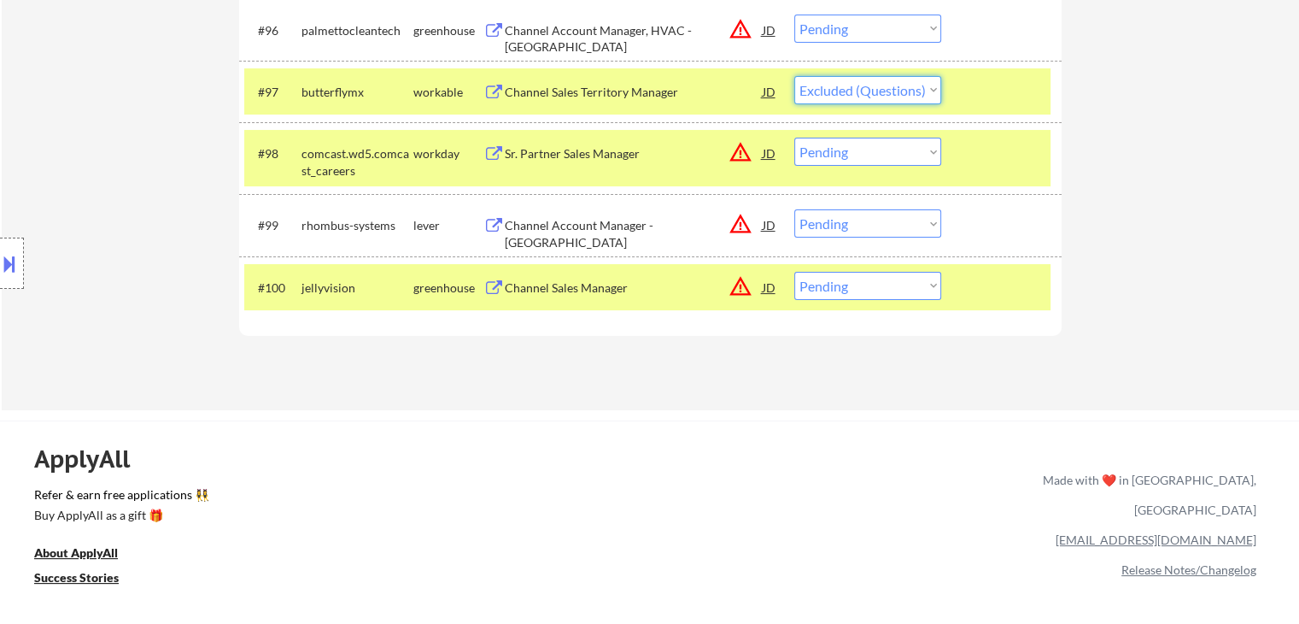
click at [795, 76] on select "Choose an option... Pending Applied Excluded (Questions) Excluded (Expired) Exc…" at bounding box center [868, 90] width 147 height 28
select select ""pending""
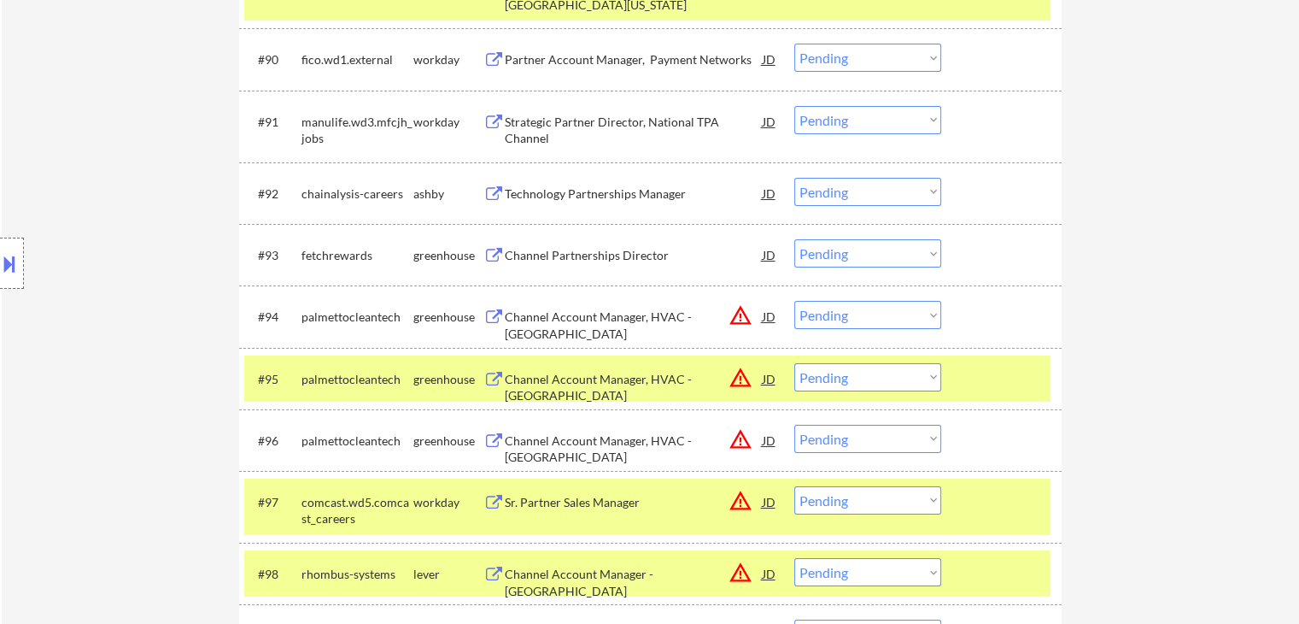
scroll to position [6361, 0]
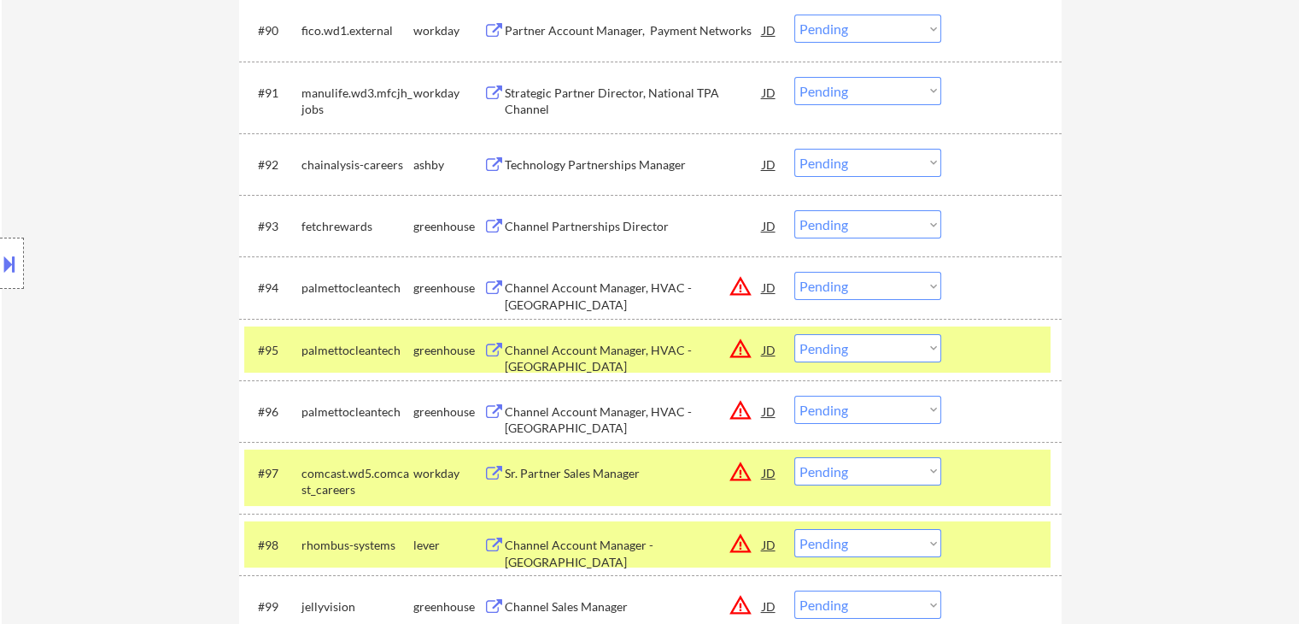
click at [846, 223] on select "Choose an option... Pending Applied Excluded (Questions) Excluded (Expired) Exc…" at bounding box center [868, 224] width 147 height 28
click at [795, 210] on select "Choose an option... Pending Applied Excluded (Questions) Excluded (Expired) Exc…" at bounding box center [868, 224] width 147 height 28
select select ""pending""
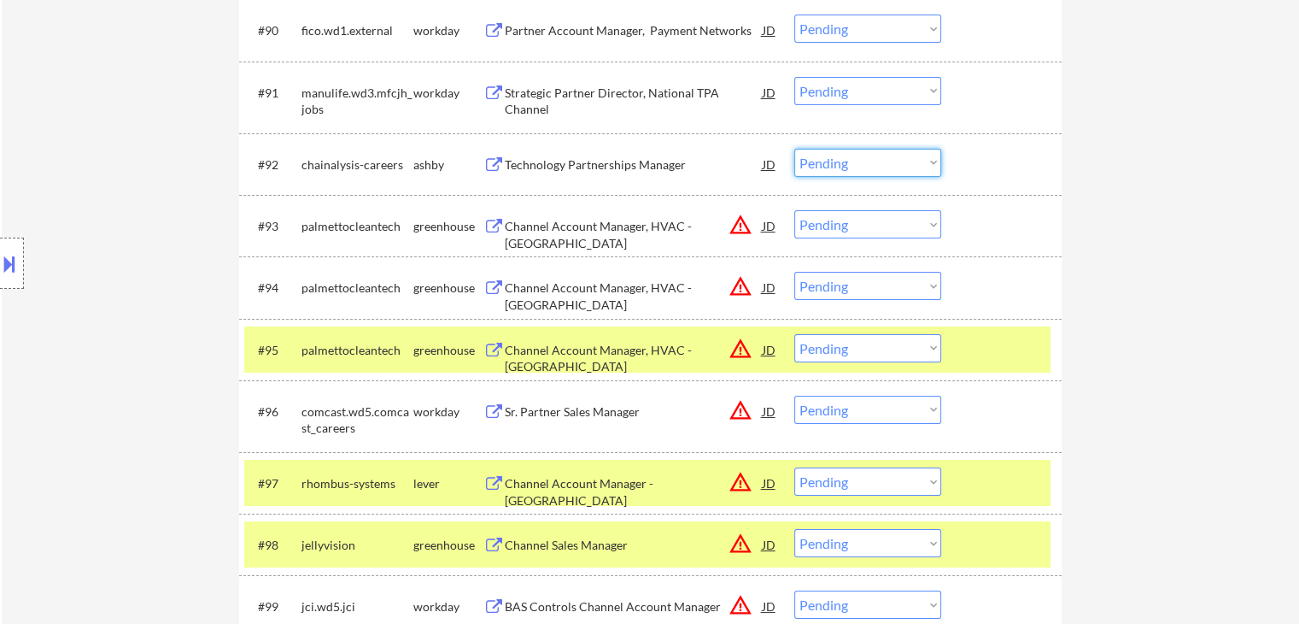
click at [829, 161] on select "Choose an option... Pending Applied Excluded (Questions) Excluded (Expired) Exc…" at bounding box center [868, 163] width 147 height 28
click at [795, 149] on select "Choose an option... Pending Applied Excluded (Questions) Excluded (Expired) Exc…" at bounding box center [868, 163] width 147 height 28
select select ""pending""
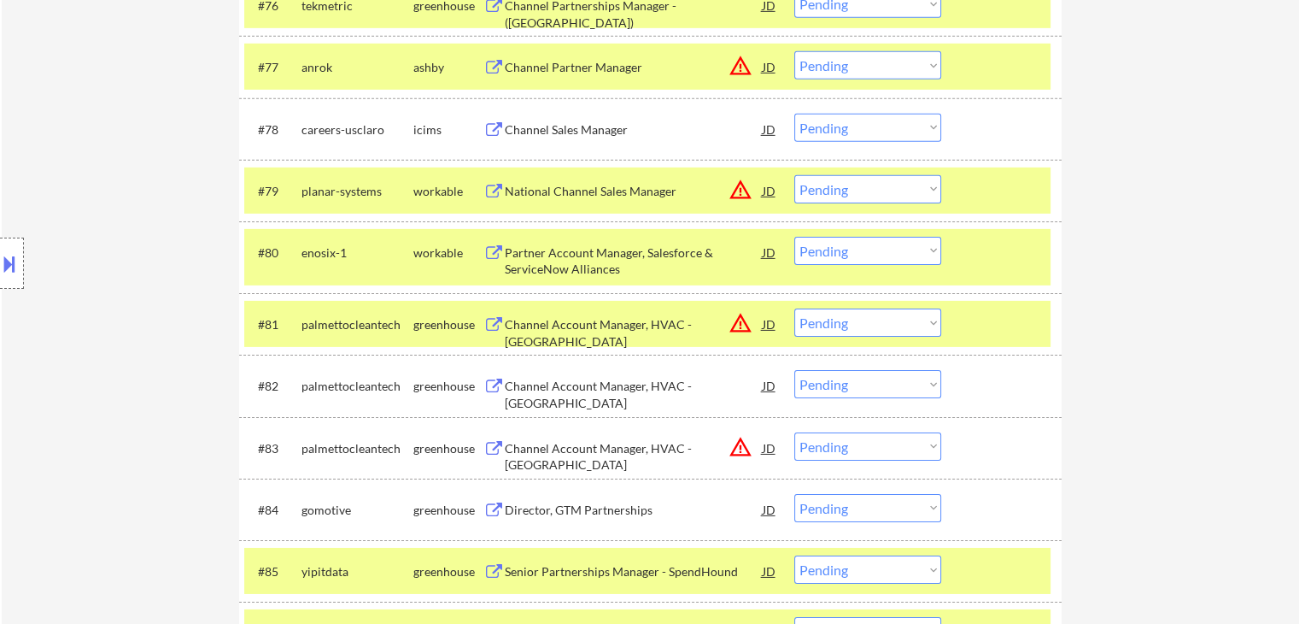
scroll to position [5518, 0]
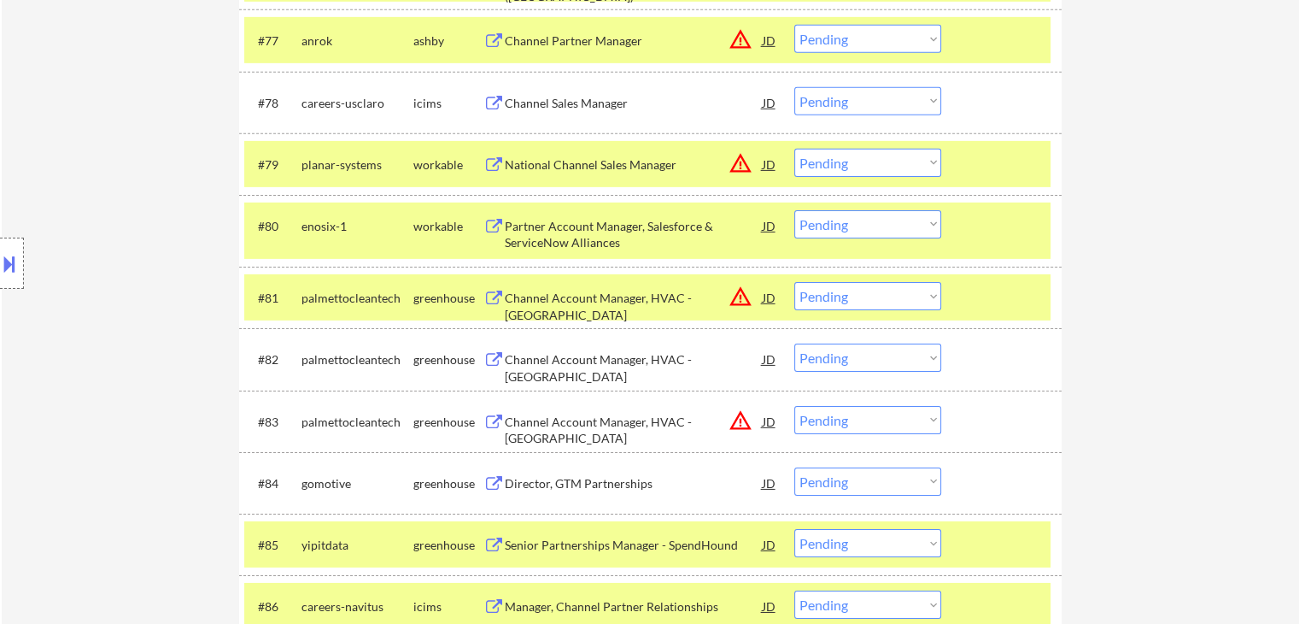
drag, startPoint x: 850, startPoint y: 226, endPoint x: 849, endPoint y: 235, distance: 8.6
click at [850, 226] on select "Choose an option... Pending Applied Excluded (Questions) Excluded (Expired) Exc…" at bounding box center [868, 224] width 147 height 28
click at [795, 210] on select "Choose an option... Pending Applied Excluded (Questions) Excluded (Expired) Exc…" at bounding box center [868, 224] width 147 height 28
select select ""pending""
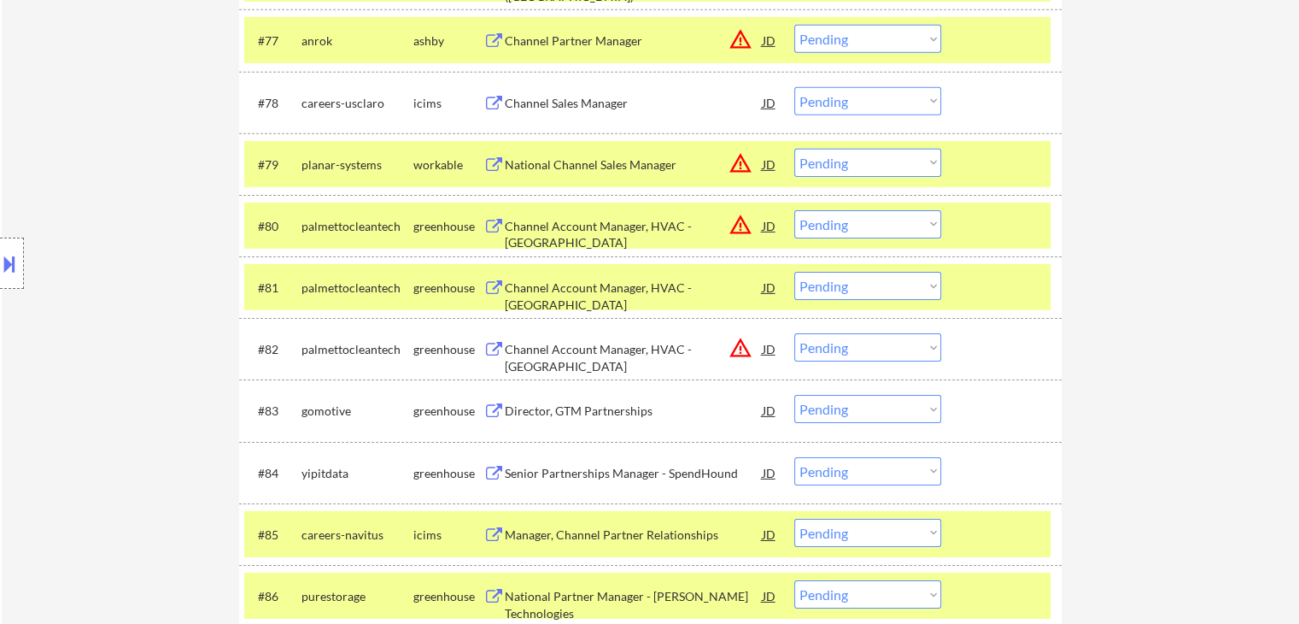
click at [0, 264] on button at bounding box center [9, 263] width 19 height 28
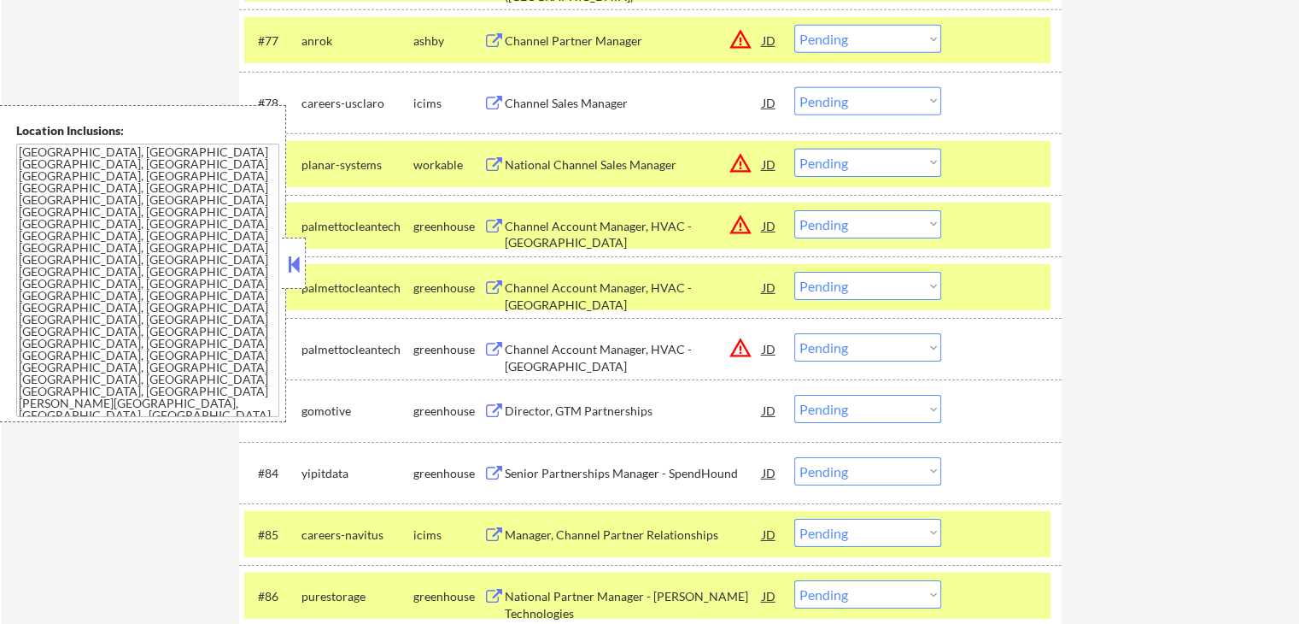
click at [297, 261] on button at bounding box center [293, 264] width 19 height 26
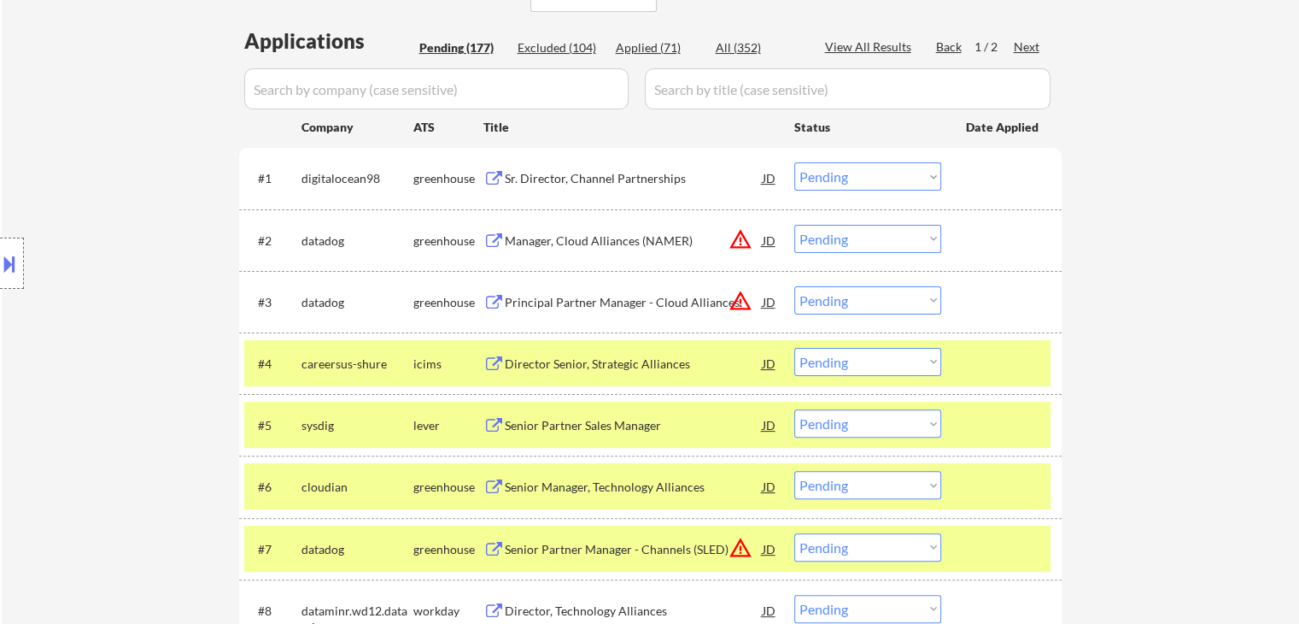
scroll to position [427, 0]
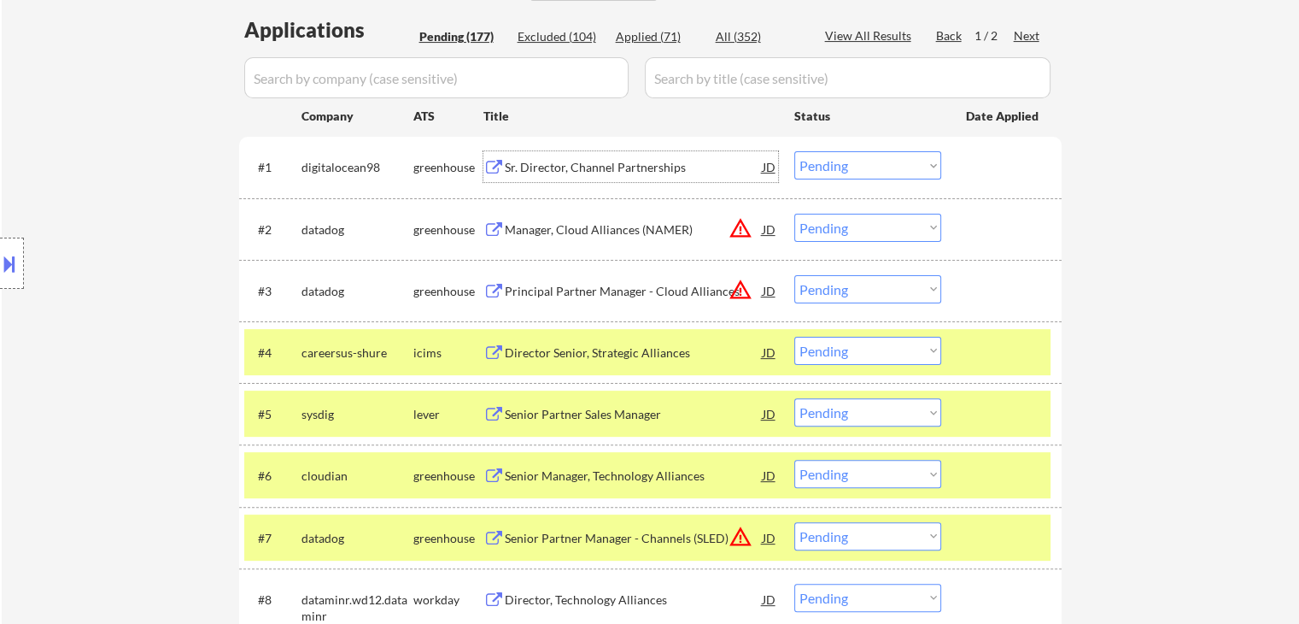
click at [629, 168] on div "Sr. Director, Channel Partnerships" at bounding box center [634, 167] width 258 height 17
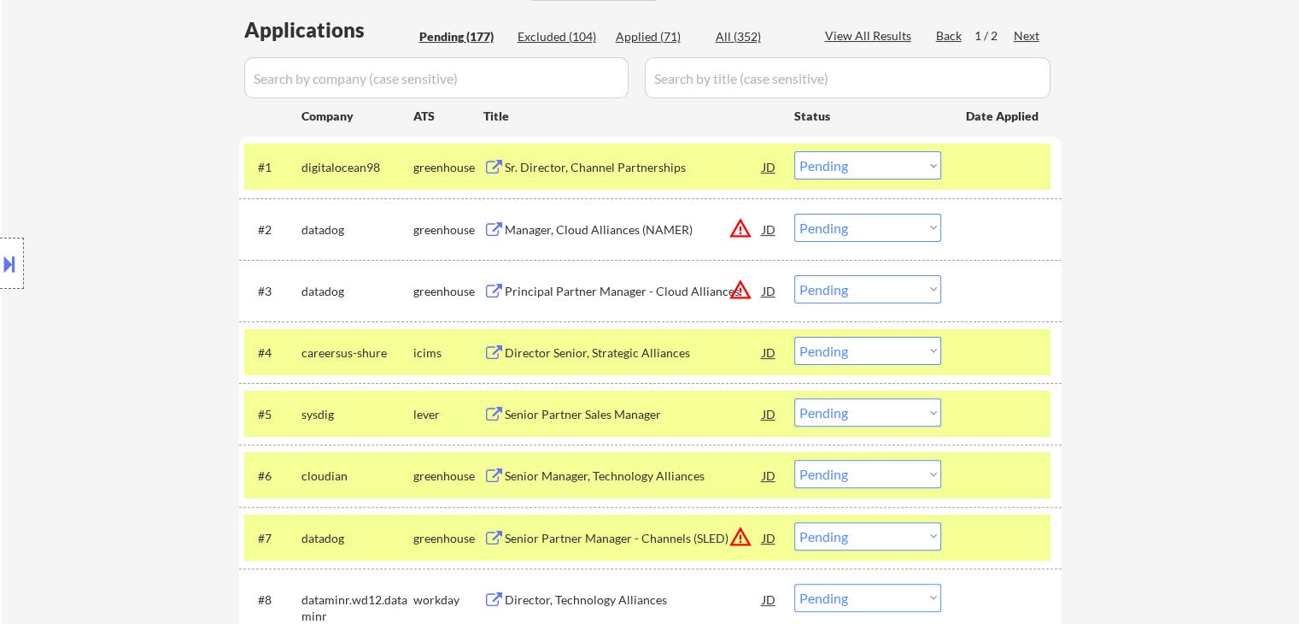
scroll to position [513, 0]
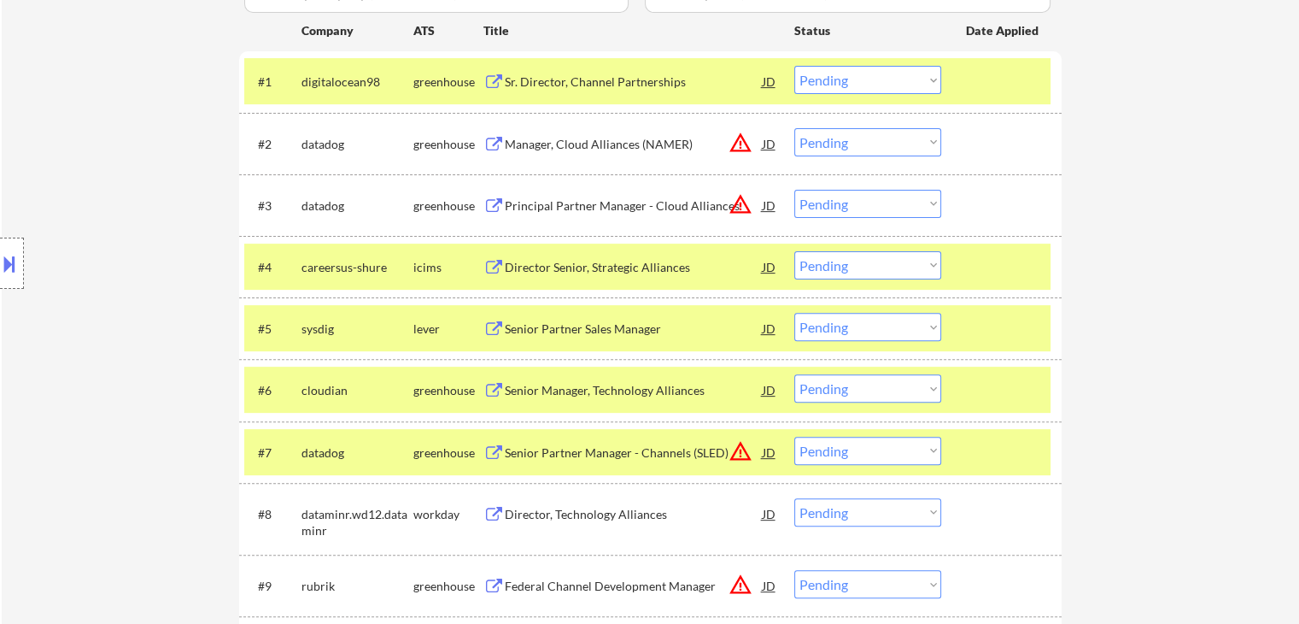
click at [611, 323] on div "Senior Partner Sales Manager" at bounding box center [634, 328] width 258 height 17
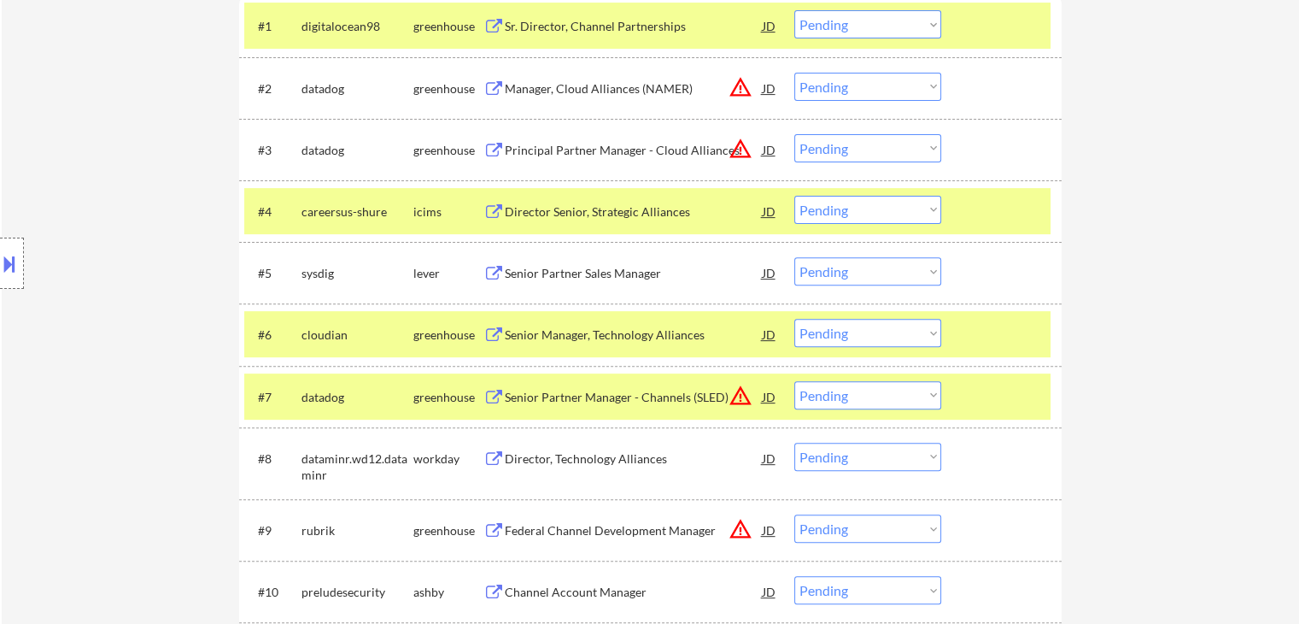
scroll to position [598, 0]
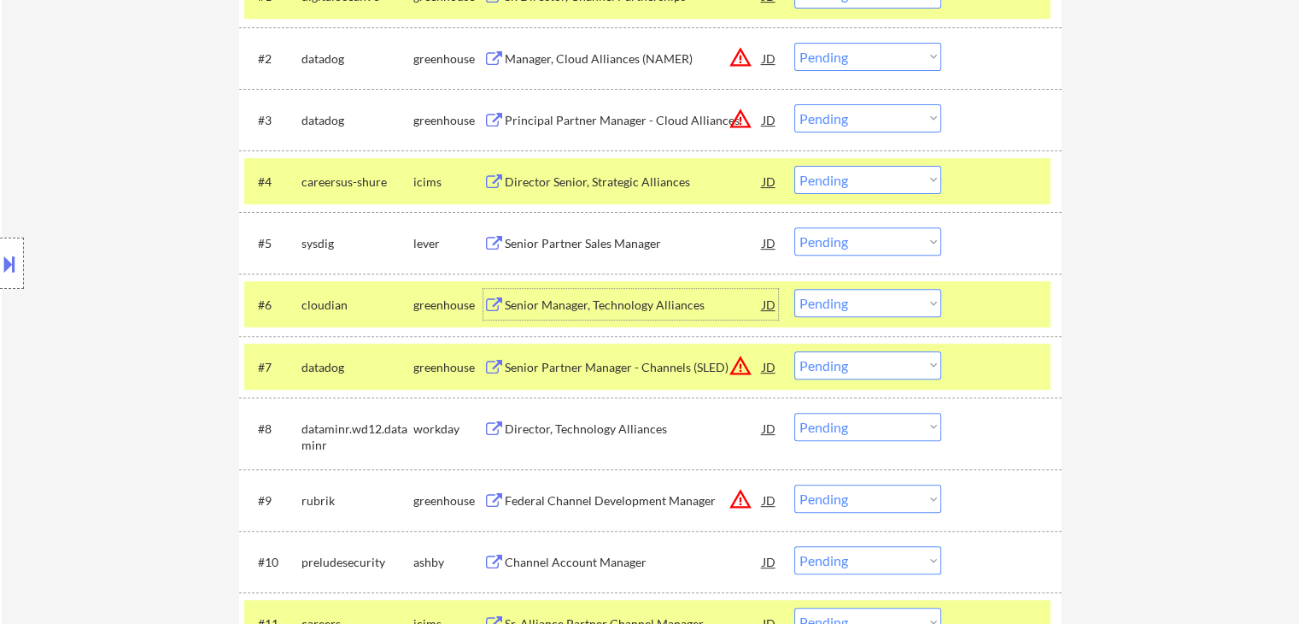
click at [632, 301] on div "Senior Manager, Technology Alliances" at bounding box center [634, 304] width 258 height 17
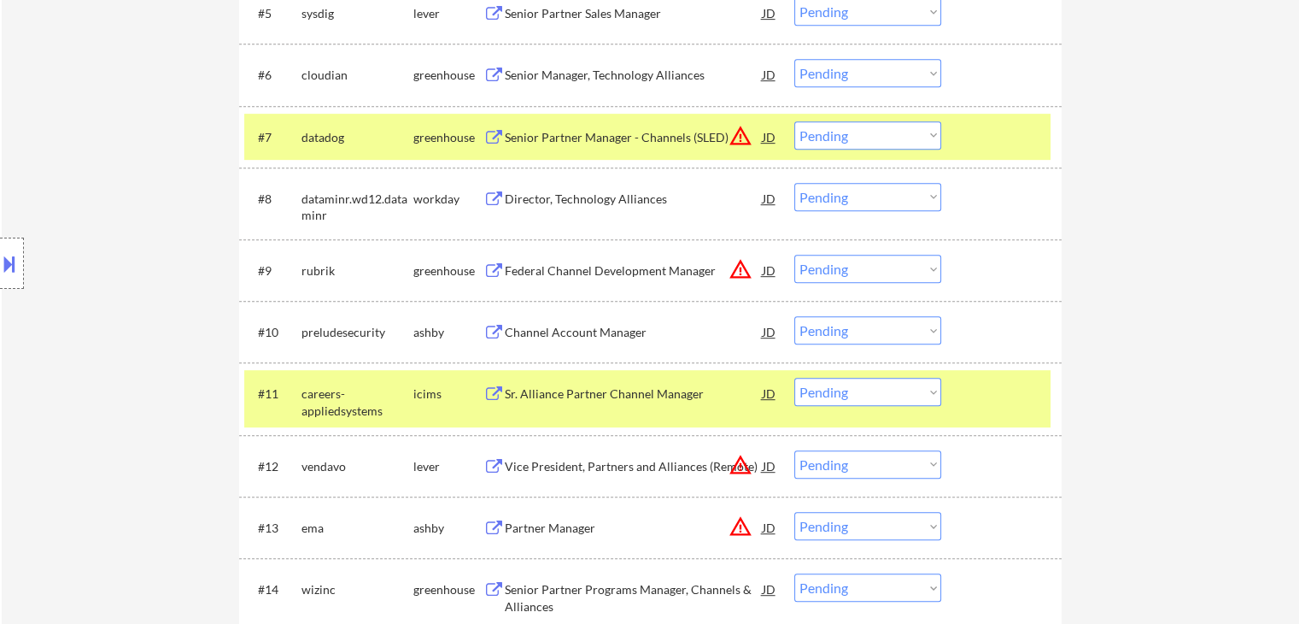
scroll to position [854, 0]
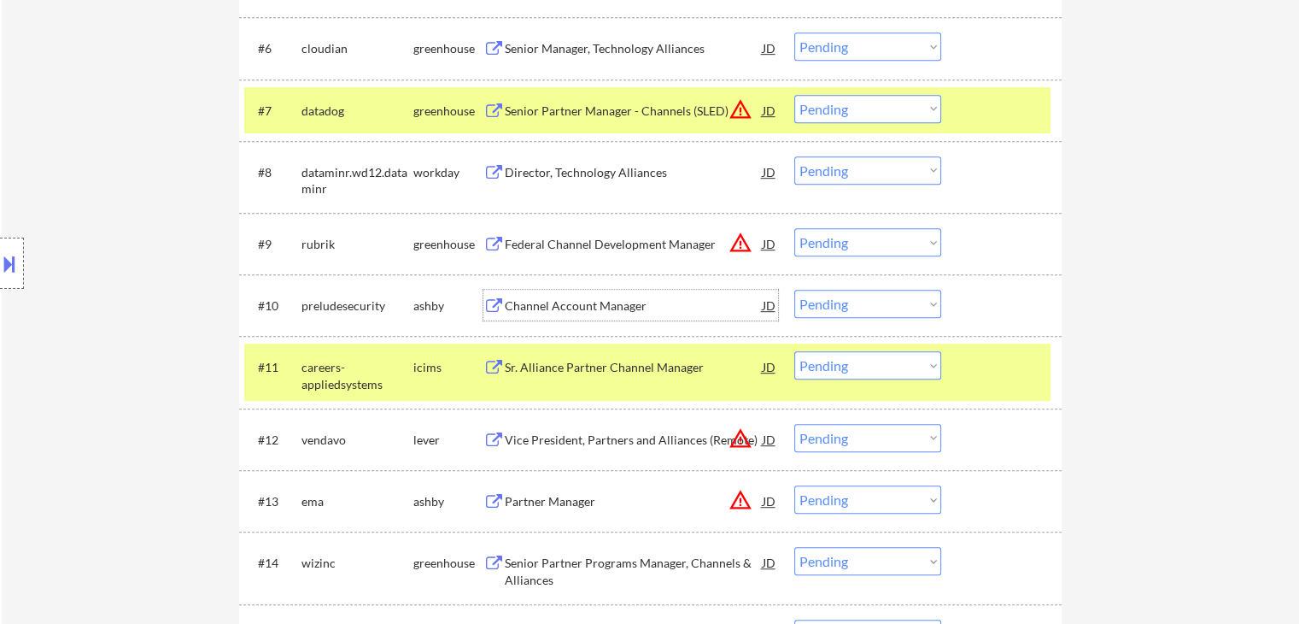
click at [595, 305] on div "Channel Account Manager" at bounding box center [634, 305] width 258 height 17
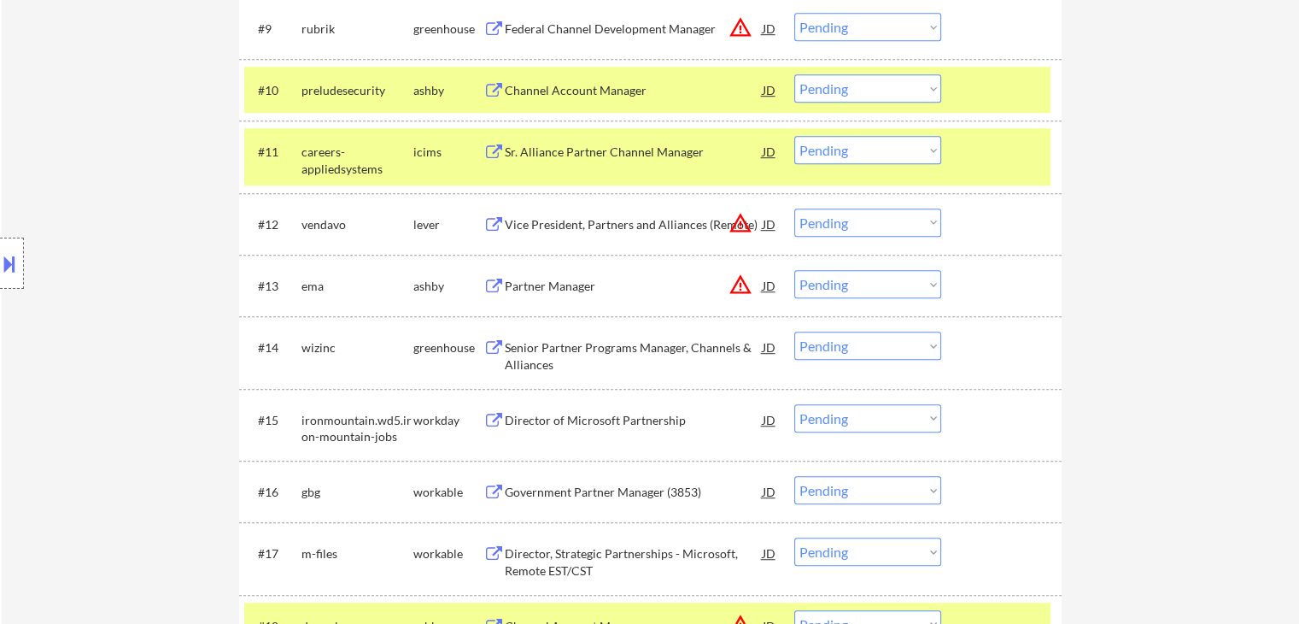
scroll to position [1111, 0]
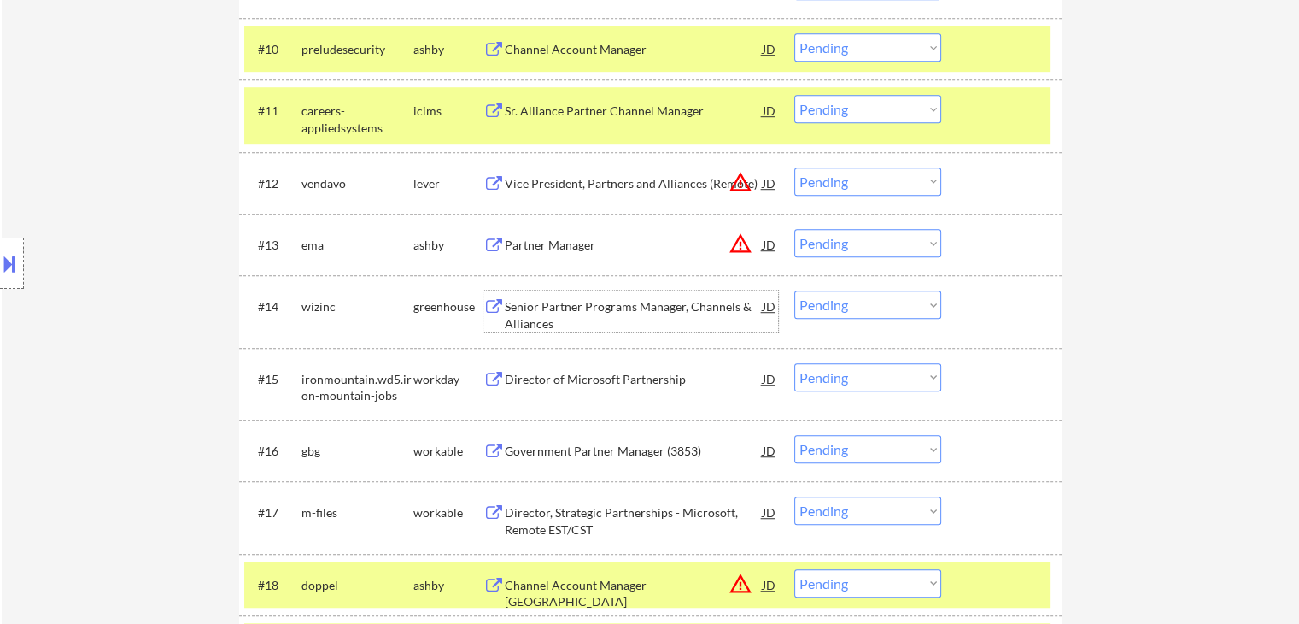
click at [590, 305] on div "Senior Partner Programs Manager, Channels & Alliances" at bounding box center [634, 314] width 258 height 33
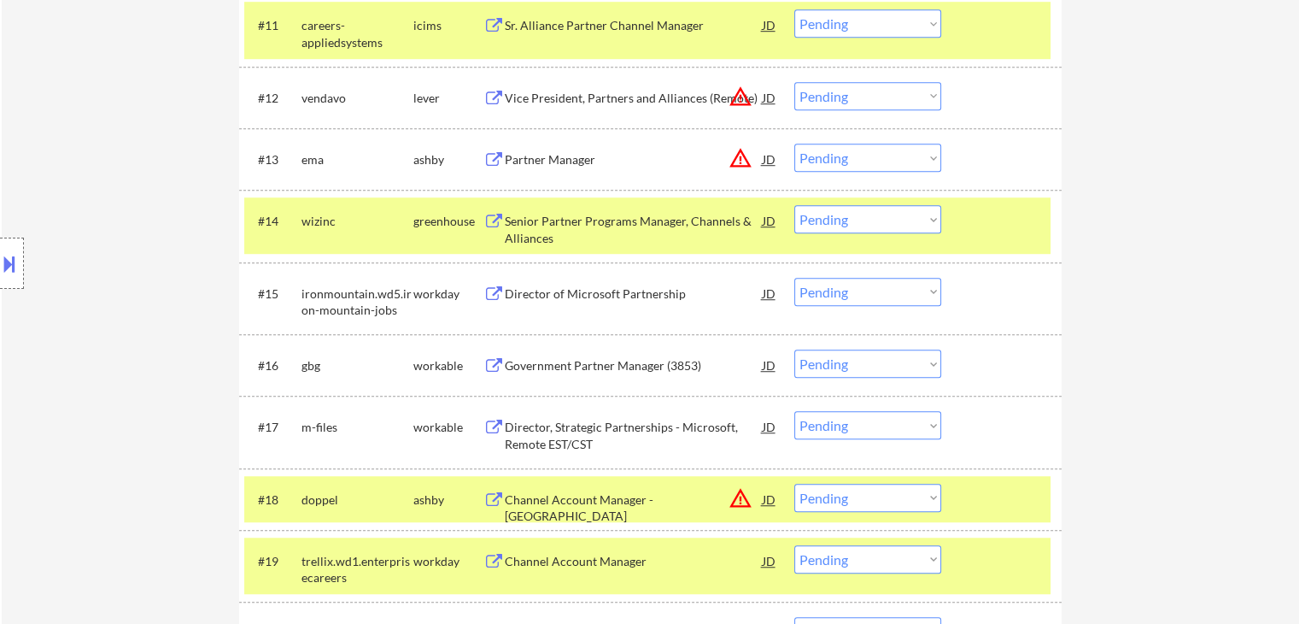
scroll to position [1281, 0]
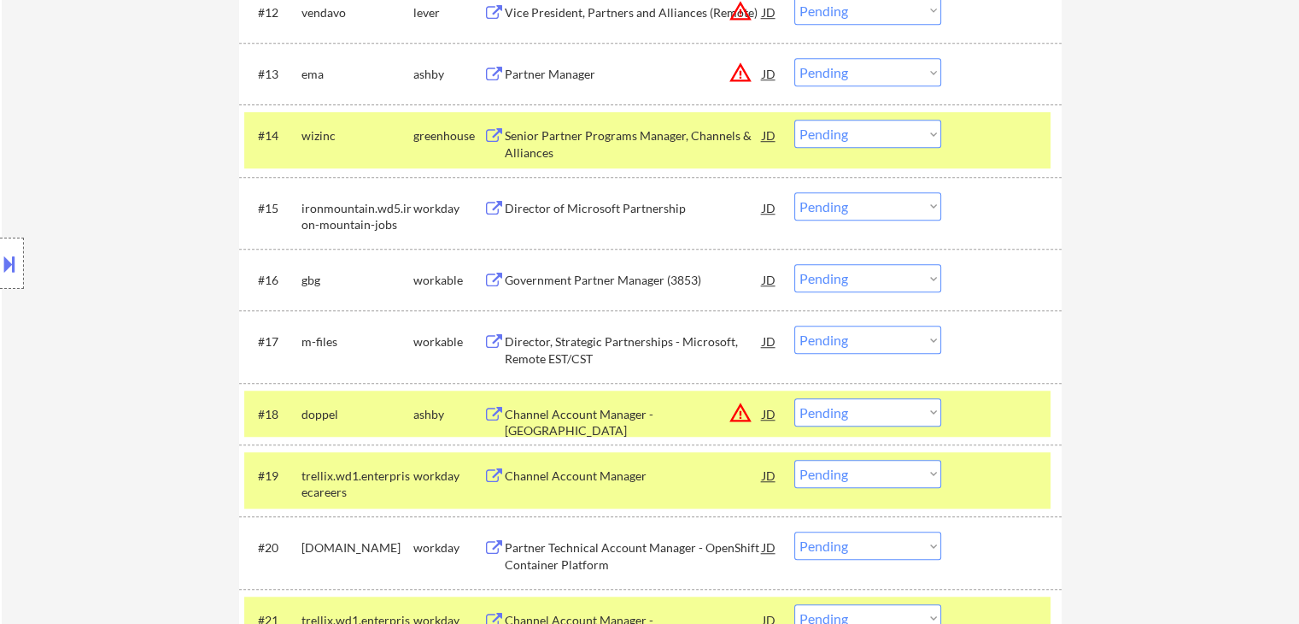
click at [563, 276] on div "Government Partner Manager (3853)" at bounding box center [634, 280] width 258 height 17
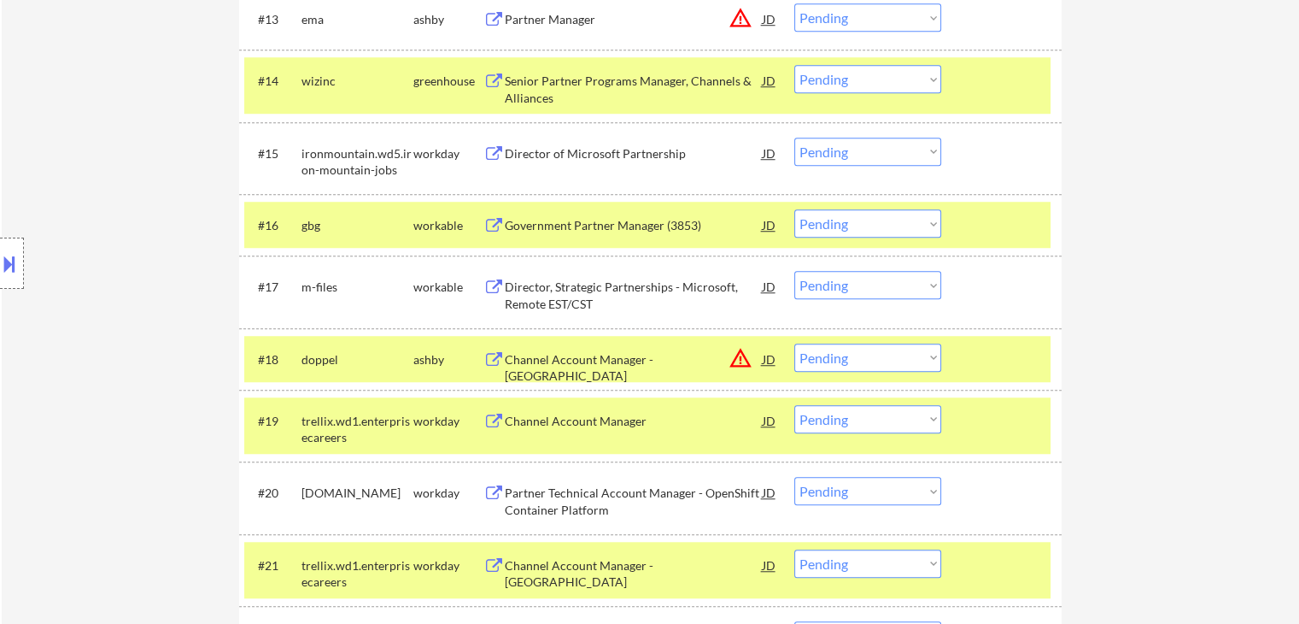
scroll to position [1367, 0]
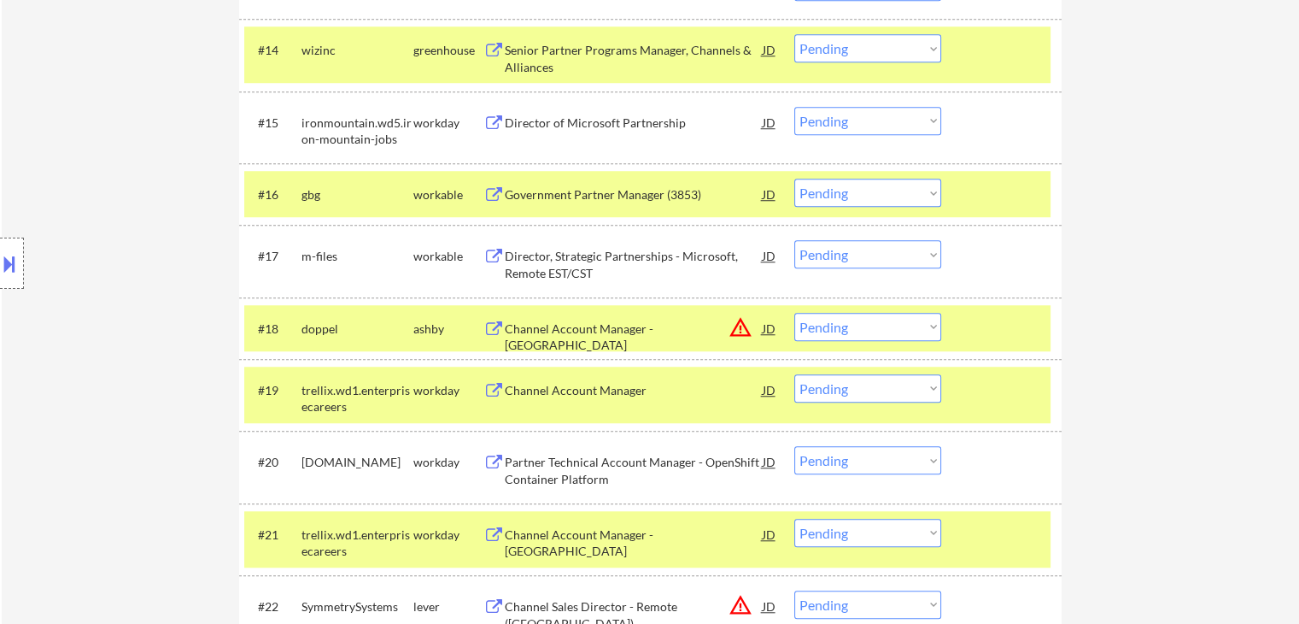
click at [601, 256] on div "Director, Strategic Partnerships - Microsoft, Remote EST/CST" at bounding box center [634, 264] width 258 height 33
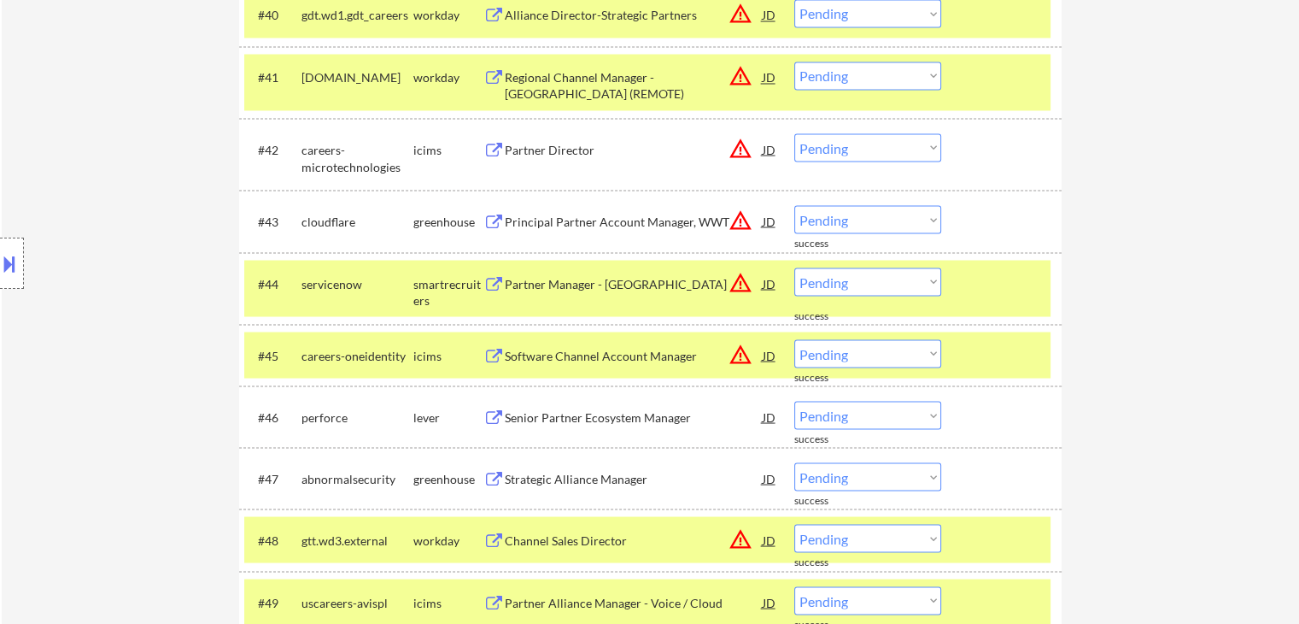
scroll to position [3161, 0]
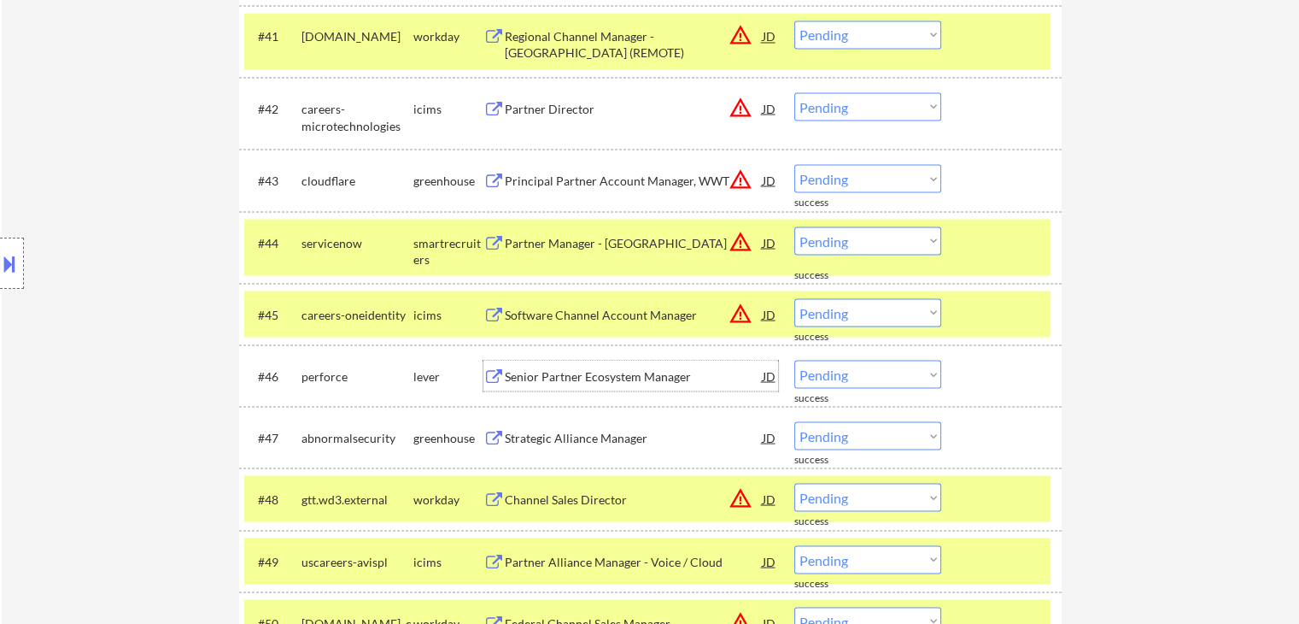
click at [642, 379] on div "Senior Partner Ecosystem Manager" at bounding box center [634, 375] width 258 height 17
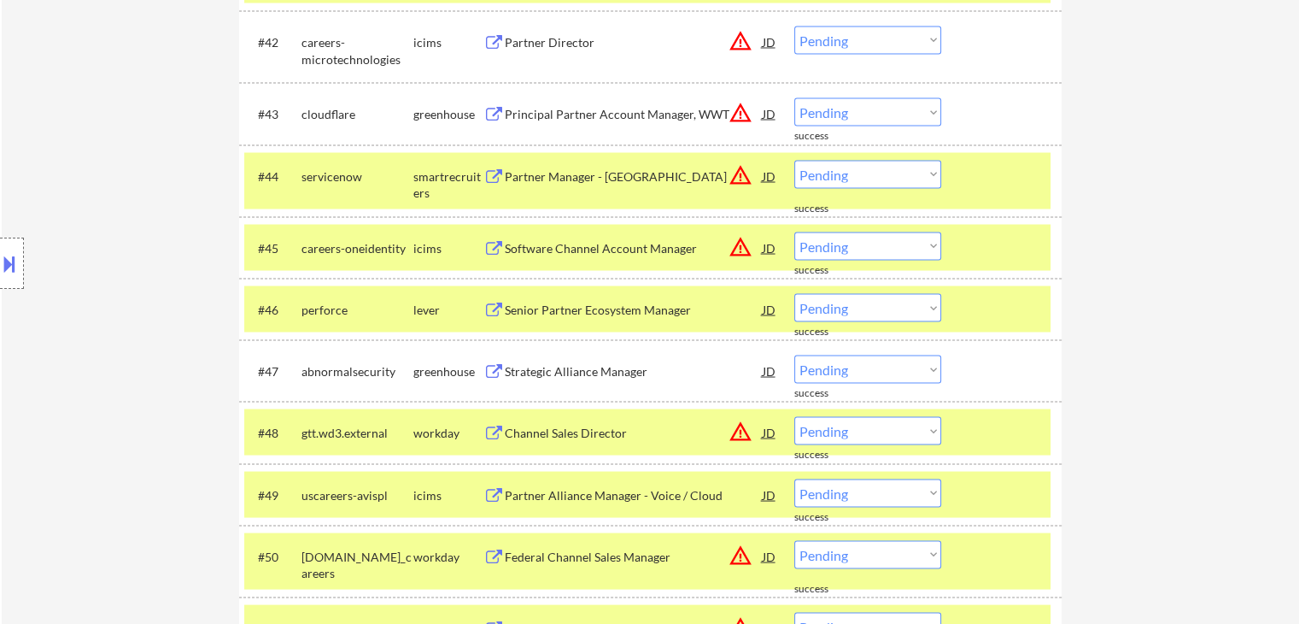
scroll to position [3332, 0]
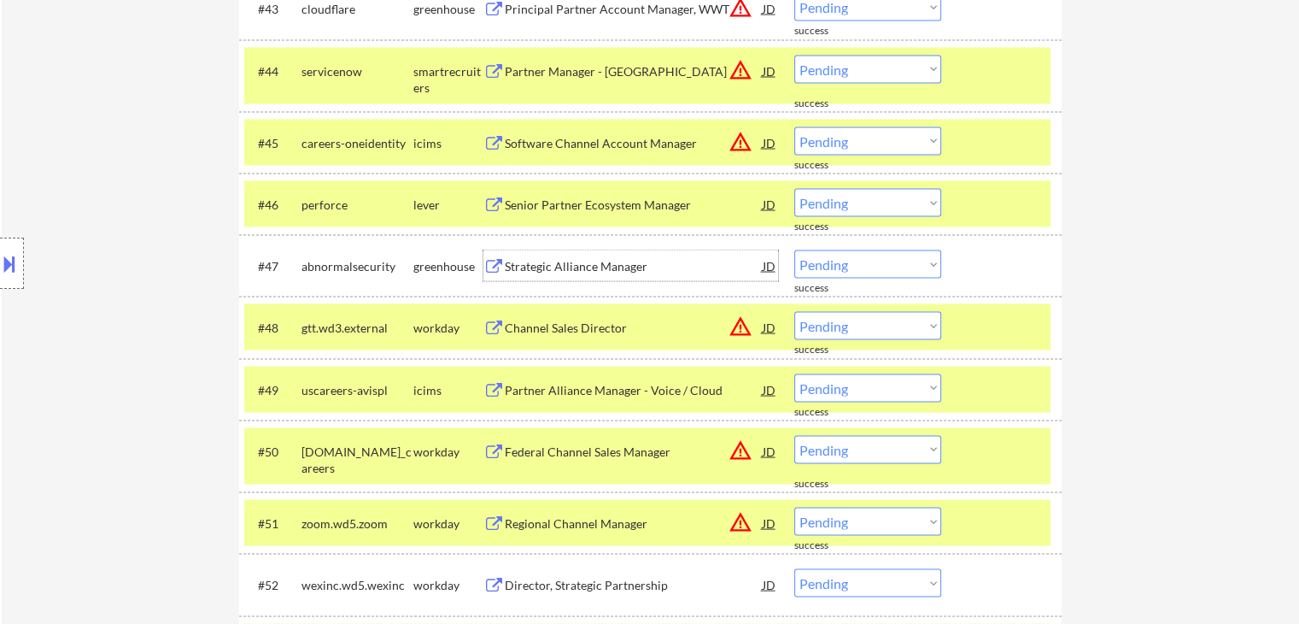
click at [562, 267] on div "Strategic Alliance Manager" at bounding box center [634, 266] width 258 height 17
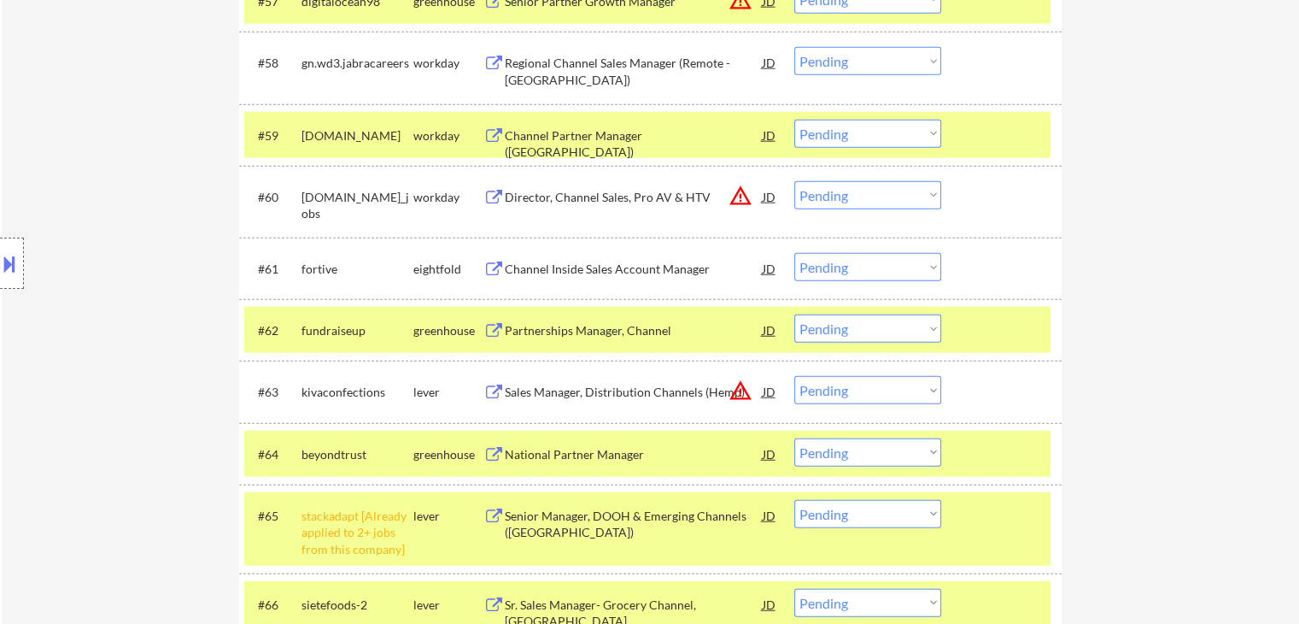
scroll to position [4272, 0]
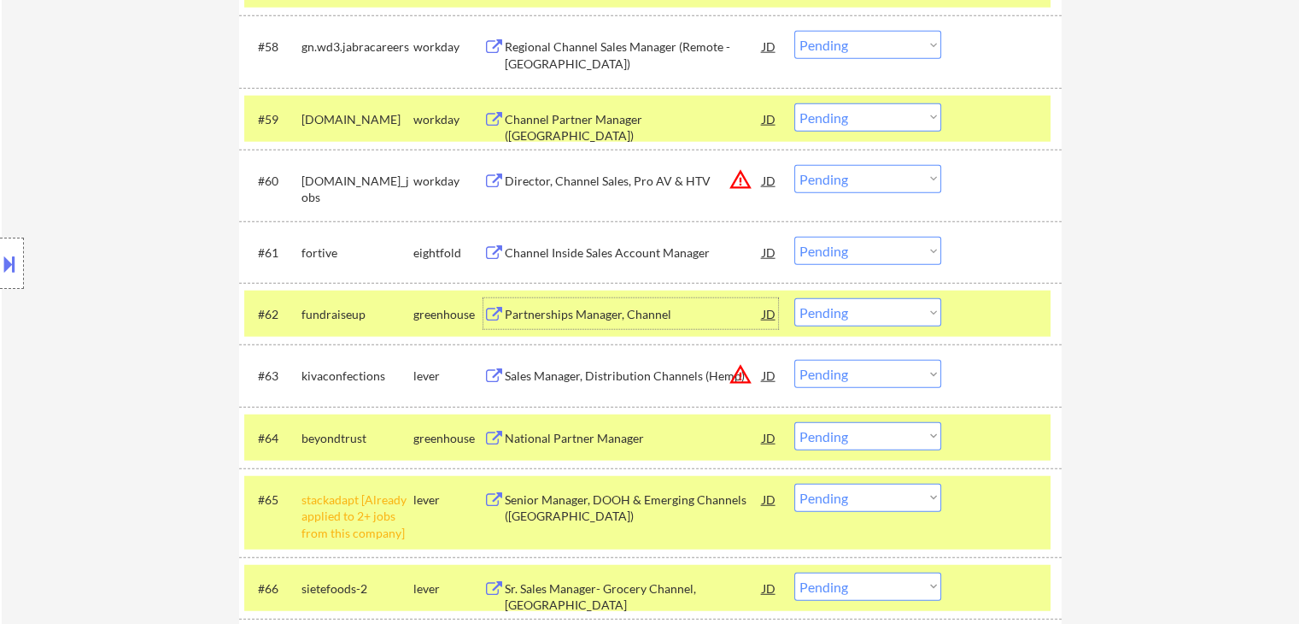
click at [576, 317] on div "Partnerships Manager, Channel" at bounding box center [634, 314] width 258 height 17
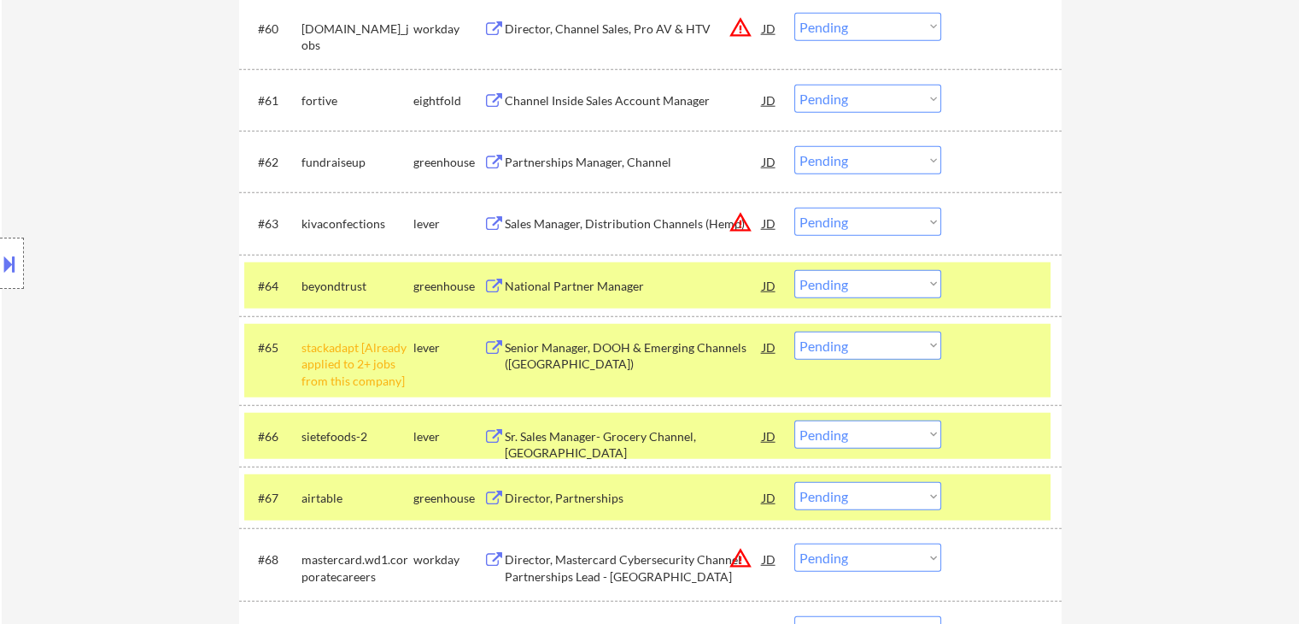
scroll to position [4442, 0]
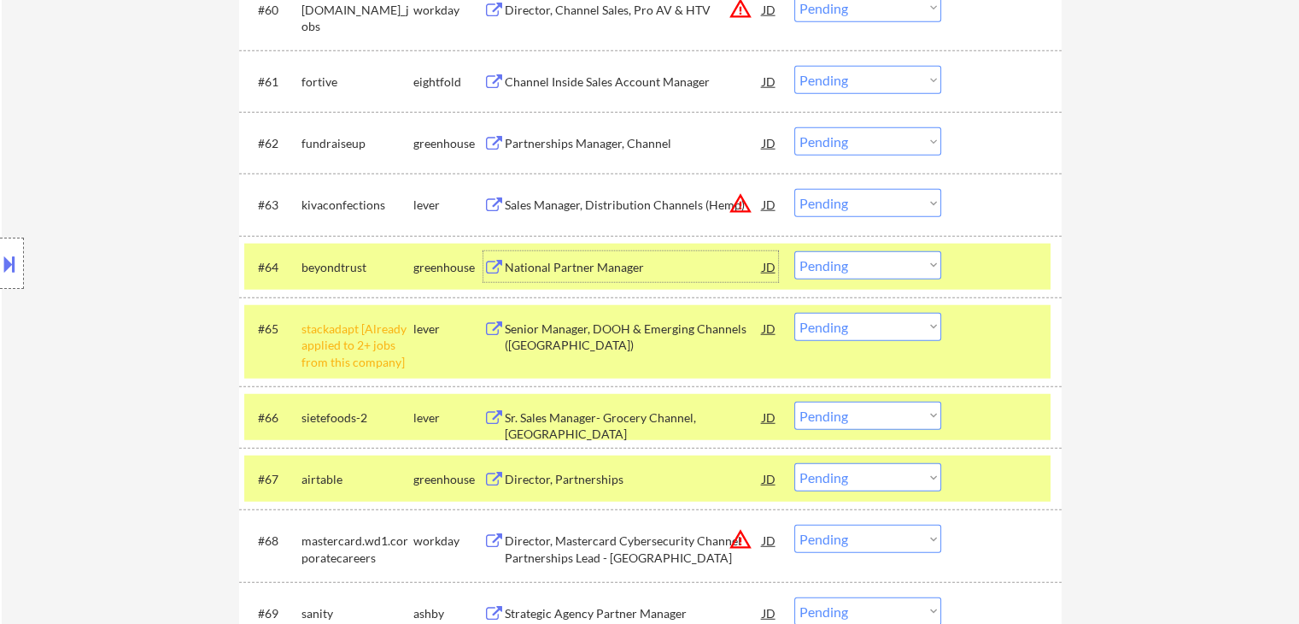
click at [613, 264] on div "National Partner Manager" at bounding box center [634, 267] width 258 height 17
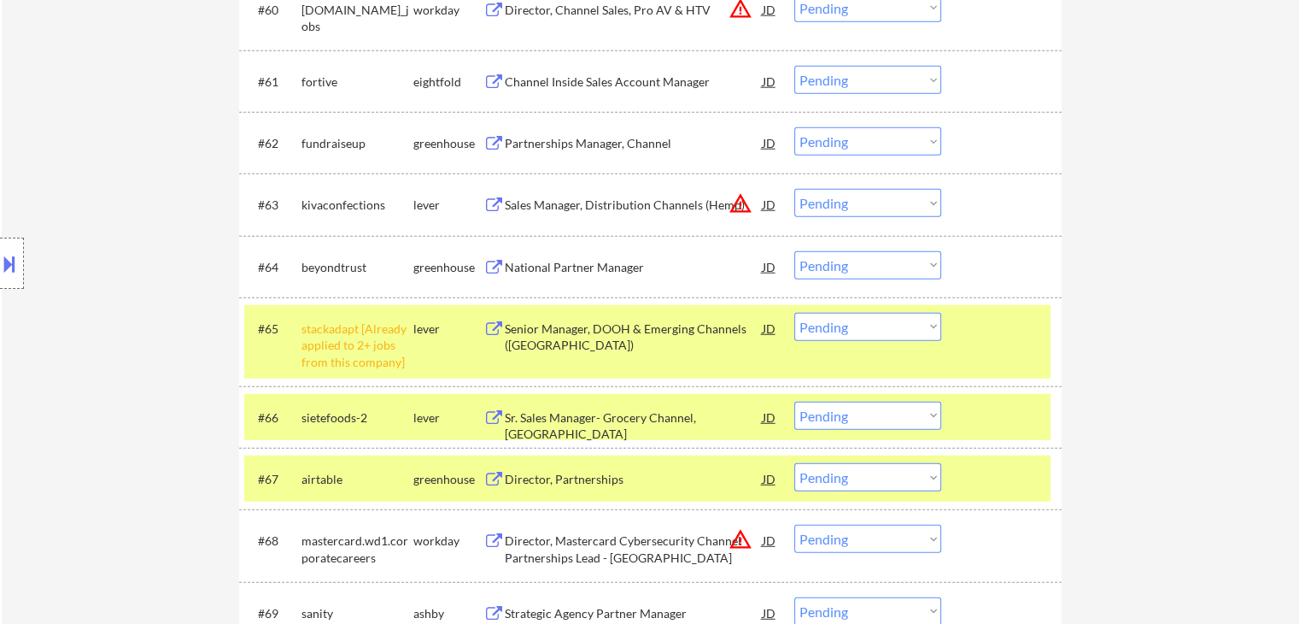
click at [845, 332] on select "Choose an option... Pending Applied Excluded (Questions) Excluded (Expired) Exc…" at bounding box center [868, 327] width 147 height 28
click at [795, 313] on select "Choose an option... Pending Applied Excluded (Questions) Excluded (Expired) Exc…" at bounding box center [868, 327] width 147 height 28
select select ""pending""
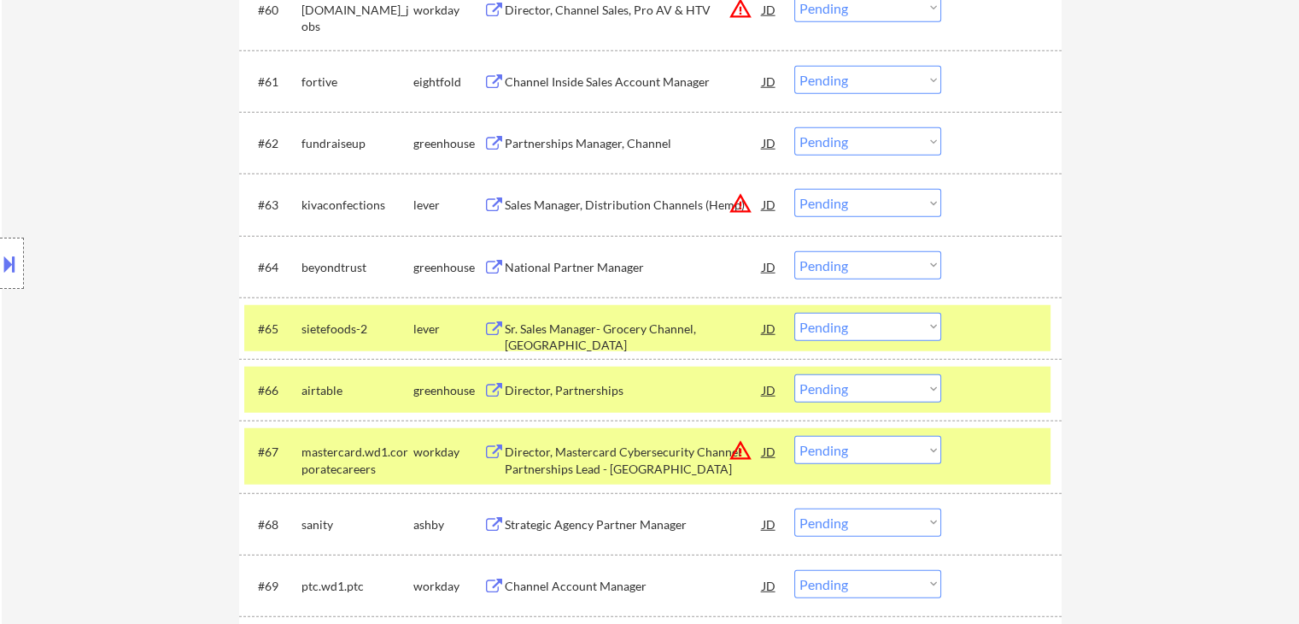
scroll to position [282, 0]
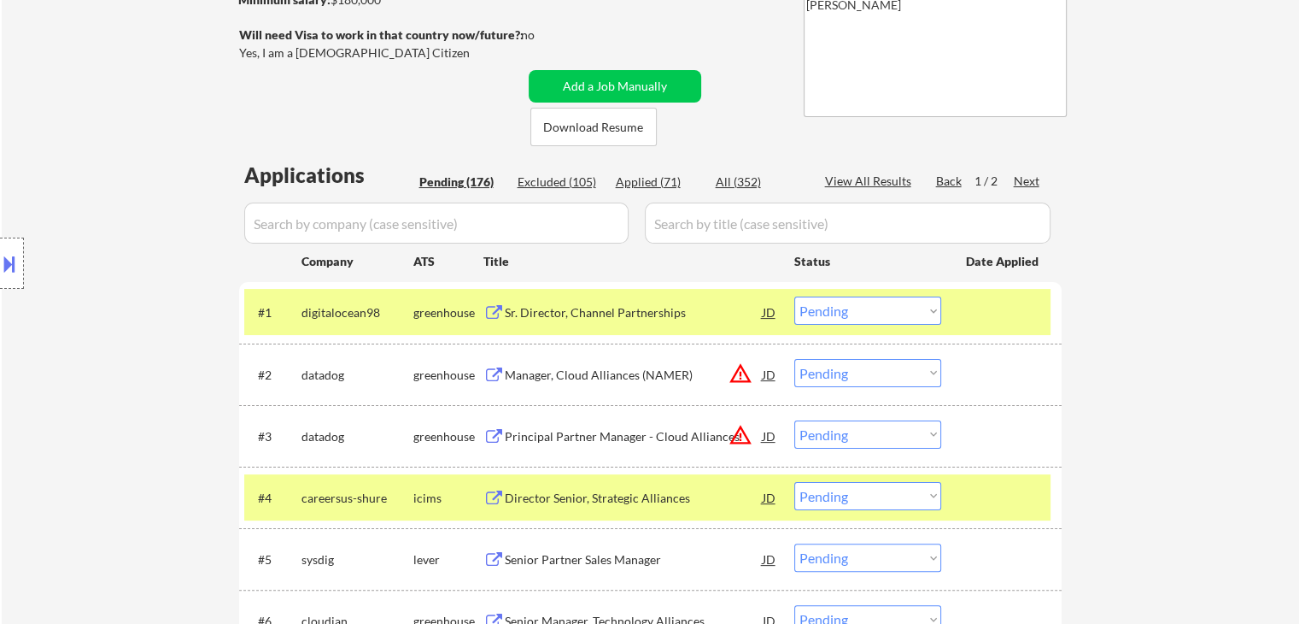
drag, startPoint x: 865, startPoint y: 315, endPoint x: 855, endPoint y: 322, distance: 11.6
click at [865, 315] on select "Choose an option... Pending Applied Excluded (Questions) Excluded (Expired) Exc…" at bounding box center [868, 310] width 147 height 28
click at [795, 296] on select "Choose an option... Pending Applied Excluded (Questions) Excluded (Expired) Exc…" at bounding box center [868, 310] width 147 height 28
select select ""pending""
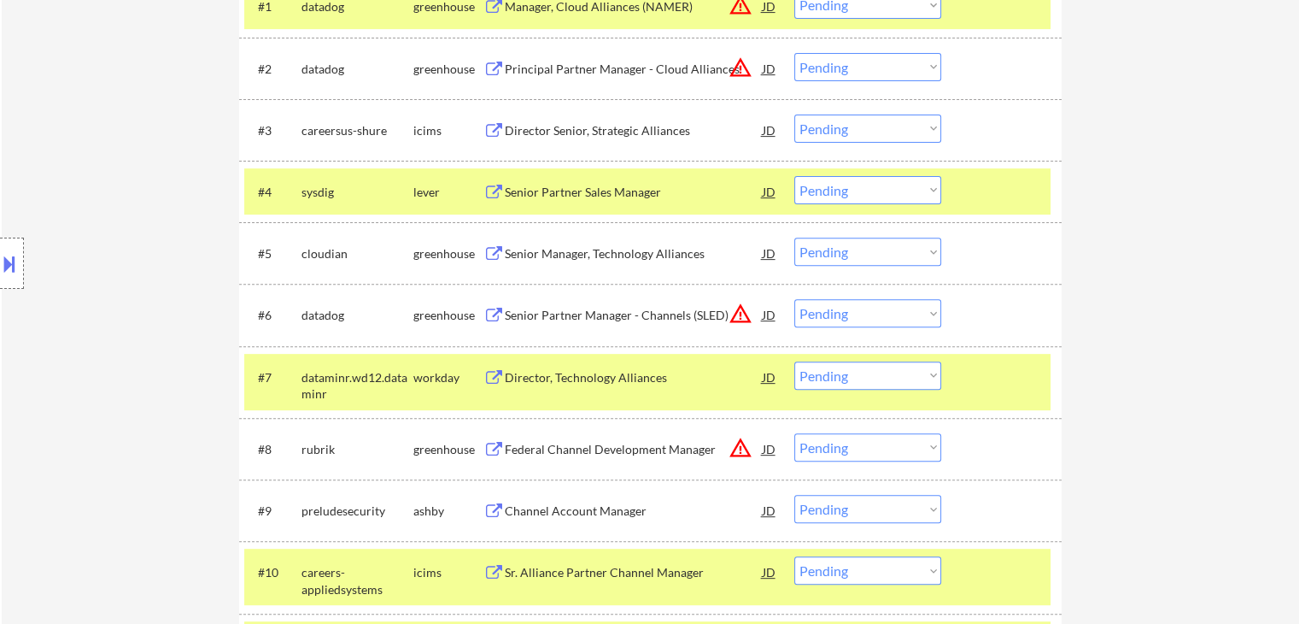
scroll to position [614, 0]
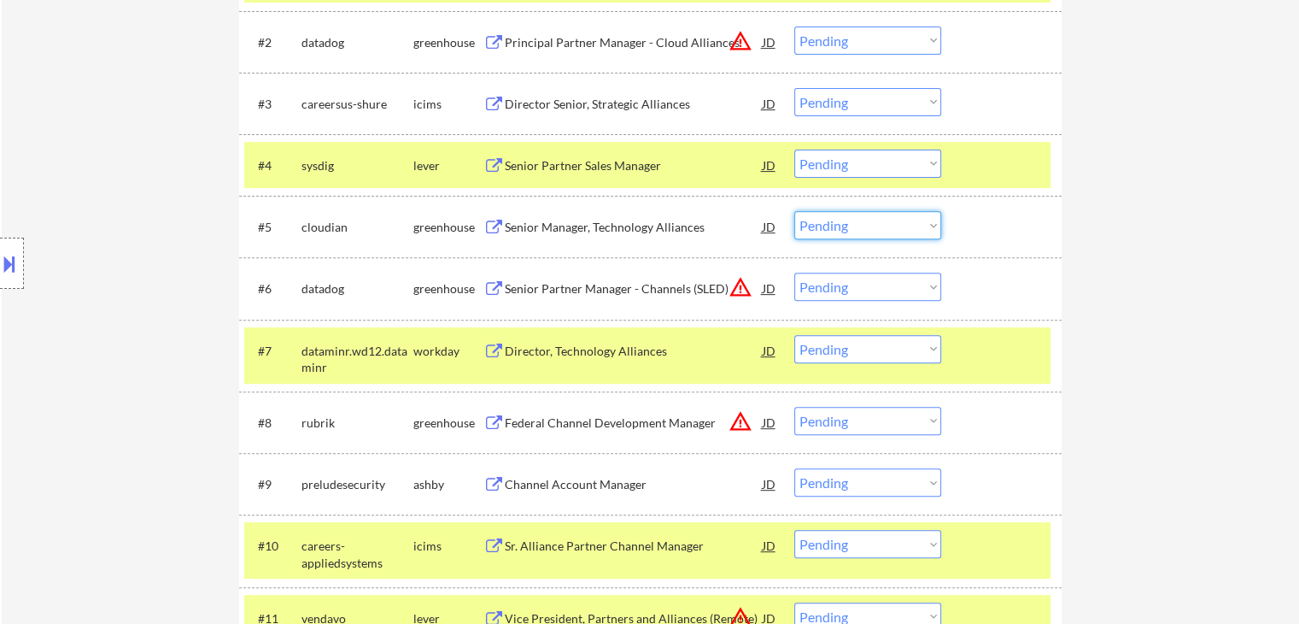
click at [874, 220] on select "Choose an option... Pending Applied Excluded (Questions) Excluded (Expired) Exc…" at bounding box center [868, 225] width 147 height 28
click at [795, 211] on select "Choose an option... Pending Applied Excluded (Questions) Excluded (Expired) Exc…" at bounding box center [868, 225] width 147 height 28
select select ""pending""
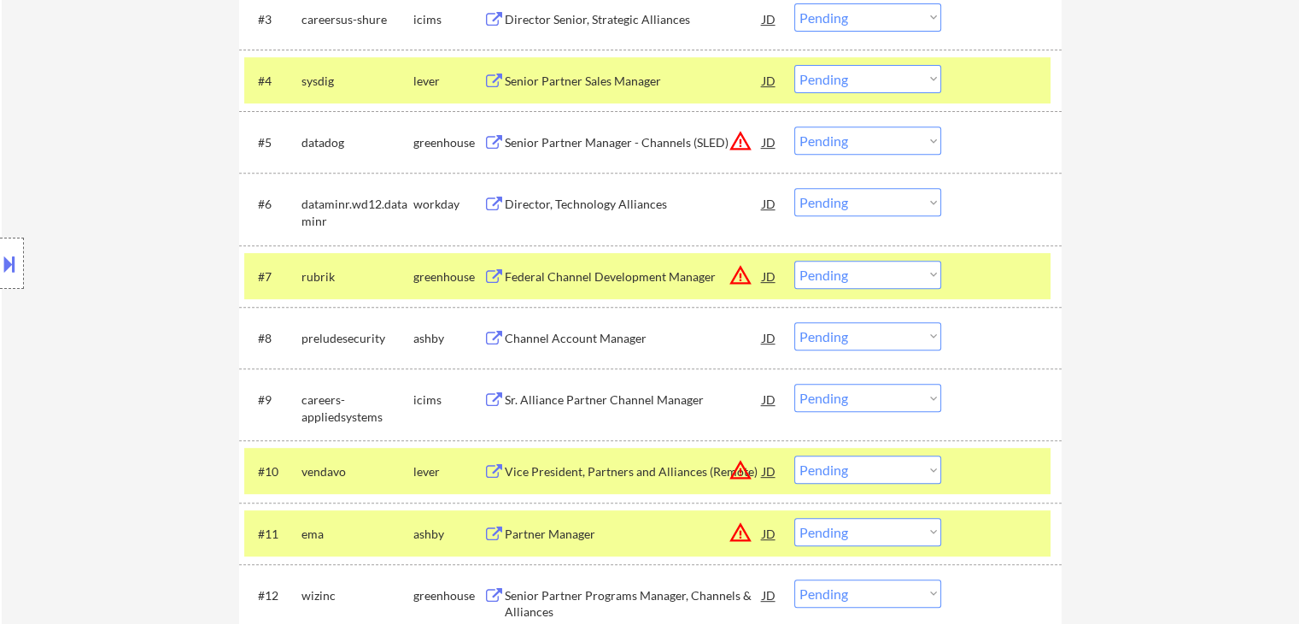
scroll to position [700, 0]
click at [861, 344] on select "Choose an option... Pending Applied Excluded (Questions) Excluded (Expired) Exc…" at bounding box center [868, 335] width 147 height 28
click at [795, 321] on select "Choose an option... Pending Applied Excluded (Questions) Excluded (Expired) Exc…" at bounding box center [868, 335] width 147 height 28
select select ""pending""
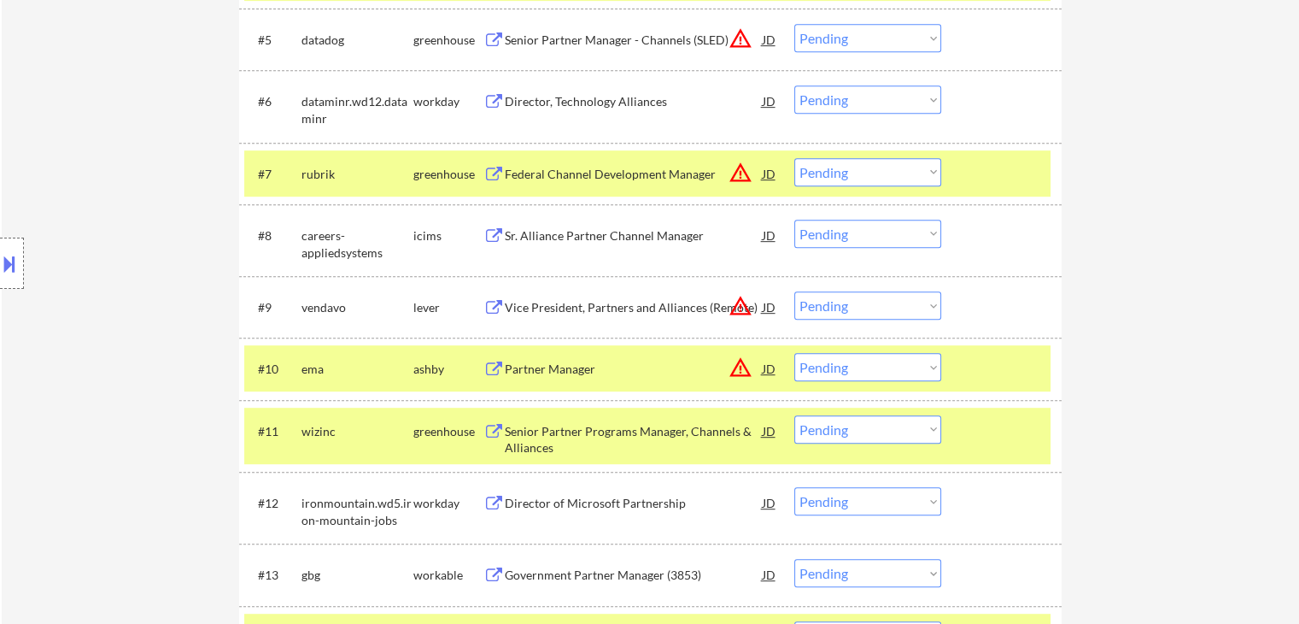
scroll to position [956, 0]
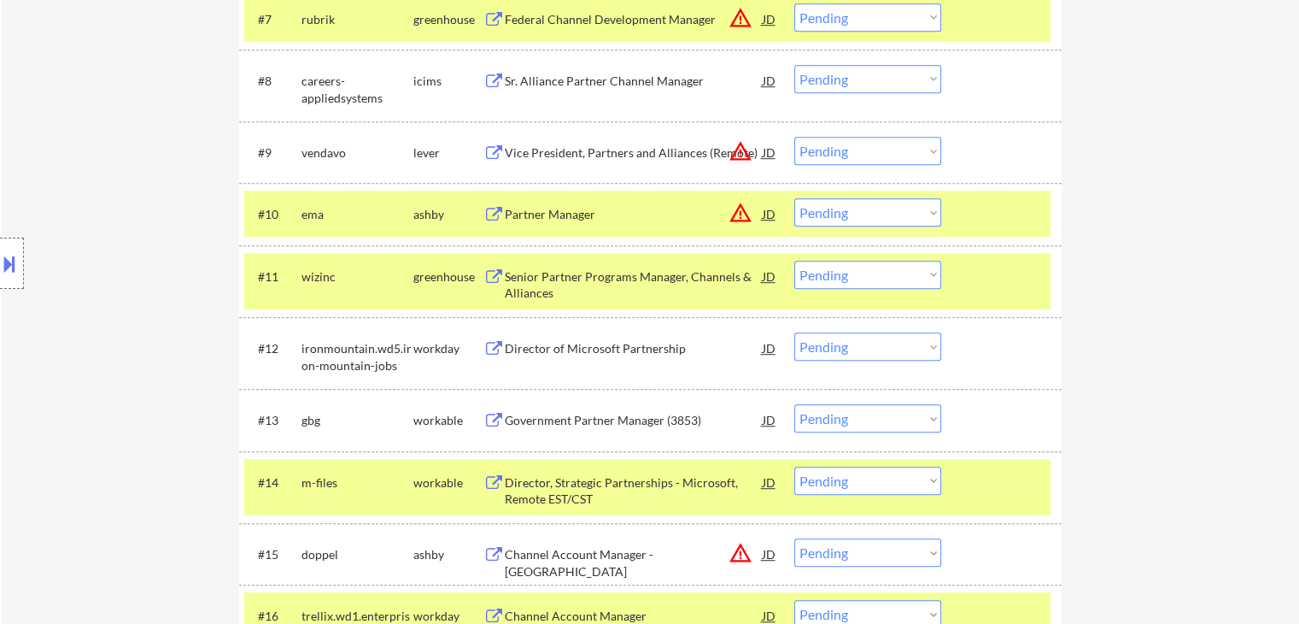
click at [824, 283] on select "Choose an option... Pending Applied Excluded (Questions) Excluded (Expired) Exc…" at bounding box center [868, 275] width 147 height 28
click at [795, 261] on select "Choose an option... Pending Applied Excluded (Questions) Excluded (Expired) Exc…" at bounding box center [868, 275] width 147 height 28
select select ""pending""
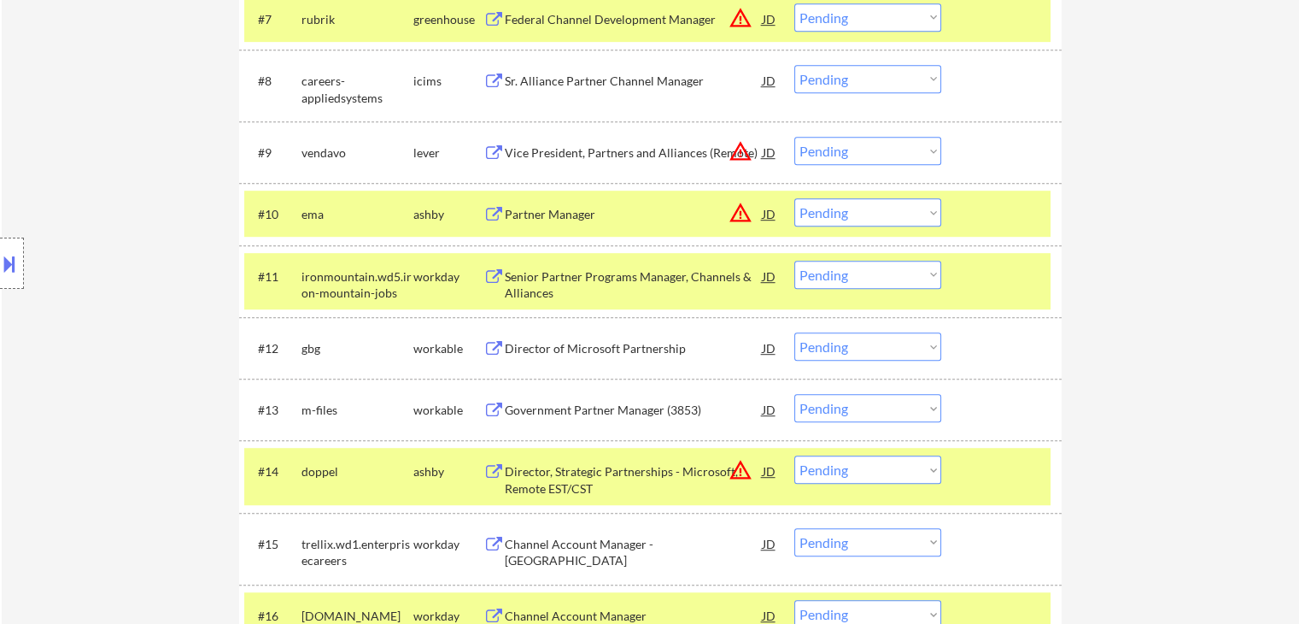
scroll to position [2957, 0]
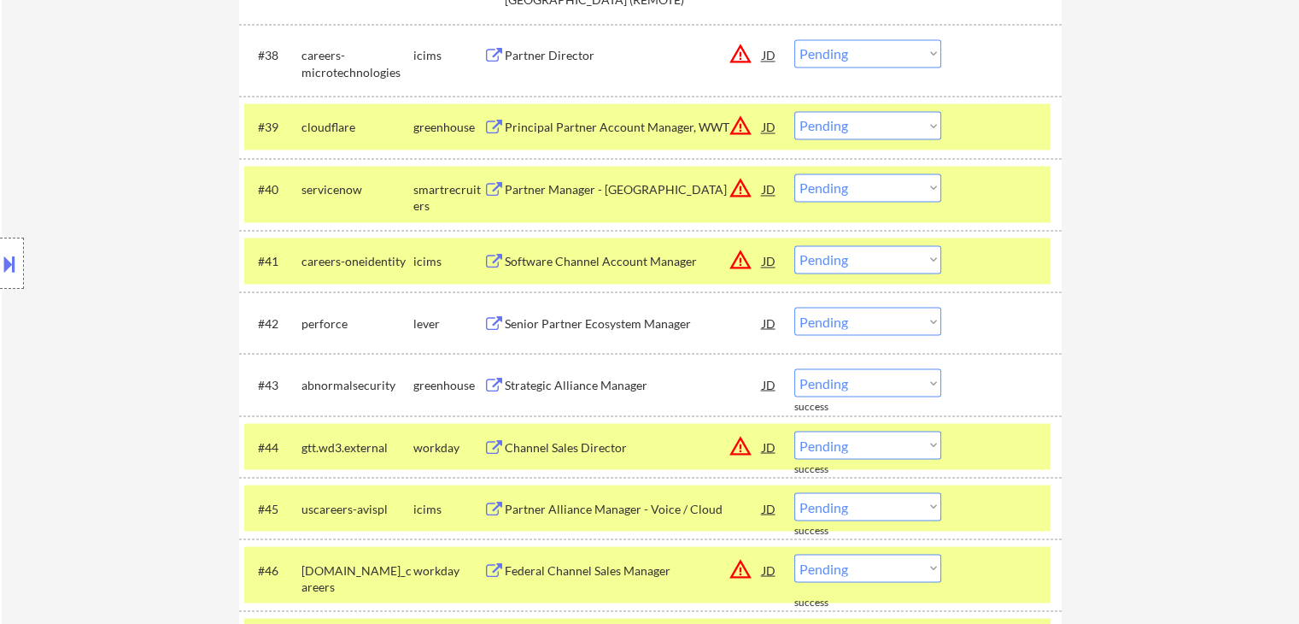
click at [765, 325] on div "JD" at bounding box center [769, 322] width 17 height 31
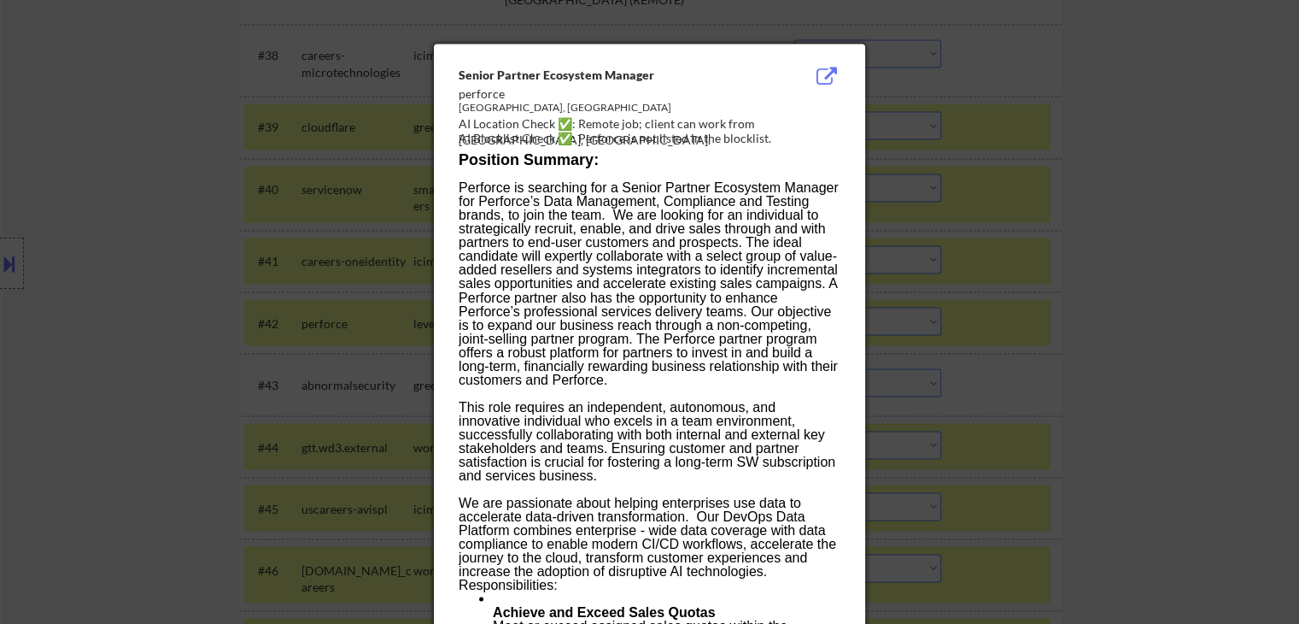
click at [540, 132] on div "AI Blocklist Check ✅: Perforce is not listed in the blocklist." at bounding box center [653, 138] width 389 height 17
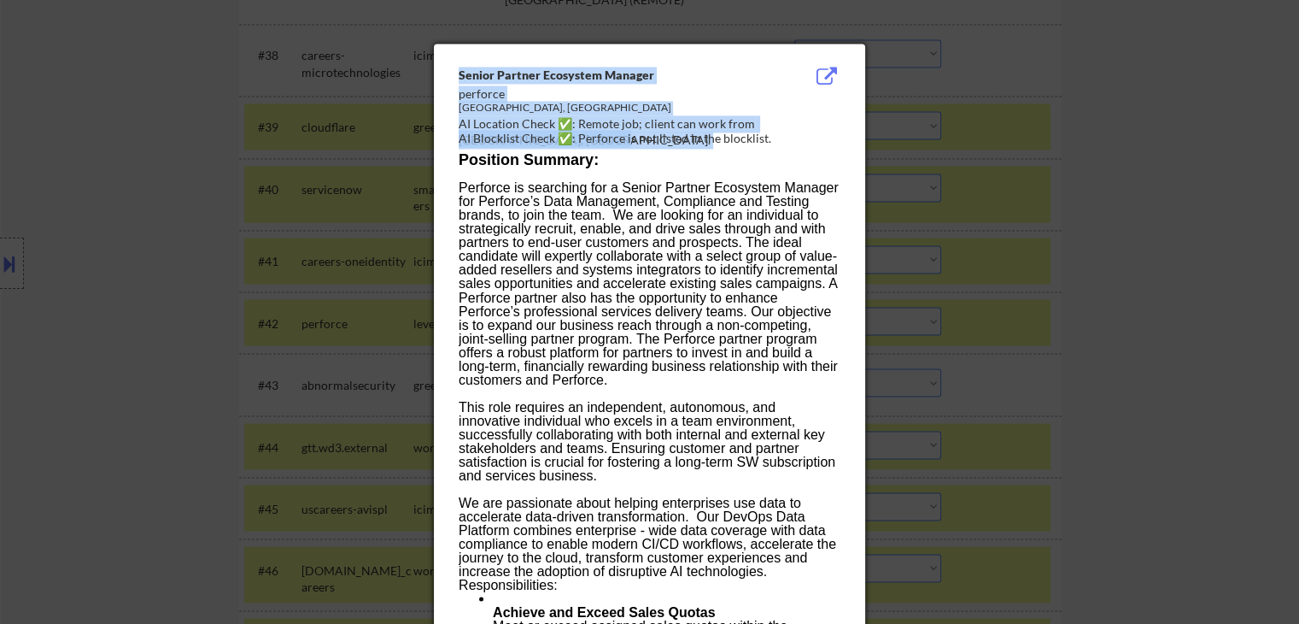
drag, startPoint x: 630, startPoint y: 131, endPoint x: 811, endPoint y: 113, distance: 181.1
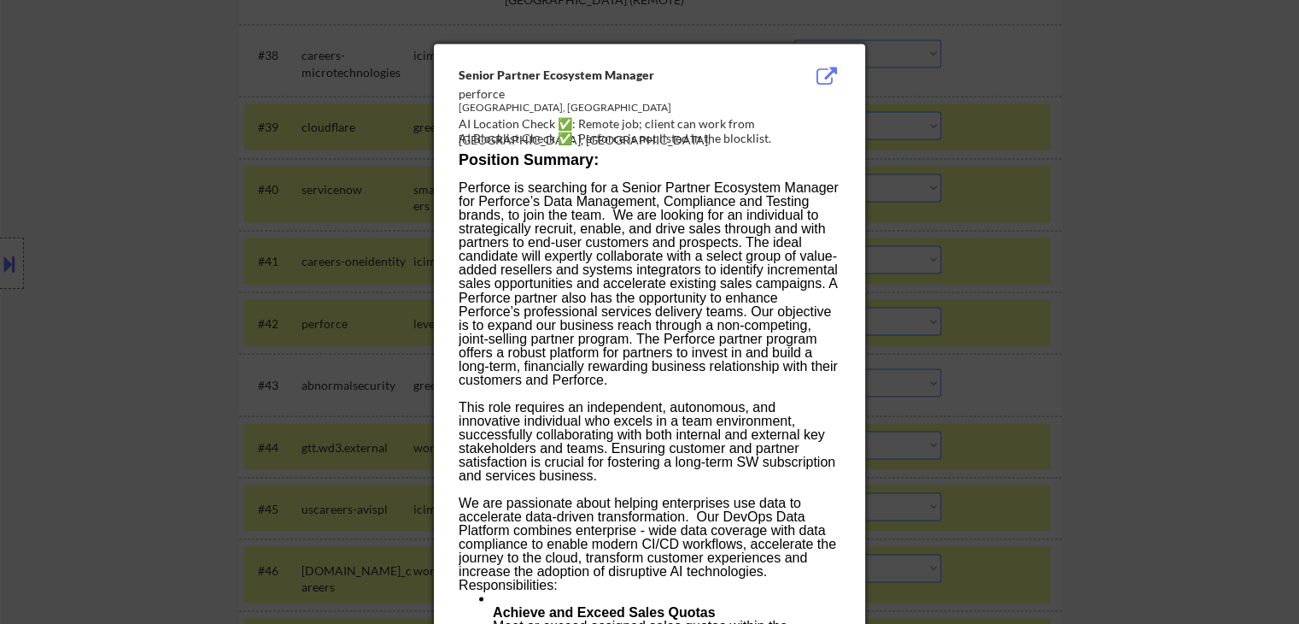
click at [130, 209] on div at bounding box center [649, 312] width 1299 height 624
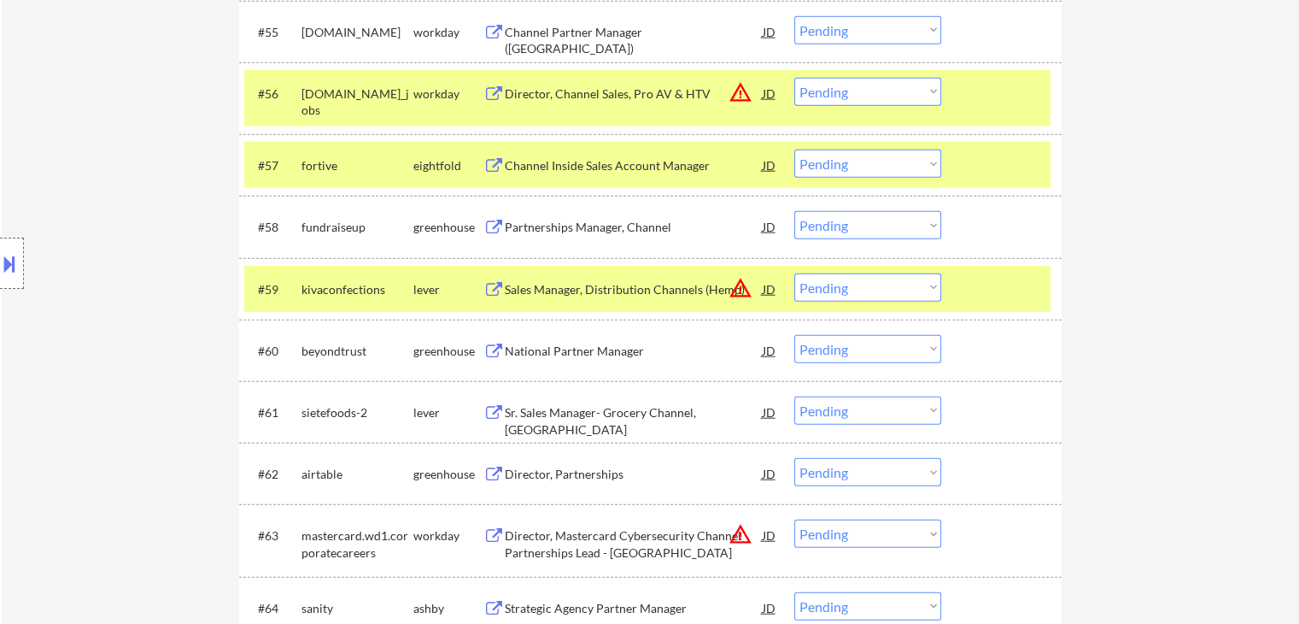
scroll to position [4102, 0]
click at [847, 230] on select "Choose an option... Pending Applied Excluded (Questions) Excluded (Expired) Exc…" at bounding box center [868, 224] width 147 height 28
click at [795, 210] on select "Choose an option... Pending Applied Excluded (Questions) Excluded (Expired) Exc…" at bounding box center [868, 224] width 147 height 28
select select ""pending""
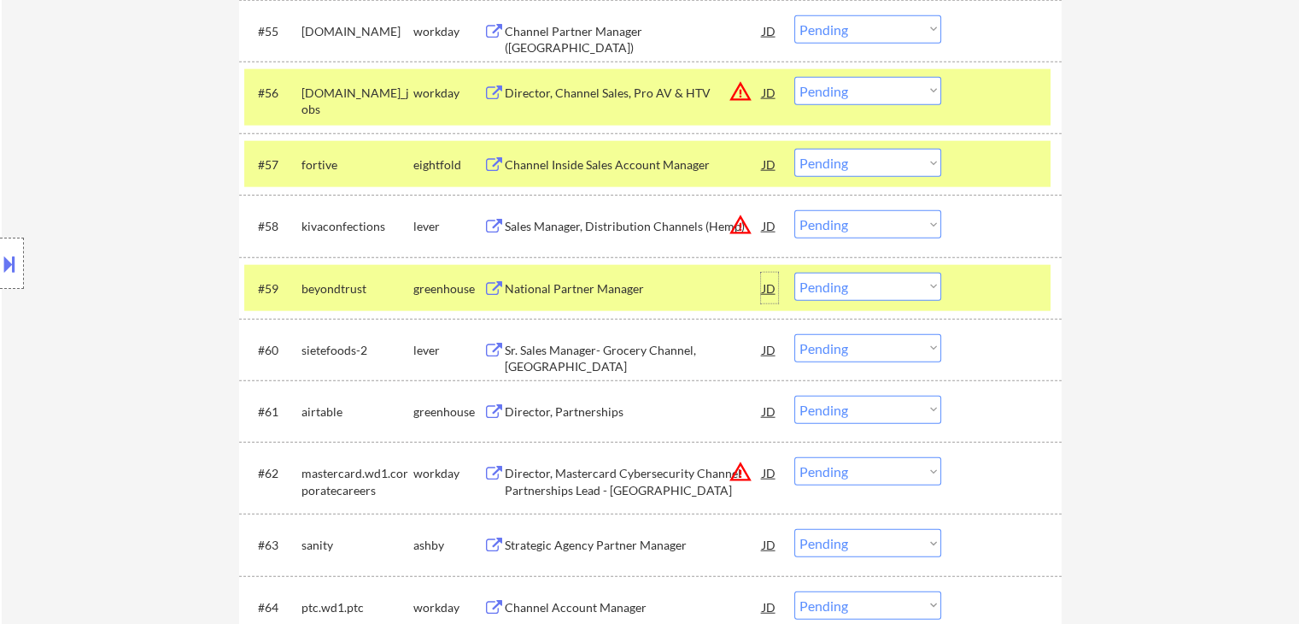
click at [768, 286] on div "JD" at bounding box center [769, 288] width 17 height 31
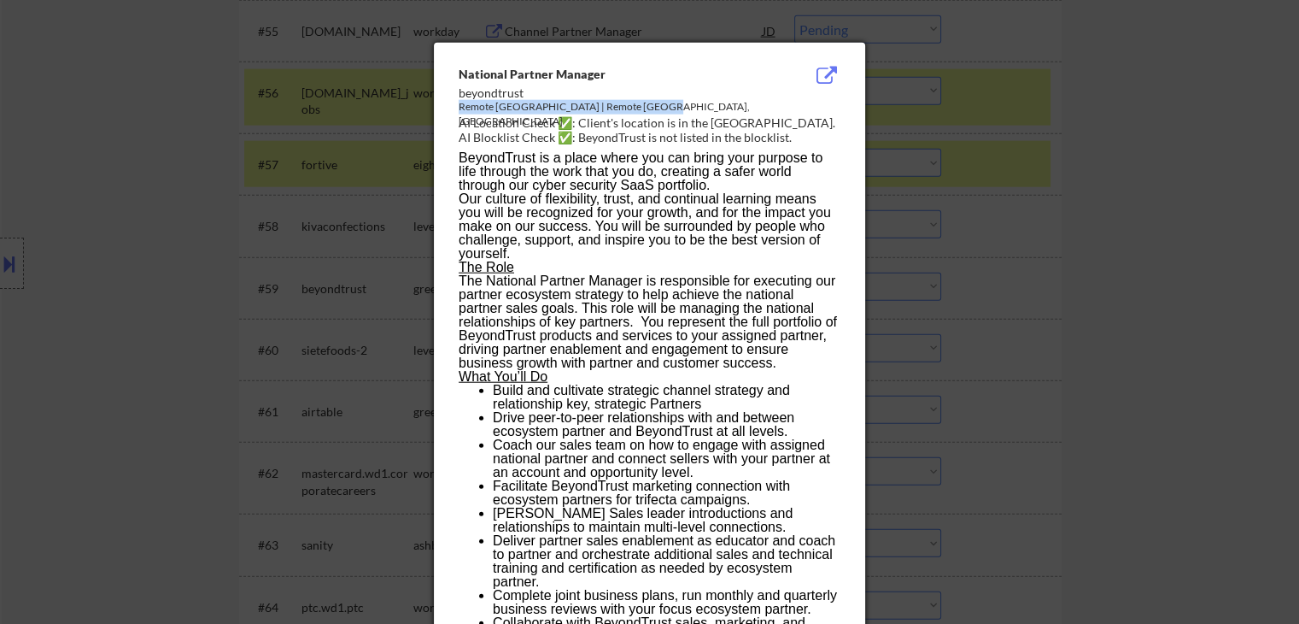
drag, startPoint x: 561, startPoint y: 97, endPoint x: 654, endPoint y: 111, distance: 93.4
click at [654, 111] on div "National Partner Manager beyondtrust Remote [GEOGRAPHIC_DATA] | Remote [GEOGRAP…" at bounding box center [653, 107] width 389 height 82
click at [66, 266] on div at bounding box center [649, 312] width 1299 height 624
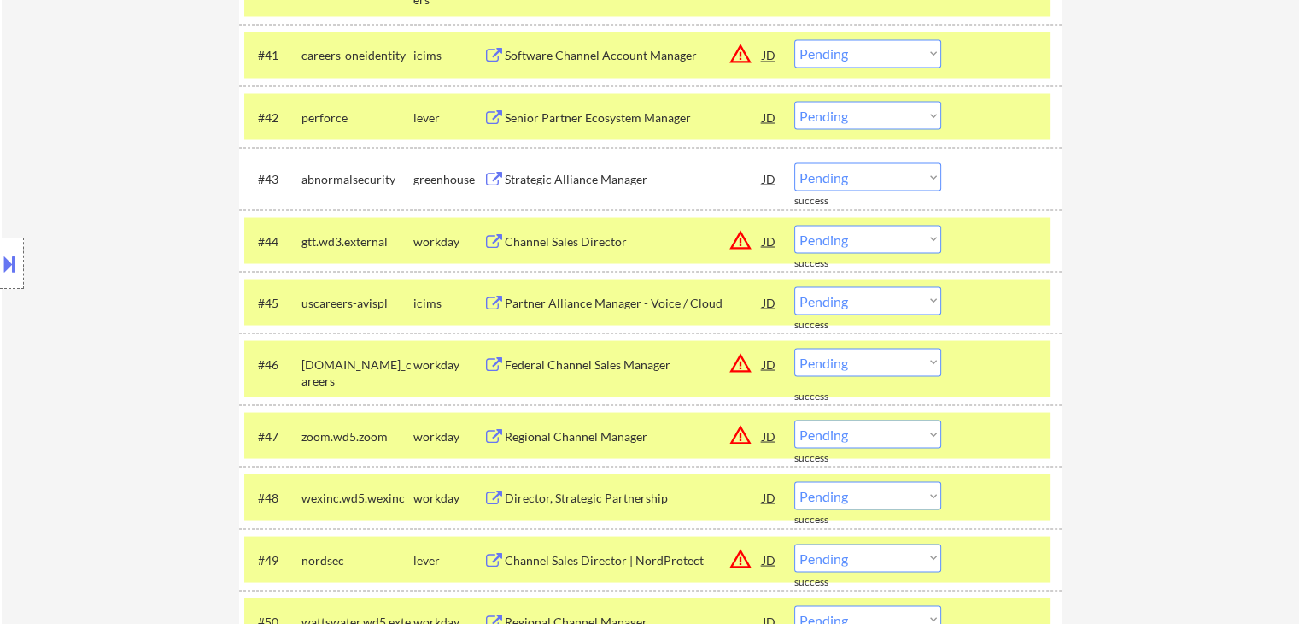
scroll to position [3077, 0]
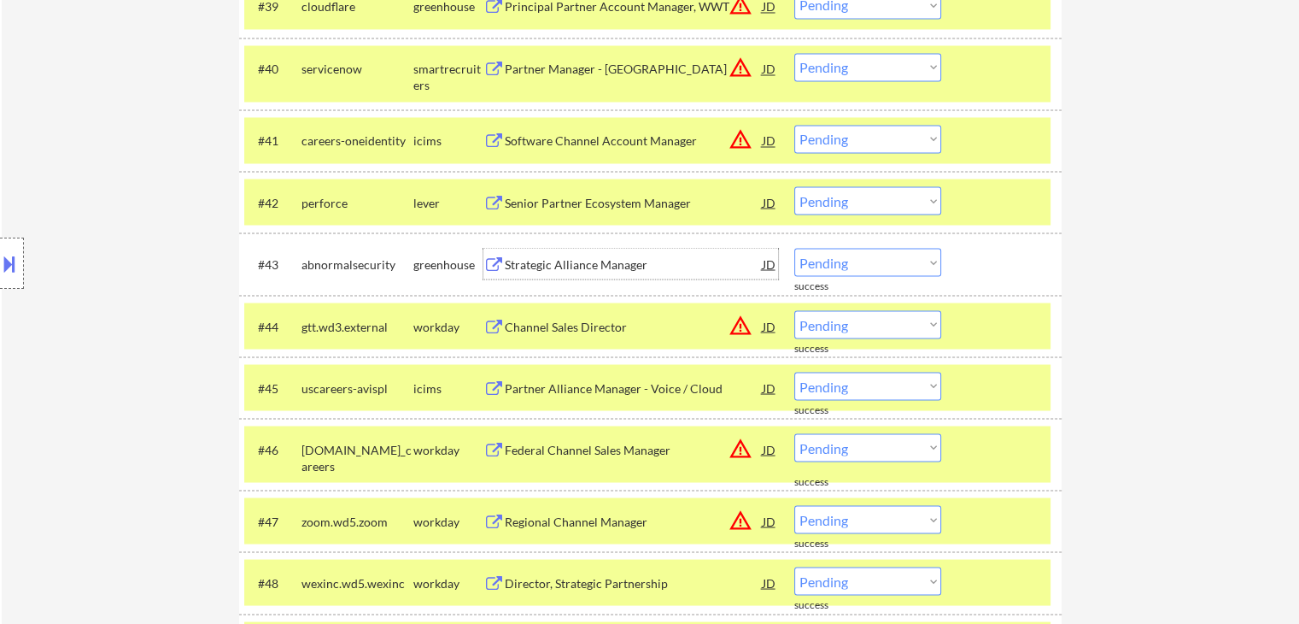
click at [602, 260] on div "Strategic Alliance Manager" at bounding box center [634, 263] width 258 height 17
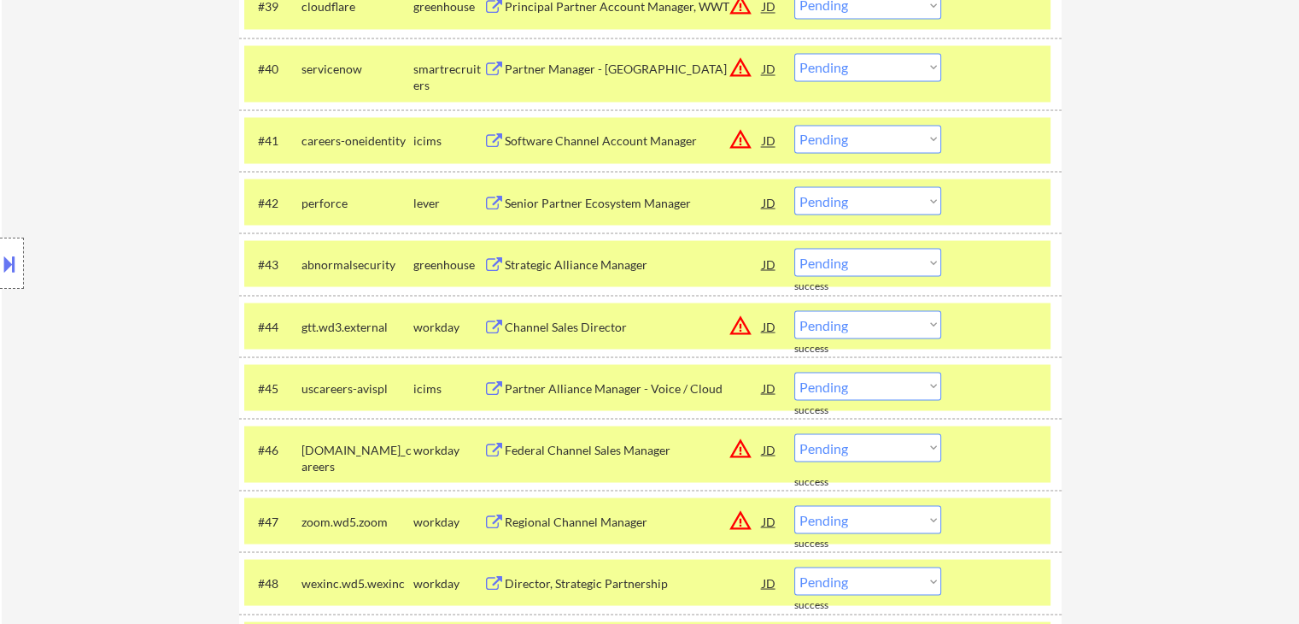
click at [581, 202] on div "Senior Partner Ecosystem Manager" at bounding box center [634, 202] width 258 height 17
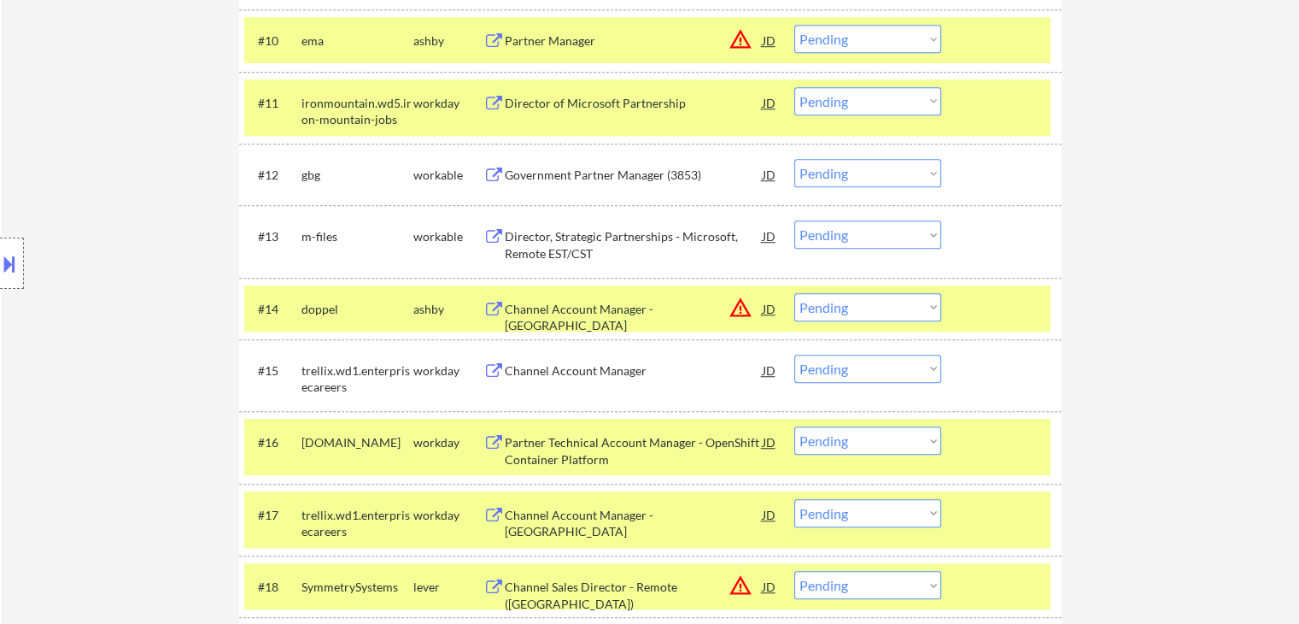
scroll to position [1112, 0]
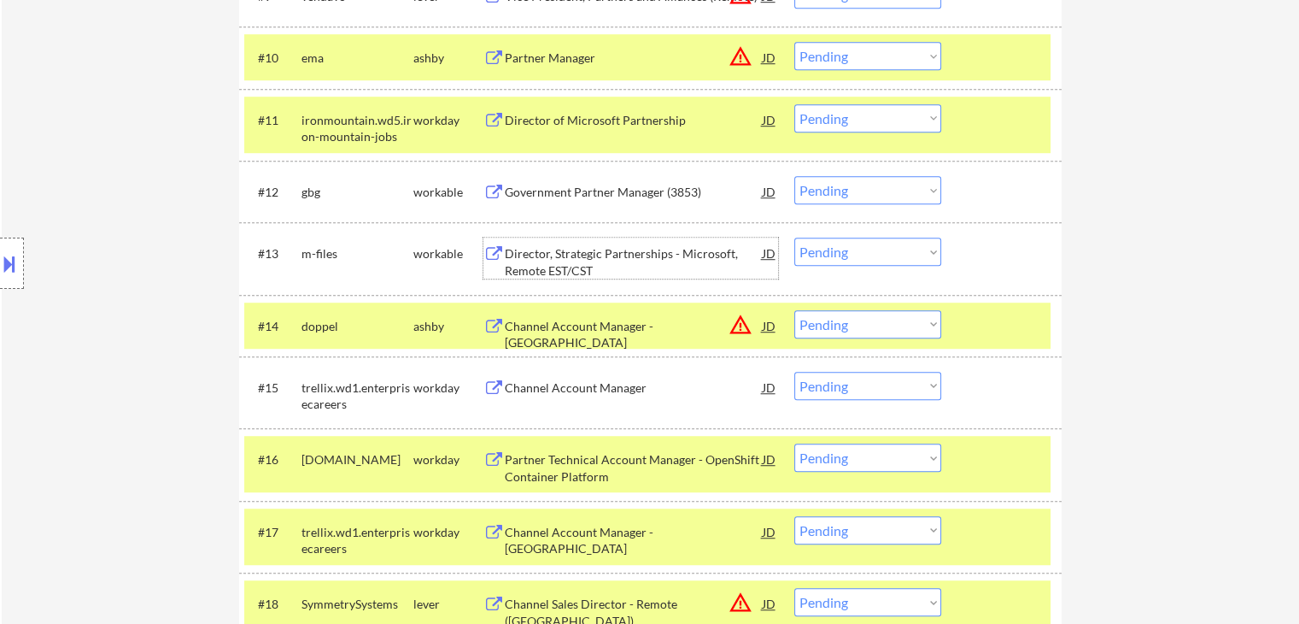
click at [603, 247] on div "Director, Strategic Partnerships - Microsoft, Remote EST/CST" at bounding box center [634, 261] width 258 height 33
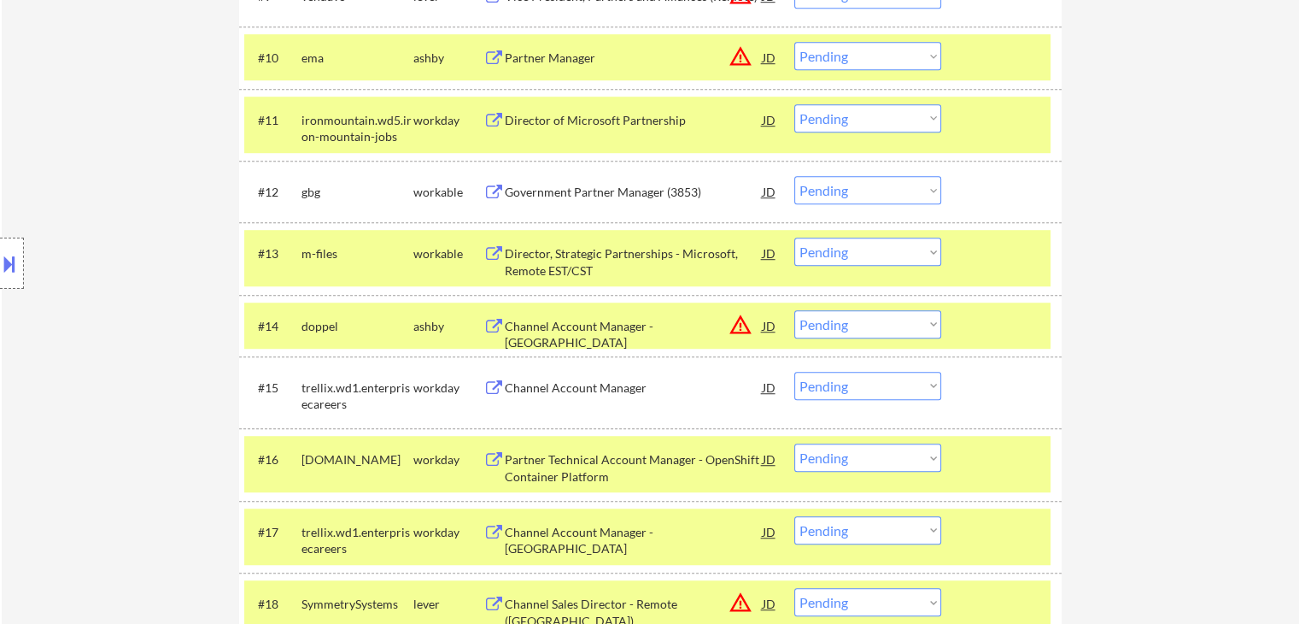
click at [589, 191] on div "Government Partner Manager (3853)" at bounding box center [634, 192] width 258 height 17
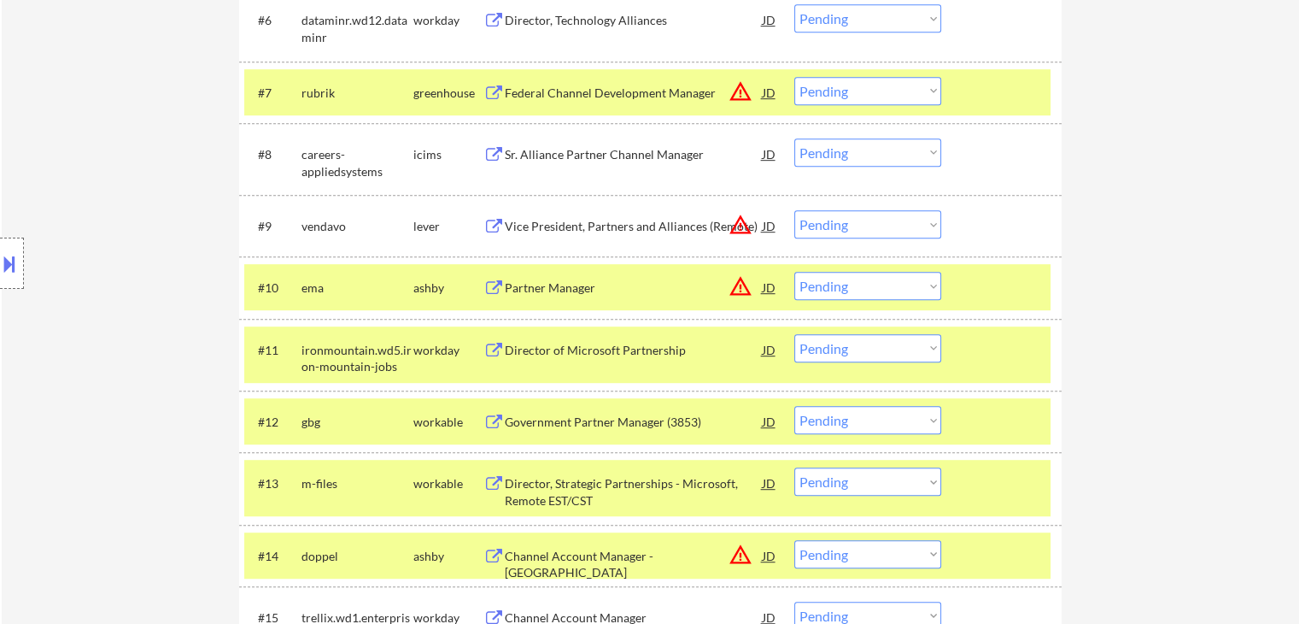
scroll to position [856, 0]
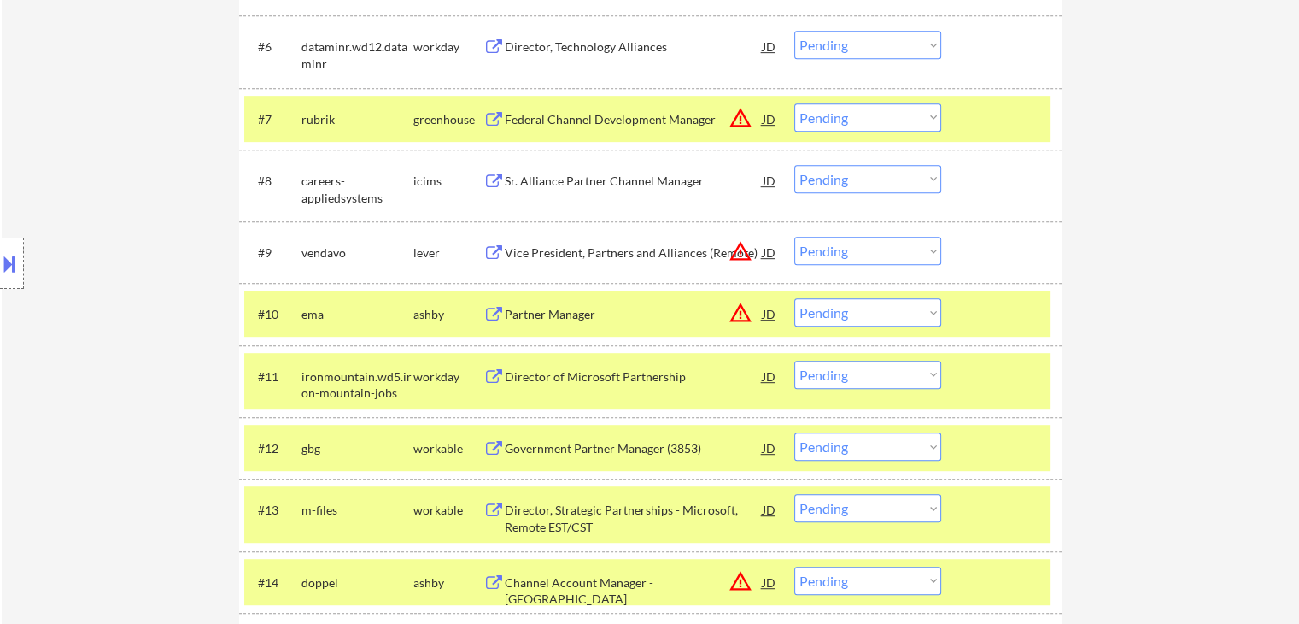
click at [566, 318] on div "Partner Manager" at bounding box center [634, 314] width 258 height 17
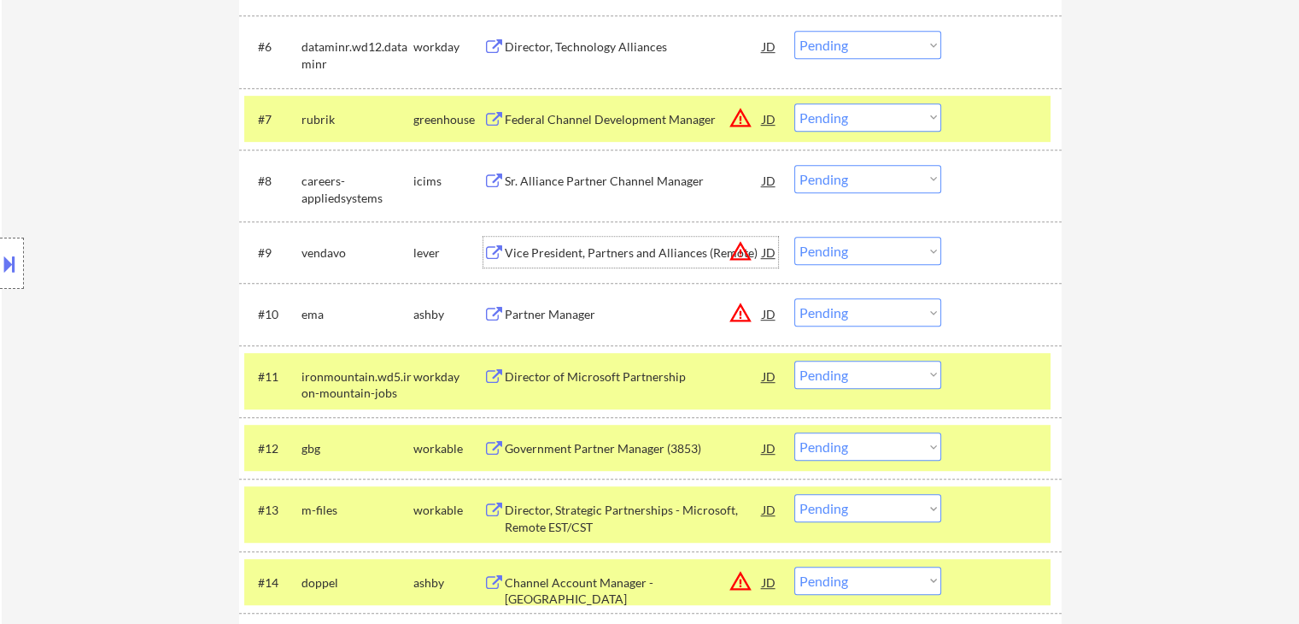
click at [627, 243] on div "Vice President, Partners and Alliances (Remote)" at bounding box center [634, 252] width 258 height 31
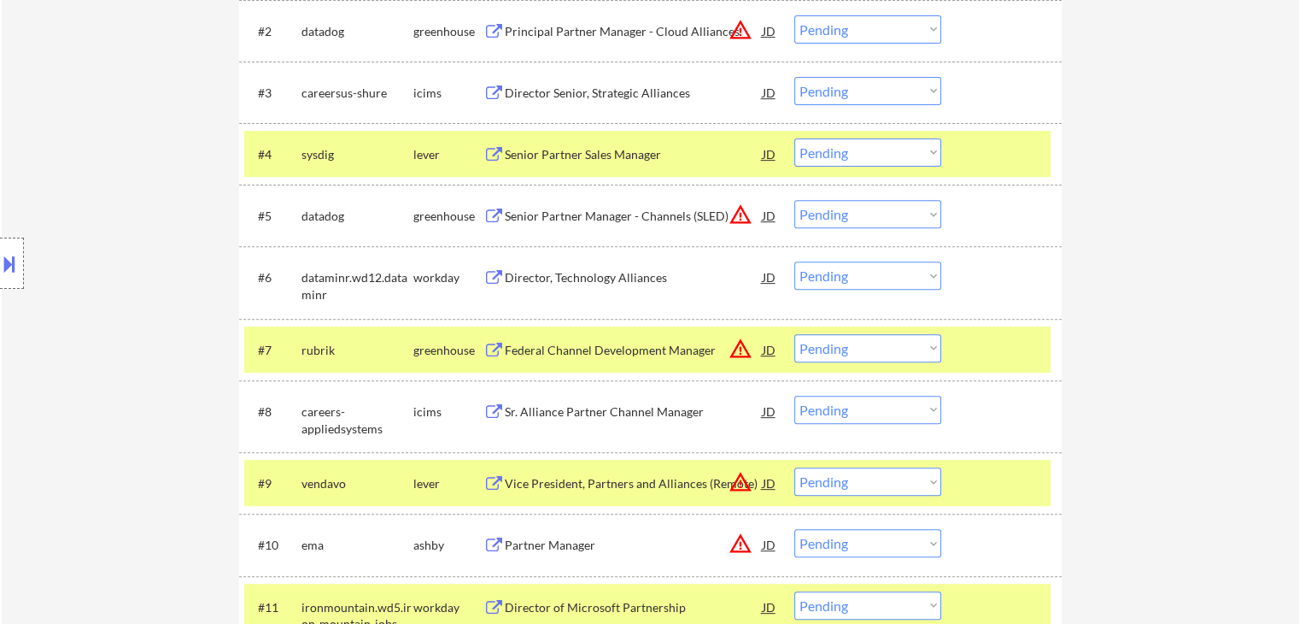
scroll to position [600, 0]
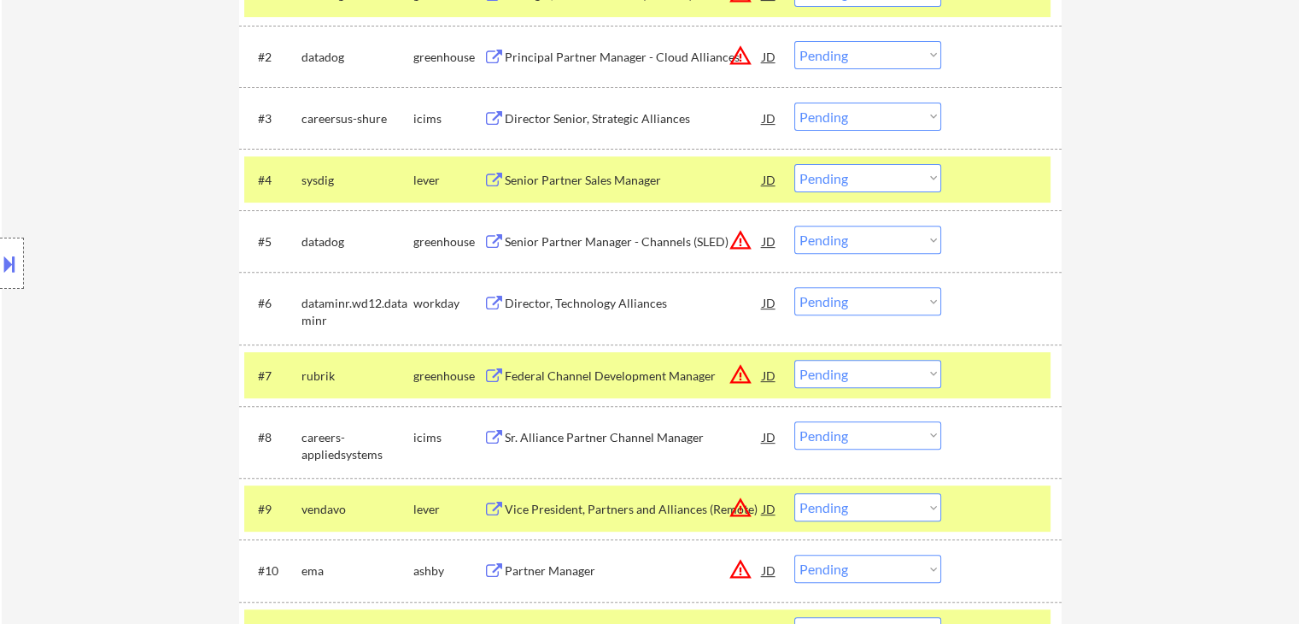
click at [656, 233] on div "Senior Partner Manager - Channels (SLED)" at bounding box center [634, 241] width 258 height 17
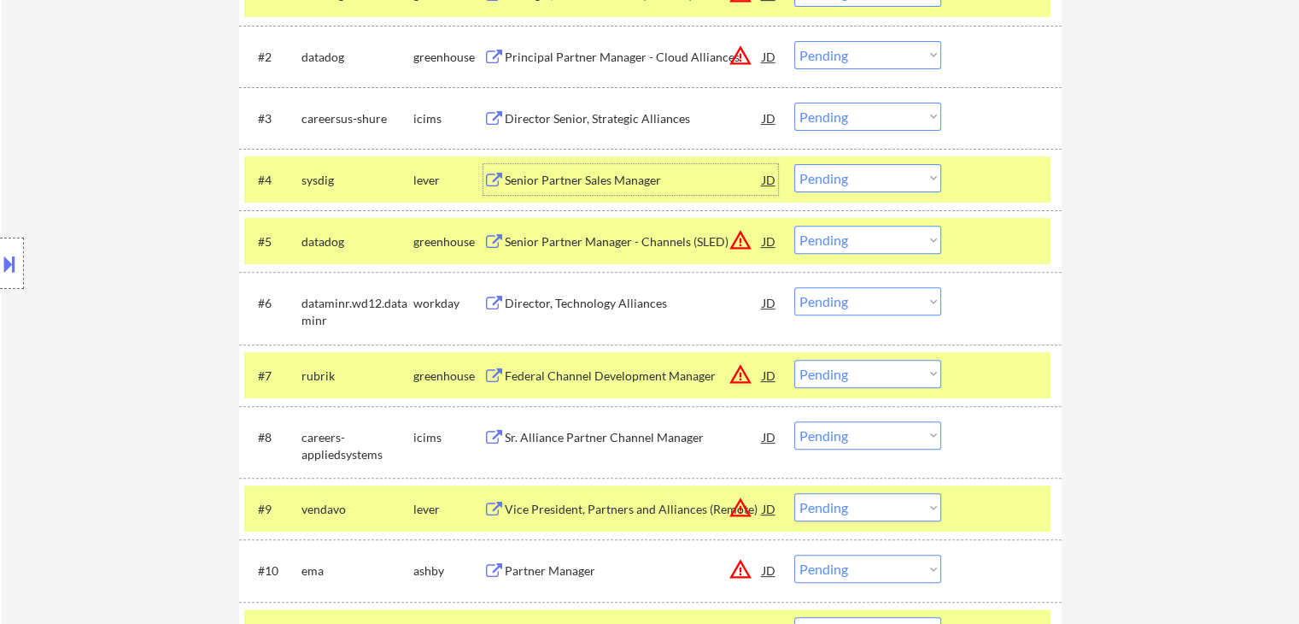
click at [598, 175] on div "Senior Partner Sales Manager" at bounding box center [634, 180] width 258 height 17
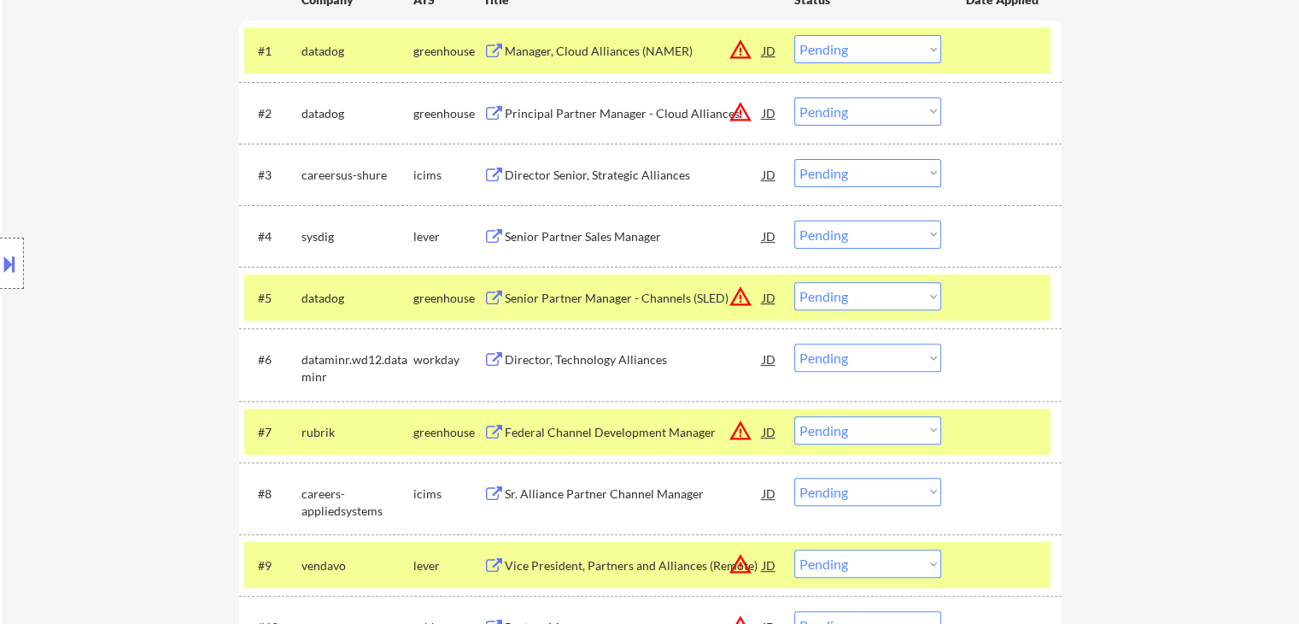
scroll to position [514, 0]
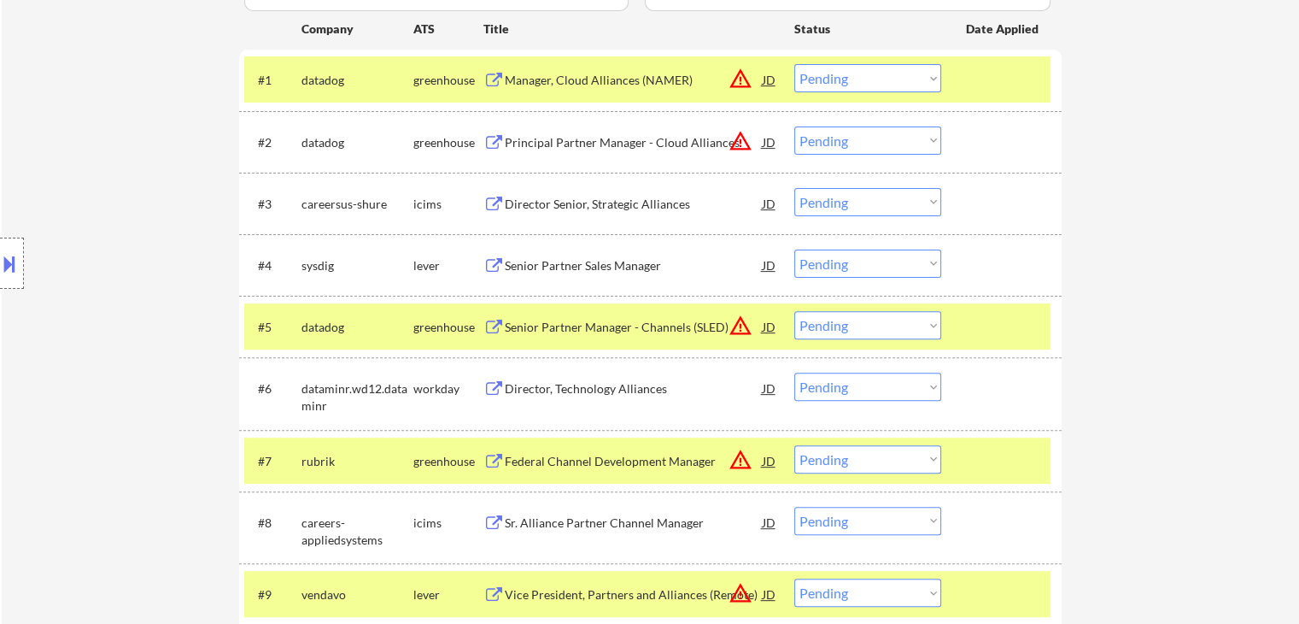
click at [632, 146] on div "Principal Partner Manager - Cloud Alliances" at bounding box center [634, 142] width 258 height 17
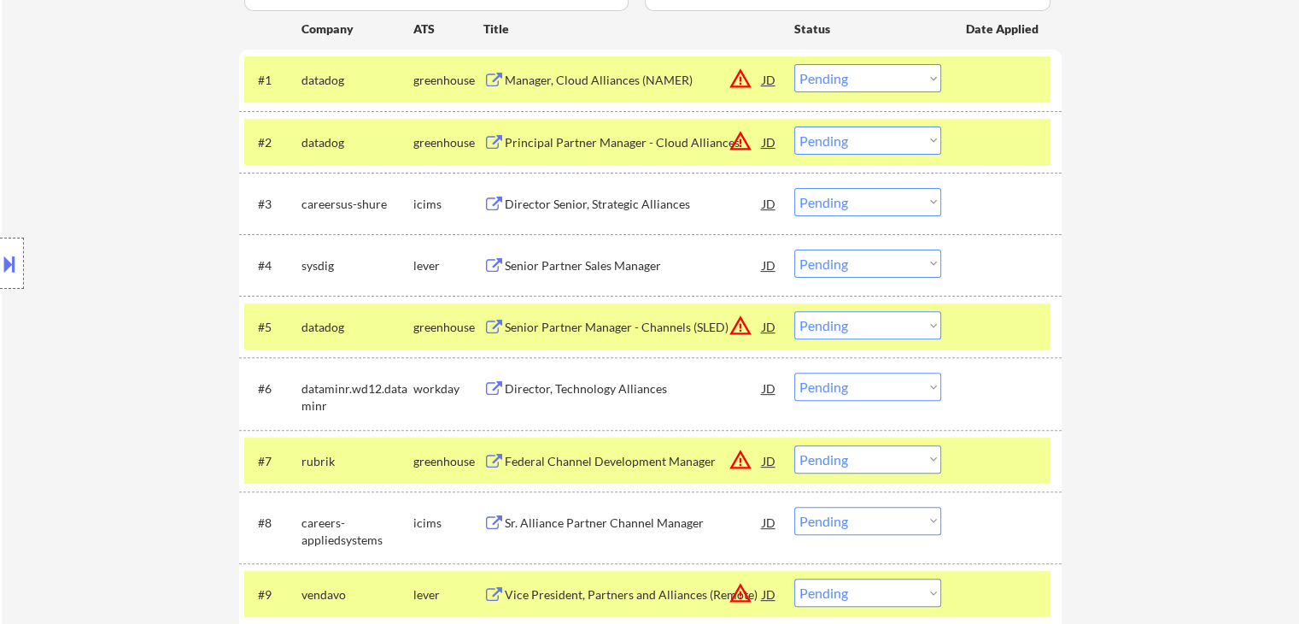
click at [633, 81] on div "Manager, Cloud Alliances (NAMER)" at bounding box center [634, 80] width 258 height 17
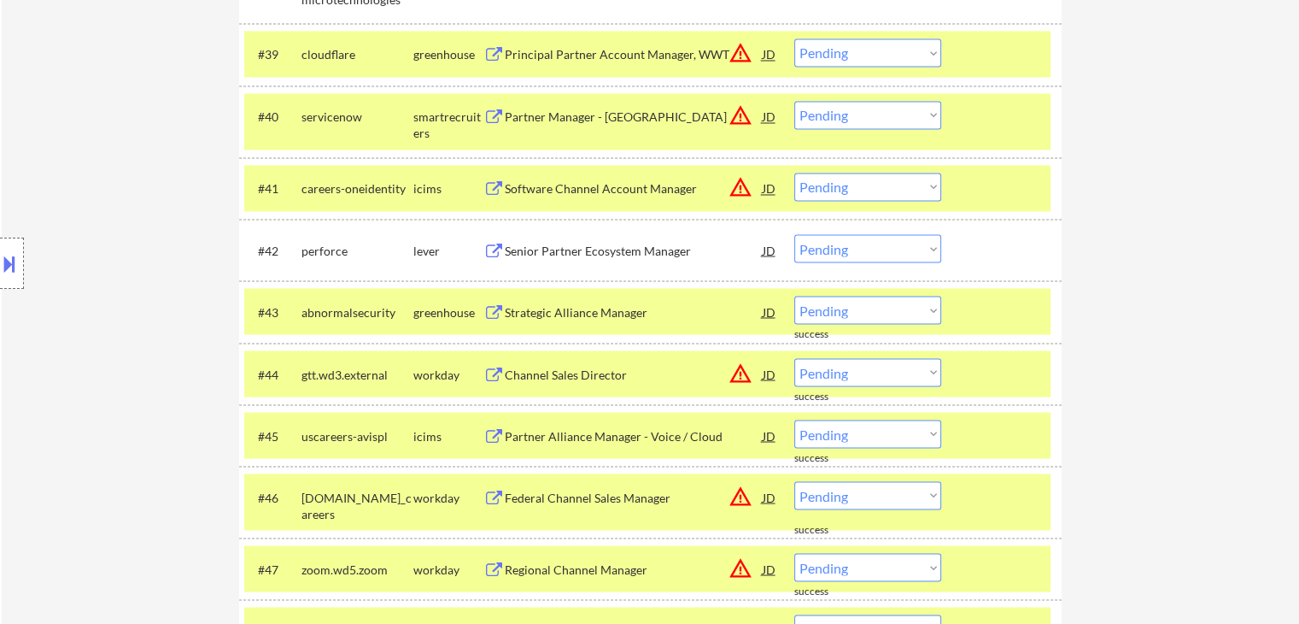
scroll to position [2216, 0]
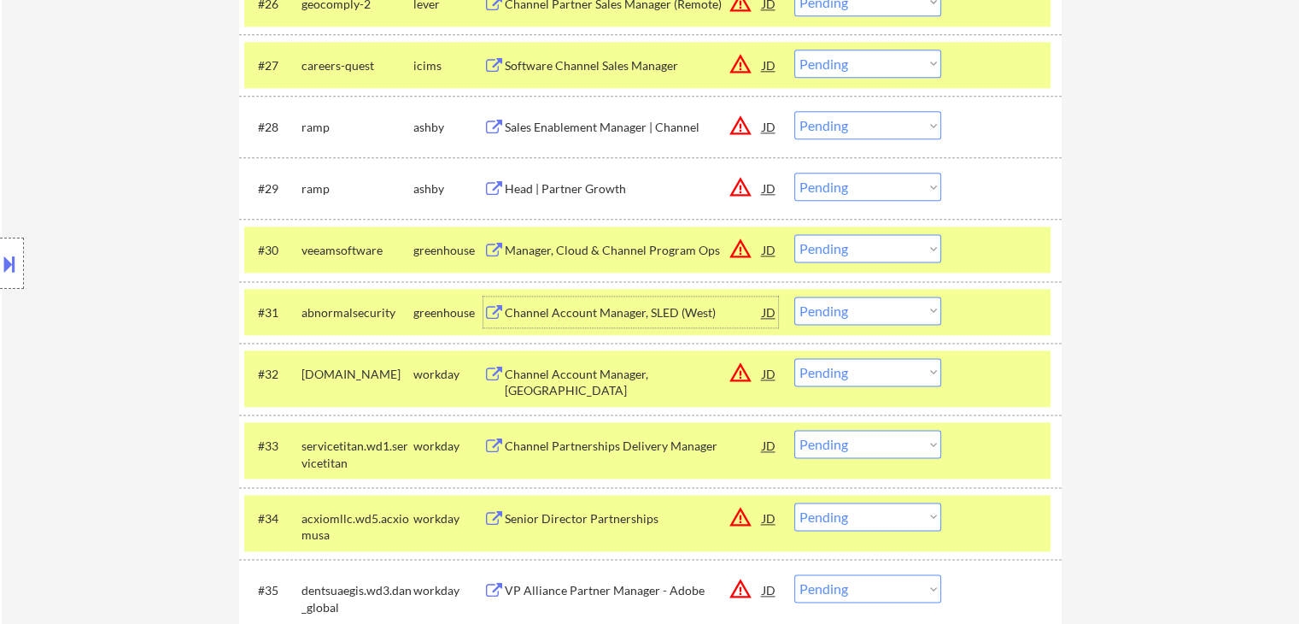
click at [548, 305] on div "Channel Account Manager, SLED (West)" at bounding box center [634, 312] width 258 height 17
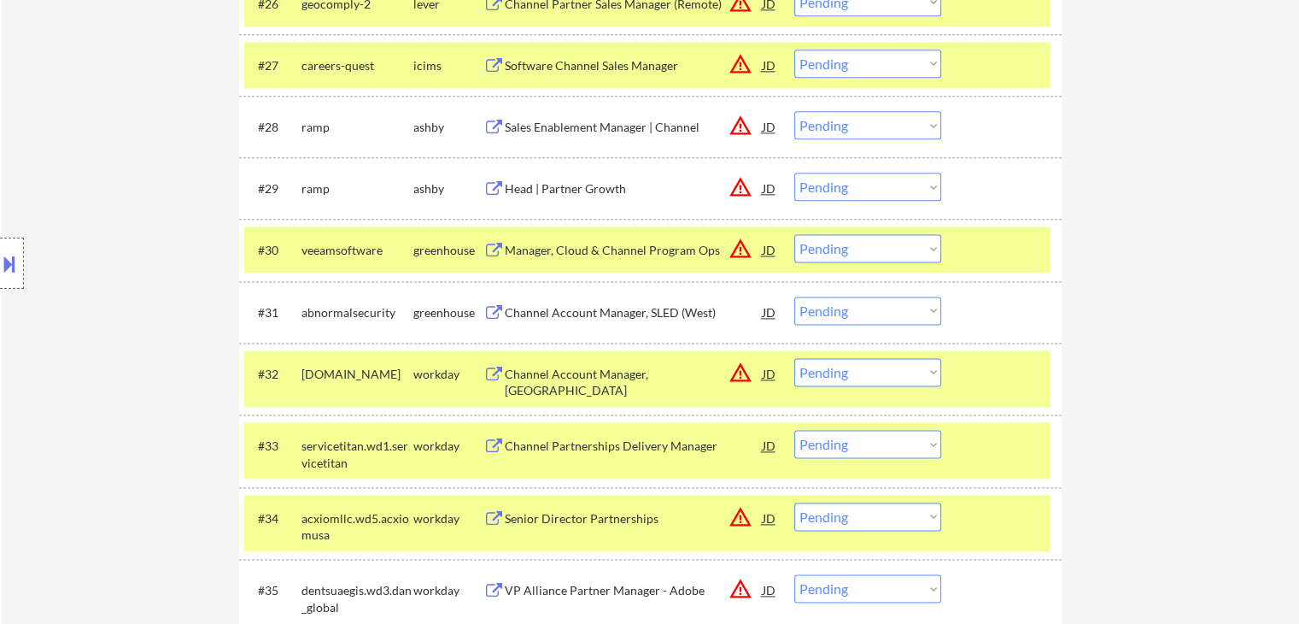
scroll to position [3029, 0]
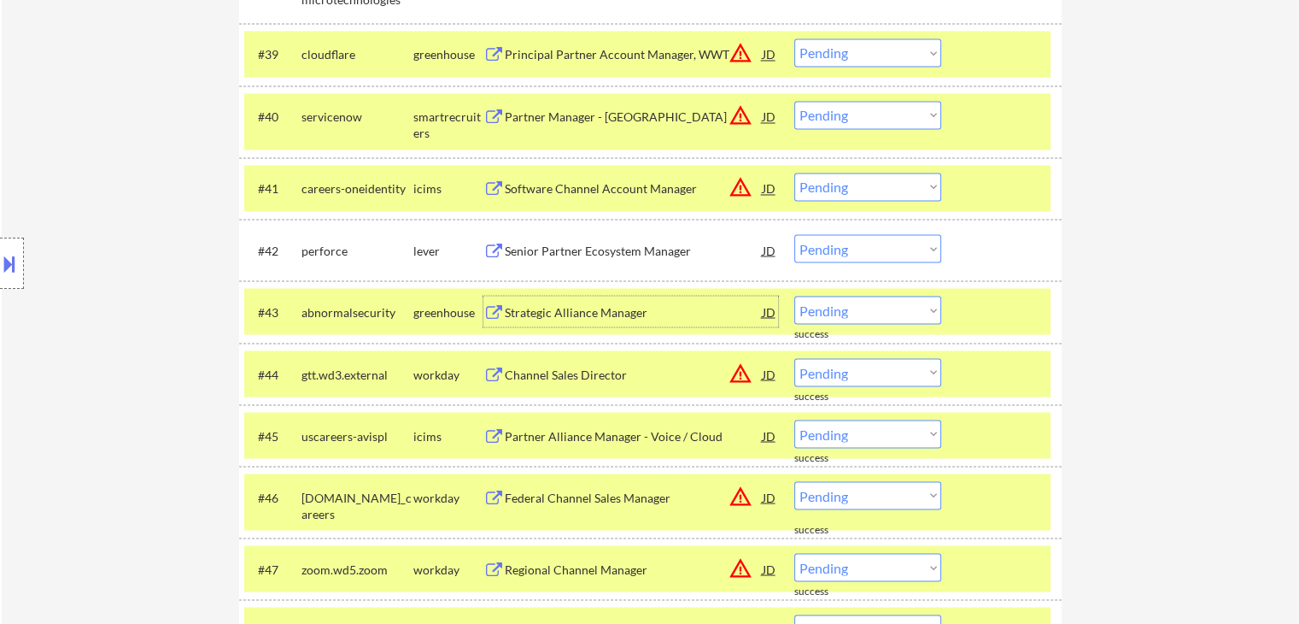
click at [542, 312] on div "Strategic Alliance Manager" at bounding box center [634, 311] width 258 height 17
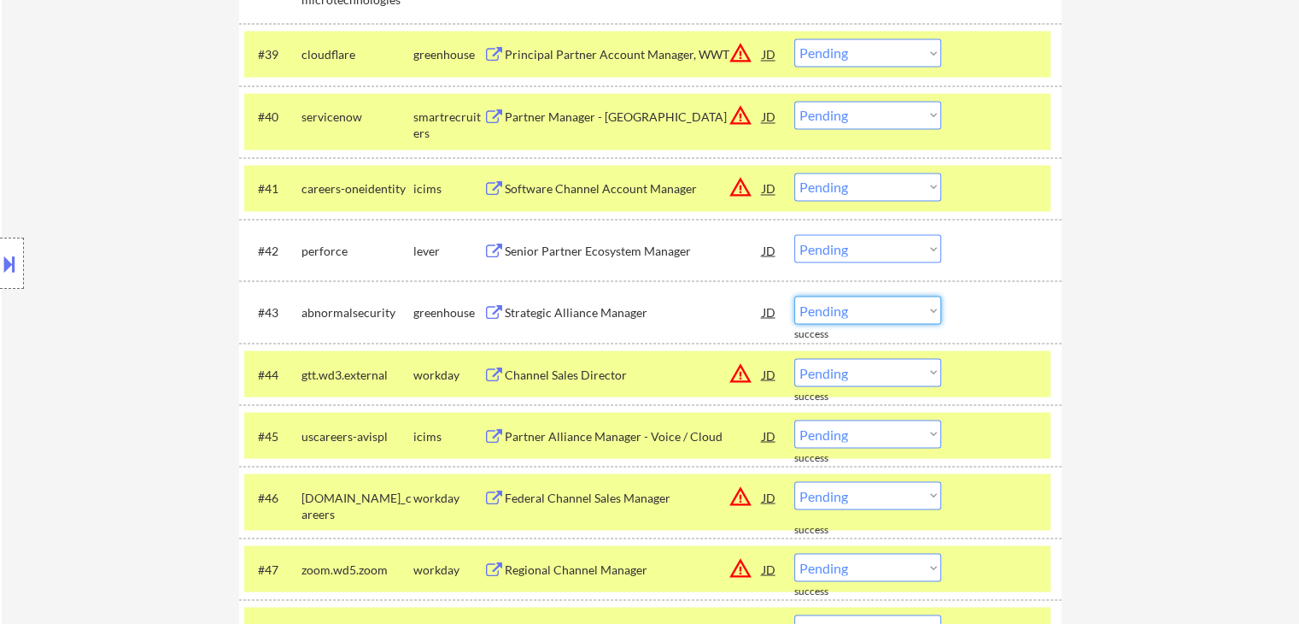
click at [859, 308] on select "Choose an option... Pending Applied Excluded (Questions) Excluded (Expired) Exc…" at bounding box center [868, 310] width 147 height 28
click at [795, 296] on select "Choose an option... Pending Applied Excluded (Questions) Excluded (Expired) Exc…" at bounding box center [868, 310] width 147 height 28
select select ""pending""
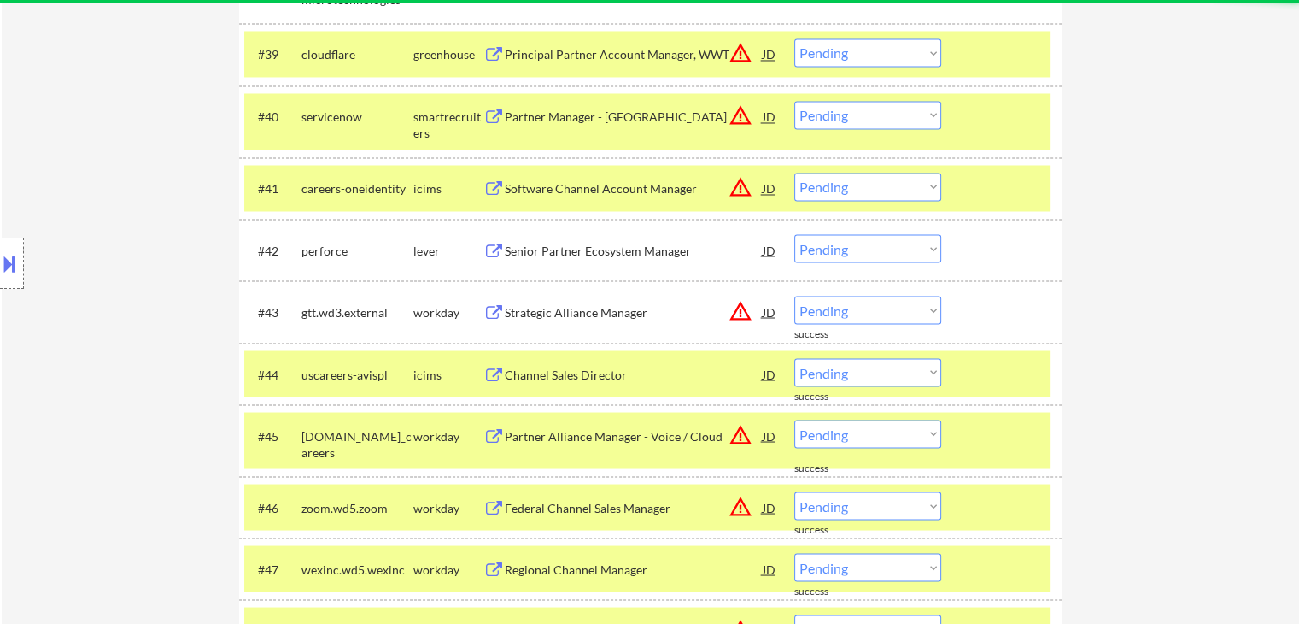
scroll to position [2216, 0]
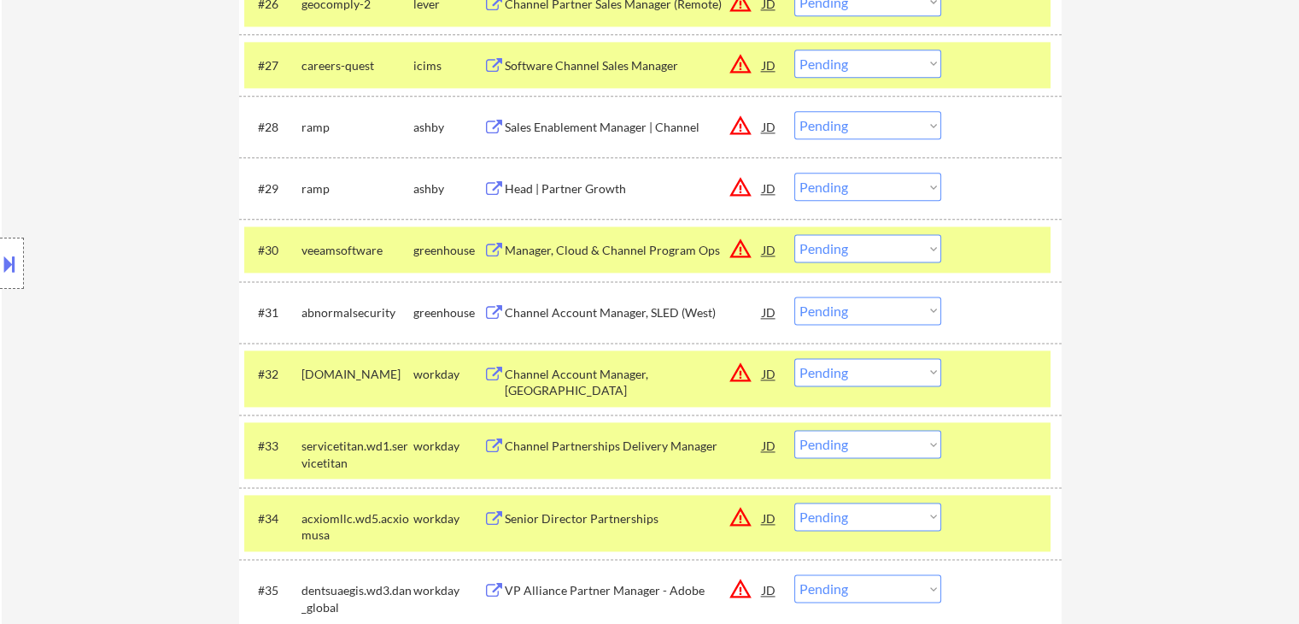
click at [846, 311] on select "Choose an option... Pending Applied Excluded (Questions) Excluded (Expired) Exc…" at bounding box center [868, 310] width 147 height 28
click at [795, 296] on select "Choose an option... Pending Applied Excluded (Questions) Excluded (Expired) Exc…" at bounding box center [868, 310] width 147 height 28
select select ""pending""
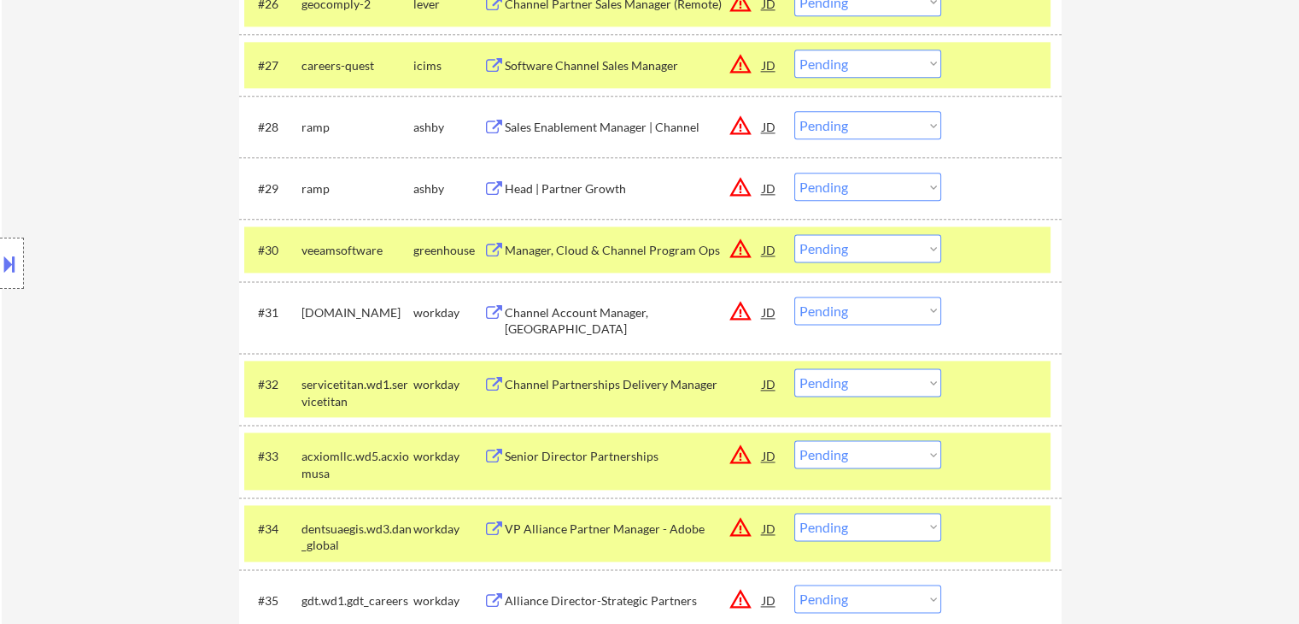
scroll to position [1053, 0]
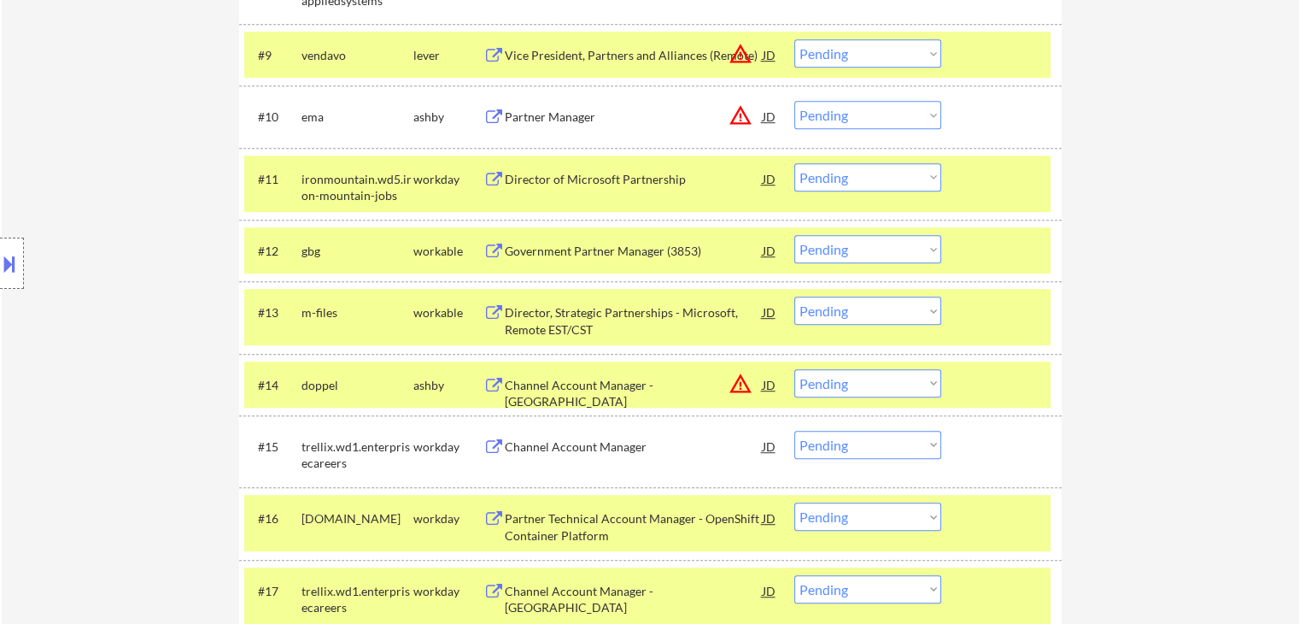
click at [894, 302] on select "Choose an option... Pending Applied Excluded (Questions) Excluded (Expired) Exc…" at bounding box center [868, 310] width 147 height 28
click at [795, 296] on select "Choose an option... Pending Applied Excluded (Questions) Excluded (Expired) Exc…" at bounding box center [868, 310] width 147 height 28
select select ""pending""
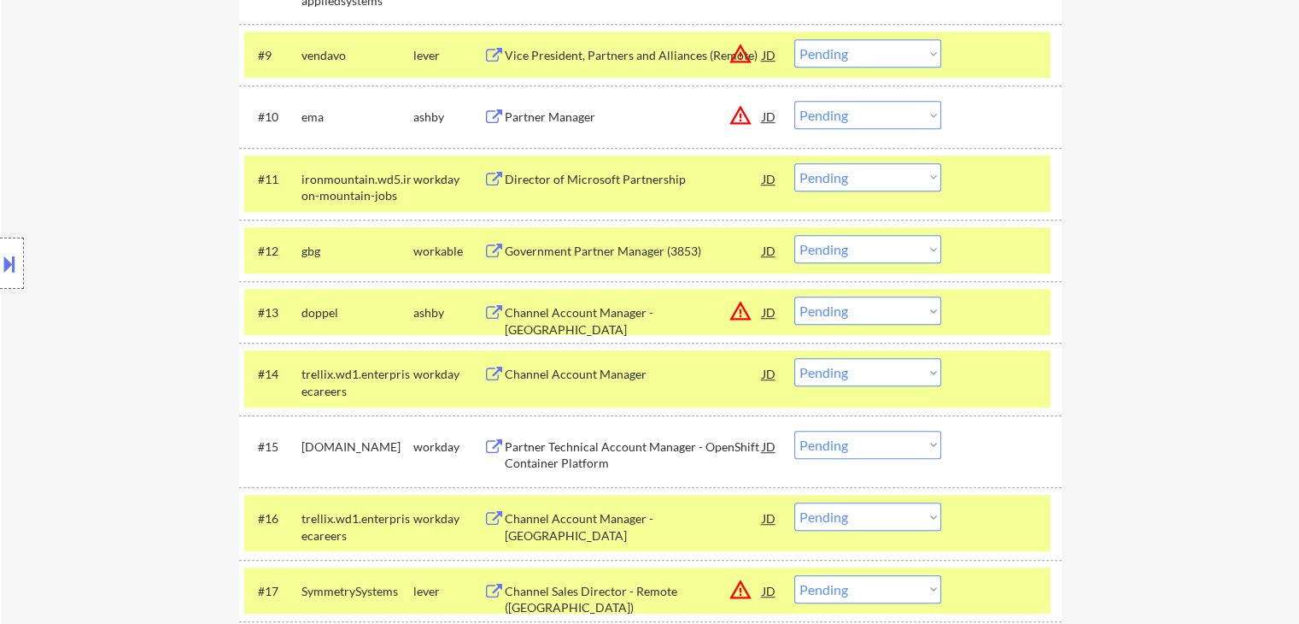
click at [859, 114] on select "Choose an option... Pending Applied Excluded (Questions) Excluded (Expired) Exc…" at bounding box center [868, 115] width 147 height 28
click at [795, 101] on select "Choose an option... Pending Applied Excluded (Questions) Excluded (Expired) Exc…" at bounding box center [868, 115] width 147 height 28
select select ""pending""
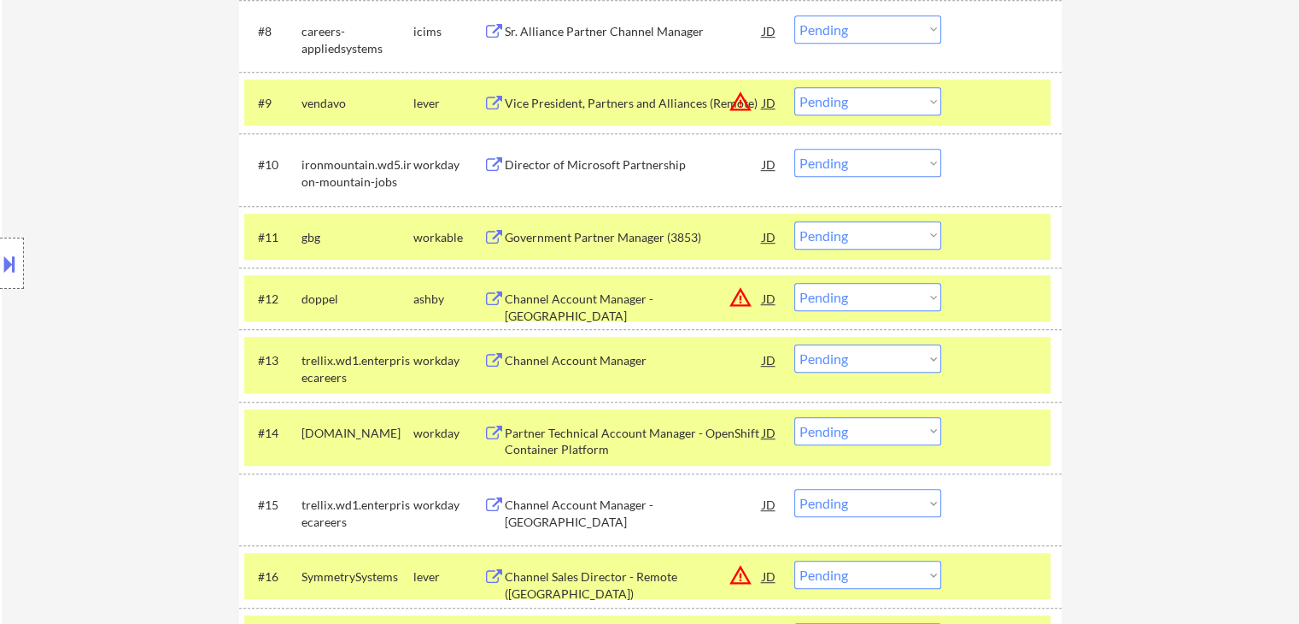
scroll to position [968, 0]
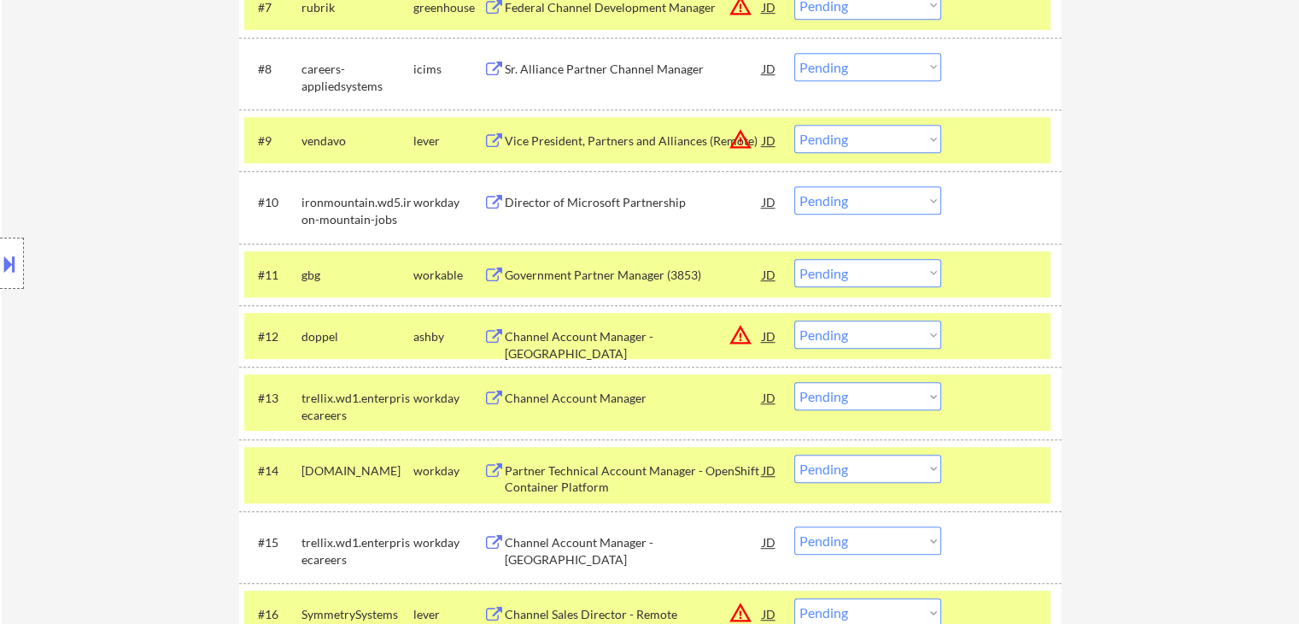
click at [741, 137] on button "warning_amber" at bounding box center [741, 139] width 24 height 24
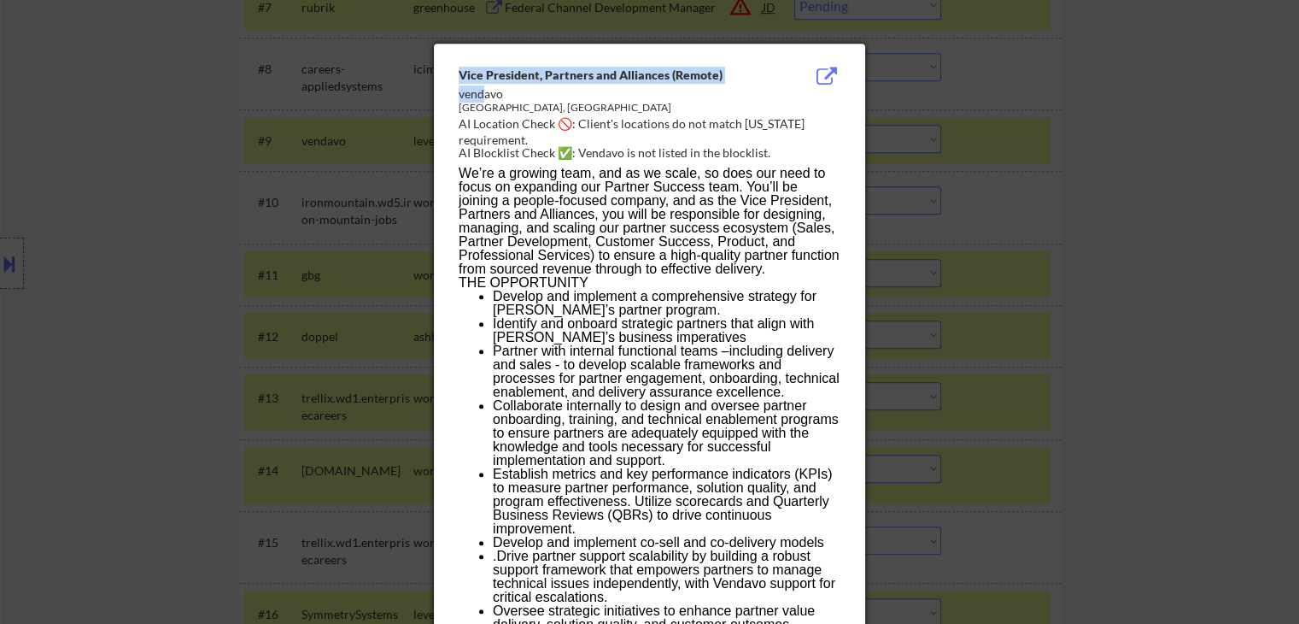
drag, startPoint x: 490, startPoint y: 108, endPoint x: 507, endPoint y: 108, distance: 17.1
click at [507, 108] on div "[GEOGRAPHIC_DATA], [GEOGRAPHIC_DATA]" at bounding box center [607, 108] width 296 height 15
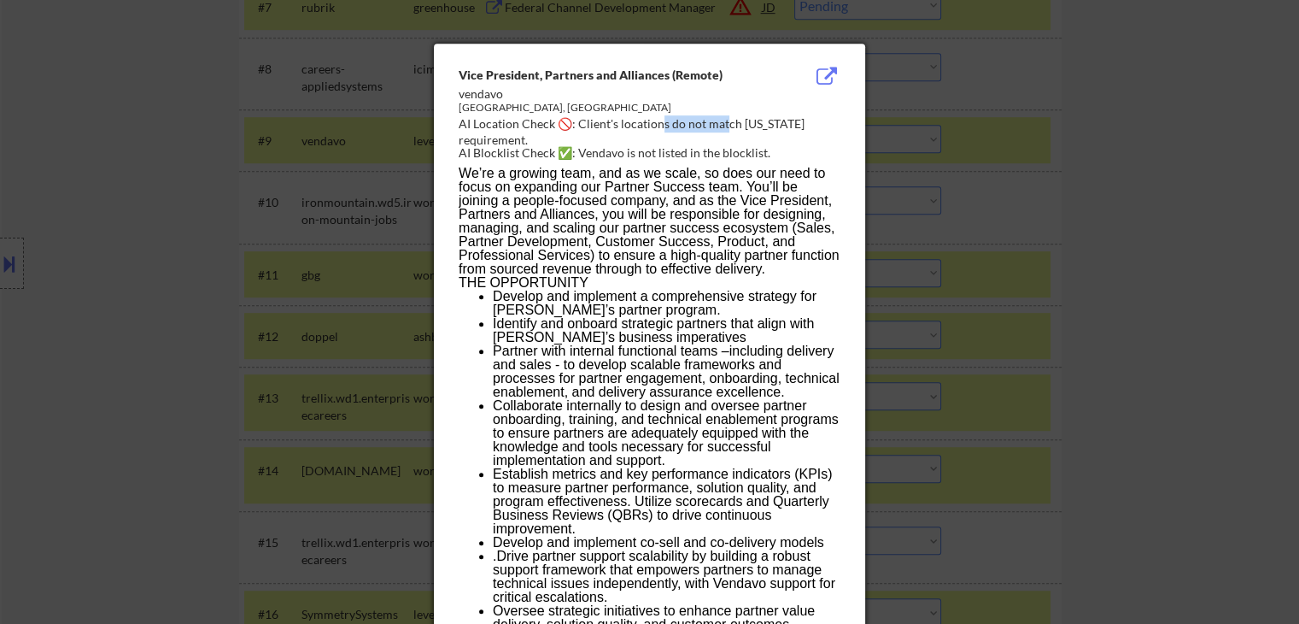
drag, startPoint x: 687, startPoint y: 124, endPoint x: 724, endPoint y: 124, distance: 36.7
click at [724, 124] on div "AI Location Check 🚫: Client's locations do not match [US_STATE] requirement." at bounding box center [653, 131] width 389 height 33
drag, startPoint x: 589, startPoint y: 150, endPoint x: 613, endPoint y: 150, distance: 23.9
click at [613, 150] on div "AI Blocklist Check ✅: Vendavo is not listed in the blocklist." at bounding box center [653, 152] width 389 height 17
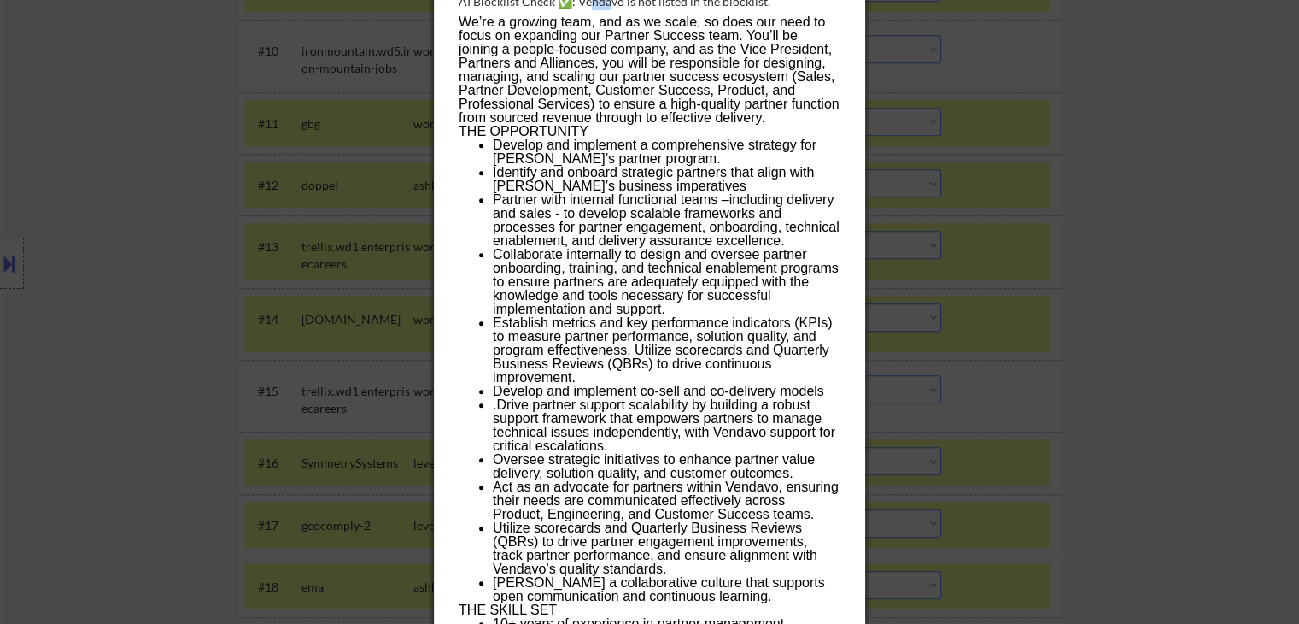
scroll to position [1139, 0]
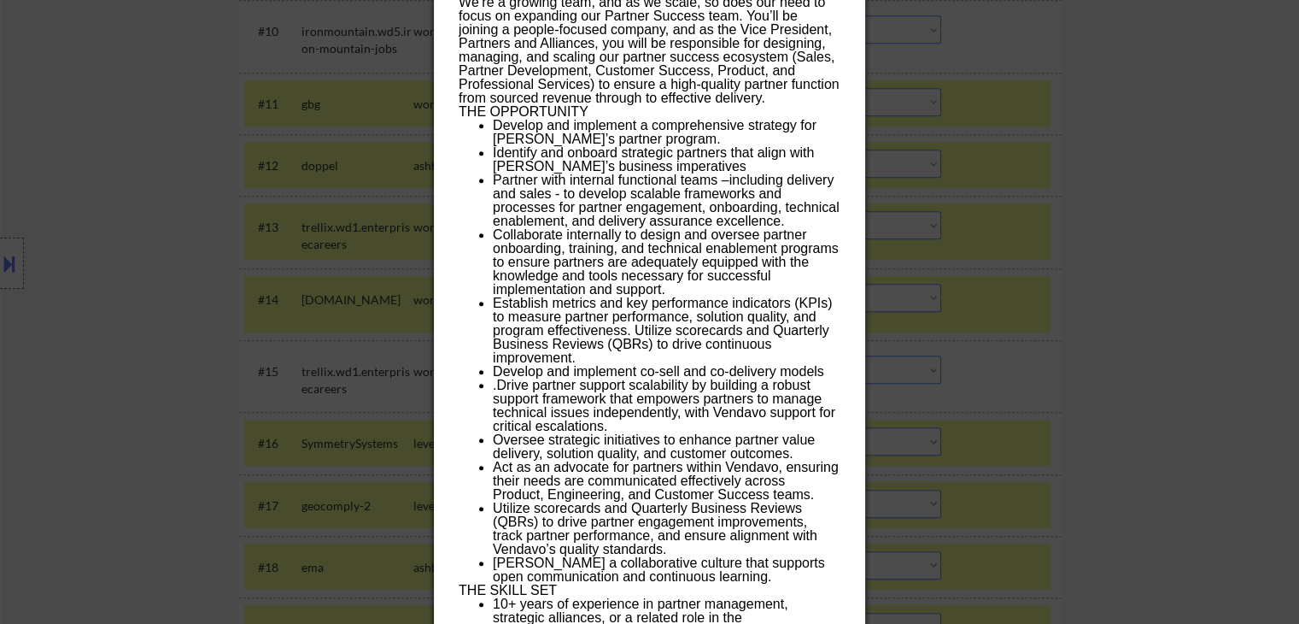
click at [208, 160] on div at bounding box center [649, 312] width 1299 height 624
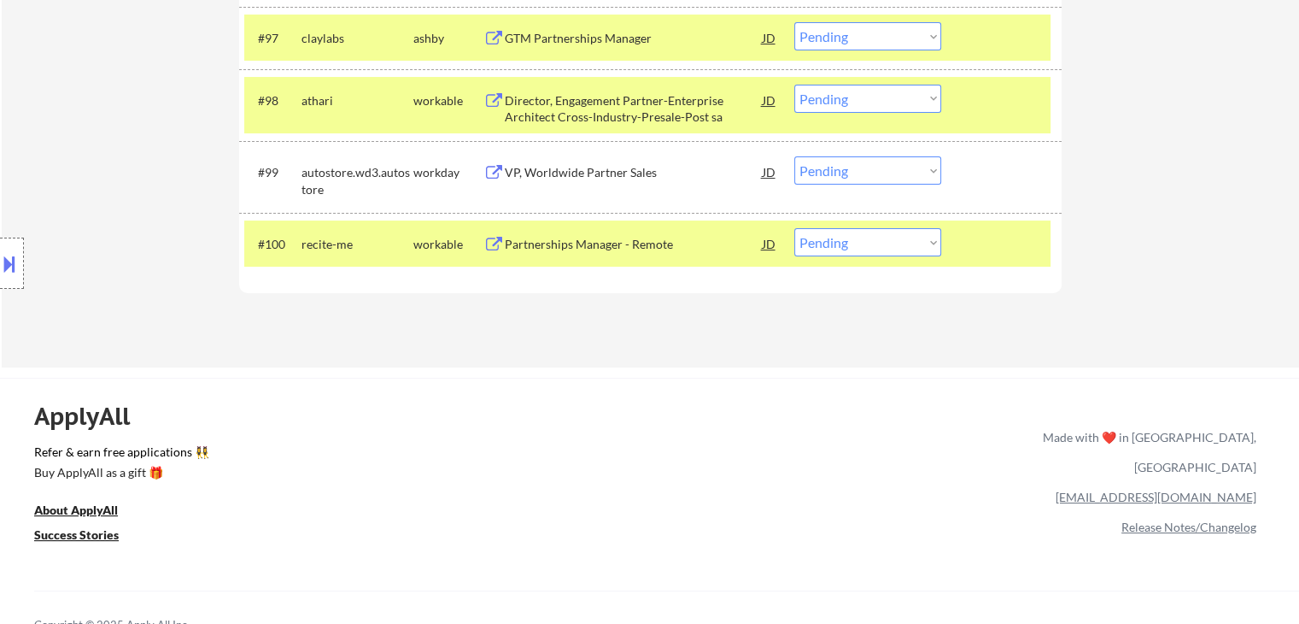
scroll to position [6759, 0]
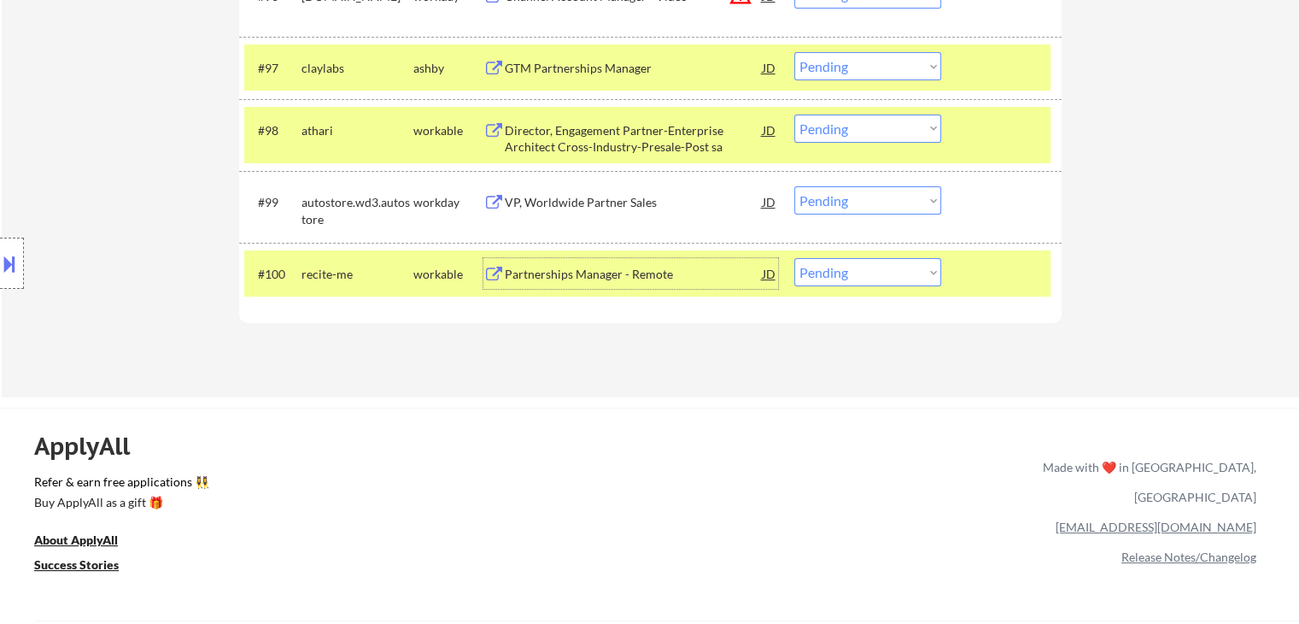
click at [649, 274] on div "Partnerships Manager - Remote" at bounding box center [634, 274] width 258 height 17
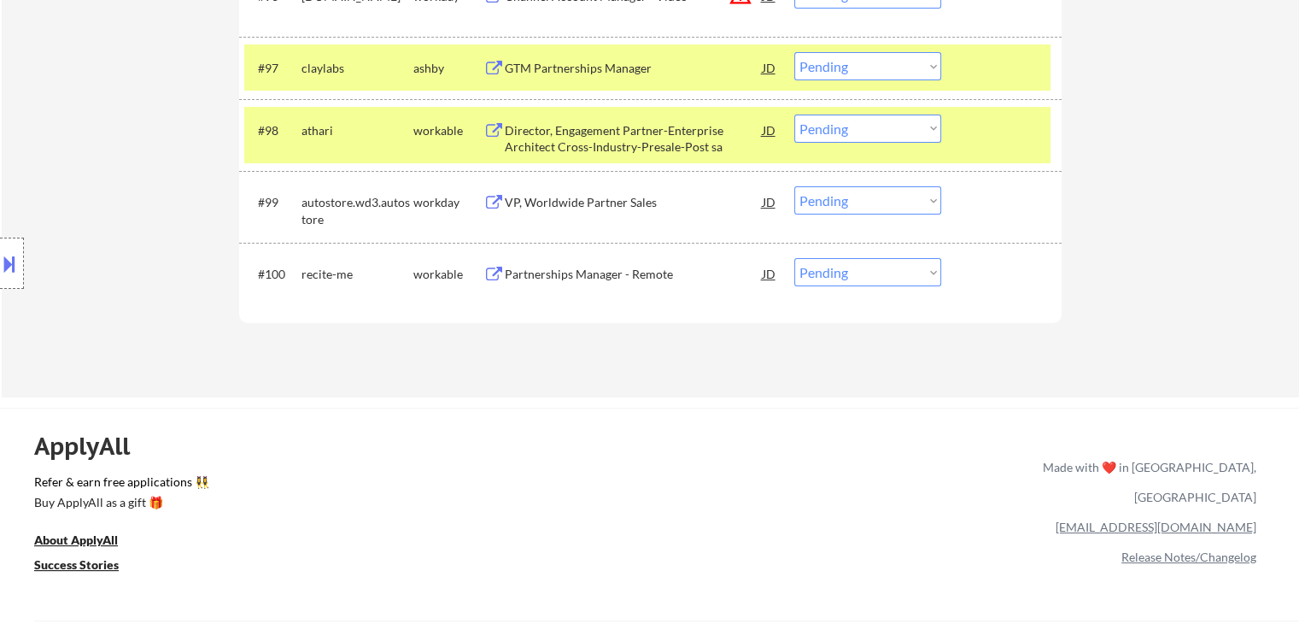
click at [864, 285] on select "Choose an option... Pending Applied Excluded (Questions) Excluded (Expired) Exc…" at bounding box center [868, 272] width 147 height 28
click at [795, 258] on select "Choose an option... Pending Applied Excluded (Questions) Excluded (Expired) Exc…" at bounding box center [868, 272] width 147 height 28
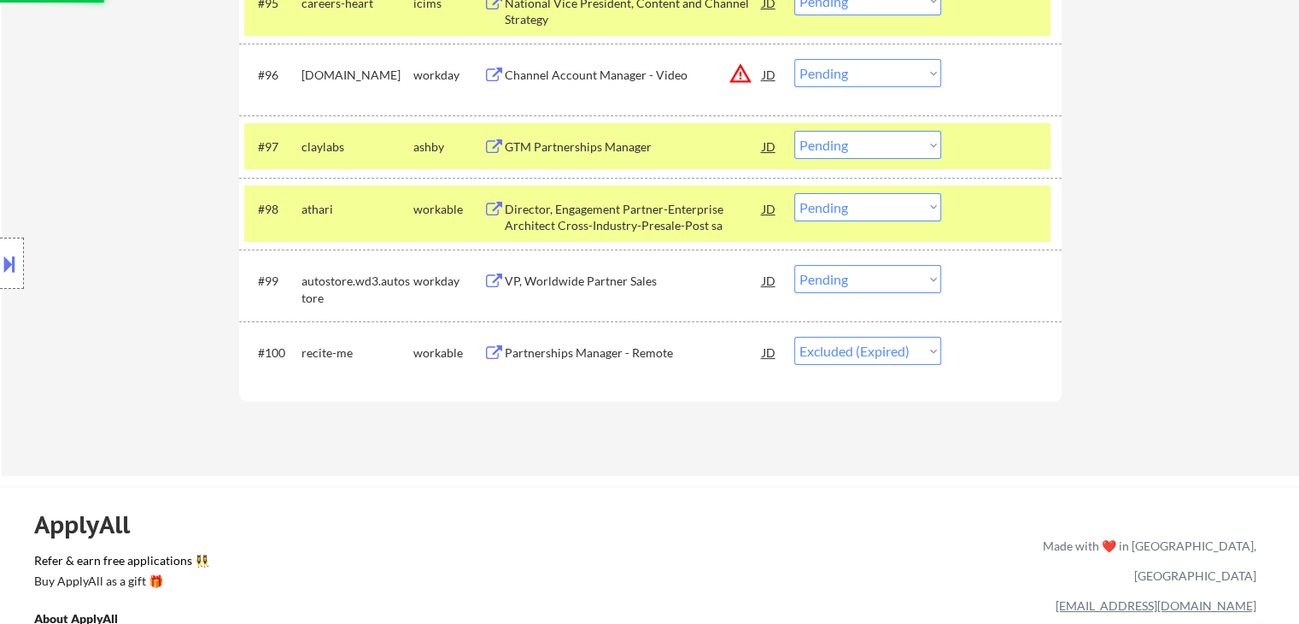
scroll to position [6588, 0]
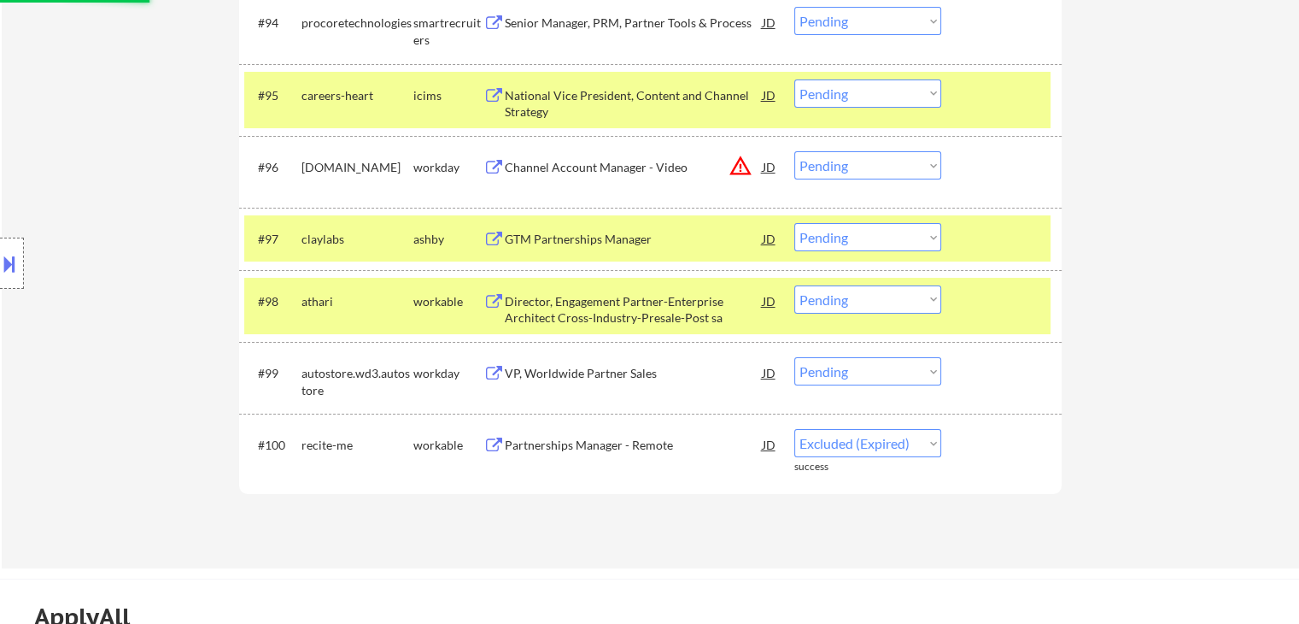
select select ""pending""
click at [687, 295] on div "Director, Engagement Partner-Enterprise Architect Cross-Industry-Presale-Post sa" at bounding box center [634, 309] width 258 height 33
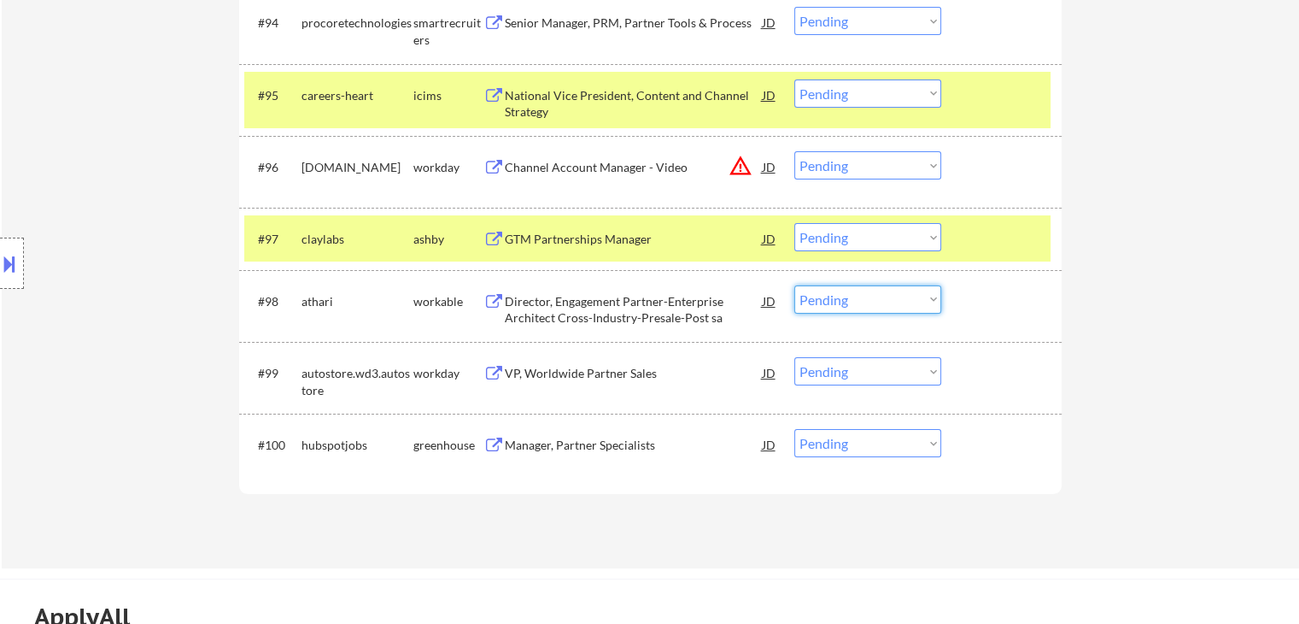
click at [861, 292] on select "Choose an option... Pending Applied Excluded (Questions) Excluded (Expired) Exc…" at bounding box center [868, 299] width 147 height 28
click at [795, 285] on select "Choose an option... Pending Applied Excluded (Questions) Excluded (Expired) Exc…" at bounding box center [868, 299] width 147 height 28
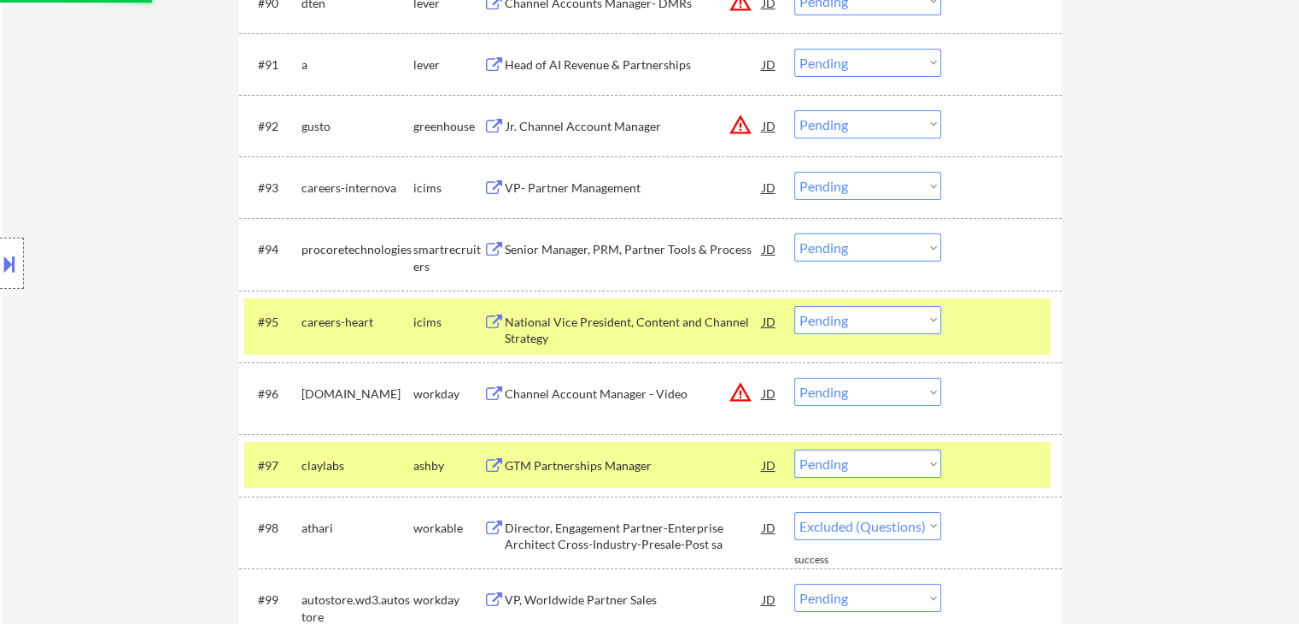
scroll to position [6332, 0]
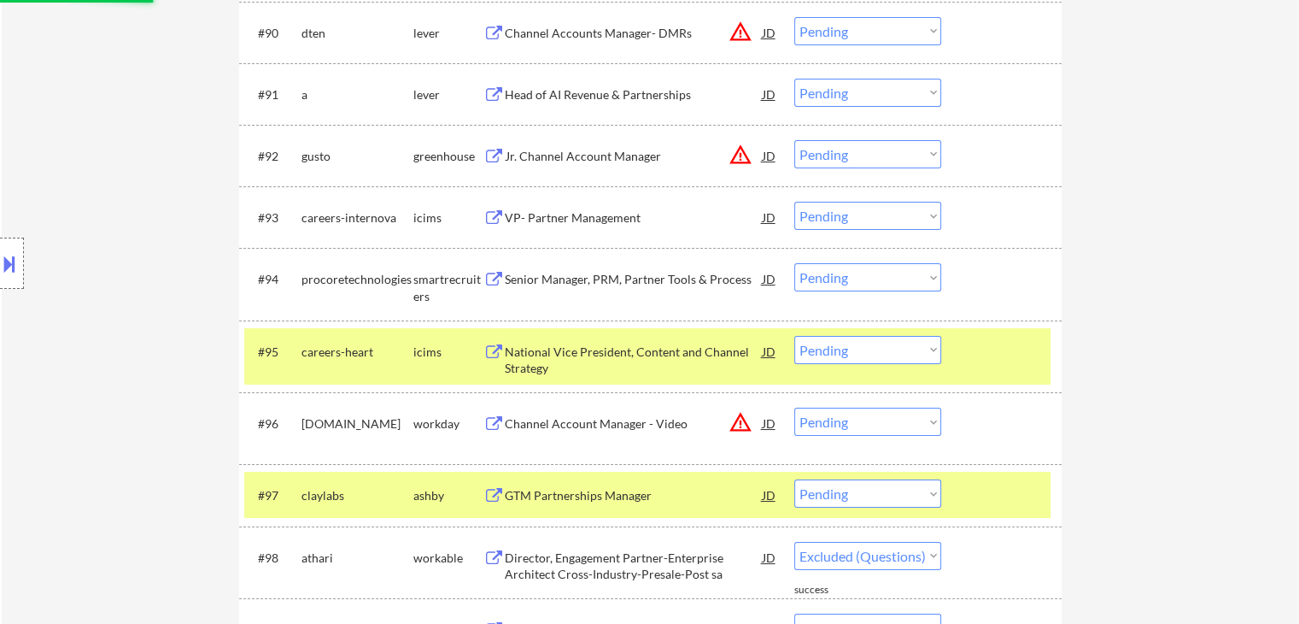
select select ""pending""
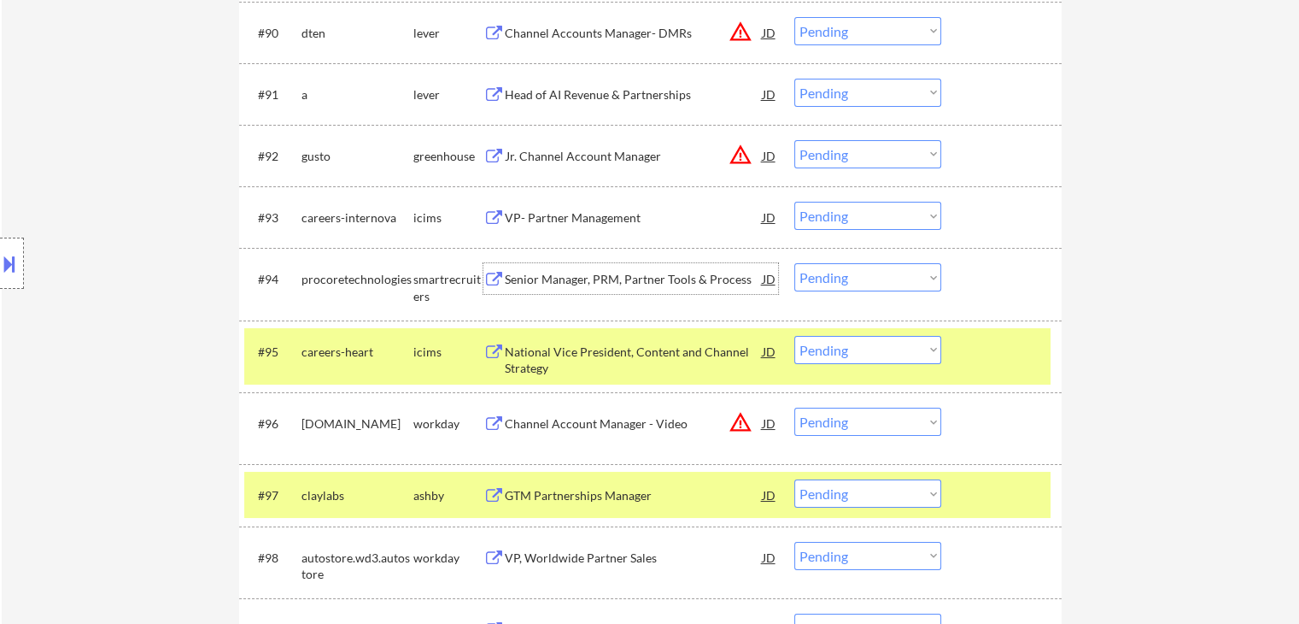
click at [603, 283] on div "Senior Manager, PRM, Partner Tools & Process" at bounding box center [634, 279] width 258 height 17
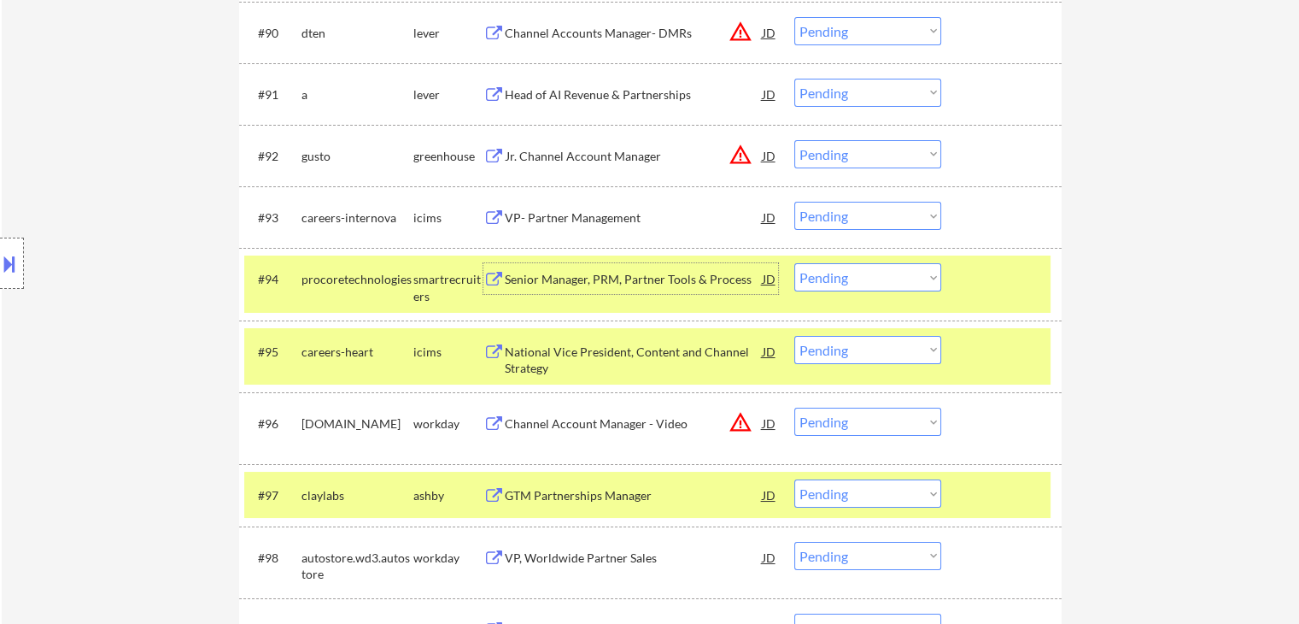
click at [836, 279] on select "Choose an option... Pending Applied Excluded (Questions) Excluded (Expired) Exc…" at bounding box center [868, 277] width 147 height 28
click at [795, 263] on select "Choose an option... Pending Applied Excluded (Questions) Excluded (Expired) Exc…" at bounding box center [868, 277] width 147 height 28
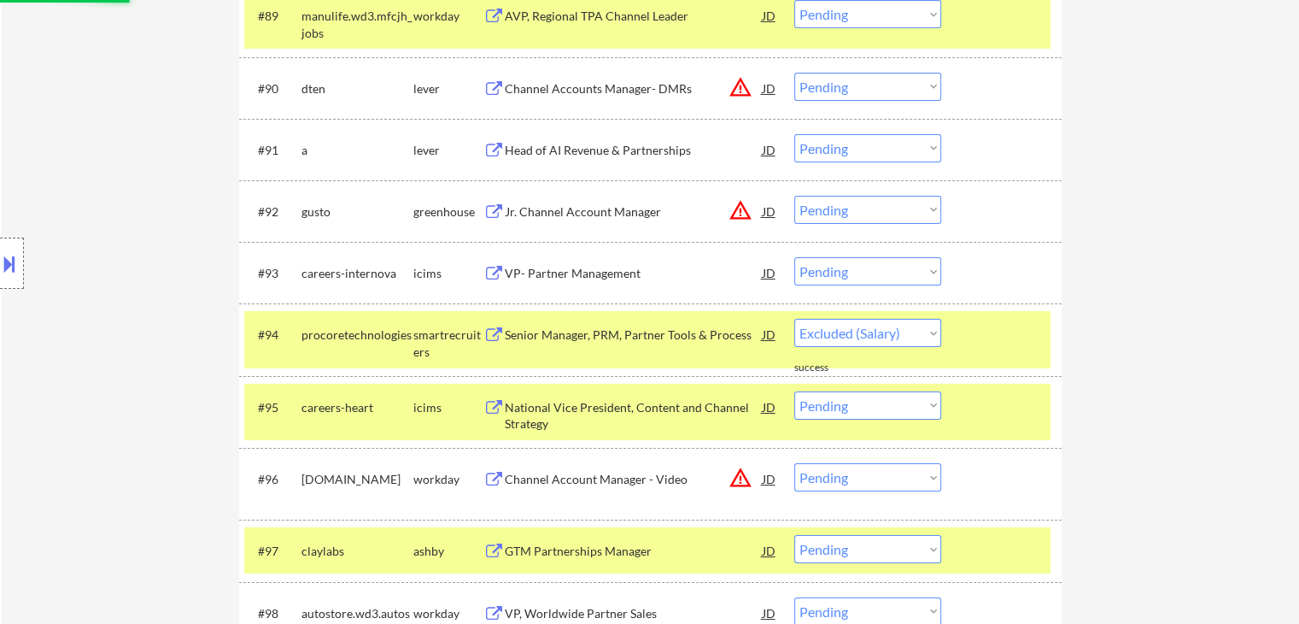
scroll to position [6247, 0]
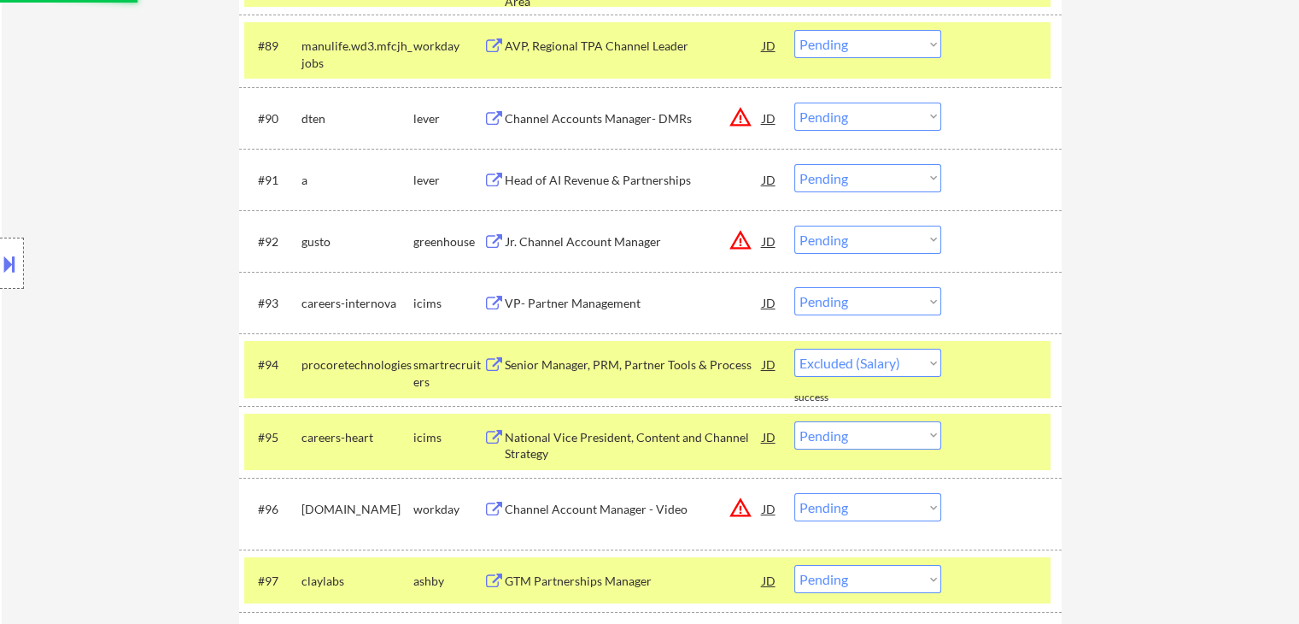
select select ""pending""
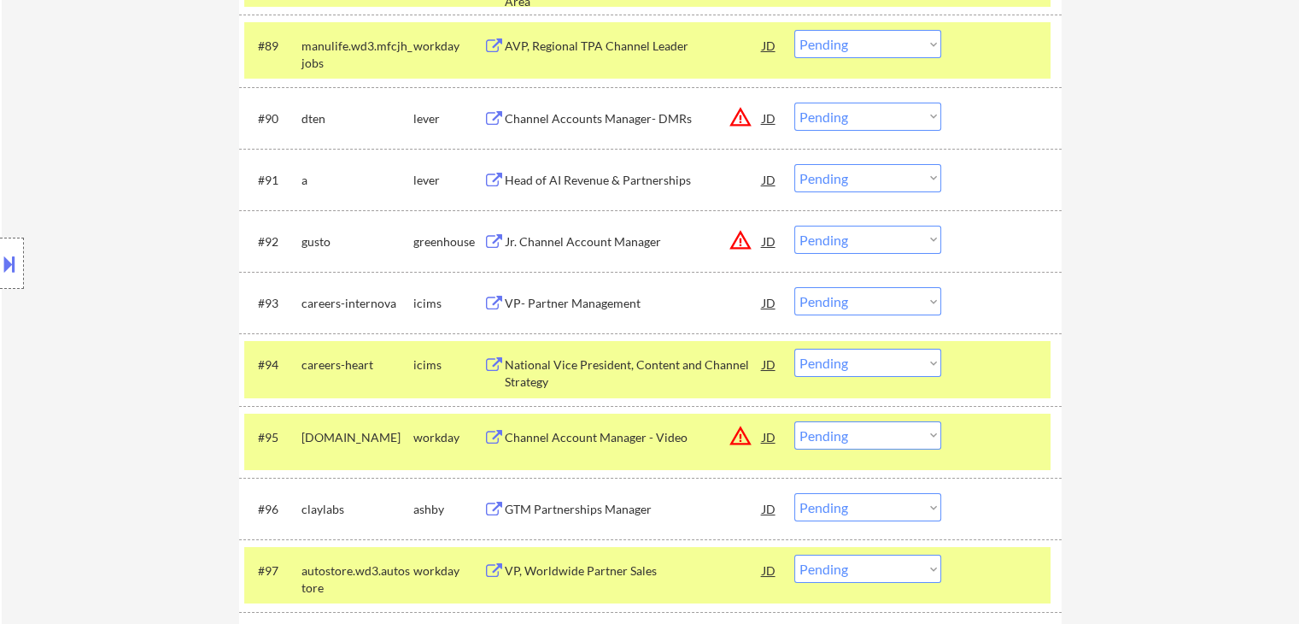
click at [677, 176] on div "Head of AI Revenue & Partnerships" at bounding box center [634, 180] width 258 height 17
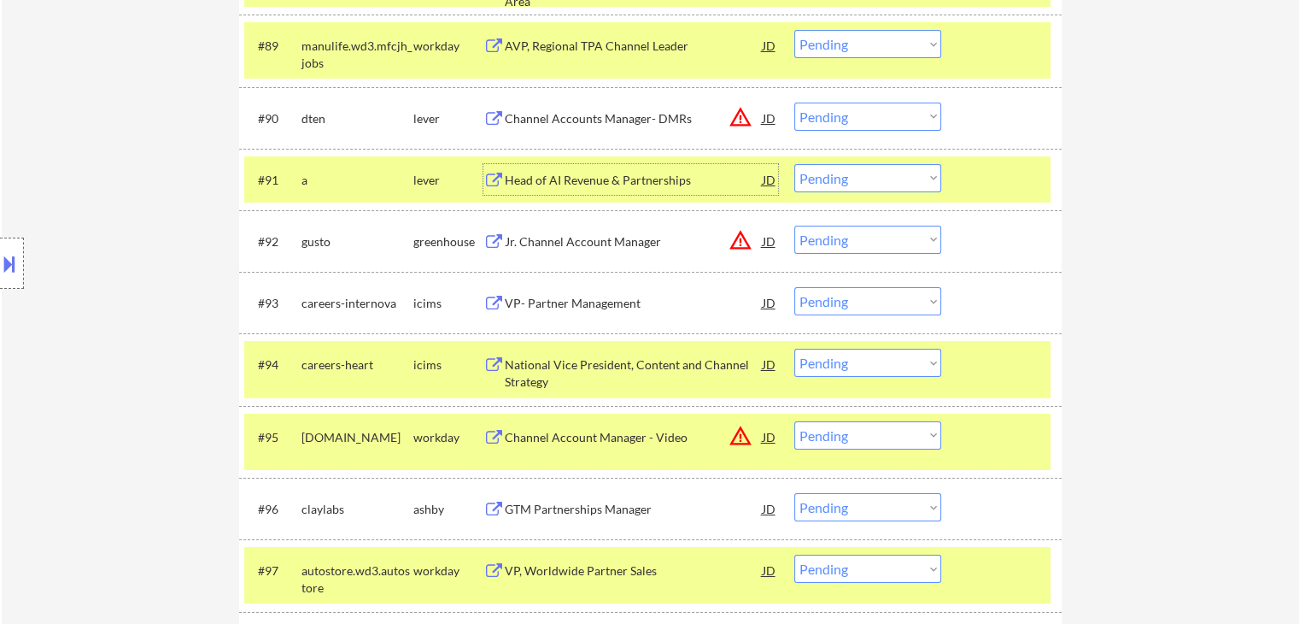
click at [842, 184] on select "Choose an option... Pending Applied Excluded (Questions) Excluded (Expired) Exc…" at bounding box center [868, 178] width 147 height 28
click at [795, 164] on select "Choose an option... Pending Applied Excluded (Questions) Excluded (Expired) Exc…" at bounding box center [868, 178] width 147 height 28
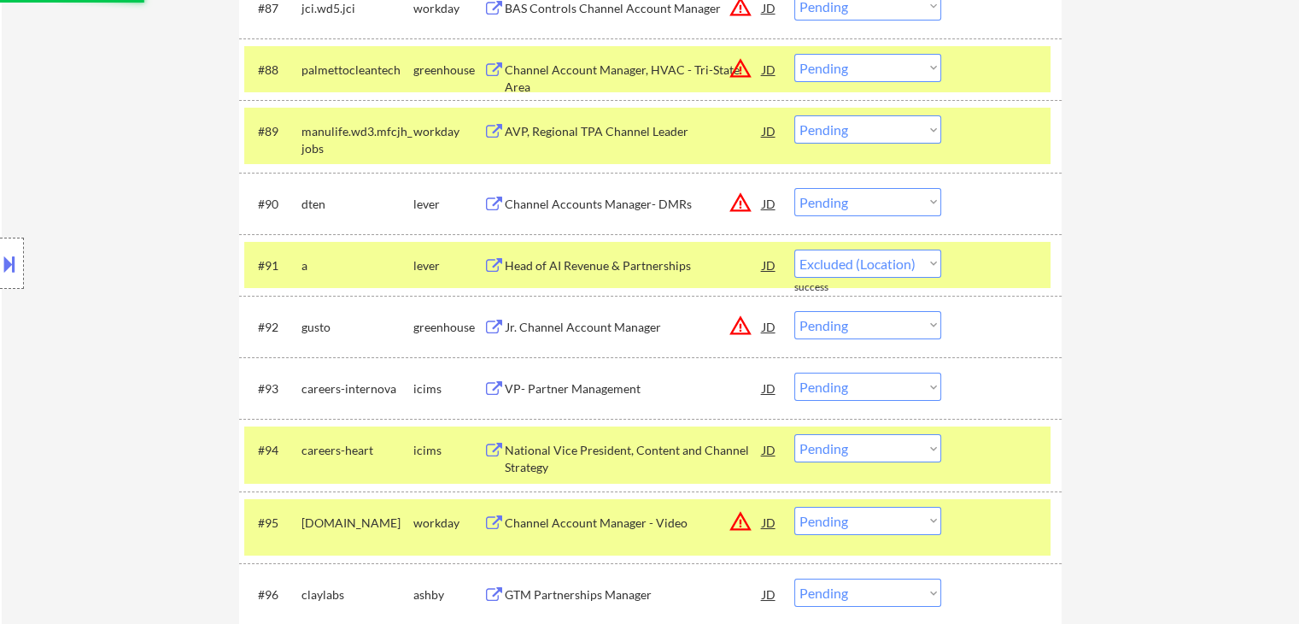
select select ""pending""
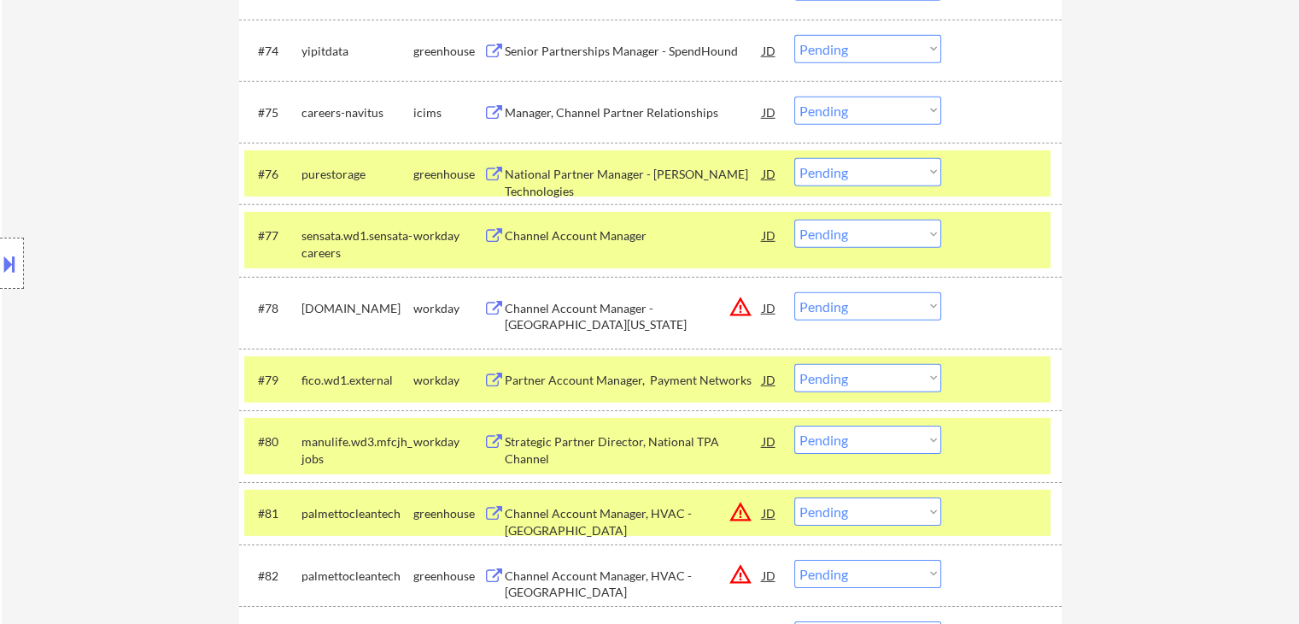
scroll to position [5222, 0]
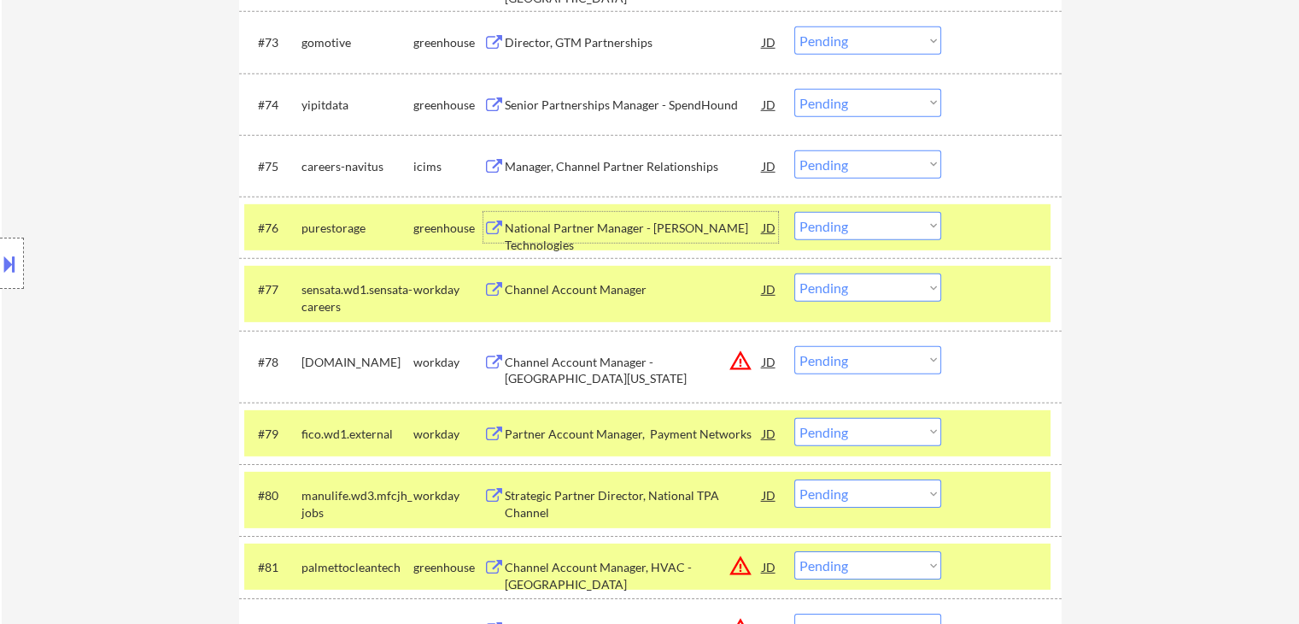
click at [665, 224] on div "National Partner Manager - [PERSON_NAME] Technologies" at bounding box center [634, 236] width 258 height 33
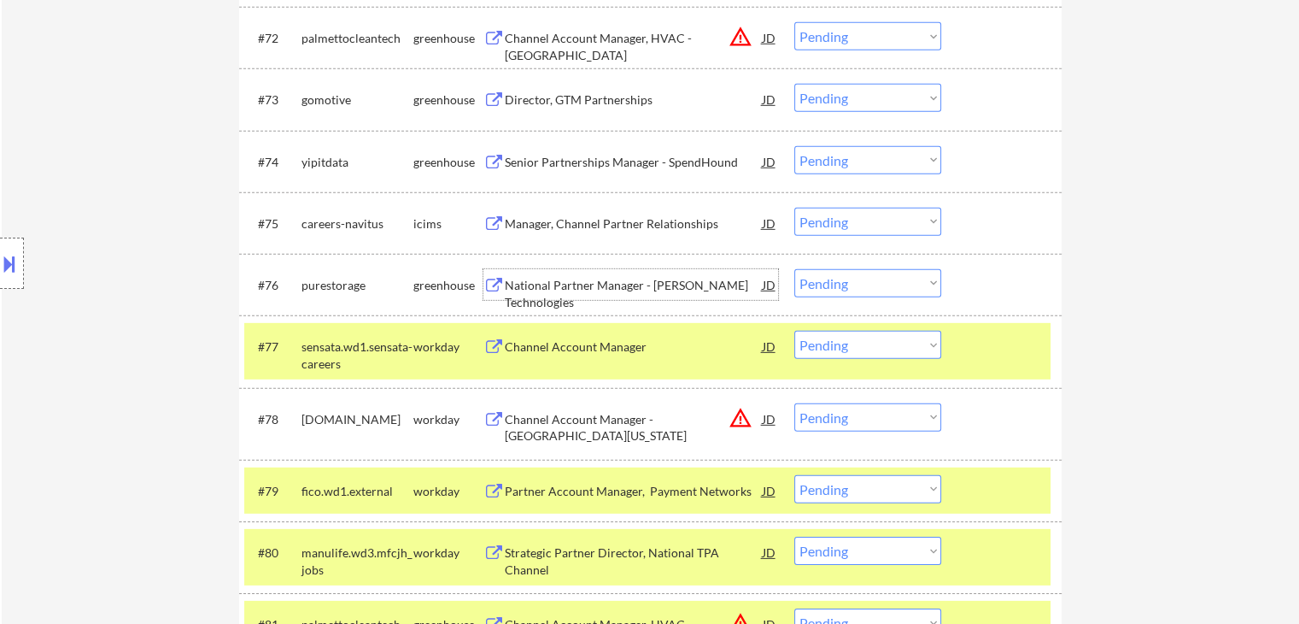
scroll to position [5136, 0]
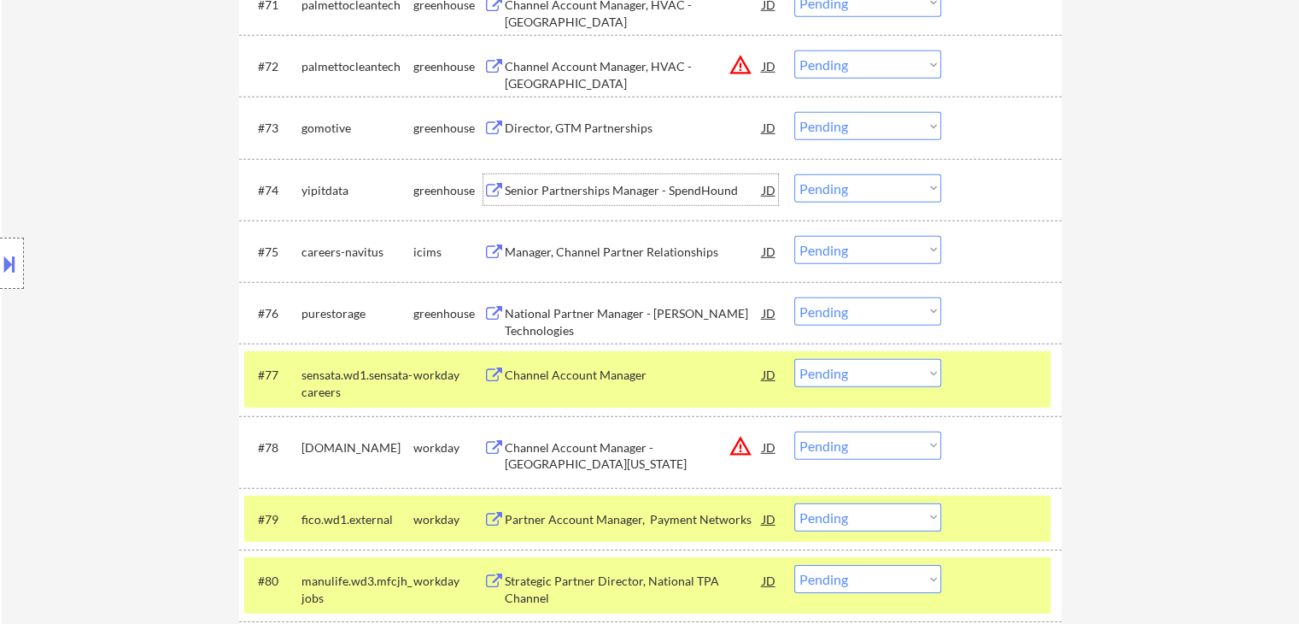
click at [633, 194] on div "Senior Partnerships Manager - SpendHound" at bounding box center [634, 190] width 258 height 17
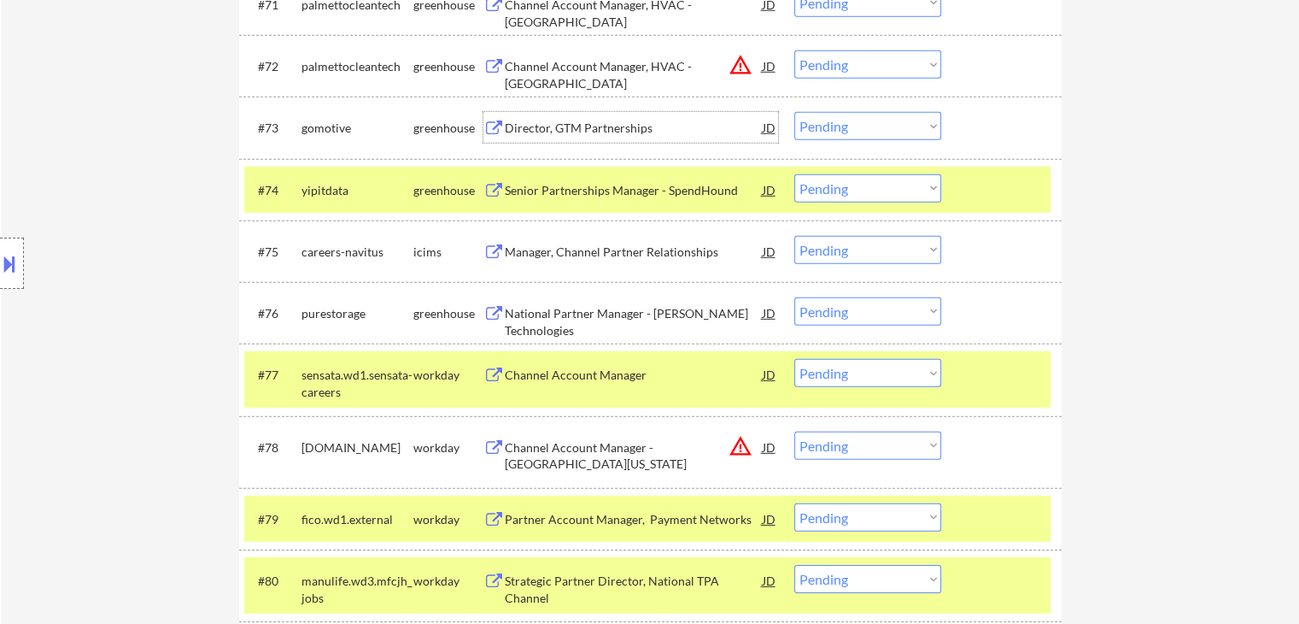
click at [587, 130] on div "Director, GTM Partnerships" at bounding box center [634, 128] width 258 height 17
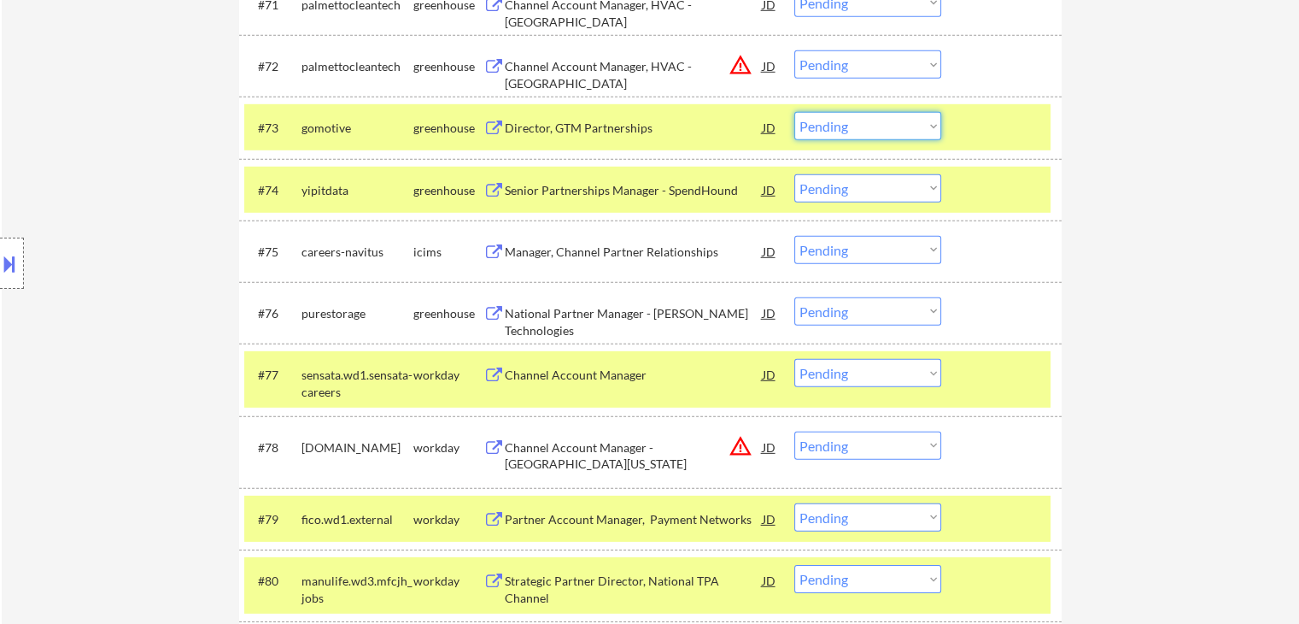
click at [850, 117] on select "Choose an option... Pending Applied Excluded (Questions) Excluded (Expired) Exc…" at bounding box center [868, 126] width 147 height 28
click at [795, 112] on select "Choose an option... Pending Applied Excluded (Questions) Excluded (Expired) Exc…" at bounding box center [868, 126] width 147 height 28
select select ""pending""
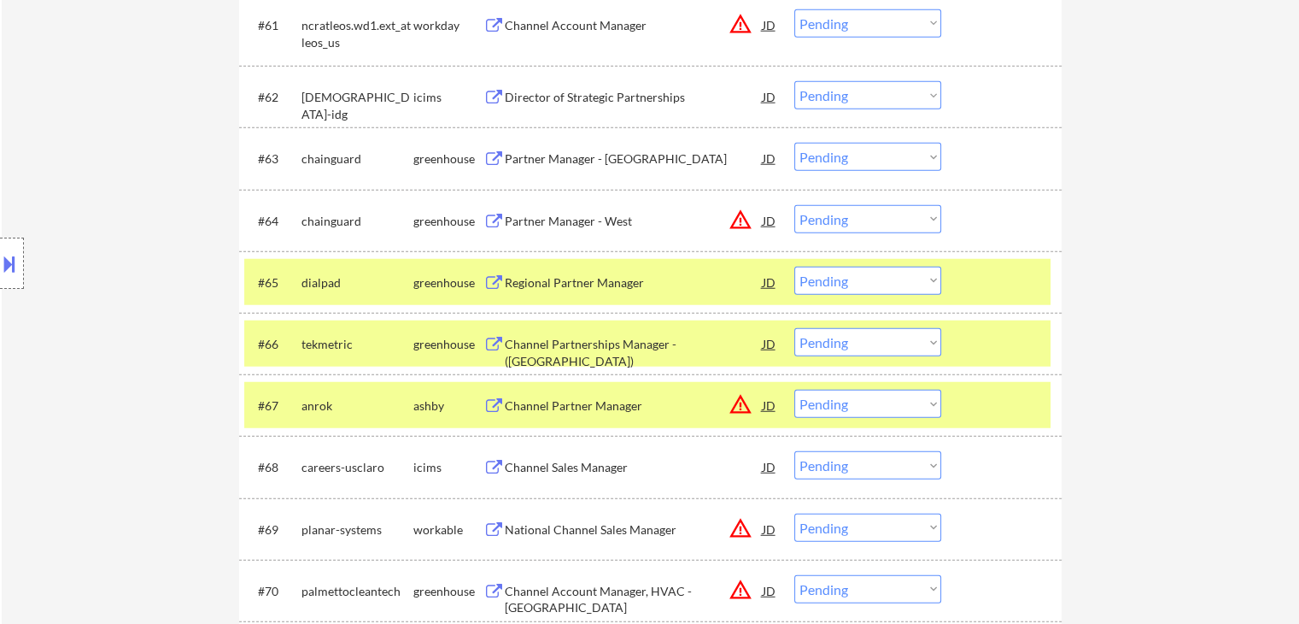
scroll to position [4453, 0]
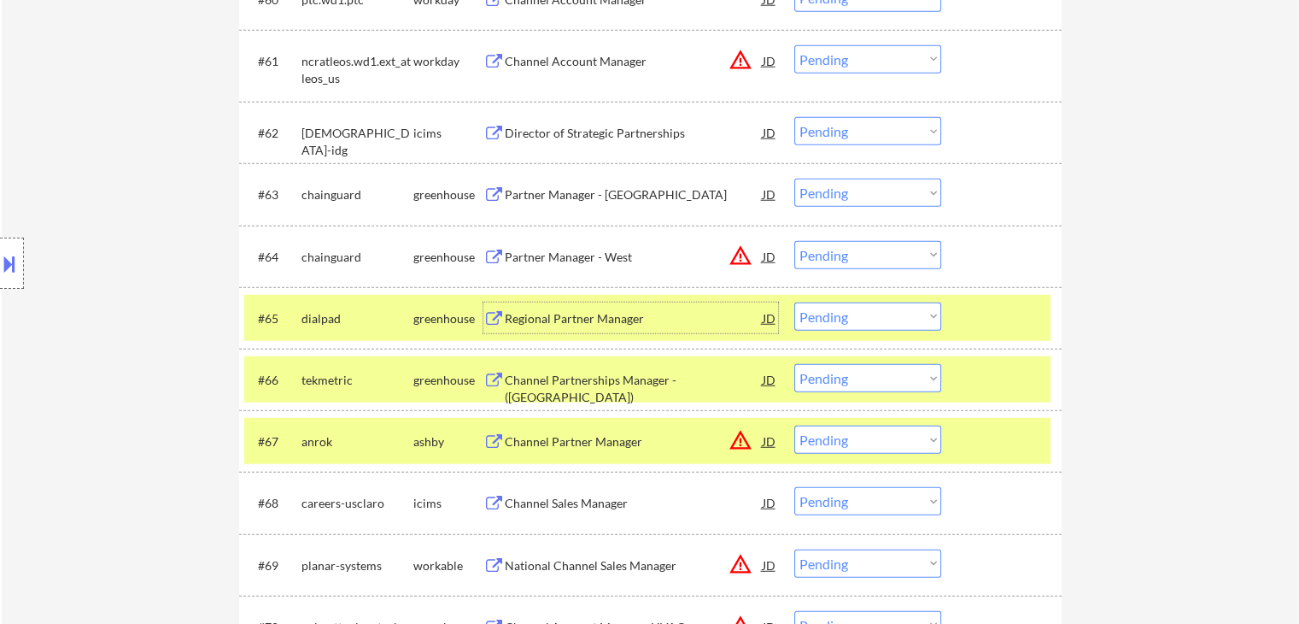
click at [585, 312] on div "Regional Partner Manager" at bounding box center [634, 318] width 258 height 17
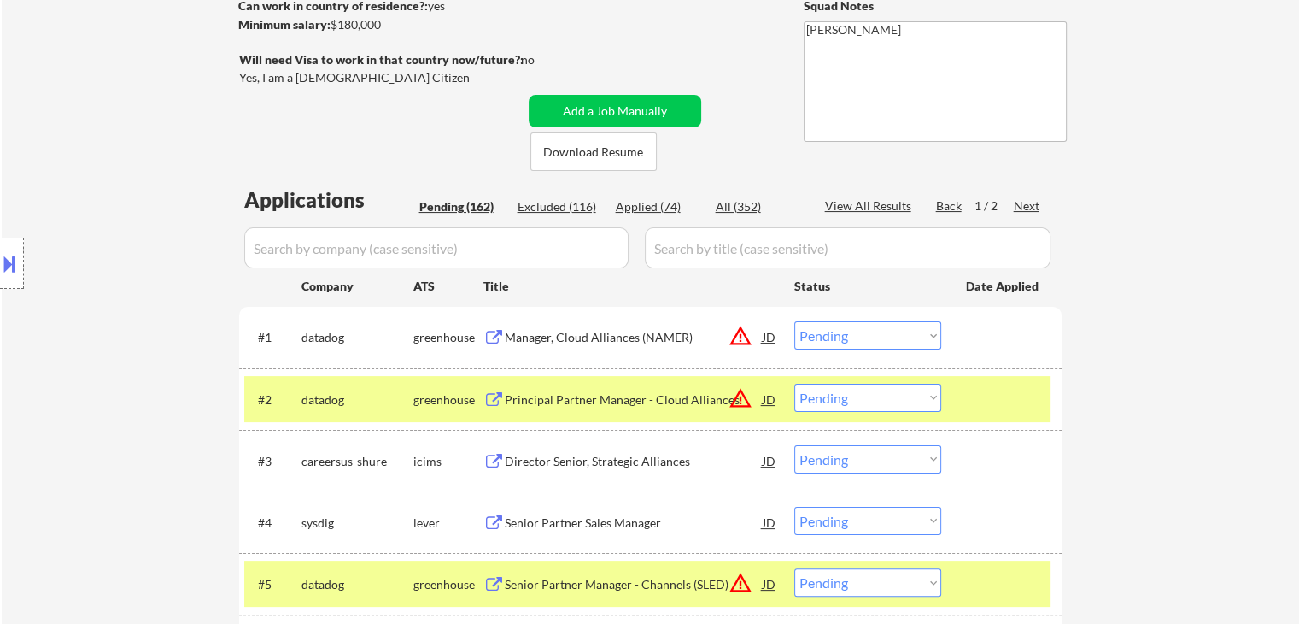
scroll to position [181, 0]
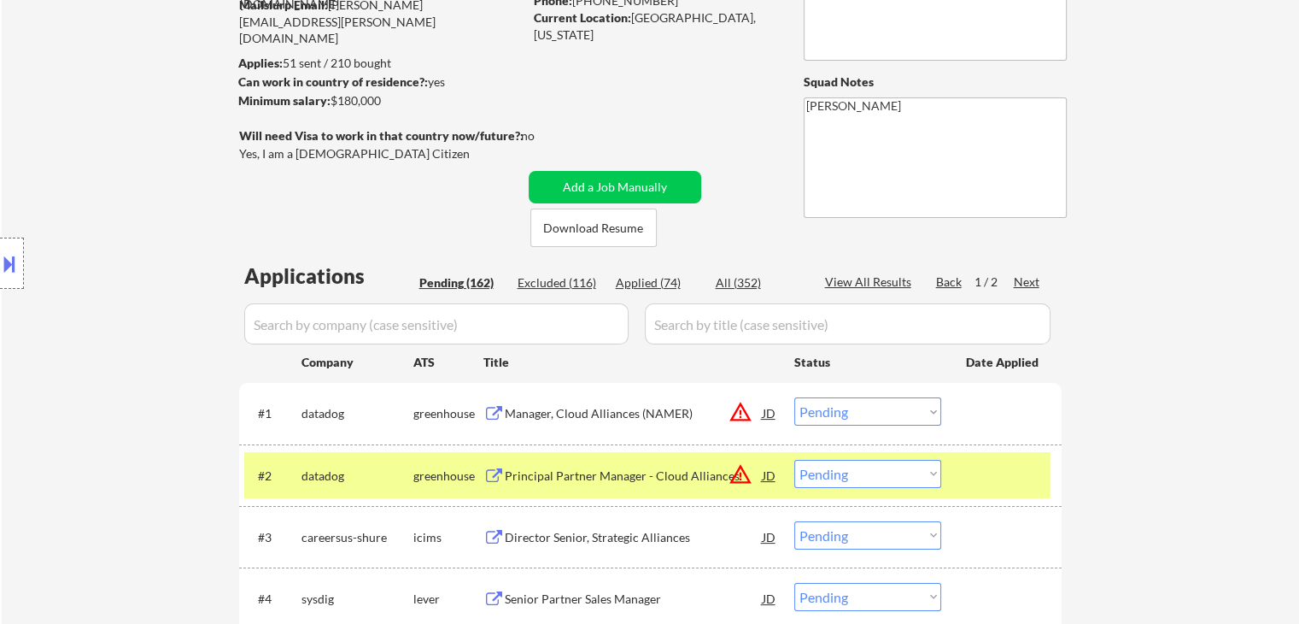
click at [655, 278] on div "Applied (74)" at bounding box center [658, 282] width 85 height 17
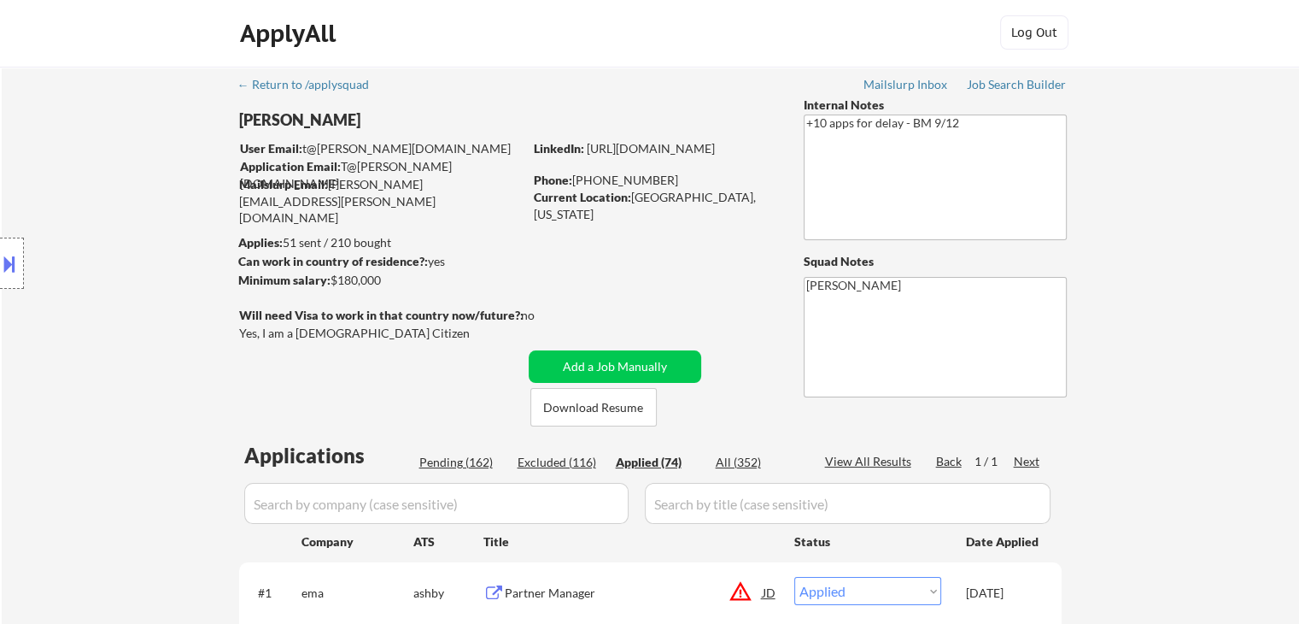
scroll to position [0, 0]
click at [34, 352] on div "Location Inclusions: [GEOGRAPHIC_DATA], [GEOGRAPHIC_DATA] [GEOGRAPHIC_DATA], [G…" at bounding box center [153, 263] width 306 height 317
click at [62, 333] on div "Location Inclusions: [GEOGRAPHIC_DATA], [GEOGRAPHIC_DATA] [GEOGRAPHIC_DATA], [G…" at bounding box center [153, 263] width 306 height 317
click at [65, 215] on div "Location Inclusions: [GEOGRAPHIC_DATA], [GEOGRAPHIC_DATA] [GEOGRAPHIC_DATA], [G…" at bounding box center [153, 263] width 306 height 317
click at [63, 216] on div "Location Inclusions: [GEOGRAPHIC_DATA], [GEOGRAPHIC_DATA] [GEOGRAPHIC_DATA], [G…" at bounding box center [153, 263] width 306 height 317
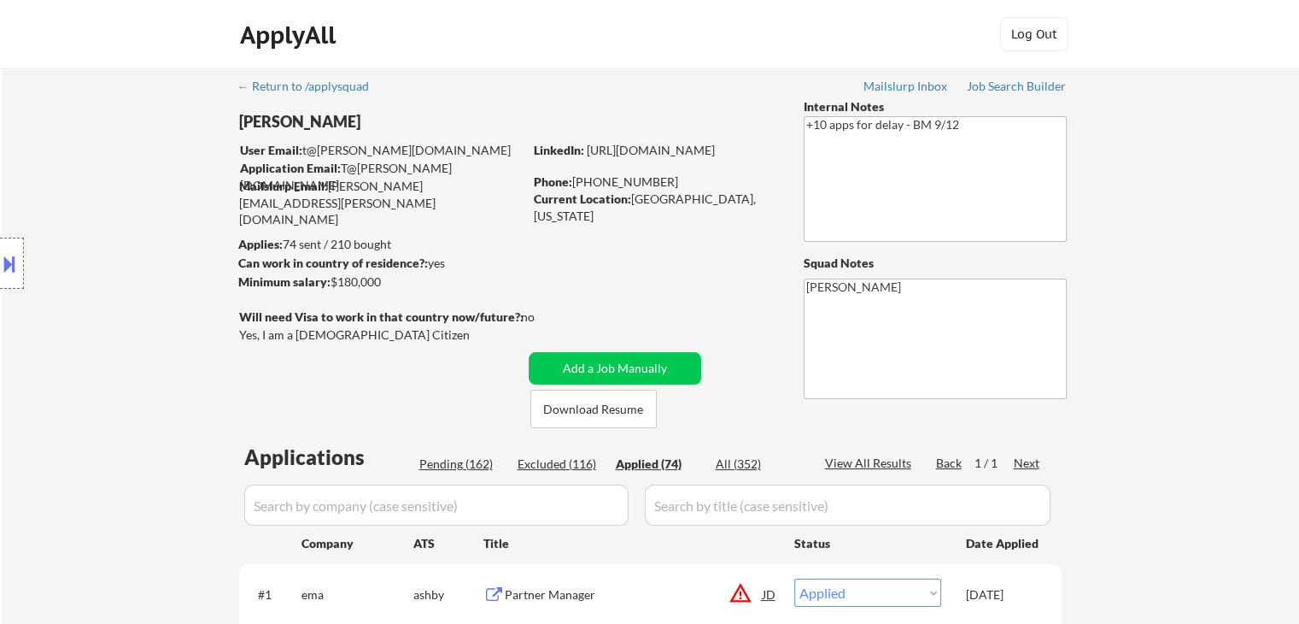
click at [63, 216] on div "Location Inclusions: [GEOGRAPHIC_DATA], [GEOGRAPHIC_DATA] [GEOGRAPHIC_DATA], [G…" at bounding box center [153, 263] width 306 height 317
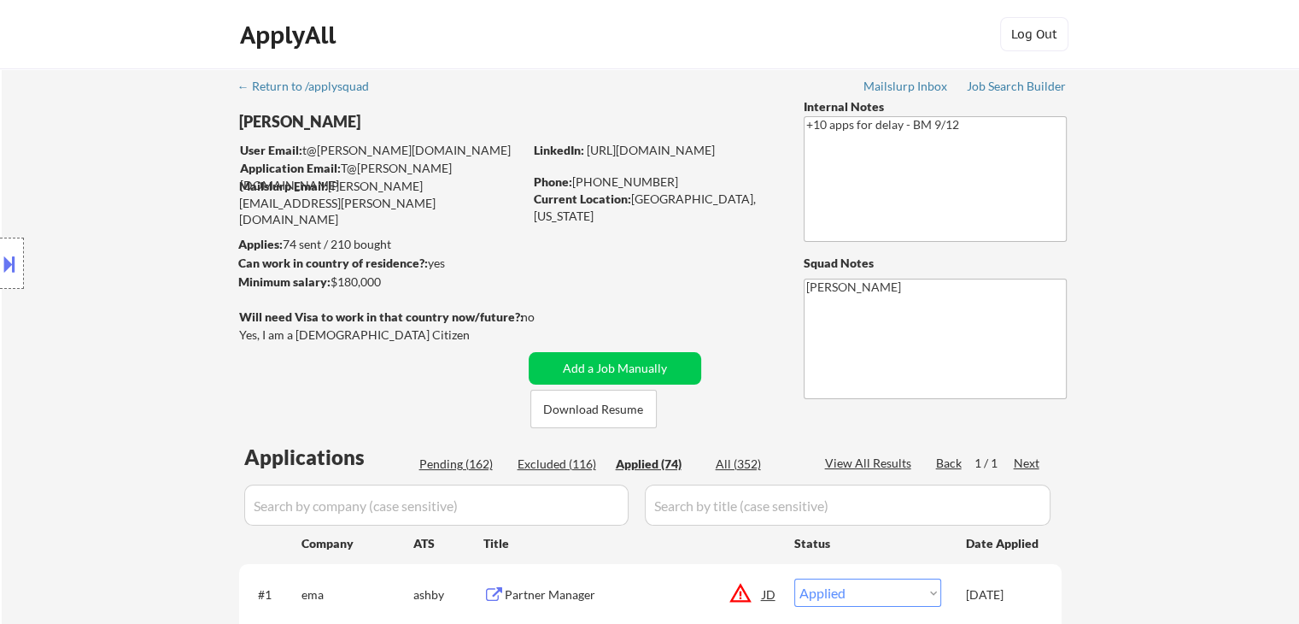
click at [63, 216] on div "Location Inclusions: [GEOGRAPHIC_DATA], [GEOGRAPHIC_DATA] [GEOGRAPHIC_DATA], [G…" at bounding box center [153, 263] width 306 height 317
click at [103, 333] on div "Location Inclusions: [GEOGRAPHIC_DATA], [GEOGRAPHIC_DATA] [GEOGRAPHIC_DATA], [G…" at bounding box center [153, 263] width 306 height 317
click at [85, 312] on div "Location Inclusions: [GEOGRAPHIC_DATA], [GEOGRAPHIC_DATA] [GEOGRAPHIC_DATA], [G…" at bounding box center [153, 263] width 306 height 317
click at [91, 373] on div "Location Inclusions: [GEOGRAPHIC_DATA], [GEOGRAPHIC_DATA] [GEOGRAPHIC_DATA], [G…" at bounding box center [153, 263] width 306 height 317
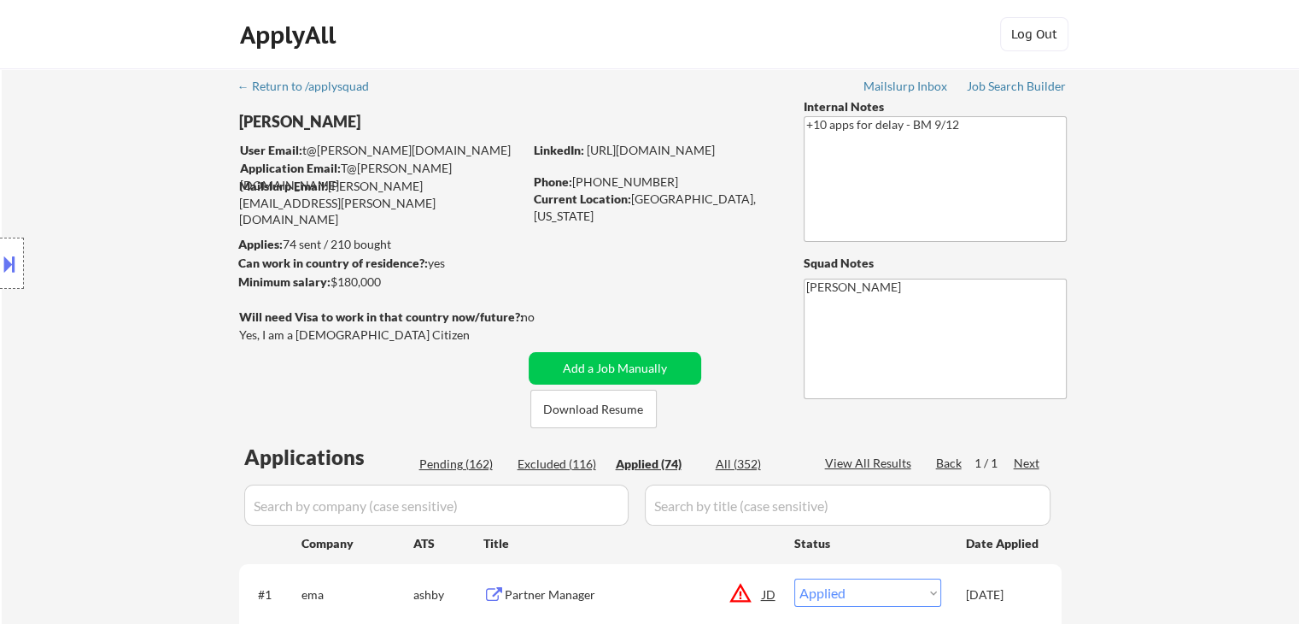
click at [86, 345] on div "Location Inclusions: [GEOGRAPHIC_DATA], [GEOGRAPHIC_DATA] [GEOGRAPHIC_DATA], [G…" at bounding box center [153, 263] width 306 height 317
